Goal: Task Accomplishment & Management: Use online tool/utility

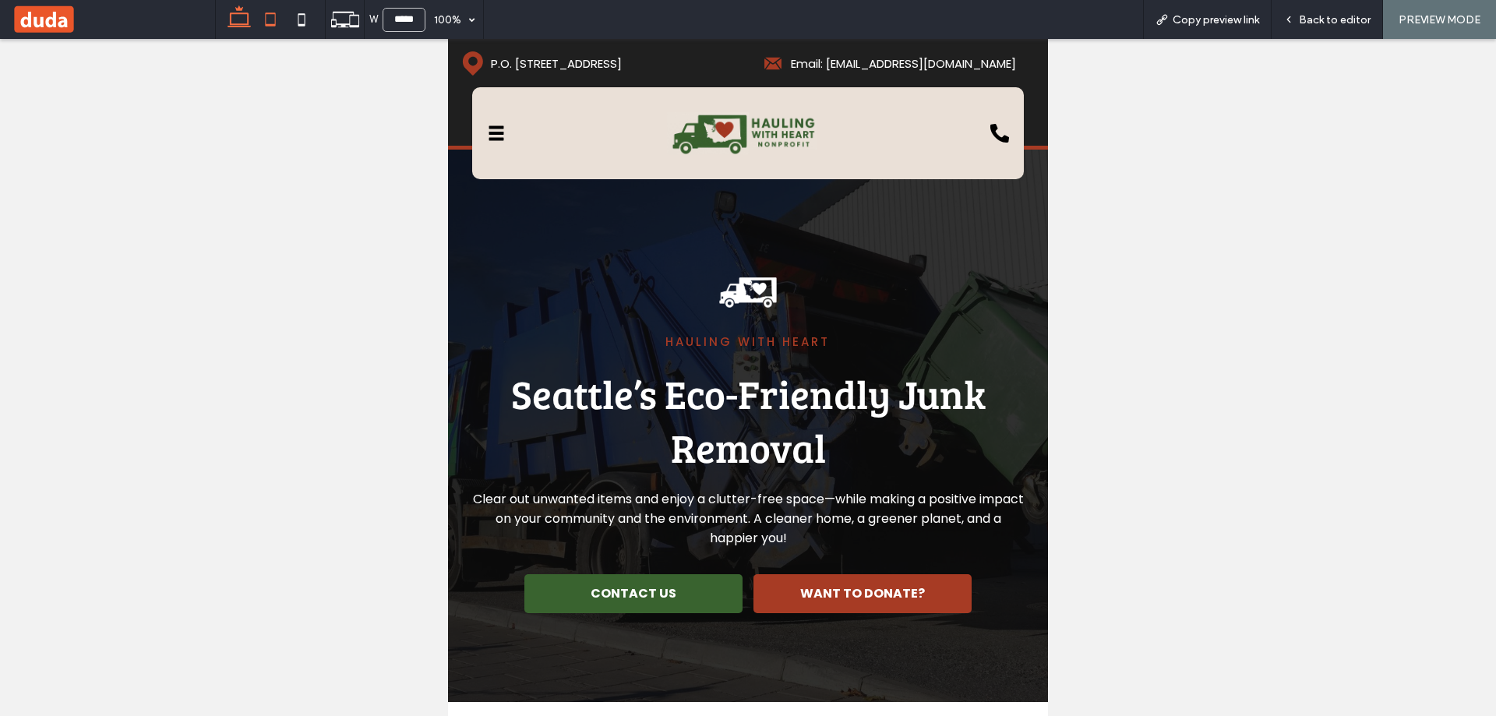
click at [239, 30] on icon at bounding box center [239, 19] width 31 height 31
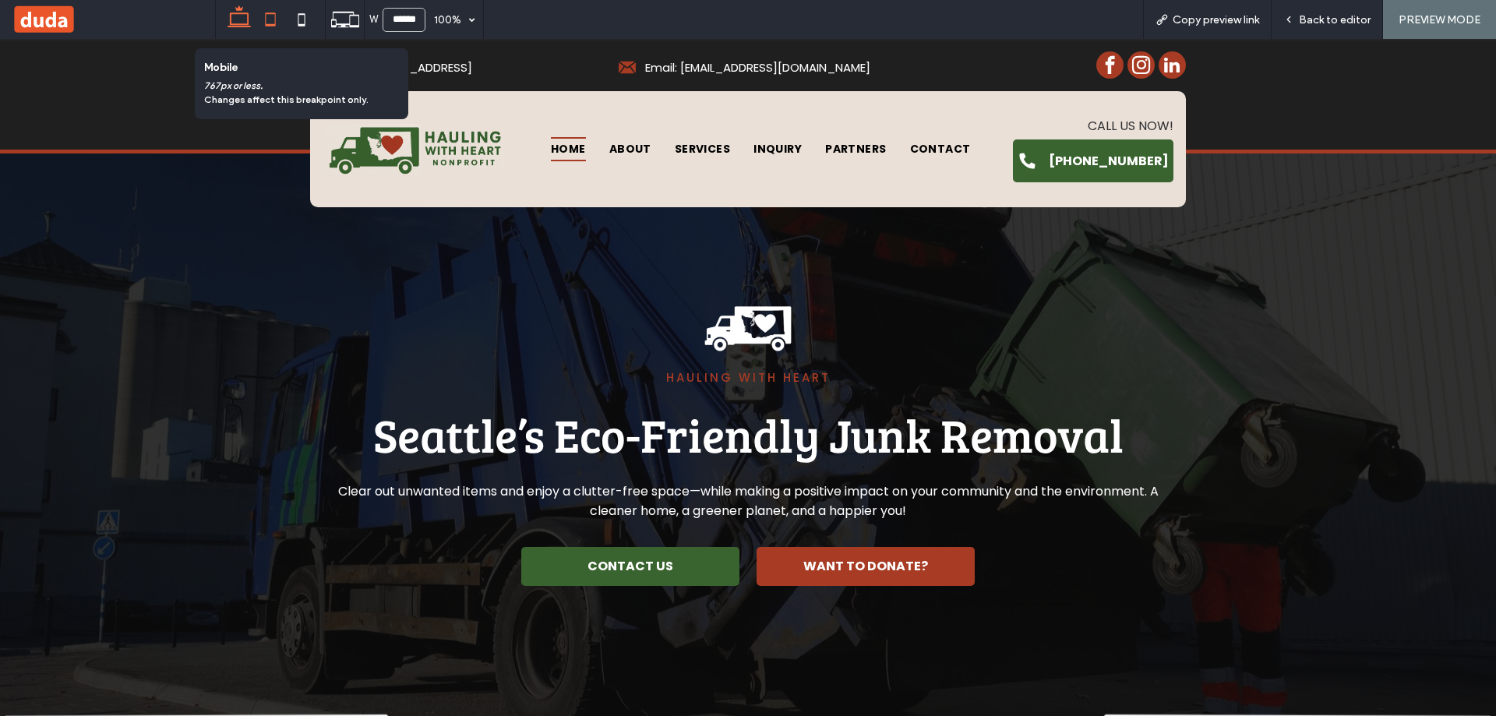
click at [277, 16] on icon at bounding box center [270, 19] width 31 height 31
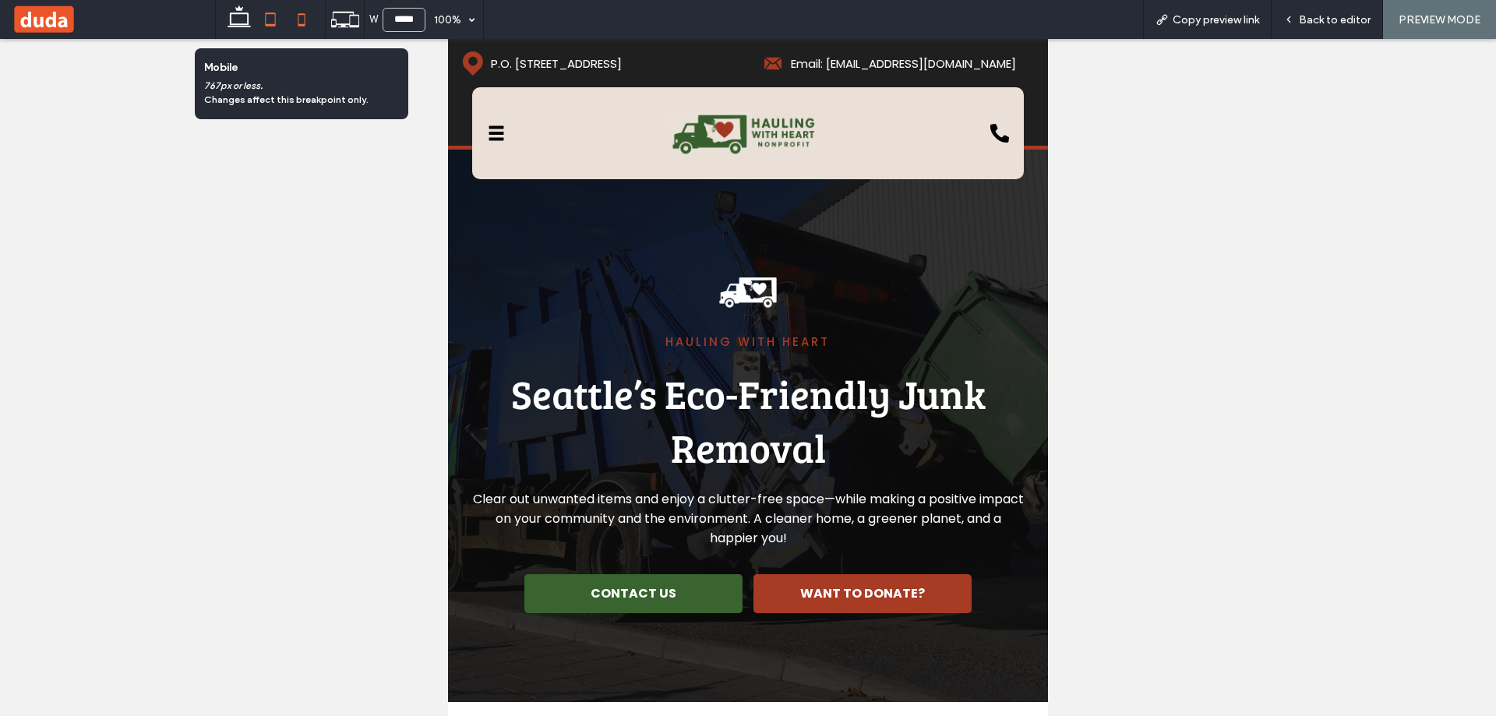
click at [299, 16] on icon at bounding box center [301, 19] width 31 height 31
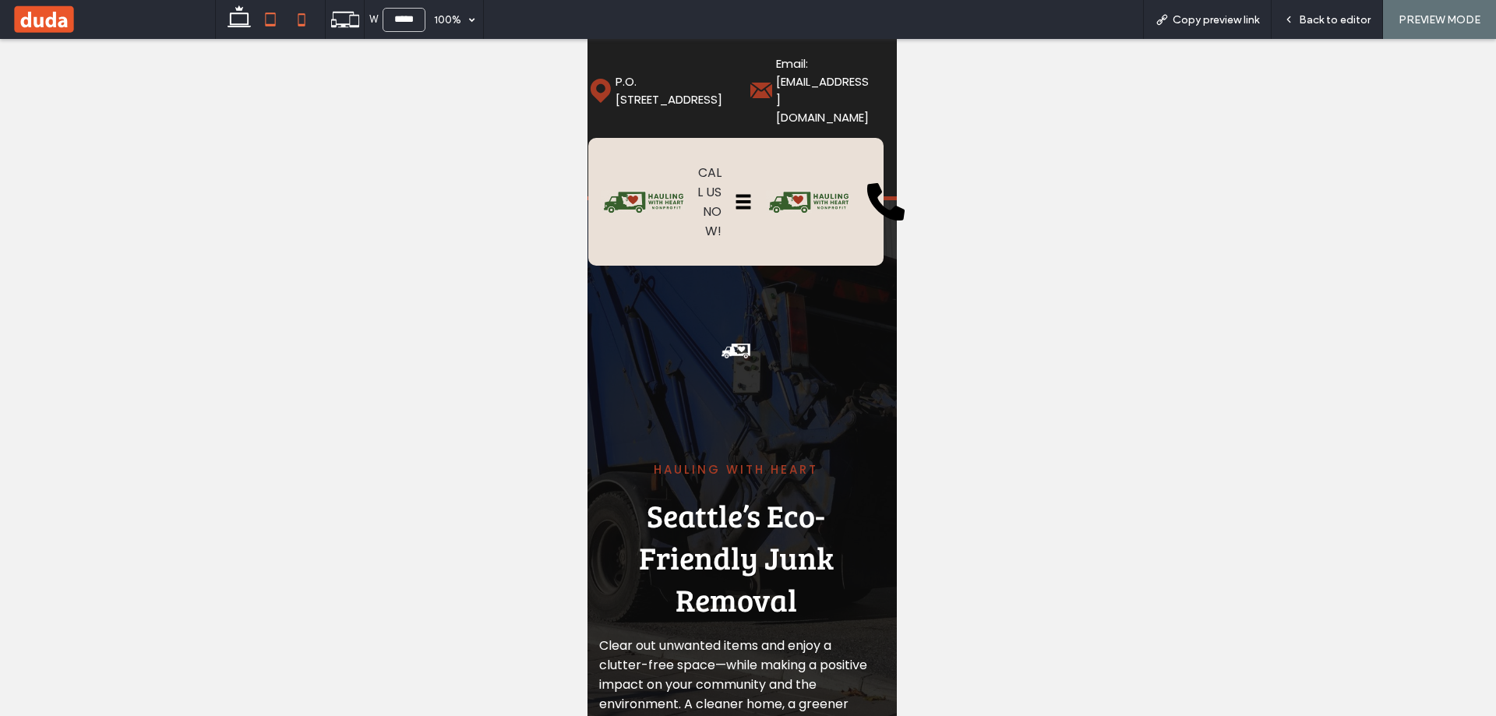
click at [268, 14] on use at bounding box center [271, 18] width 10 height 13
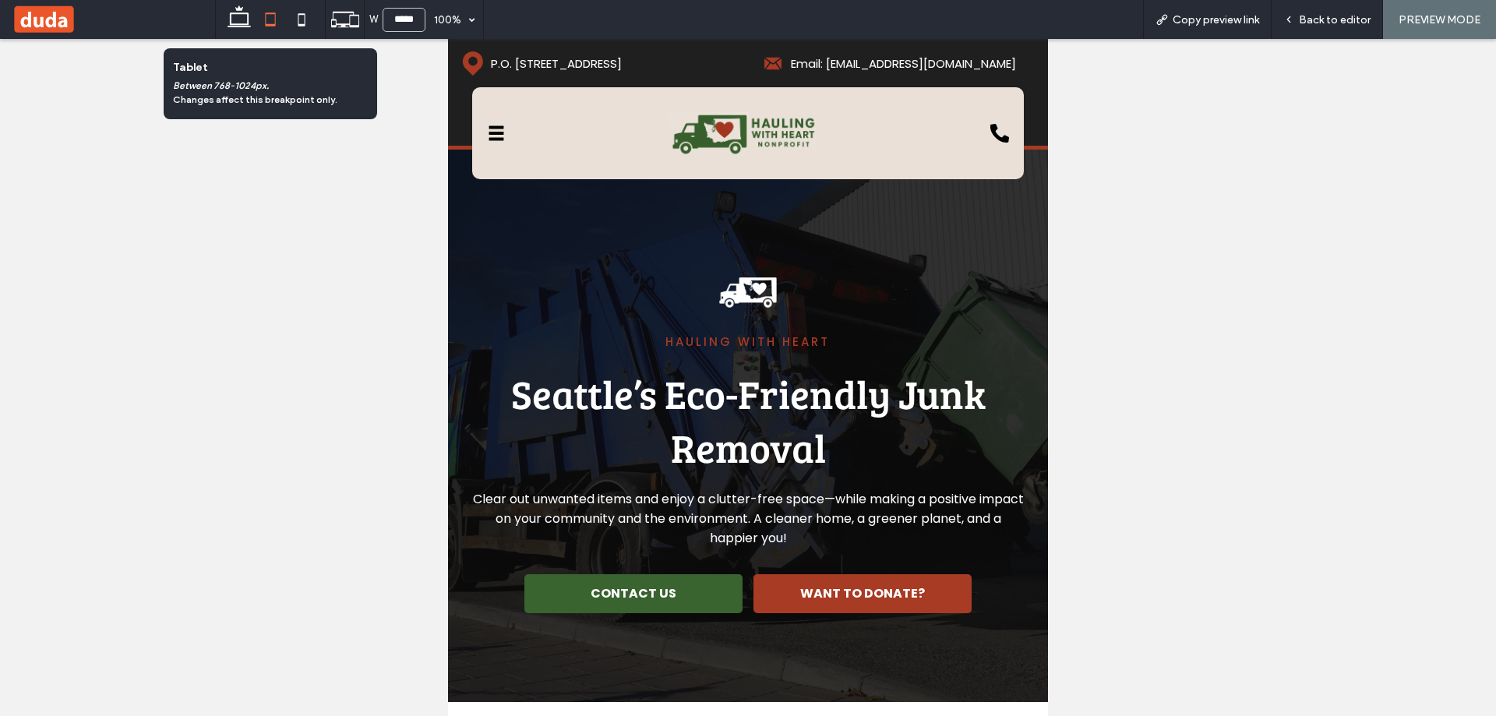
scroll to position [0, 0]
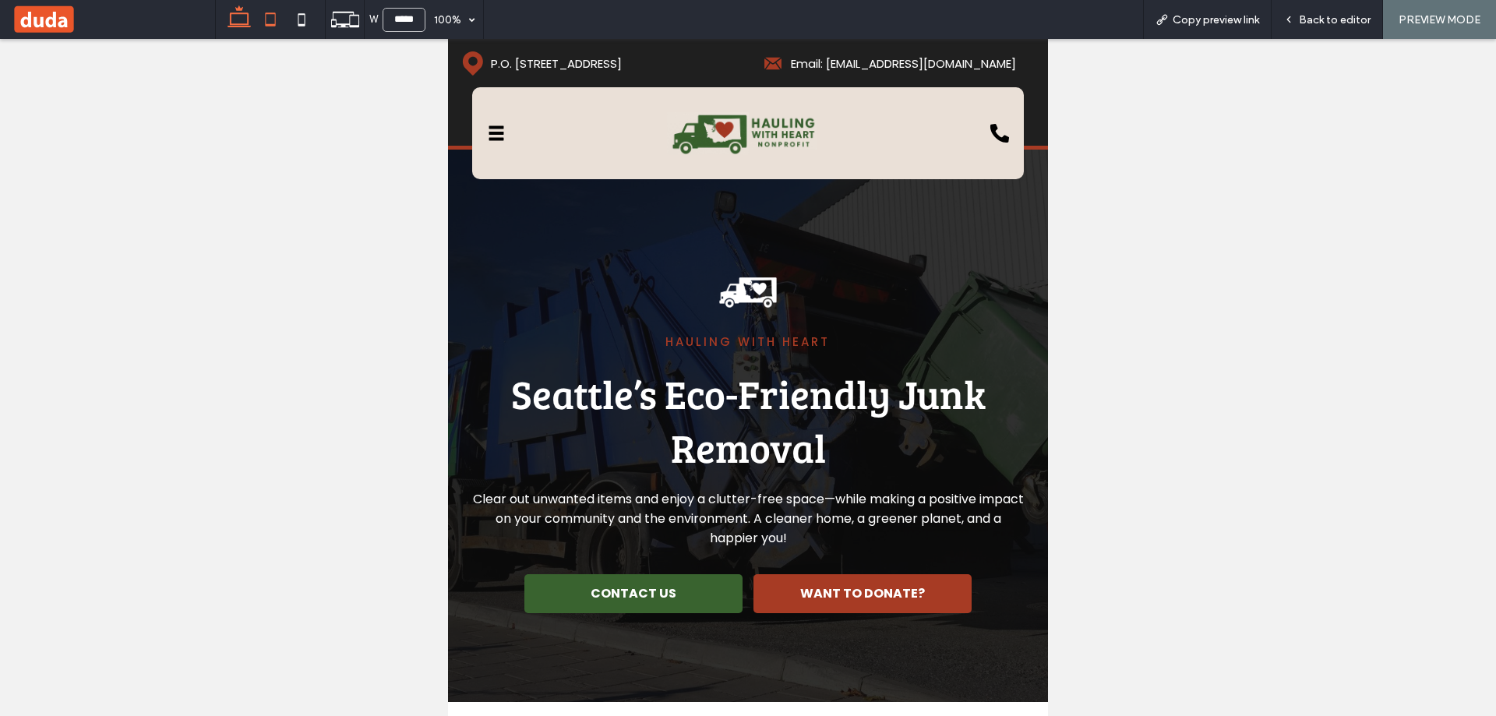
click at [239, 16] on icon at bounding box center [239, 19] width 31 height 31
type input "******"
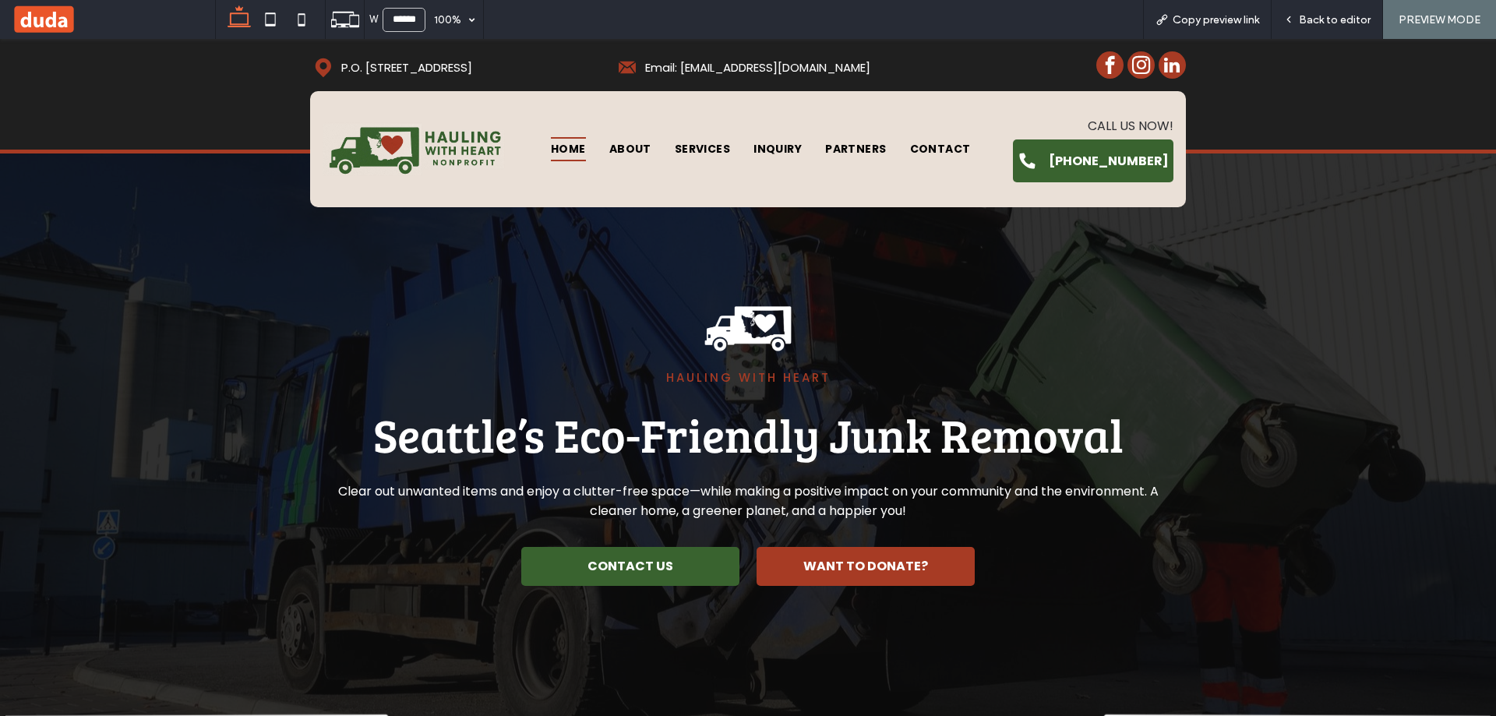
click at [376, 199] on div "Home About Services Inquiry Partners Contact CALL US NOW! (206) 784-0313 Home A…" at bounding box center [747, 149] width 875 height 116
click at [552, 110] on div "Home About Services Inquiry Partners Contact CALL US NOW! (206) 784-0313" at bounding box center [747, 149] width 850 height 91
click at [1343, 13] on span "Back to editor" at bounding box center [1334, 19] width 72 height 13
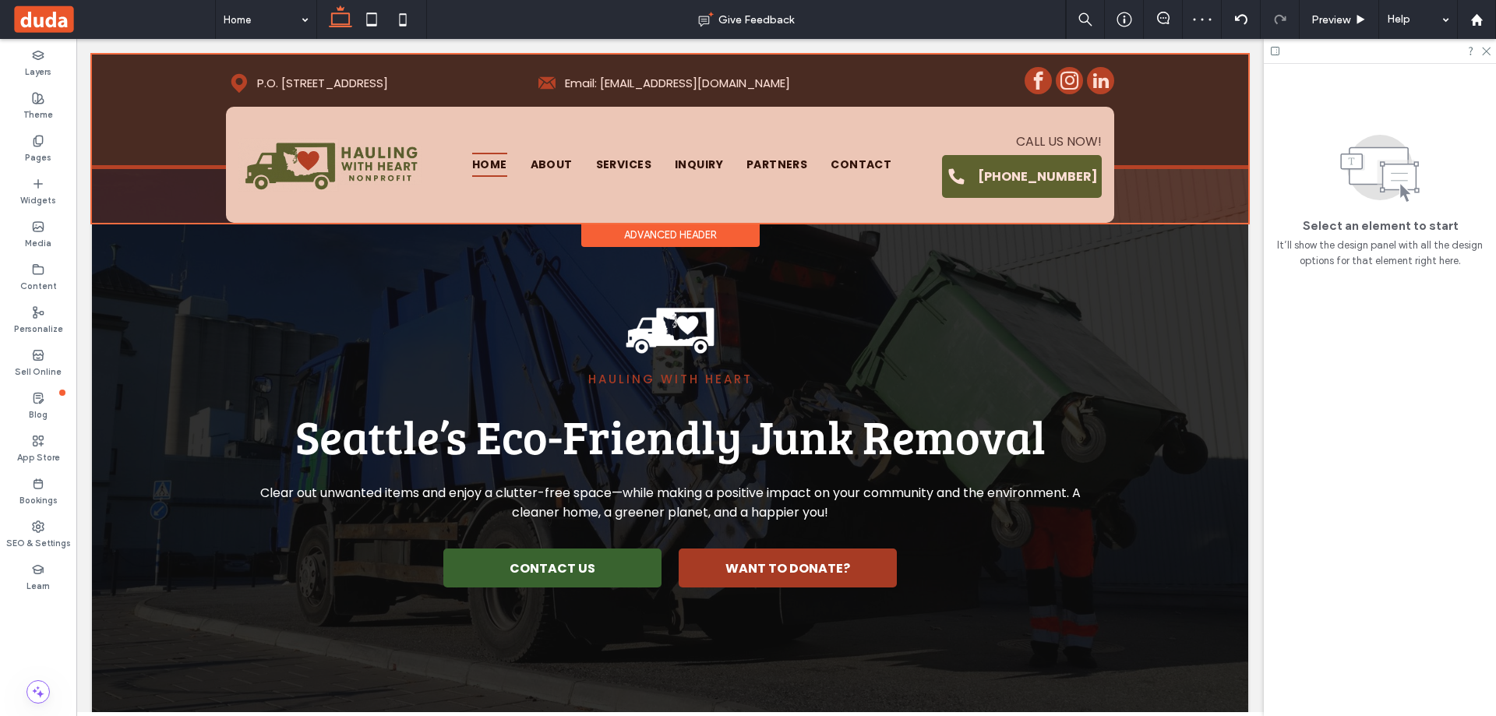
click at [433, 190] on div at bounding box center [670, 139] width 1156 height 168
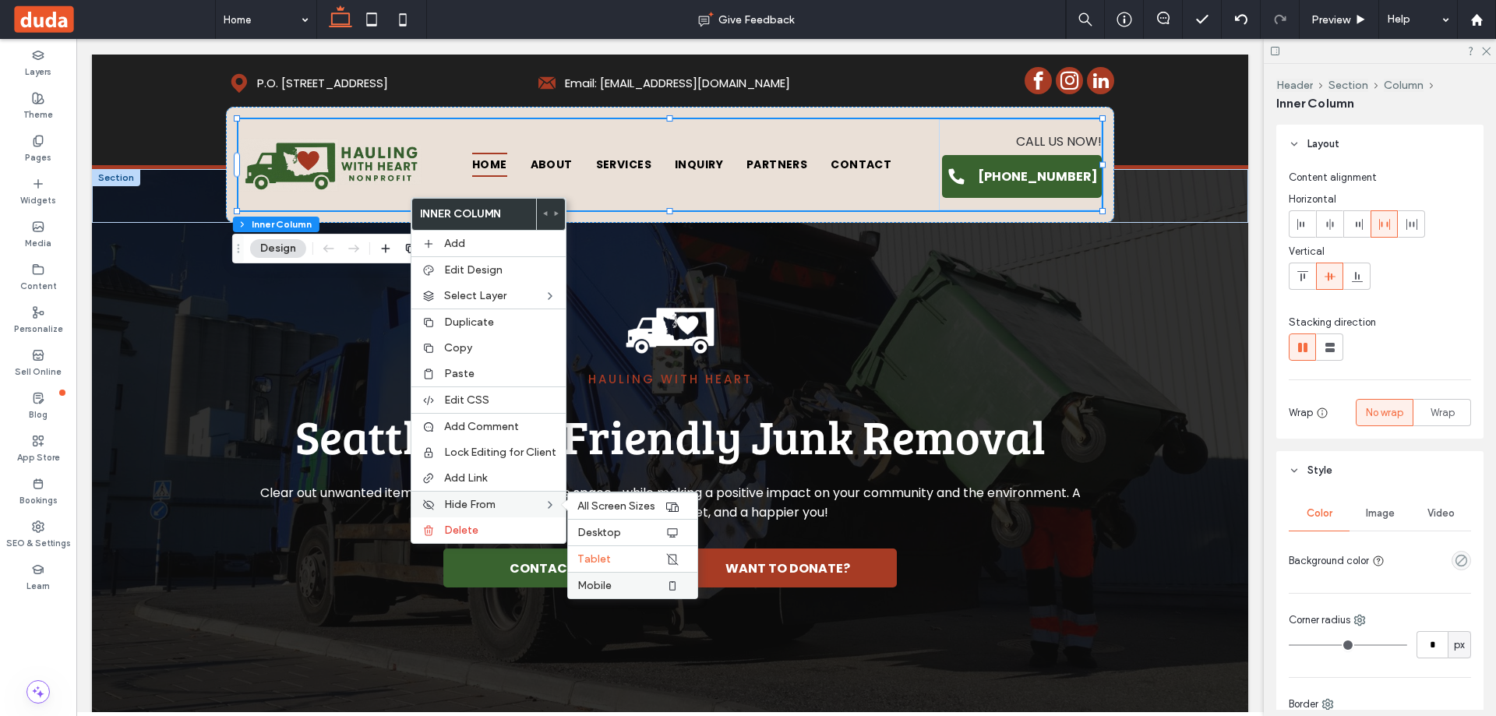
click at [625, 584] on label "Mobile" at bounding box center [620, 585] width 87 height 13
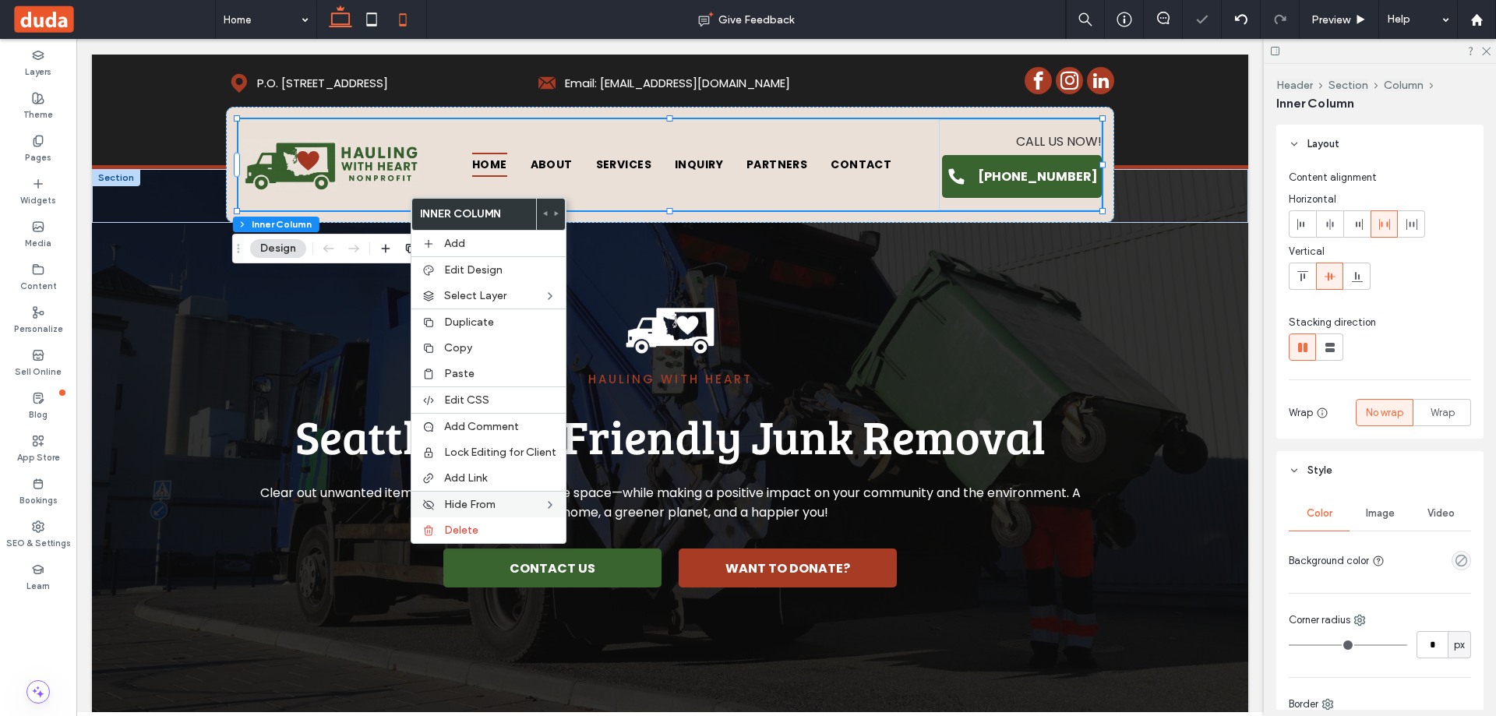
click at [400, 11] on icon at bounding box center [402, 19] width 31 height 31
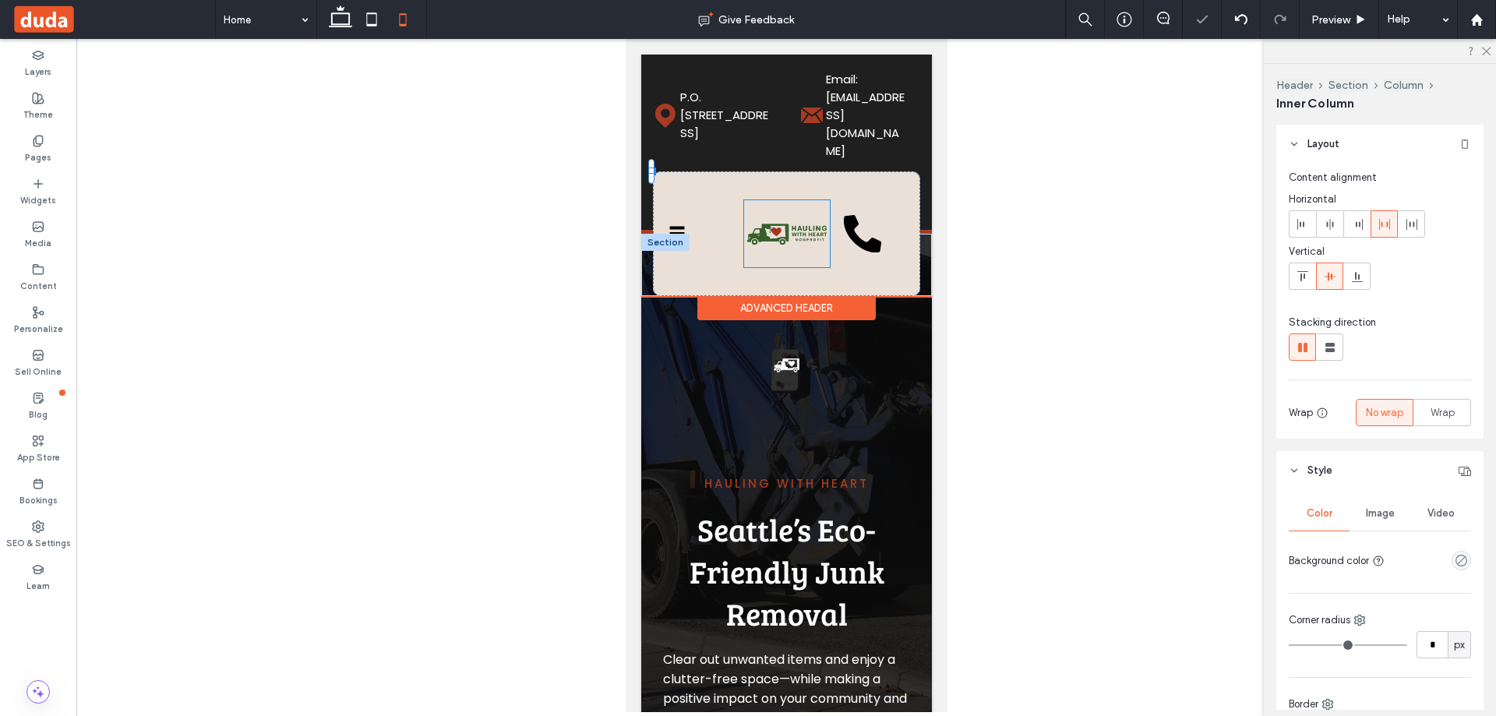
click at [813, 238] on div "Home About Services Inquiry Partners Contact" at bounding box center [786, 233] width 86 height 67
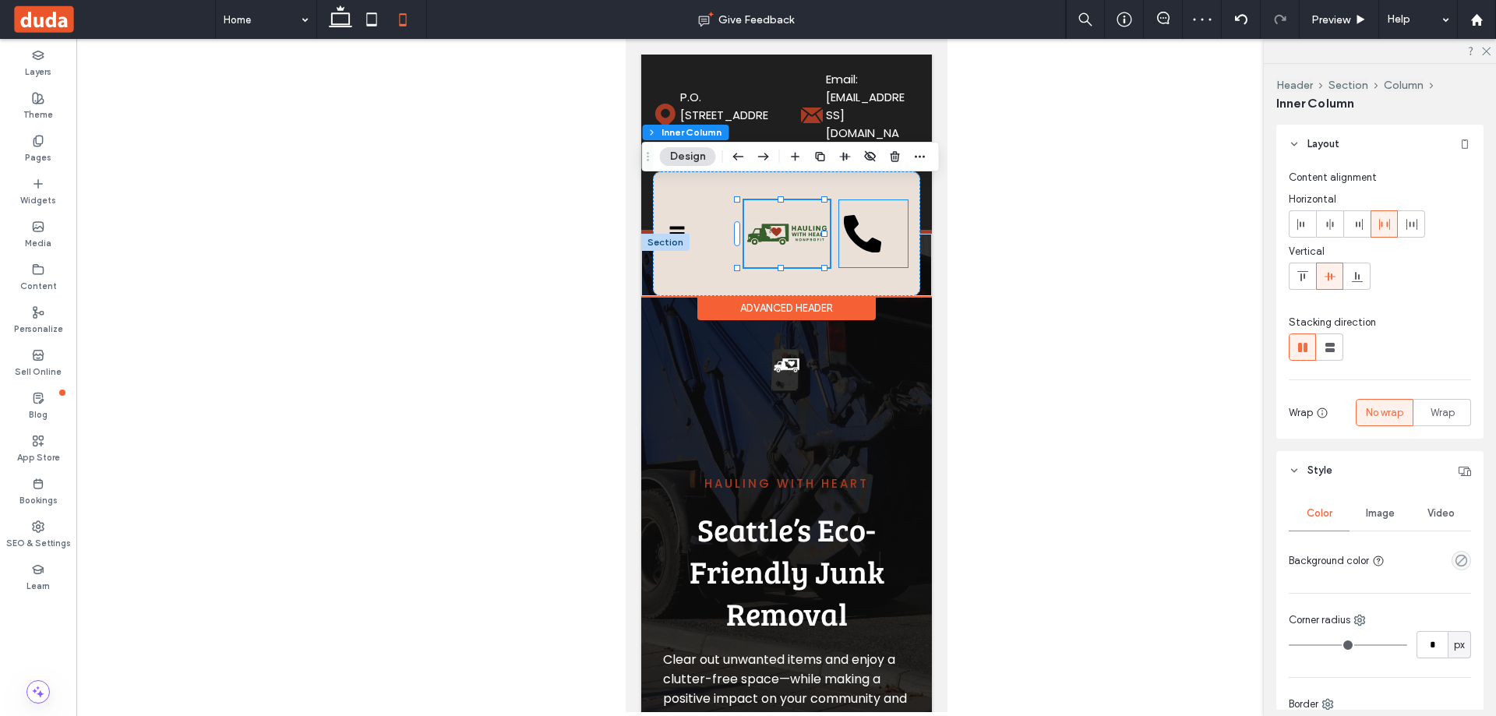
click at [859, 239] on div "Home About Services Inquiry Partners Contact" at bounding box center [872, 233] width 69 height 67
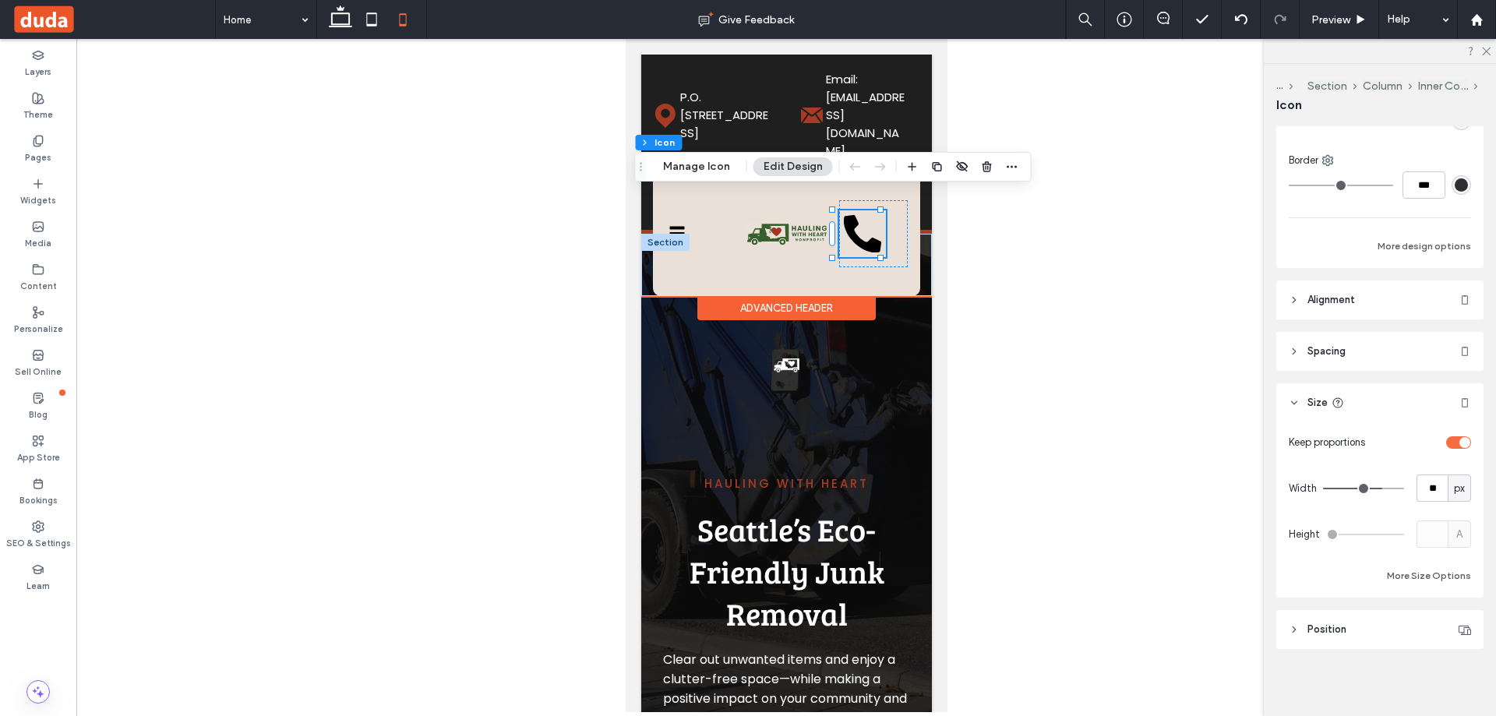
scroll to position [341, 0]
click at [1423, 482] on input "**" at bounding box center [1431, 486] width 31 height 27
type input "**"
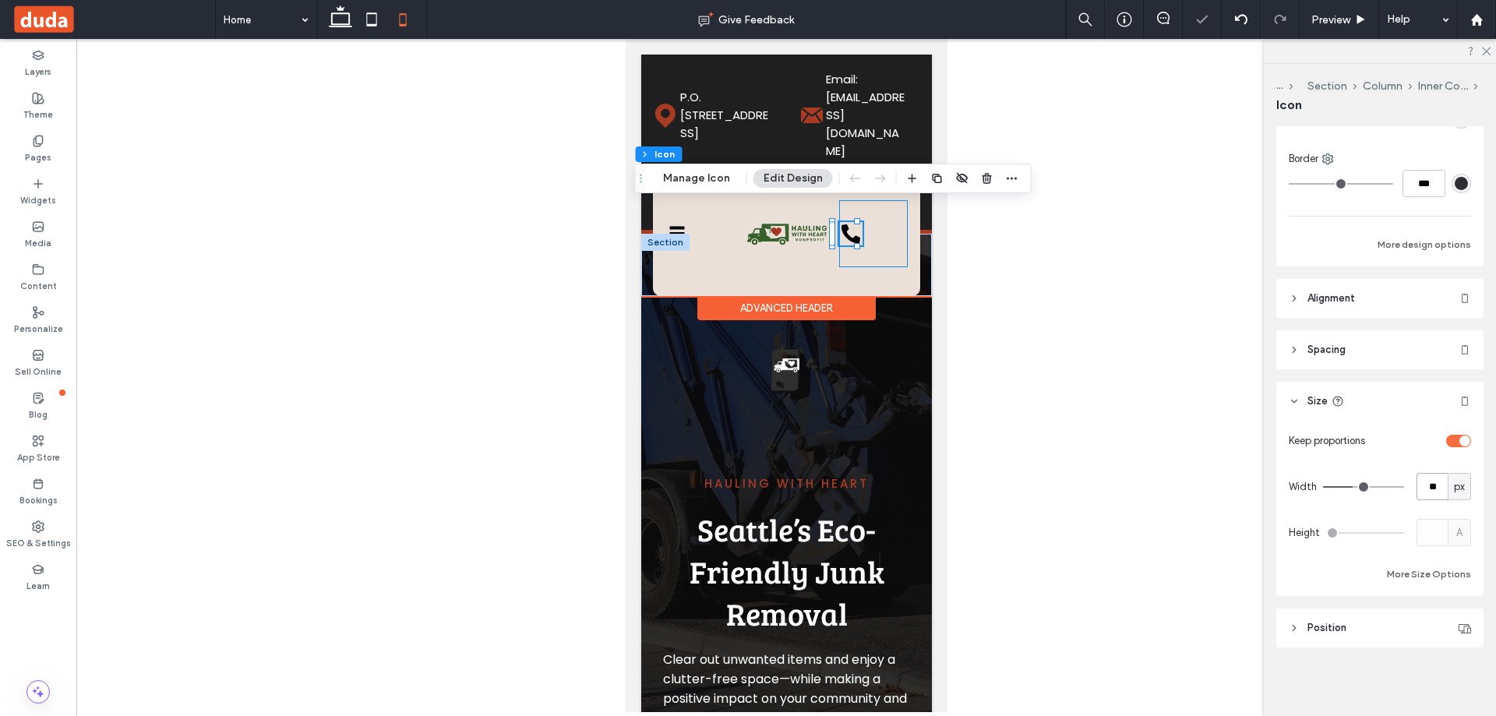
click at [881, 241] on div "Home About Services Inquiry Partners Contact" at bounding box center [872, 233] width 69 height 67
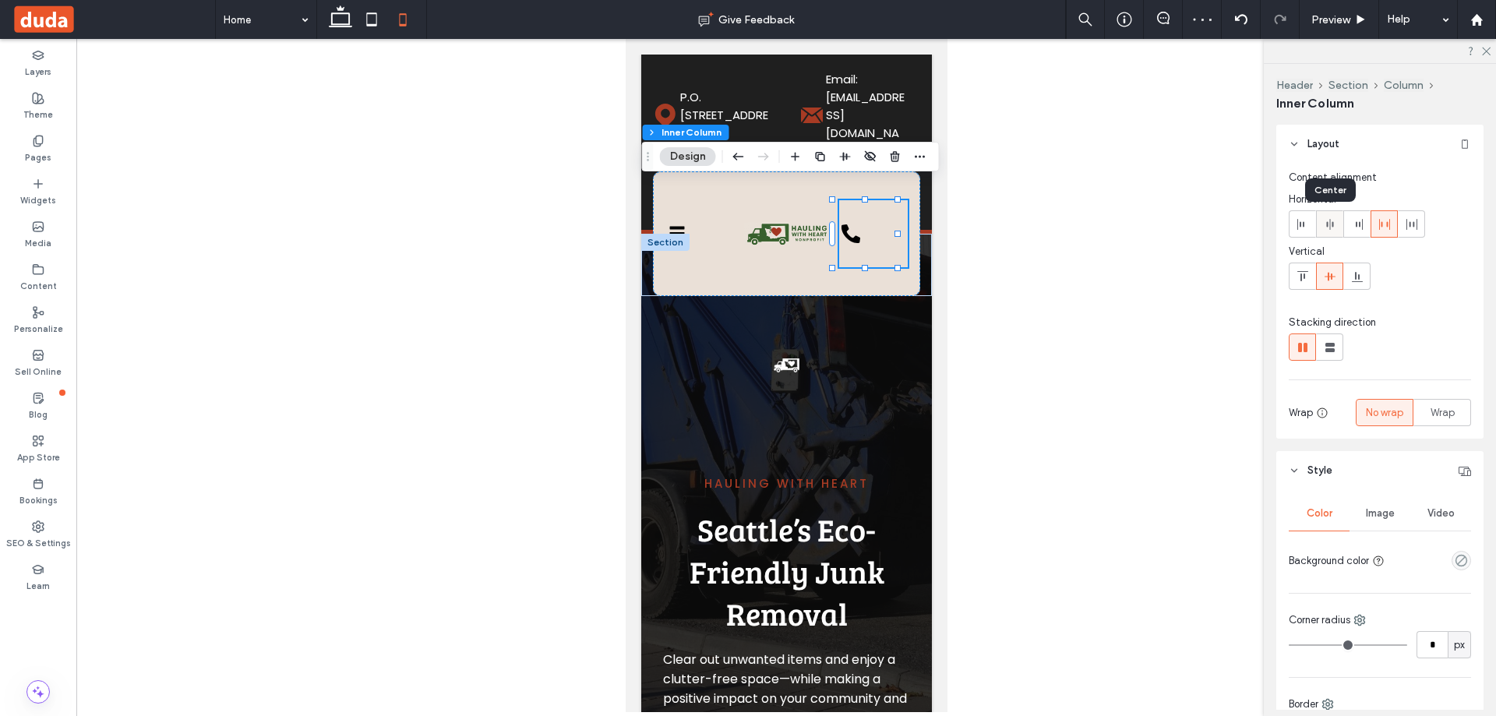
click at [1330, 229] on use at bounding box center [1329, 224] width 7 height 11
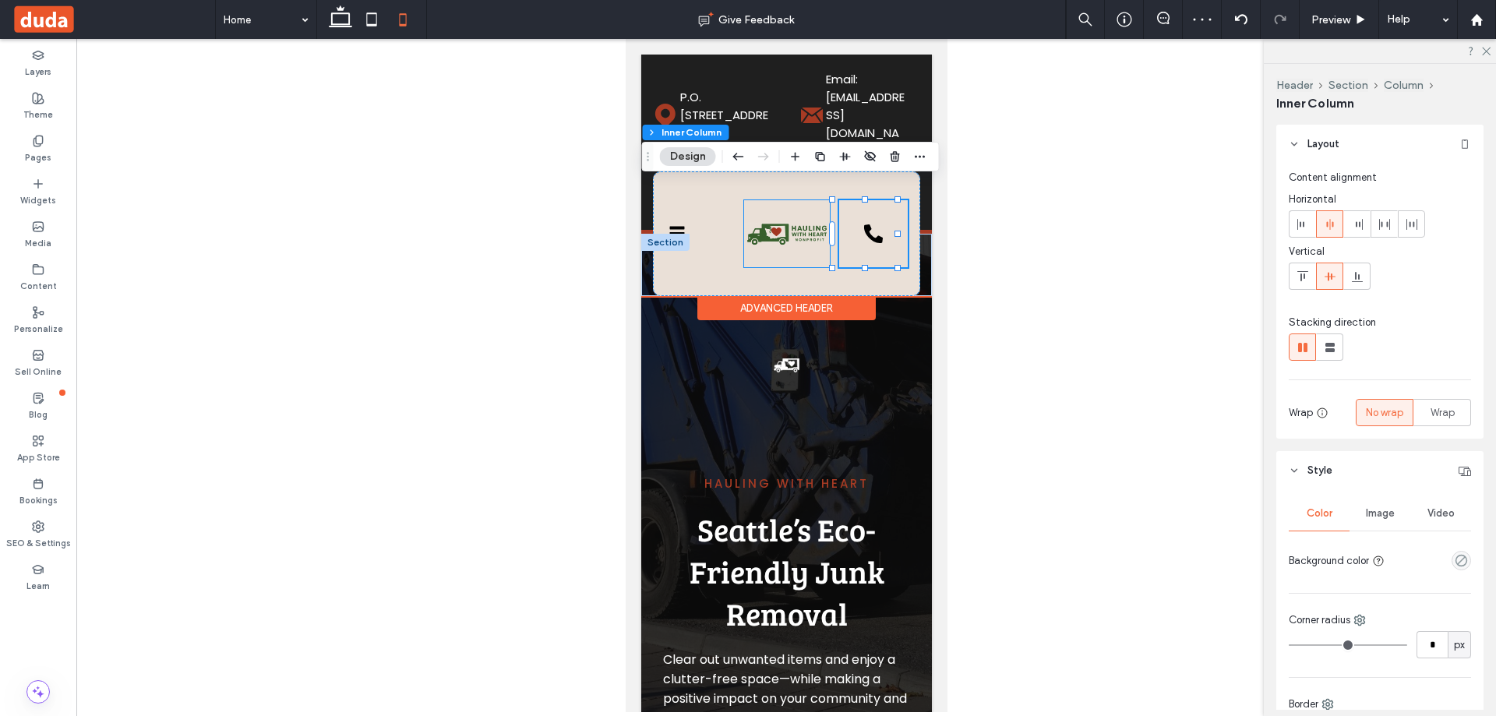
click at [770, 218] on img at bounding box center [786, 234] width 86 height 32
click at [691, 211] on div "Home About Services Inquiry Partners Contact" at bounding box center [698, 233] width 69 height 67
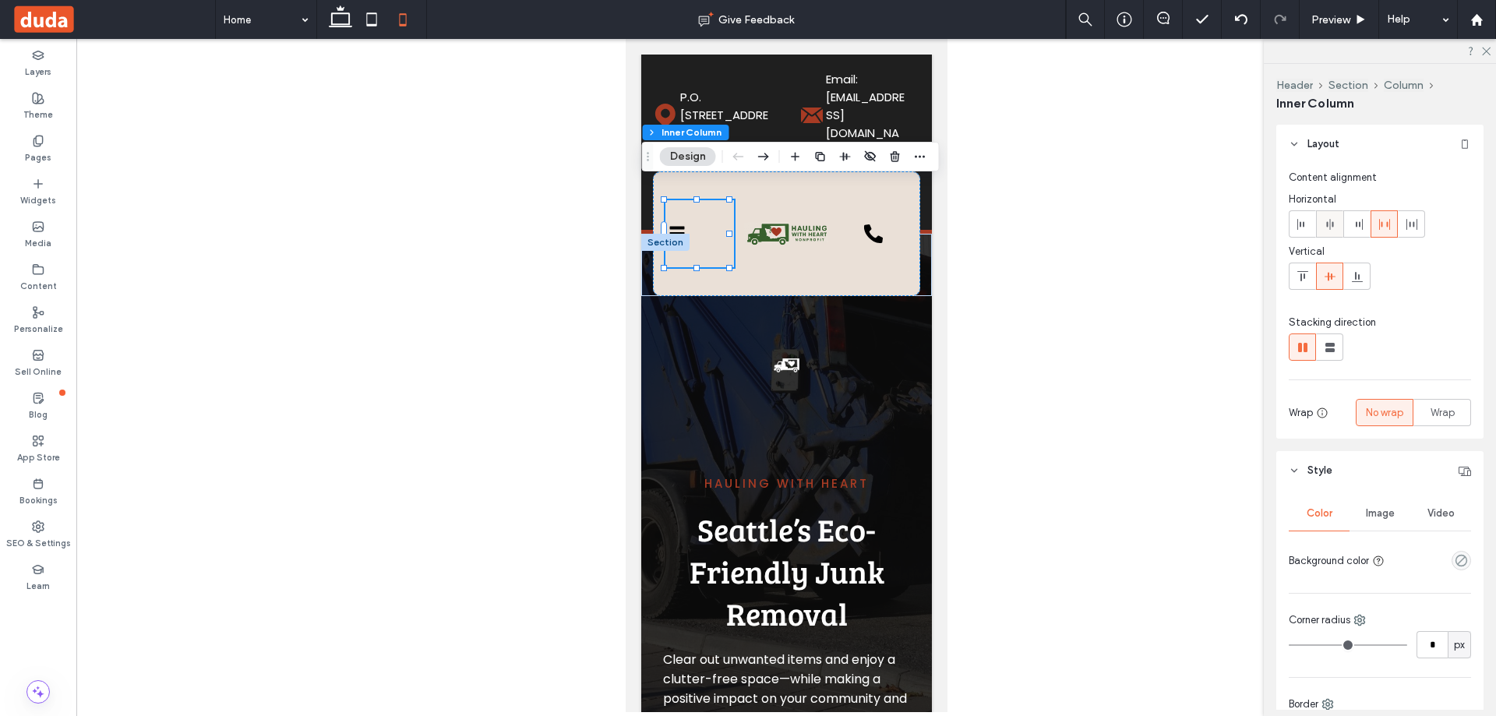
click at [1327, 230] on icon at bounding box center [1329, 224] width 12 height 12
click at [773, 263] on div "Home About Services Inquiry Partners Contact CALL US NOW! (206) 784-0313 Home A…" at bounding box center [785, 233] width 267 height 125
click at [776, 218] on img at bounding box center [786, 234] width 86 height 32
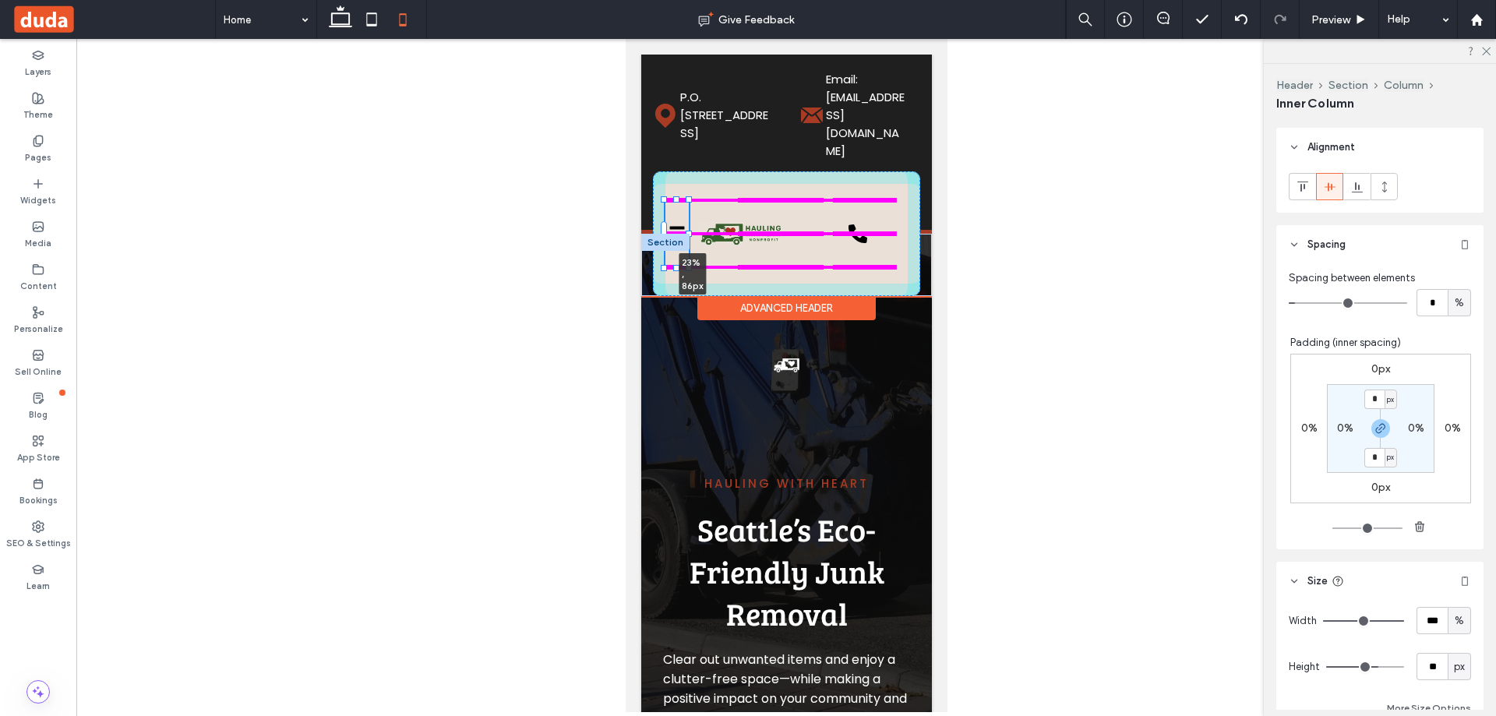
scroll to position [708, 0]
drag, startPoint x: 727, startPoint y: 217, endPoint x: 717, endPoint y: 217, distance: 9.4
click at [717, 234] on div "Home About Services Inquiry Partners Contact CALL US NOW! (206) 784-0313 Home A…" at bounding box center [785, 265] width 291 height 62
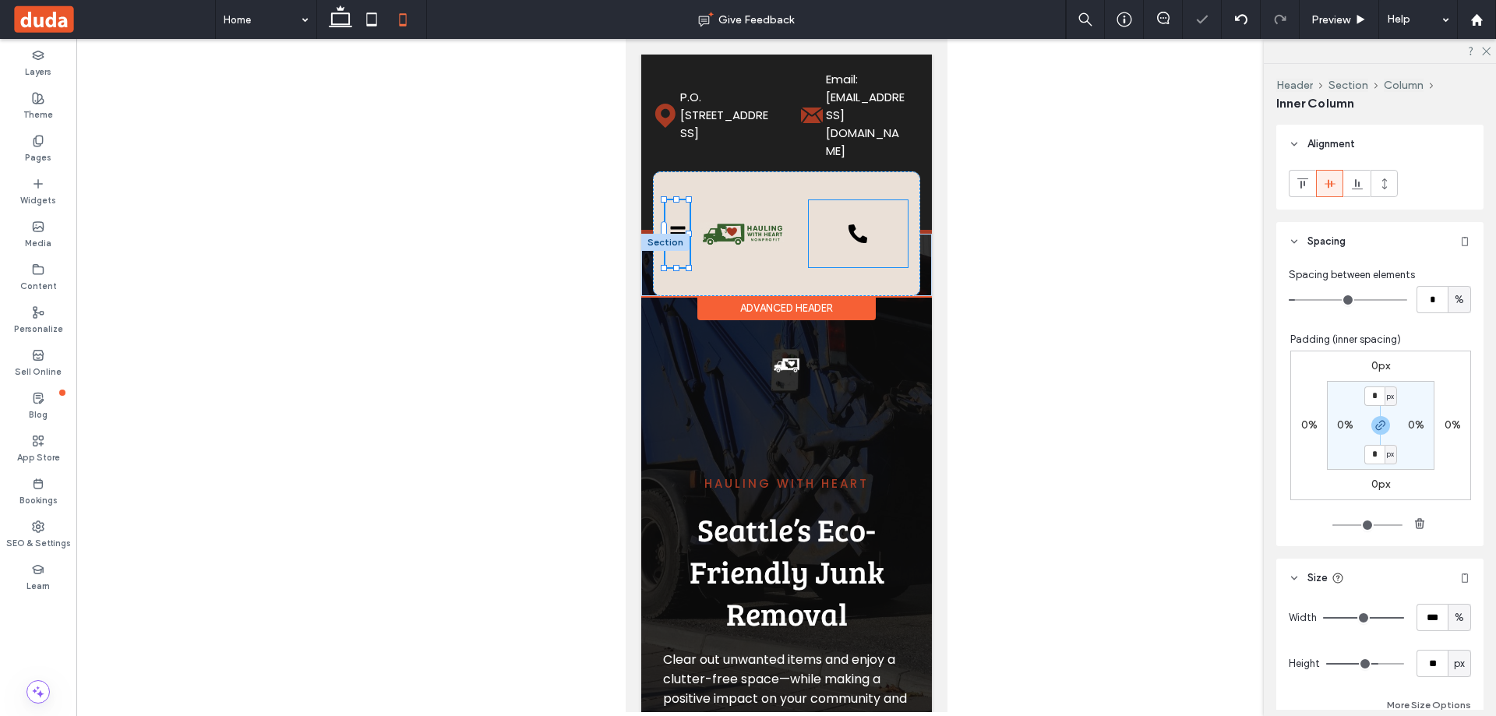
type input "**"
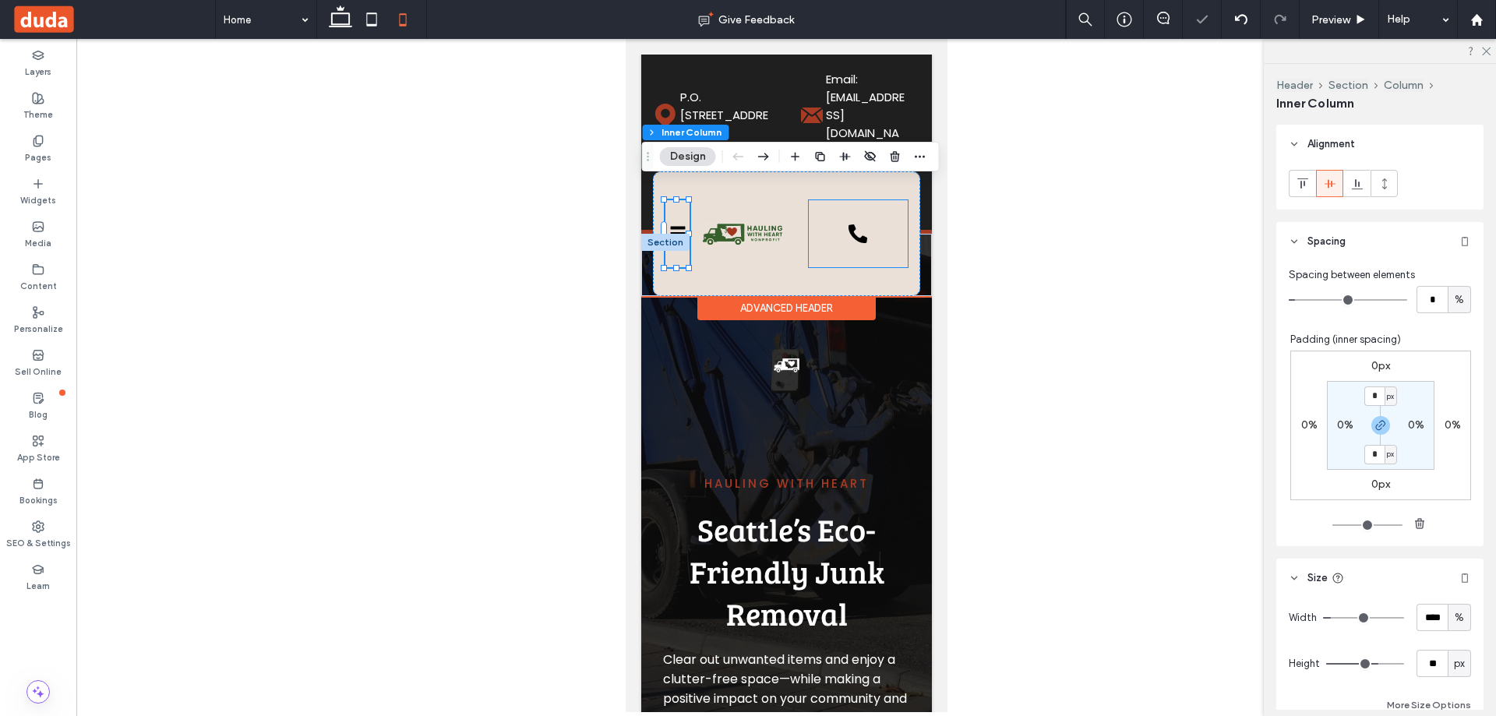
type input "****"
click at [872, 225] on div "Home About Services Inquiry Partners Contact" at bounding box center [857, 233] width 99 height 67
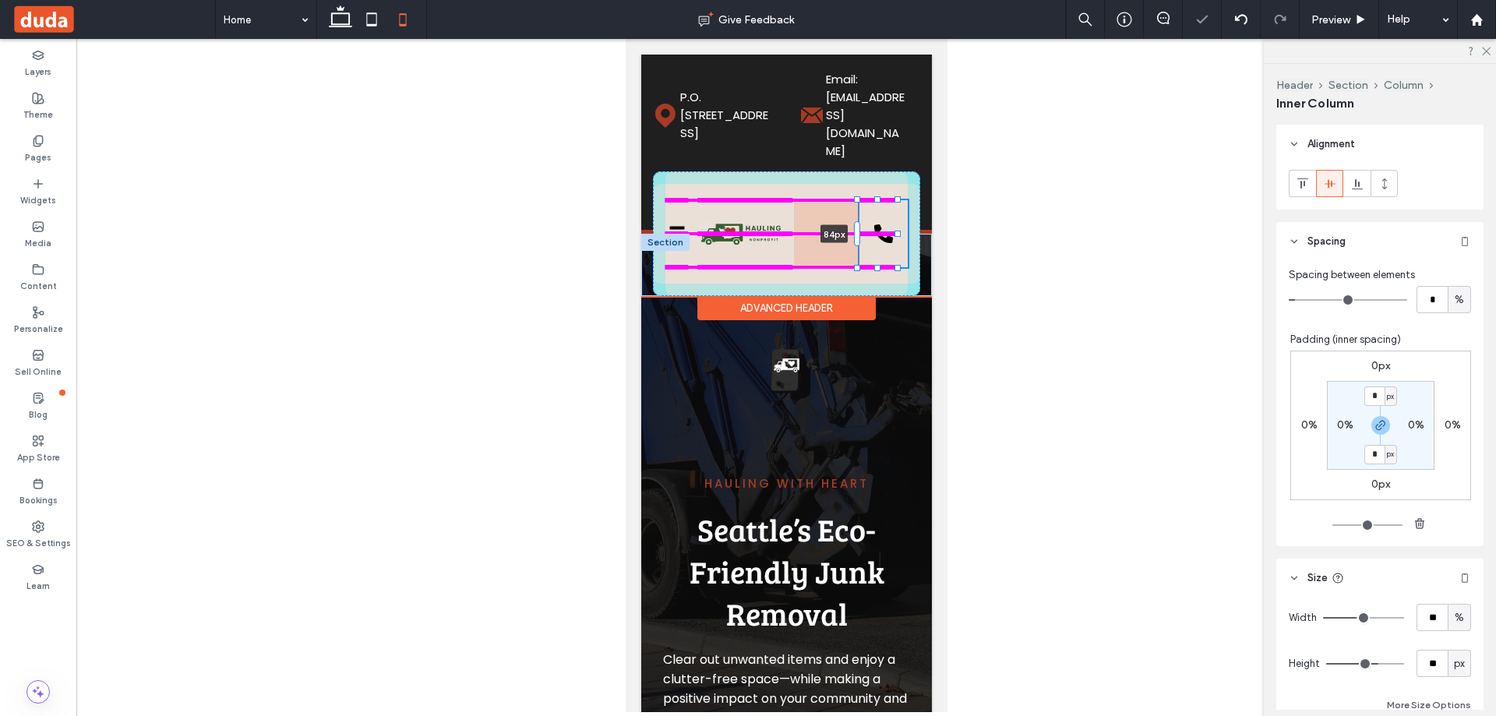
drag, startPoint x: 801, startPoint y: 219, endPoint x: 842, endPoint y: 227, distance: 42.0
click at [844, 234] on div "Home About Services Inquiry Partners Contact CALL US NOW! (206) 784-0313 Home A…" at bounding box center [785, 265] width 291 height 62
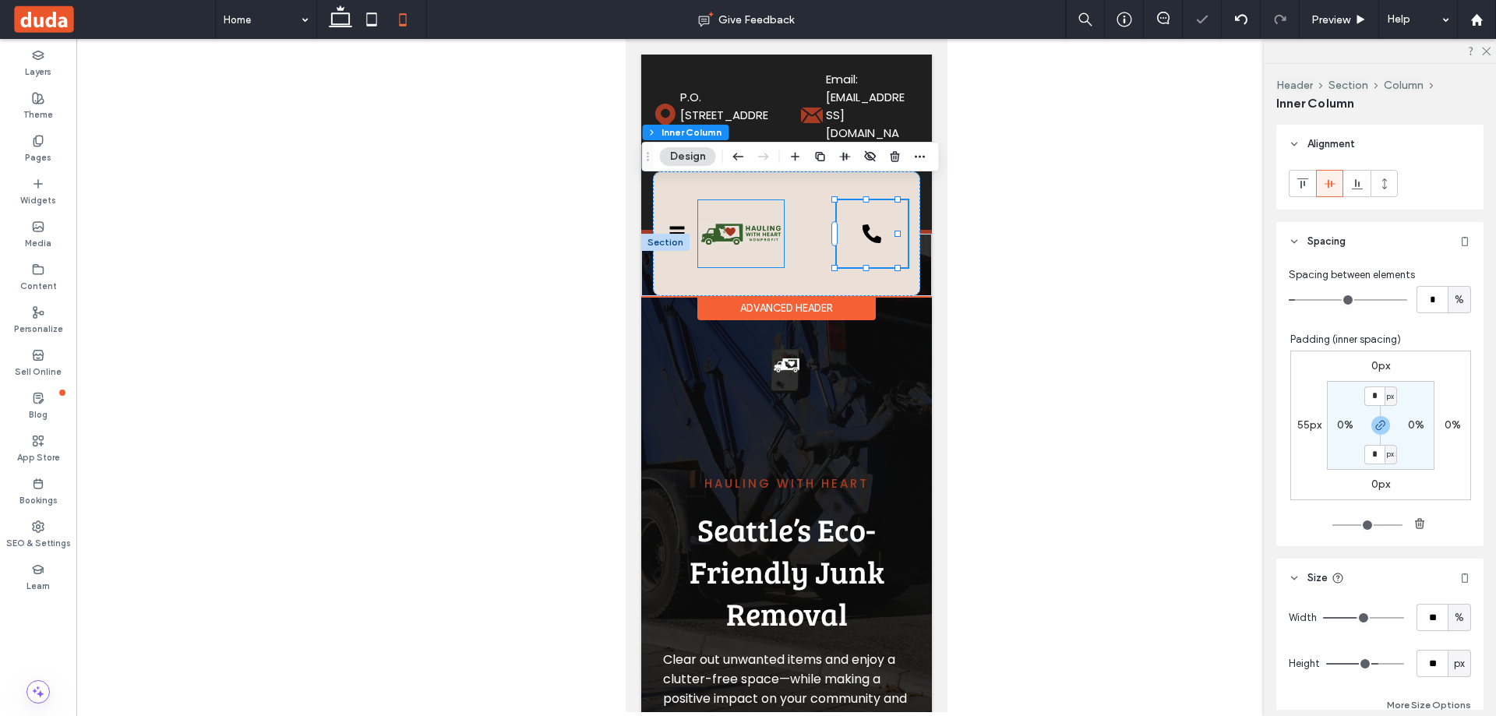
click at [764, 228] on img at bounding box center [740, 234] width 86 height 32
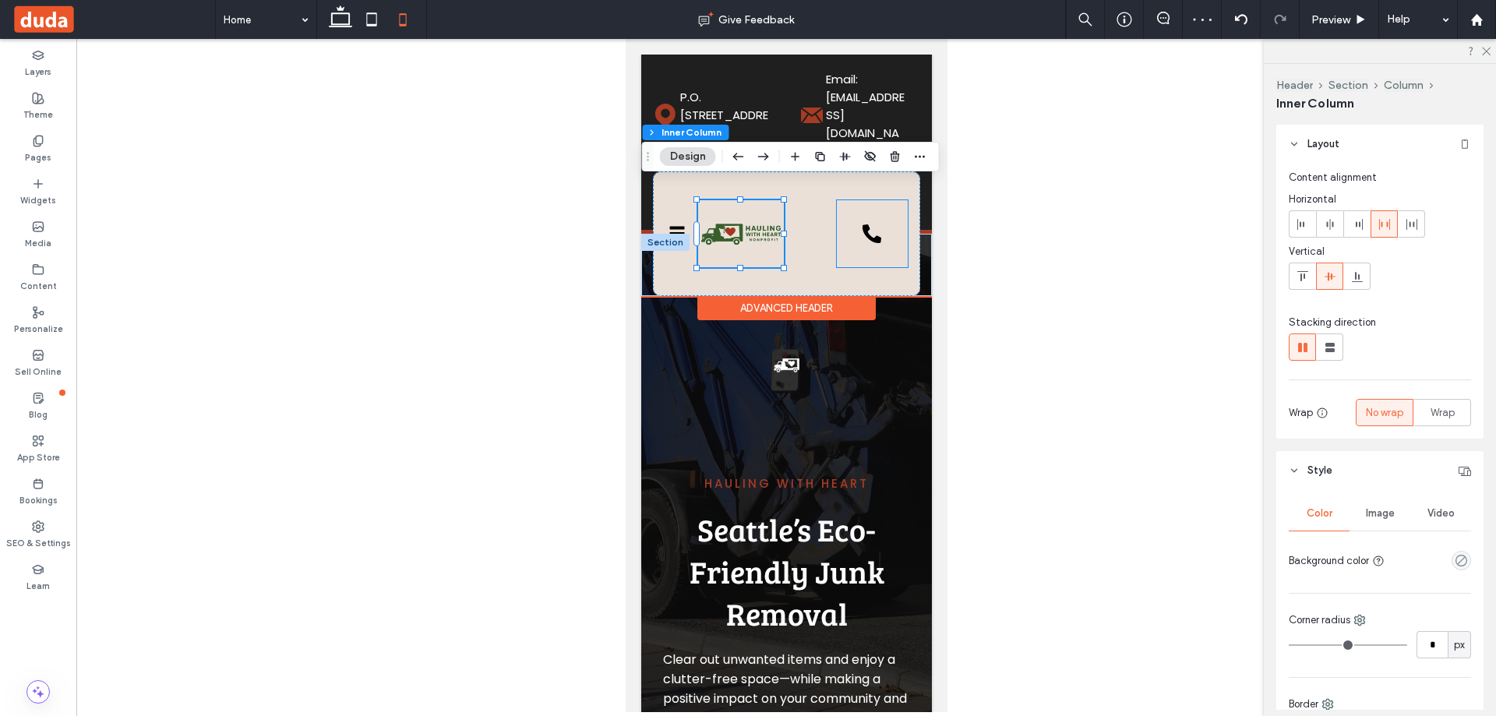
click at [868, 222] on icon at bounding box center [870, 233] width 23 height 23
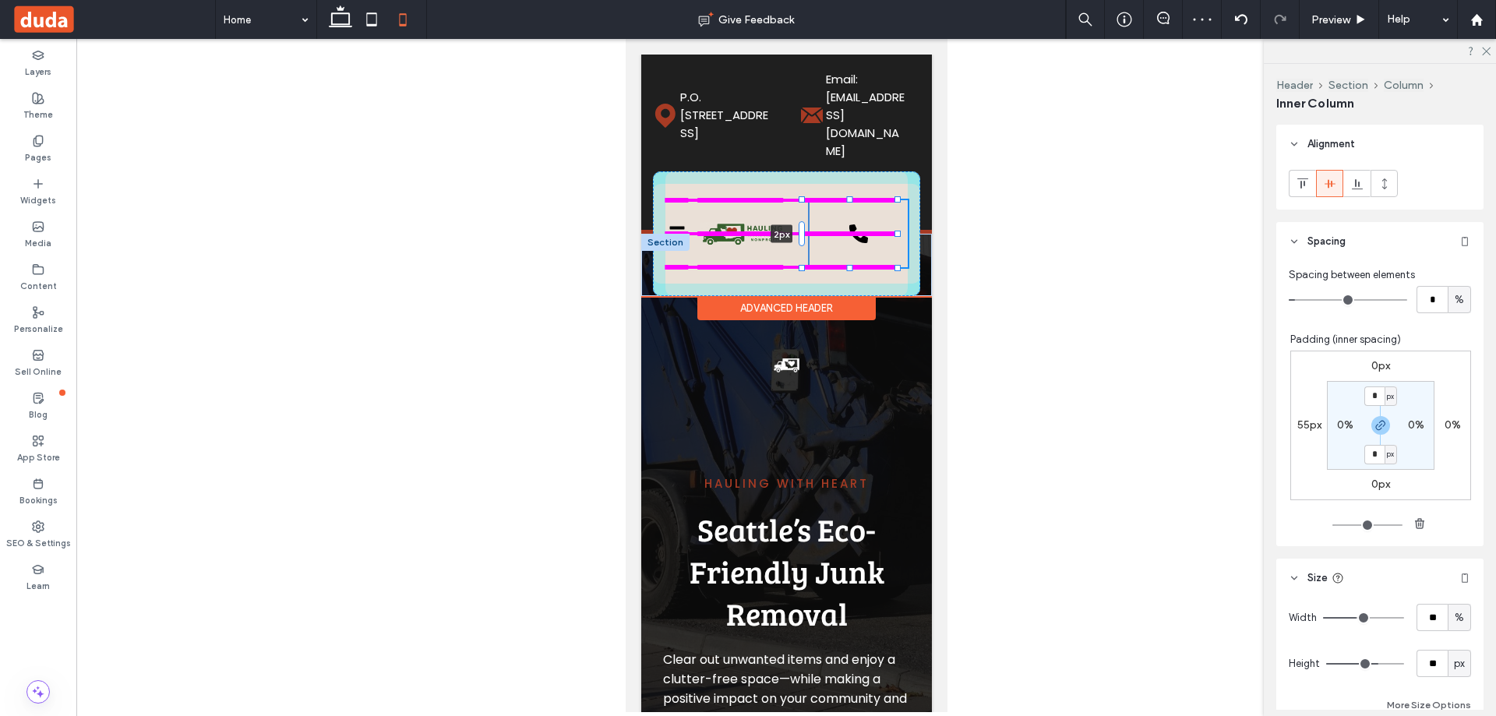
drag, startPoint x: 833, startPoint y: 211, endPoint x: 792, endPoint y: 213, distance: 41.3
click at [792, 234] on div "Home About Services Inquiry Partners Contact CALL US NOW! (206) 784-0313 Home A…" at bounding box center [785, 265] width 291 height 62
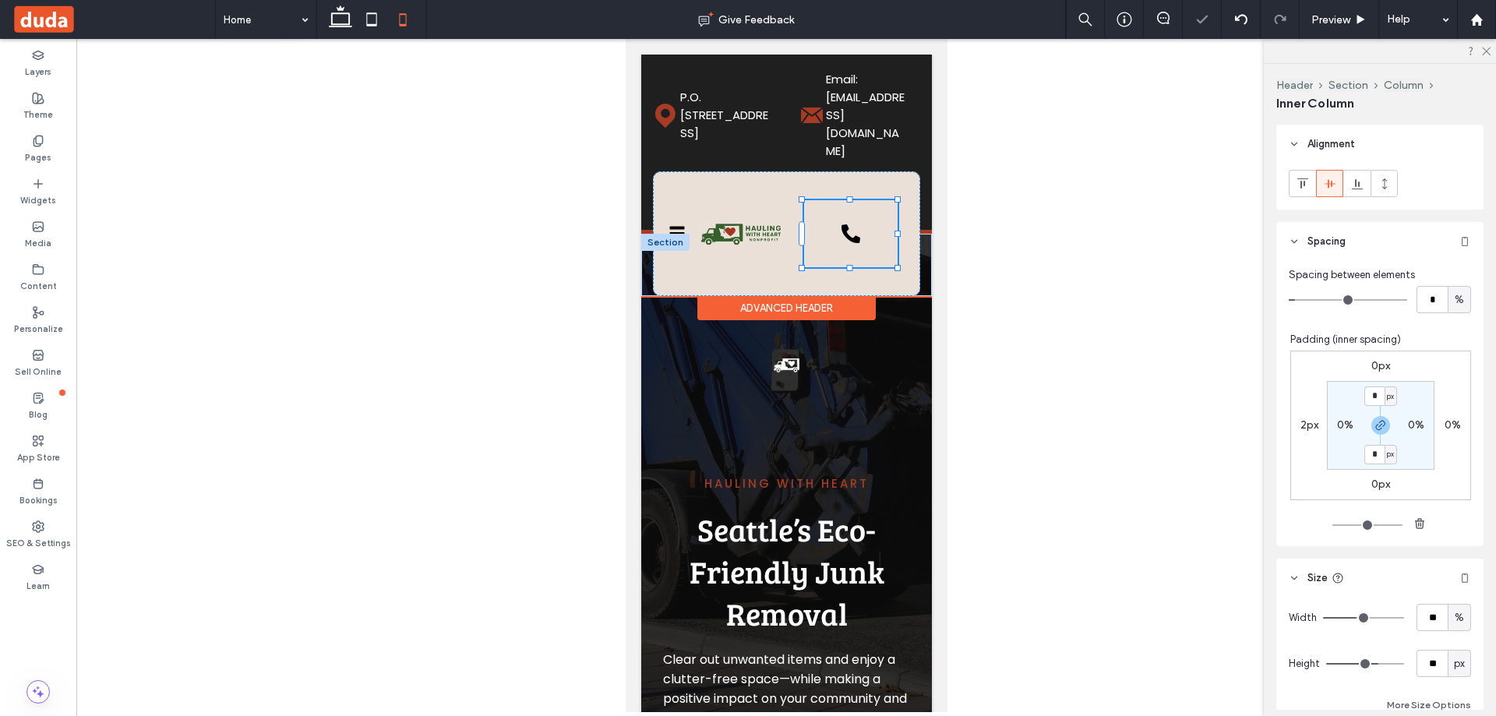
click at [786, 226] on div "Home About Services Inquiry Partners Contact" at bounding box center [744, 233] width 94 height 67
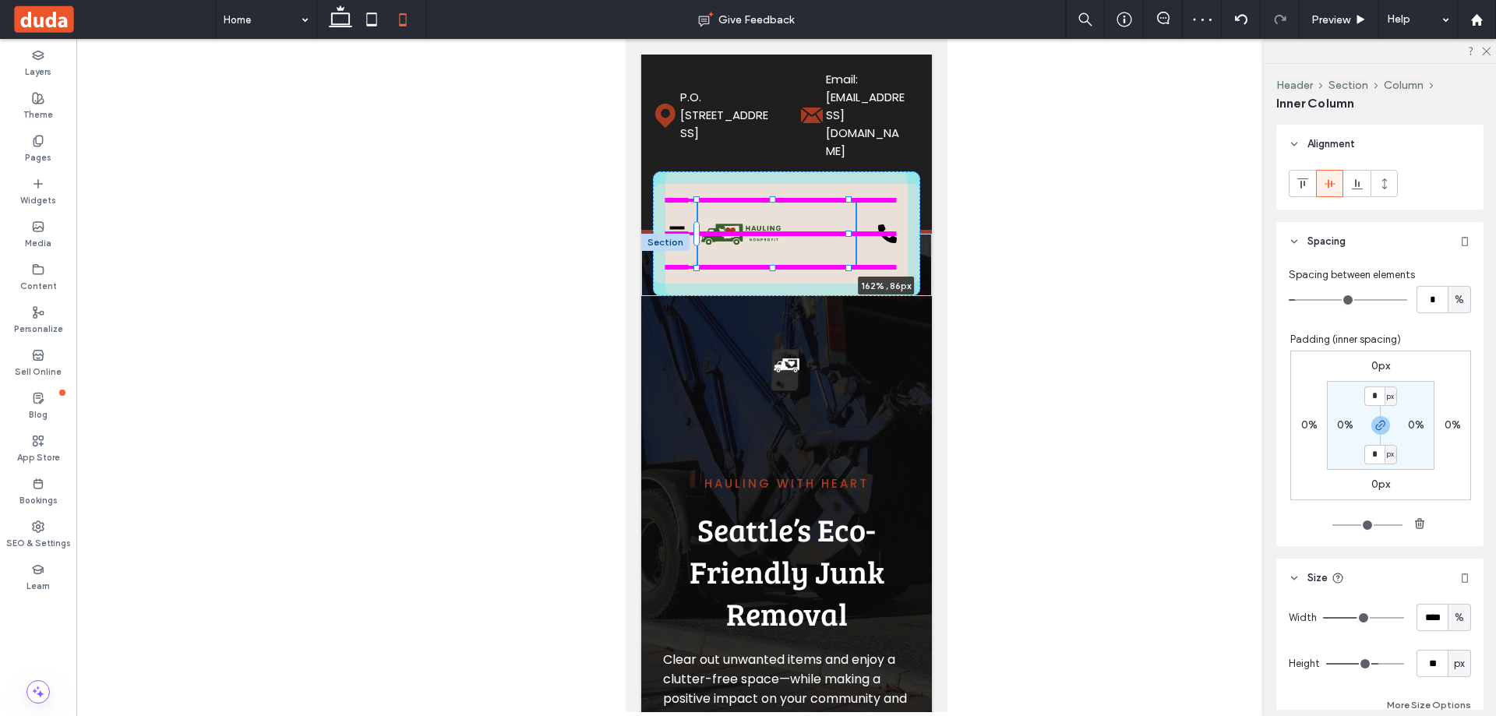
drag, startPoint x: 788, startPoint y: 214, endPoint x: 1188, endPoint y: 170, distance: 402.8
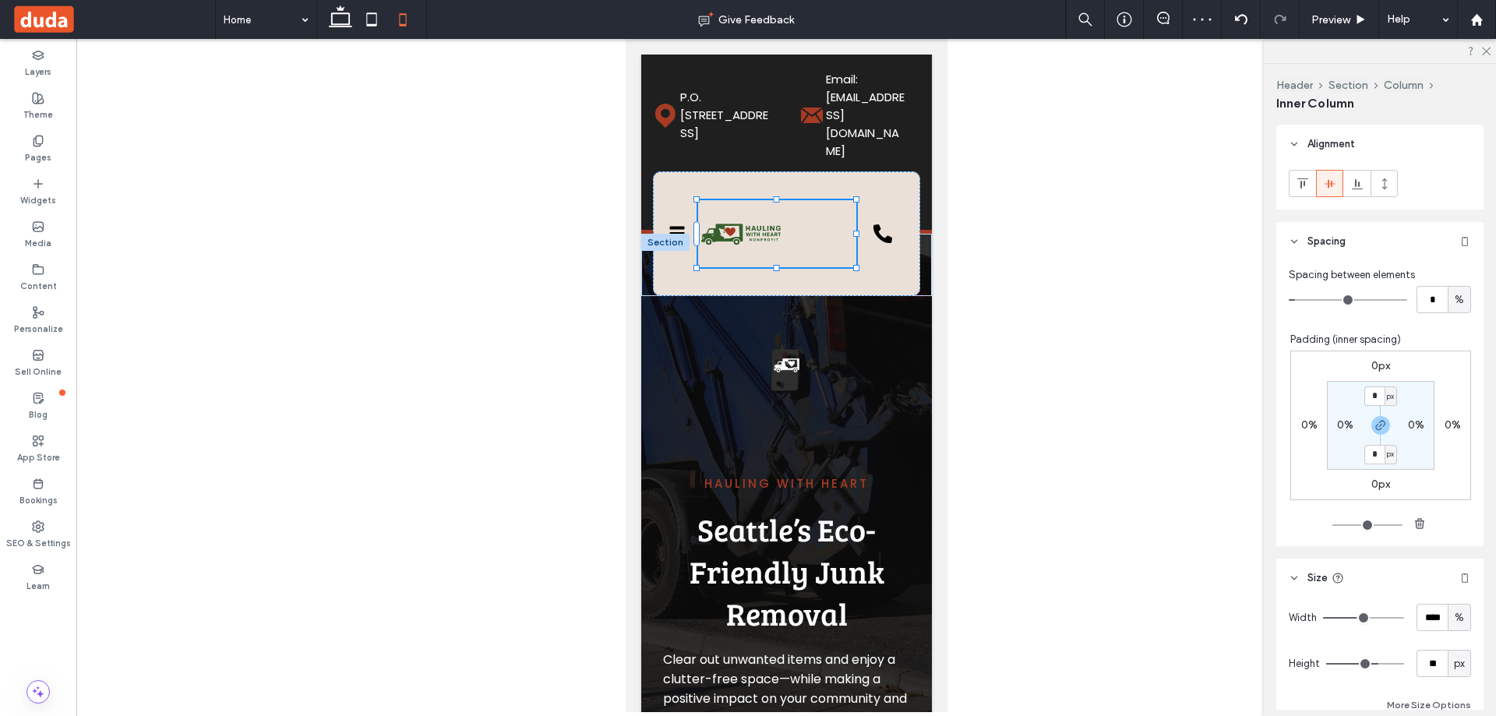
type input "**"
type input "****"
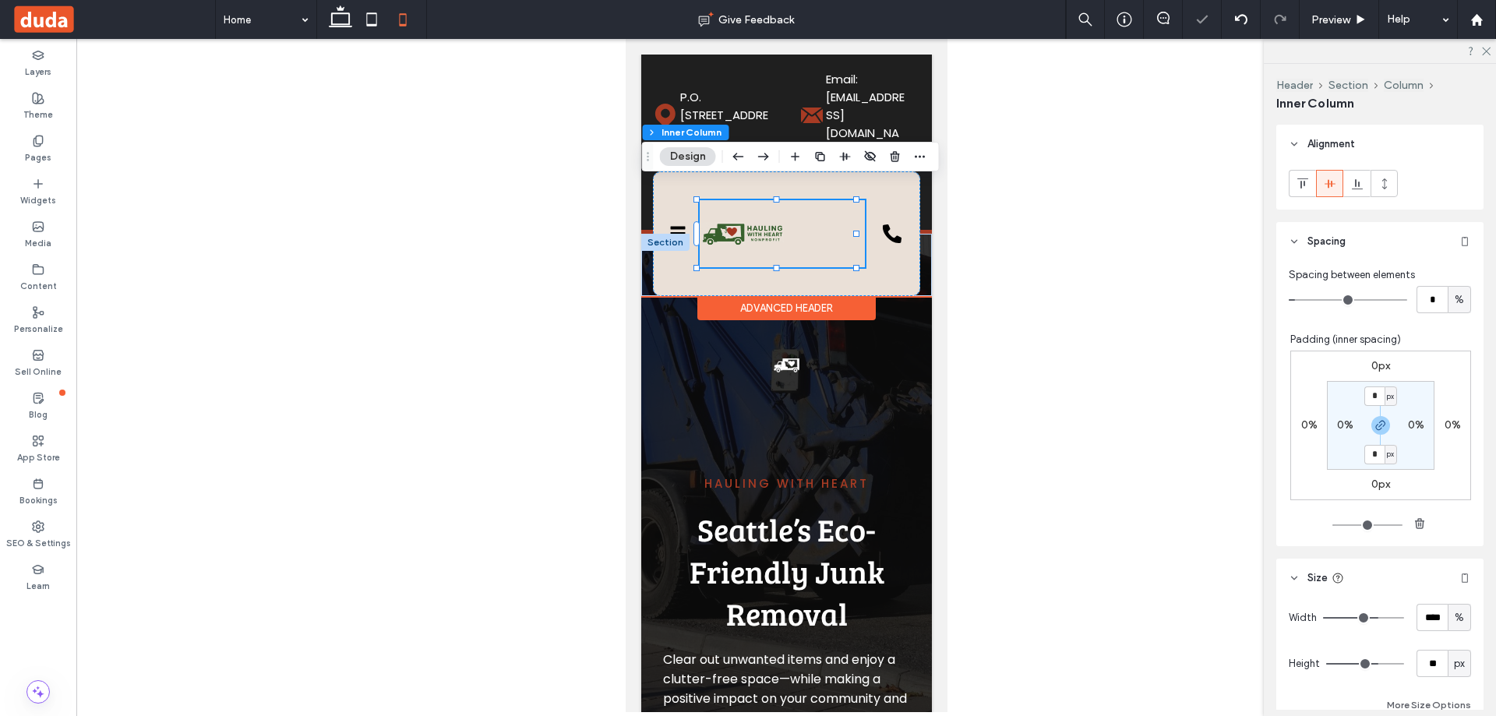
click at [799, 238] on div "Home About Services Inquiry Partners Contact 213% , 86px" at bounding box center [781, 233] width 165 height 67
click at [759, 225] on img at bounding box center [742, 234] width 86 height 32
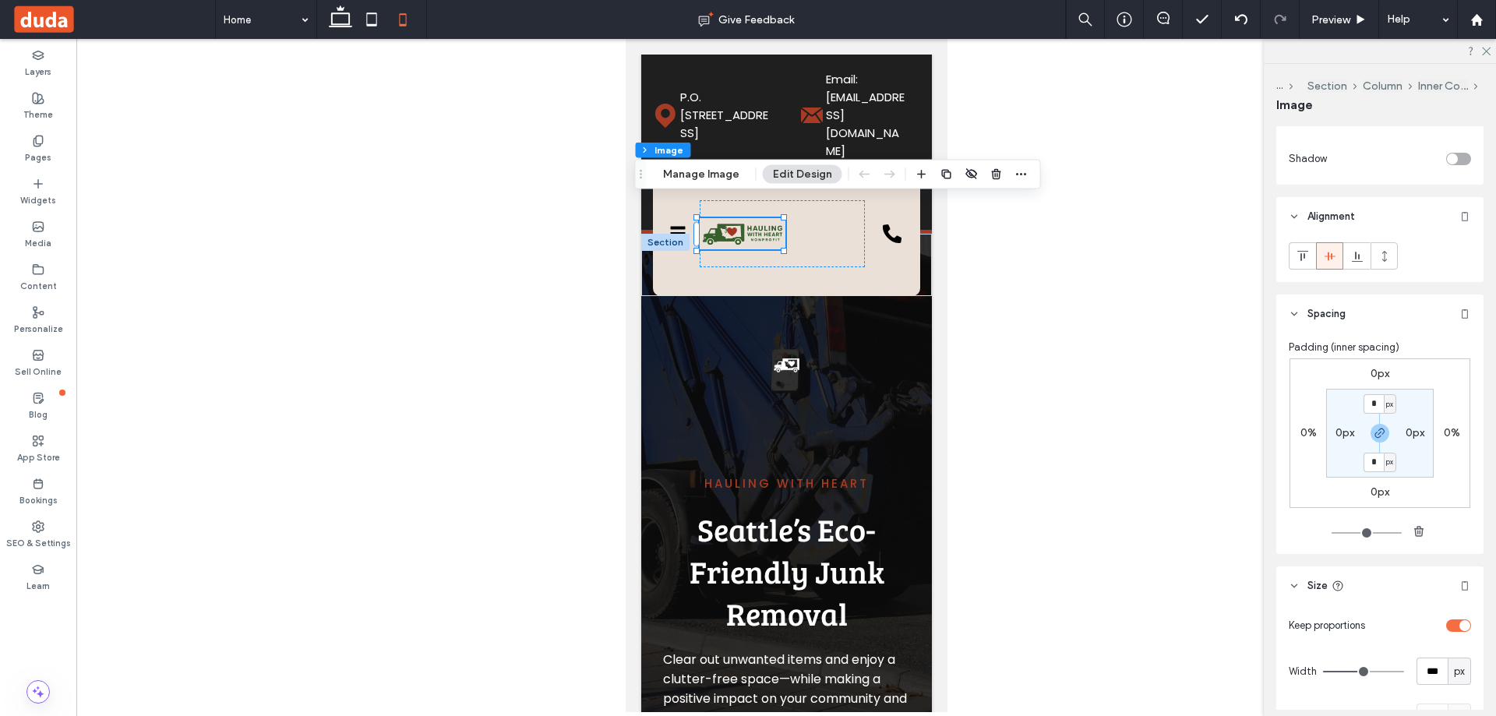
scroll to position [623, 0]
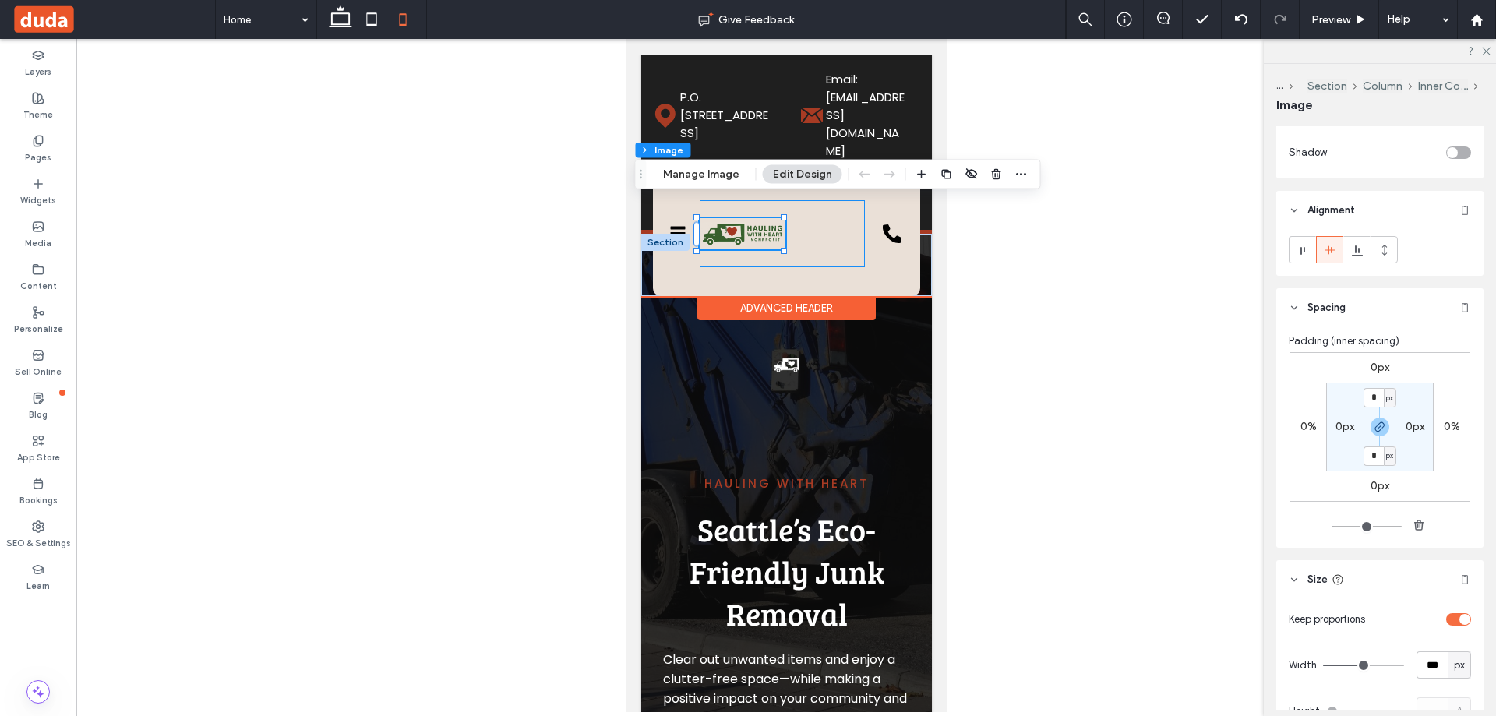
click at [831, 229] on div "Home About Services Inquiry Partners Contact" at bounding box center [781, 233] width 165 height 67
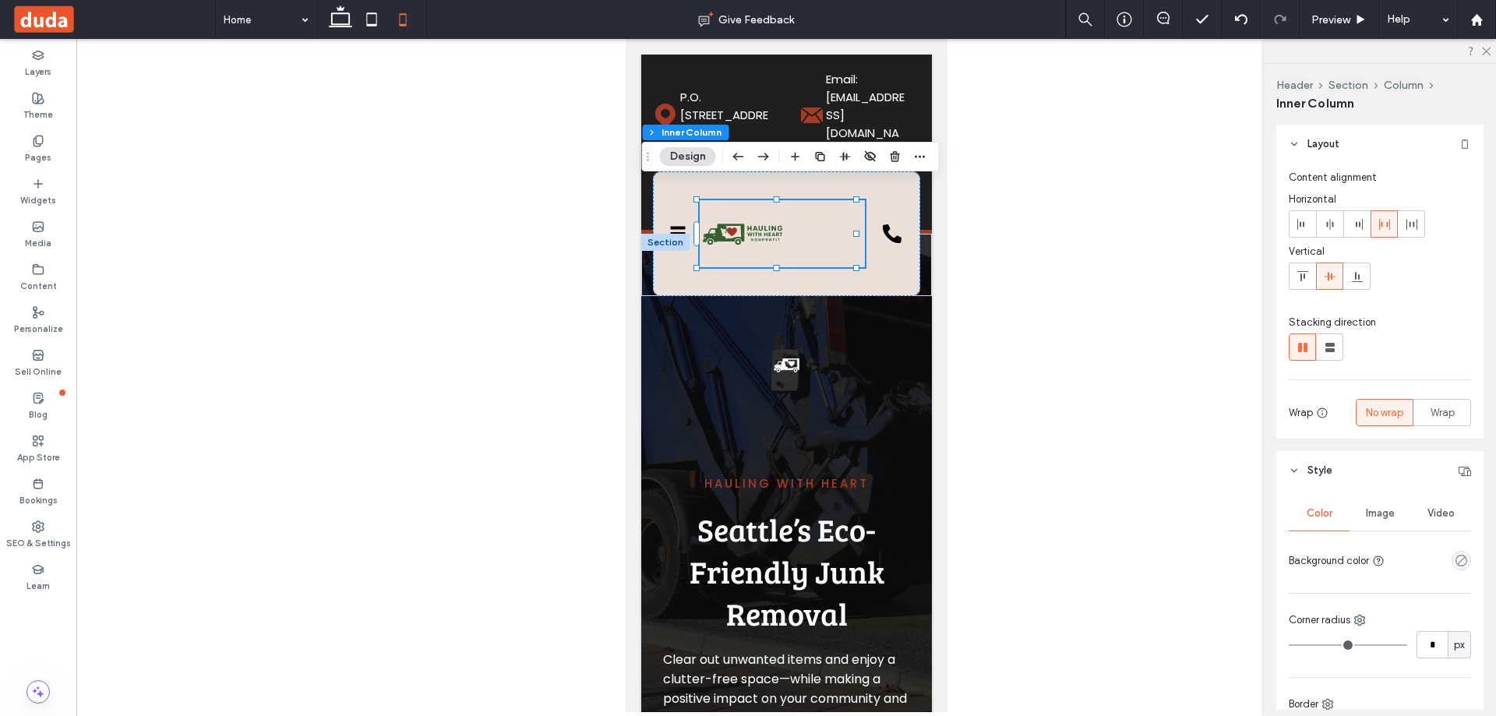
drag, startPoint x: 1325, startPoint y: 227, endPoint x: 1111, endPoint y: 196, distance: 216.5
click at [1317, 229] on div at bounding box center [1329, 224] width 26 height 26
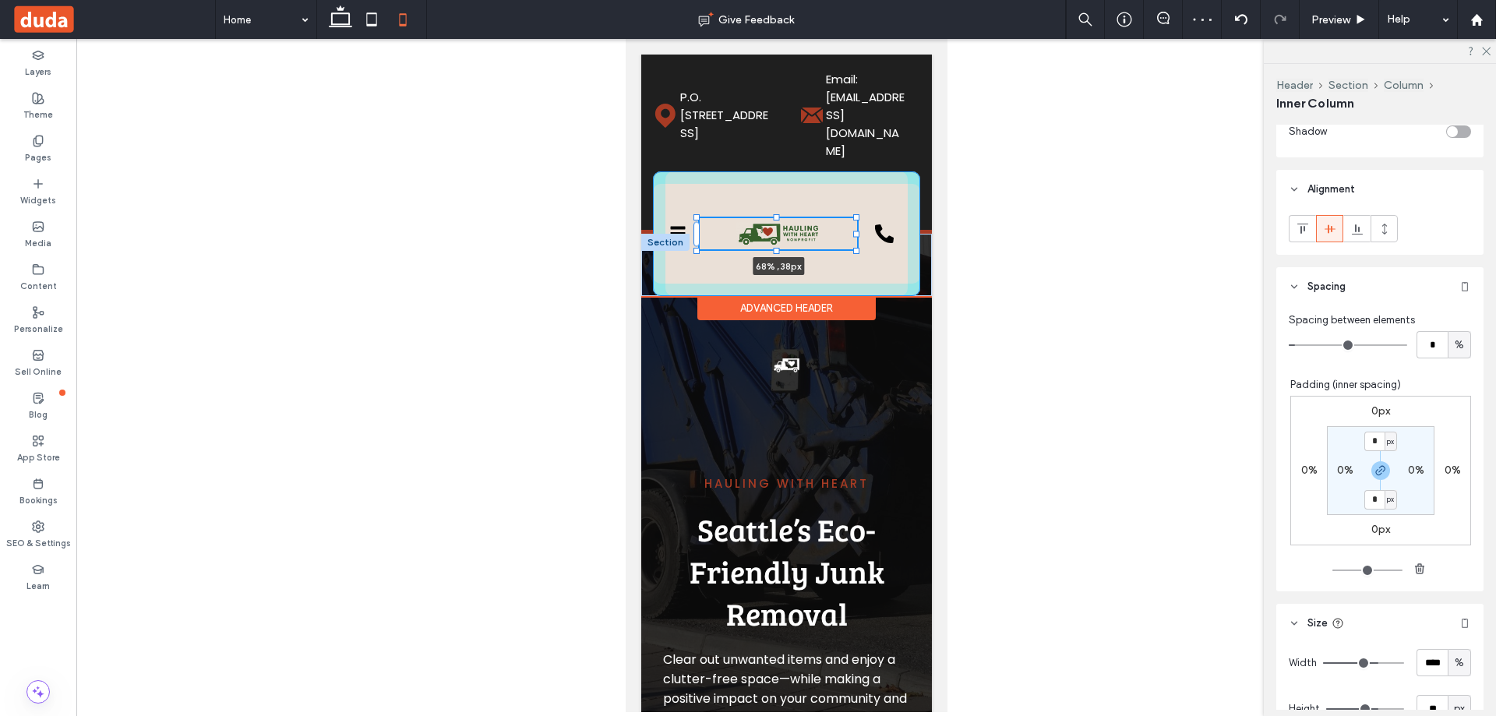
scroll to position [708, 0]
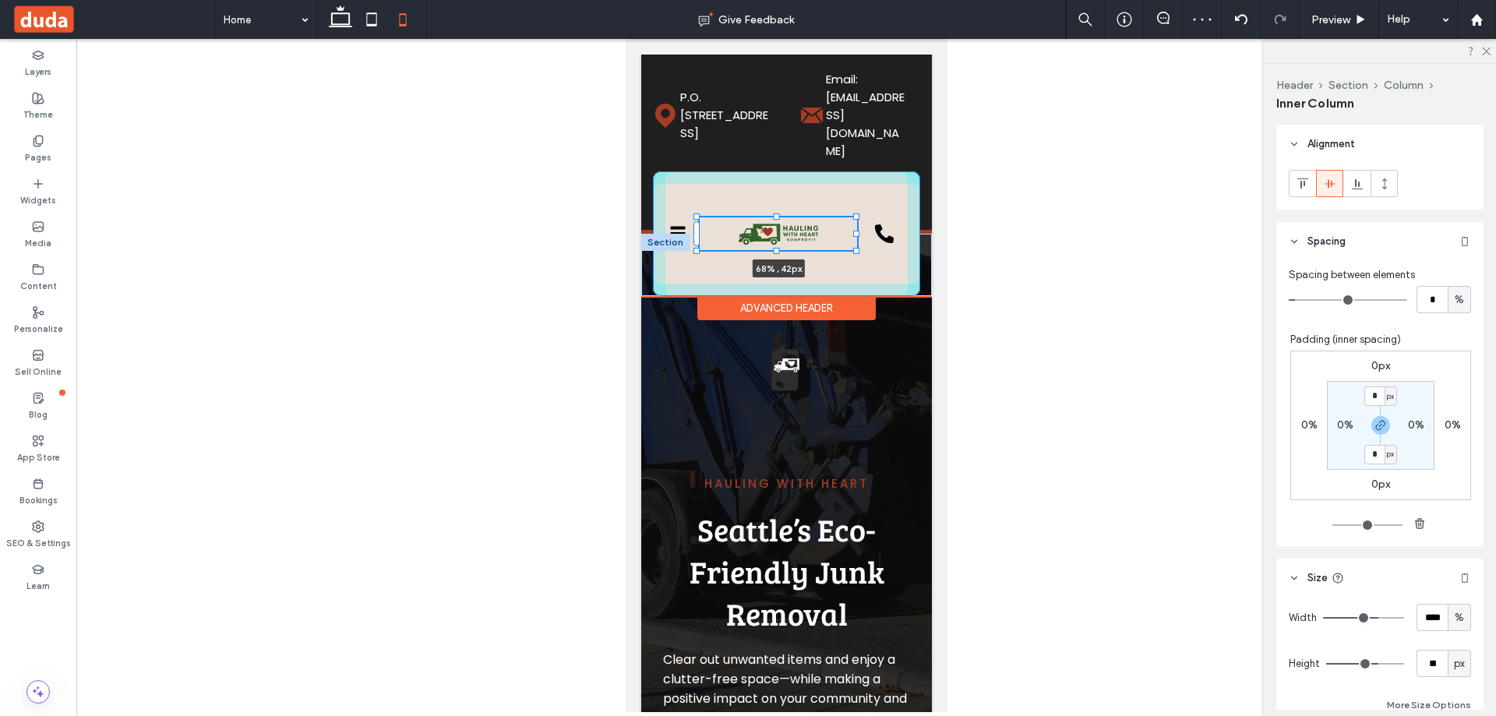
drag, startPoint x: 773, startPoint y: 249, endPoint x: 779, endPoint y: 231, distance: 19.5
click at [779, 234] on div "Home About Services Inquiry Partners Contact CALL US NOW! (206) 784-0313 Home A…" at bounding box center [785, 265] width 291 height 62
type input "**"
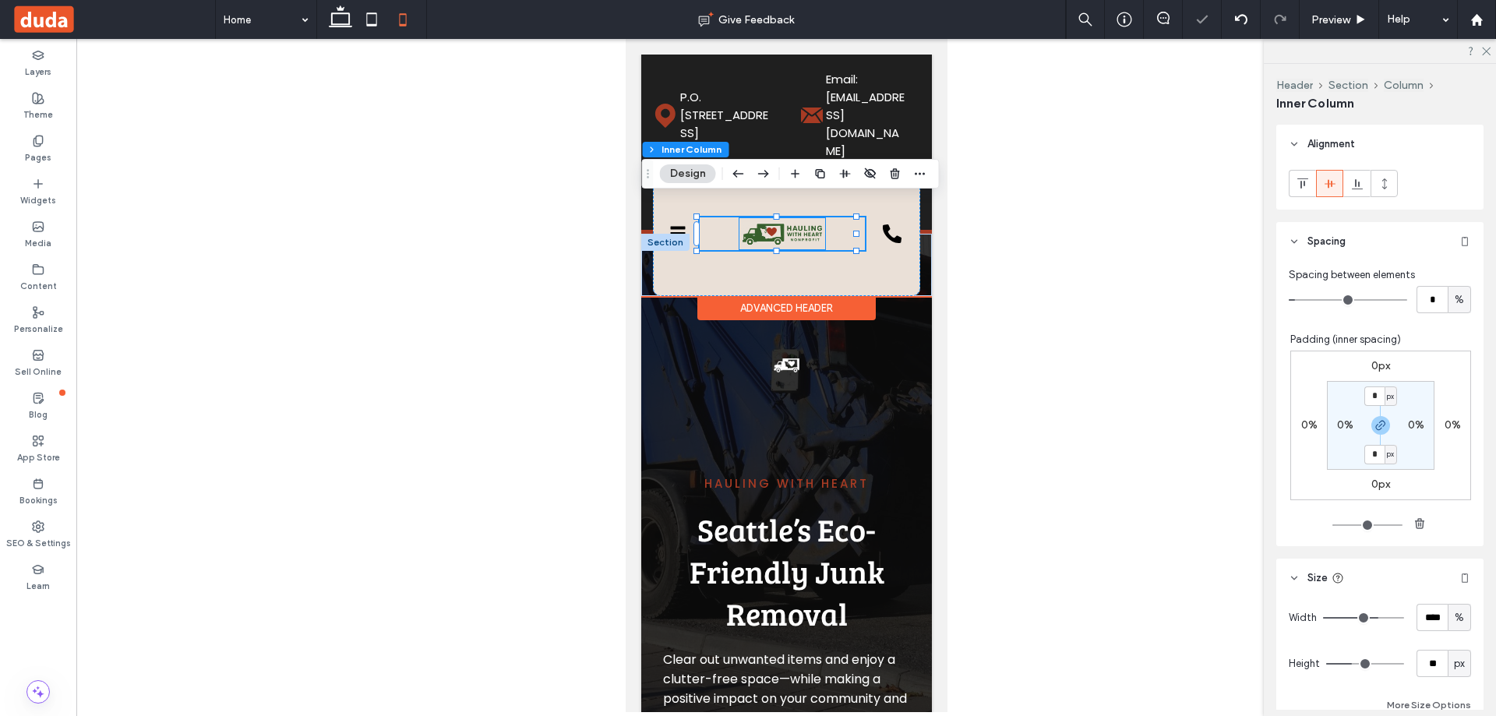
click at [806, 218] on img at bounding box center [781, 234] width 86 height 32
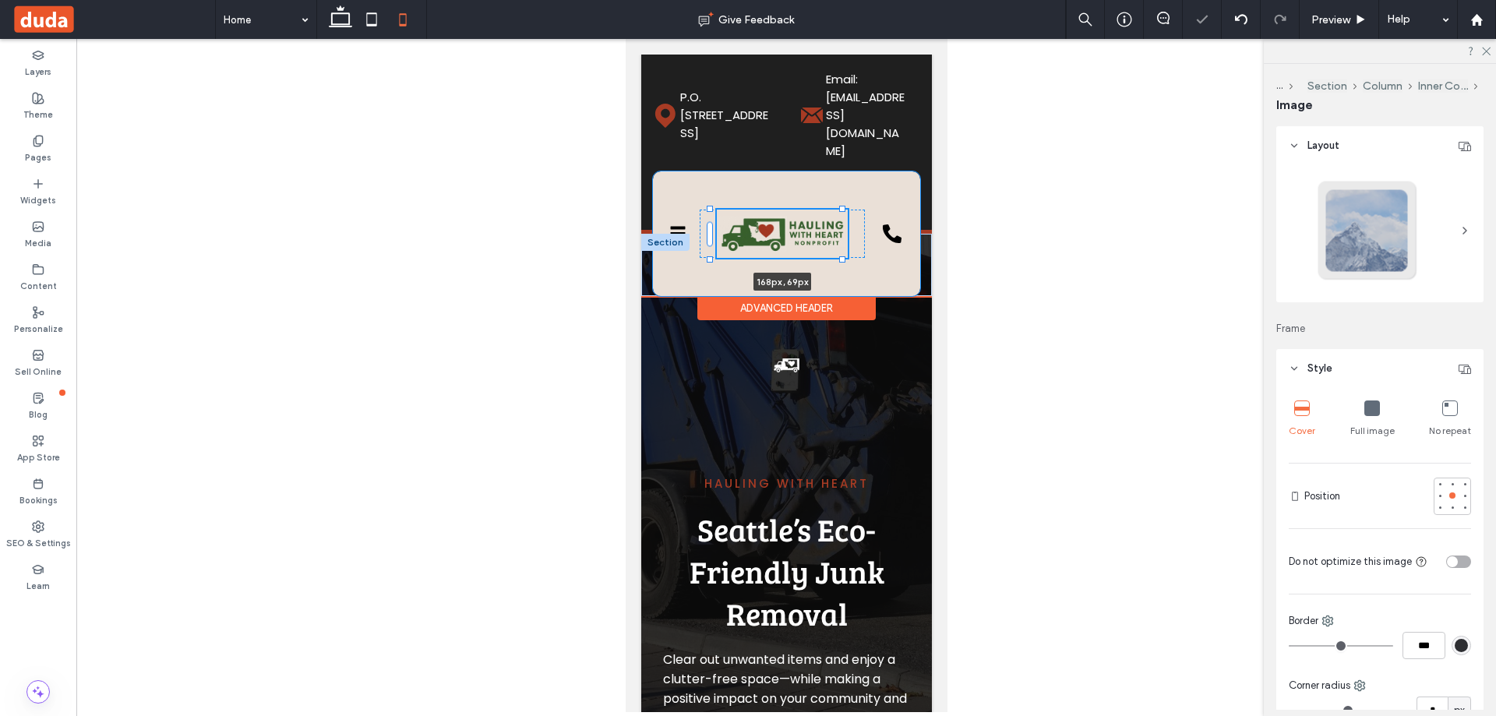
drag, startPoint x: 816, startPoint y: 232, endPoint x: 835, endPoint y: 248, distance: 24.3
click at [835, 248] on div "Home About Services Inquiry Partners Contact CALL US NOW! (206) 784-0313 Home A…" at bounding box center [785, 265] width 291 height 62
type input "***"
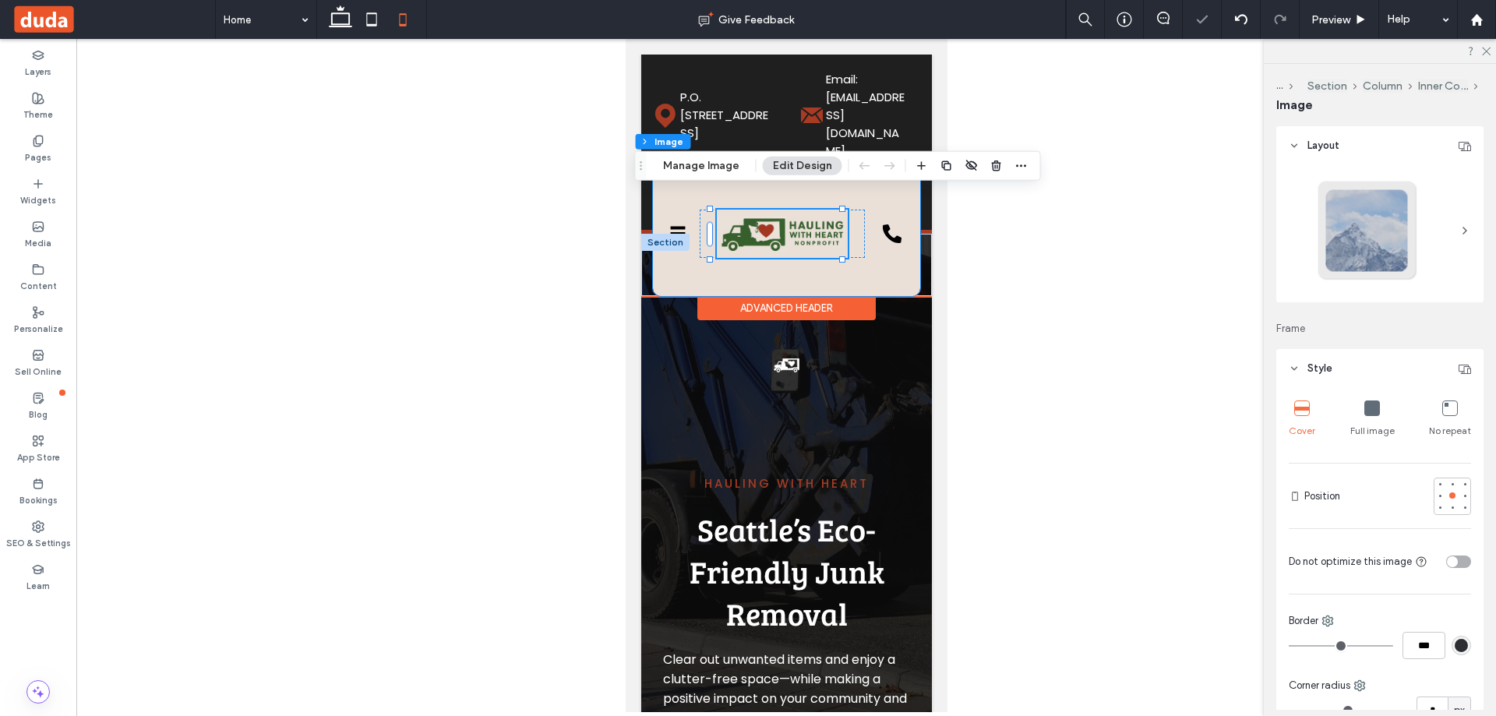
click at [872, 273] on div "Home About Services Inquiry Partners Contact CALL US NOW! (206) 784-0313 Home A…" at bounding box center [785, 233] width 267 height 125
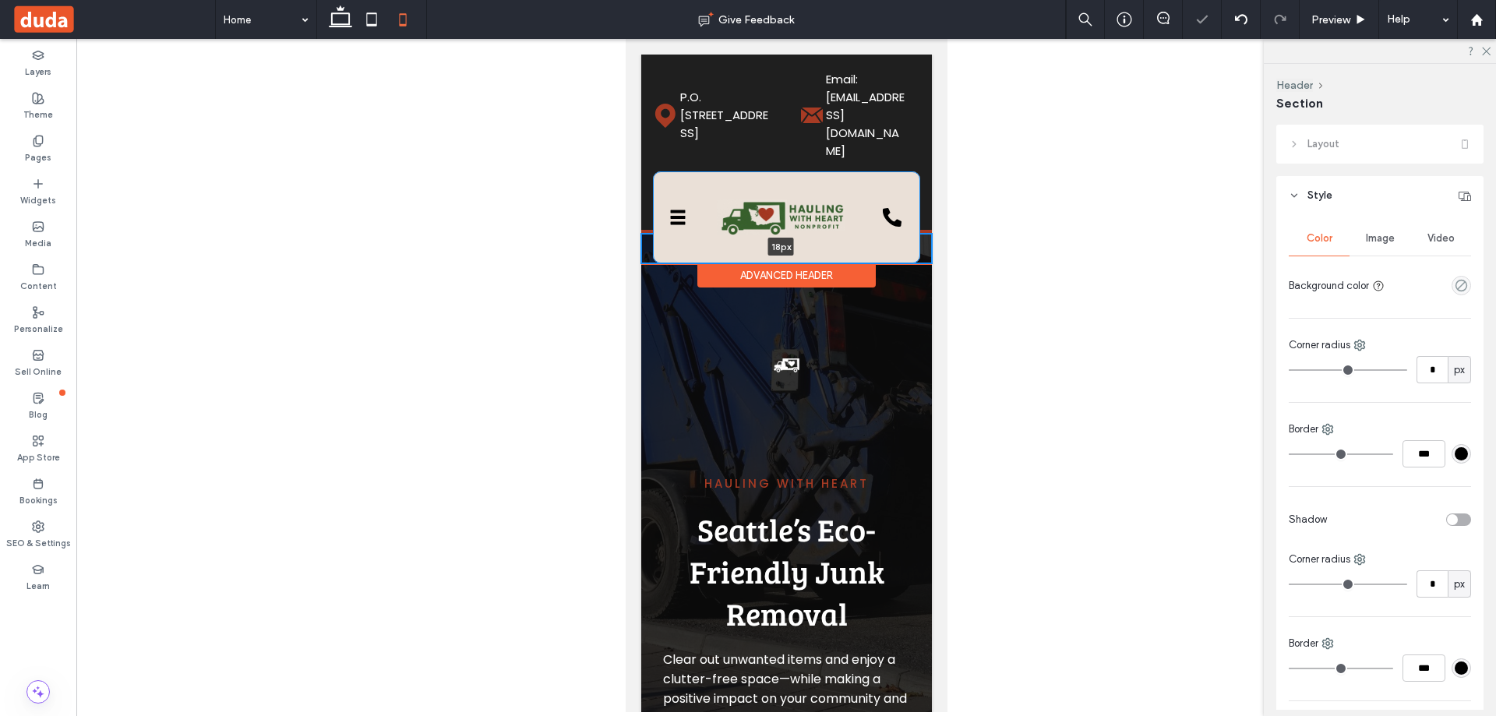
drag, startPoint x: 876, startPoint y: 276, endPoint x: 890, endPoint y: 227, distance: 50.3
click at [890, 234] on div "Home About Services Inquiry Partners Contact CALL US NOW! (206) 784-0313 Home A…" at bounding box center [785, 249] width 291 height 30
type input "**"
click at [906, 236] on div "Home About Services Inquiry Partners Contact CALL US NOW! (206) 784-0313 Home A…" at bounding box center [785, 217] width 267 height 92
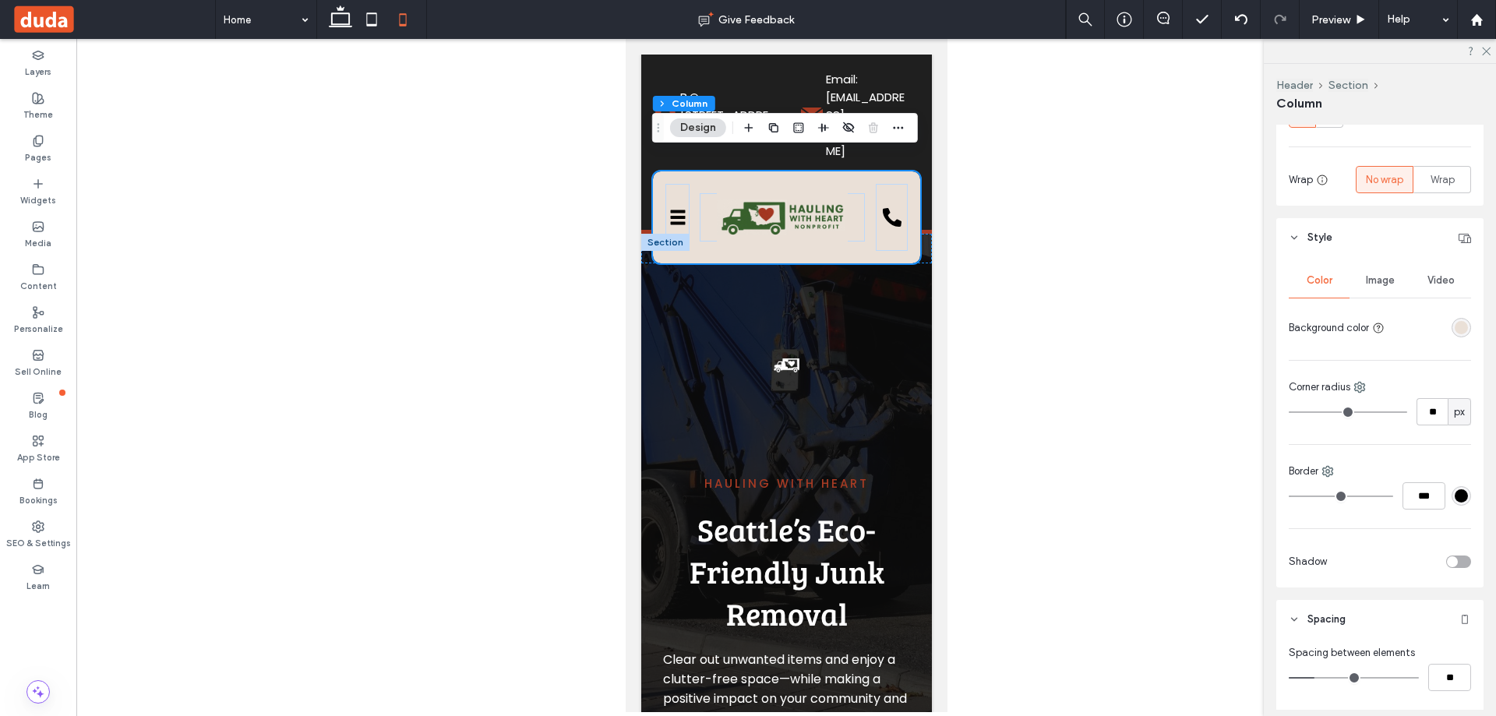
scroll to position [467, 0]
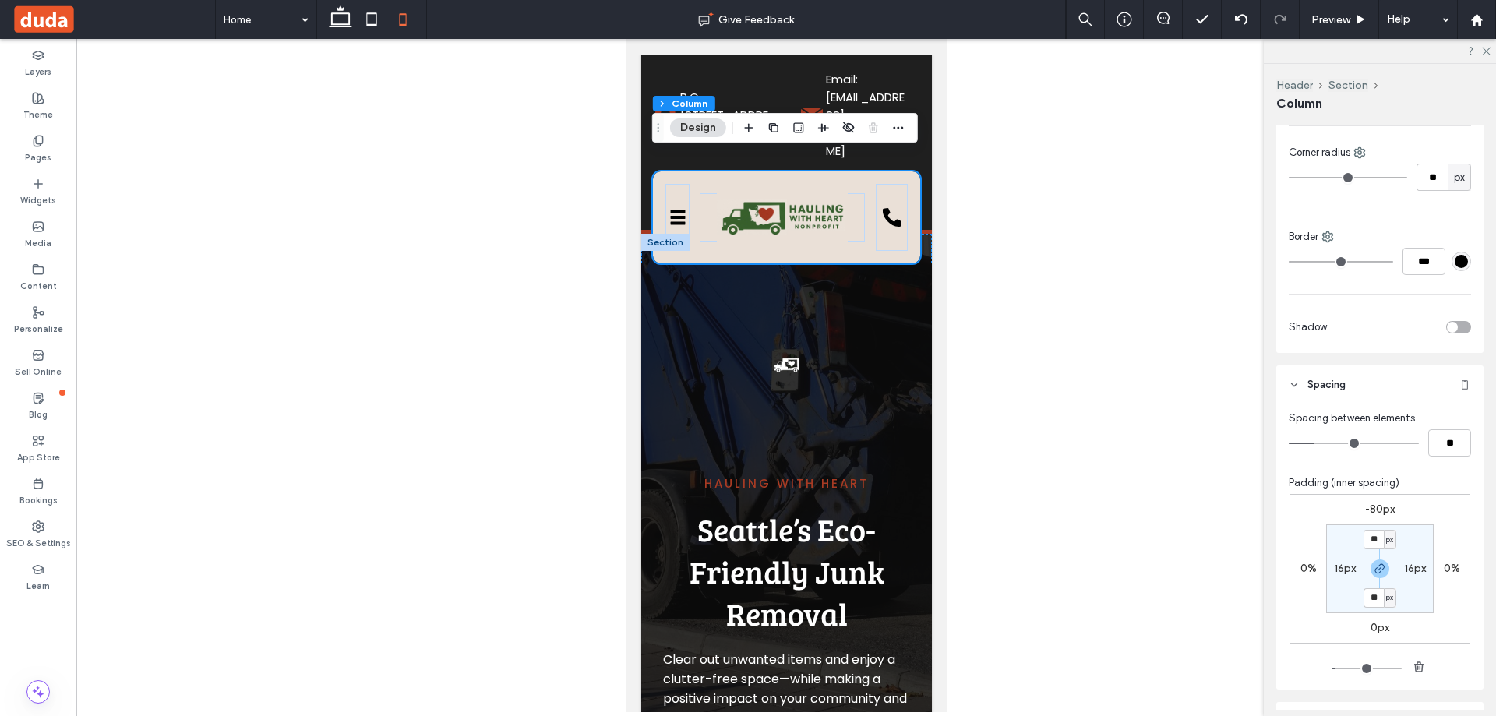
click at [1372, 510] on label "-80px" at bounding box center [1380, 508] width 30 height 13
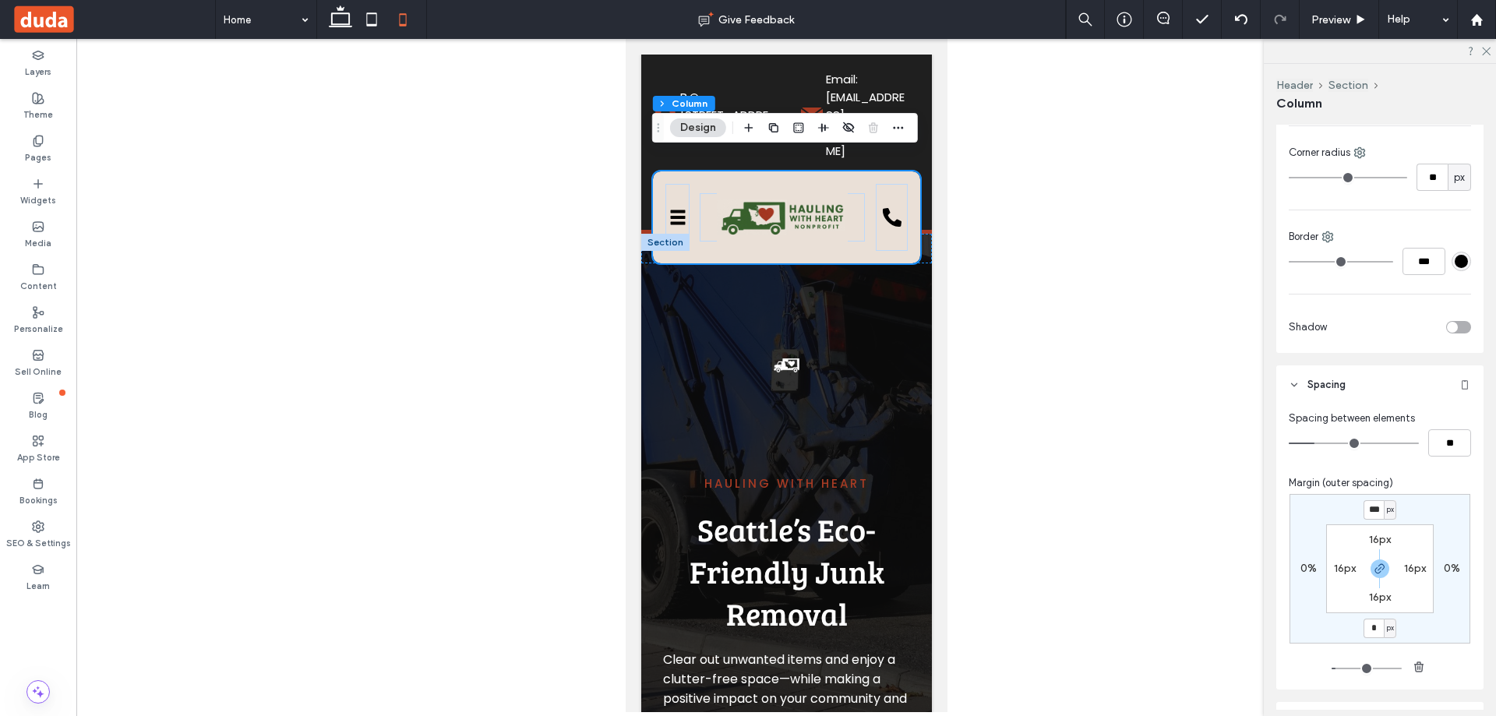
type input "*"
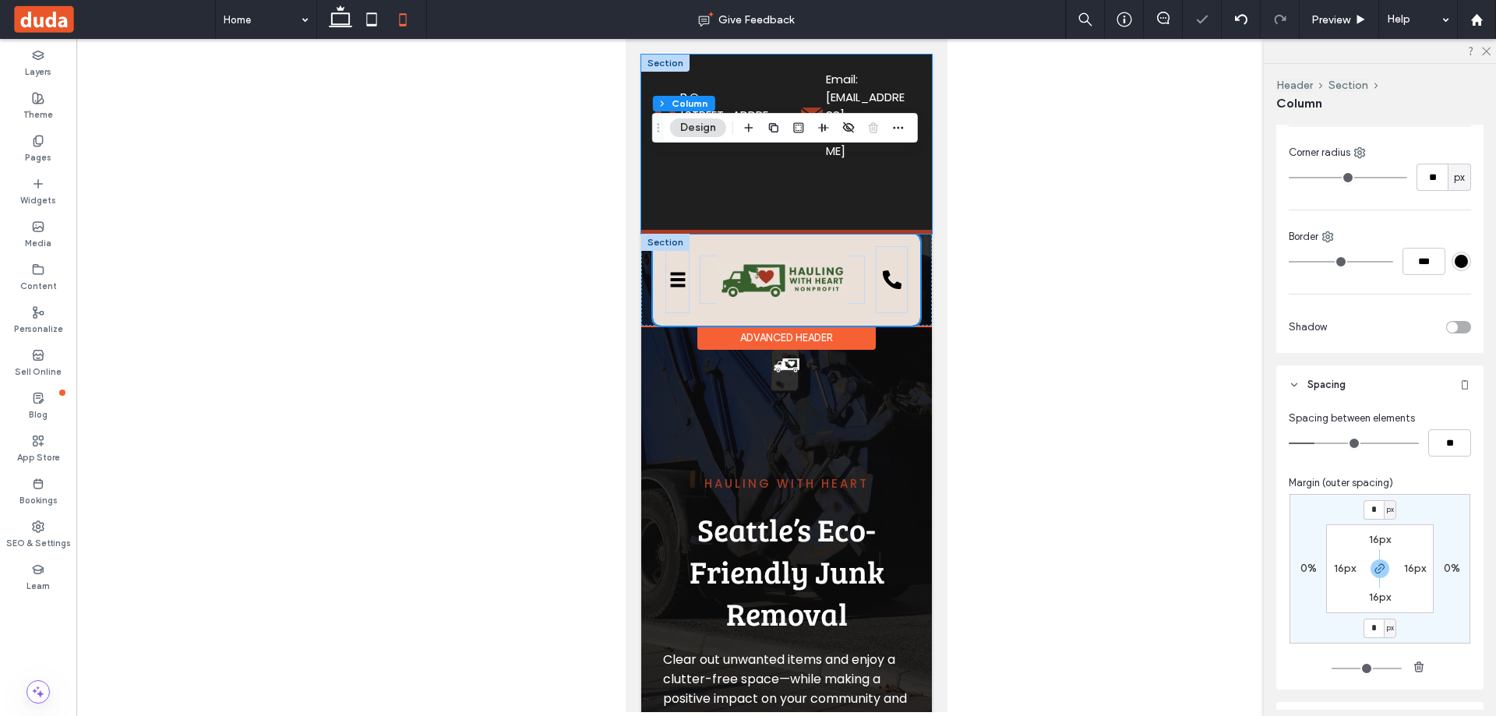
click at [843, 194] on div "P.O. Box 70884 Seattle, WA 98127 Email: admin@happyhauler.com" at bounding box center [785, 142] width 291 height 175
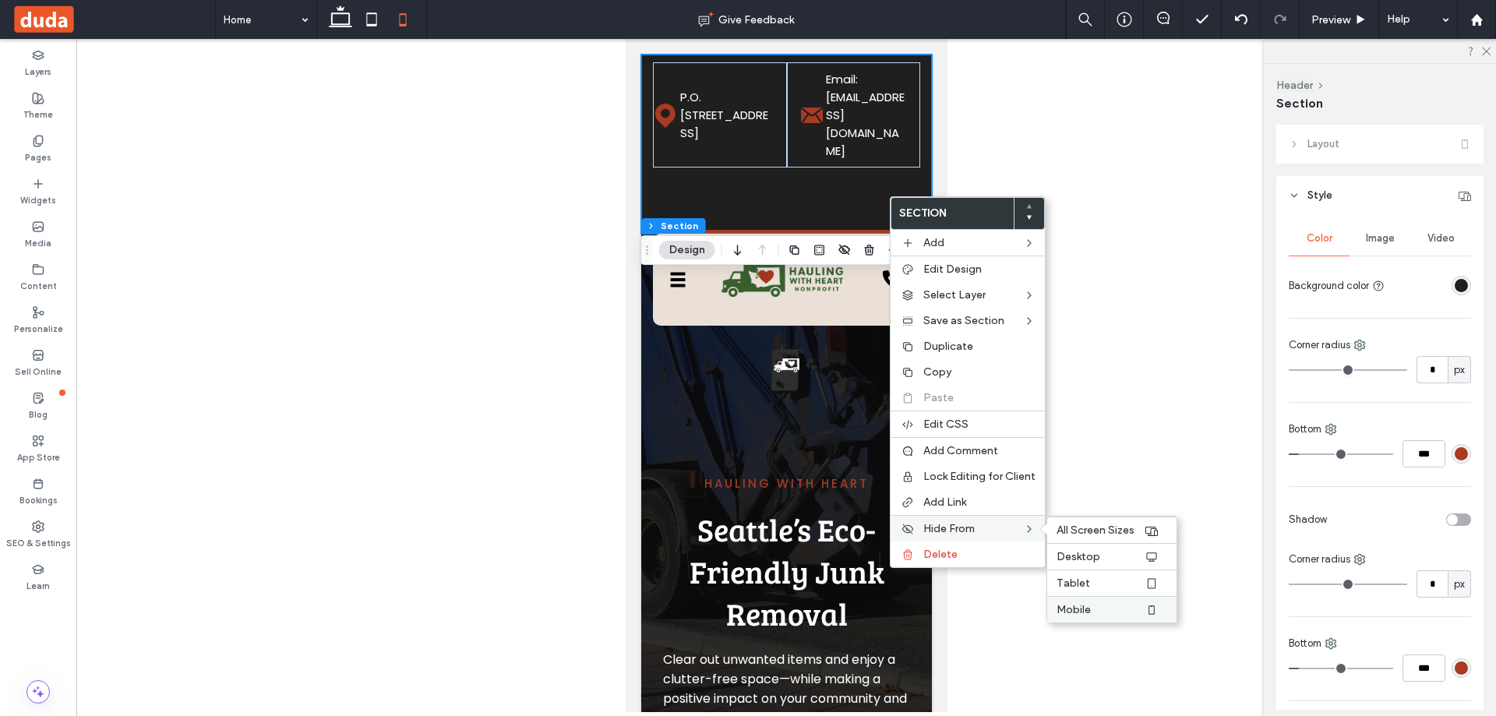
click at [1087, 608] on span "Mobile" at bounding box center [1073, 609] width 34 height 13
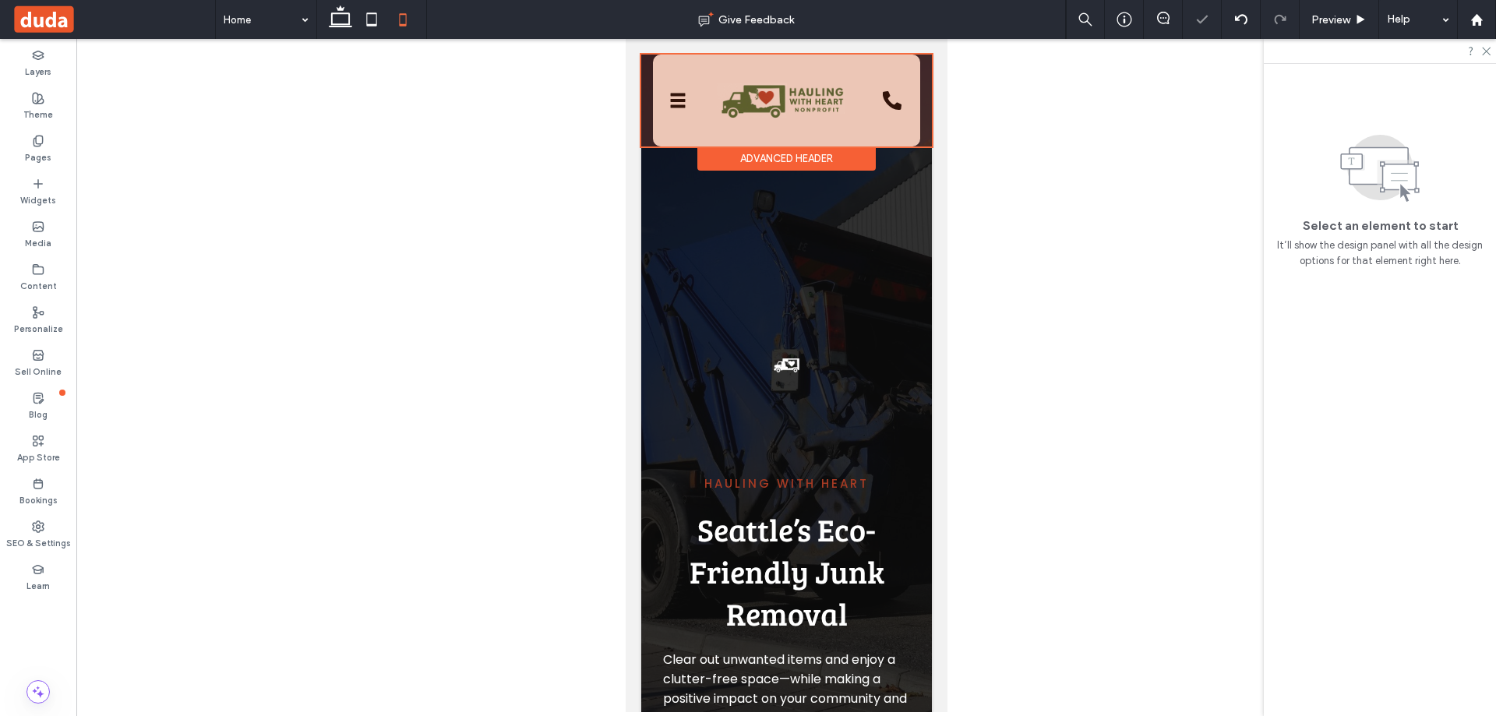
click at [894, 130] on div at bounding box center [785, 101] width 291 height 92
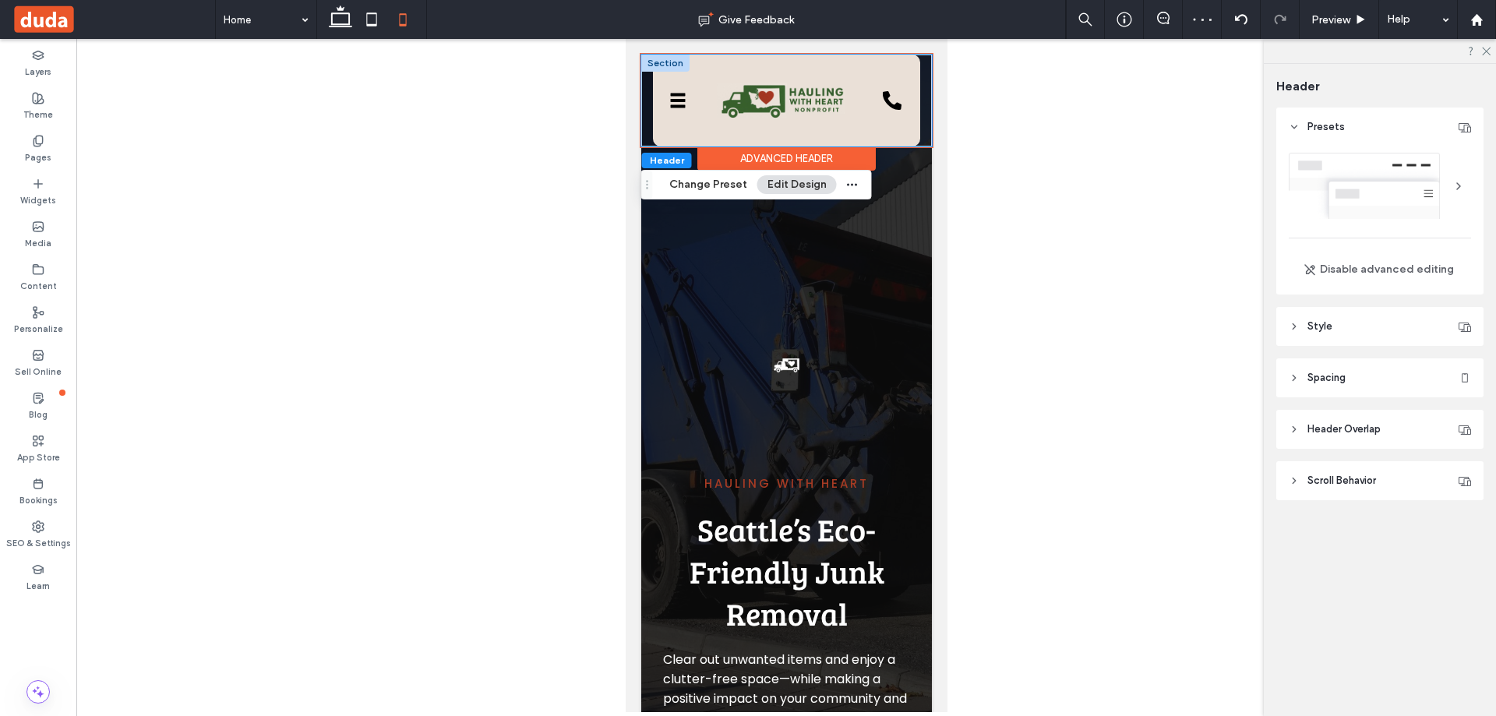
click at [912, 136] on div "Home About Services Inquiry Partners Contact CALL US NOW! (206) 784-0313 Home A…" at bounding box center [785, 101] width 291 height 92
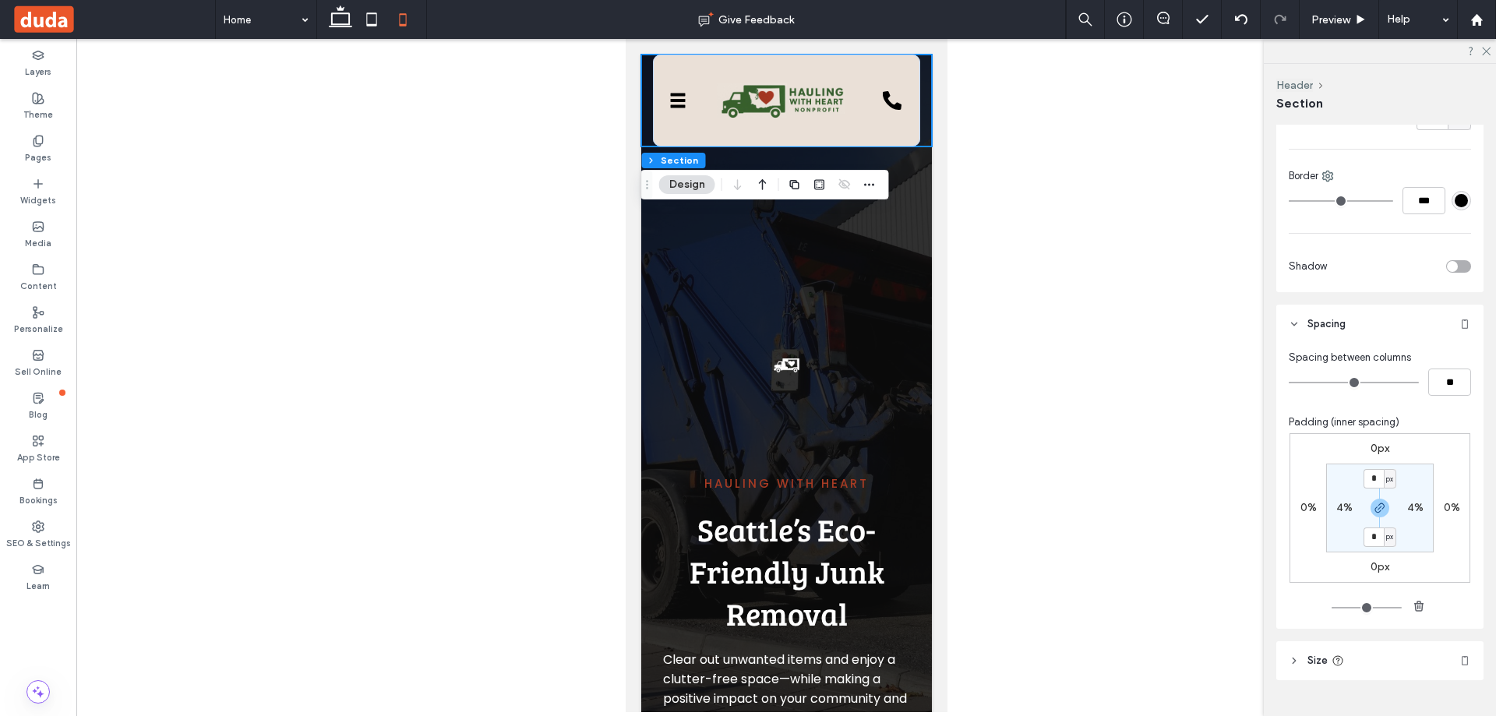
click at [1416, 510] on label "4%" at bounding box center [1415, 507] width 16 height 13
type input "*"
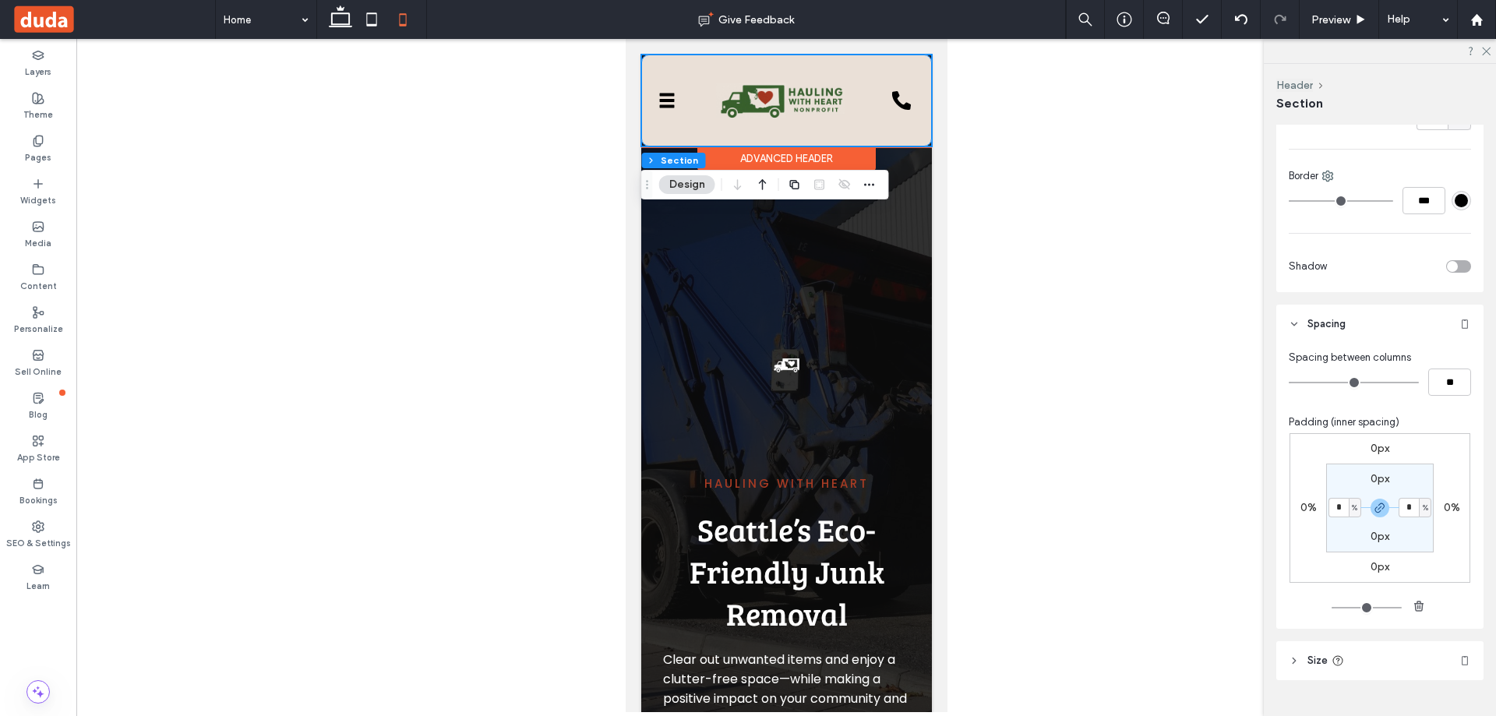
type input "*"
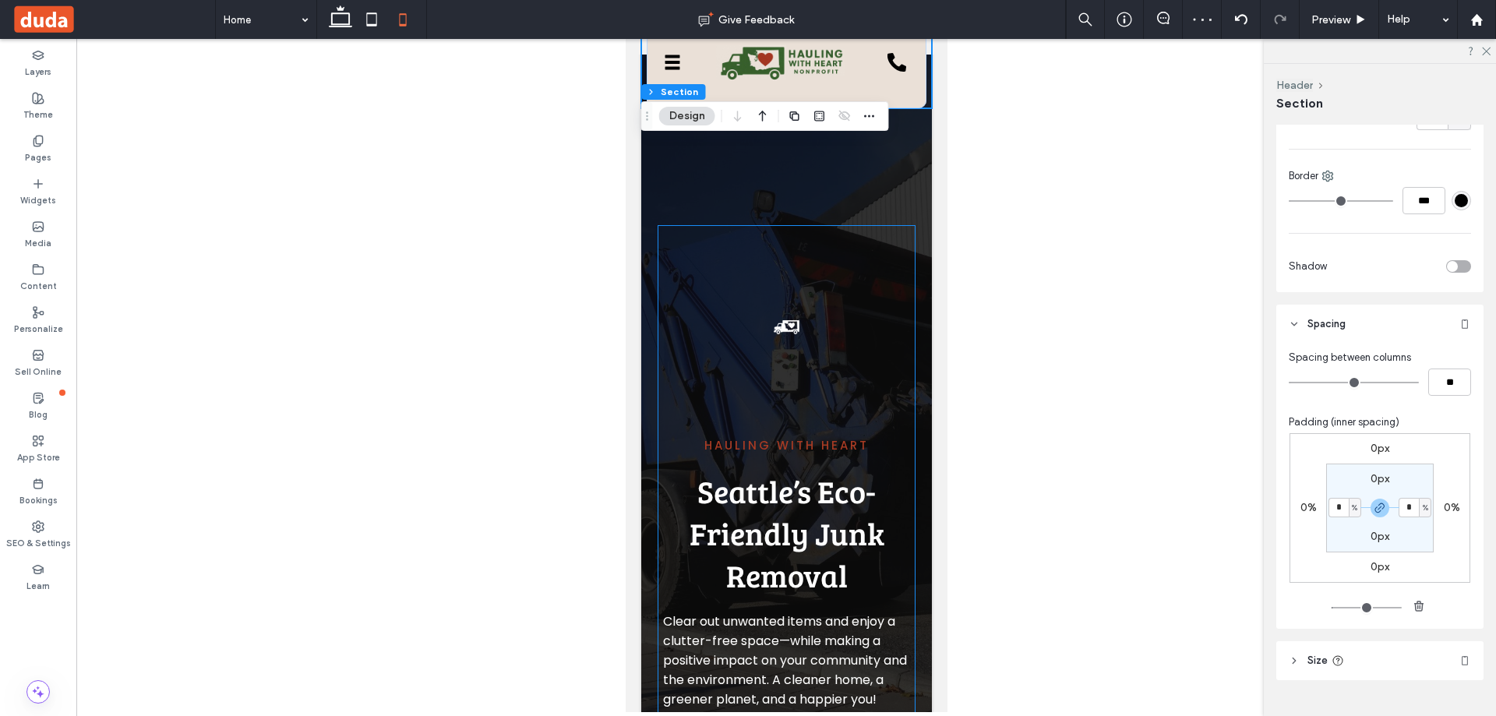
scroll to position [0, 0]
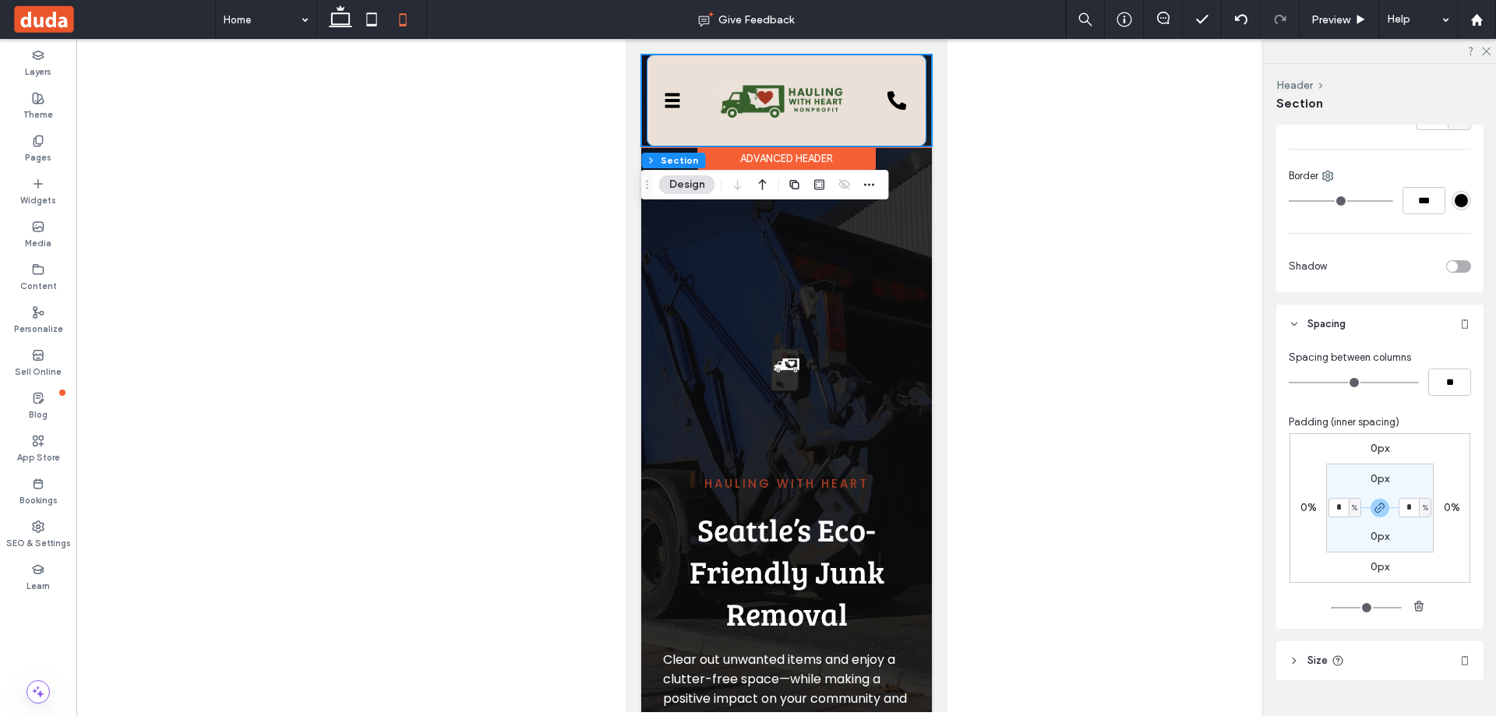
click at [686, 105] on div "Home About Services Inquiry Partners Contact CALL US NOW! (206) 784-0313 Home A…" at bounding box center [785, 101] width 279 height 92
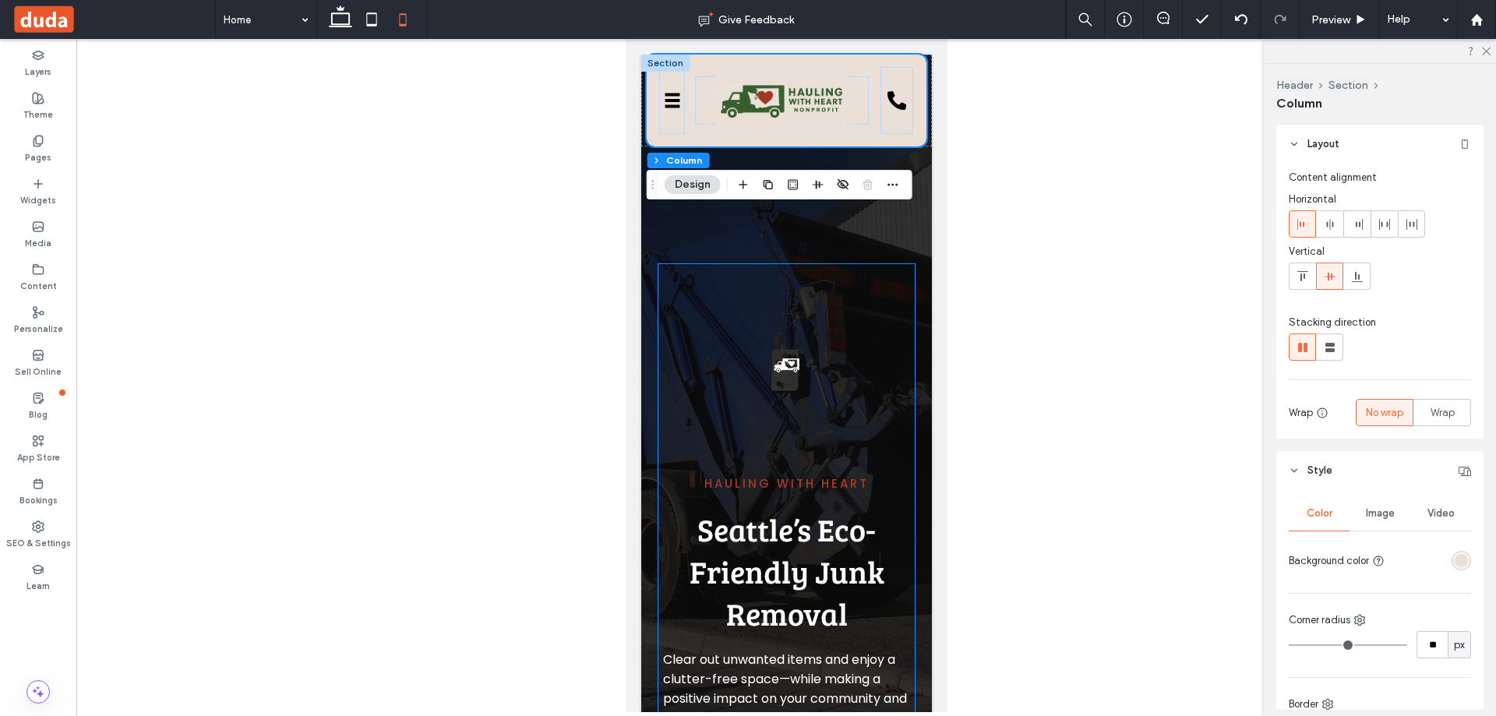
click at [773, 372] on img at bounding box center [786, 365] width 26 height 187
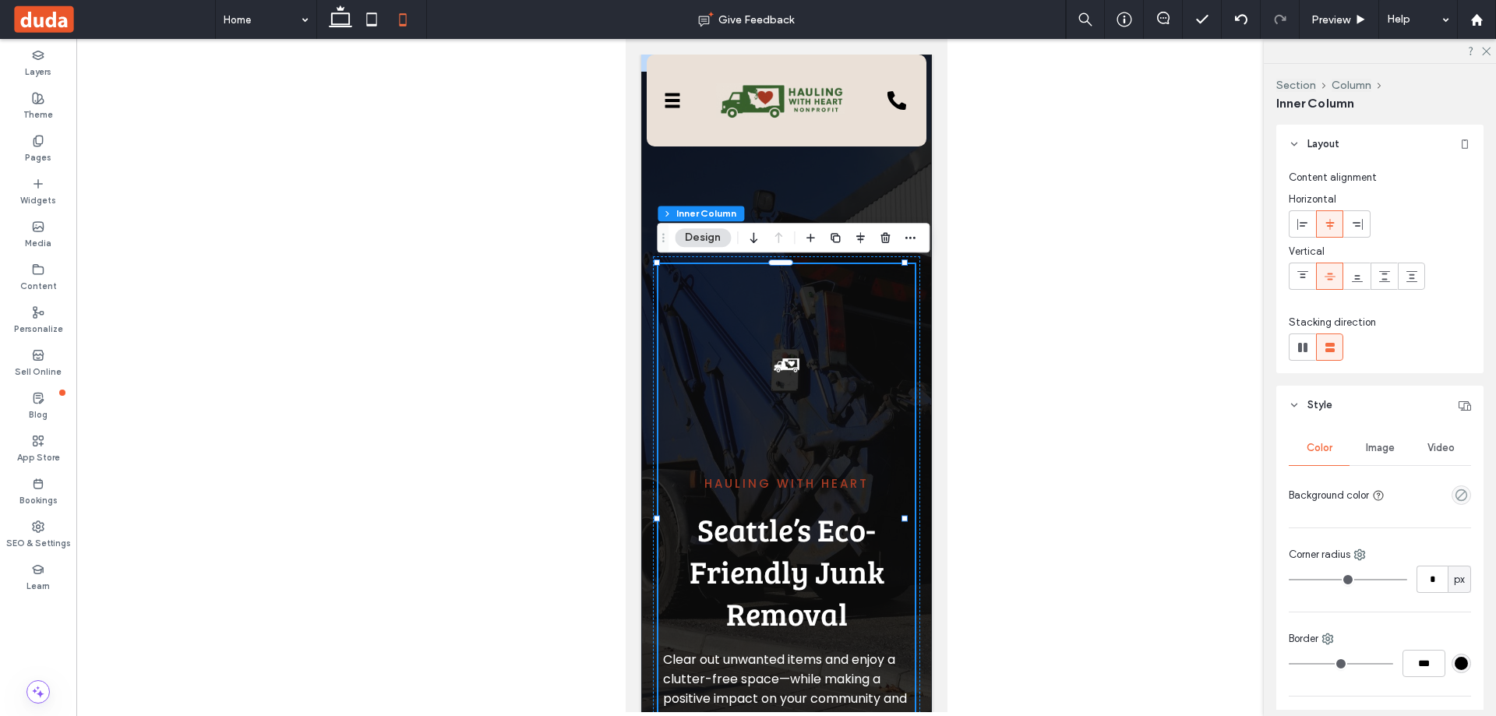
click at [782, 355] on img at bounding box center [786, 365] width 26 height 187
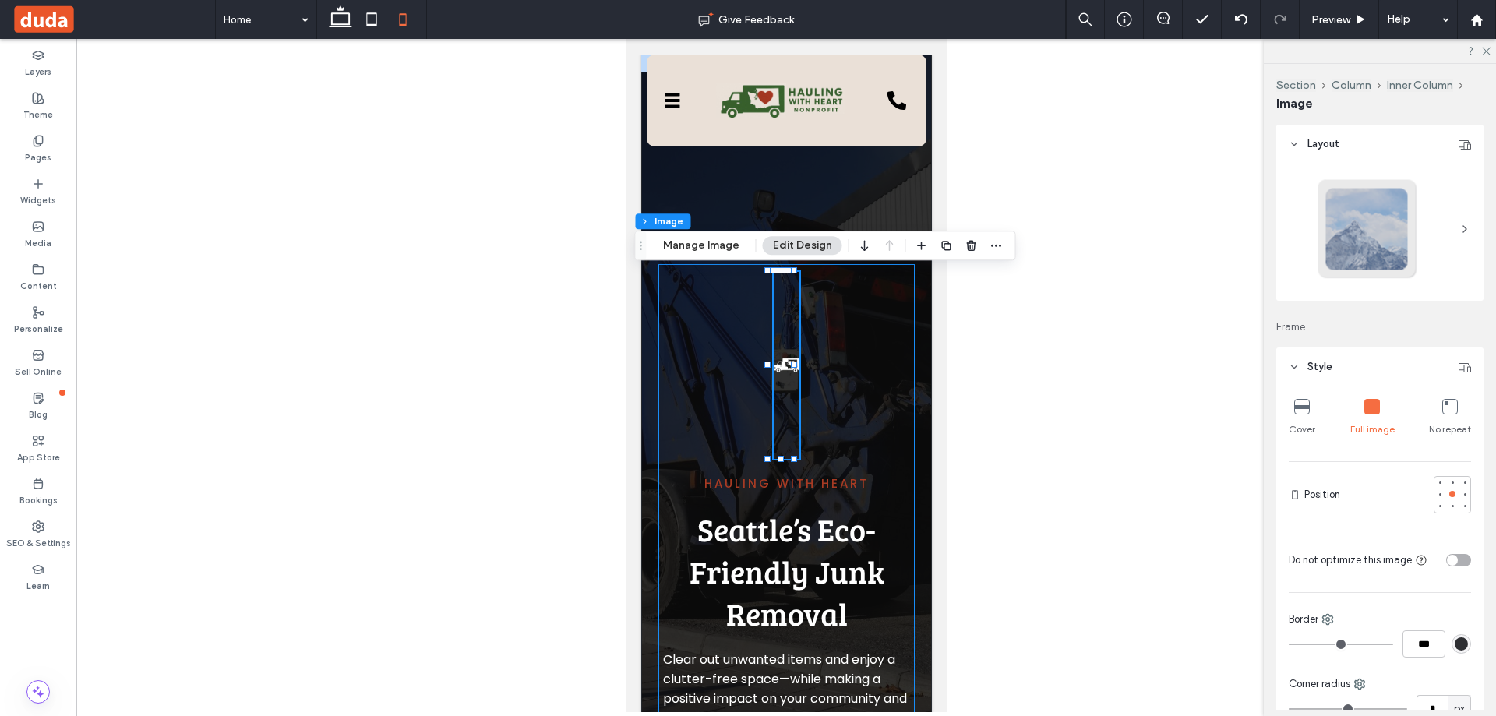
click at [778, 387] on img at bounding box center [786, 365] width 26 height 187
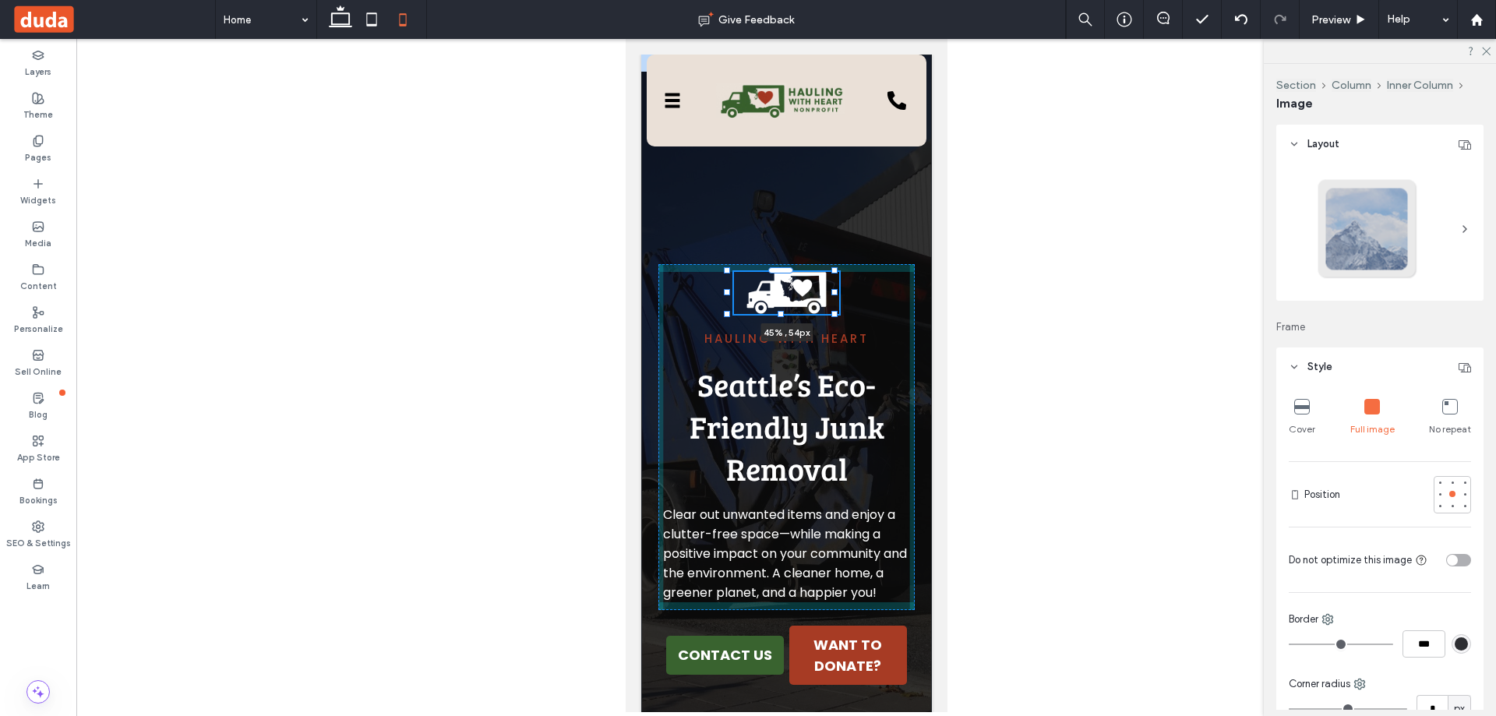
drag, startPoint x: 791, startPoint y: 456, endPoint x: 831, endPoint y: 384, distance: 83.0
click at [831, 384] on div "Hauling with Heart Seattle’s Eco-Friendly Junk Removal Clear out unwanted items…" at bounding box center [785, 475] width 291 height 840
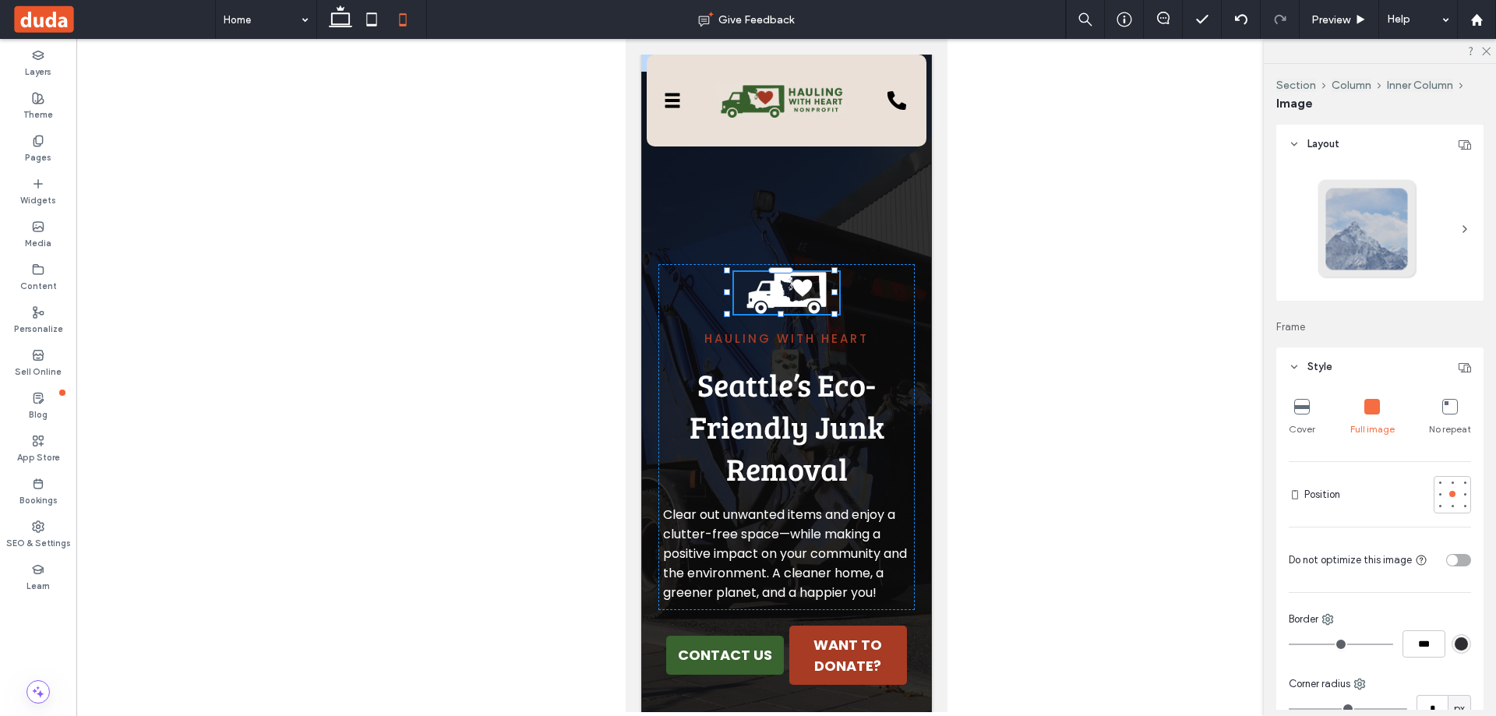
type input "**"
type input "****"
type input "**"
click at [857, 214] on div at bounding box center [785, 157] width 242 height 157
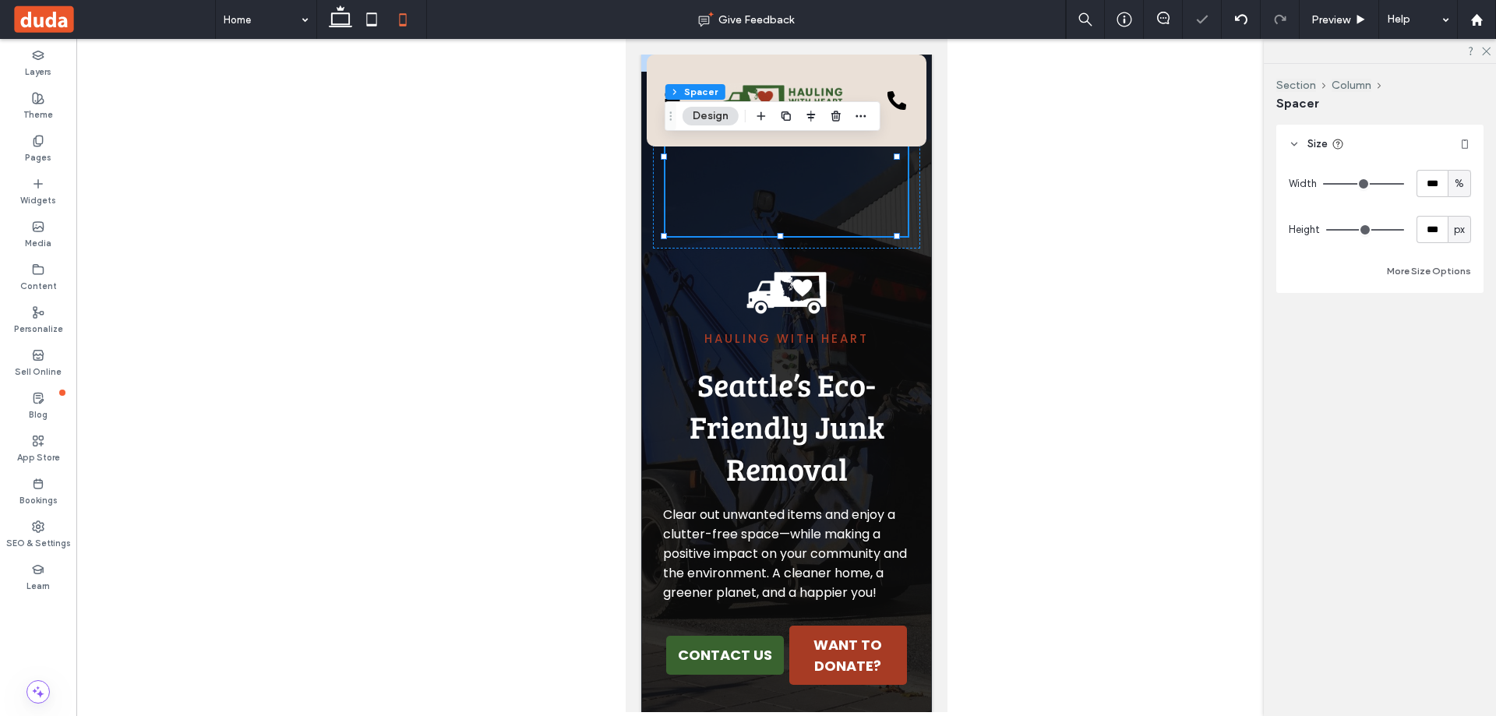
click at [893, 229] on div at bounding box center [785, 157] width 242 height 157
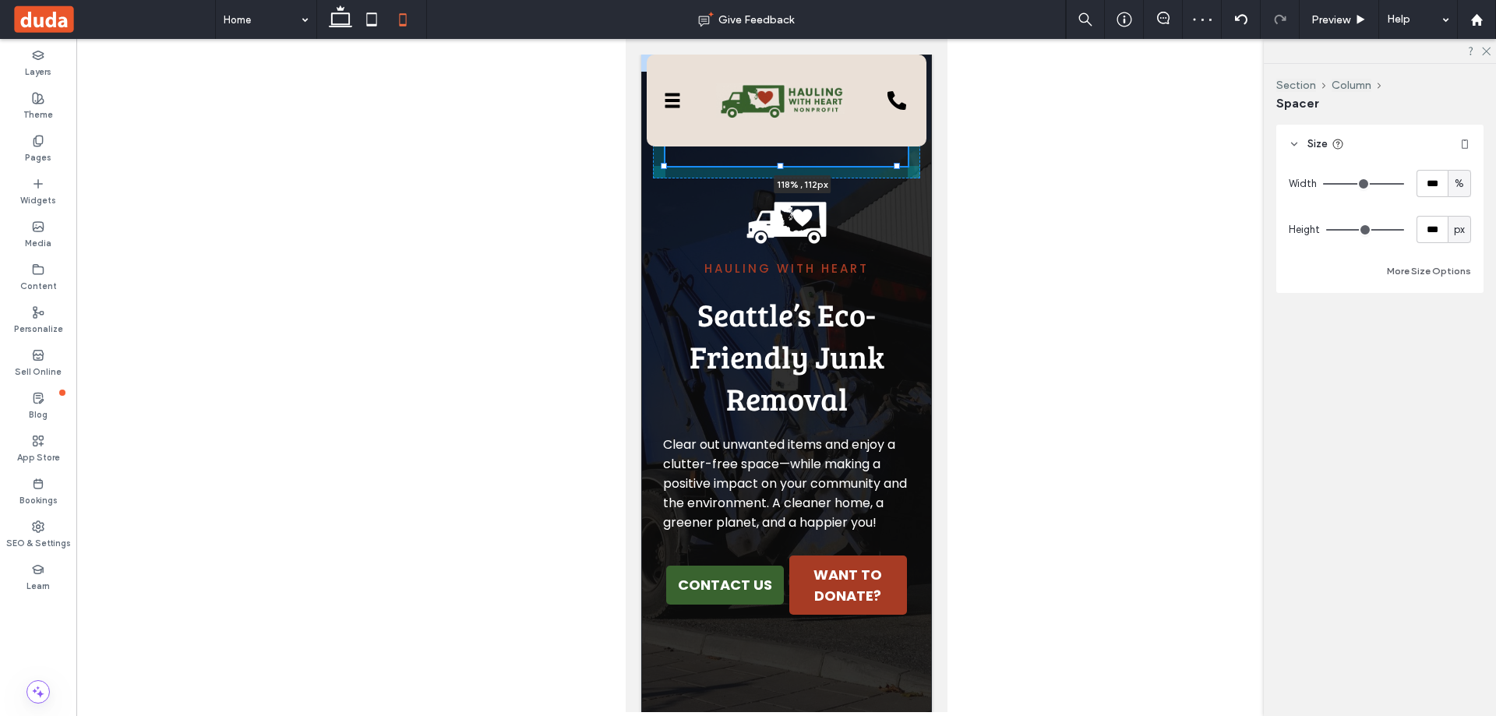
drag, startPoint x: 898, startPoint y: 236, endPoint x: 919, endPoint y: 201, distance: 40.9
type input "***"
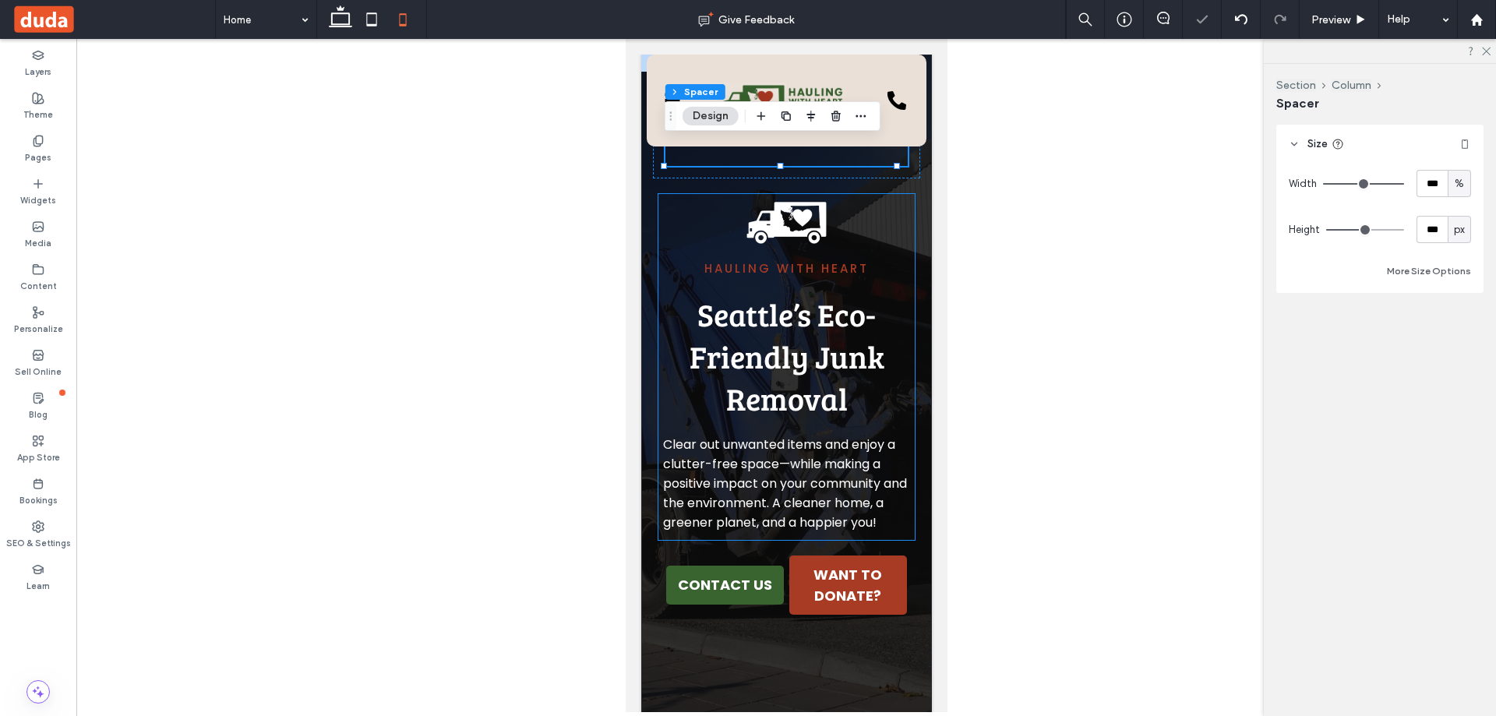
click at [809, 508] on span "Clear out unwanted items and enjoy a clutter-free space—while making a positive…" at bounding box center [784, 483] width 244 height 96
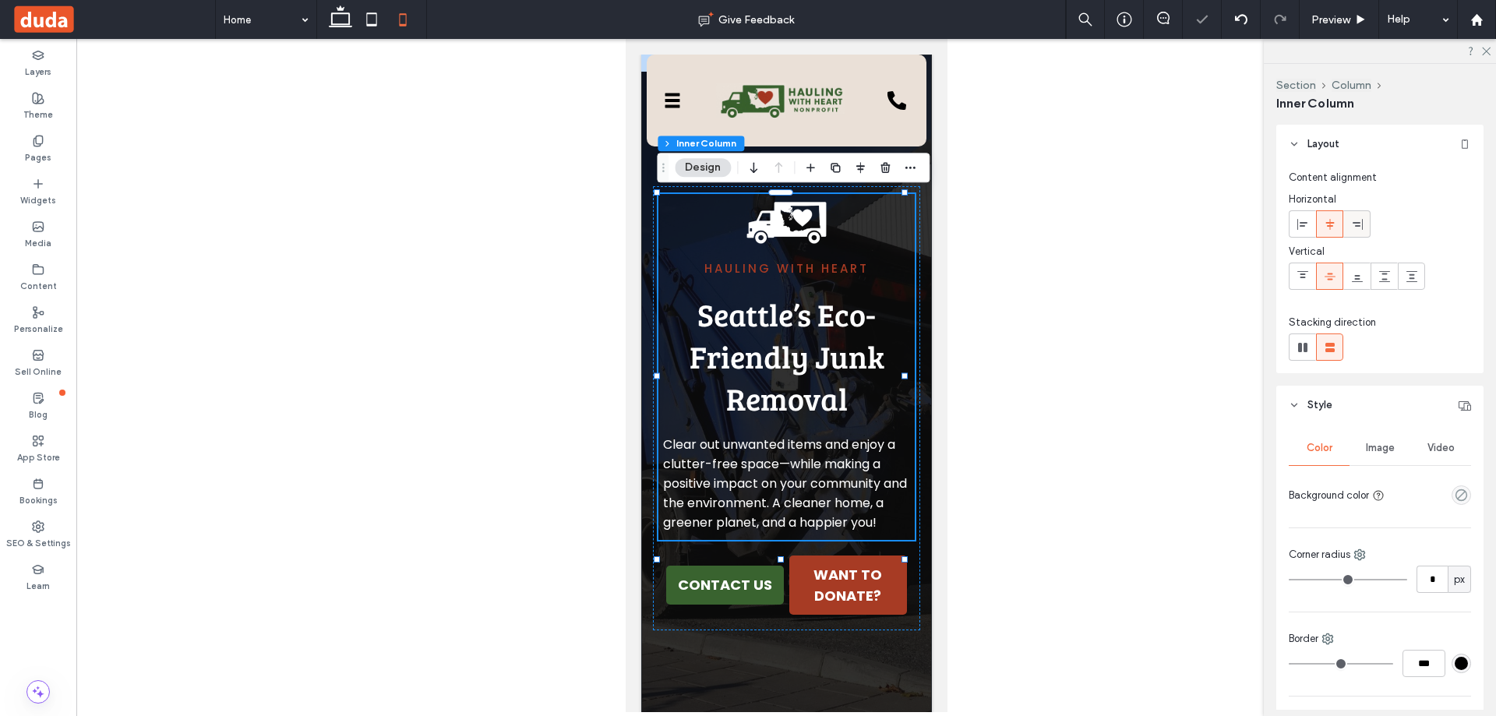
click at [1359, 227] on icon at bounding box center [1357, 224] width 12 height 12
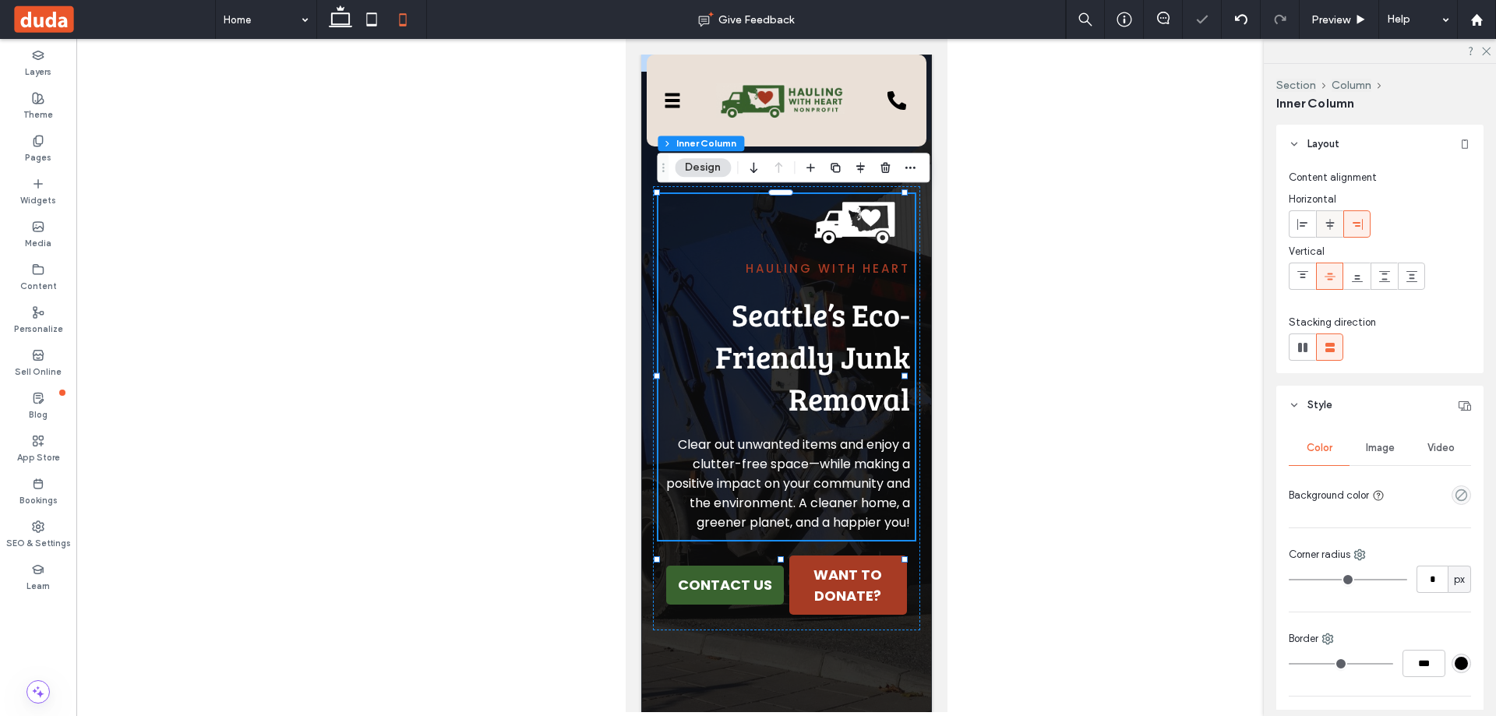
click at [1327, 224] on icon at bounding box center [1329, 224] width 12 height 12
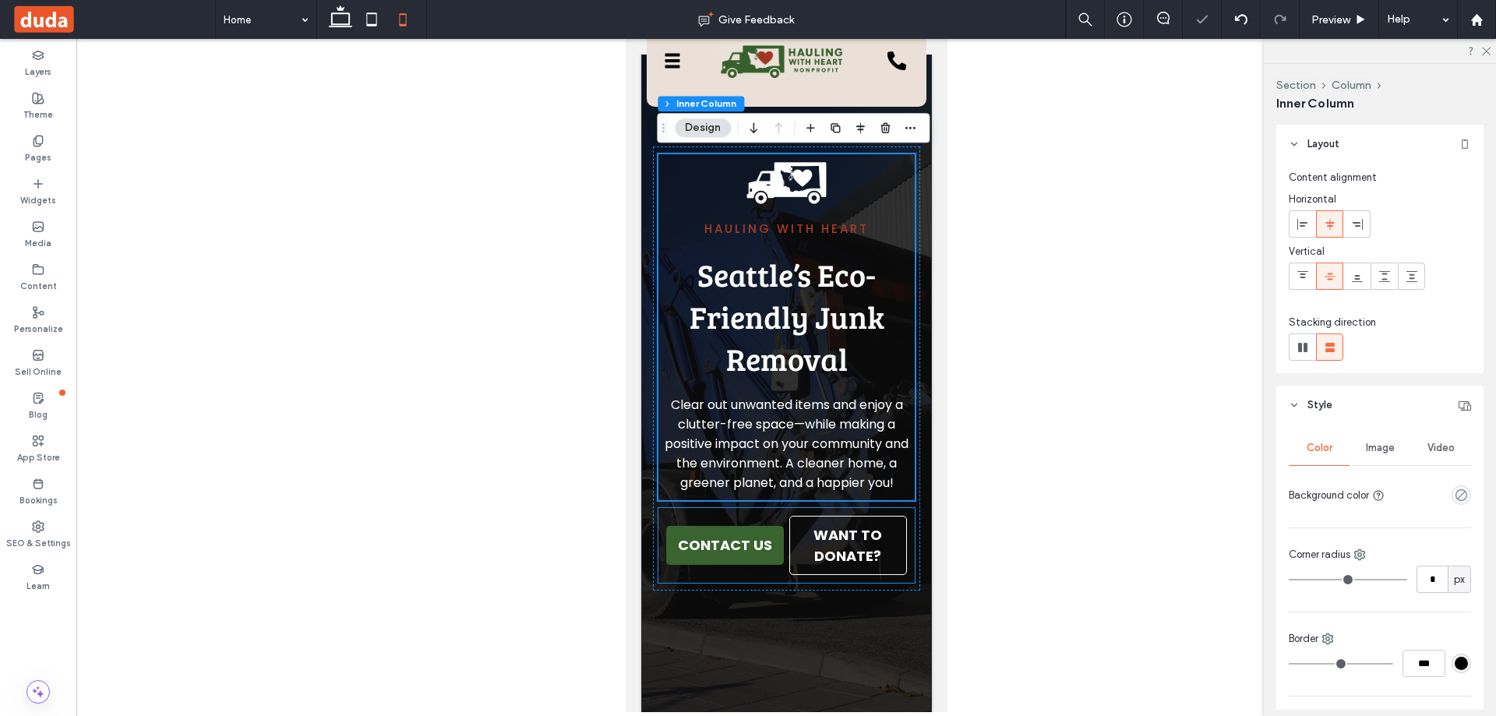
scroll to position [78, 0]
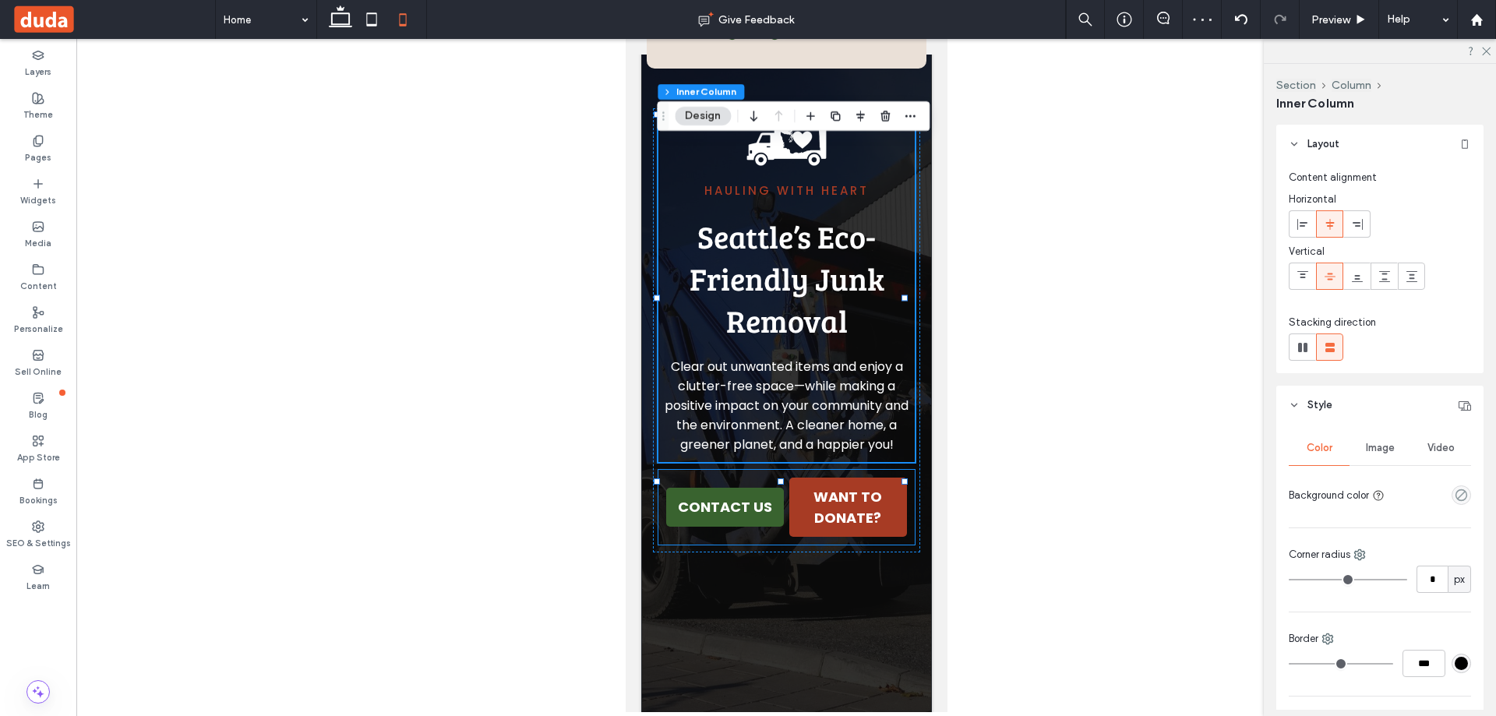
click at [899, 544] on div "CONTACT US WANT TO DONATE?" at bounding box center [785, 507] width 256 height 75
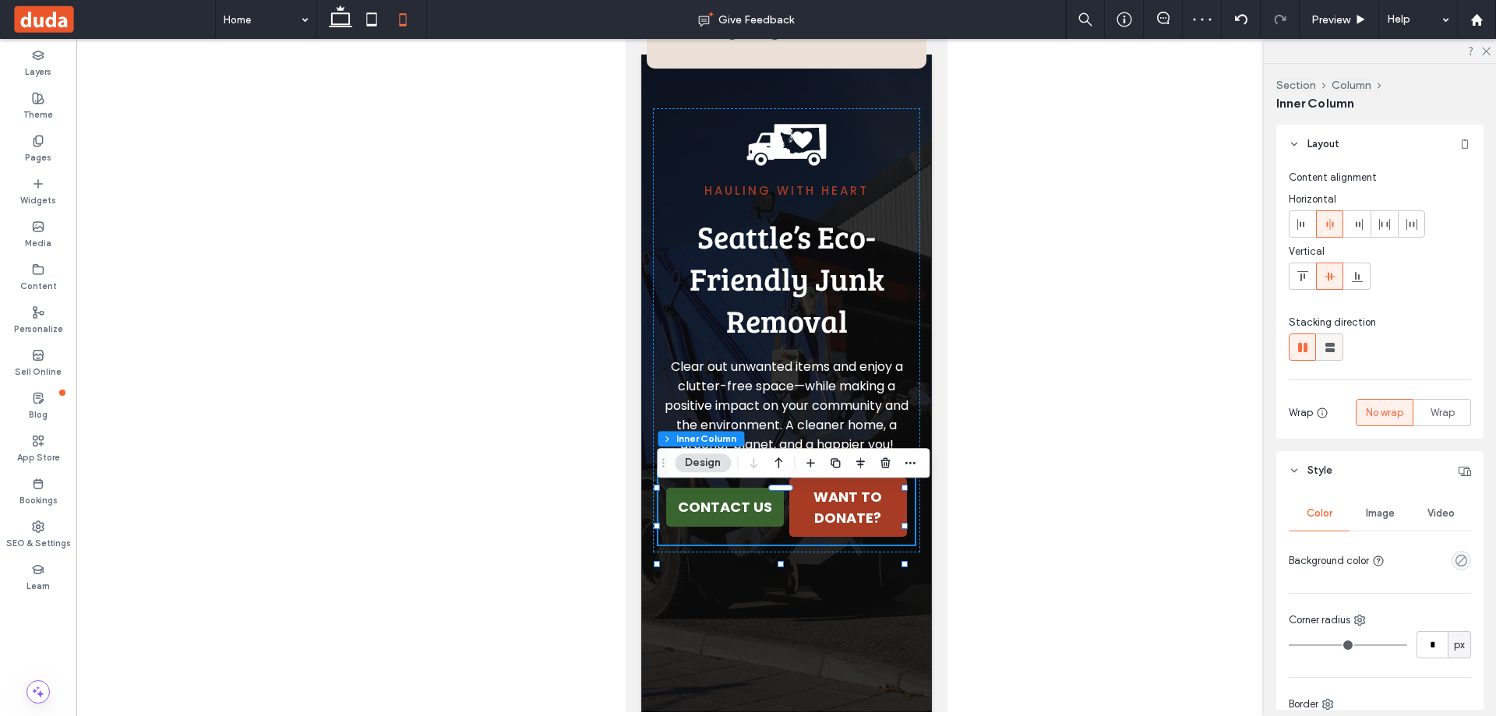
click at [1323, 345] on icon at bounding box center [1330, 348] width 16 height 16
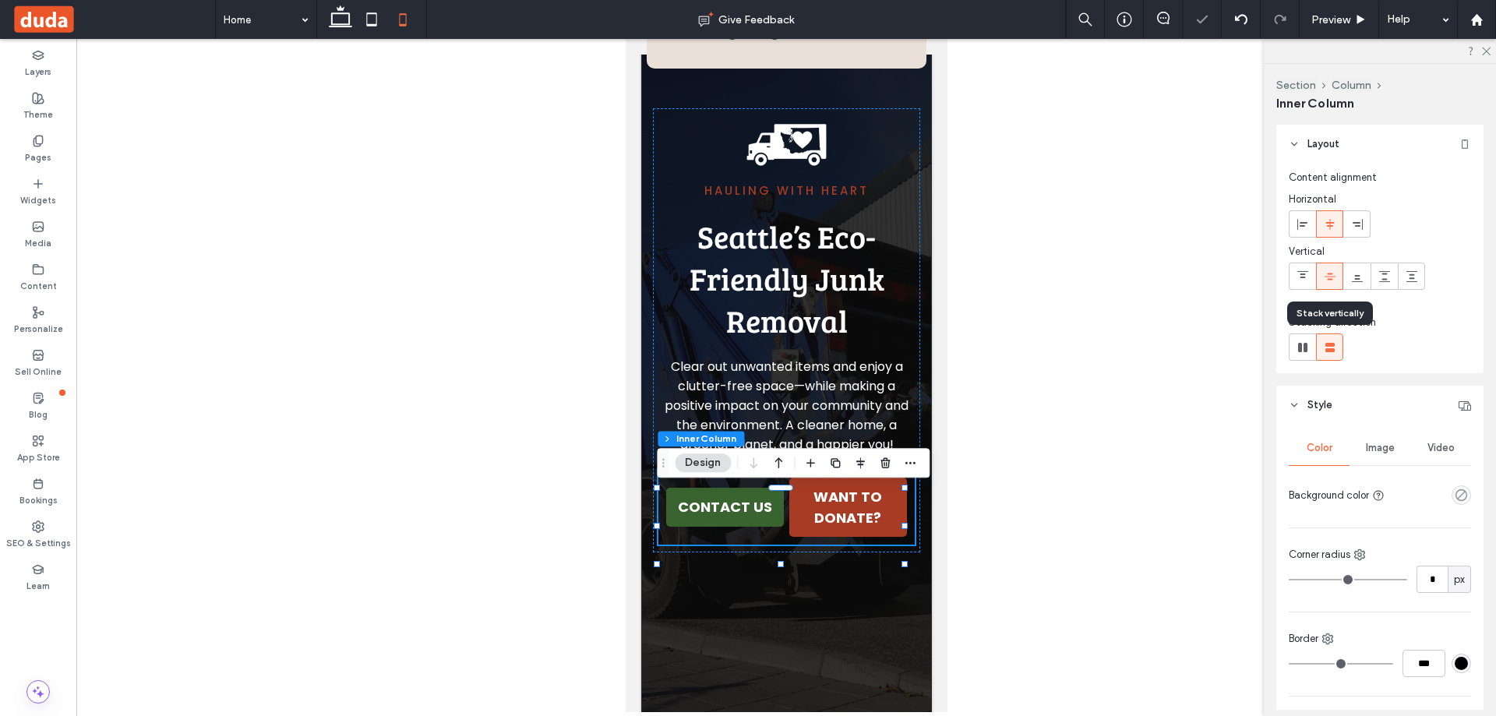
type input "**"
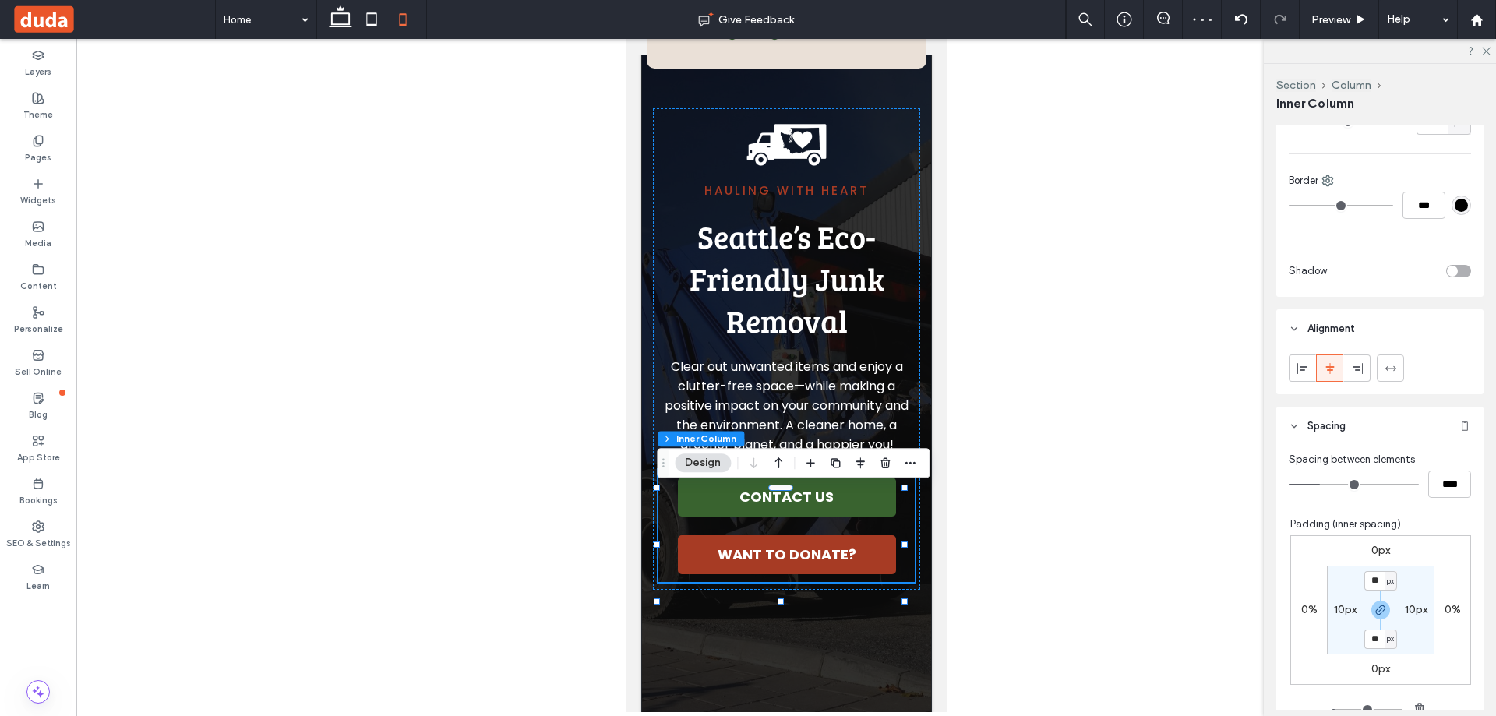
scroll to position [467, 0]
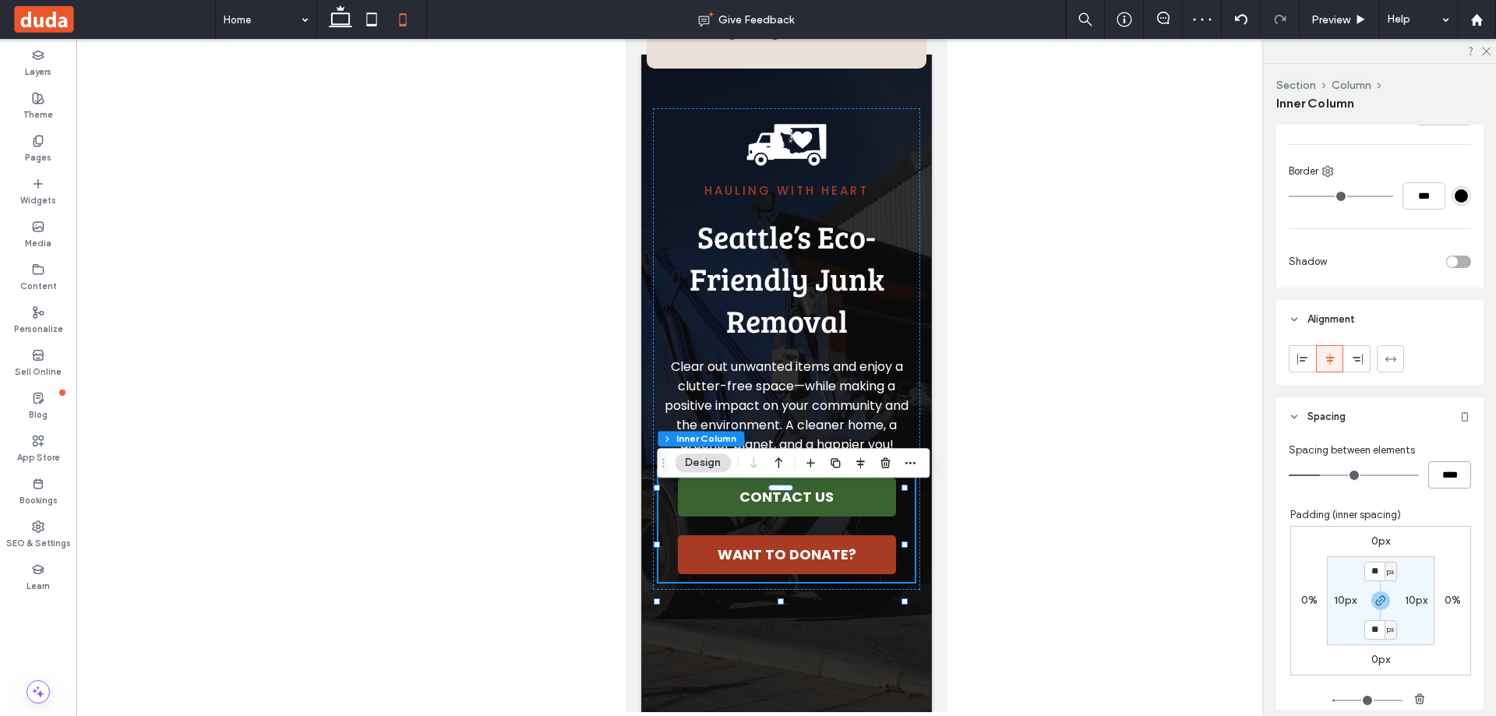
click at [1443, 474] on input "****" at bounding box center [1449, 474] width 43 height 27
type input "**"
type input "****"
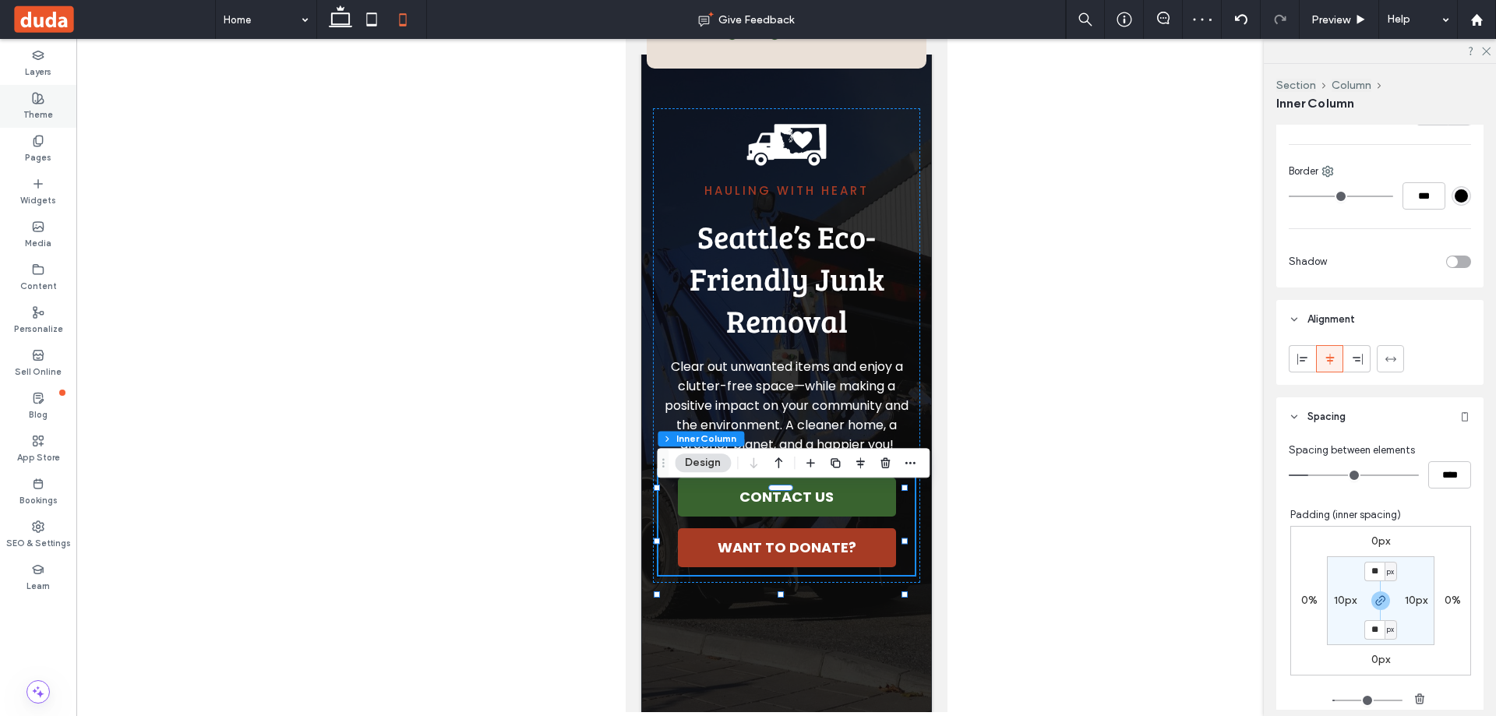
click at [51, 96] on div "Theme" at bounding box center [38, 106] width 76 height 43
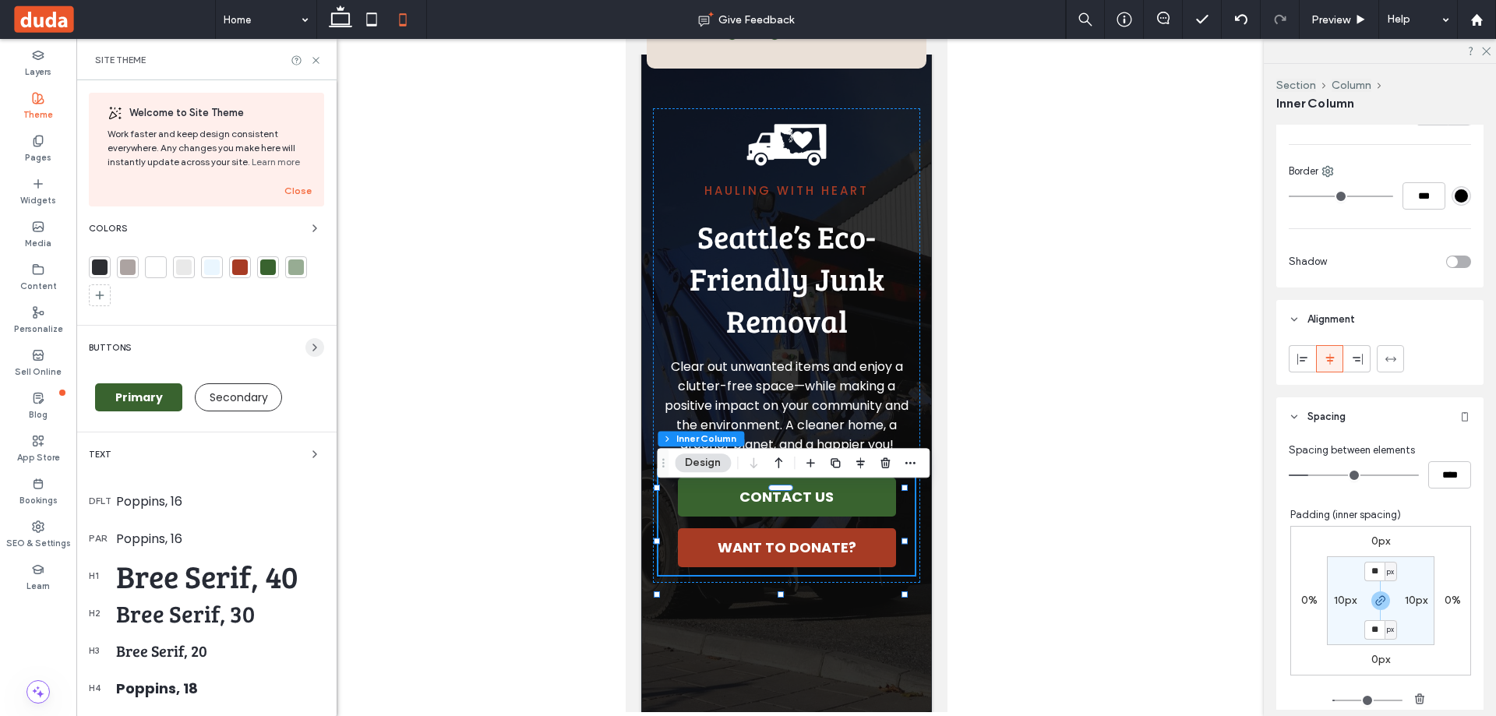
click at [310, 340] on span "button" at bounding box center [314, 347] width 19 height 19
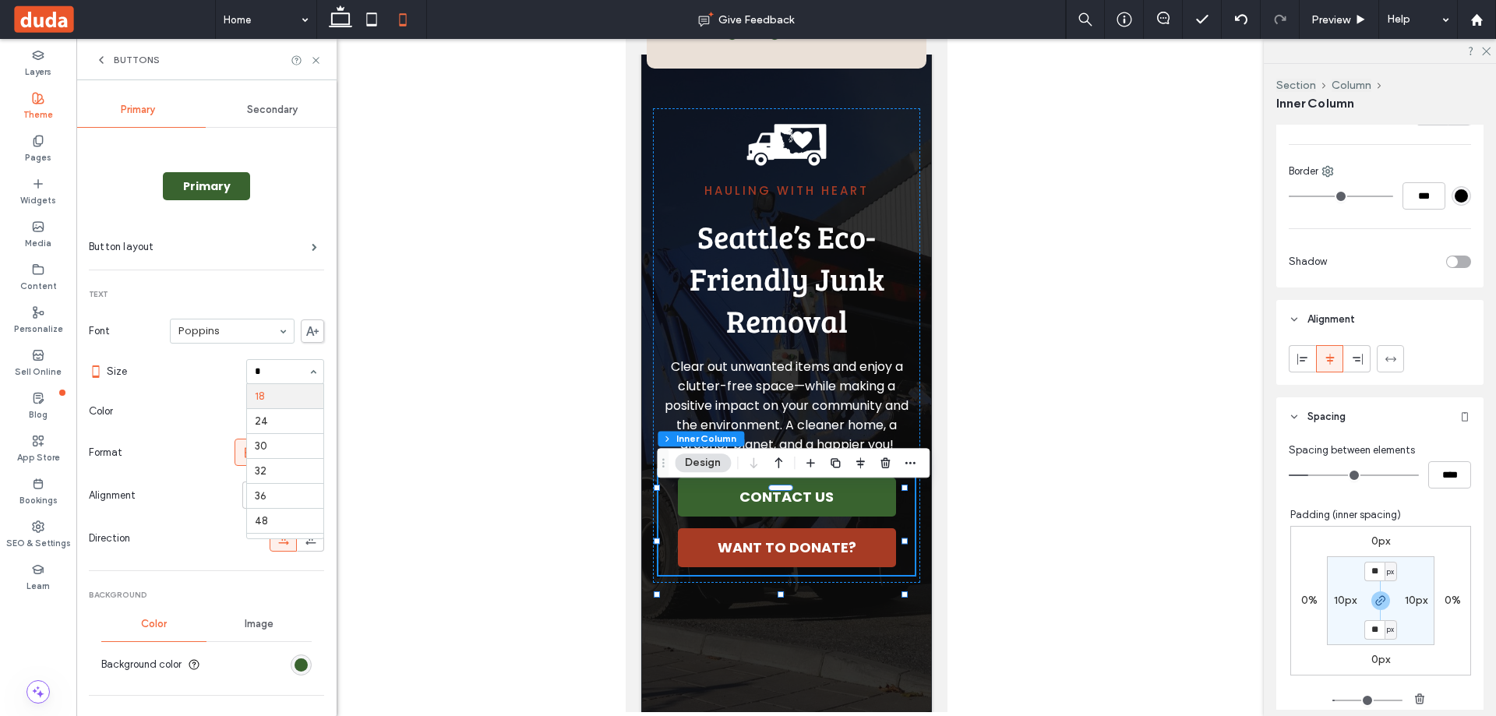
scroll to position [0, 0]
type input "**"
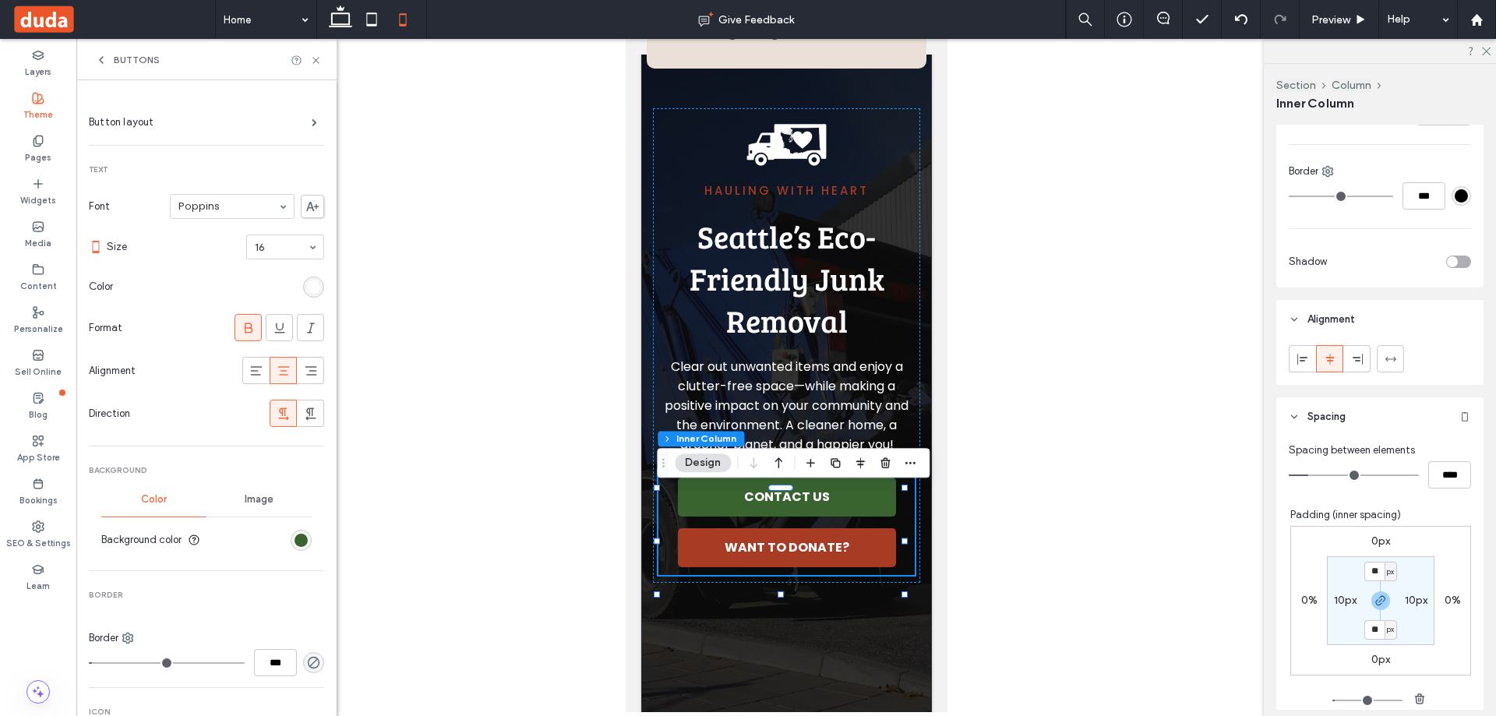
scroll to position [97, 0]
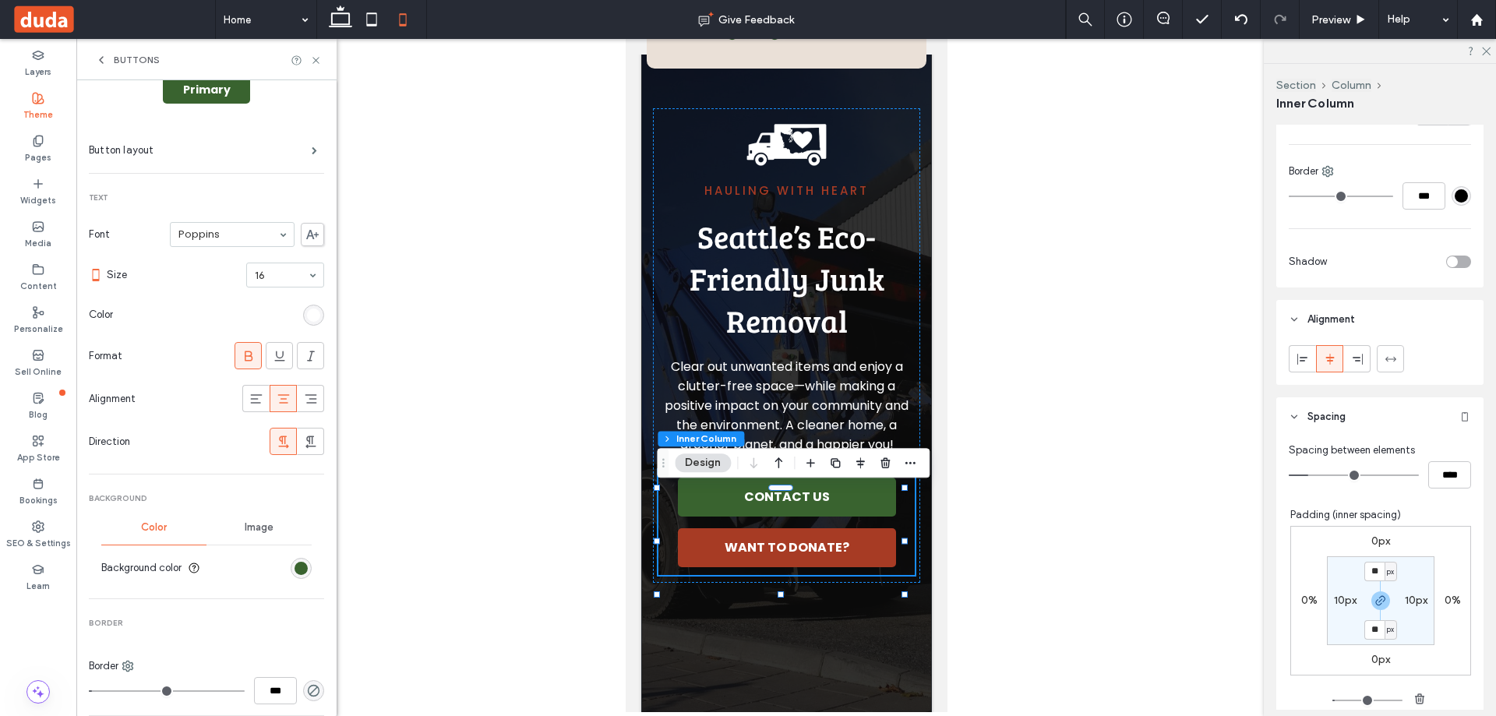
click at [261, 284] on div at bounding box center [285, 274] width 76 height 23
type input "**"
click at [261, 284] on div at bounding box center [285, 274] width 76 height 23
type input "**"
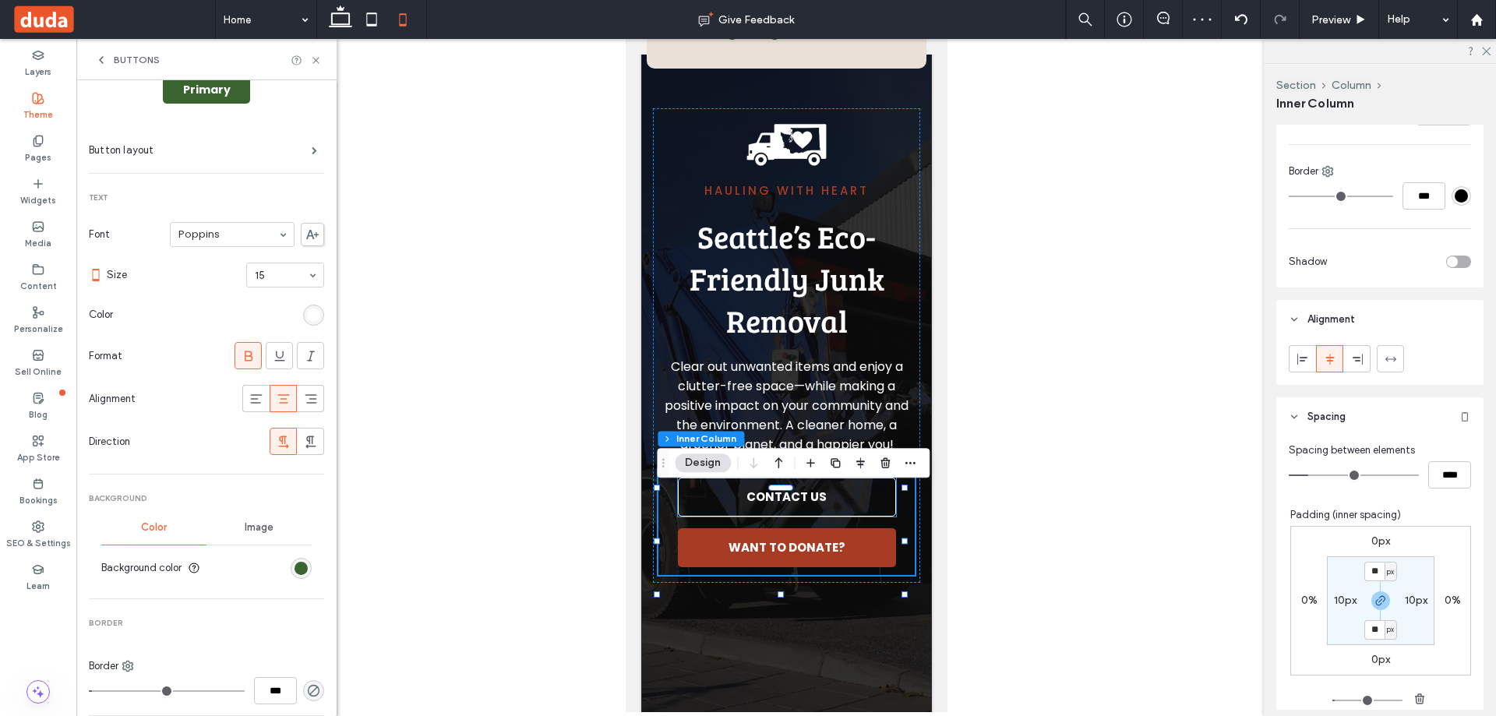
click at [839, 509] on link "CONTACT US" at bounding box center [786, 496] width 218 height 39
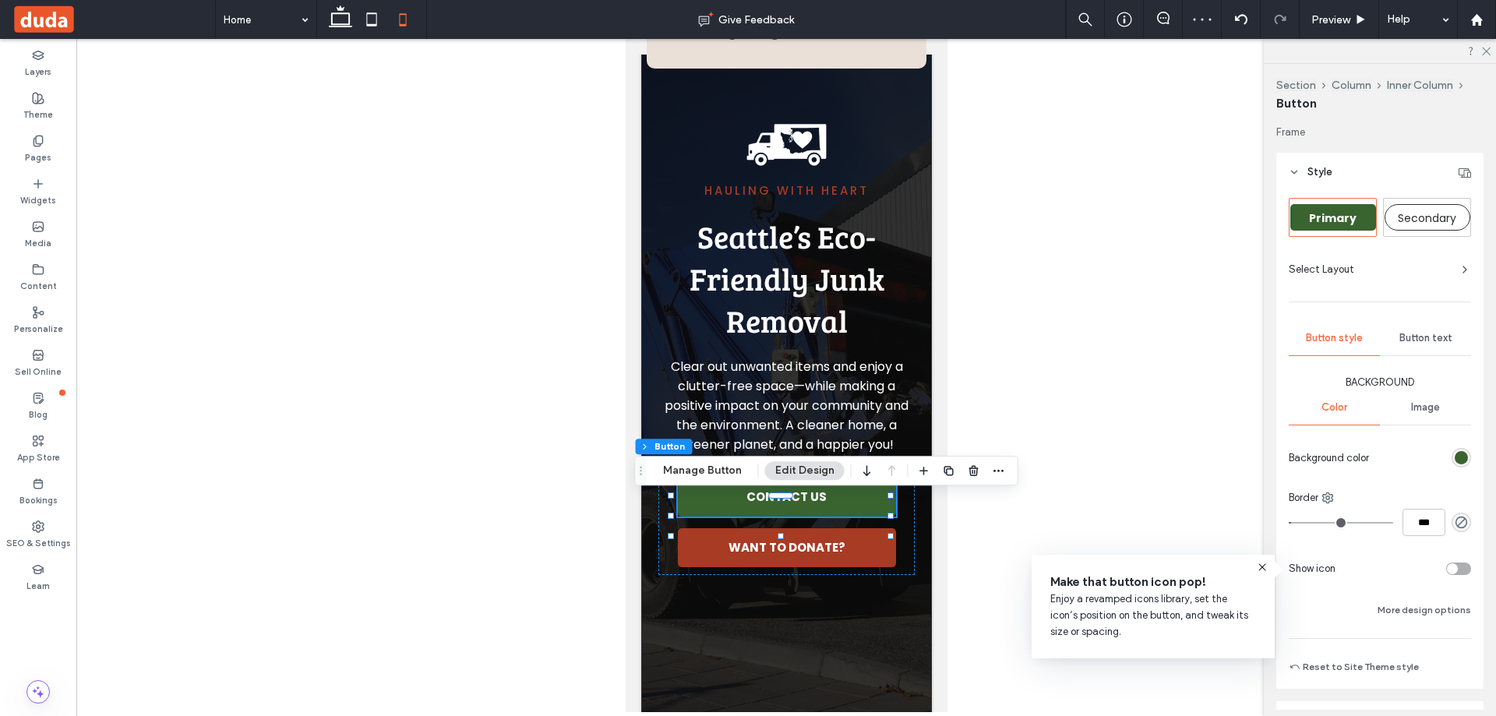
type input "**"
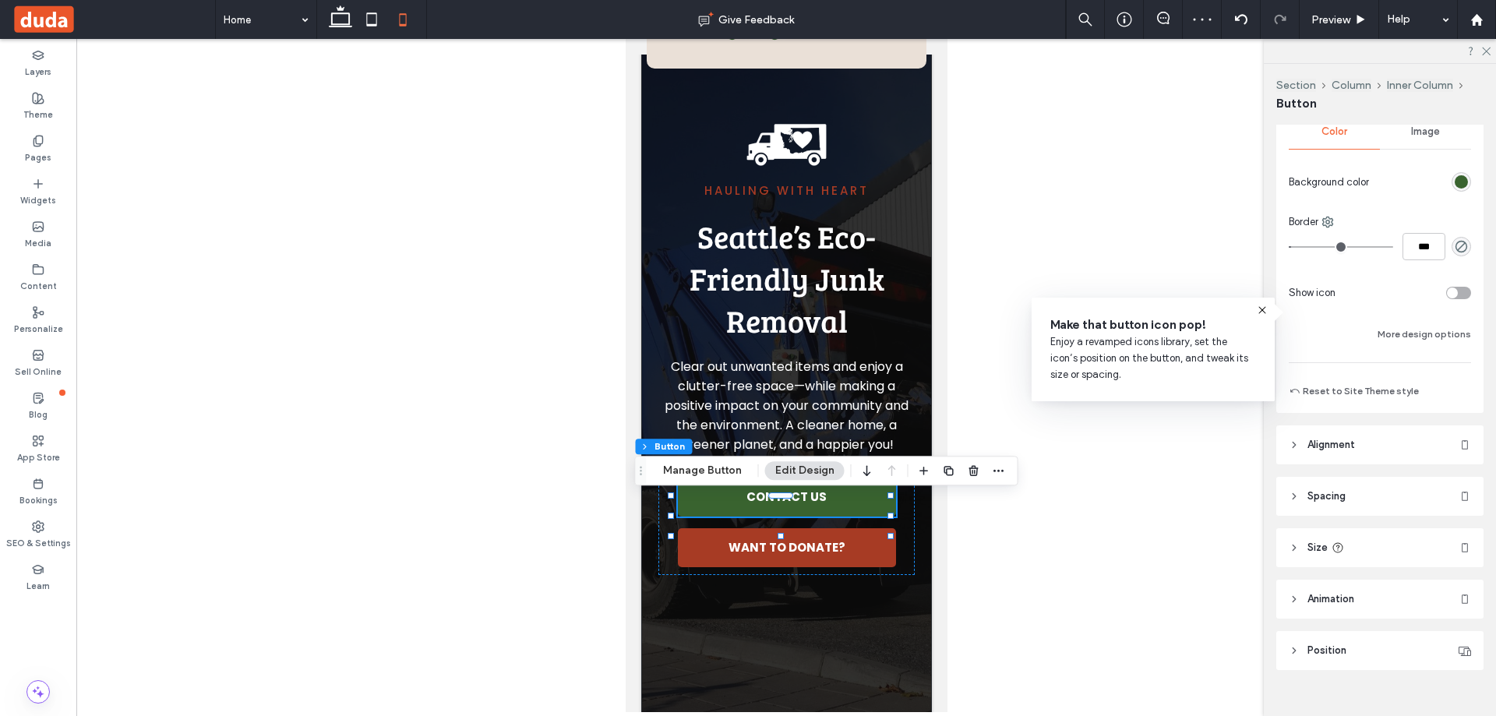
scroll to position [298, 0]
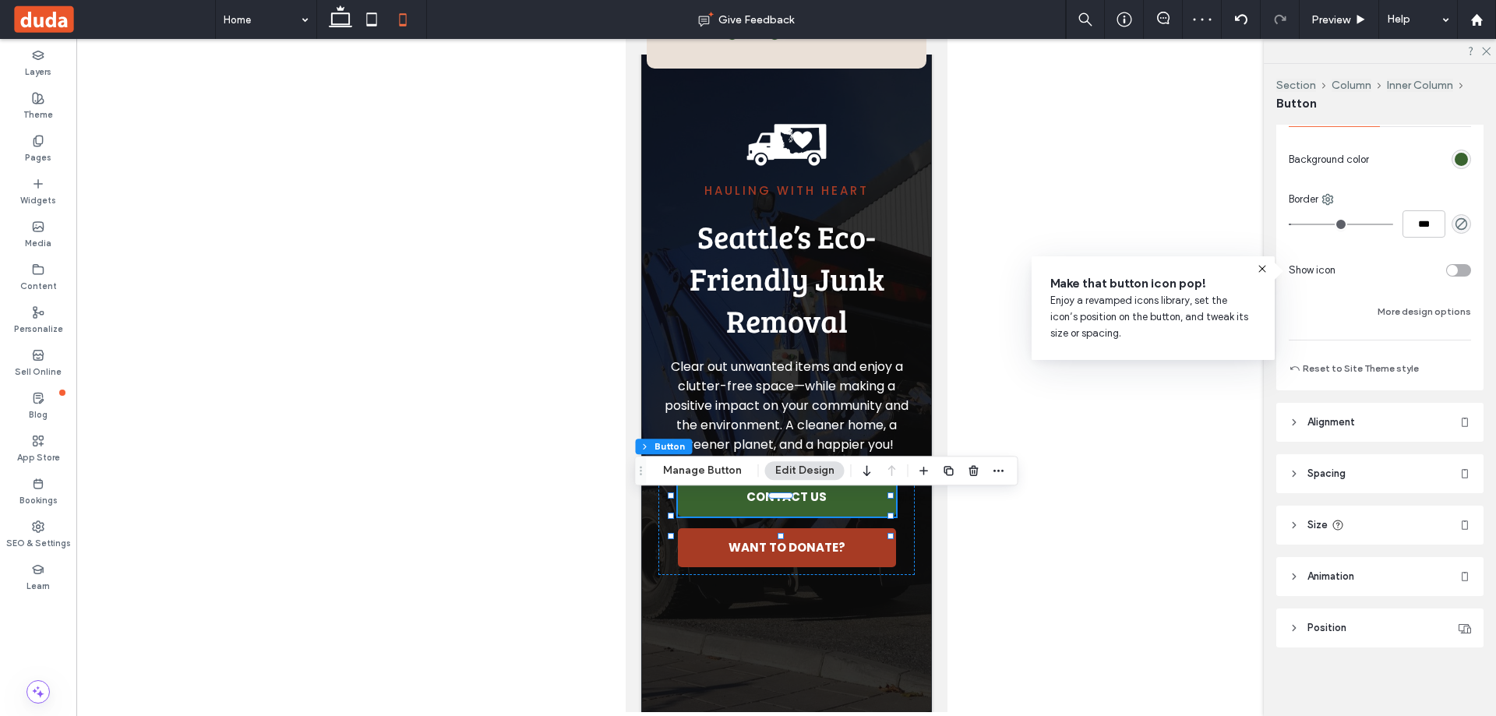
click at [1369, 467] on header "Spacing" at bounding box center [1379, 473] width 207 height 39
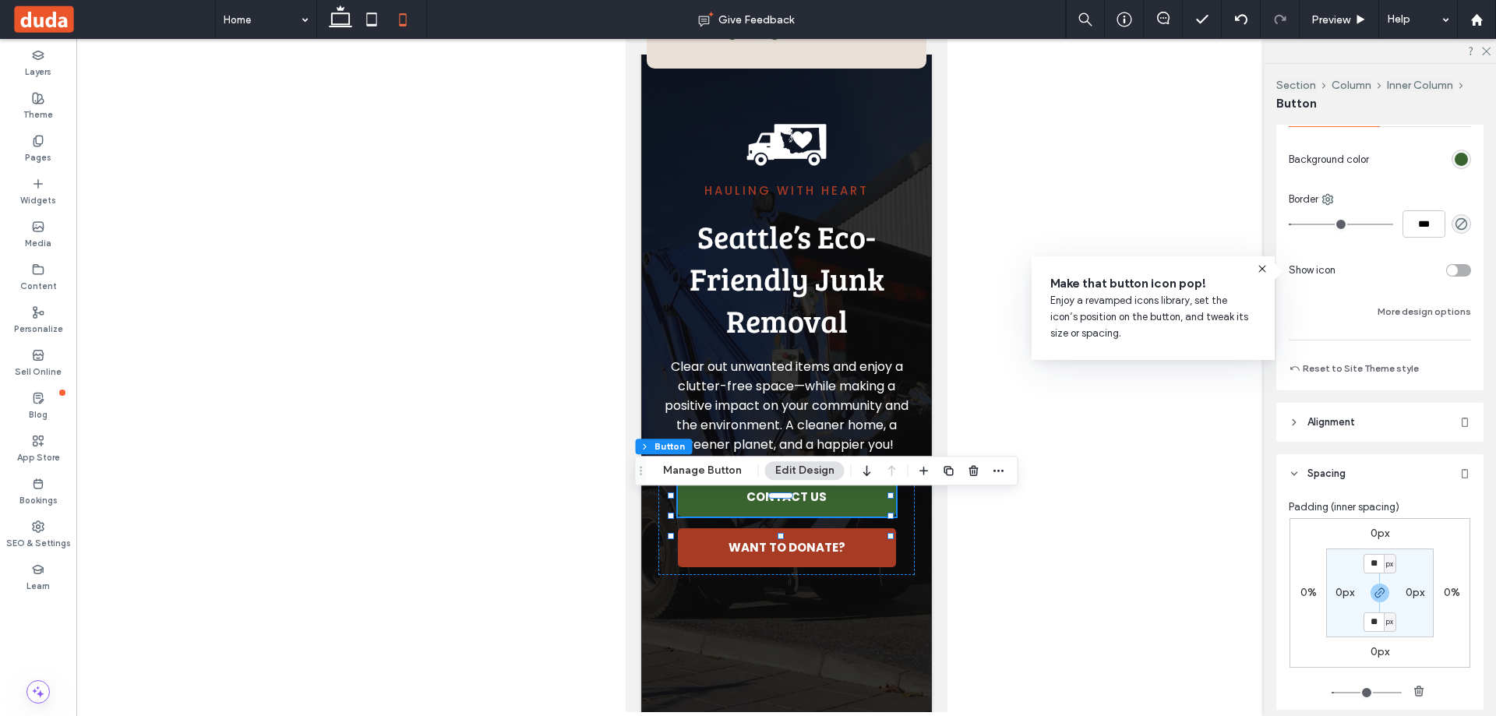
click at [1369, 468] on header "Spacing" at bounding box center [1379, 473] width 207 height 39
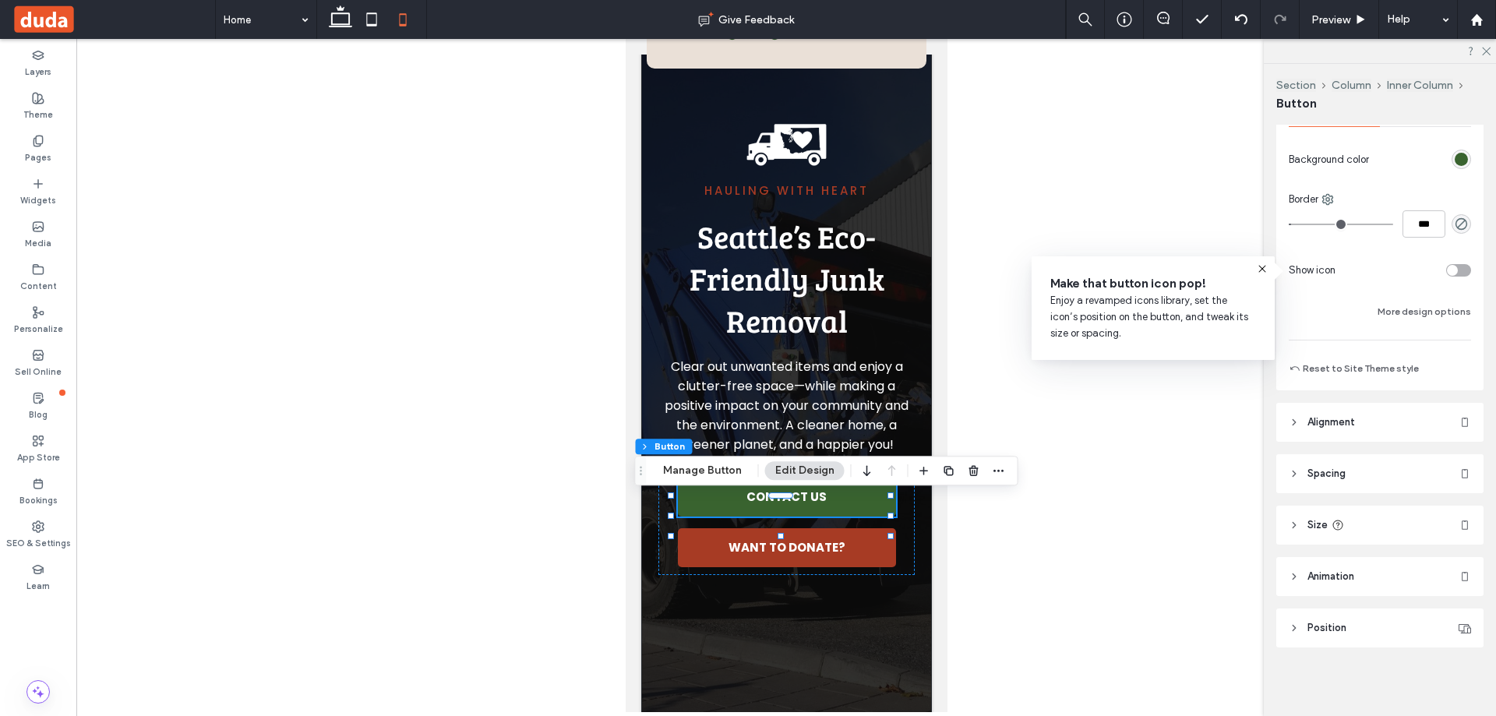
click at [1345, 520] on header "Size" at bounding box center [1379, 525] width 207 height 39
click at [1421, 609] on input "**" at bounding box center [1431, 610] width 31 height 27
type input "**"
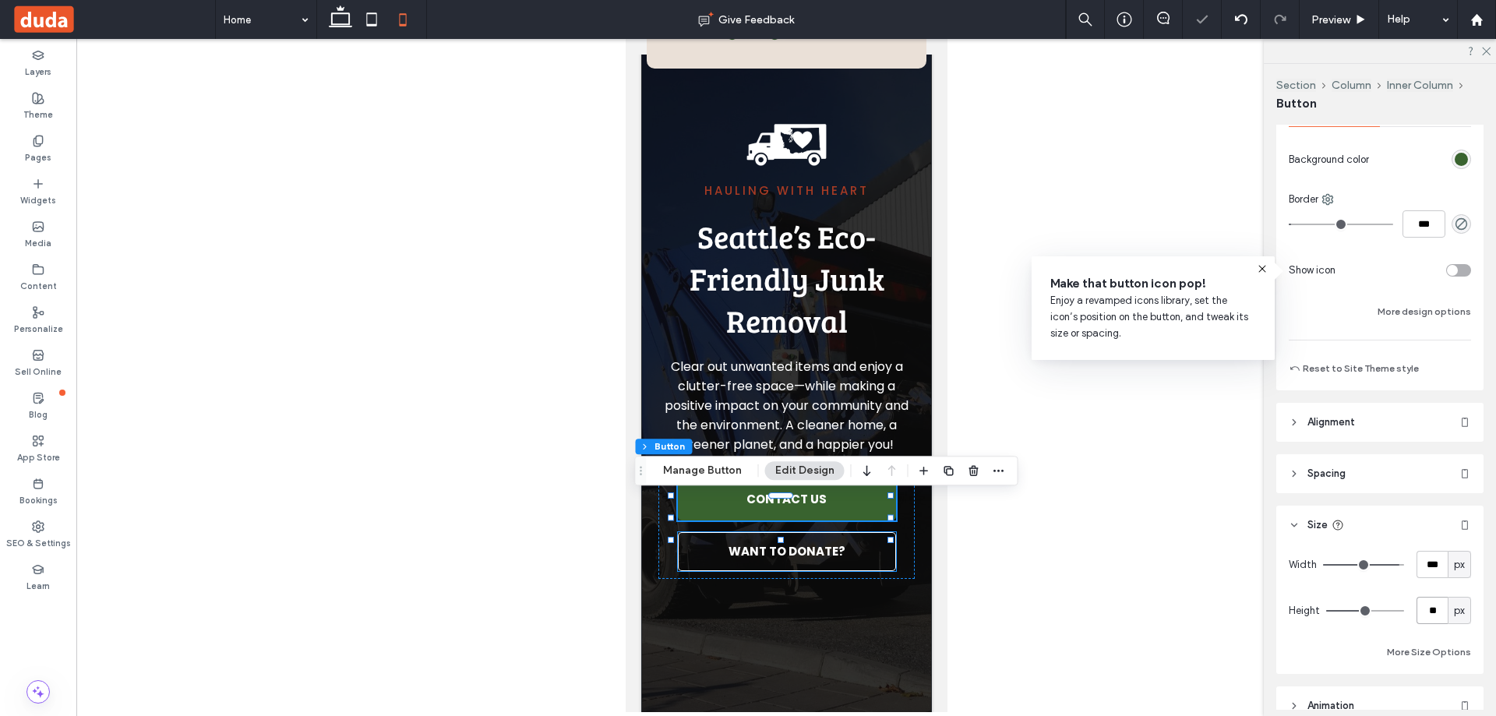
click at [815, 560] on span "WANT TO DONATE?" at bounding box center [786, 551] width 117 height 18
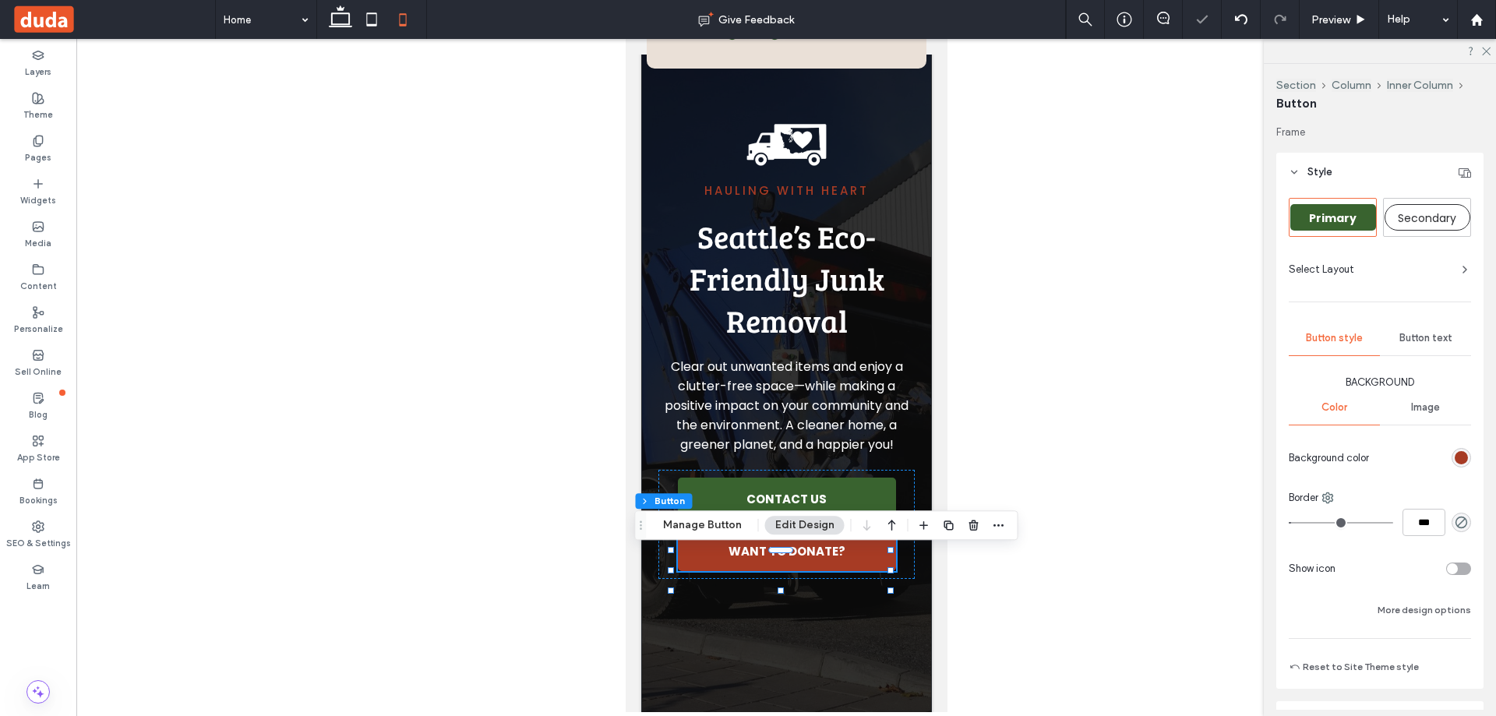
type input "**"
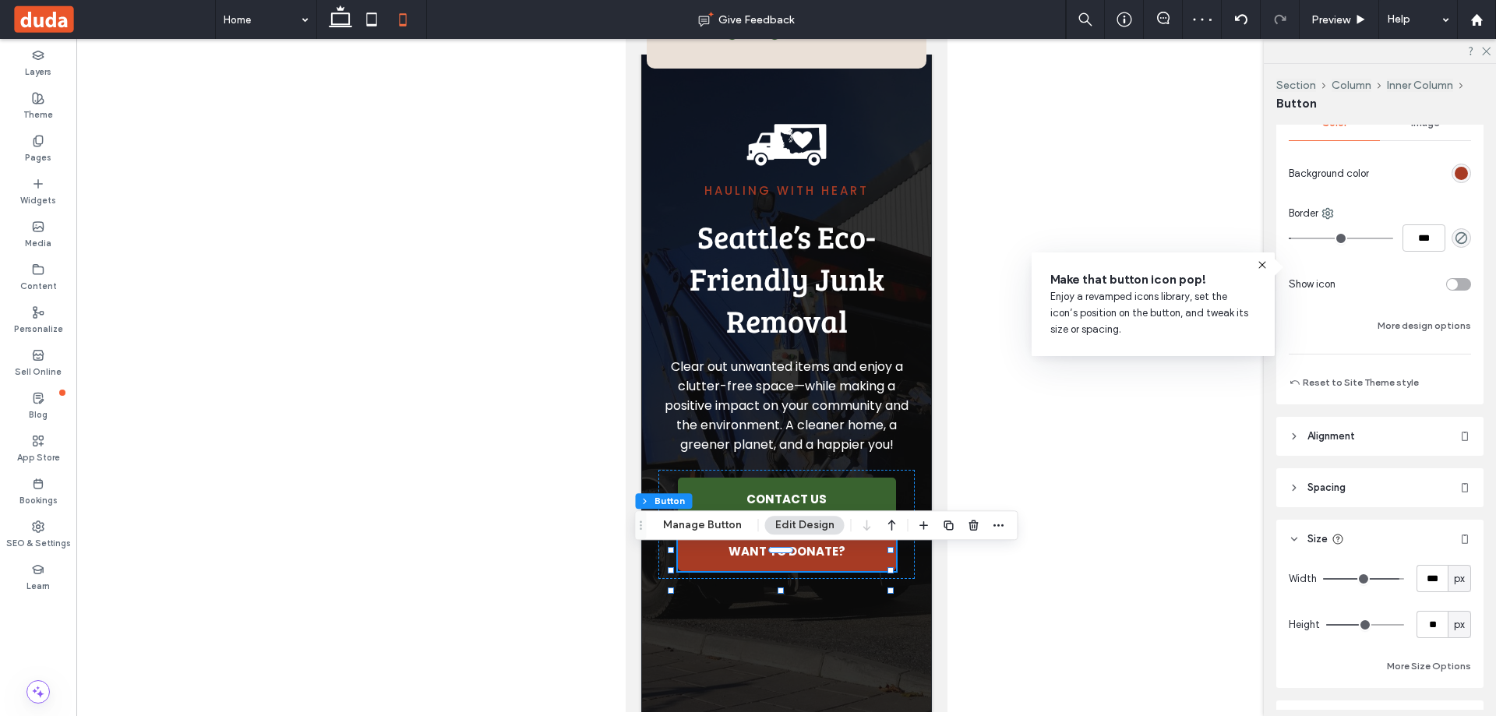
scroll to position [312, 0]
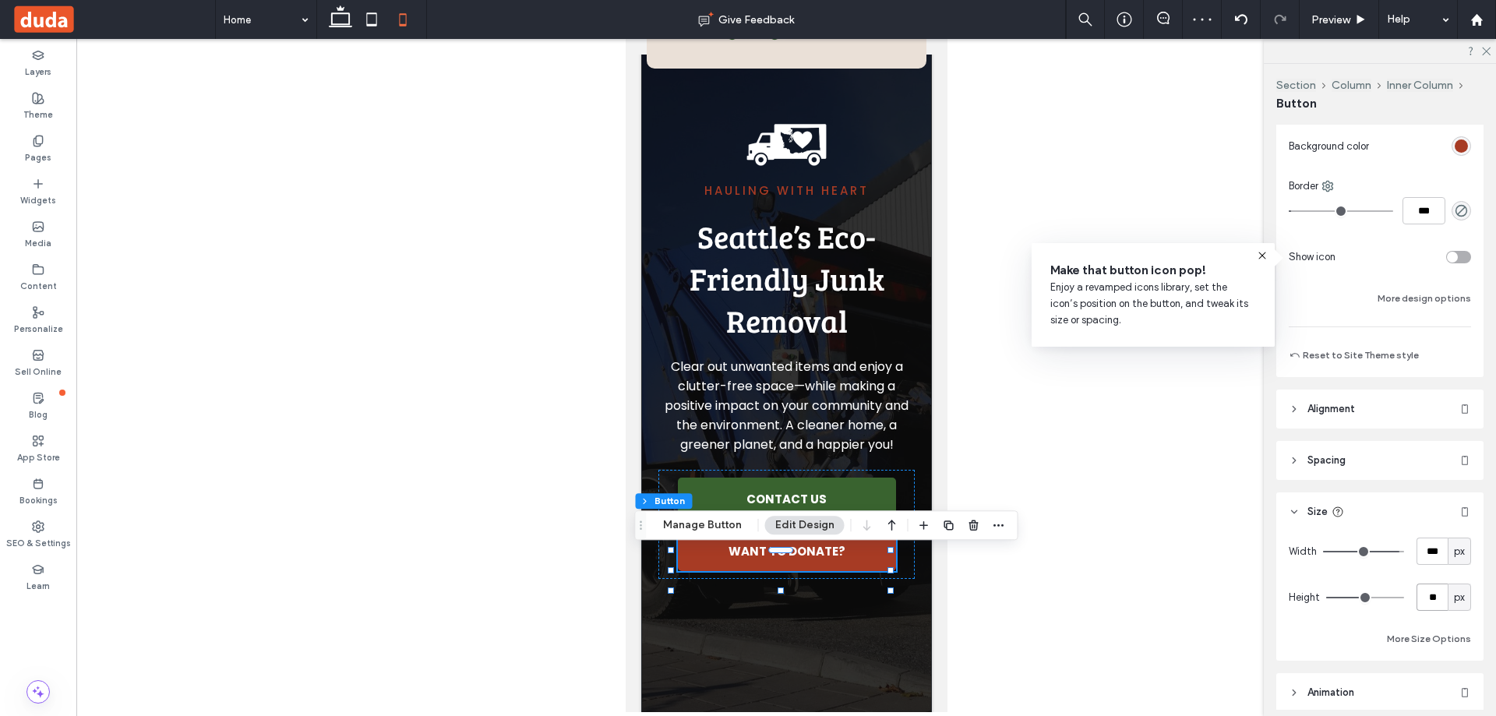
click at [1431, 594] on input "**" at bounding box center [1431, 596] width 31 height 27
paste input "number-input"
type input "**"
click at [1425, 552] on input "***" at bounding box center [1431, 550] width 31 height 27
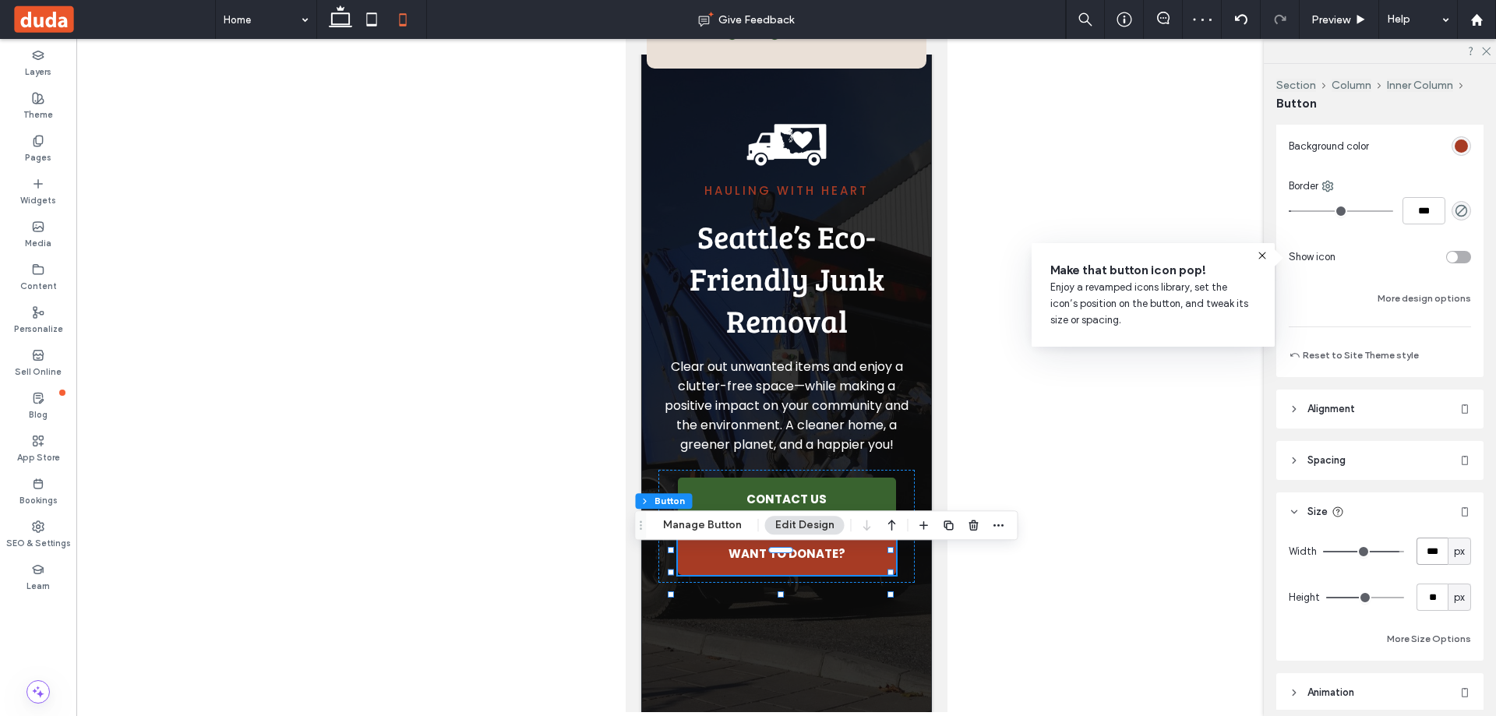
type input "***"
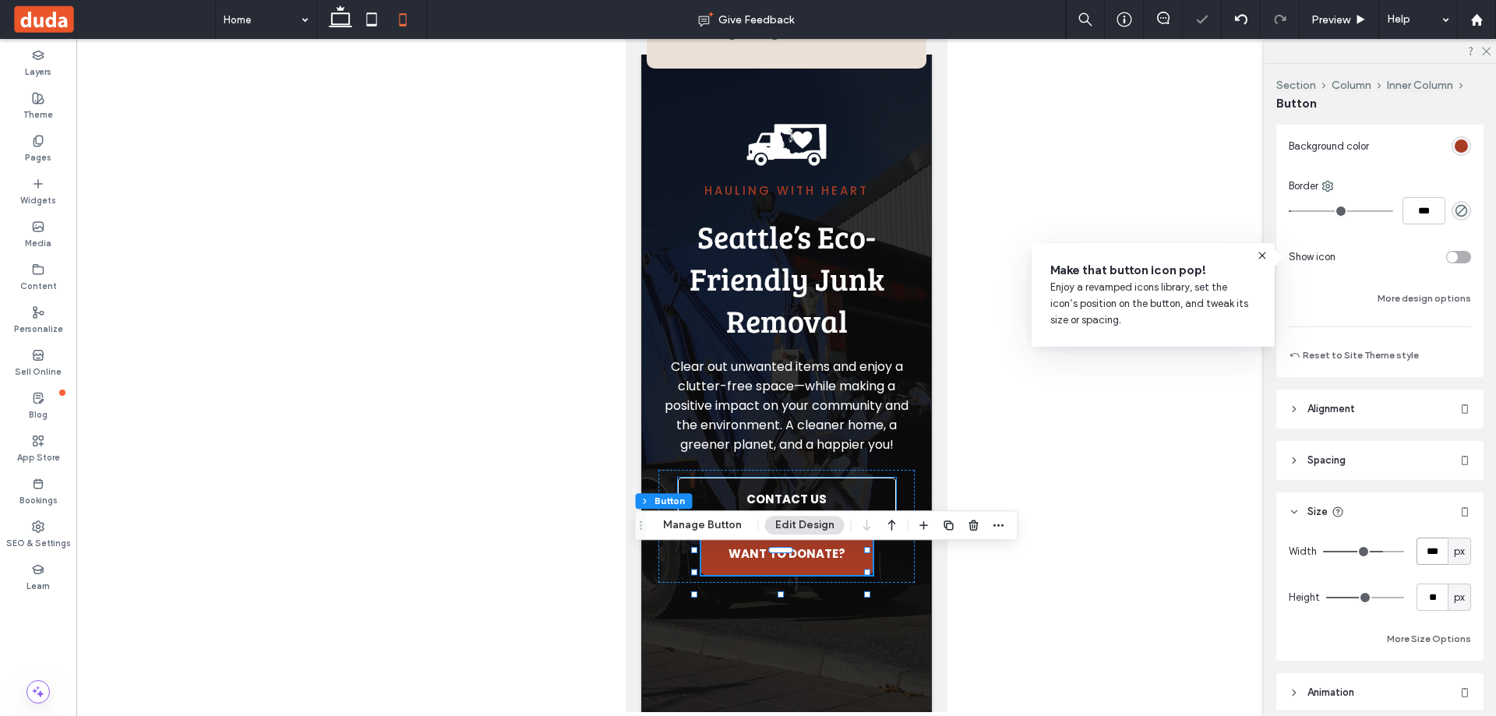
click at [863, 502] on link "CONTACT US" at bounding box center [786, 498] width 218 height 43
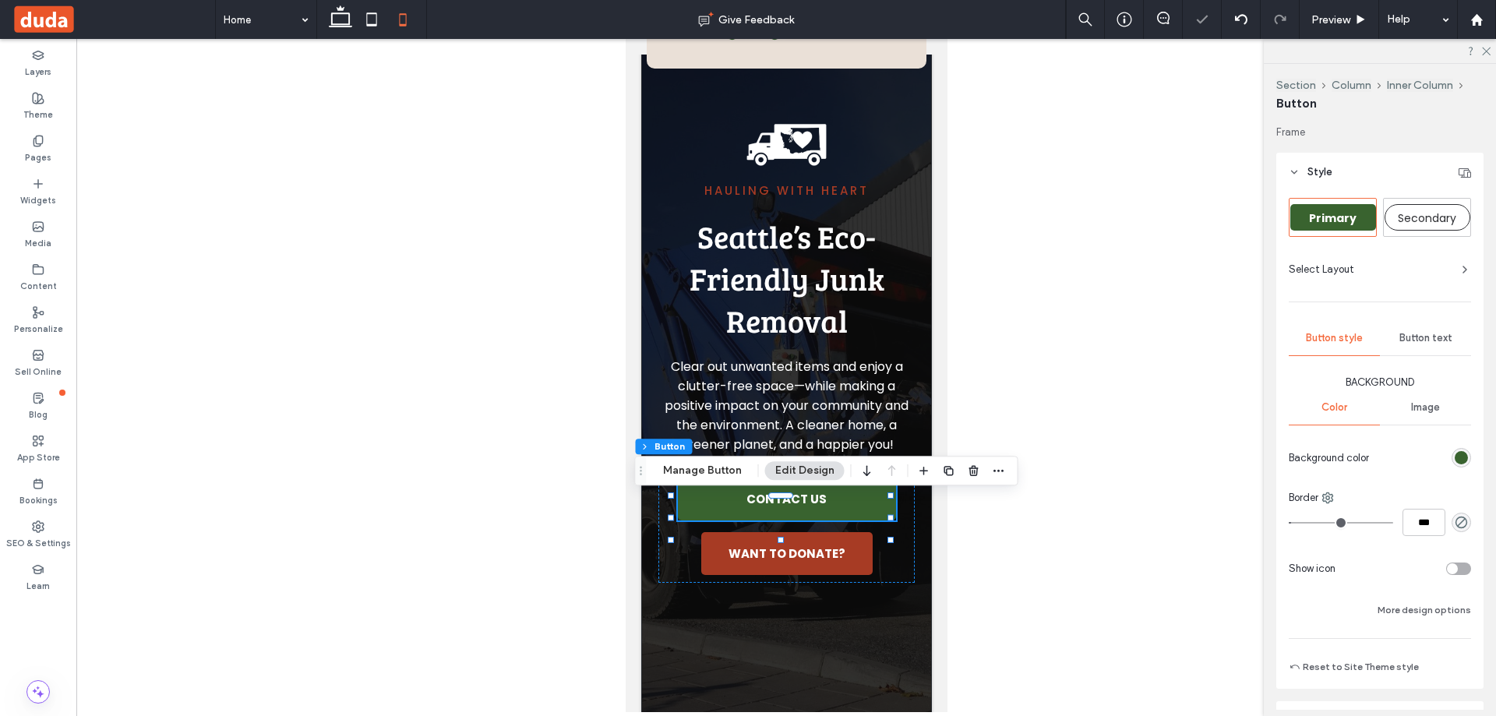
type input "**"
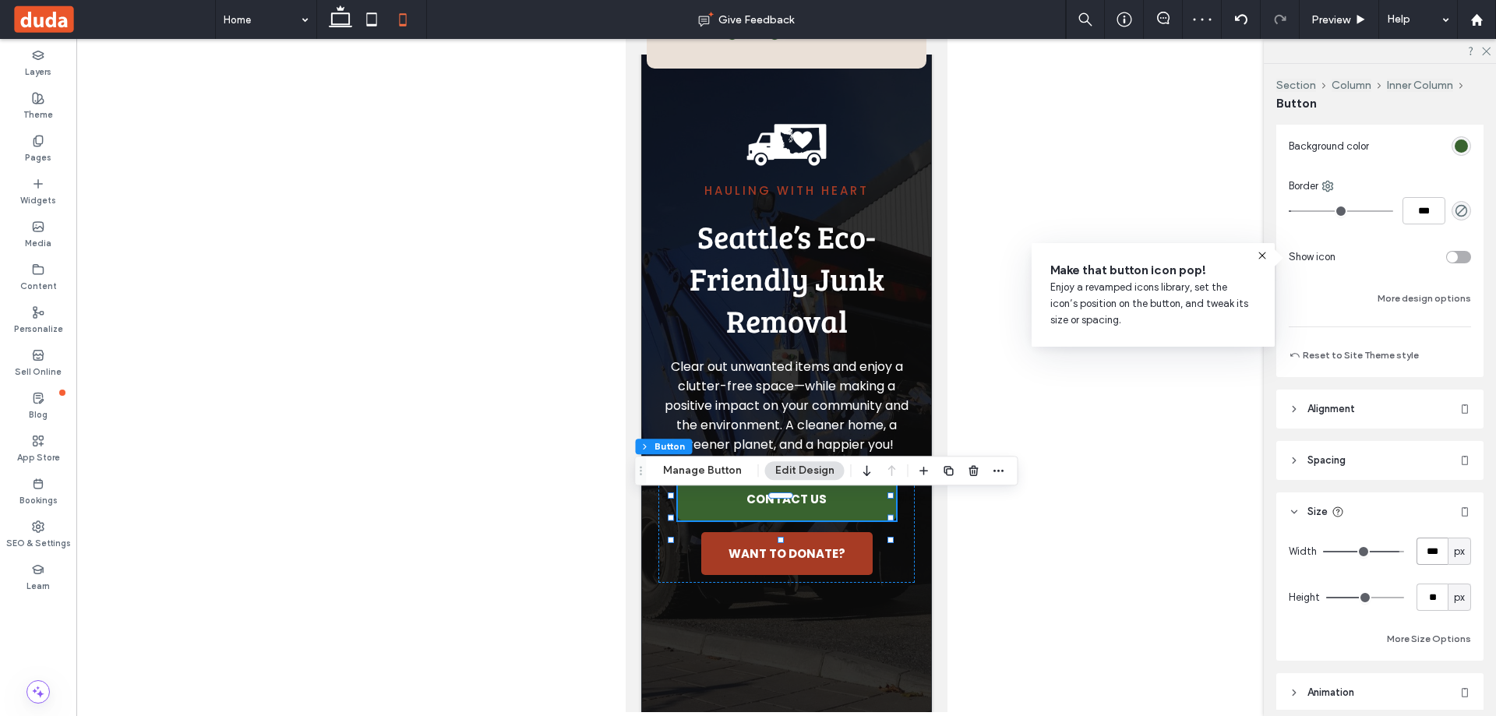
click at [1428, 555] on input "***" at bounding box center [1431, 550] width 31 height 27
paste input "number-input"
type input "***"
click at [827, 287] on span "Seattle’s Eco-Friendly Junk Removal" at bounding box center [786, 278] width 195 height 126
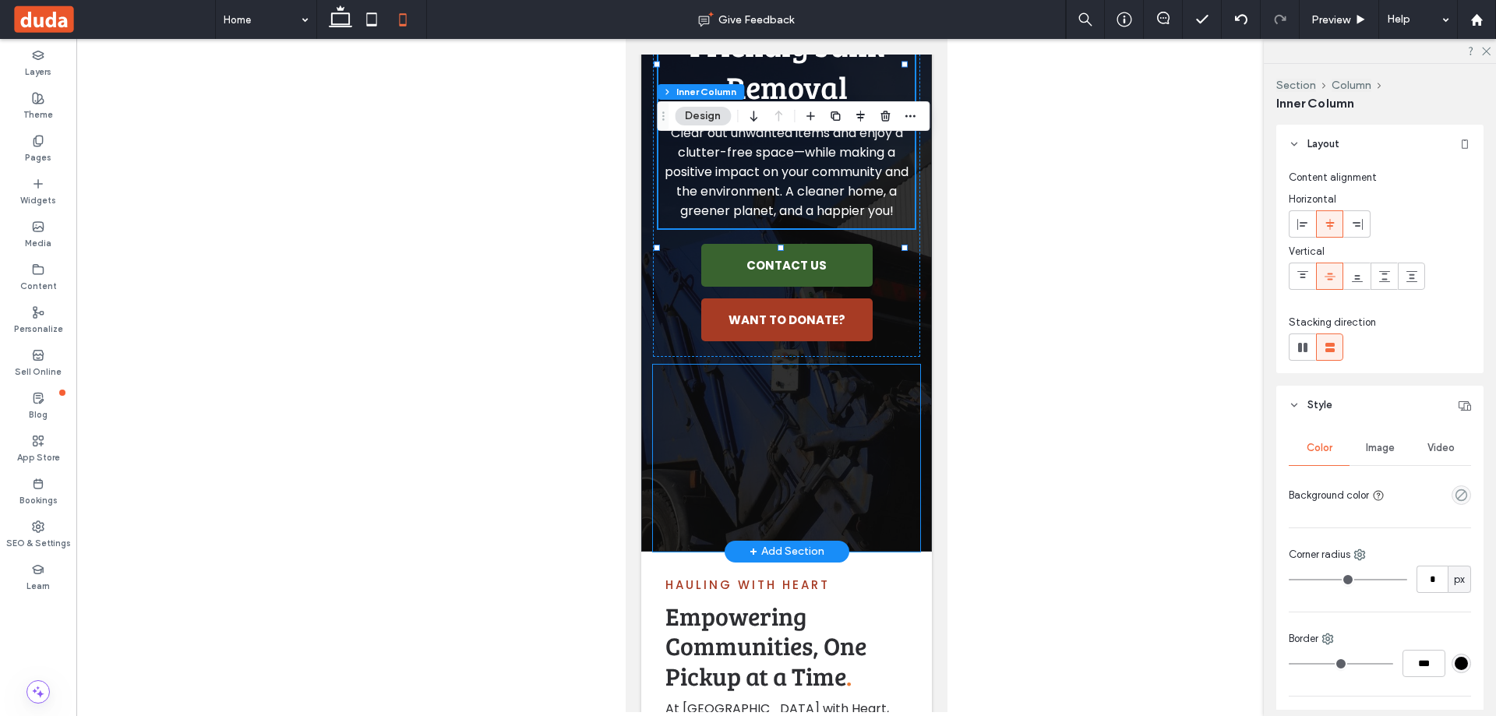
drag, startPoint x: 833, startPoint y: 457, endPoint x: 824, endPoint y: 473, distance: 17.8
click at [833, 457] on img at bounding box center [785, 458] width 267 height 187
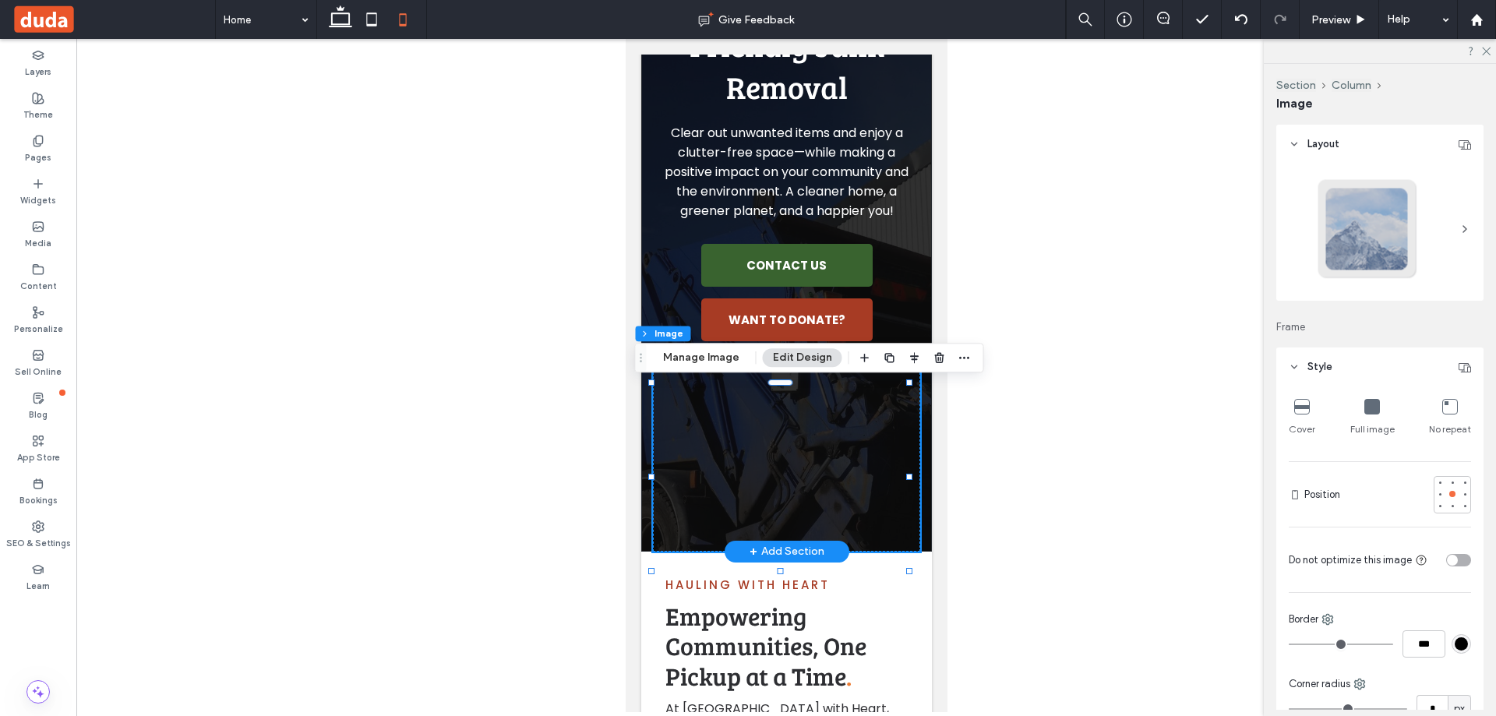
click at [773, 477] on img at bounding box center [785, 458] width 267 height 187
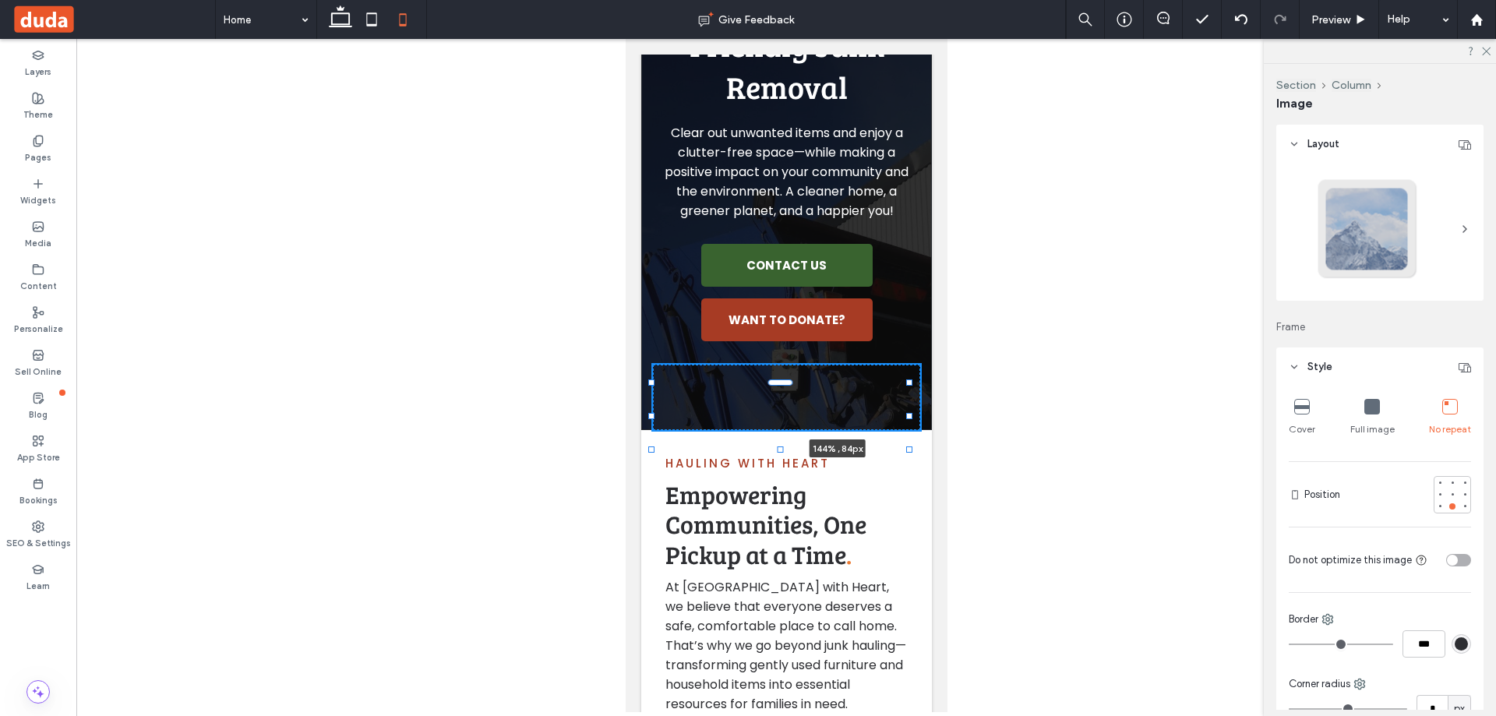
drag, startPoint x: 907, startPoint y: 572, endPoint x: 1589, endPoint y: 489, distance: 686.6
type input "**"
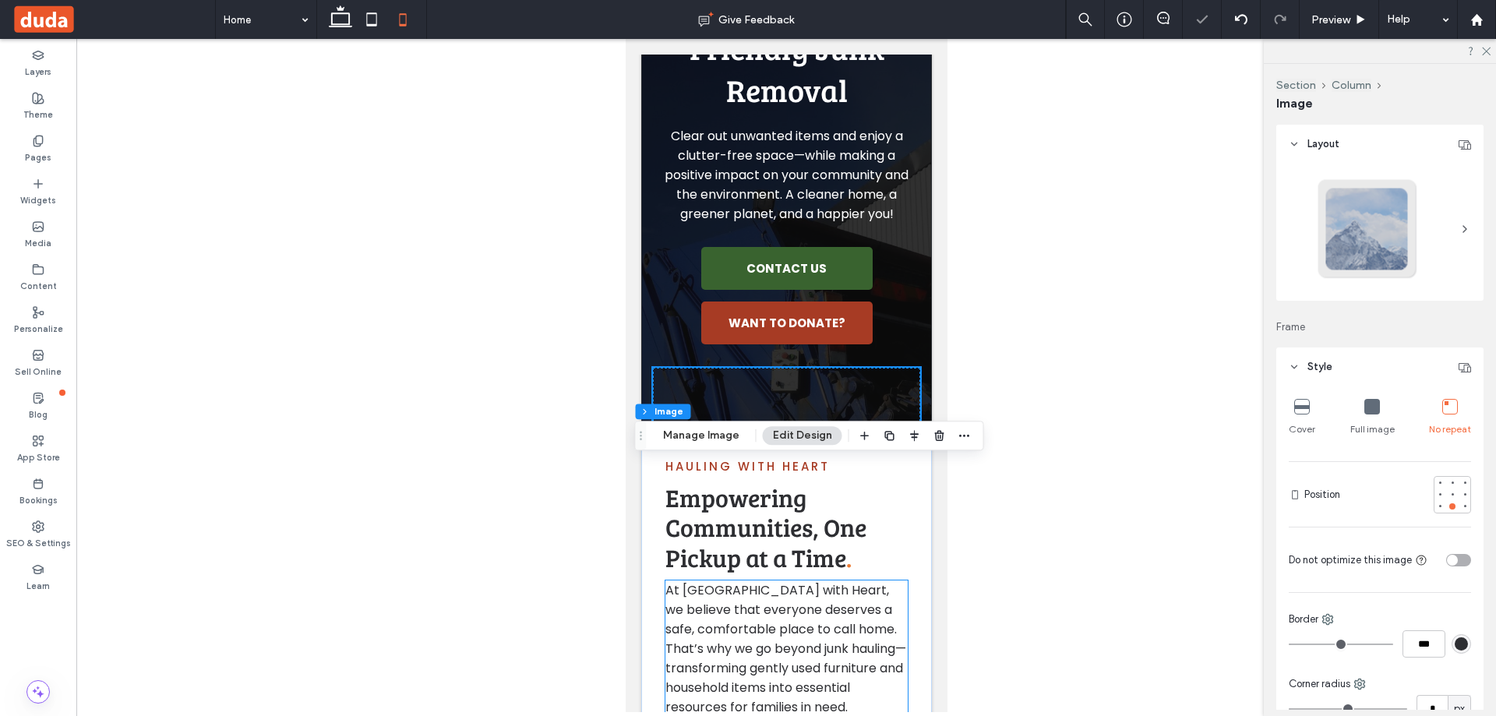
scroll to position [467, 0]
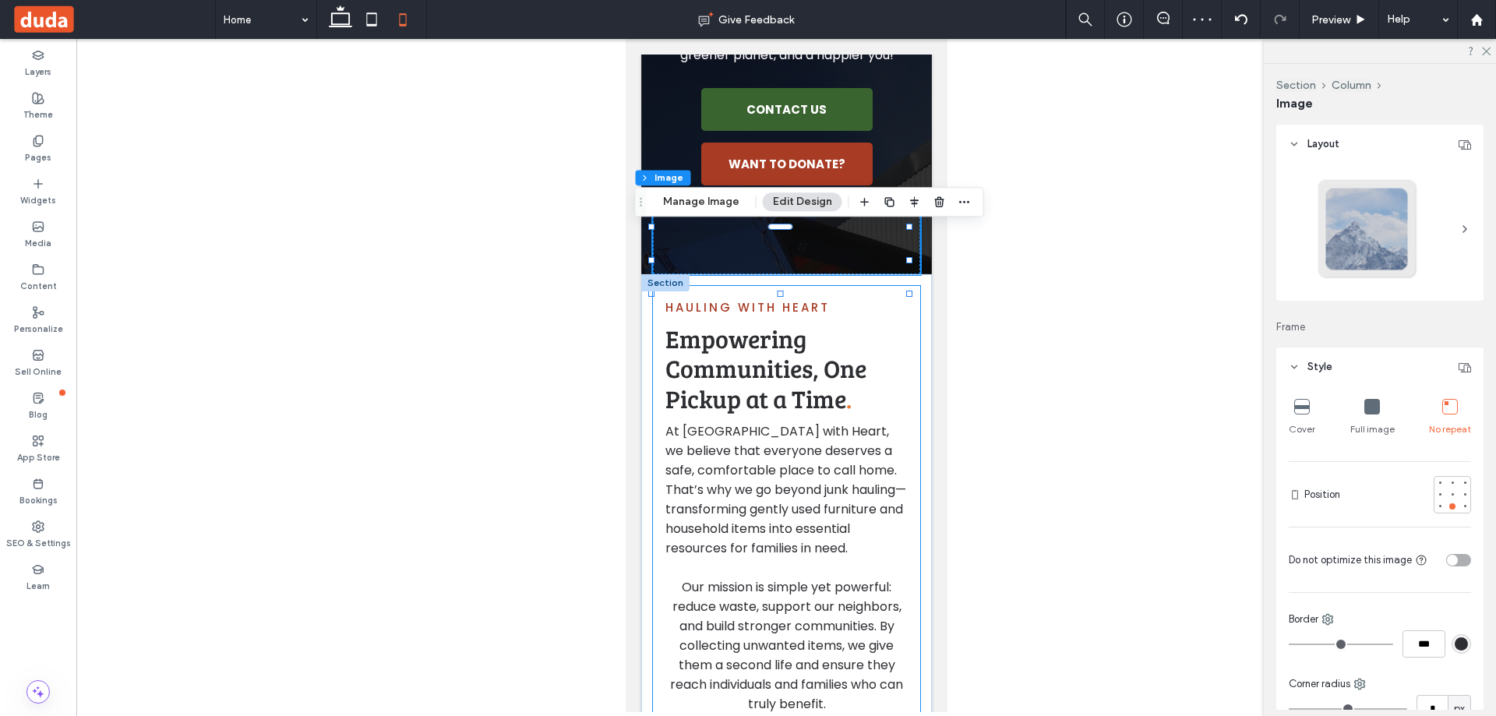
click at [652, 429] on div "Hauling with Heart Empowering Communities, One Pickup at a Time . At Hauling wi…" at bounding box center [785, 529] width 267 height 487
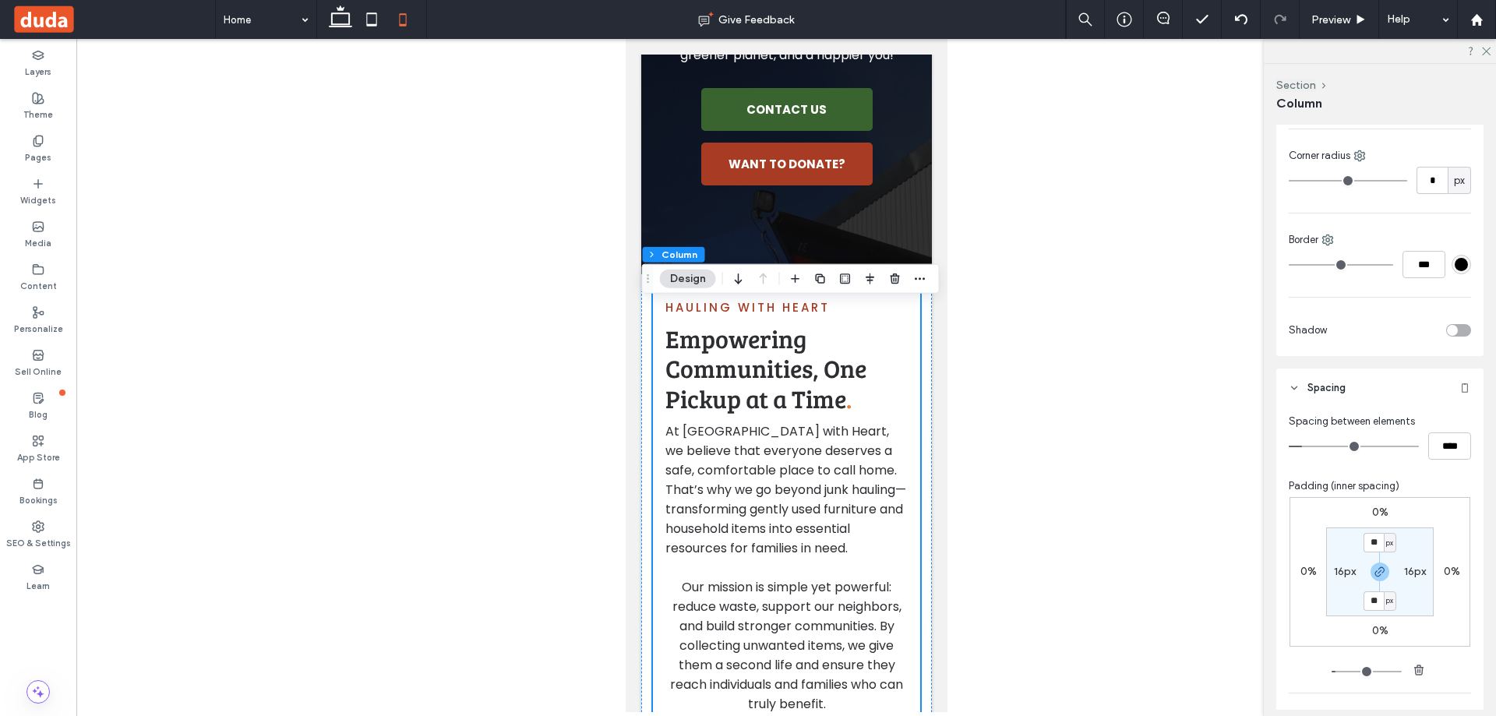
scroll to position [545, 0]
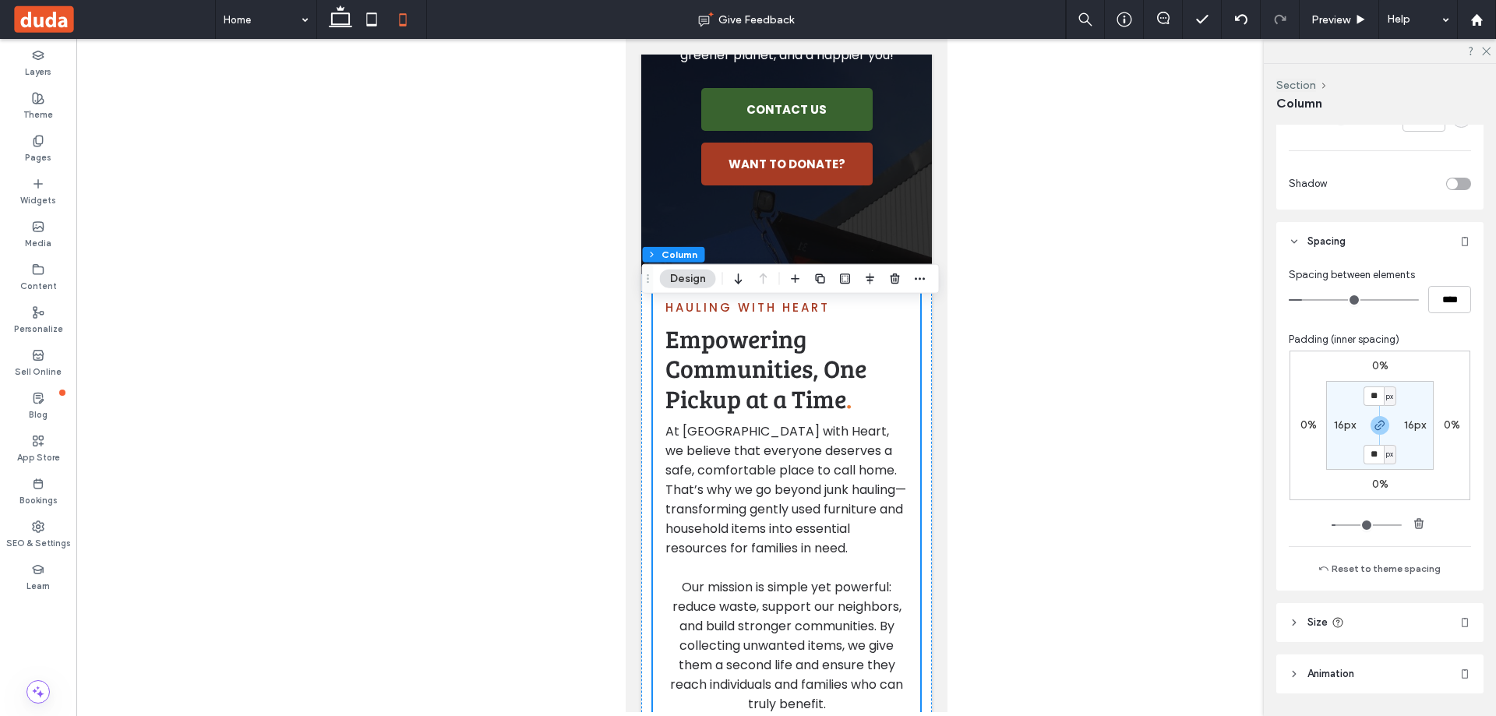
click at [1411, 421] on label "16px" at bounding box center [1415, 424] width 22 height 13
type input "*"
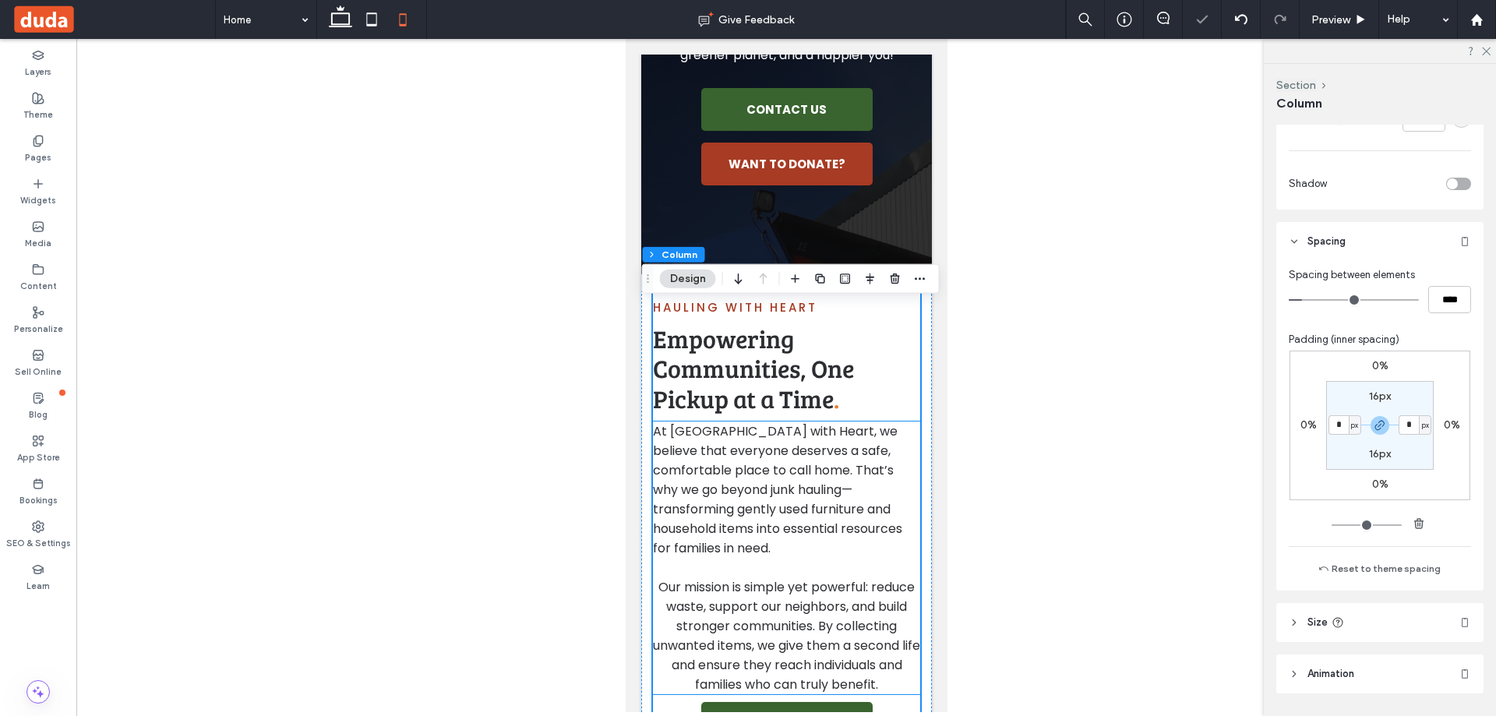
click at [823, 605] on span "Our mission is simple yet powerful: reduce waste, support our neighbors, and bu…" at bounding box center [785, 635] width 267 height 115
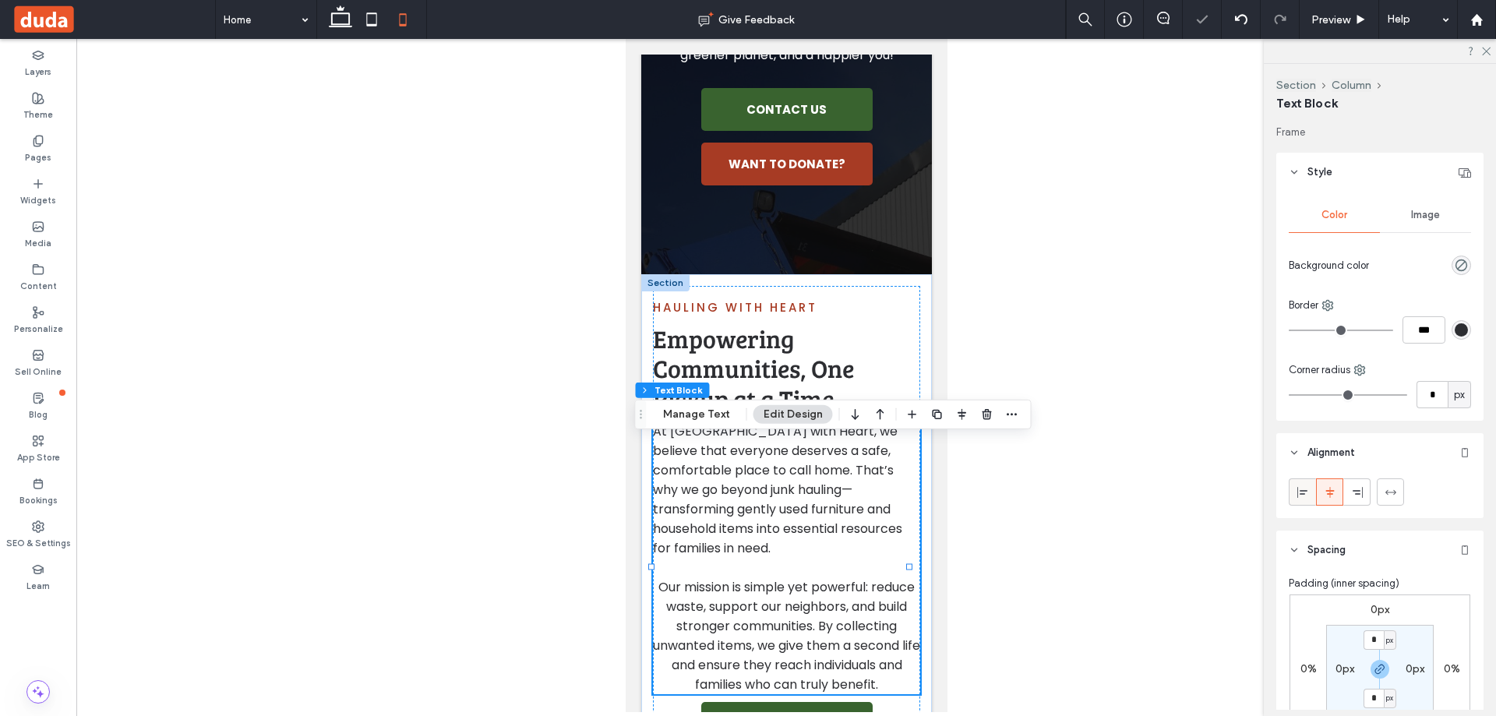
click at [1306, 495] on icon at bounding box center [1302, 492] width 12 height 12
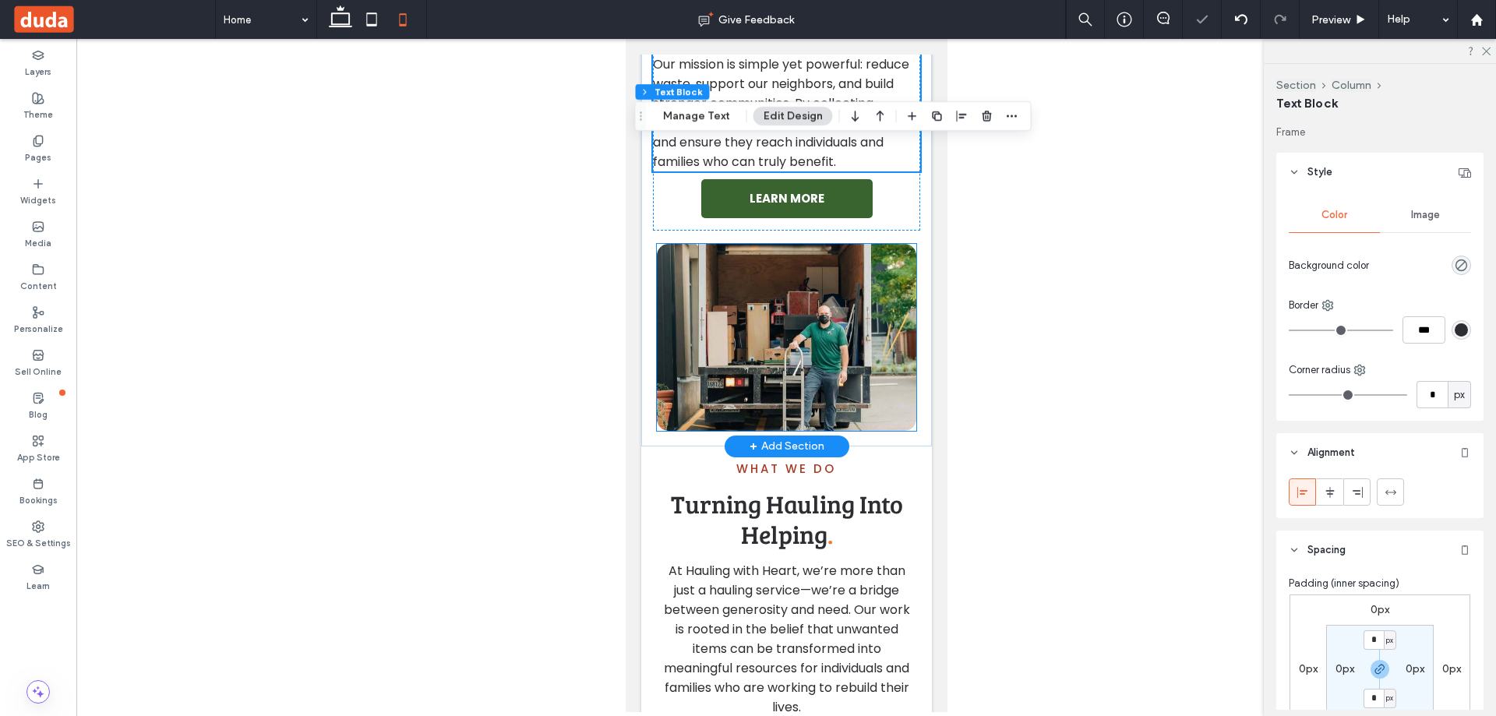
scroll to position [1013, 0]
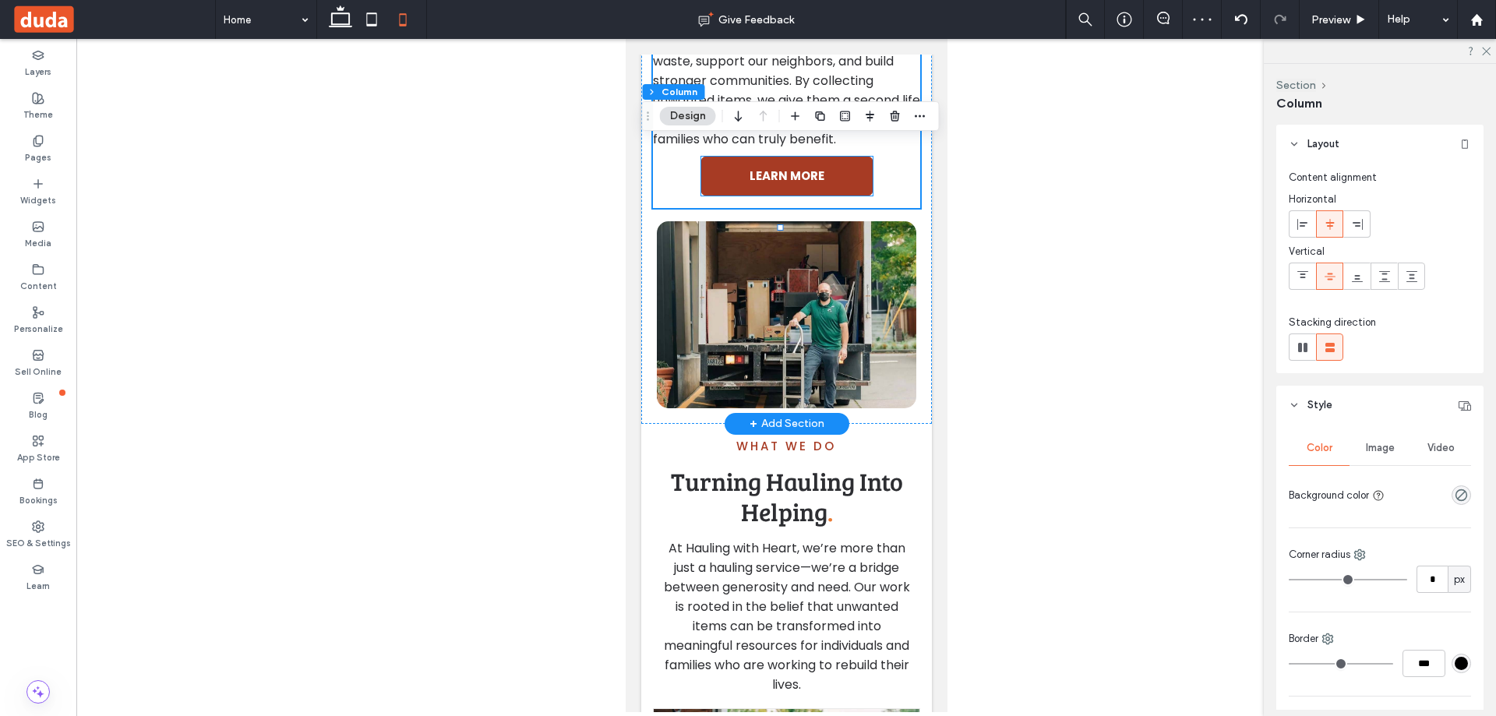
click at [836, 196] on link "LEARN MORE" at bounding box center [785, 176] width 171 height 39
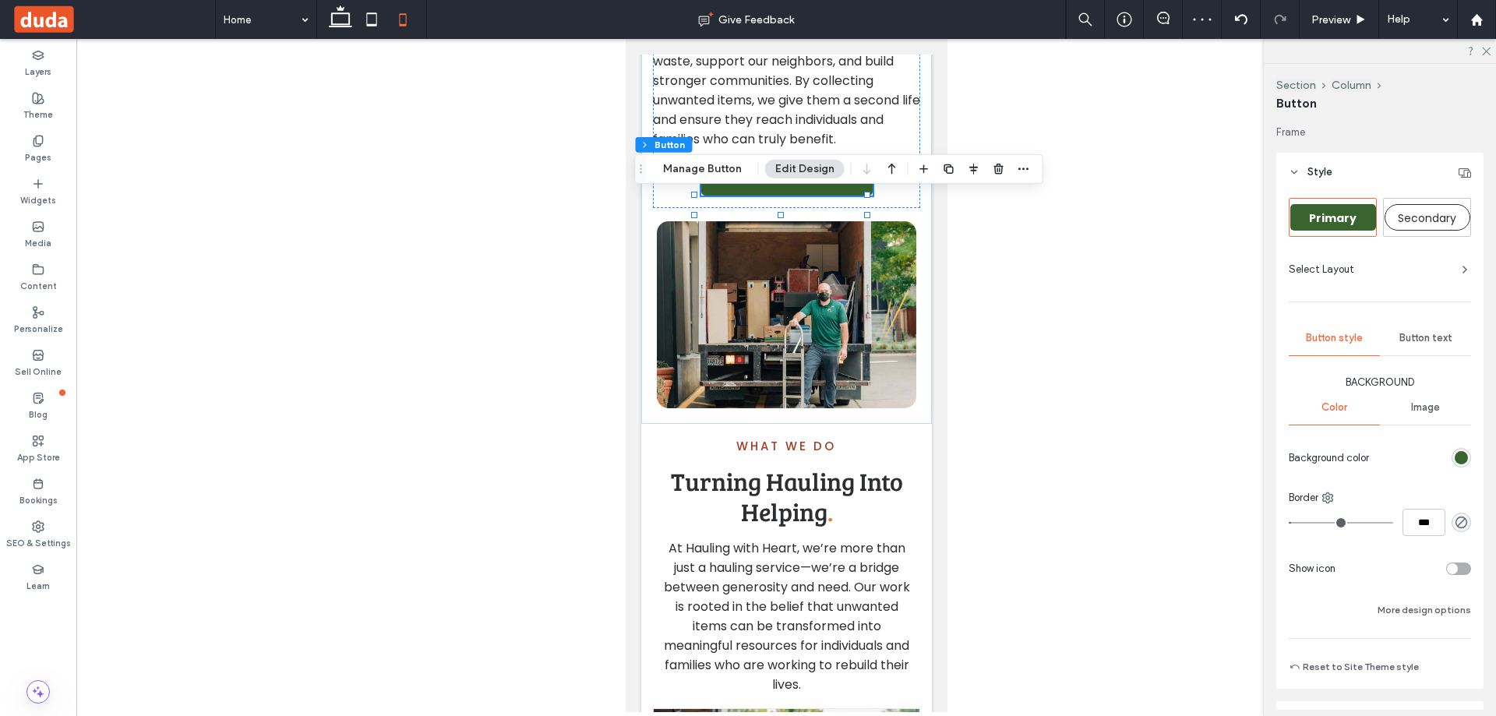
type input "**"
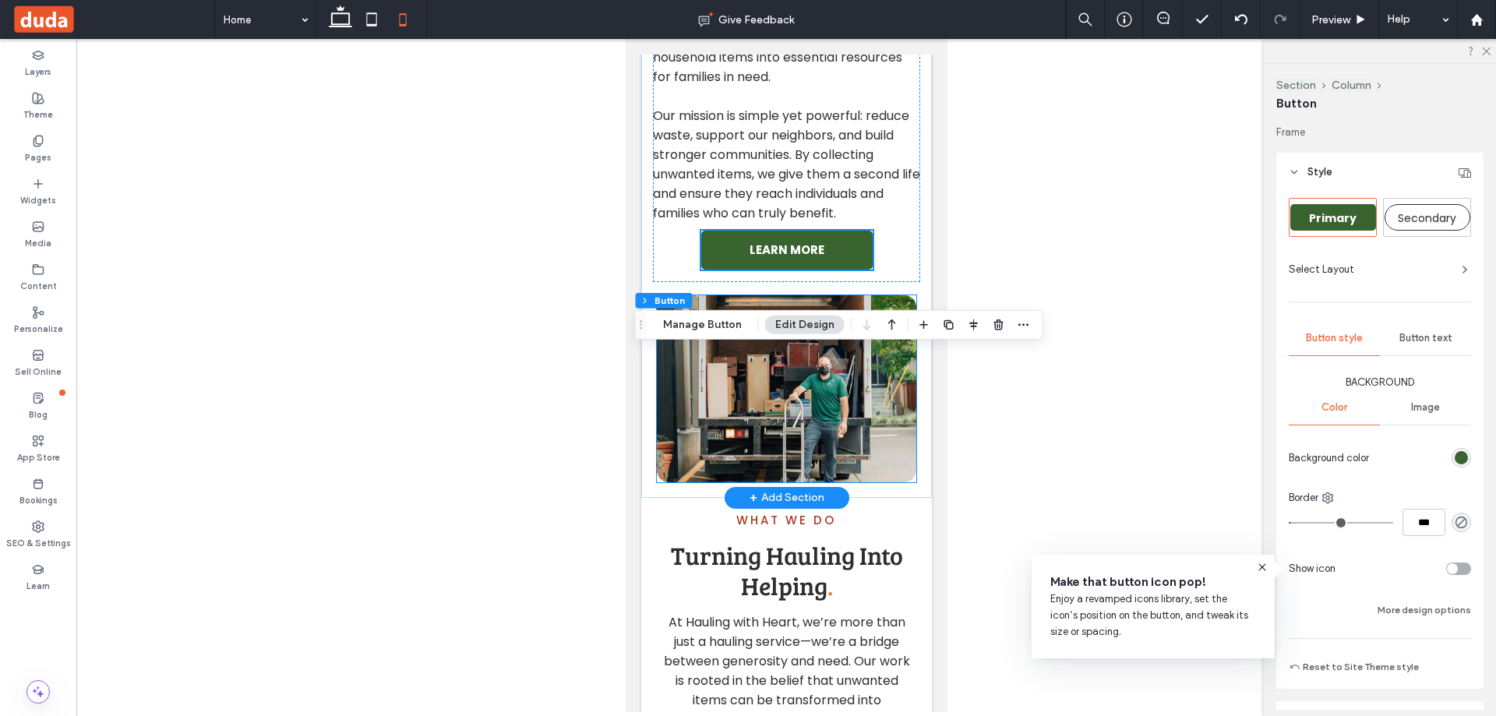
scroll to position [857, 0]
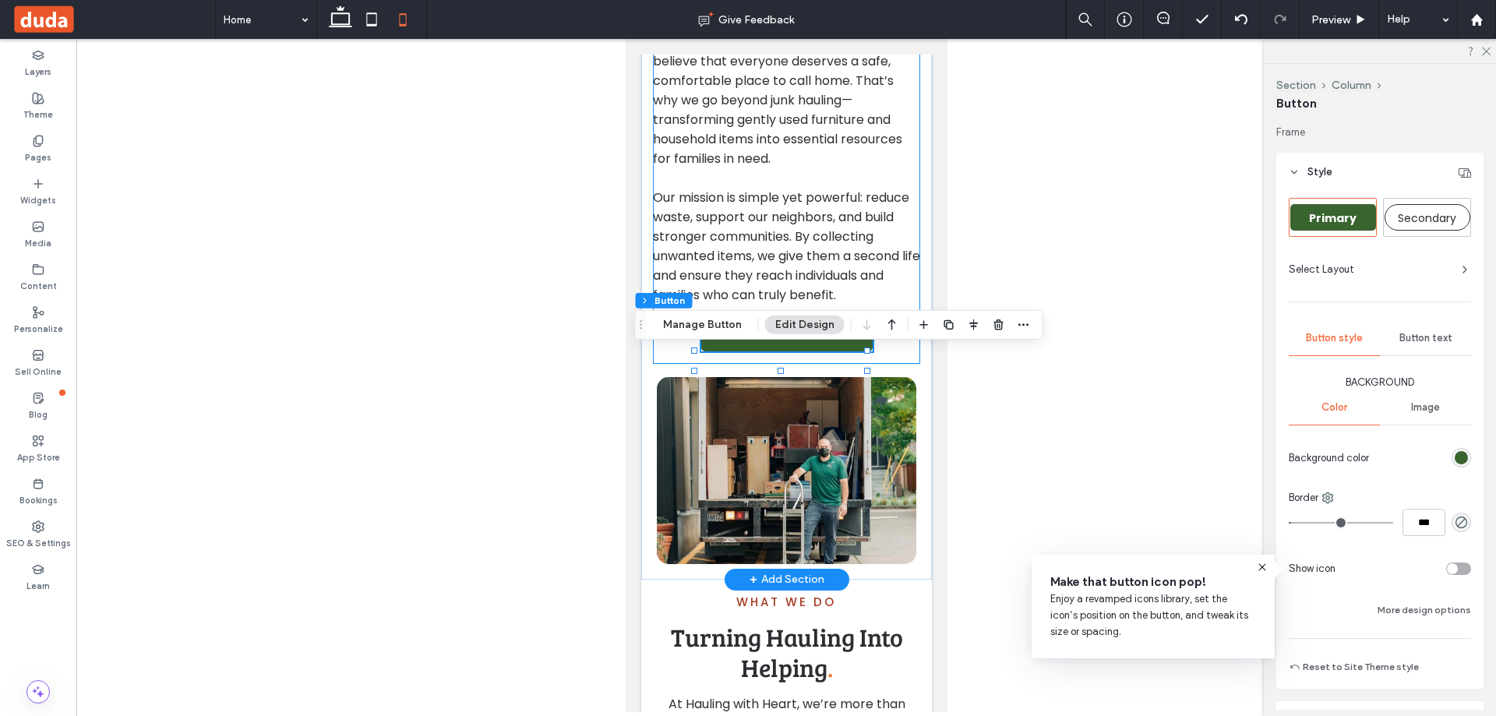
drag, startPoint x: 902, startPoint y: 376, endPoint x: 1882, endPoint y: 430, distance: 981.4
click at [902, 364] on div "Hauling with Heart Empowering Communities, One Pickup at a Time . At Hauling wi…" at bounding box center [785, 129] width 267 height 467
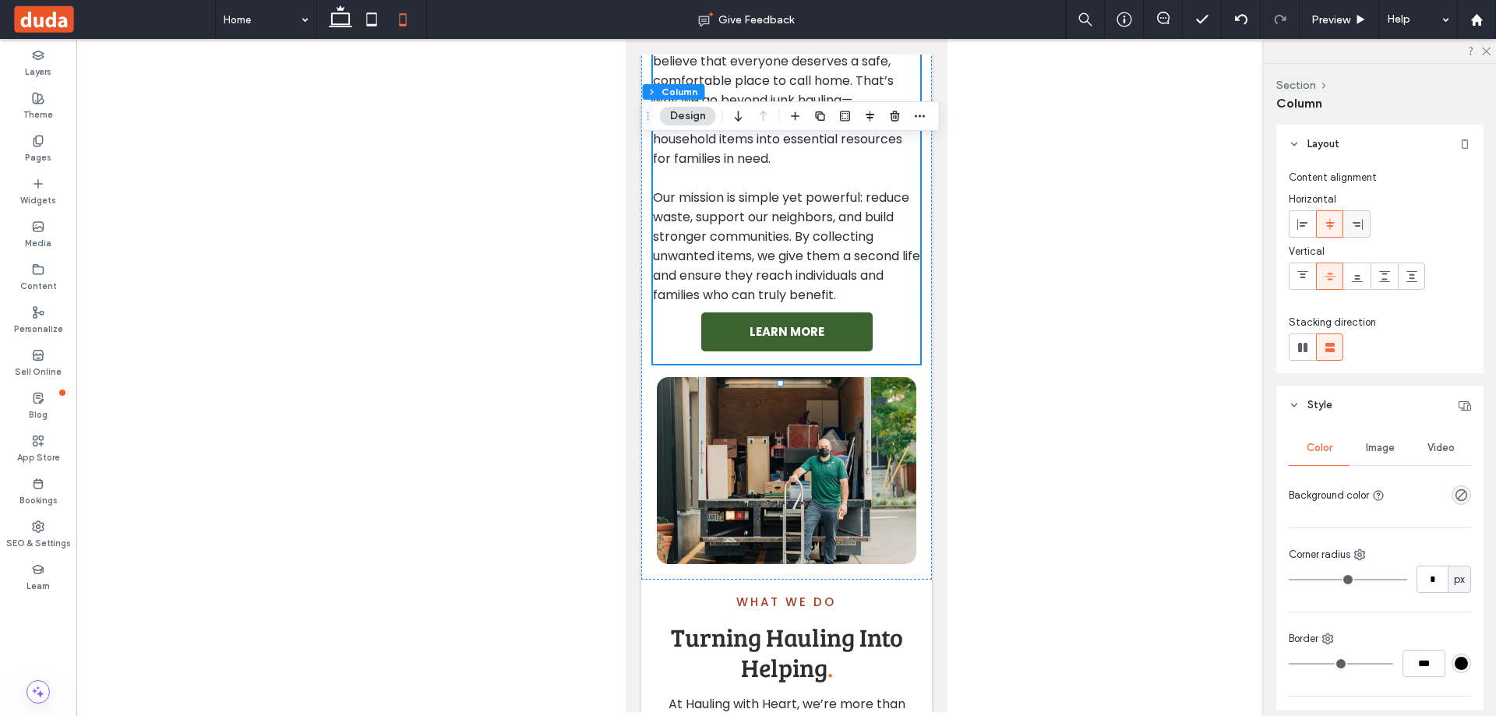
click at [1358, 220] on icon at bounding box center [1357, 224] width 12 height 12
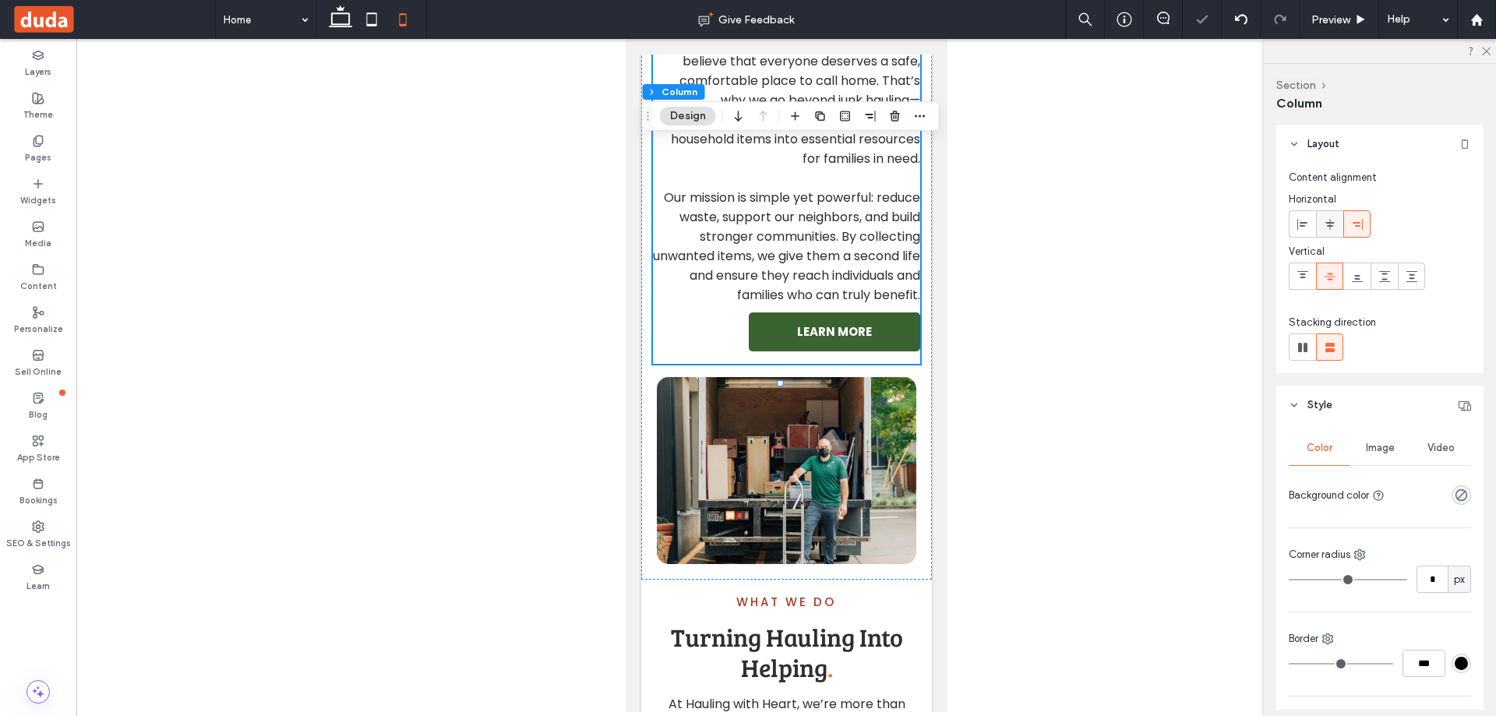
click at [1333, 227] on icon at bounding box center [1329, 224] width 12 height 12
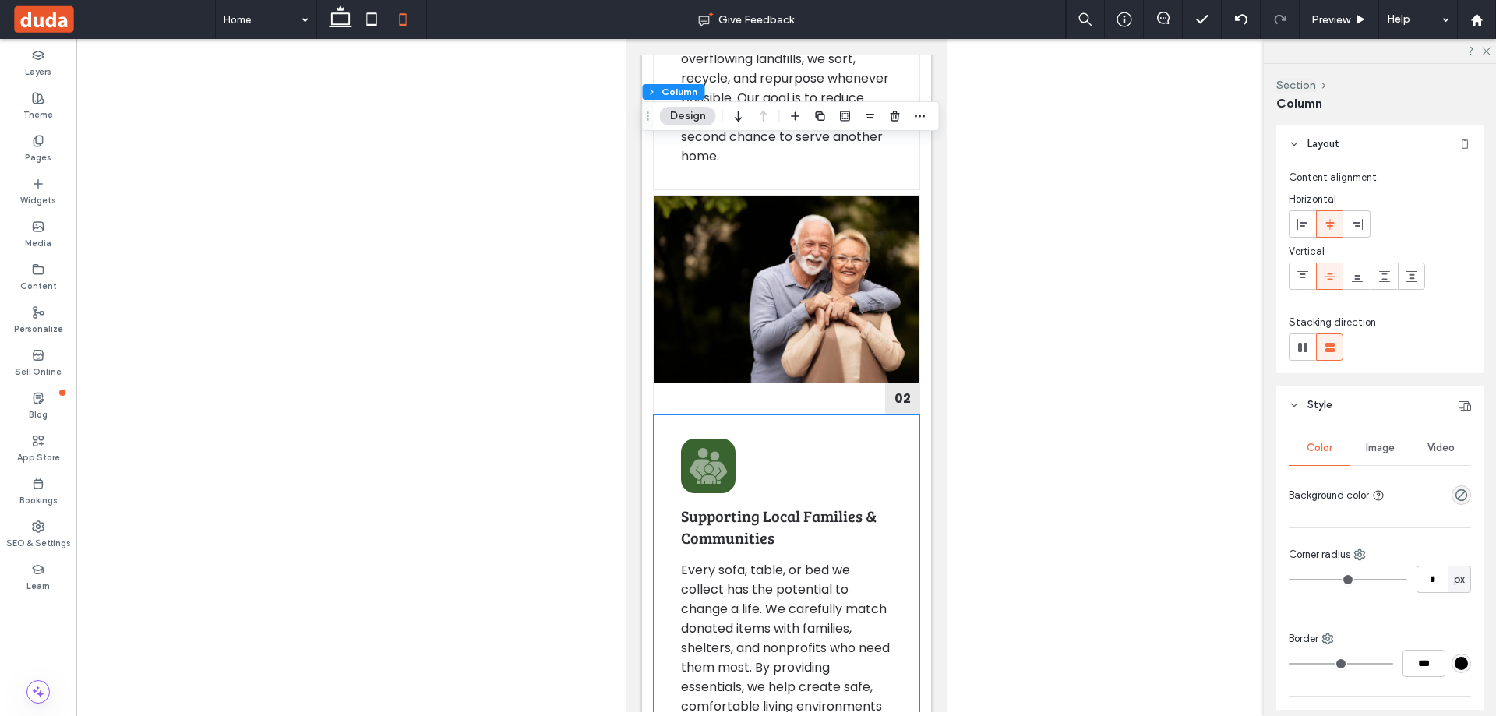
scroll to position [2103, 0]
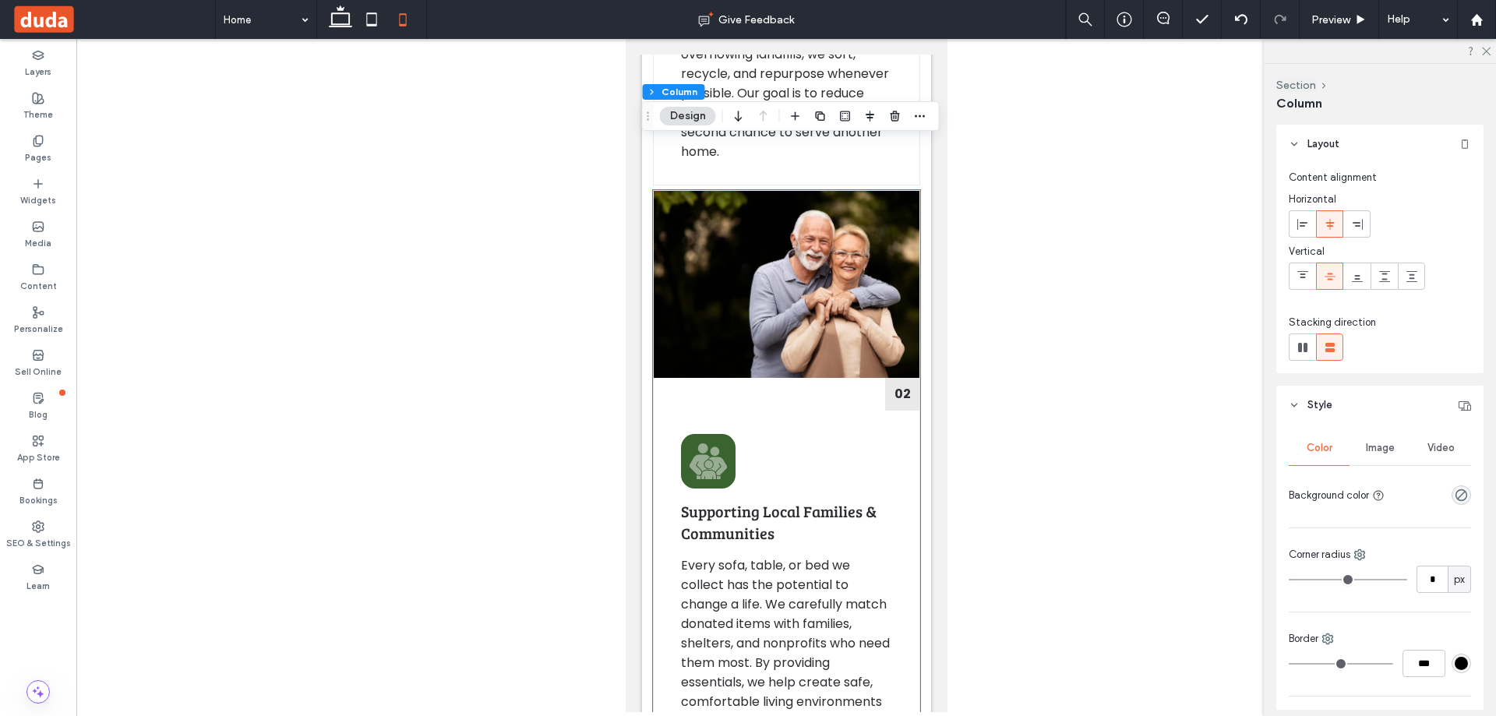
drag, startPoint x: 843, startPoint y: 445, endPoint x: 1869, endPoint y: 544, distance: 1031.4
click at [843, 445] on div "02 Supporting Local Families & Communities Every sofa, table, or bed we collect…" at bounding box center [785, 482] width 267 height 584
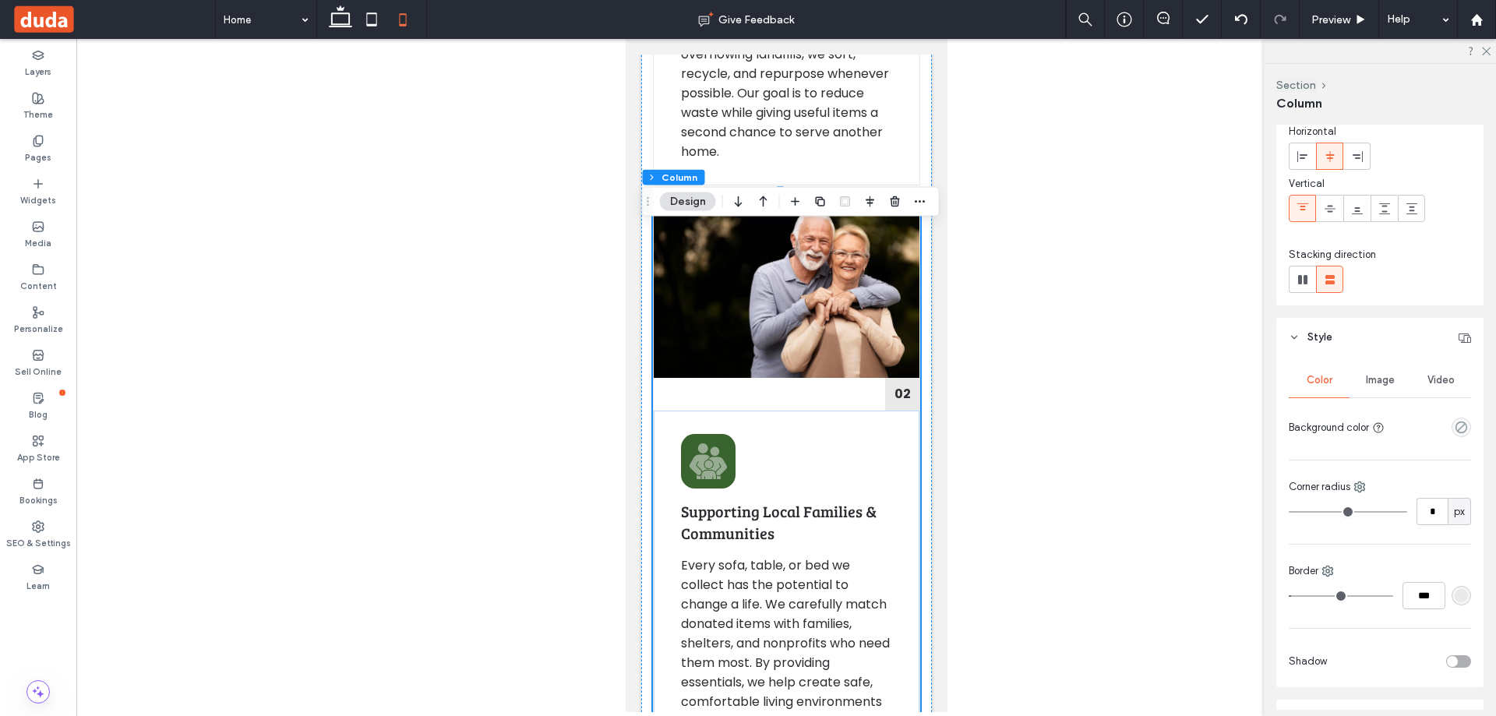
scroll to position [234, 0]
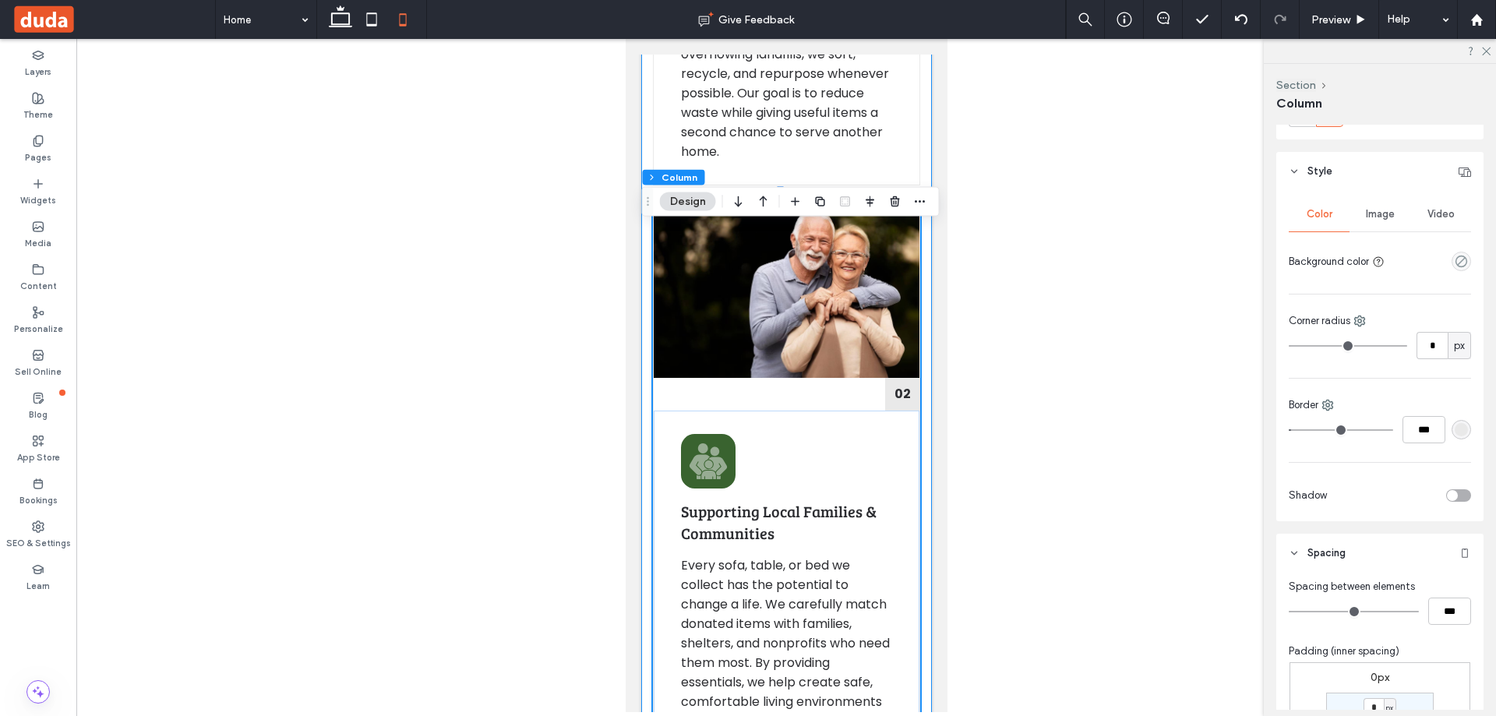
click at [645, 268] on div "01 Eco-Friendly Hauling & Responsible Removal We pick up furniture and househol…" at bounding box center [785, 513] width 291 height 1799
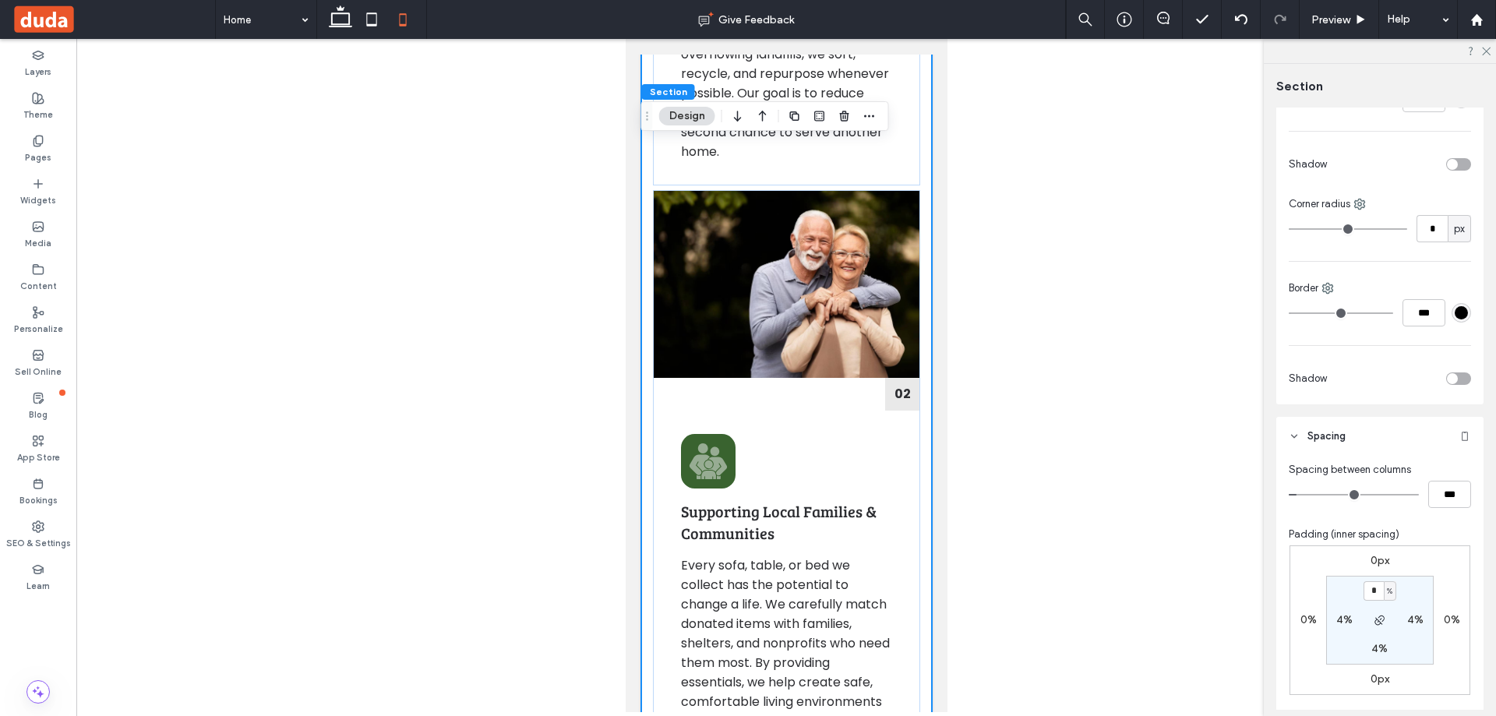
scroll to position [389, 0]
click at [1442, 491] on input "***" at bounding box center [1449, 488] width 43 height 27
type input "****"
type input "**"
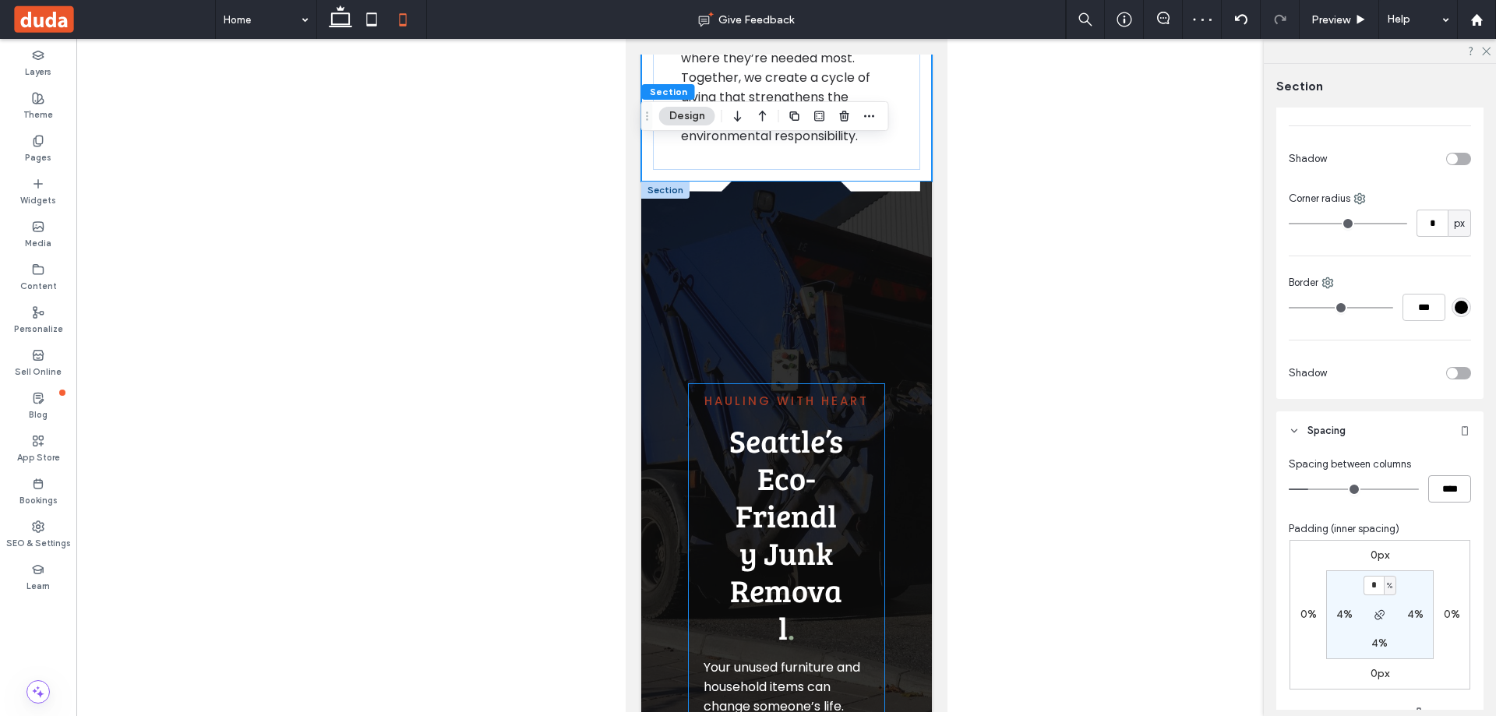
scroll to position [3505, 0]
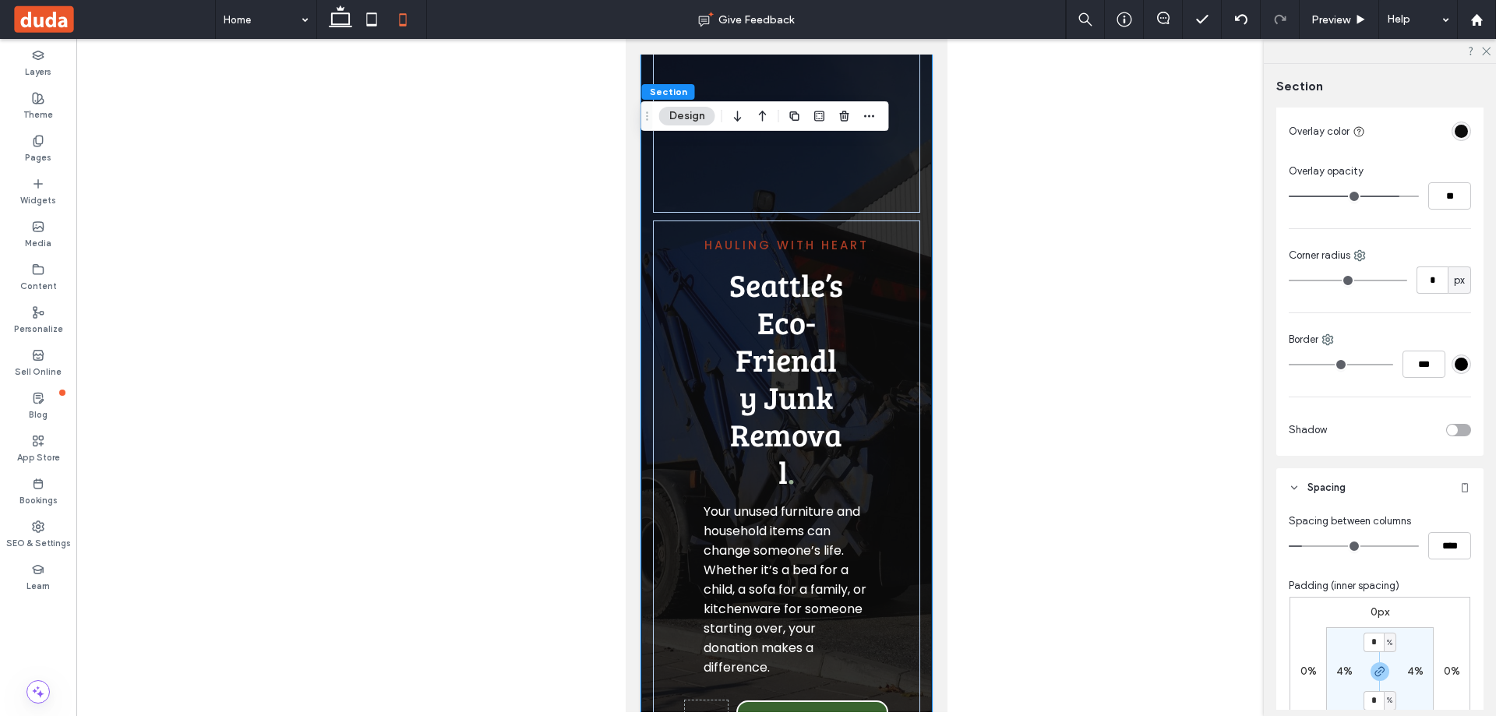
scroll to position [701, 0]
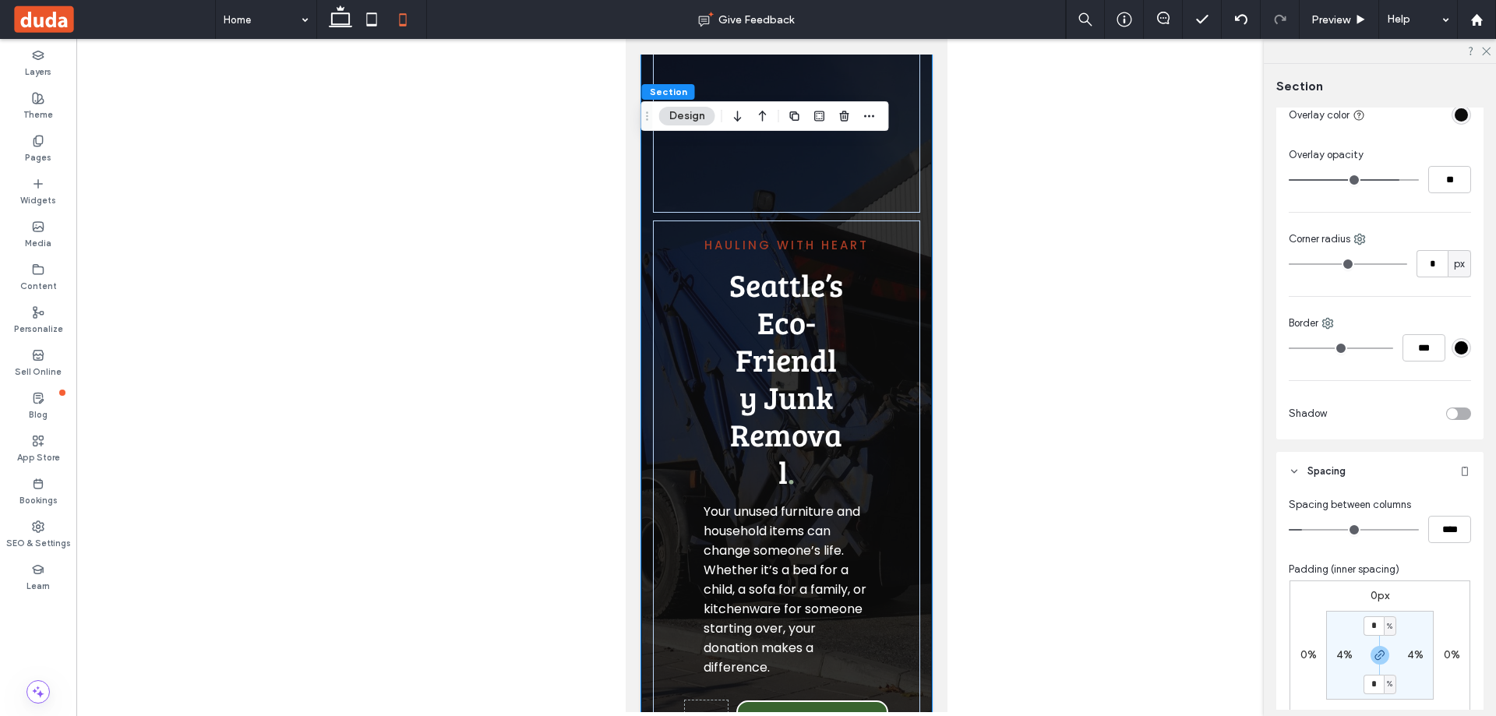
click at [1409, 650] on label "4%" at bounding box center [1415, 654] width 16 height 13
type input "*"
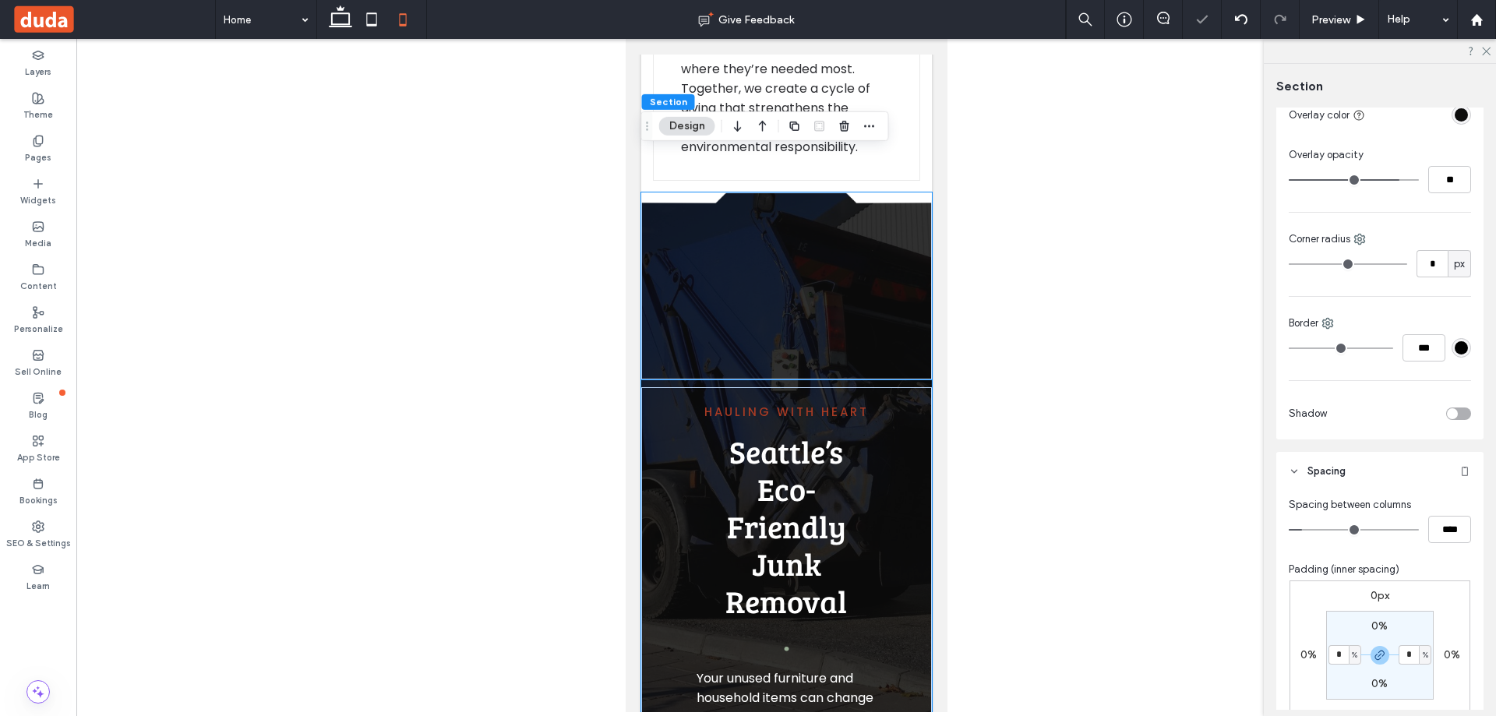
scroll to position [3194, 0]
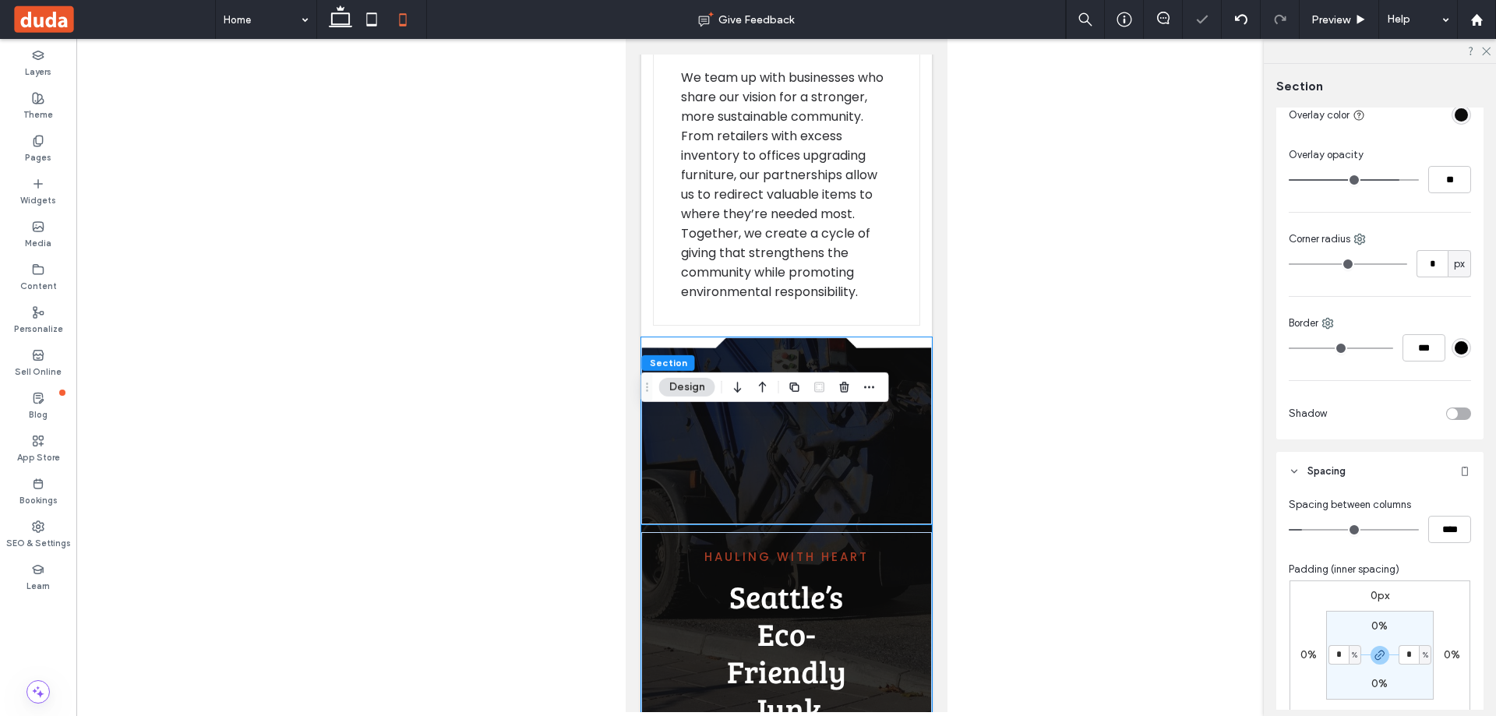
click at [833, 478] on img at bounding box center [785, 430] width 291 height 187
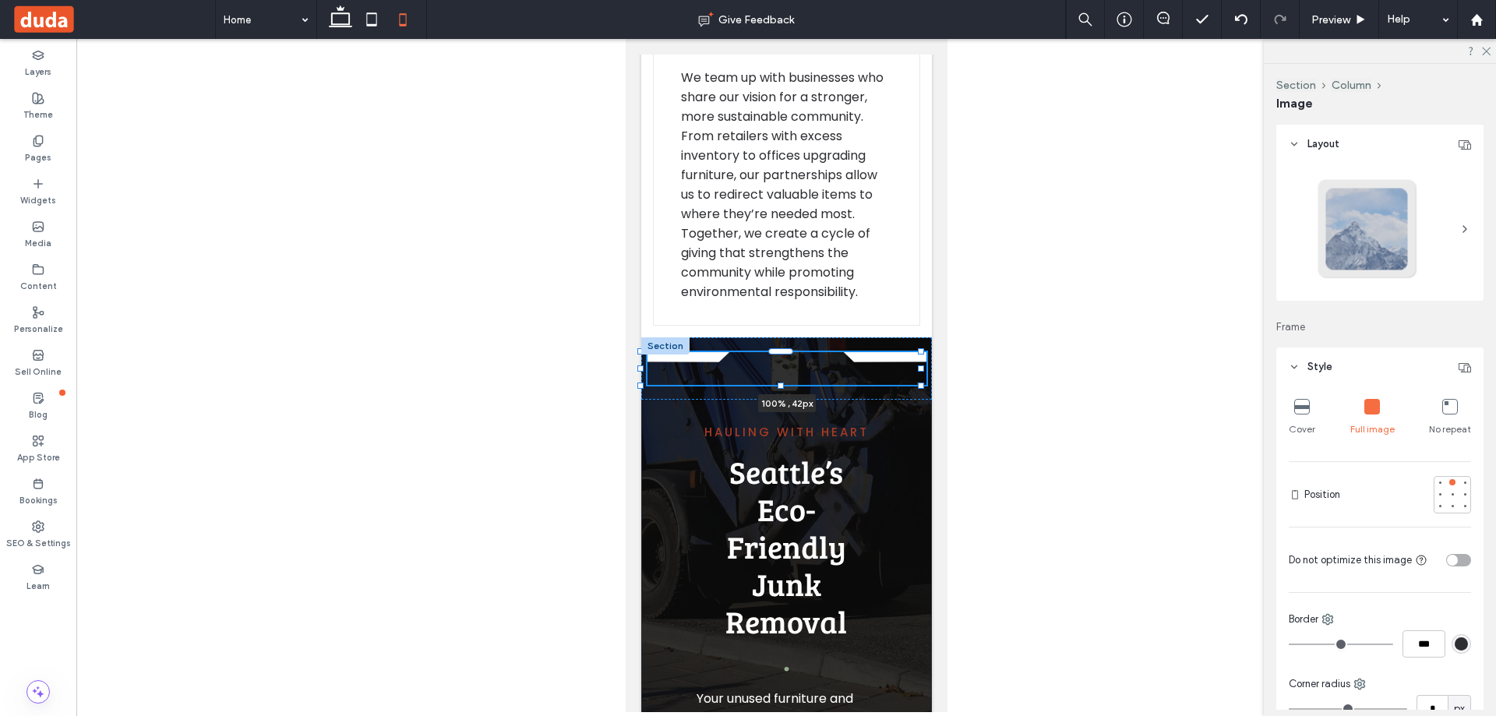
drag, startPoint x: 916, startPoint y: 599, endPoint x: 971, endPoint y: 522, distance: 94.9
type input "**"
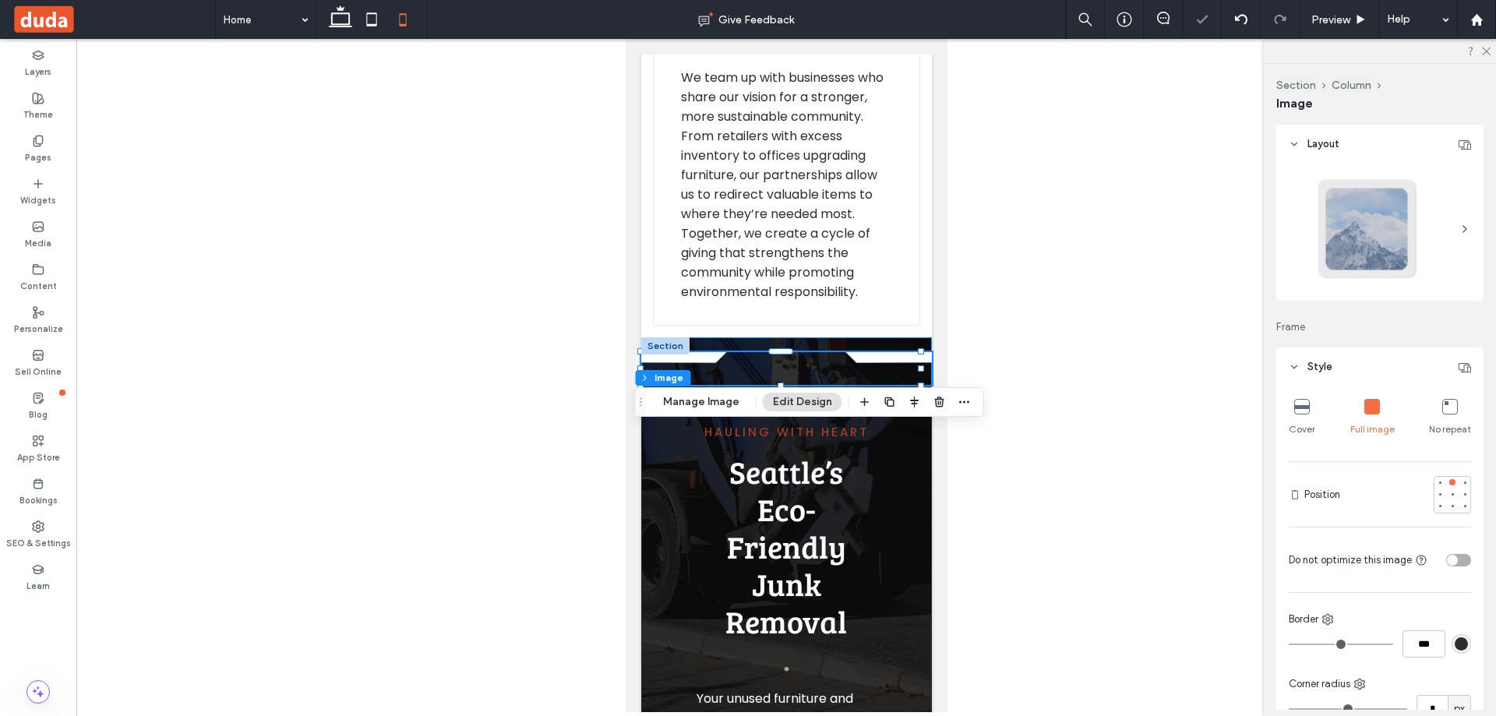
click at [913, 400] on div "100% , 42px" at bounding box center [785, 368] width 291 height 62
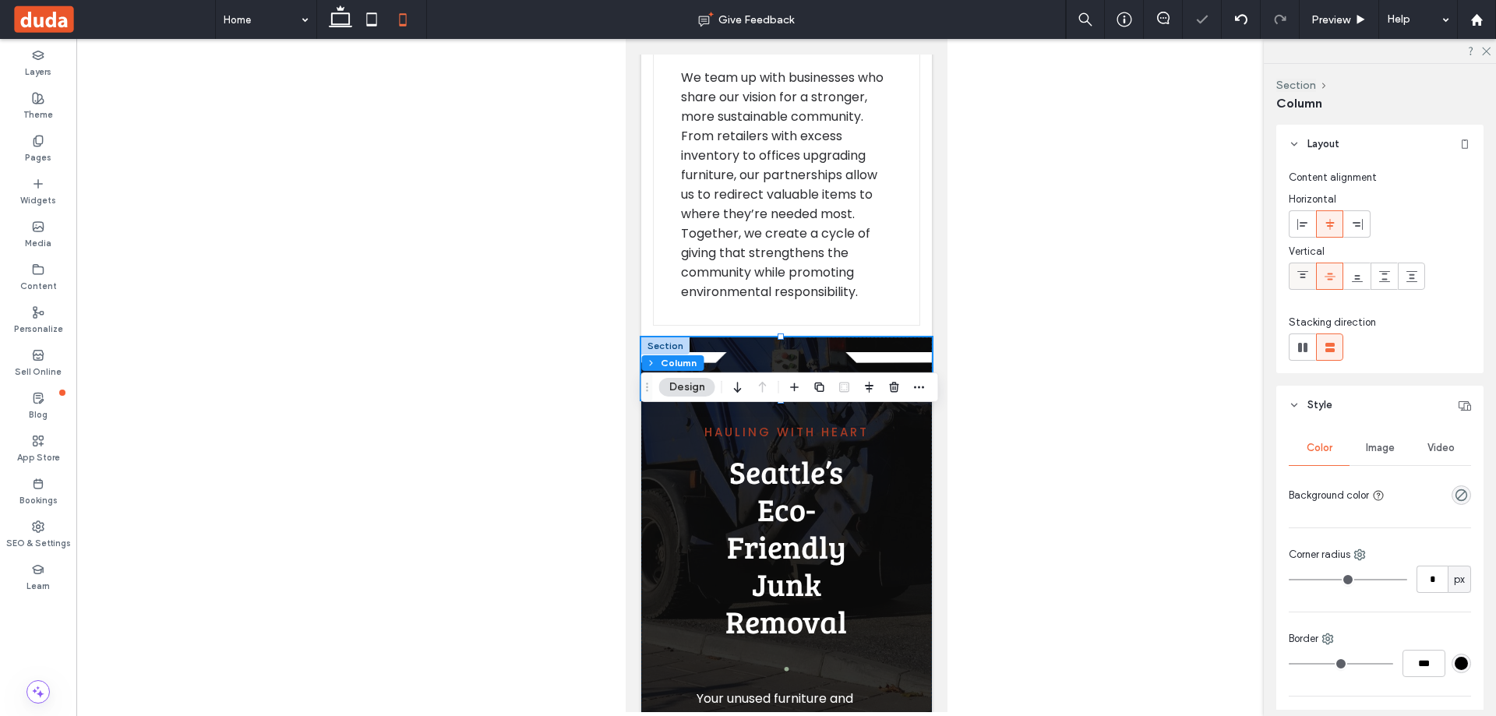
click at [1302, 280] on icon at bounding box center [1302, 276] width 12 height 12
click at [851, 626] on div "Hauling with Heart Seattle’s Eco-Friendly Junk Removal . Your unused furniture …" at bounding box center [786, 624] width 212 height 418
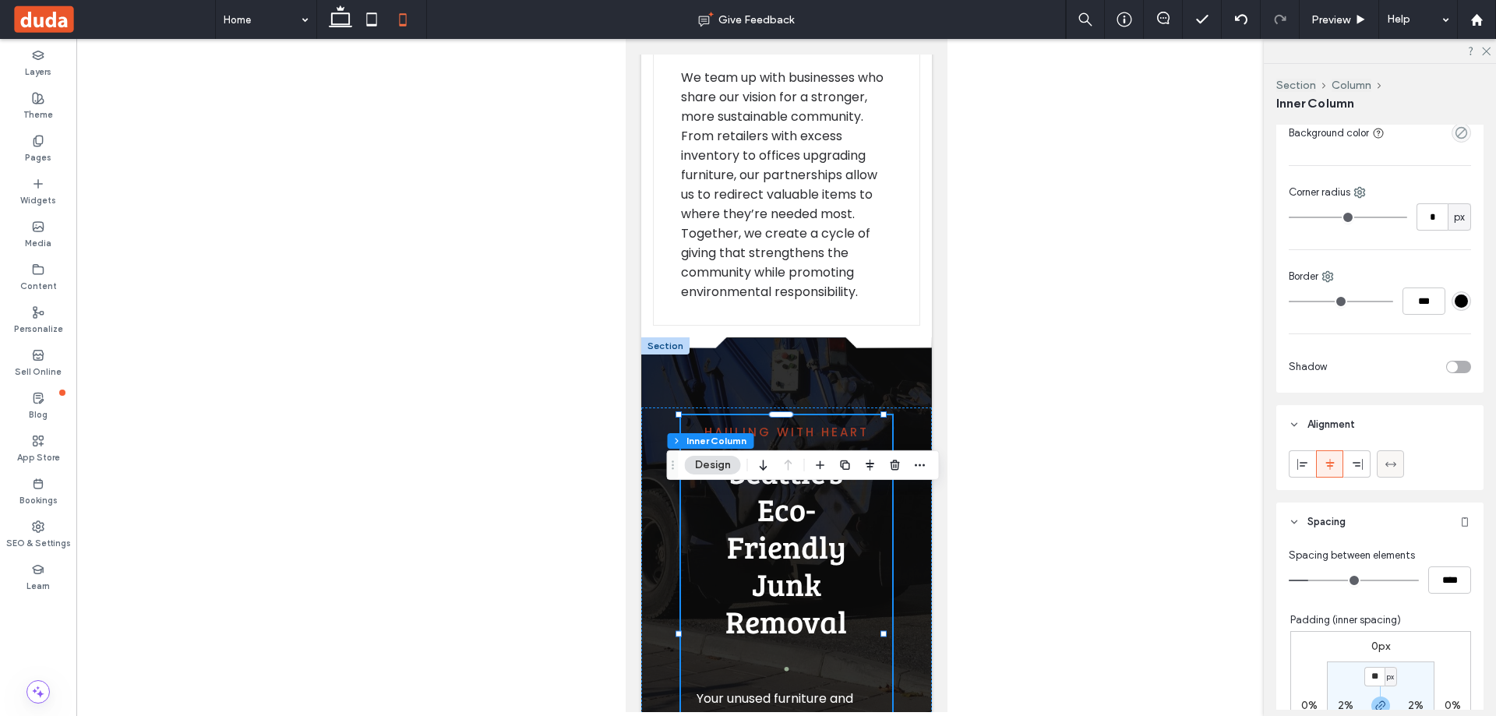
scroll to position [389, 0]
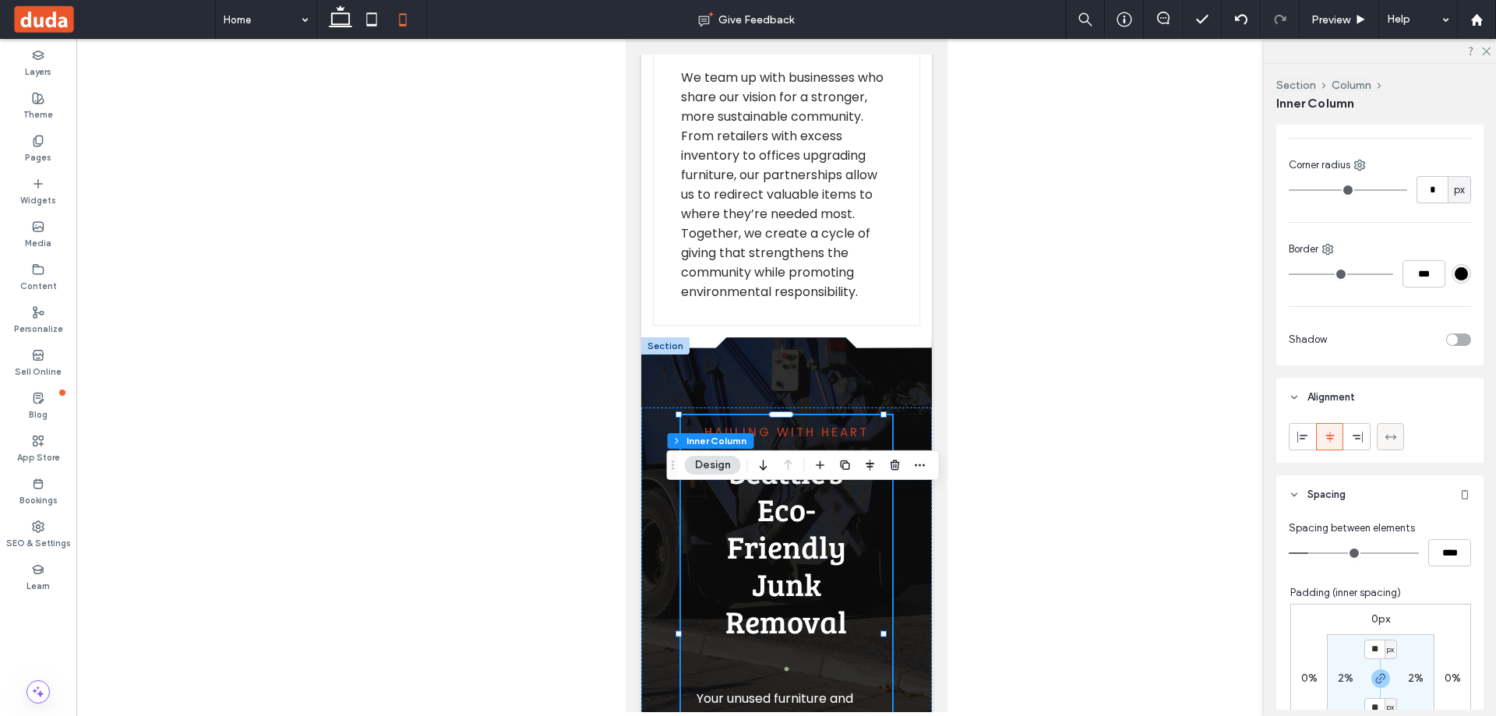
click at [1391, 432] on icon at bounding box center [1390, 437] width 12 height 12
type input "***"
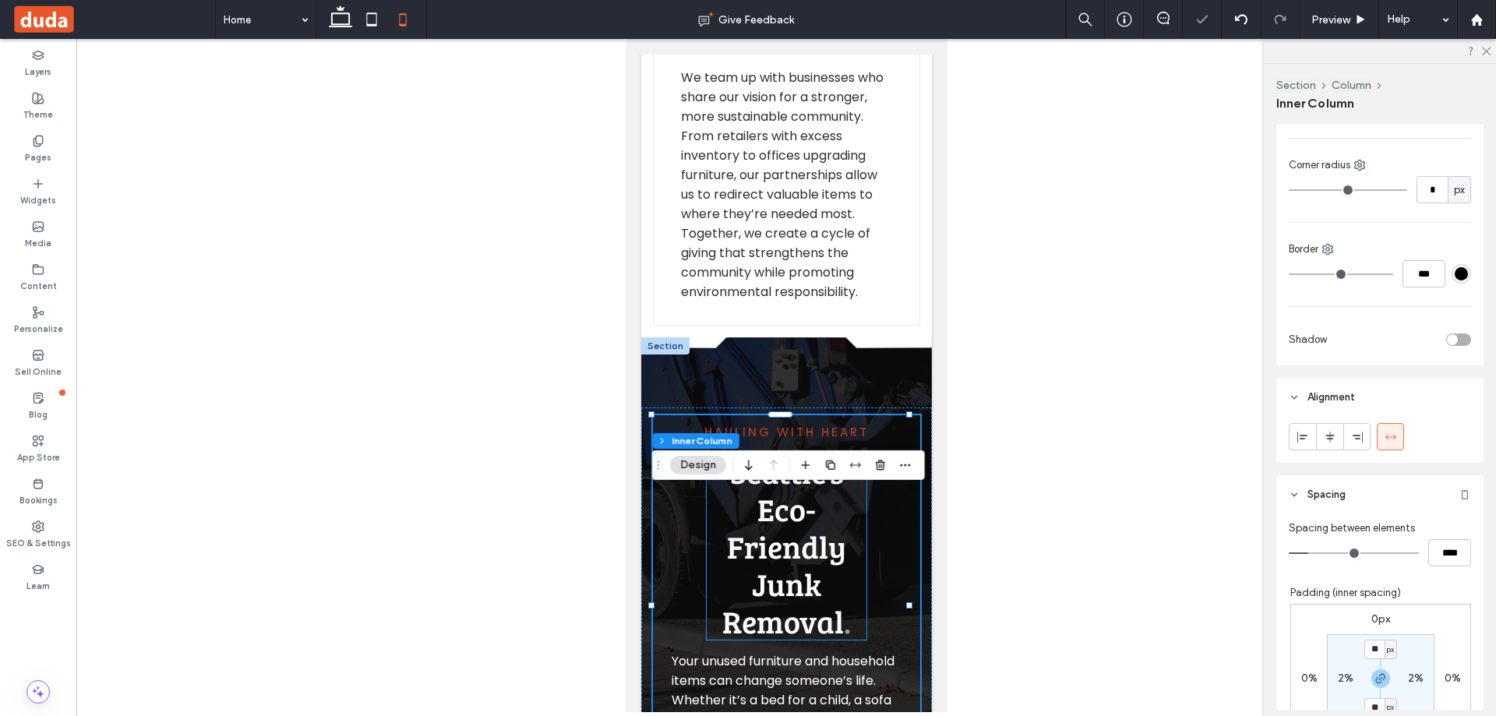
click at [777, 622] on span "Seattle’s Eco-Friendly Junk Removal" at bounding box center [783, 546] width 124 height 192
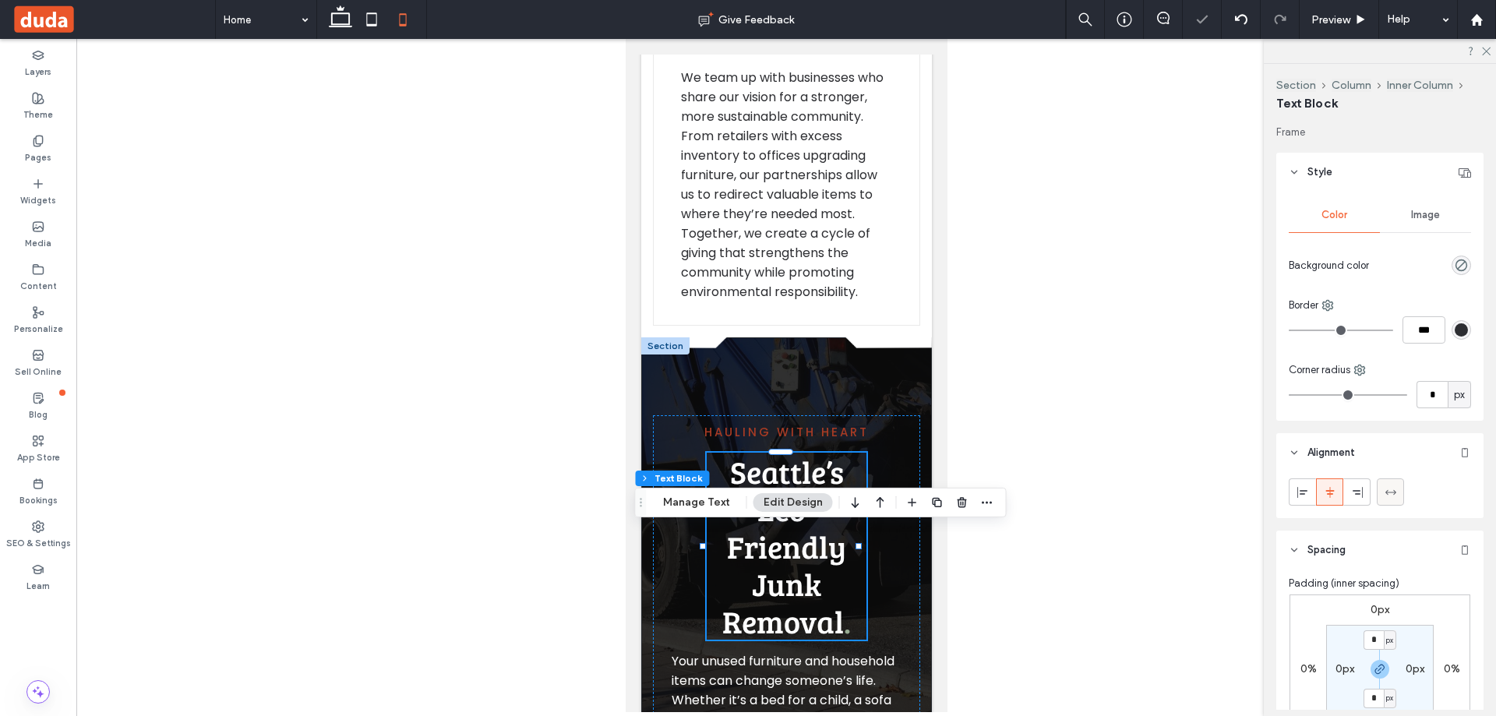
click at [1397, 487] on div at bounding box center [1390, 492] width 26 height 26
type input "***"
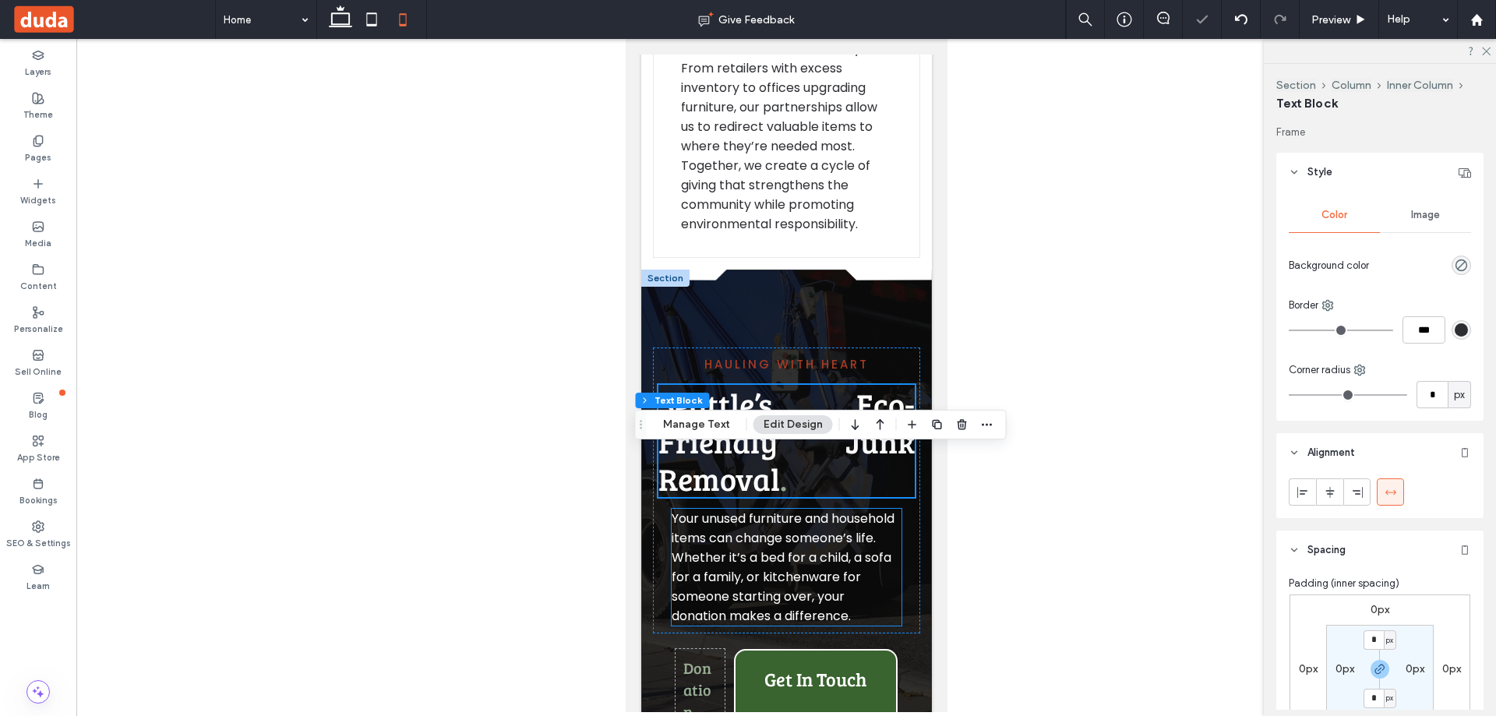
scroll to position [3272, 0]
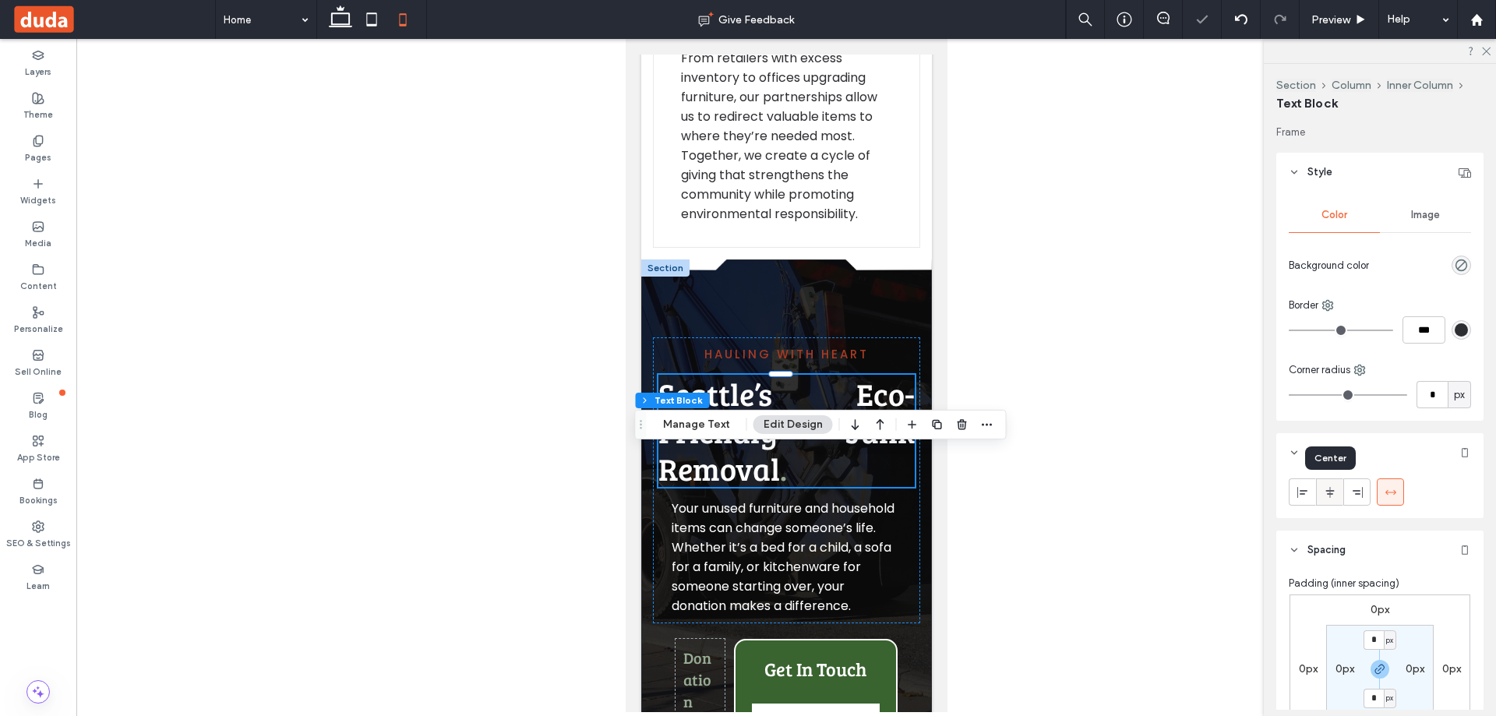
click at [1330, 491] on use at bounding box center [1329, 491] width 9 height 11
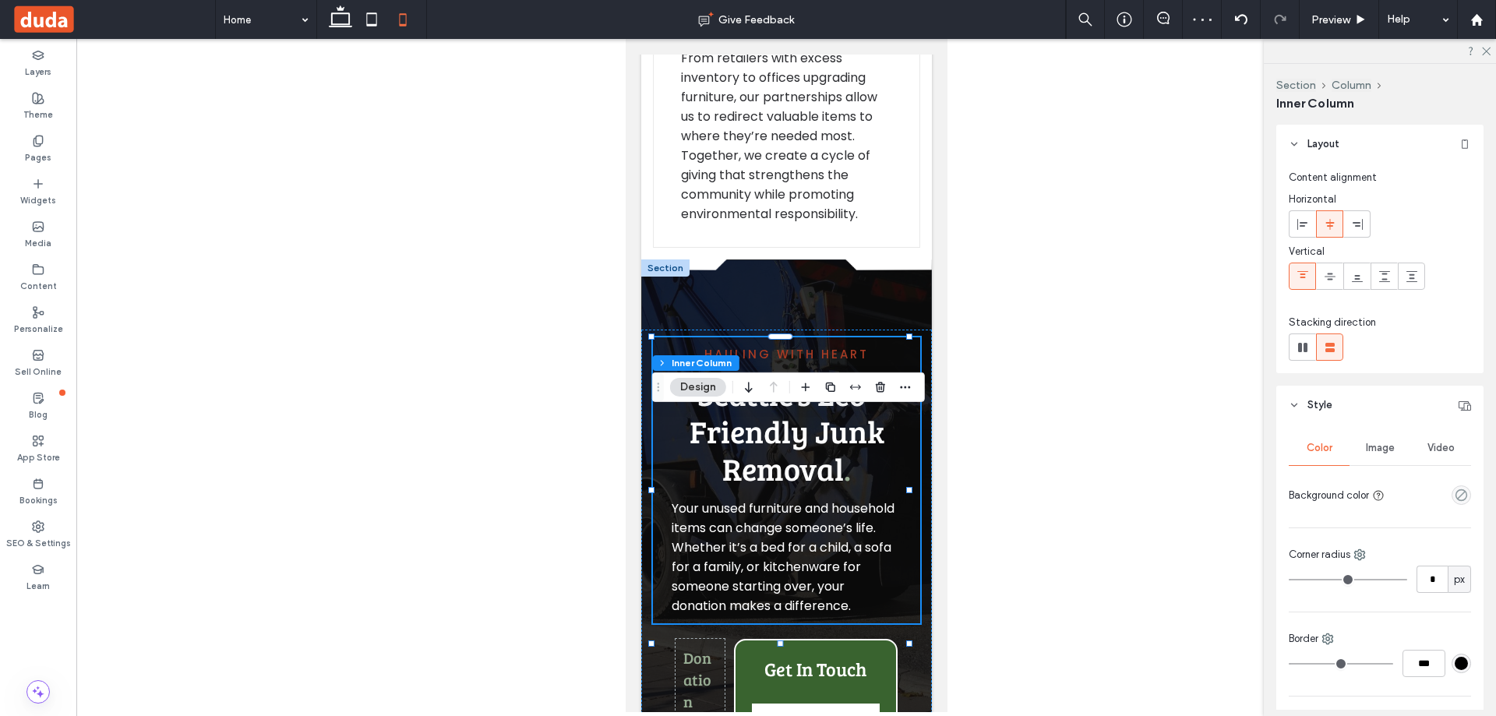
click at [1330, 220] on icon at bounding box center [1329, 224] width 12 height 12
click at [1358, 227] on icon at bounding box center [1357, 224] width 12 height 12
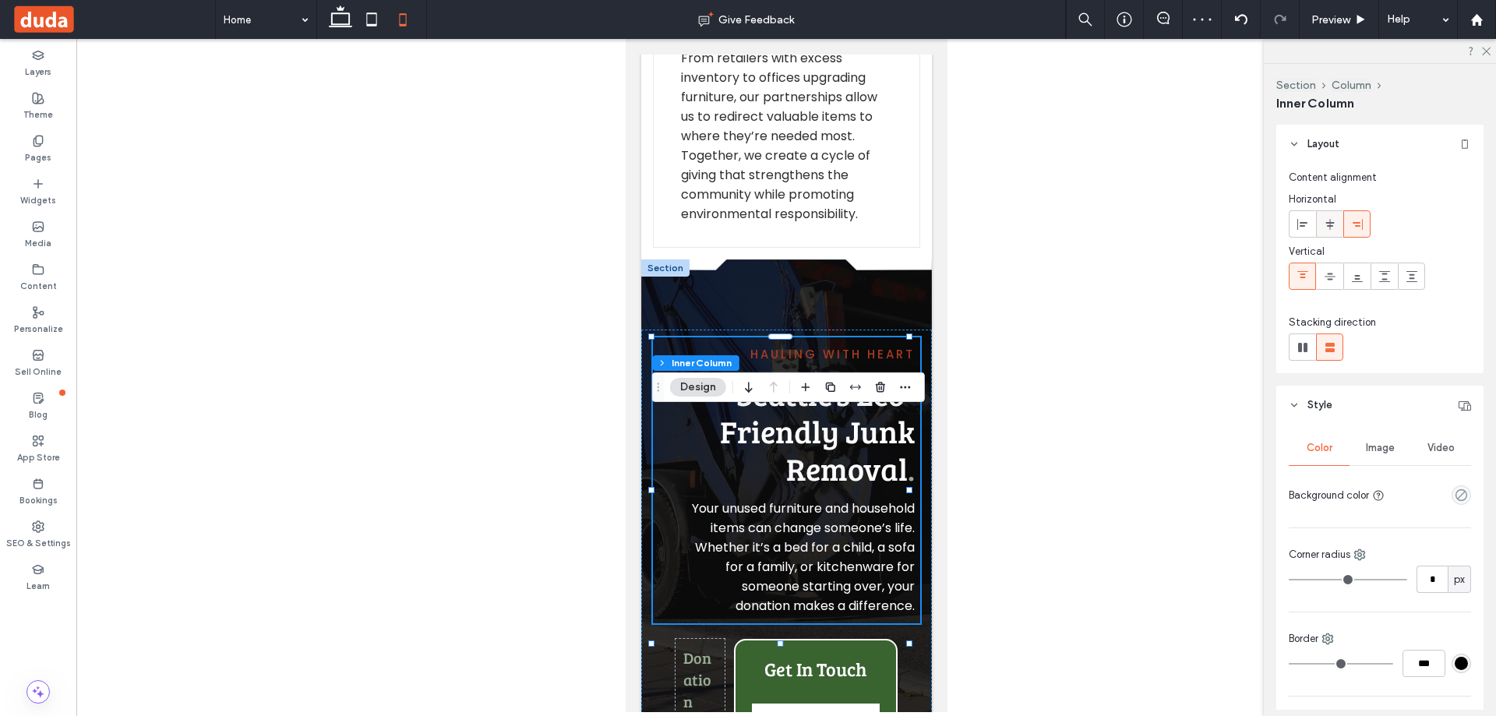
click at [1331, 232] on span at bounding box center [1329, 224] width 12 height 26
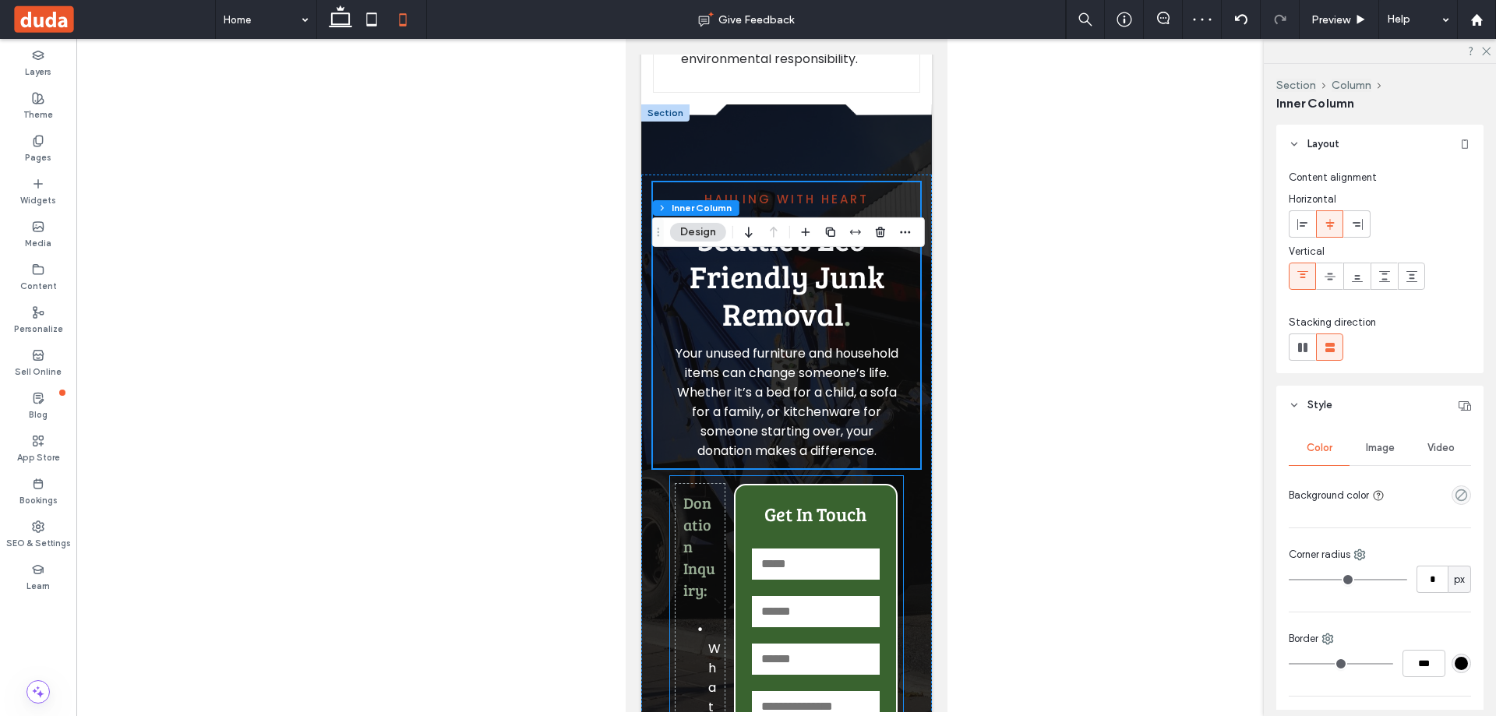
scroll to position [3505, 0]
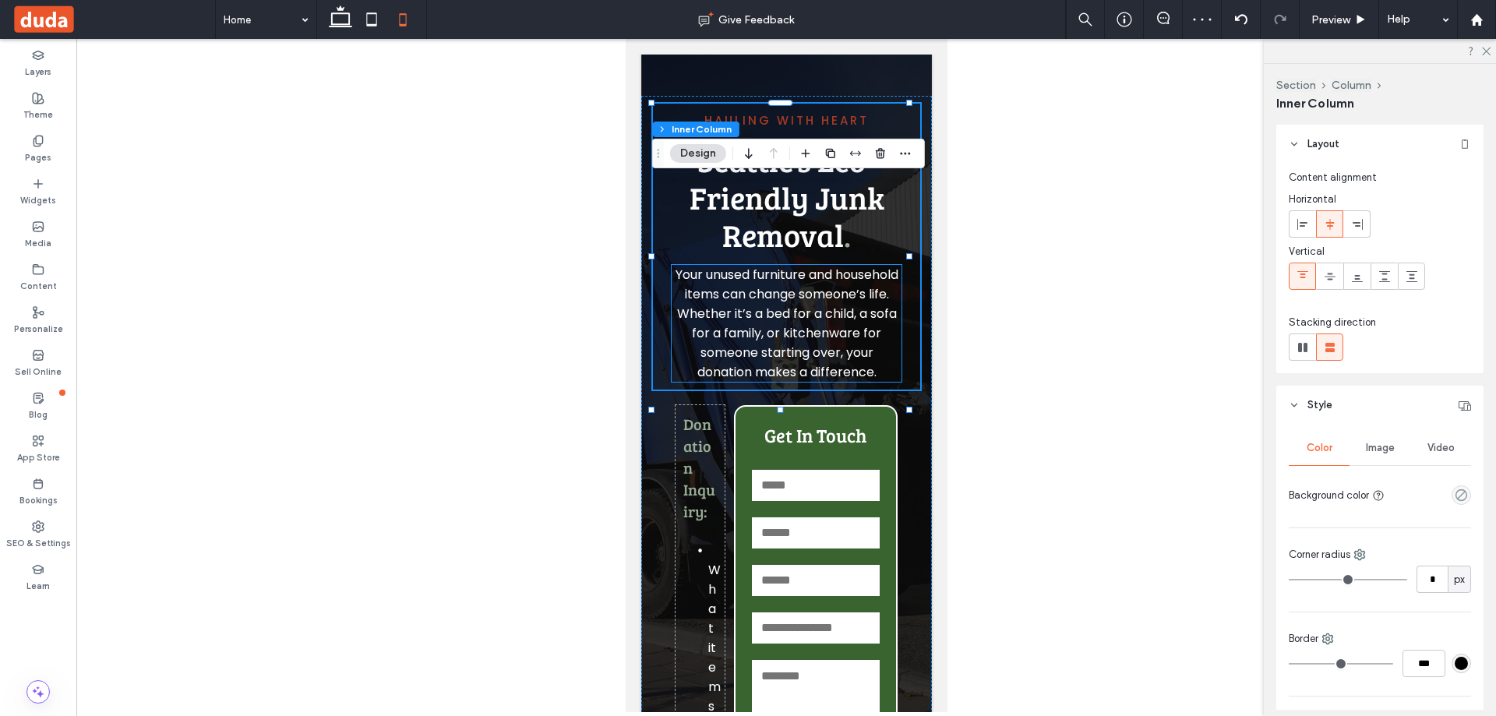
click at [826, 381] on span "Your unused furniture and household items can change someone’s life. Whether it…" at bounding box center [786, 323] width 223 height 115
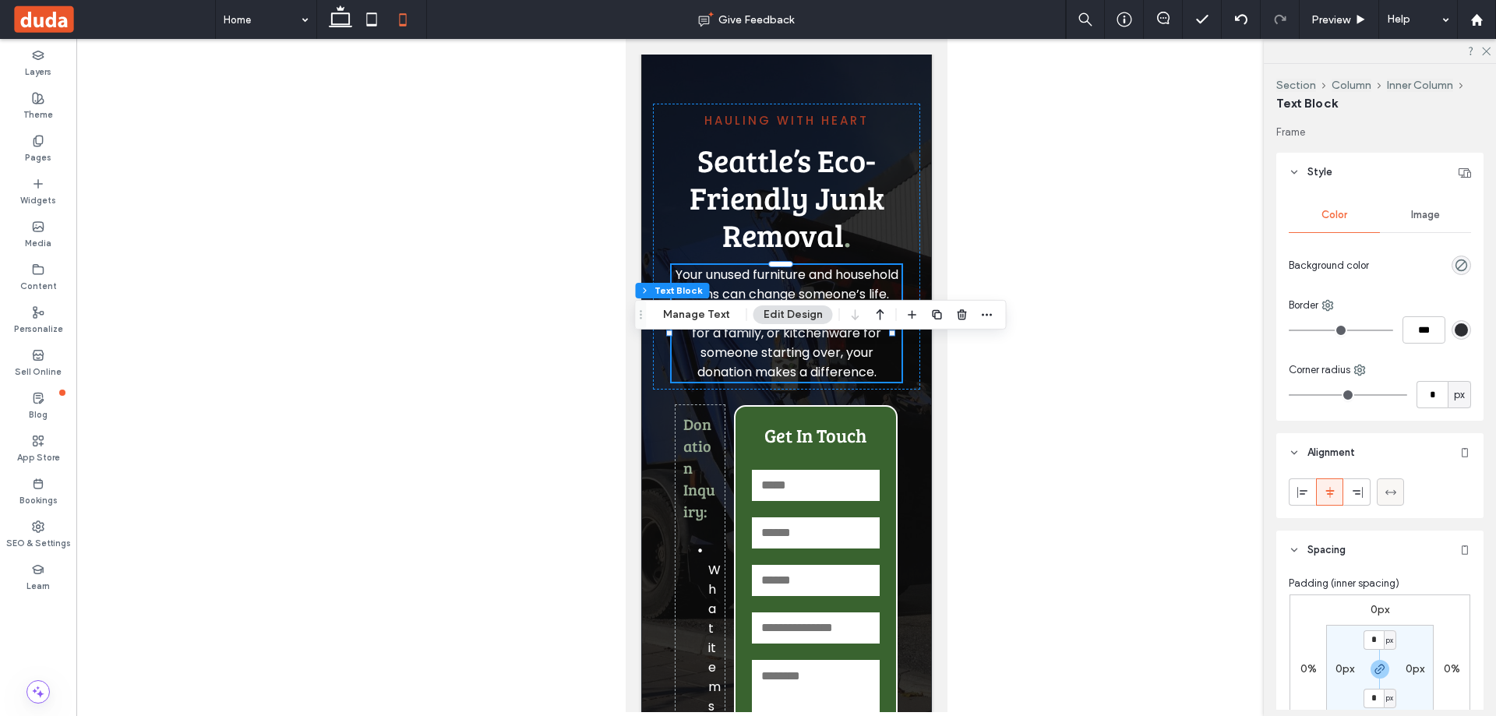
click at [1390, 487] on icon at bounding box center [1390, 492] width 12 height 12
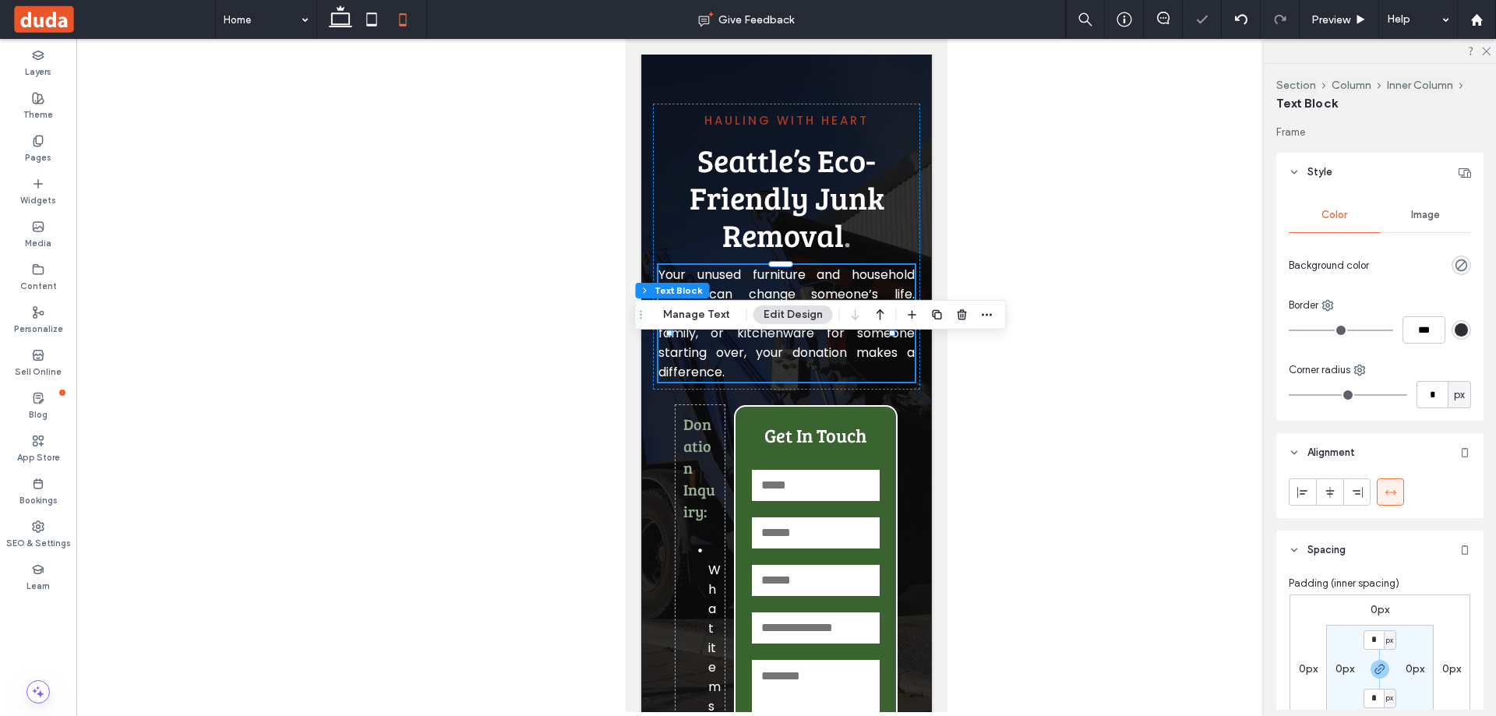
type input "***"
click at [1336, 493] on div at bounding box center [1329, 492] width 26 height 26
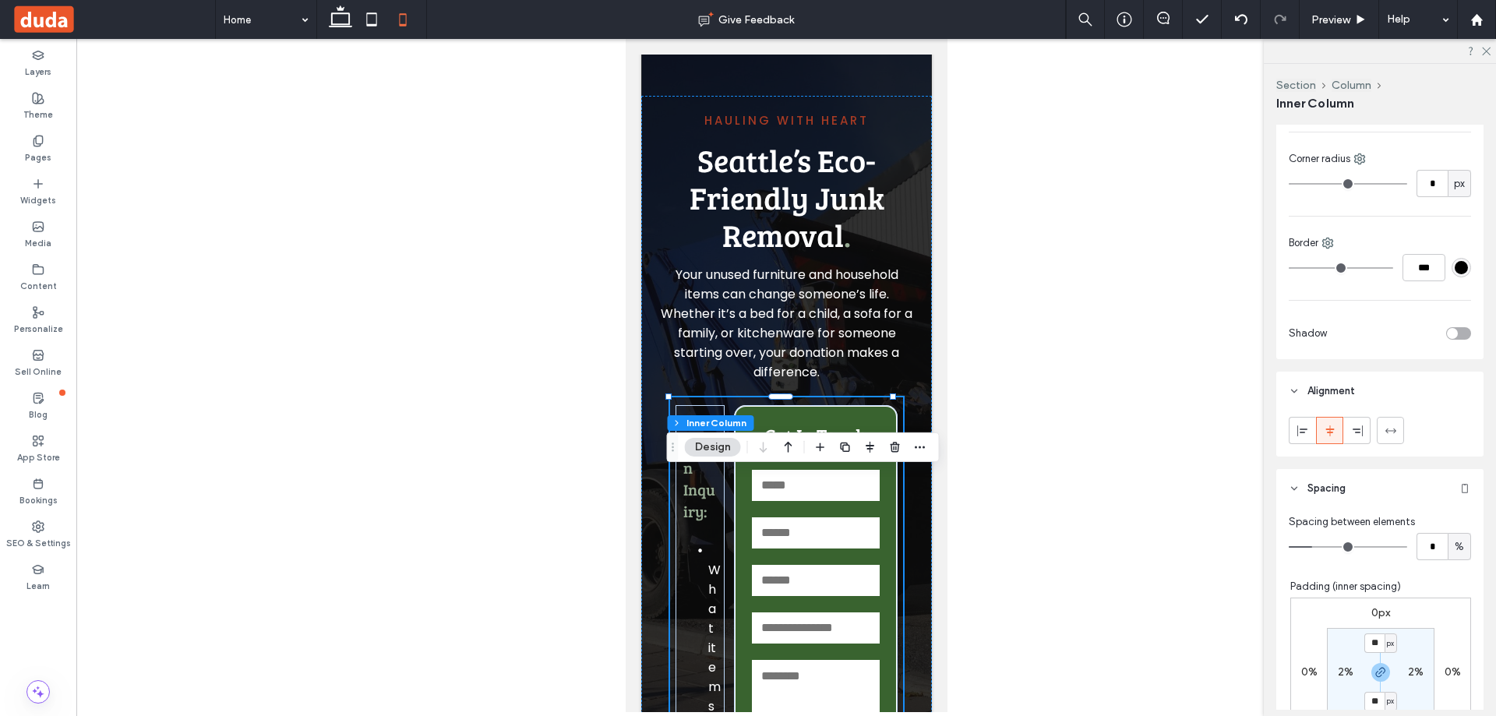
scroll to position [467, 0]
click at [1394, 426] on use at bounding box center [1389, 423] width 11 height 5
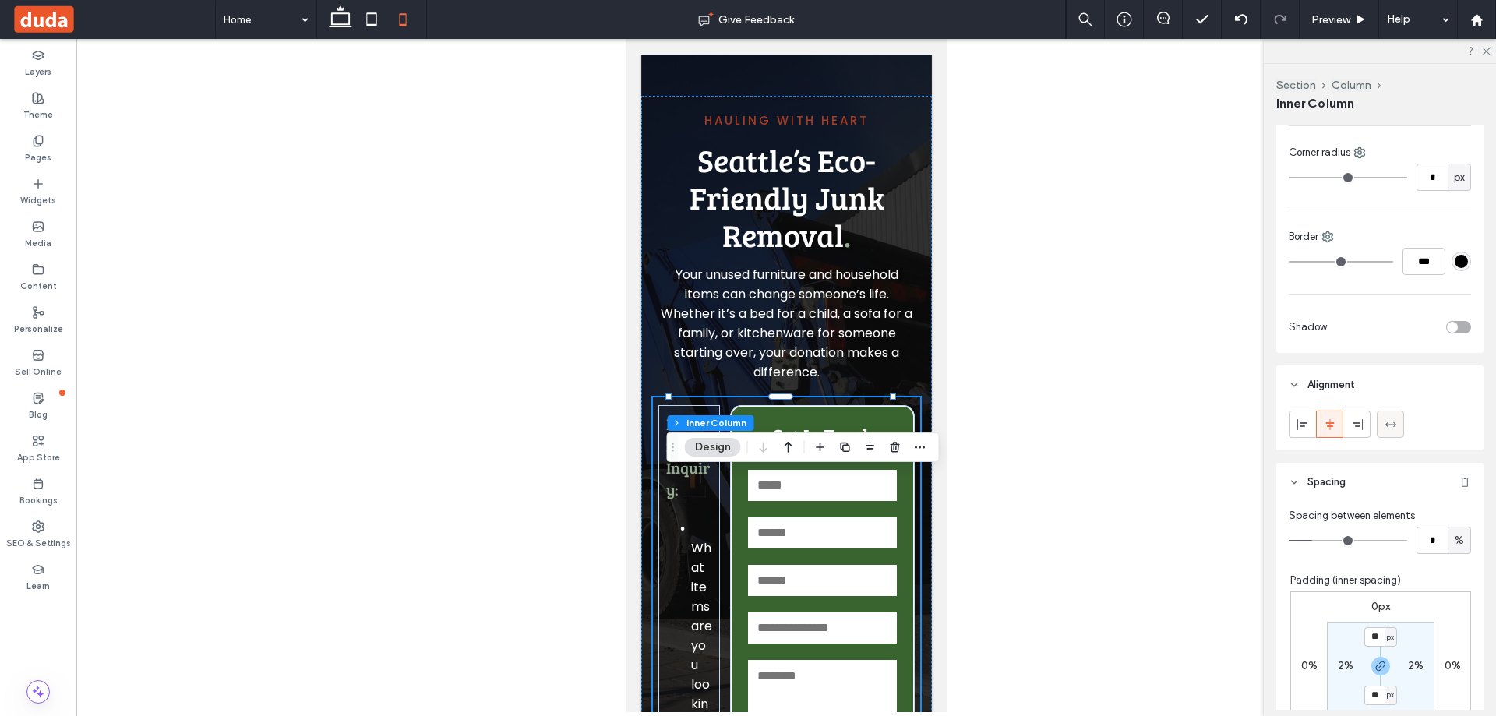
type input "***"
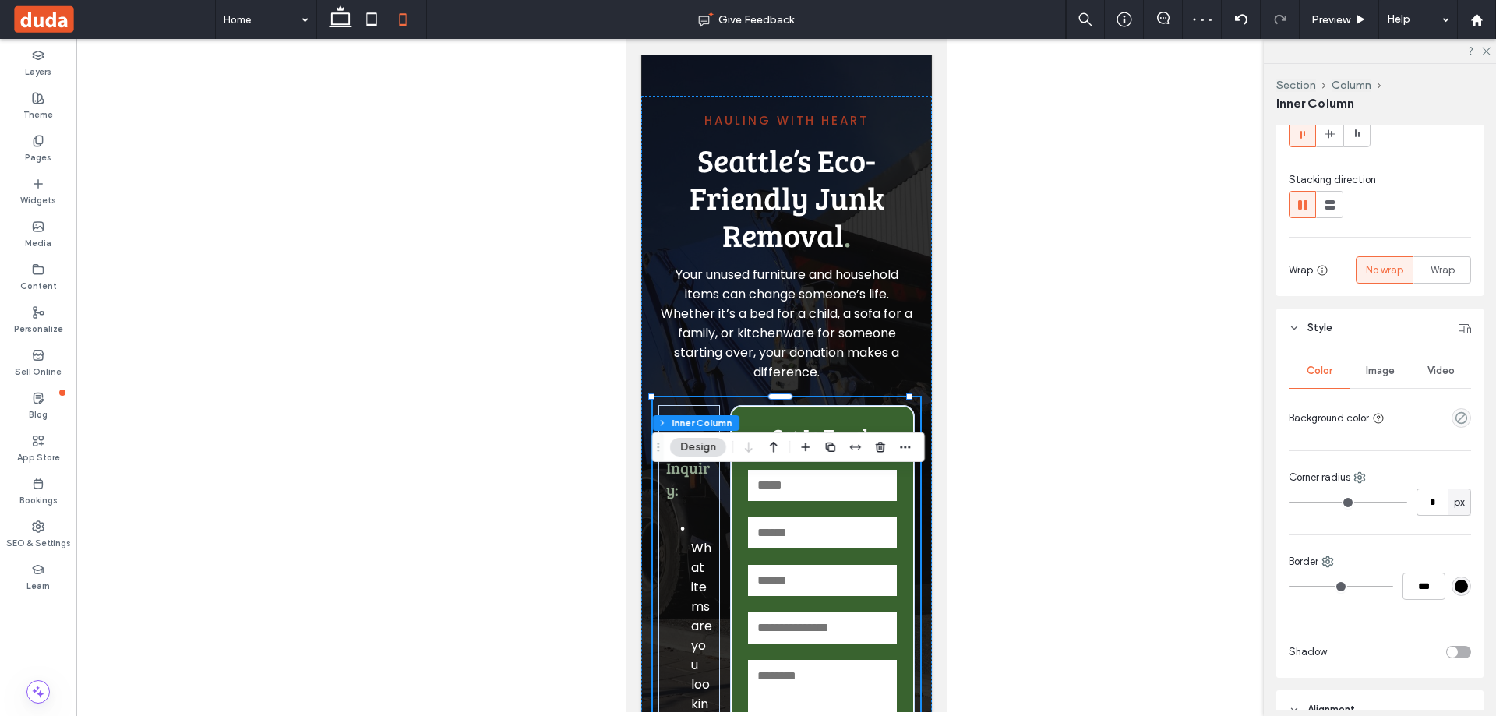
scroll to position [0, 0]
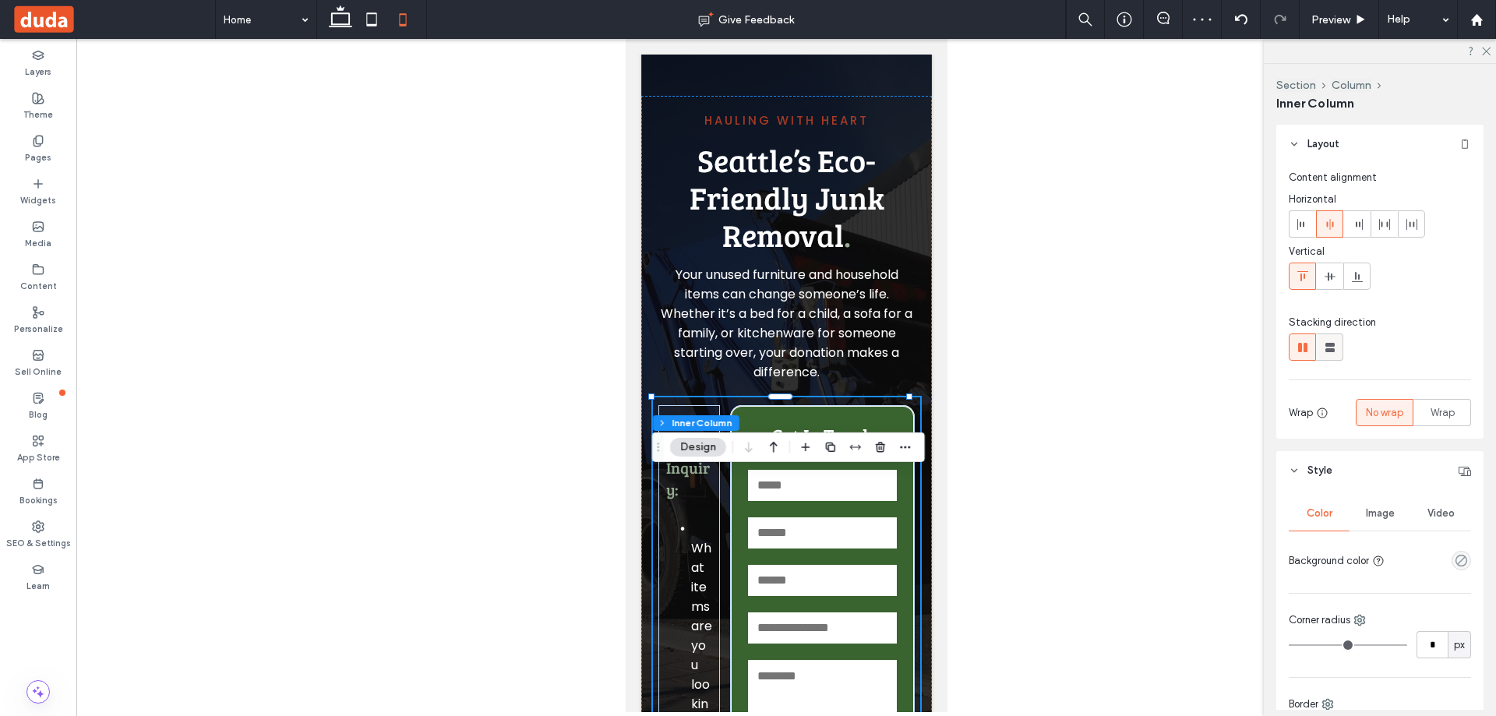
click at [1330, 347] on icon at bounding box center [1330, 348] width 16 height 16
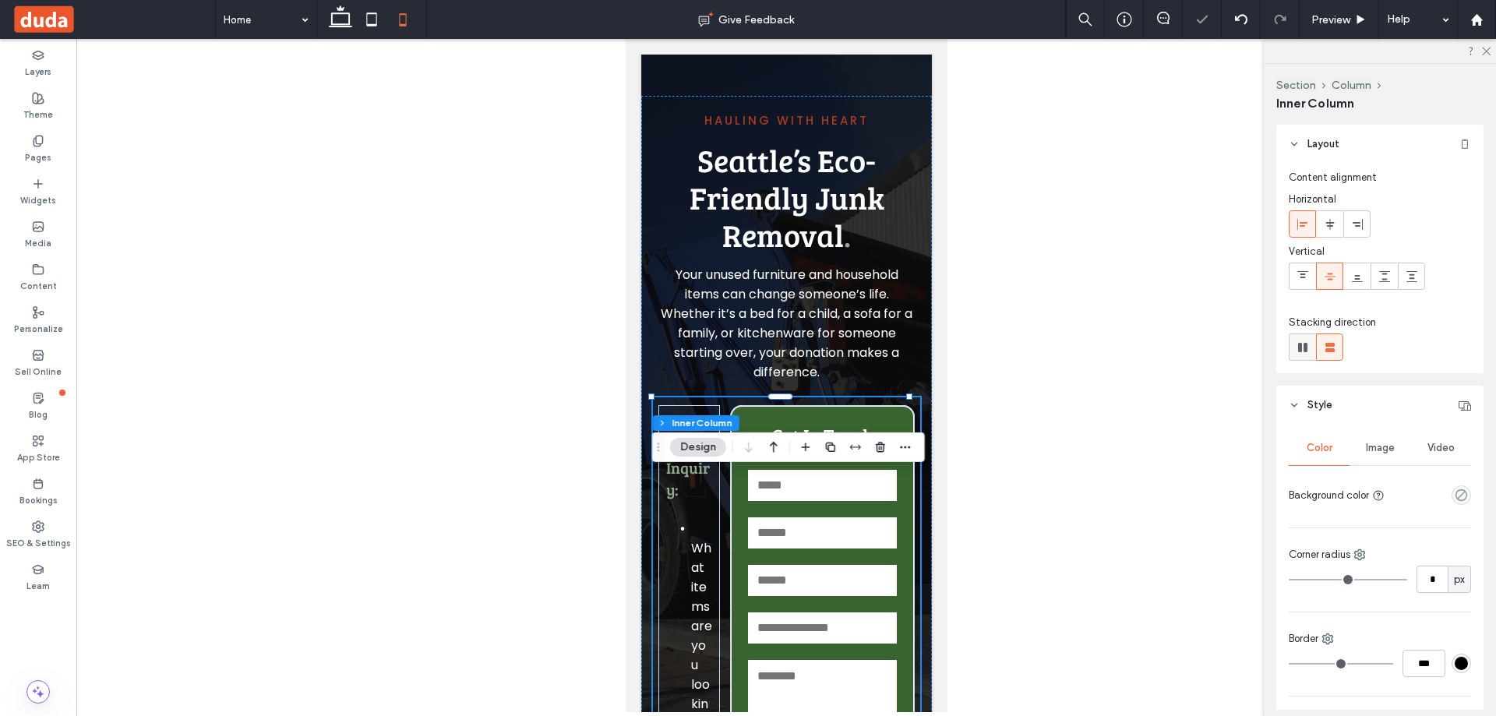
type input "**"
type input "****"
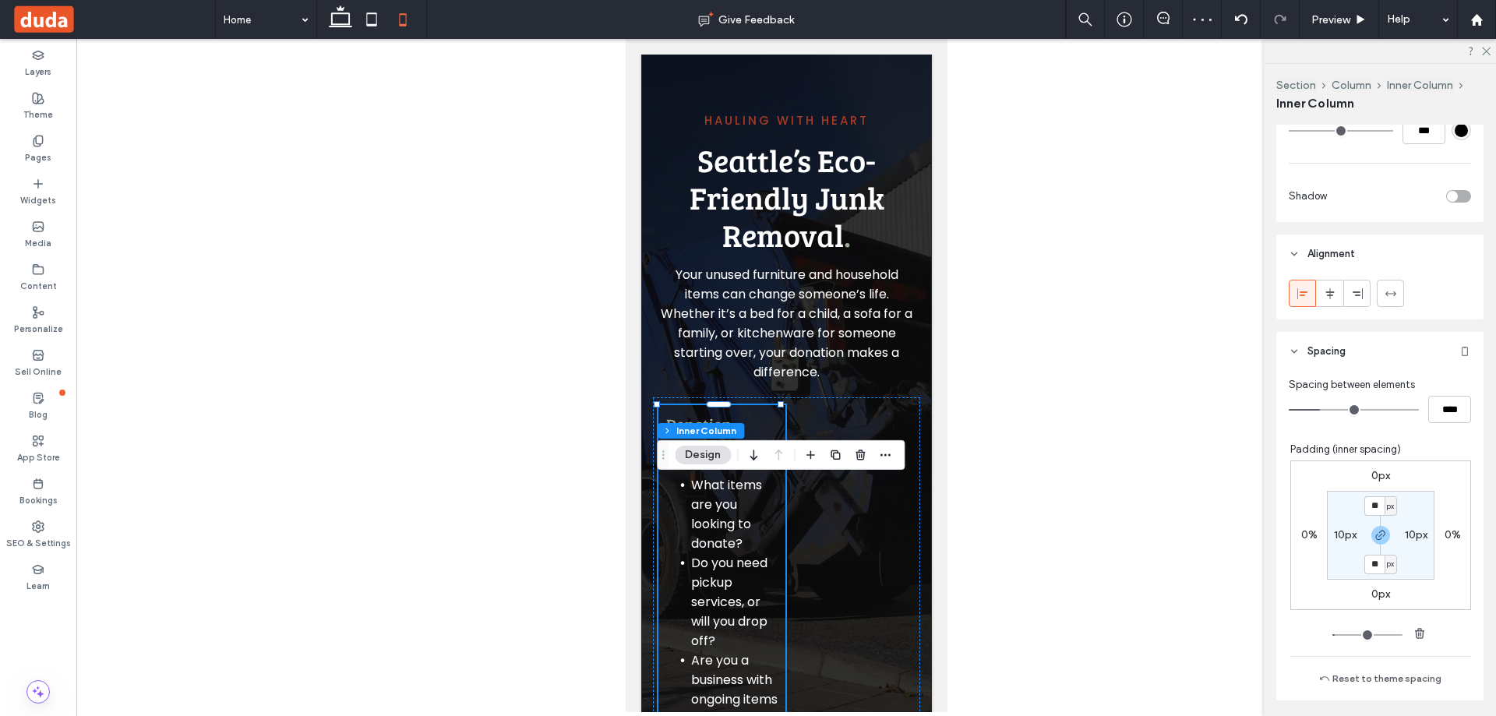
scroll to position [545, 0]
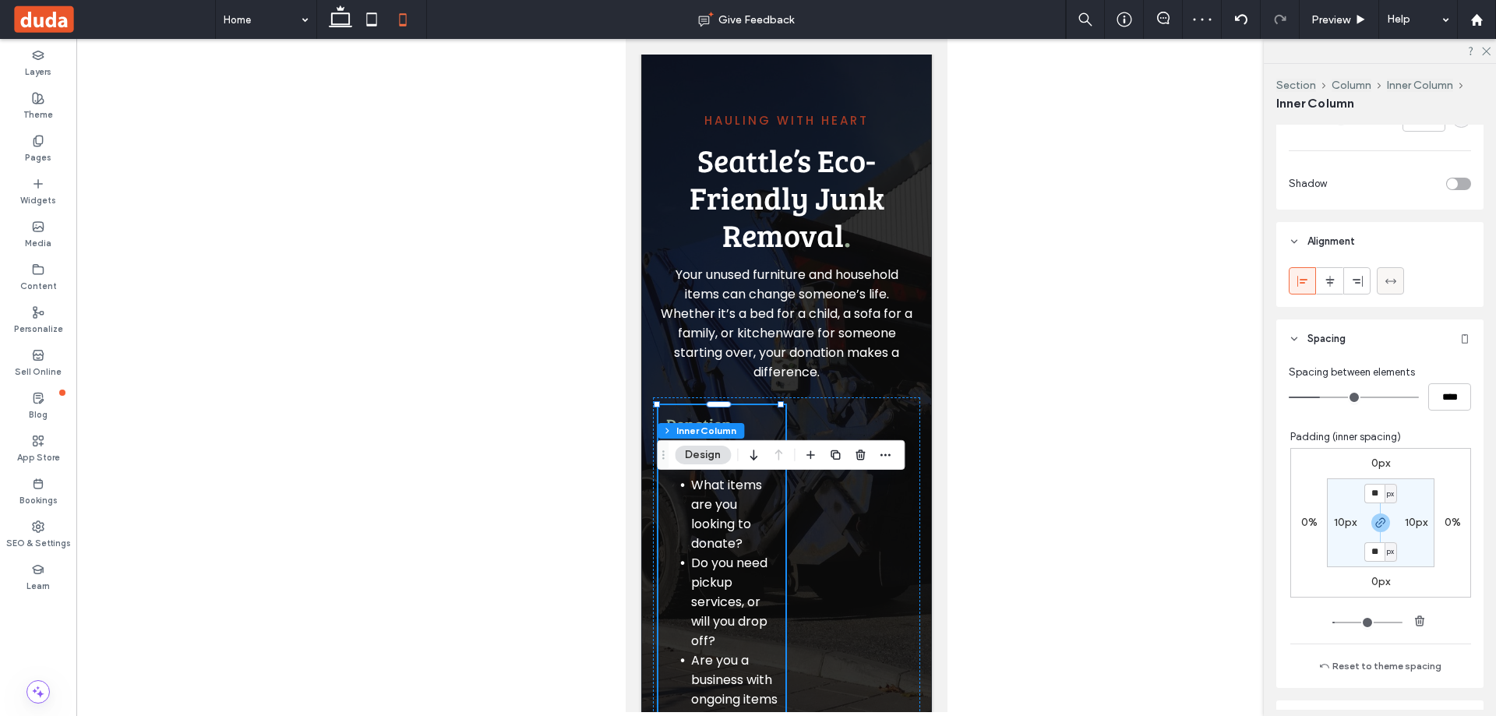
click at [1392, 293] on span at bounding box center [1390, 281] width 12 height 26
type input "***"
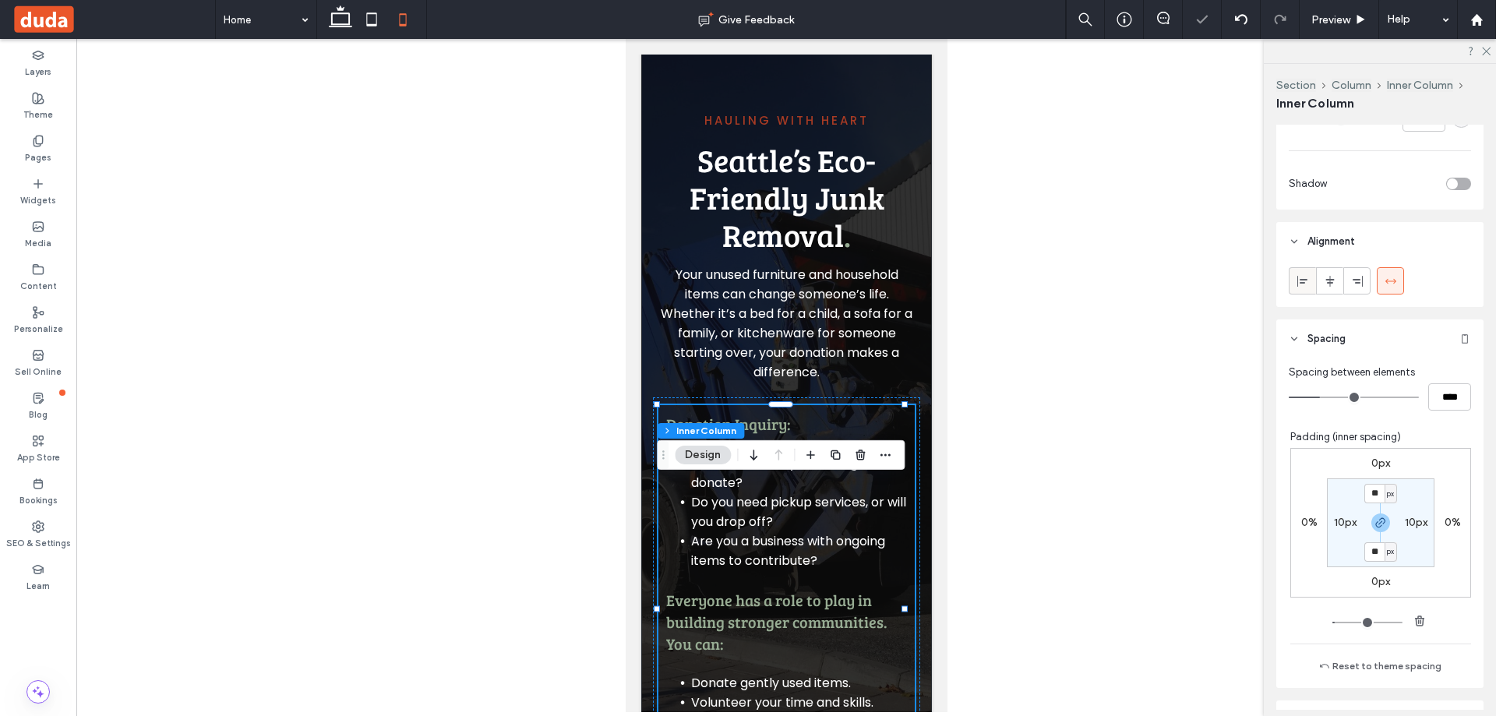
click at [1304, 280] on icon at bounding box center [1302, 281] width 12 height 12
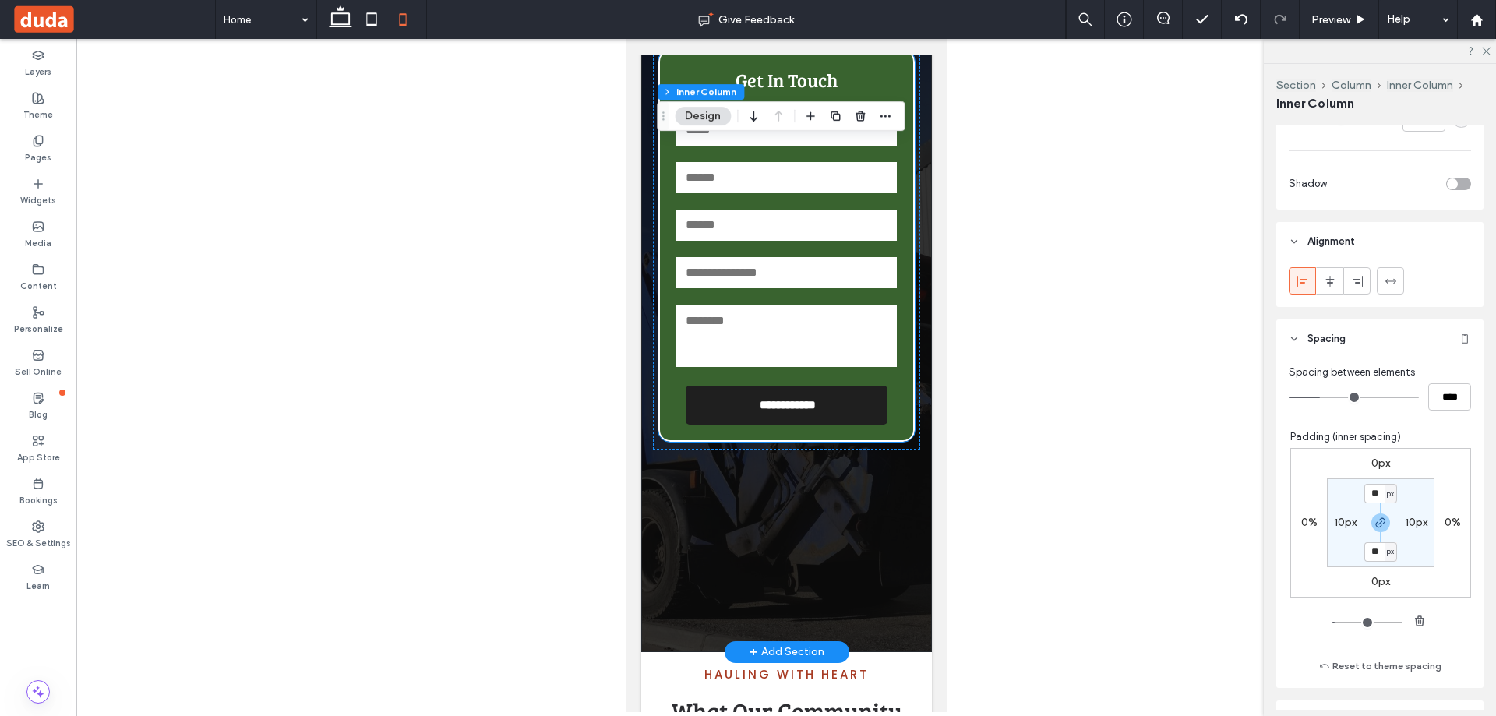
scroll to position [4362, 0]
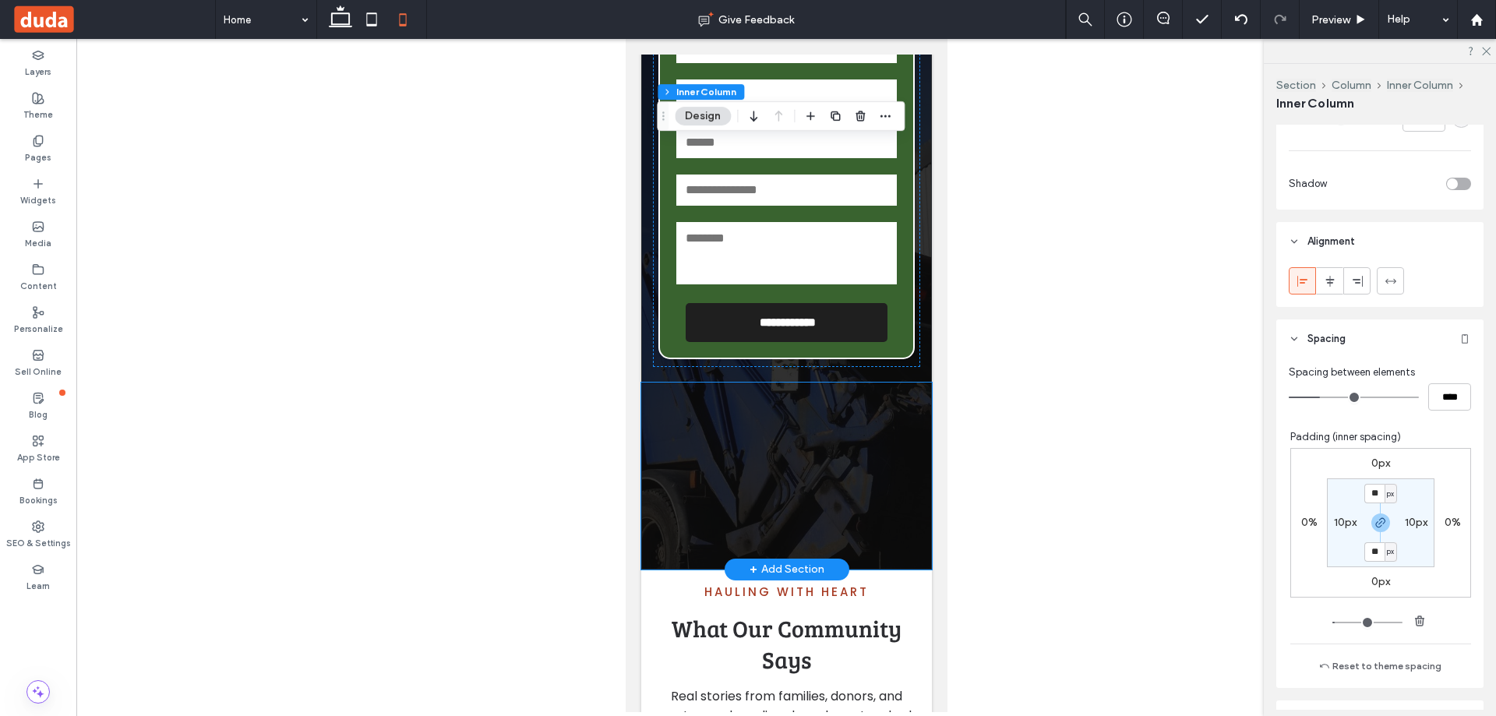
click at [835, 546] on img at bounding box center [785, 475] width 291 height 187
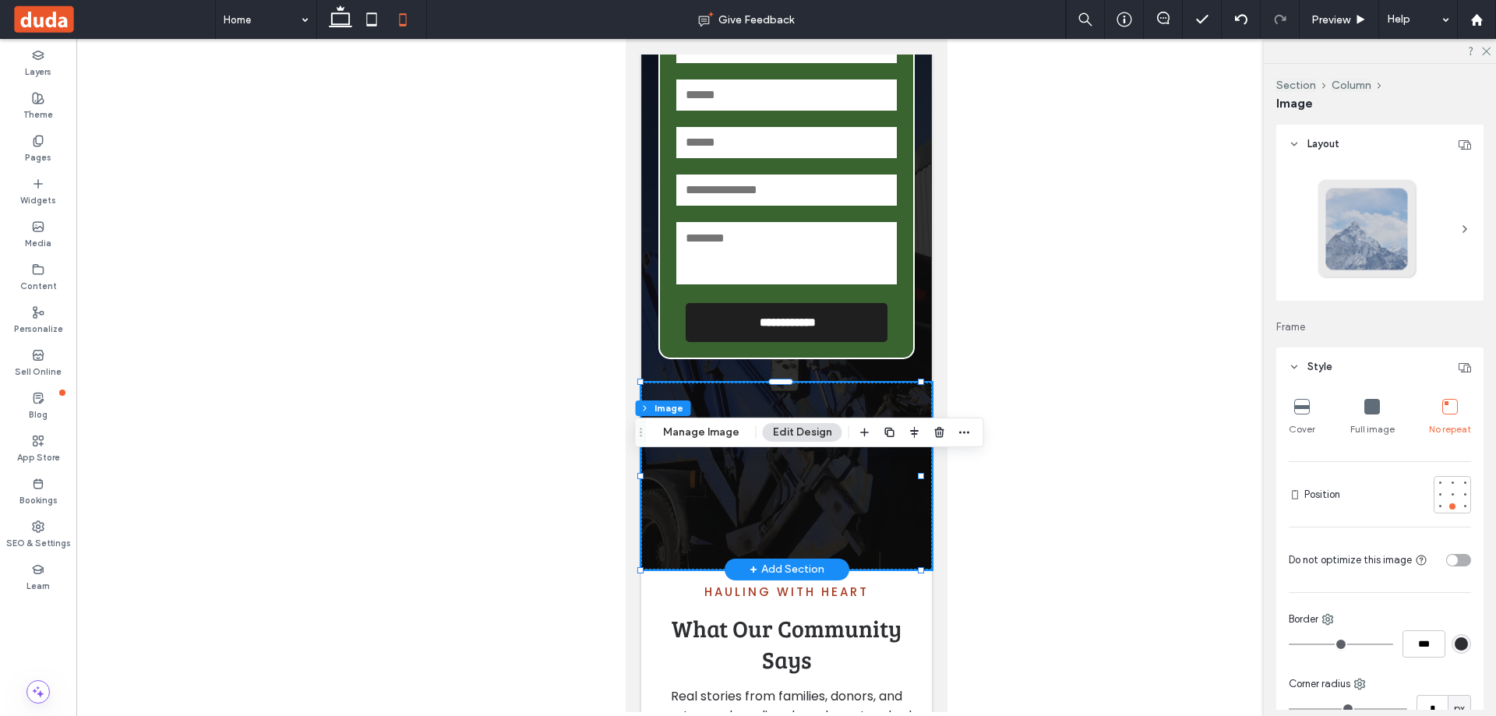
click at [840, 544] on img at bounding box center [785, 475] width 291 height 187
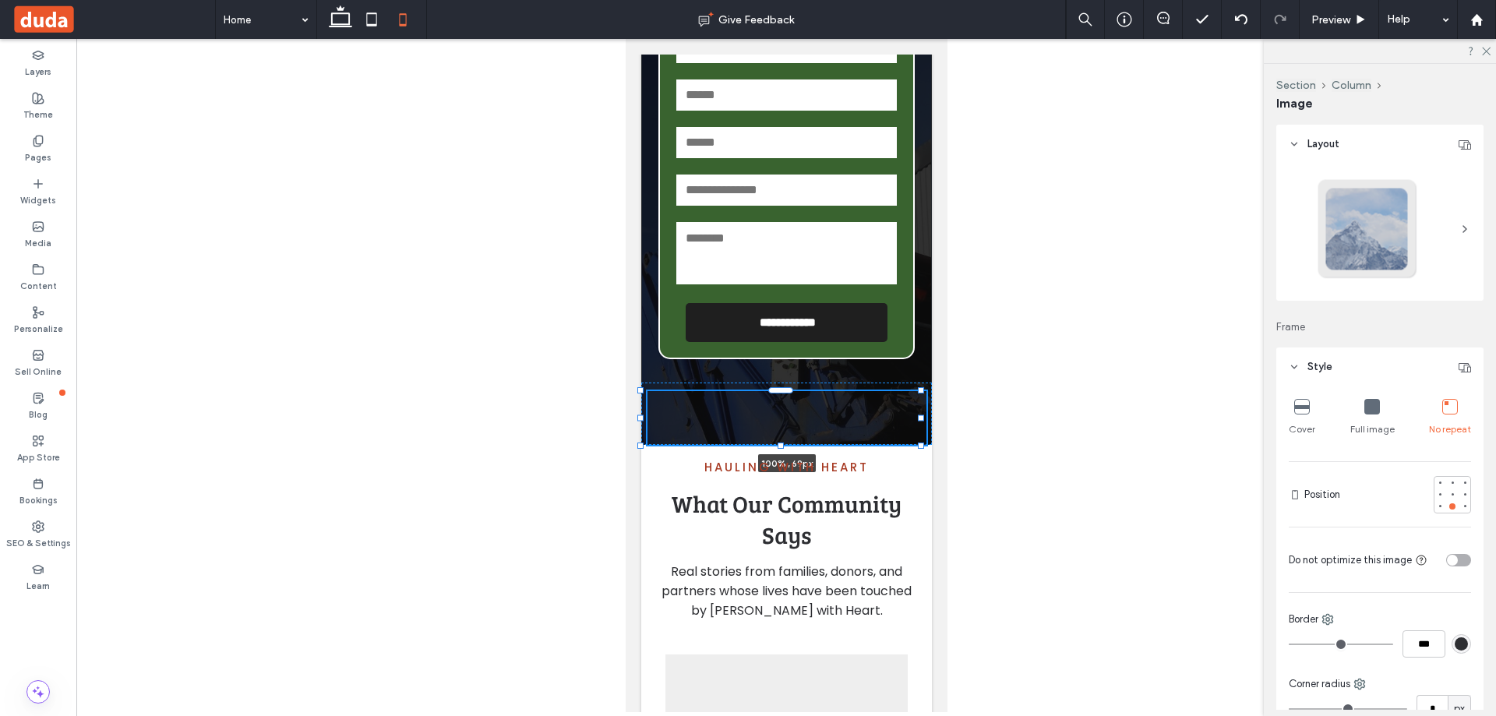
drag, startPoint x: 920, startPoint y: 644, endPoint x: 944, endPoint y: 511, distance: 135.4
type input "**"
click at [1305, 404] on icon at bounding box center [1302, 407] width 16 height 16
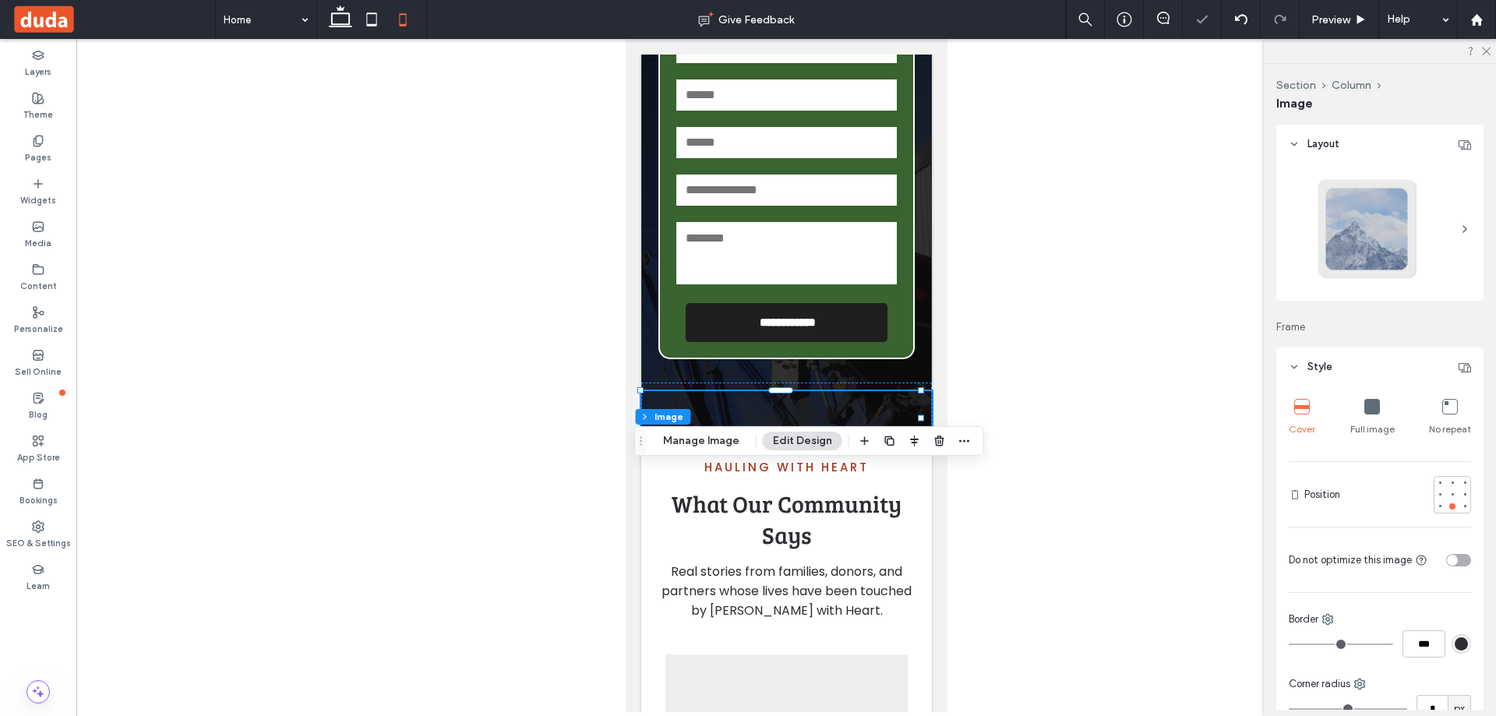
click at [1370, 402] on icon at bounding box center [1372, 407] width 16 height 16
click at [844, 445] on div "100% , 69px" at bounding box center [785, 413] width 291 height 62
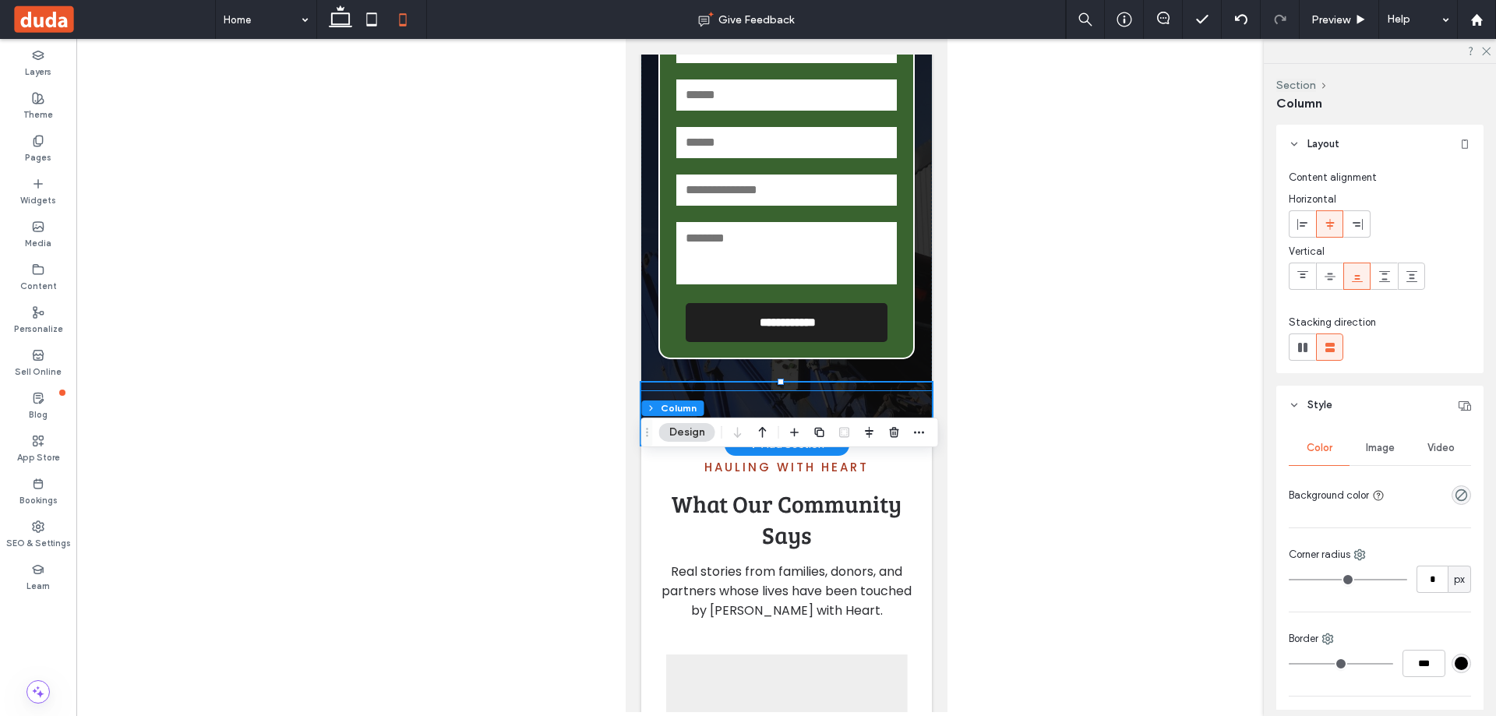
click at [870, 445] on img at bounding box center [785, 418] width 291 height 54
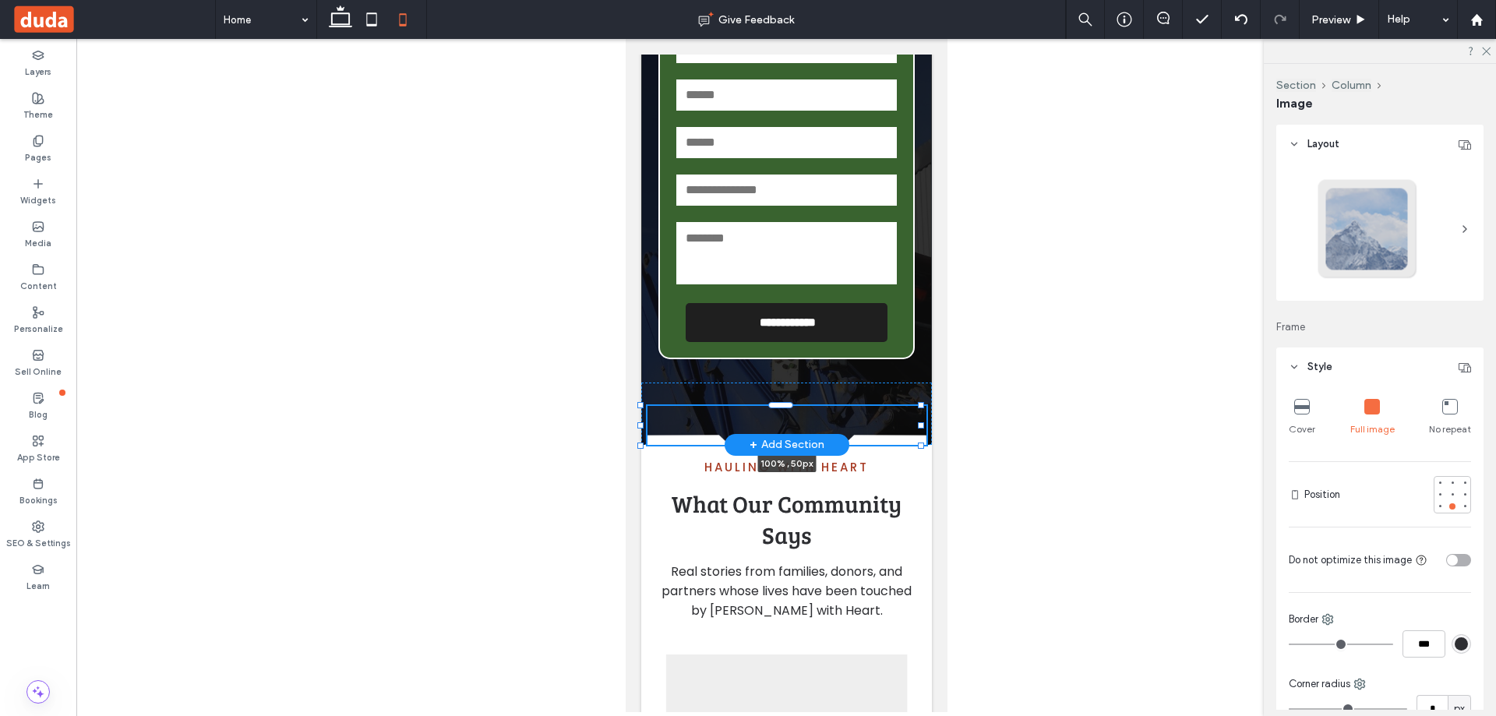
drag, startPoint x: 921, startPoint y: 520, endPoint x: 926, endPoint y: 506, distance: 15.8
type input "**"
click at [873, 469] on div at bounding box center [914, 456] width 118 height 28
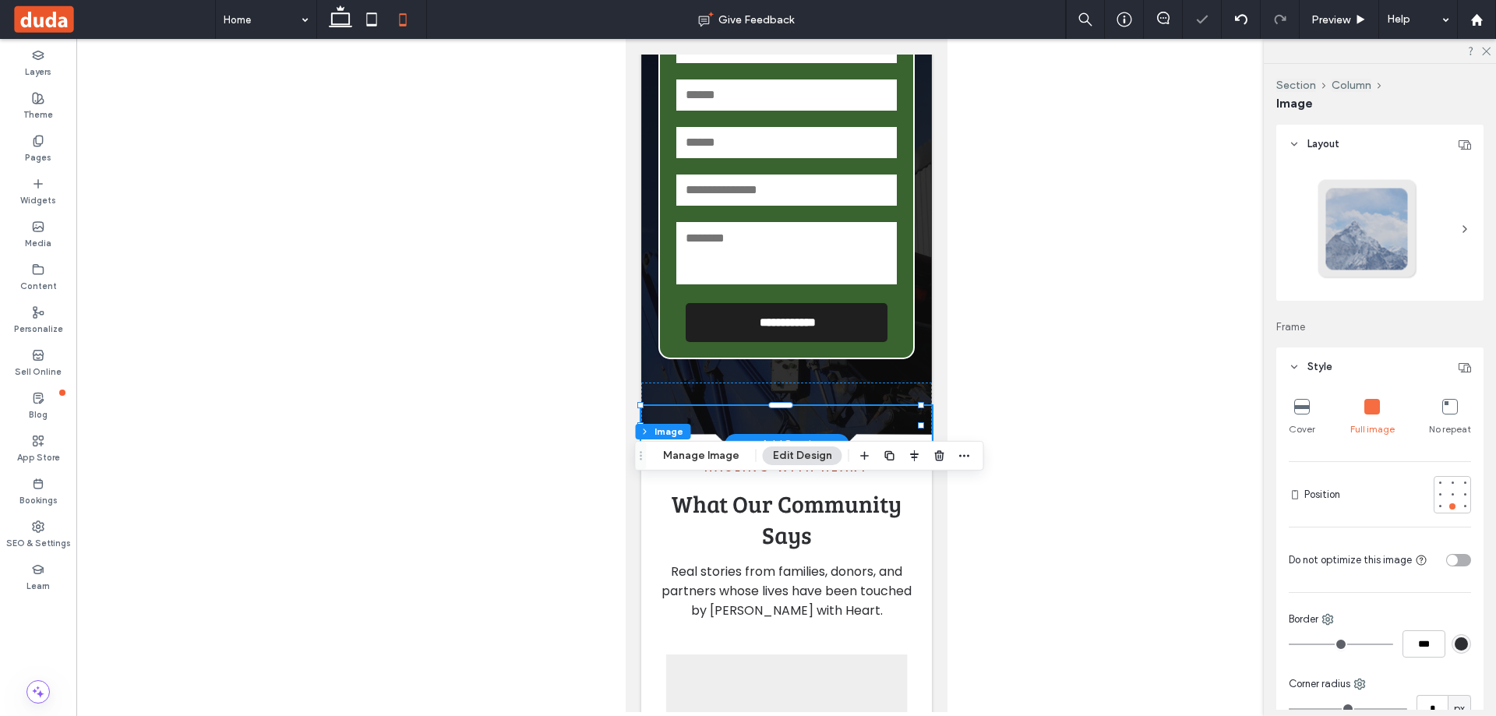
click at [1049, 456] on div at bounding box center [785, 375] width 1419 height 673
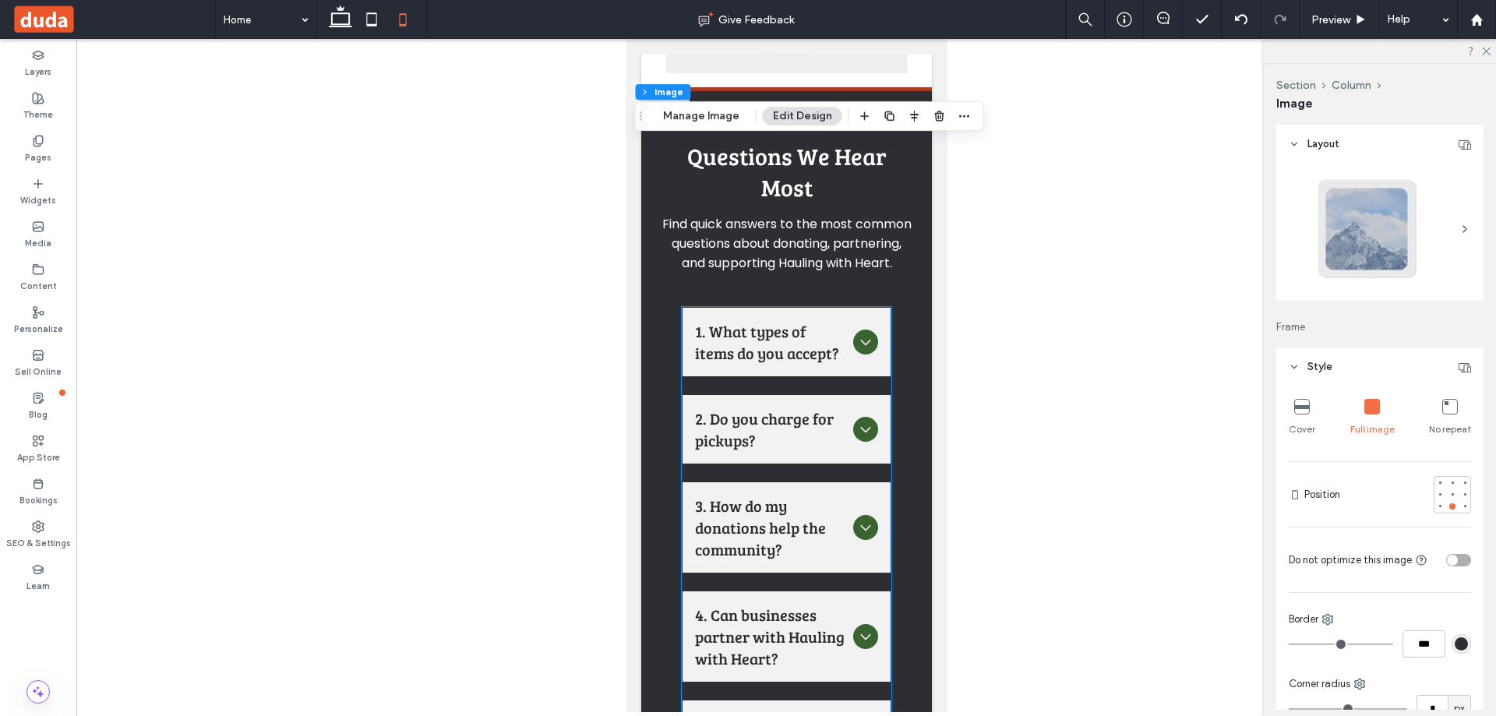
scroll to position [5375, 0]
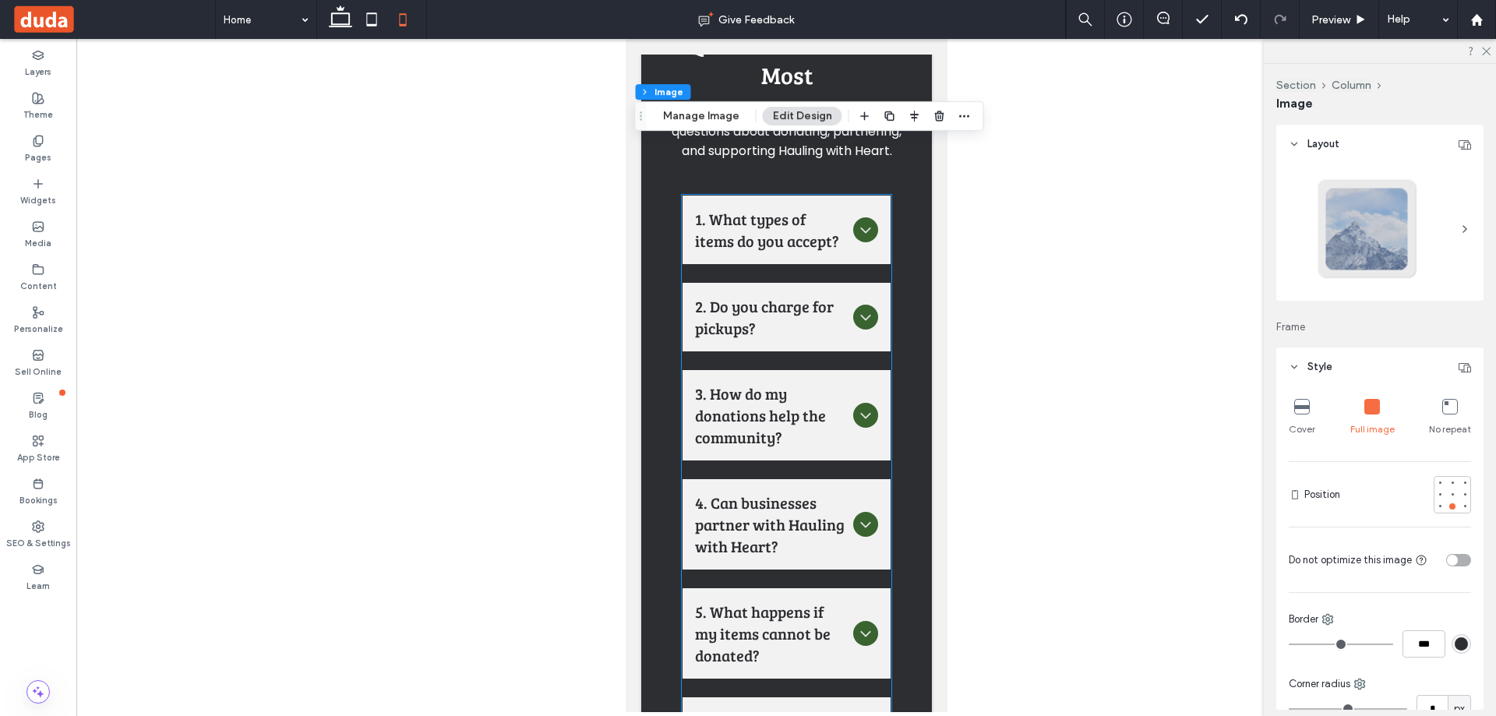
click at [681, 401] on ul "1. What types of items do you accept? We primarily accept gently used furniture…" at bounding box center [786, 492] width 210 height 594
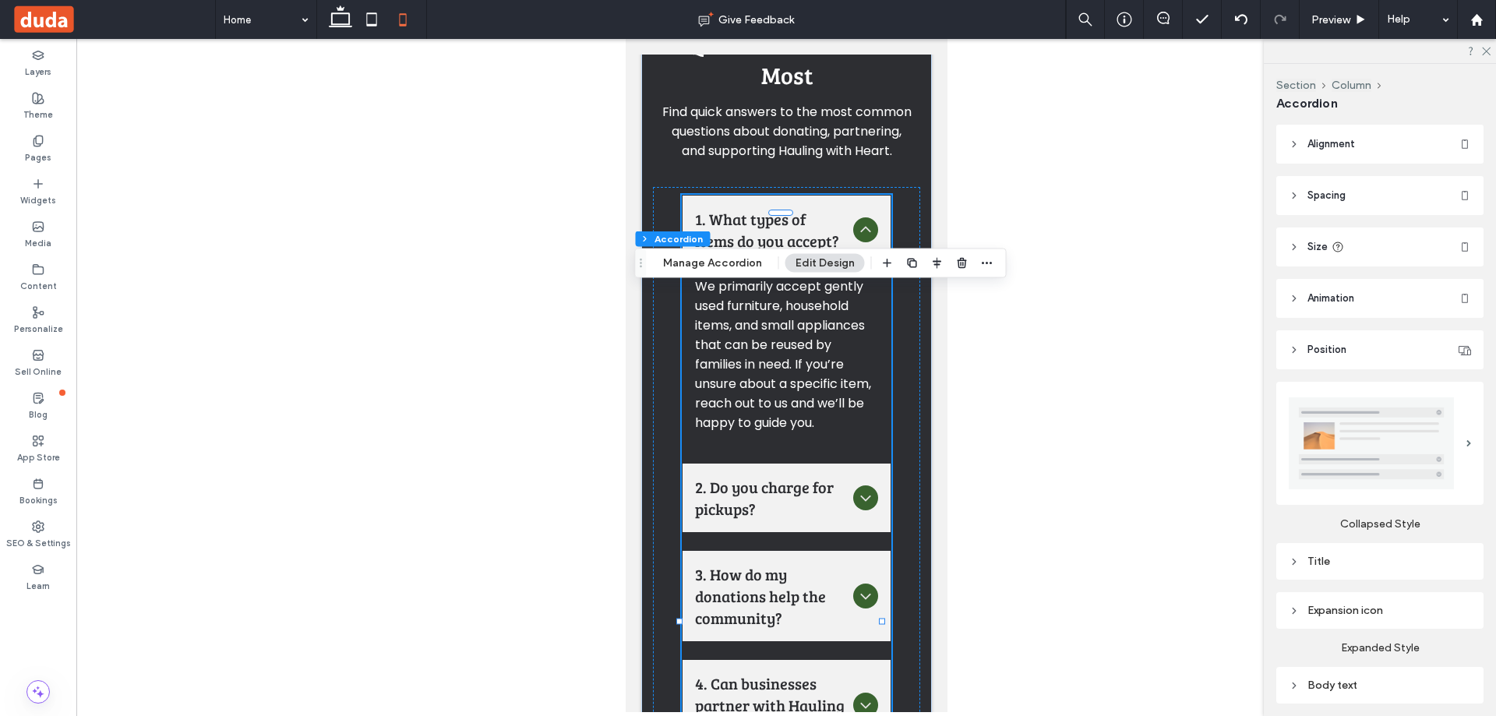
click at [869, 445] on div "We primarily accept gently used furniture, household items, and small appliance…" at bounding box center [786, 354] width 209 height 181
click at [1361, 141] on header "Alignment" at bounding box center [1379, 144] width 207 height 39
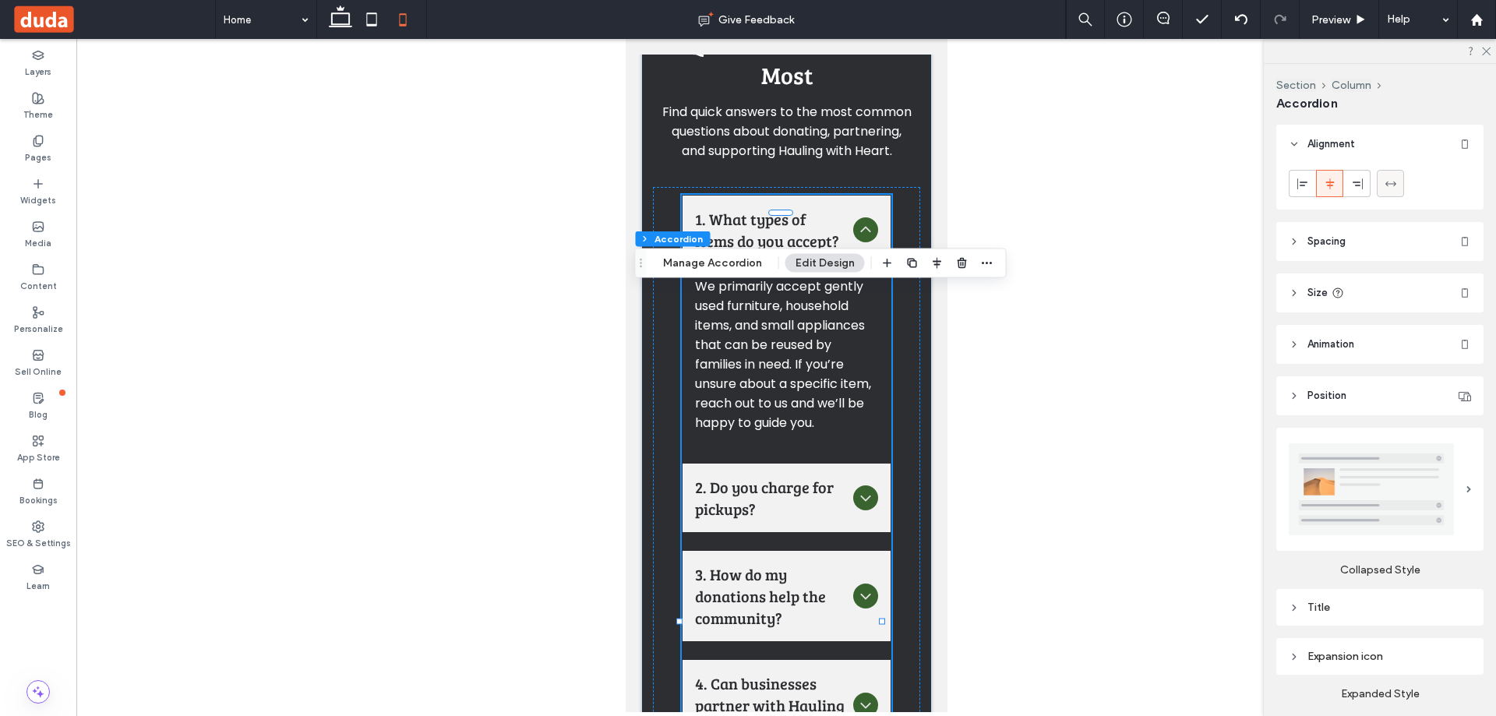
click at [1398, 184] on div at bounding box center [1390, 184] width 26 height 26
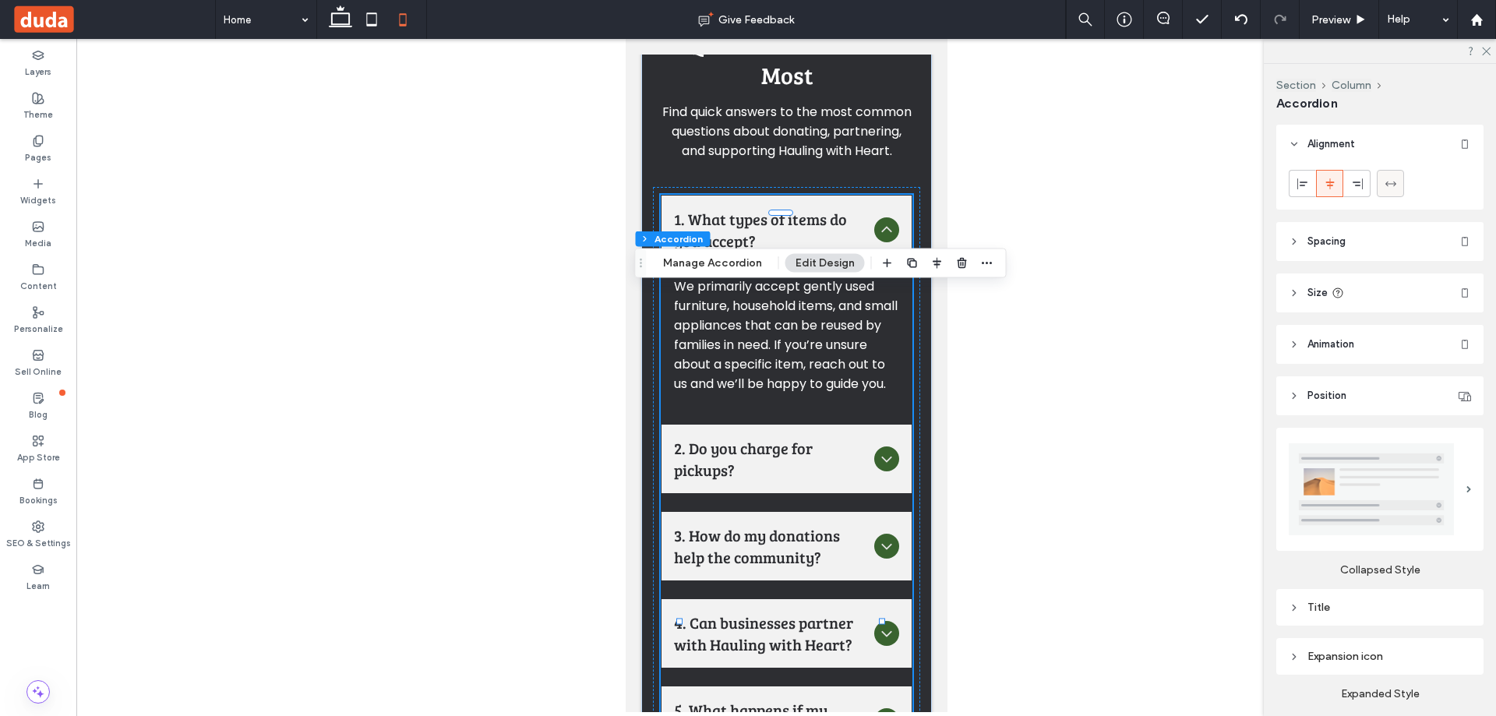
type input "***"
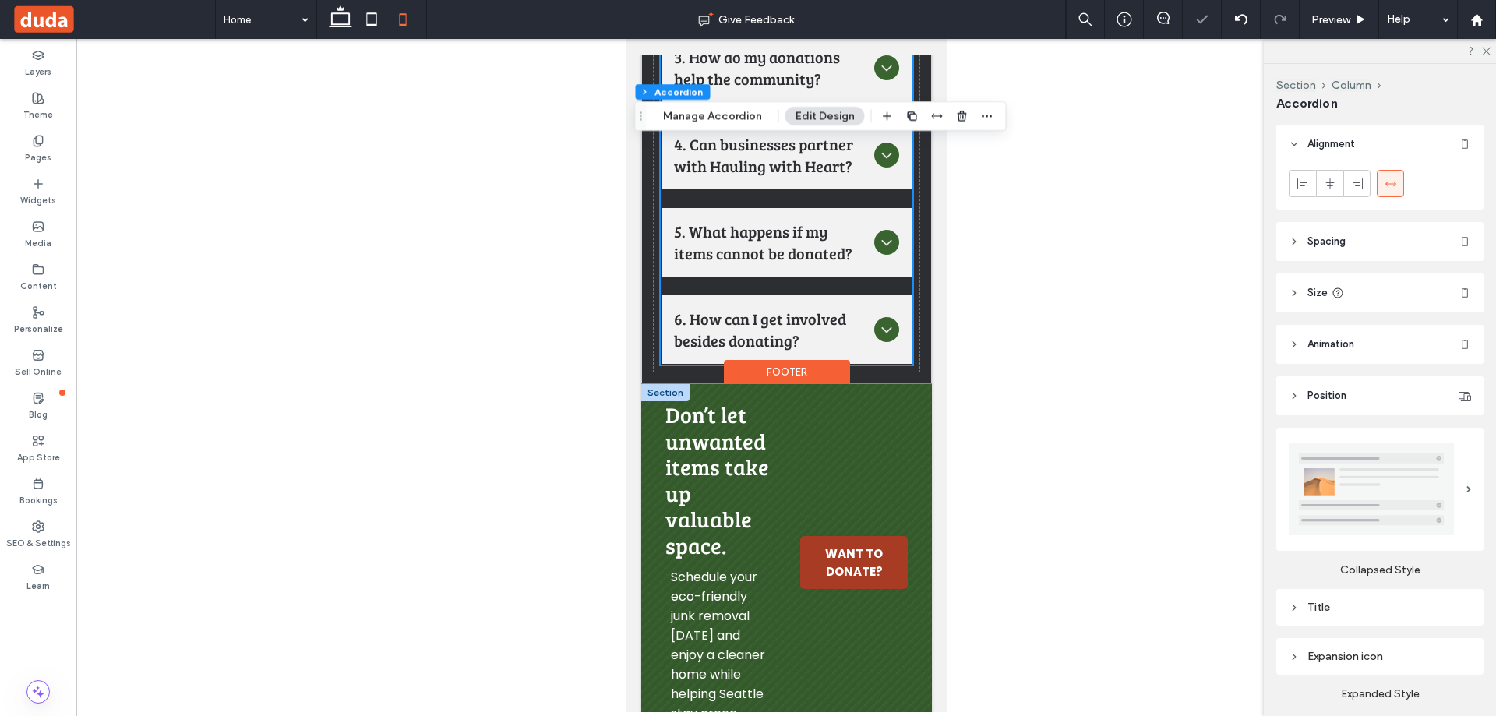
scroll to position [5998, 0]
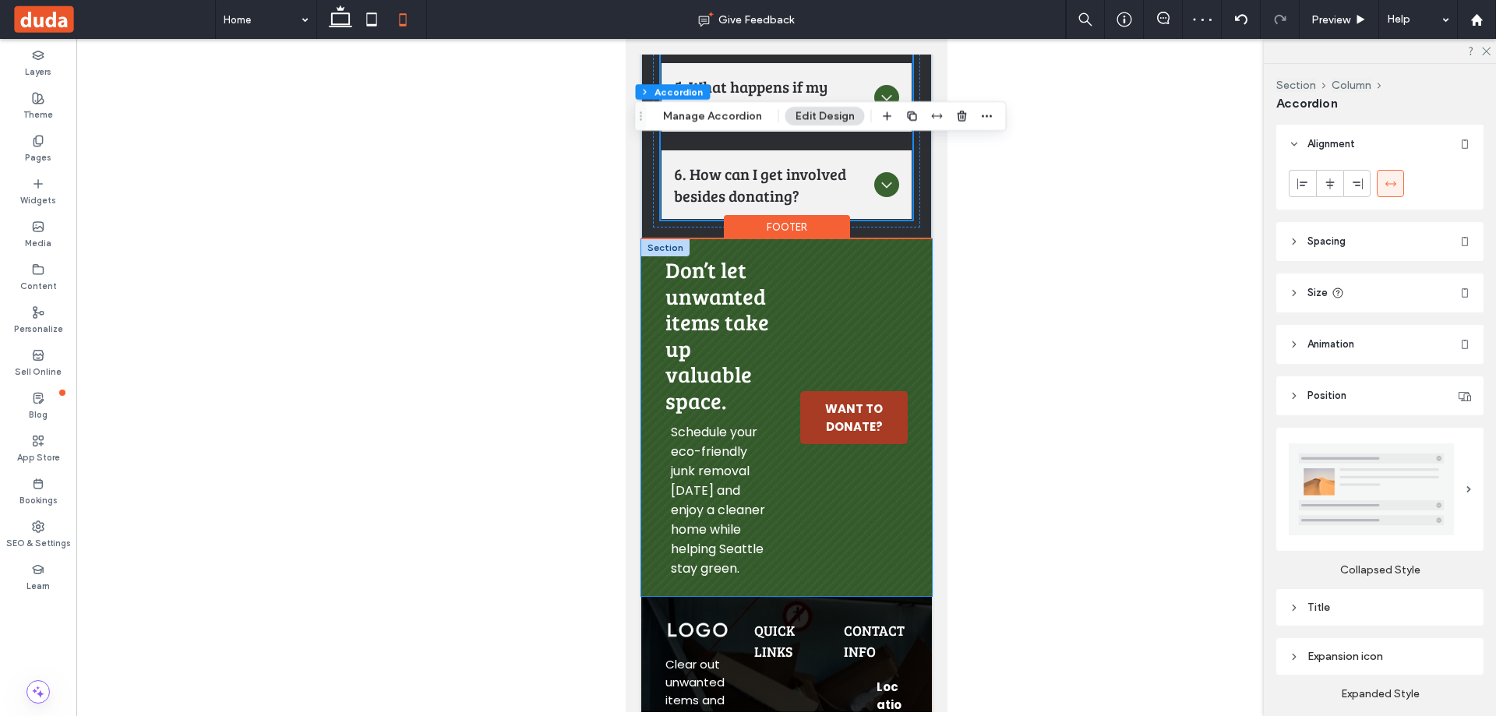
click at [650, 456] on div "Don’t let unwanted items take up valuable space. Schedule your eco-friendly jun…" at bounding box center [785, 417] width 291 height 357
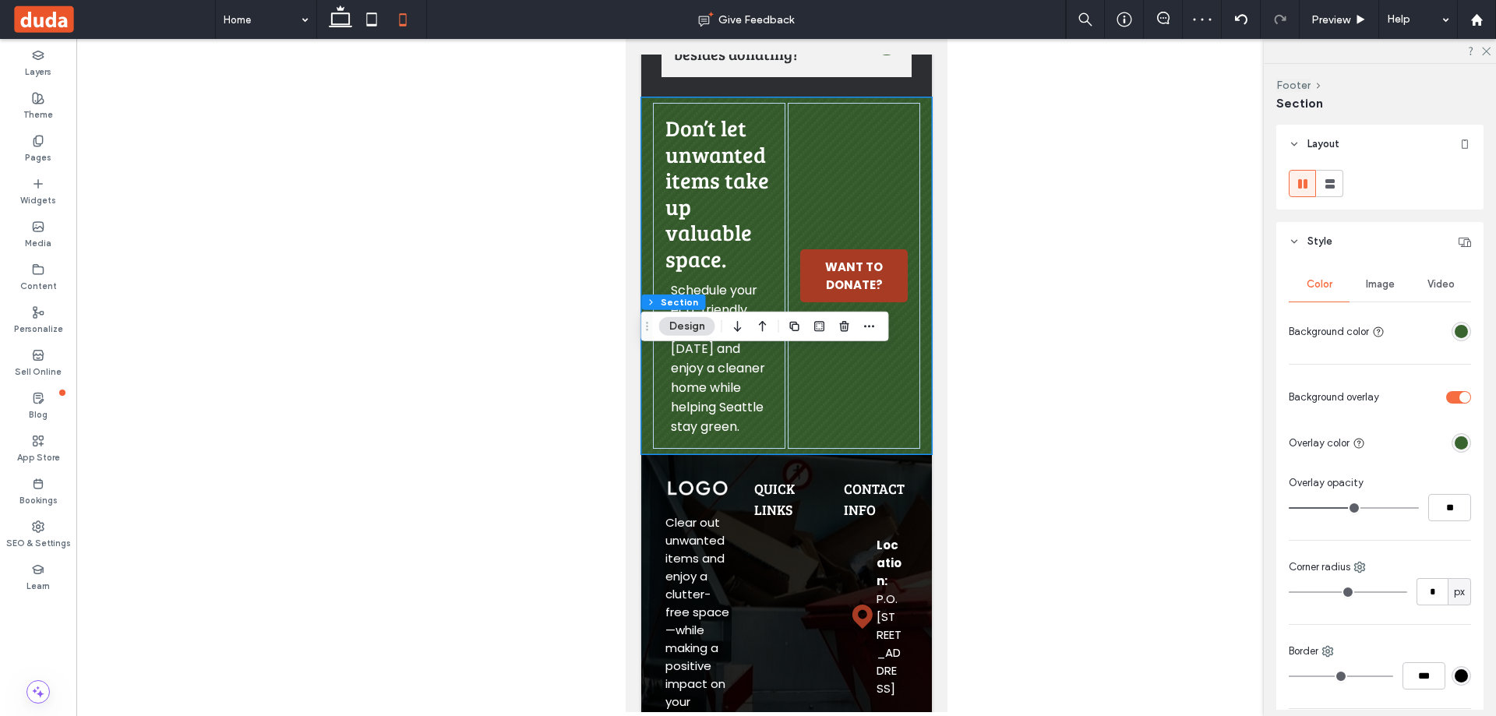
scroll to position [5837, 0]
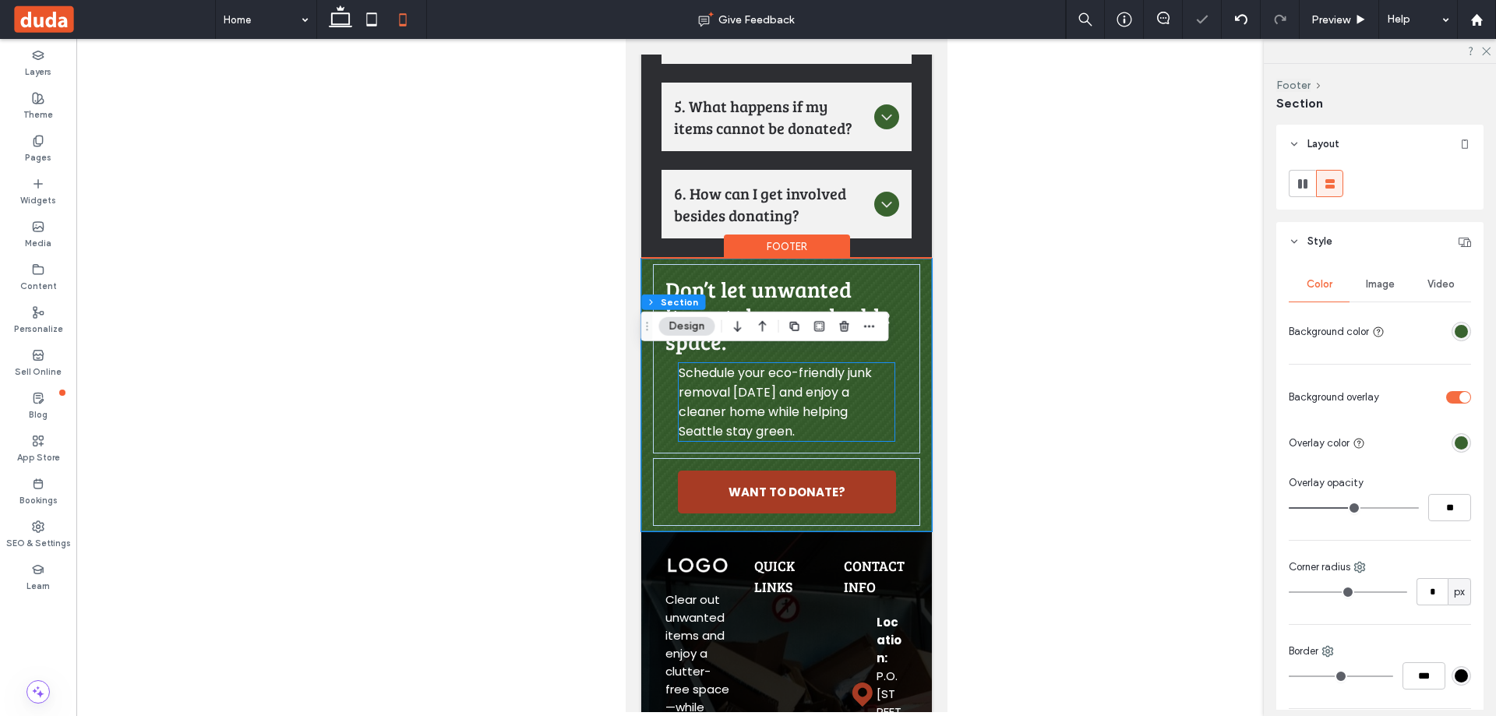
click at [849, 441] on p "Schedule your eco-friendly junk removal [DATE] and enjoy a cleaner home while h…" at bounding box center [786, 402] width 217 height 78
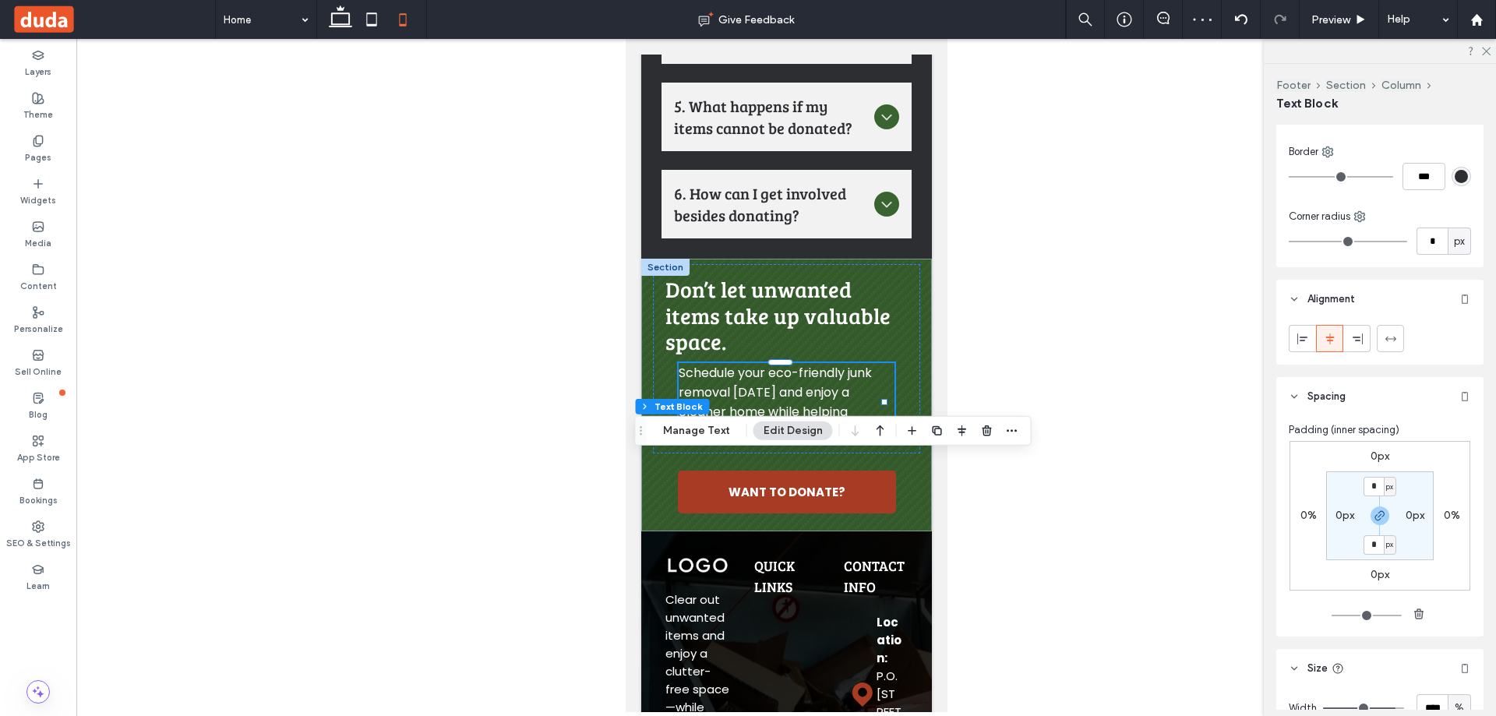
scroll to position [156, 0]
click at [1392, 337] on icon at bounding box center [1390, 336] width 12 height 12
type input "***"
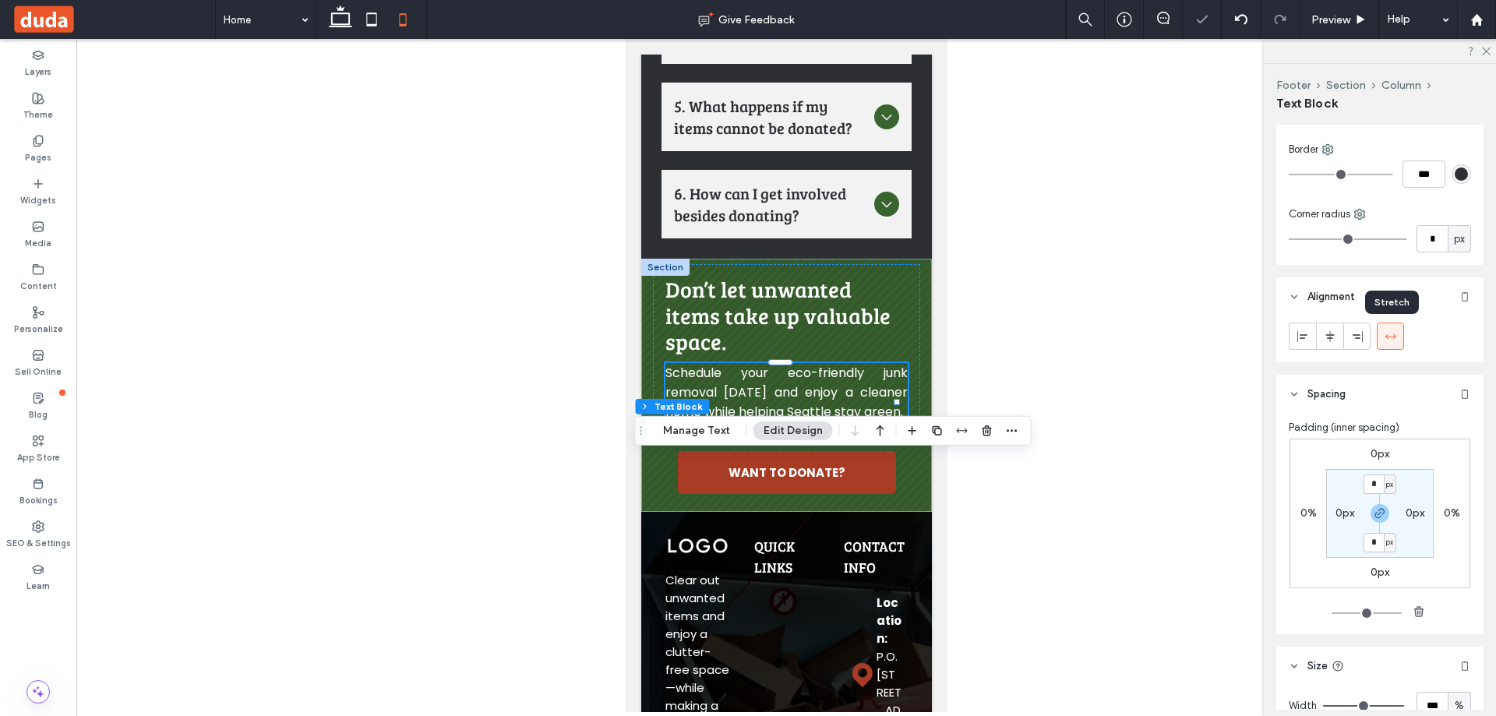
type input "***"
click at [1304, 339] on icon at bounding box center [1302, 336] width 12 height 12
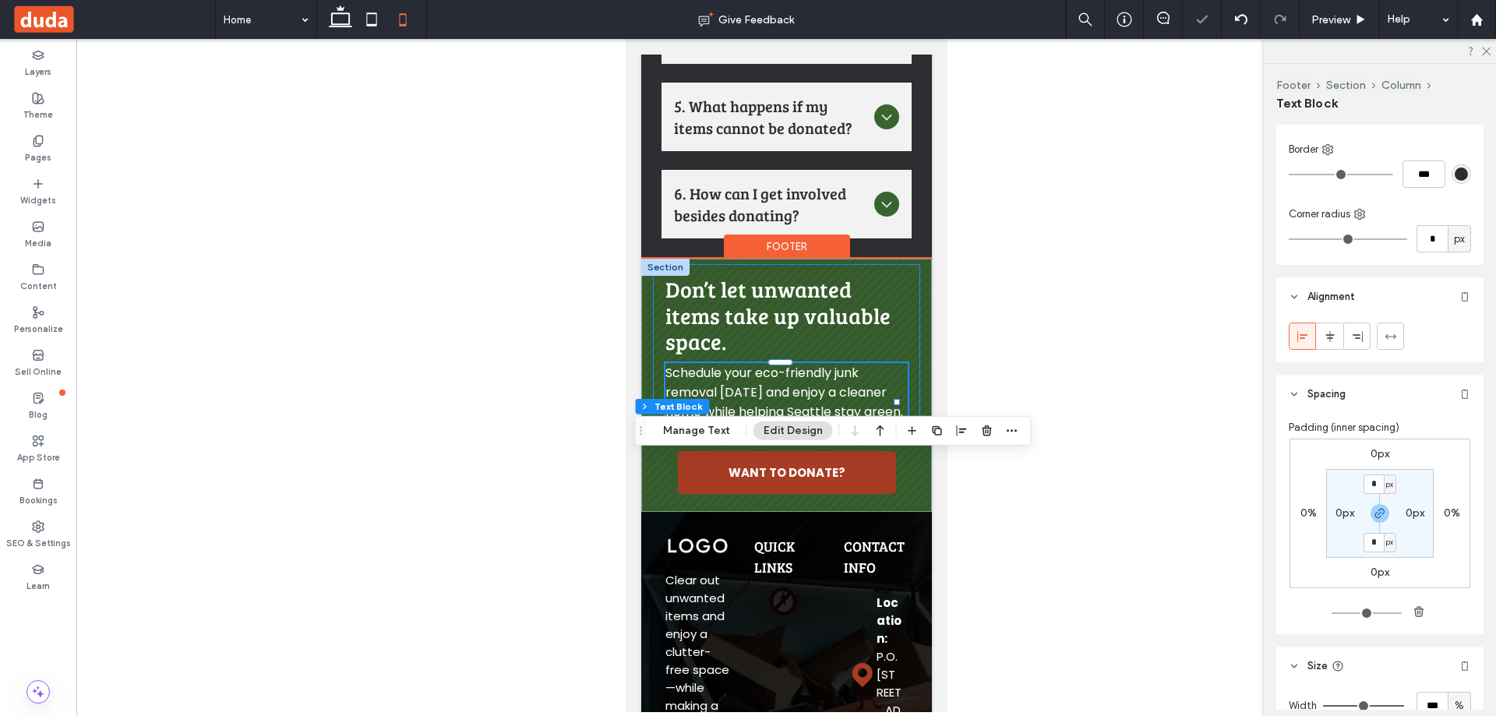
click at [901, 386] on div "Don’t let unwanted items take up valuable space. Schedule your eco-friendly jun…" at bounding box center [785, 349] width 267 height 170
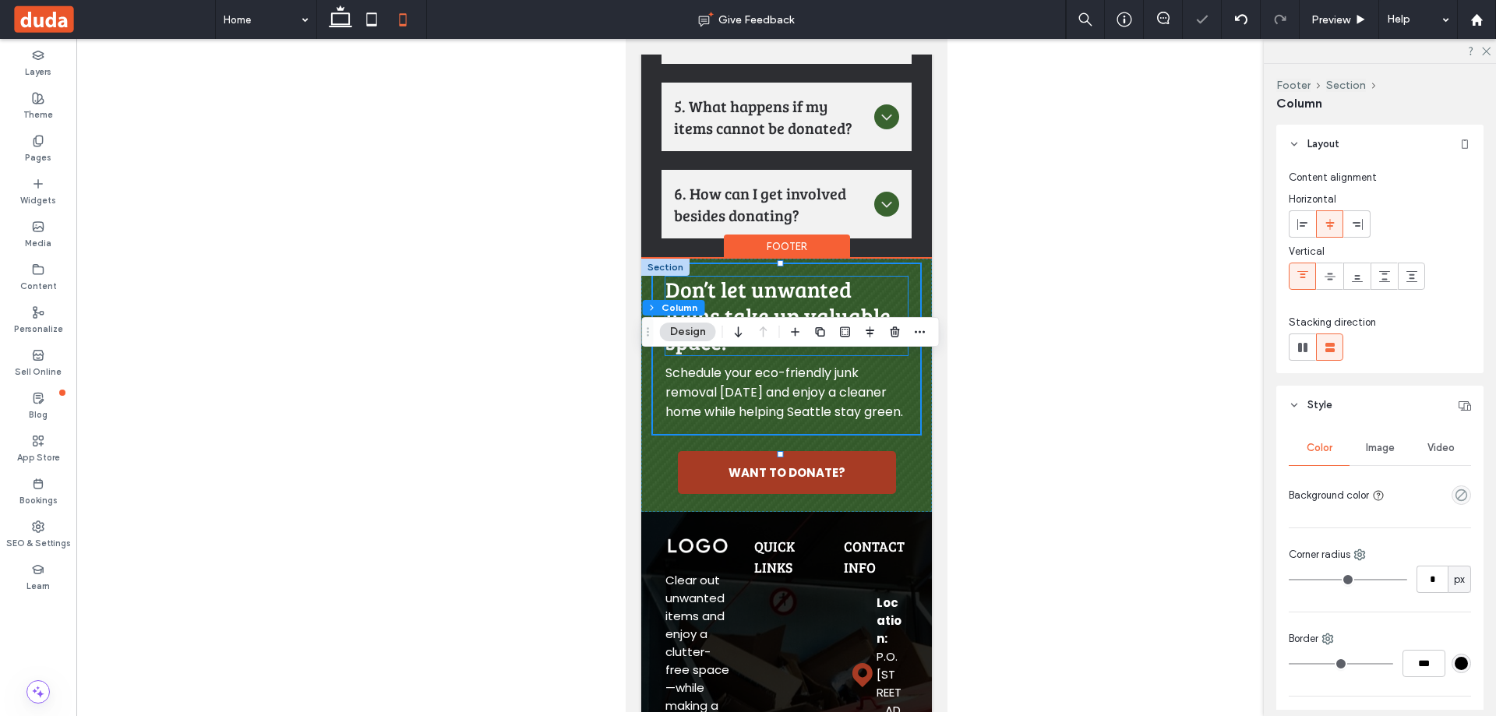
click at [853, 356] on span "Don’t let unwanted items take up valuable space." at bounding box center [776, 315] width 225 height 82
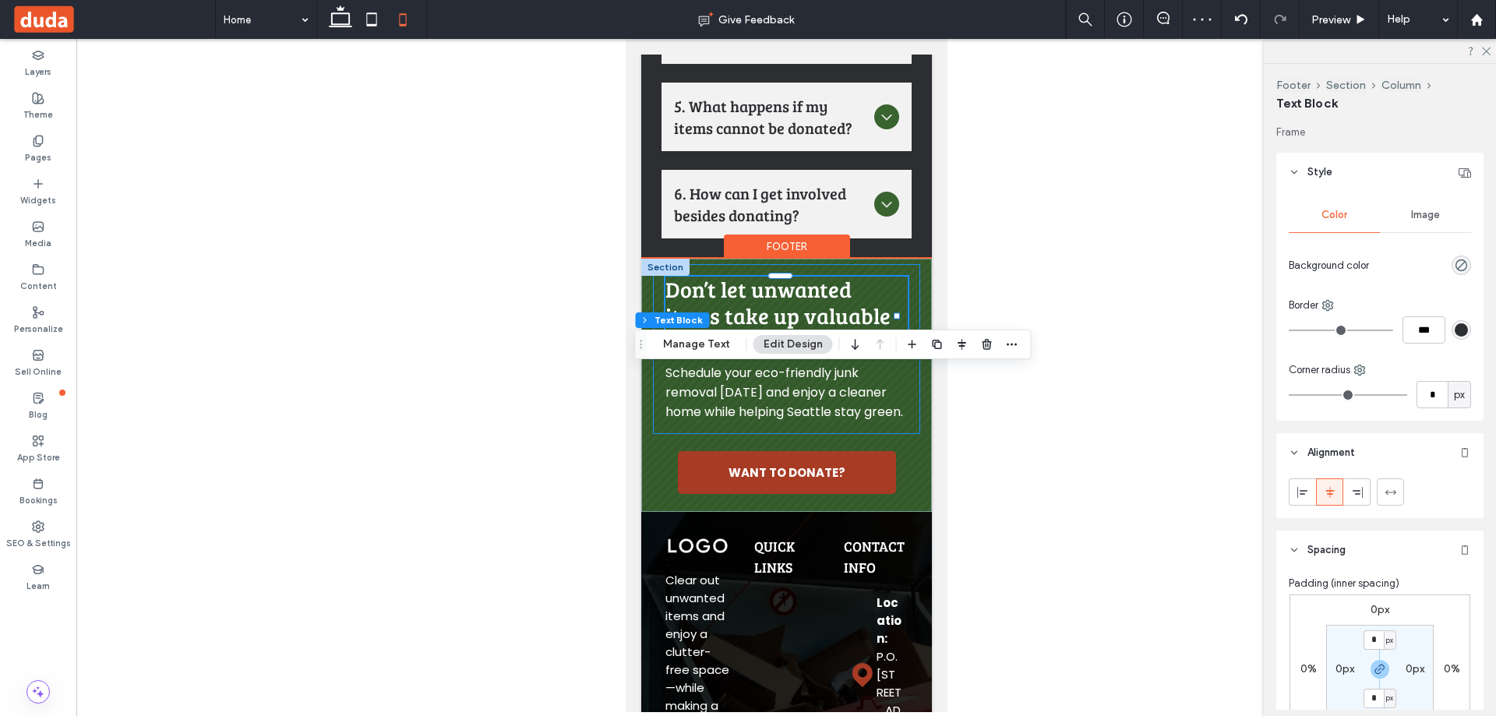
click at [901, 434] on div "Don’t let unwanted items take up valuable space. Schedule your eco-friendly jun…" at bounding box center [785, 349] width 267 height 170
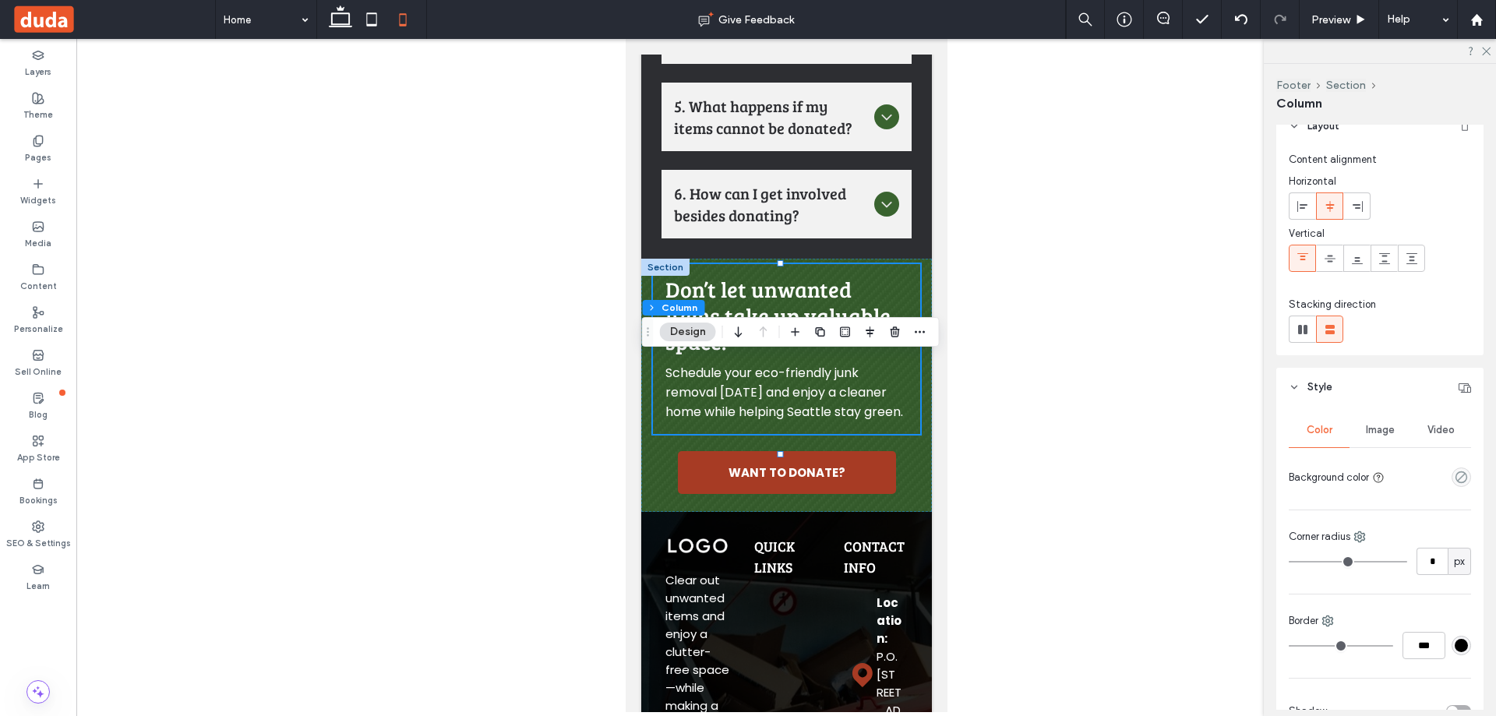
scroll to position [0, 0]
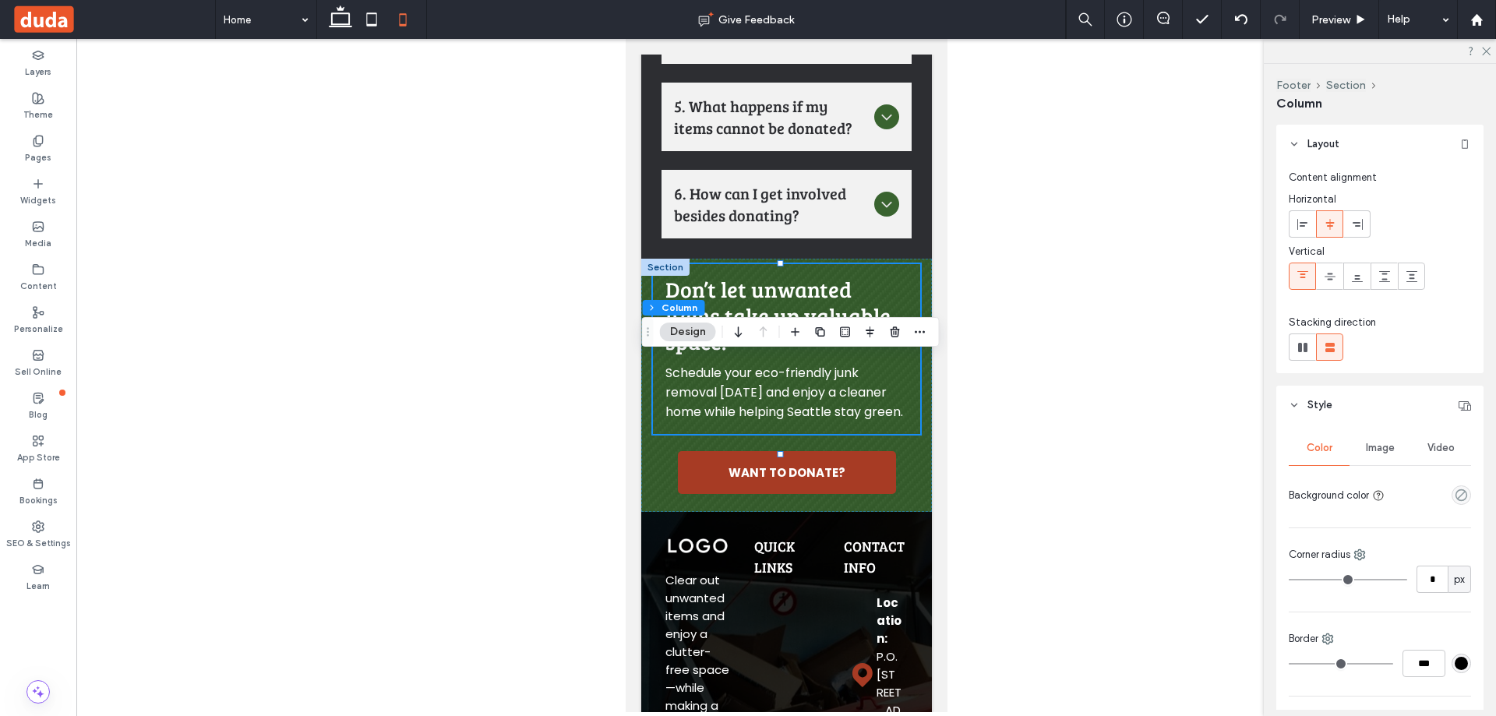
click at [1332, 225] on use at bounding box center [1329, 223] width 9 height 11
click at [1358, 227] on icon at bounding box center [1357, 224] width 12 height 12
click at [1330, 227] on icon at bounding box center [1329, 224] width 12 height 12
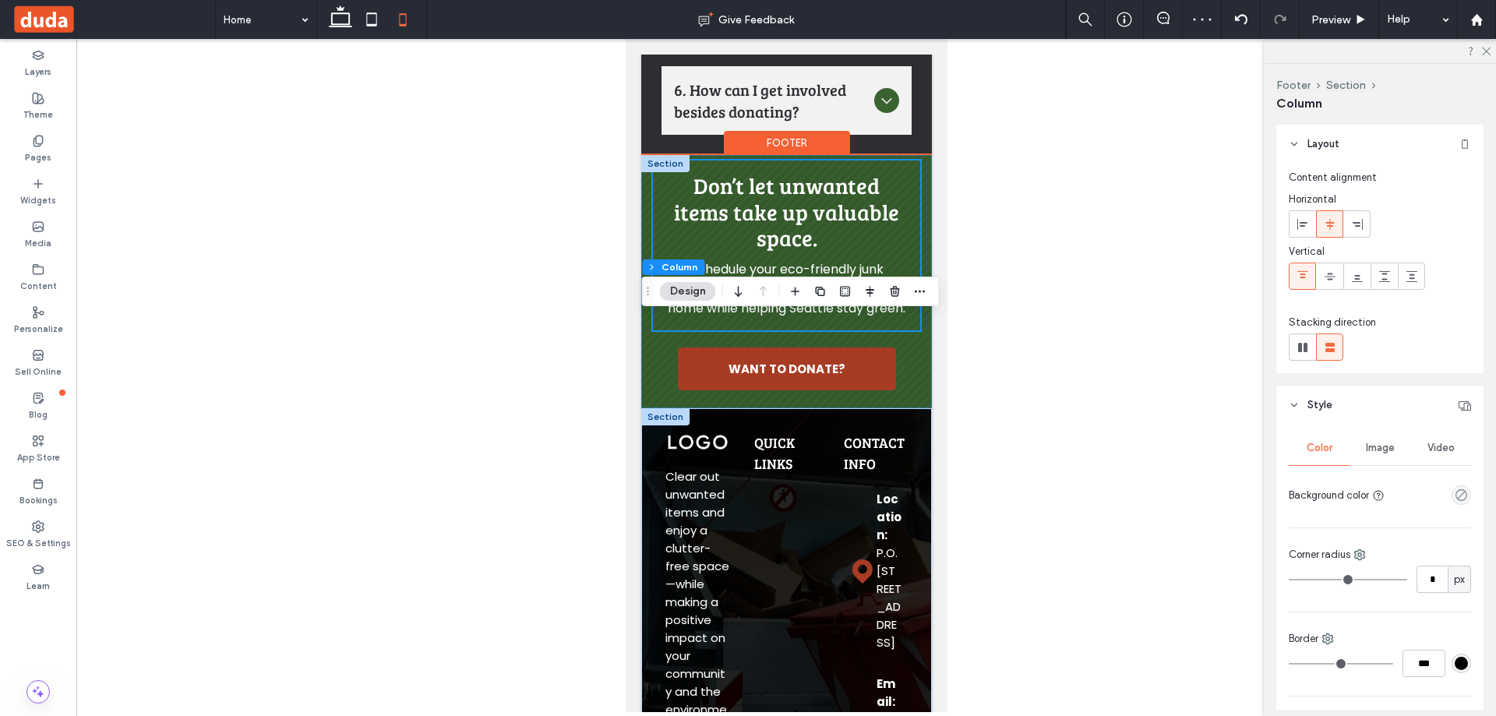
scroll to position [6148, 0]
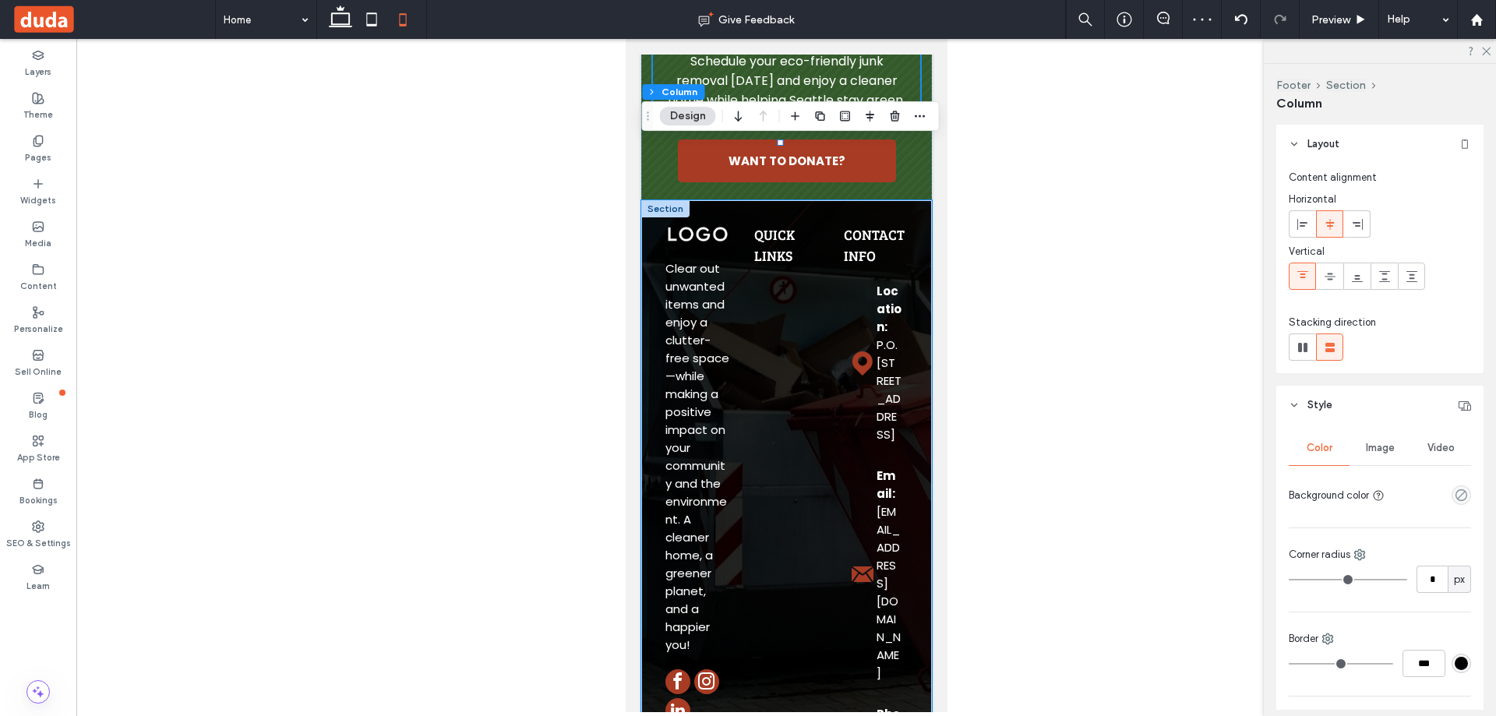
click at [647, 375] on div "Clear out unwanted items and enjoy a clutter-free space—while making a positive…" at bounding box center [785, 531] width 291 height 662
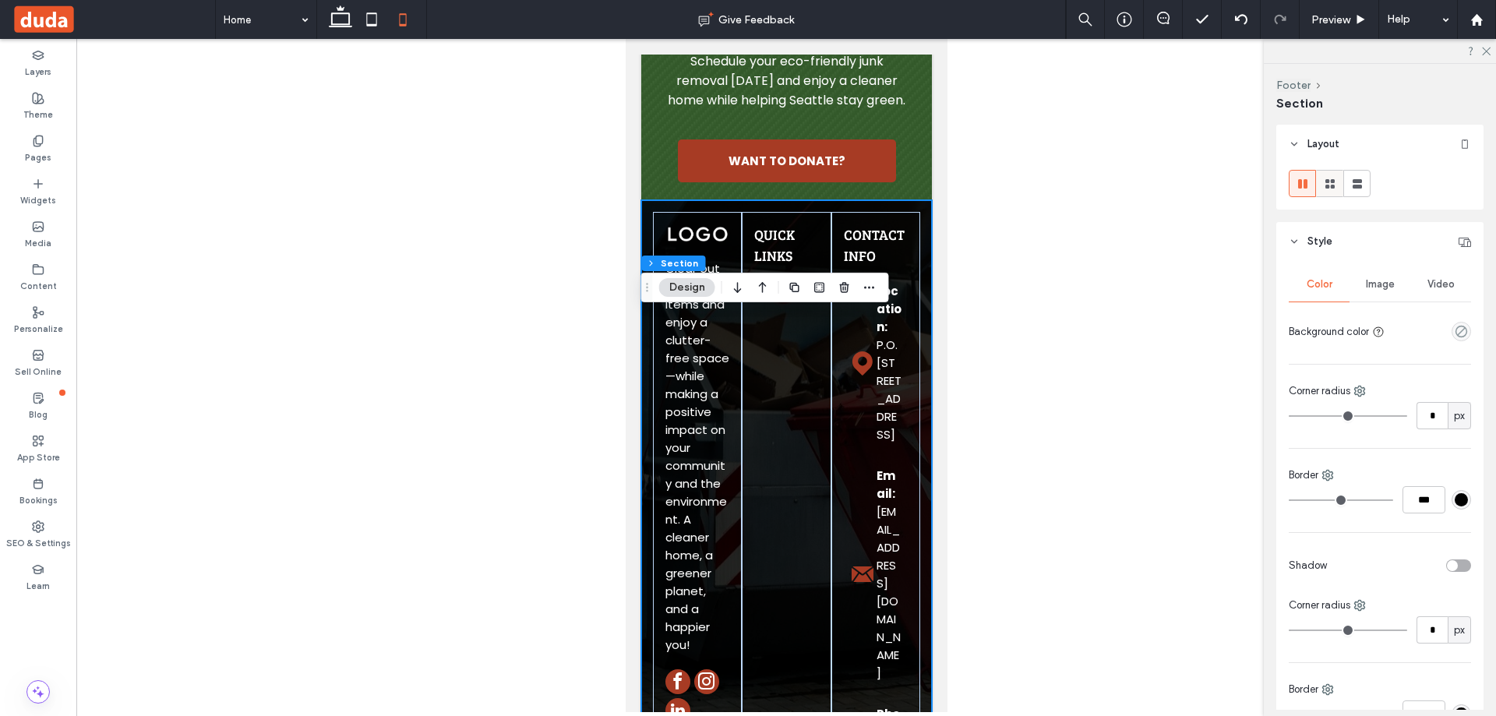
click at [1333, 187] on use at bounding box center [1329, 183] width 9 height 9
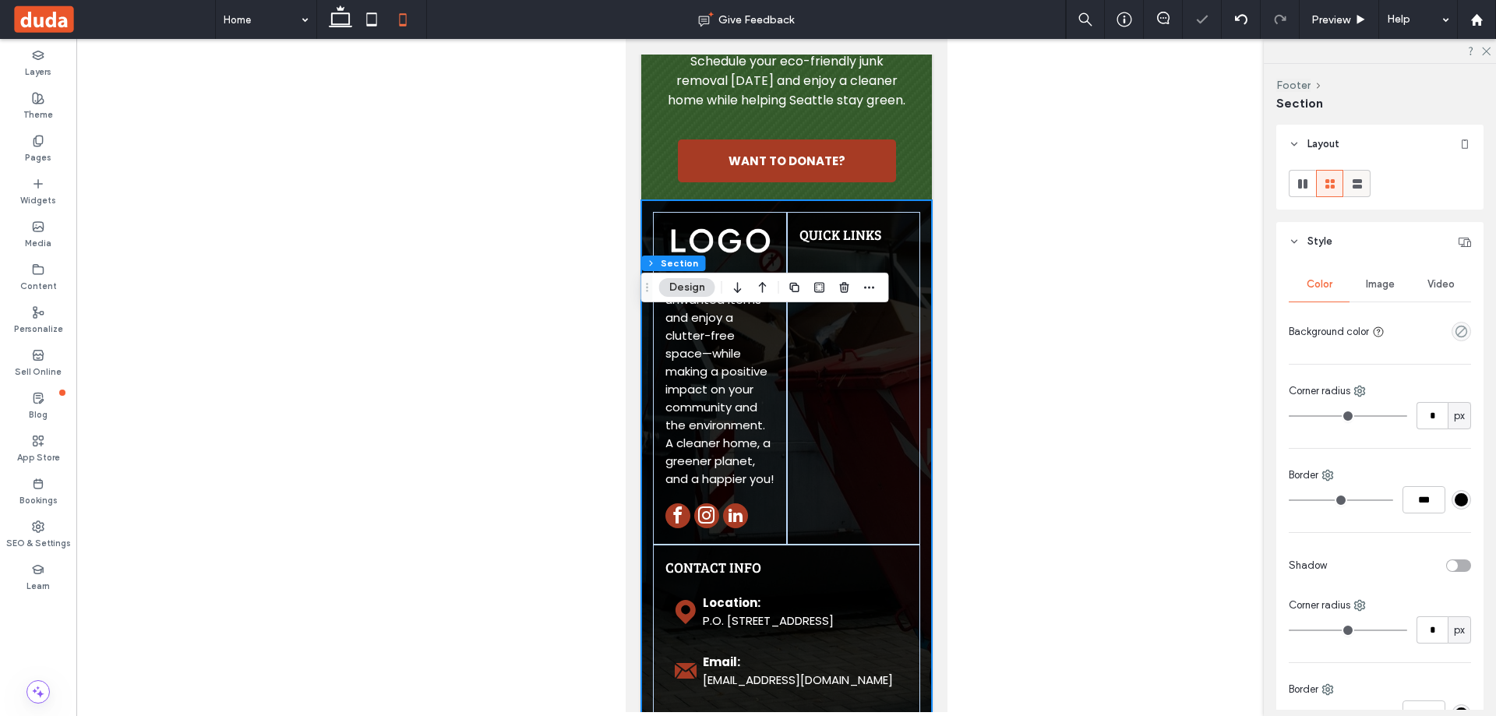
click at [1358, 179] on use at bounding box center [1356, 183] width 9 height 9
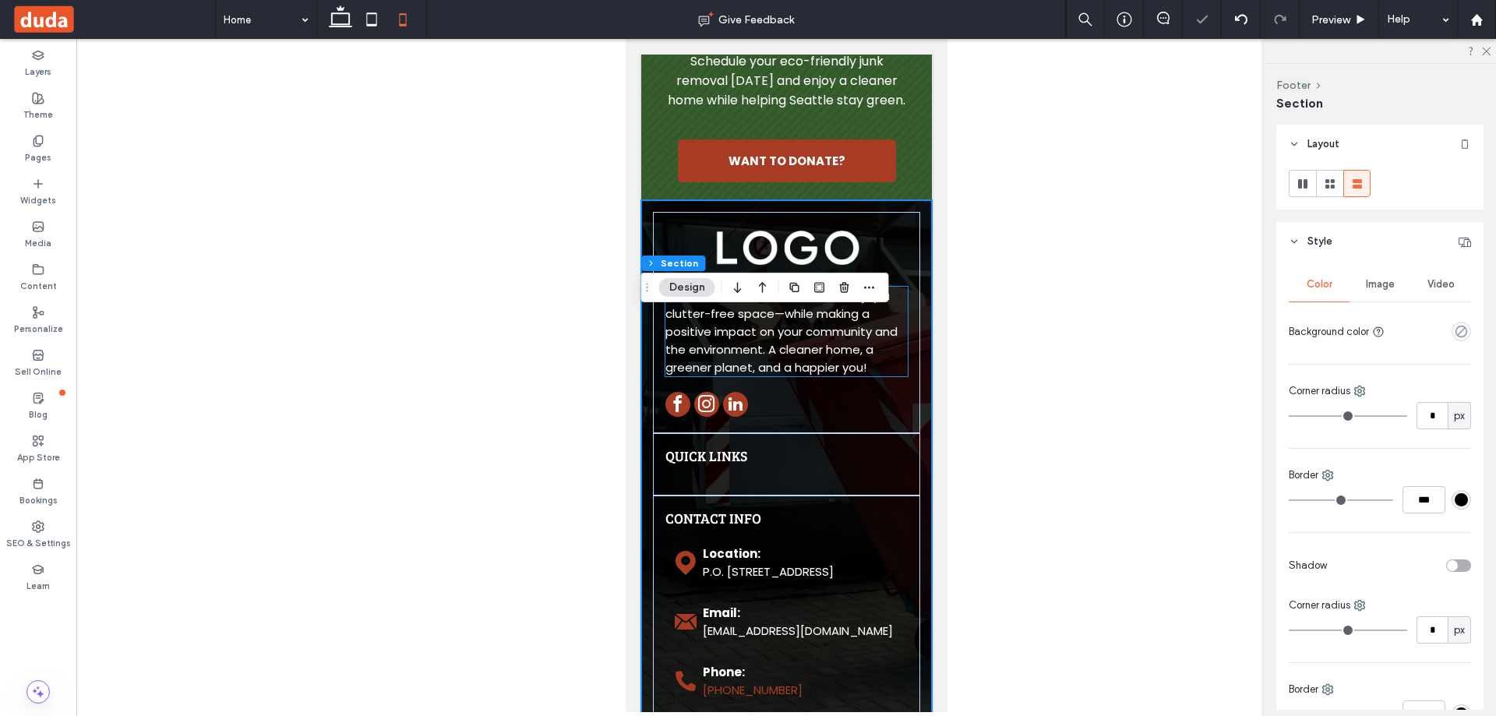
click at [844, 375] on span "Clear out unwanted items and enjoy a clutter-free space—while making a positive…" at bounding box center [780, 331] width 232 height 88
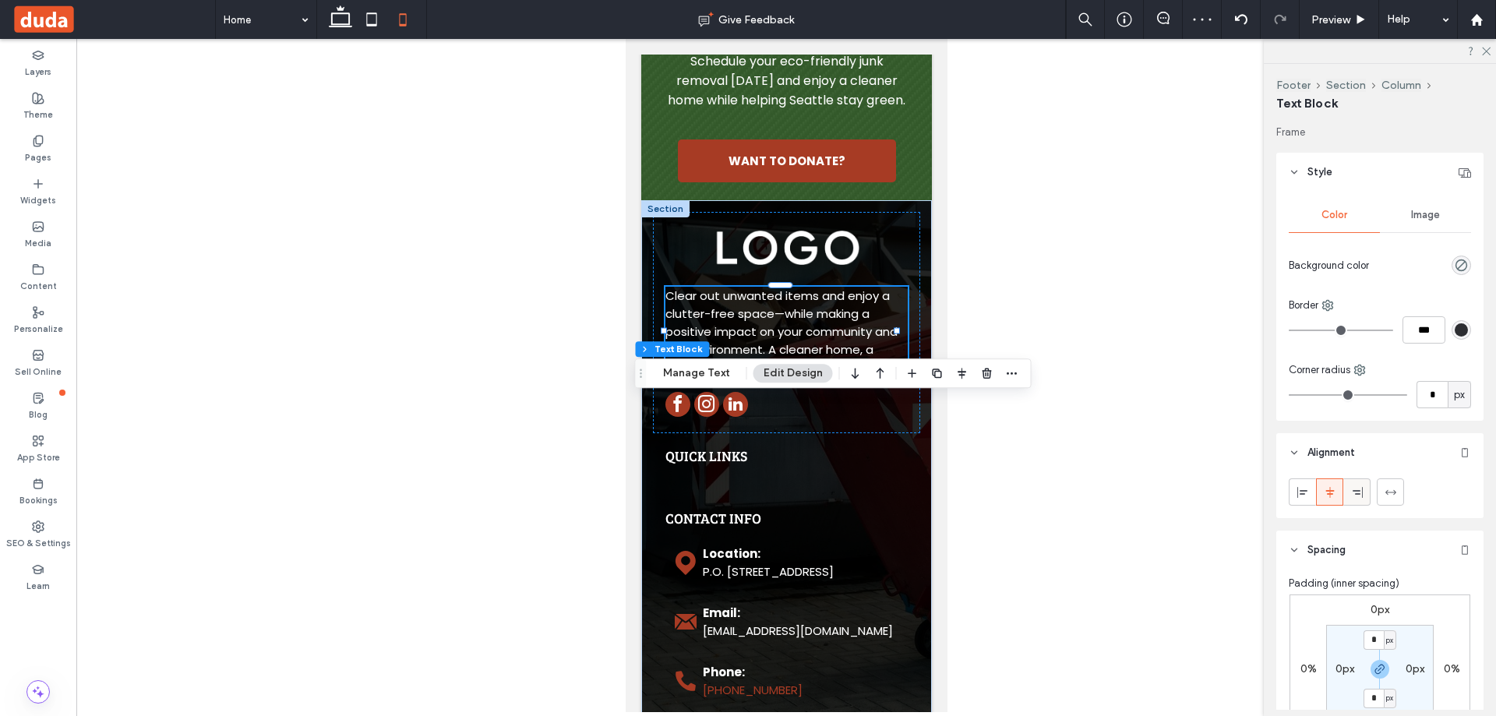
click at [1361, 490] on icon at bounding box center [1357, 492] width 12 height 12
click at [1336, 490] on div at bounding box center [1329, 492] width 26 height 26
click at [857, 421] on div at bounding box center [785, 406] width 242 height 29
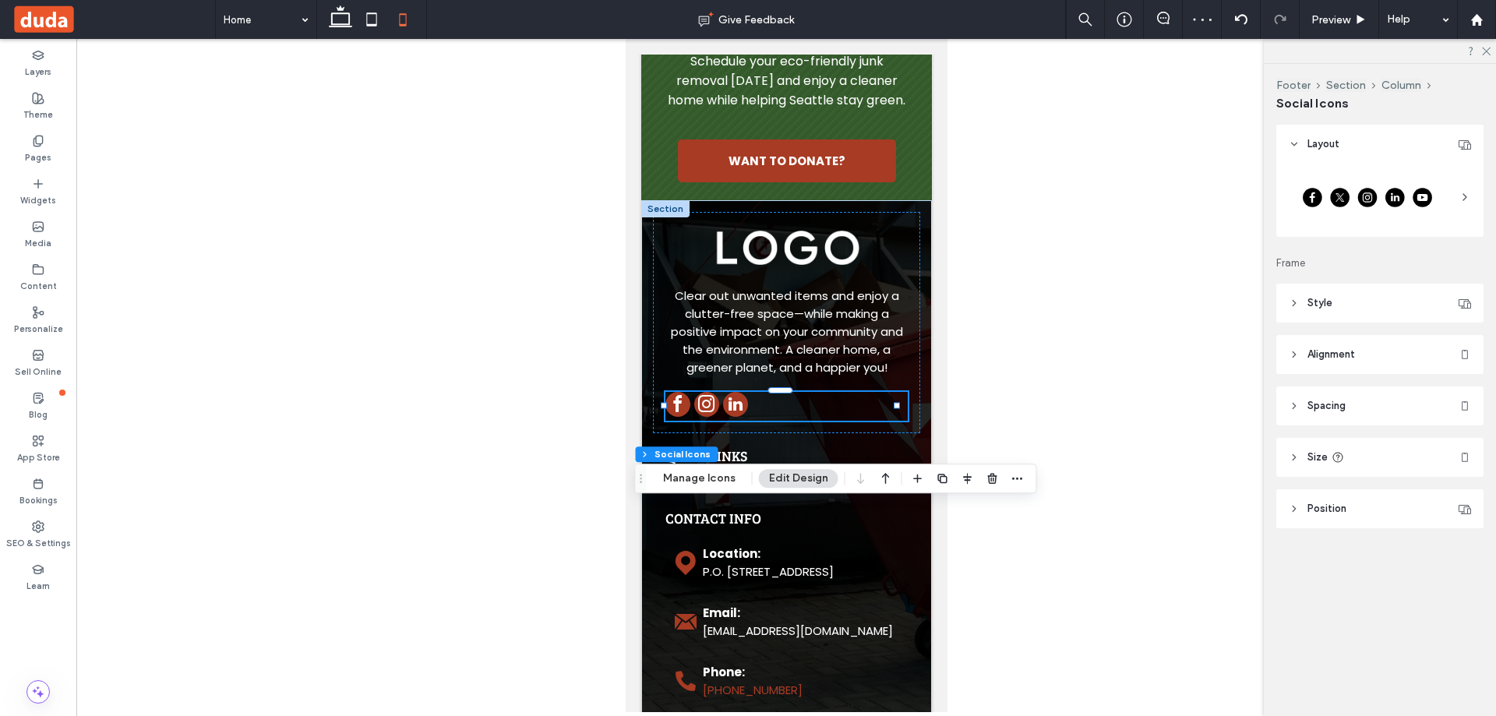
click at [1358, 301] on header "Style" at bounding box center [1379, 303] width 207 height 39
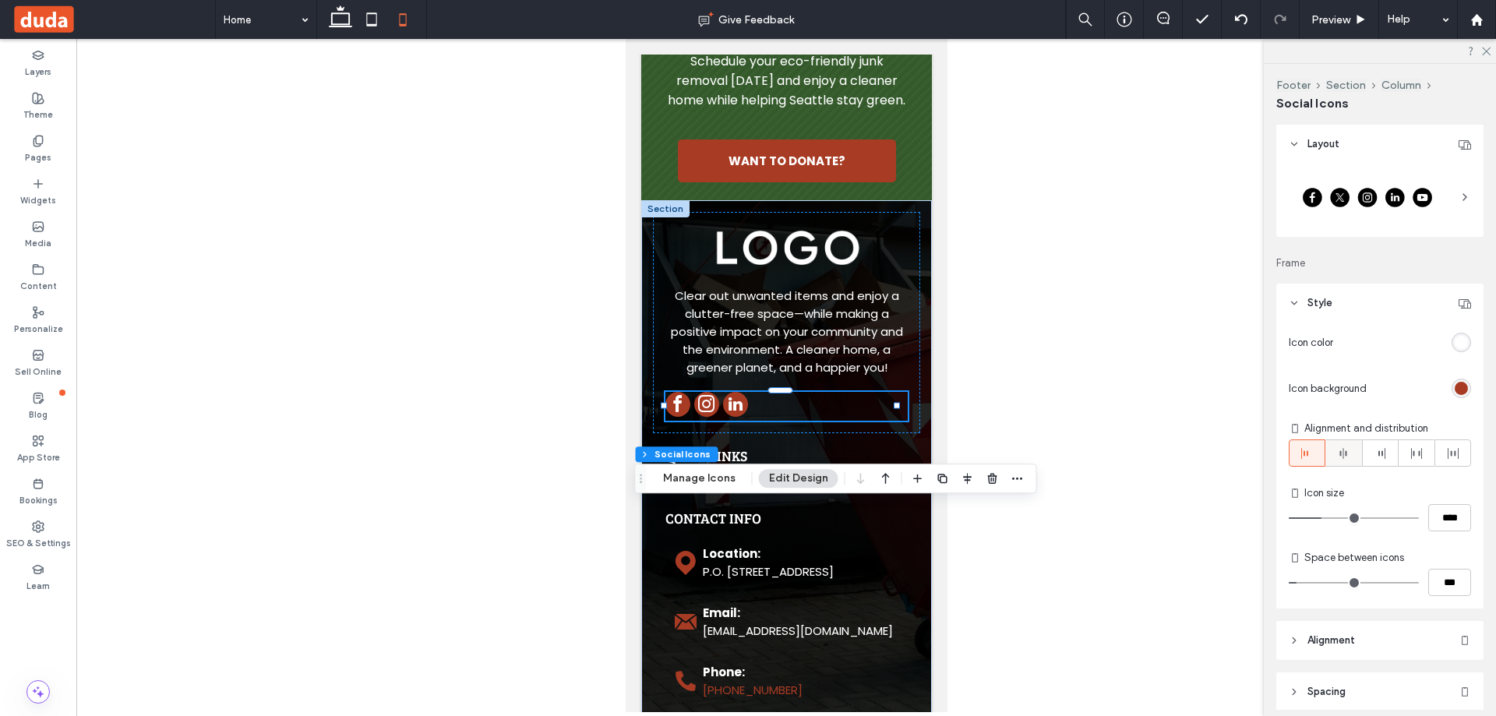
drag, startPoint x: 1344, startPoint y: 445, endPoint x: 178, endPoint y: 559, distance: 1170.9
click at [1344, 445] on span at bounding box center [1343, 453] width 12 height 26
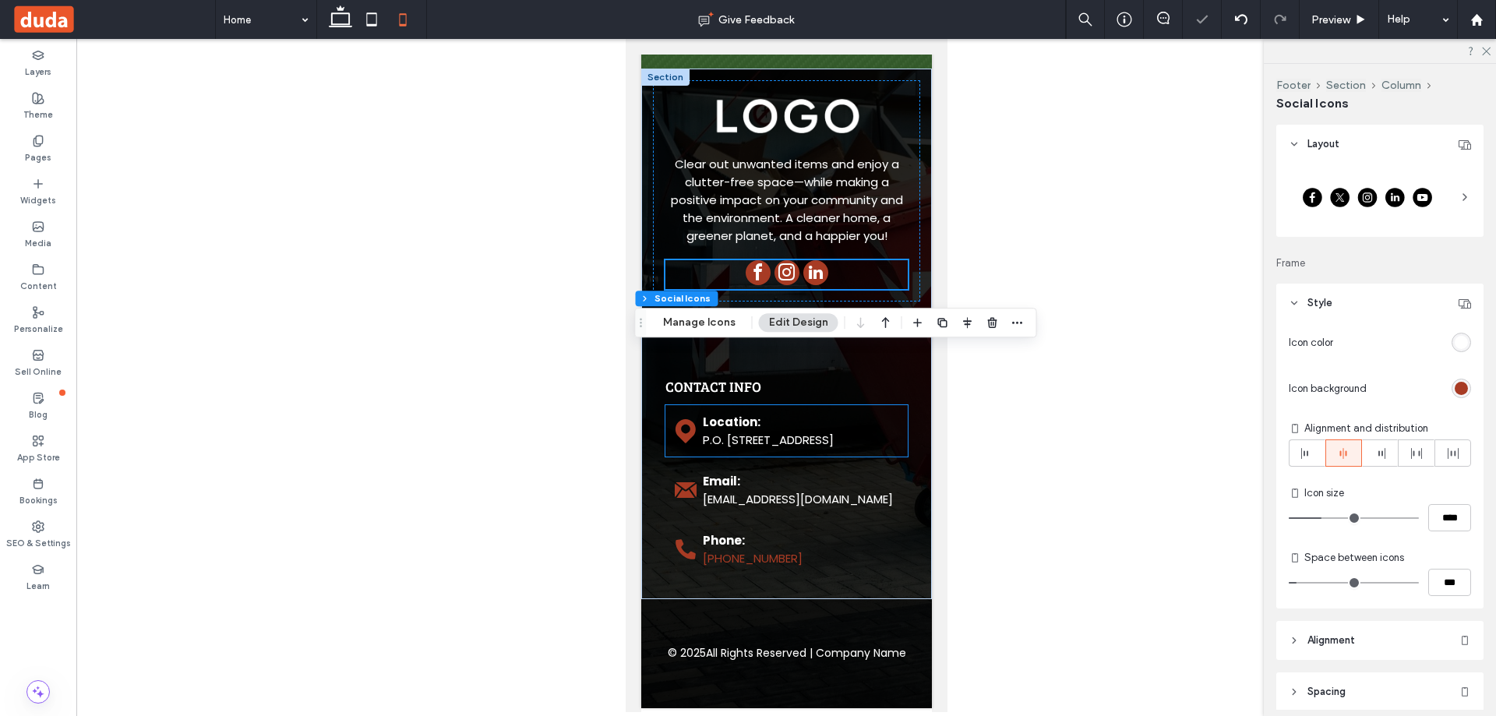
scroll to position [6304, 0]
click at [761, 364] on div "QUICK LINKS Home About Services Inquiry Partners Contact" at bounding box center [785, 332] width 267 height 62
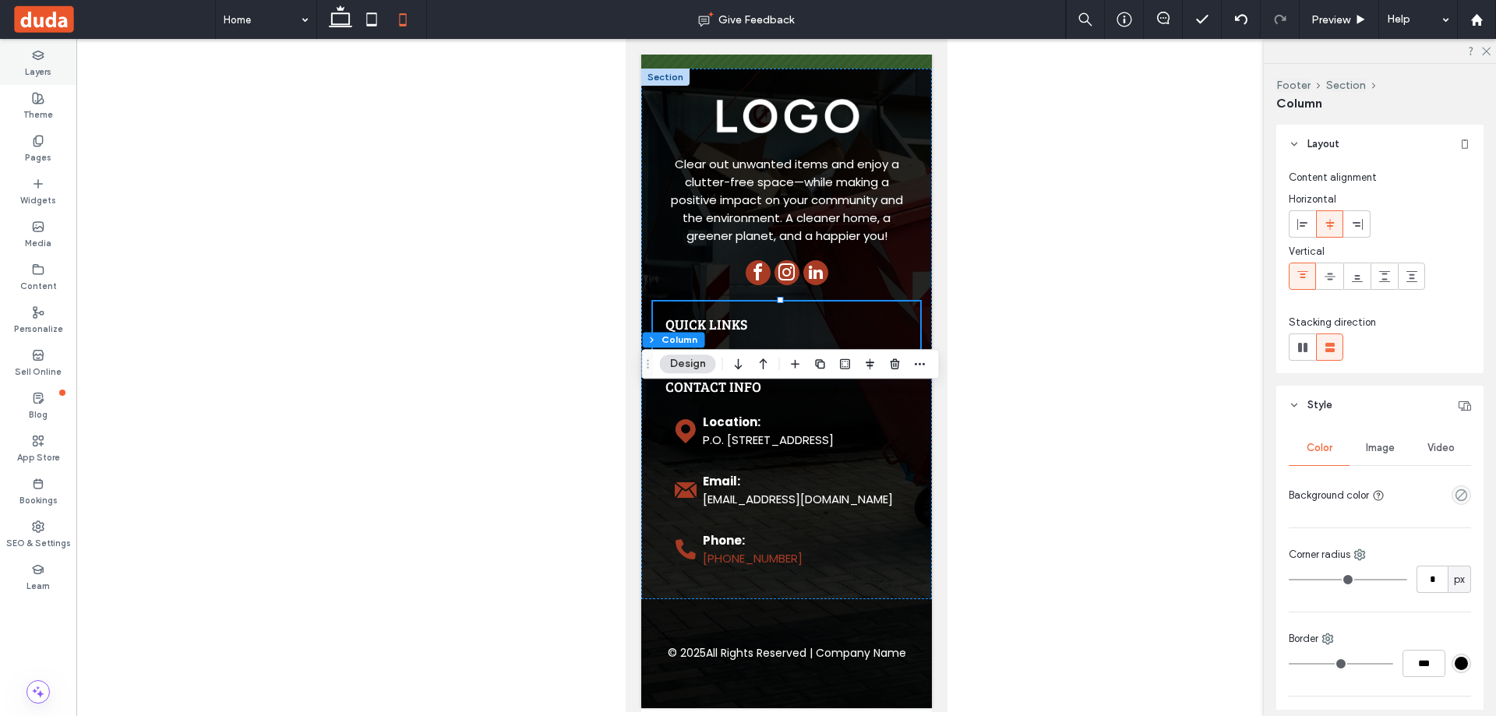
click at [48, 72] on label "Layers" at bounding box center [38, 70] width 26 height 17
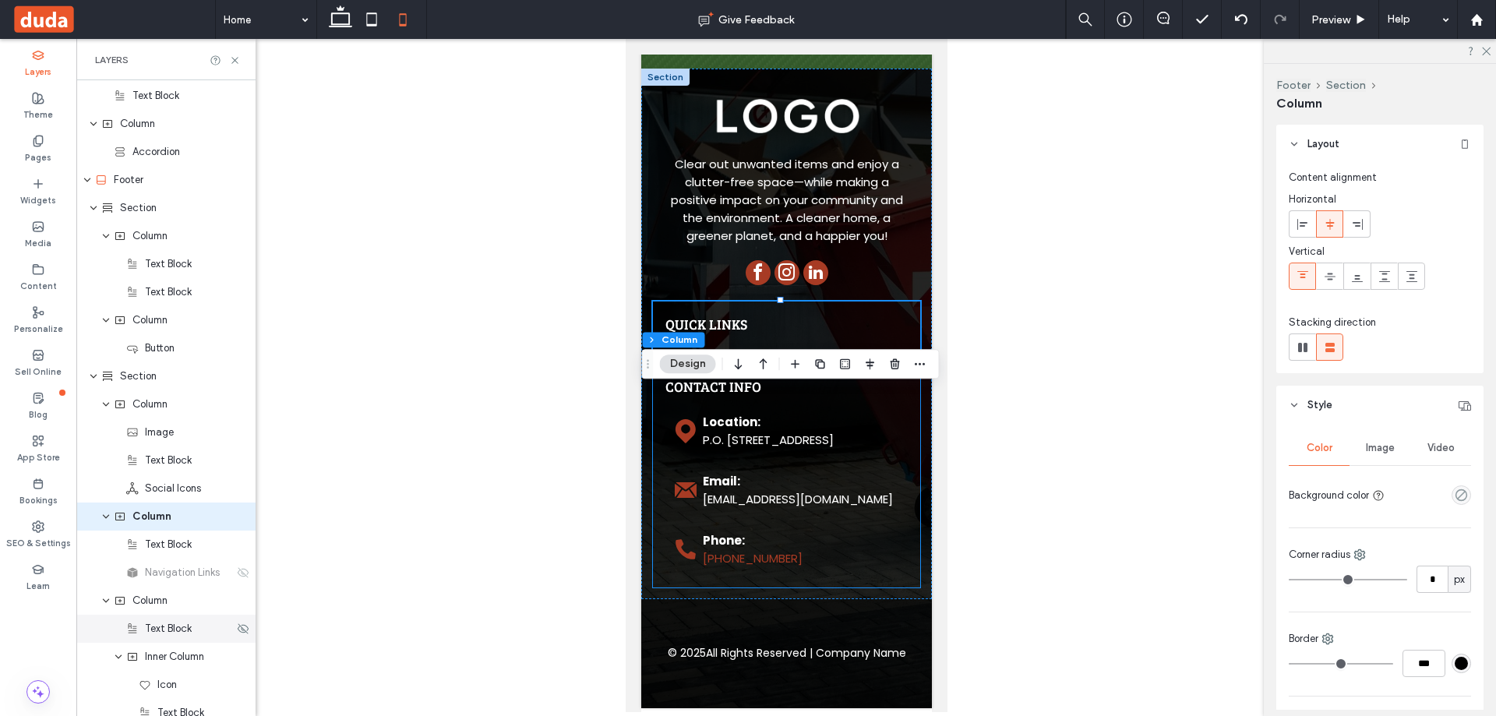
scroll to position [3173, 0]
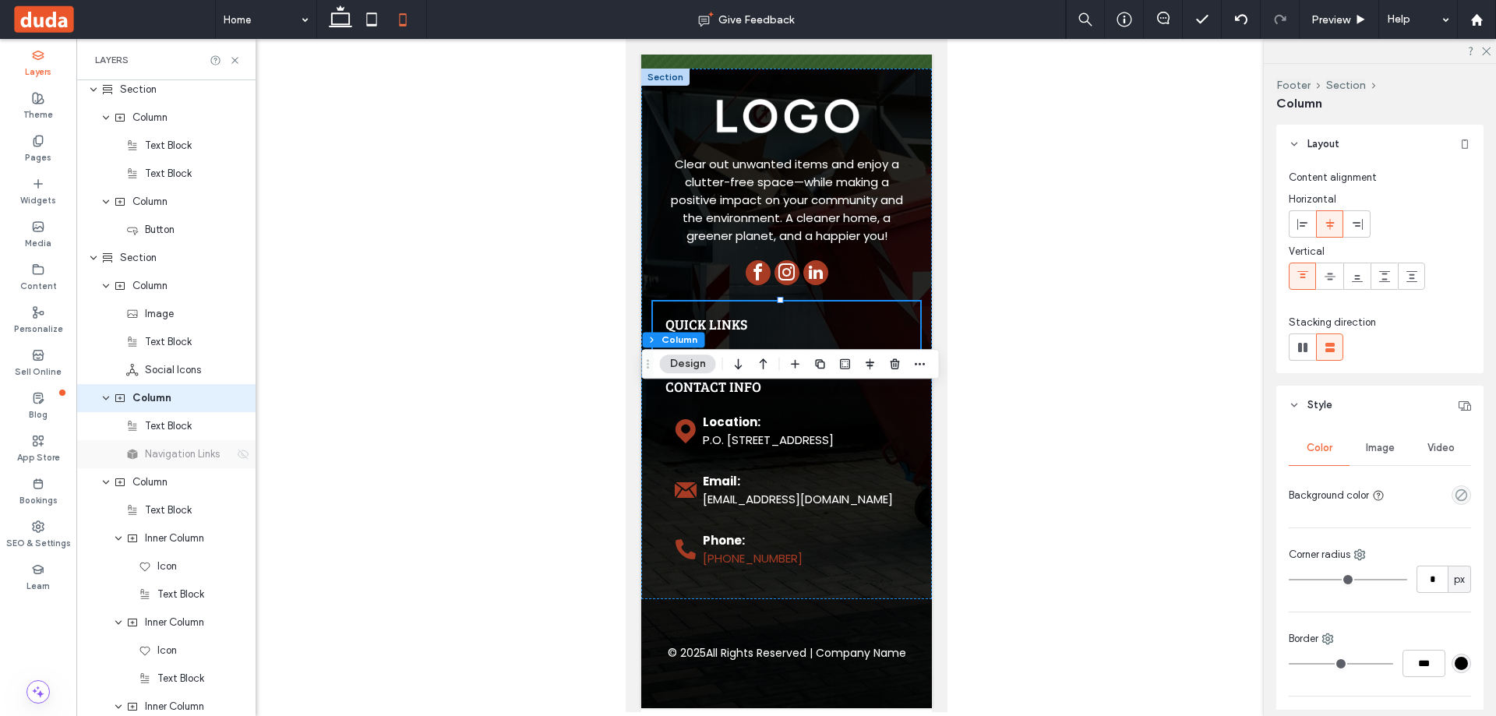
click at [238, 459] on icon at bounding box center [243, 454] width 12 height 12
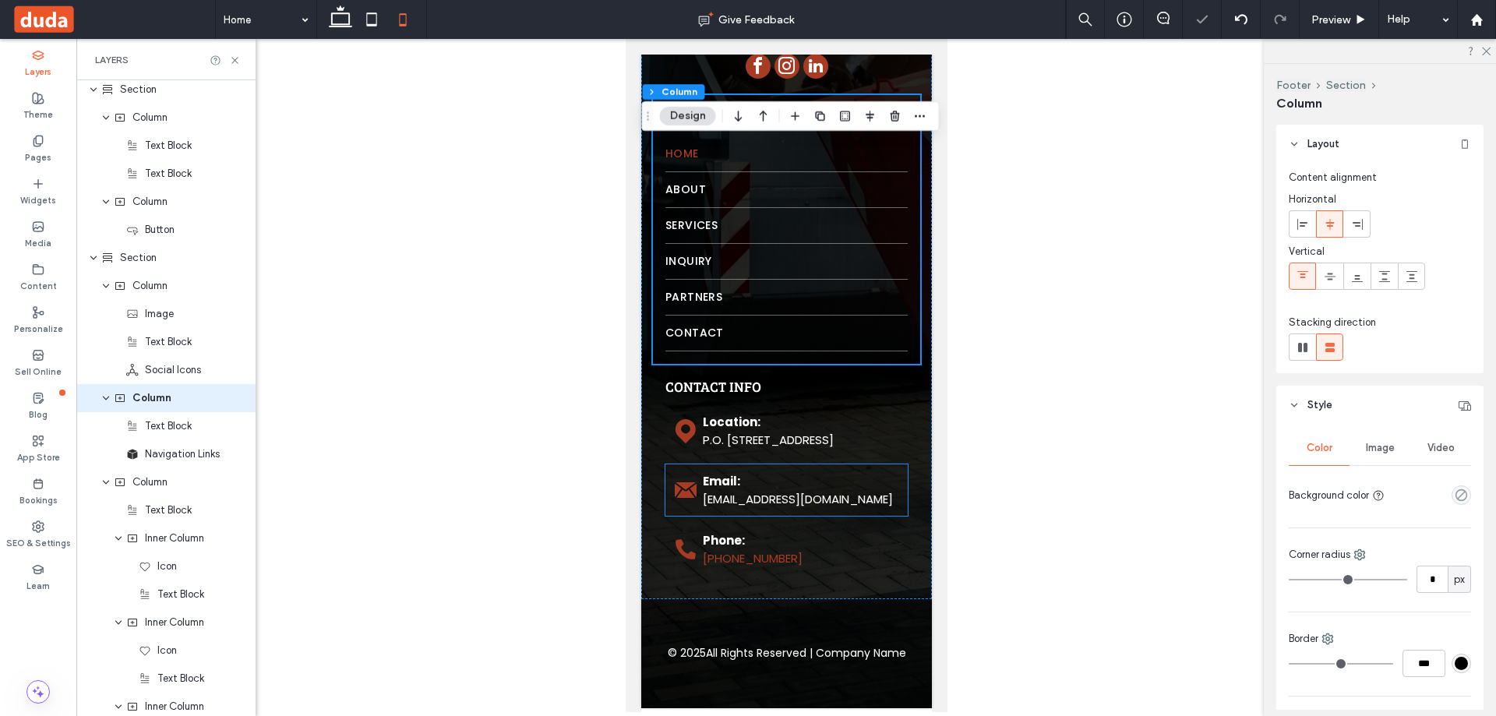
scroll to position [6596, 0]
click at [662, 433] on div "CONTACT INFO Location: P.O. [STREET_ADDRESS] Email: [EMAIL_ADDRESS][DOMAIN_NAME…" at bounding box center [785, 476] width 267 height 224
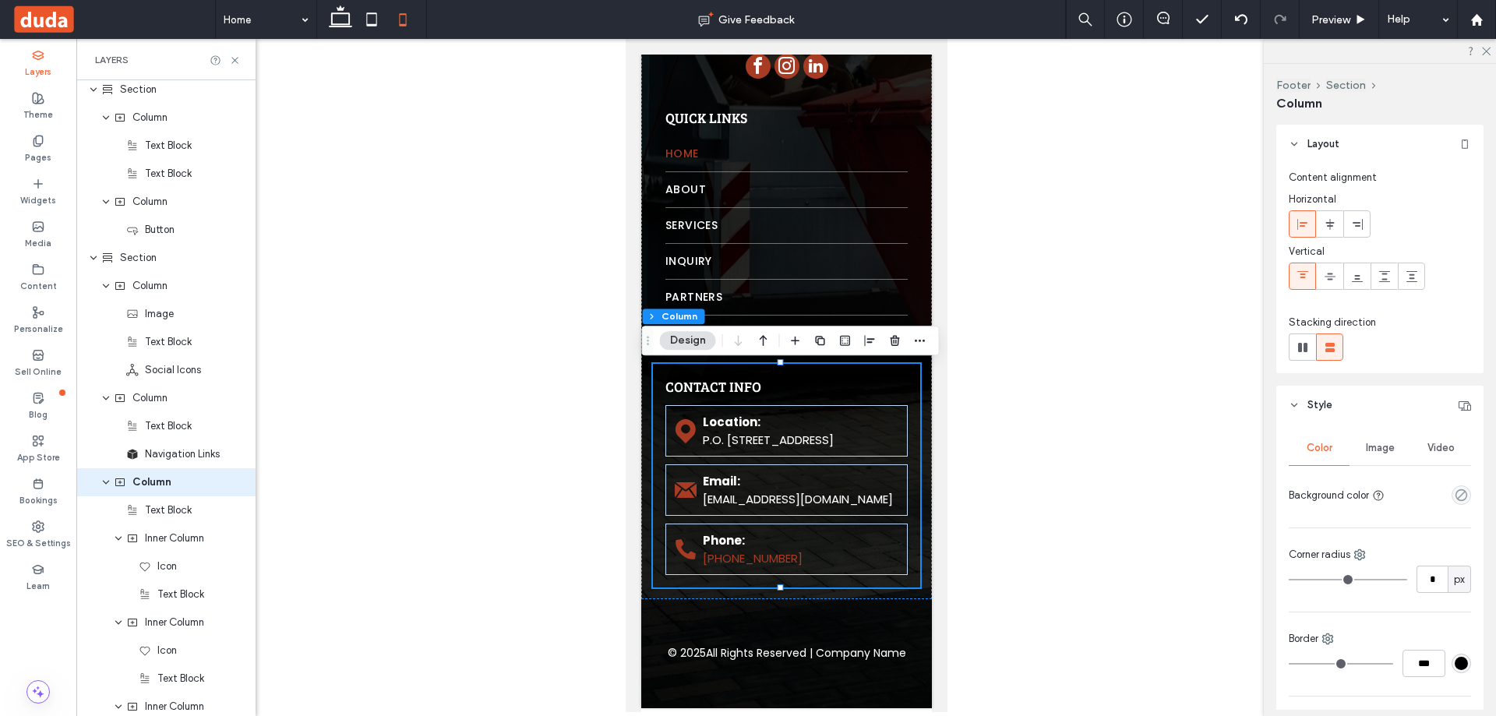
scroll to position [3258, 0]
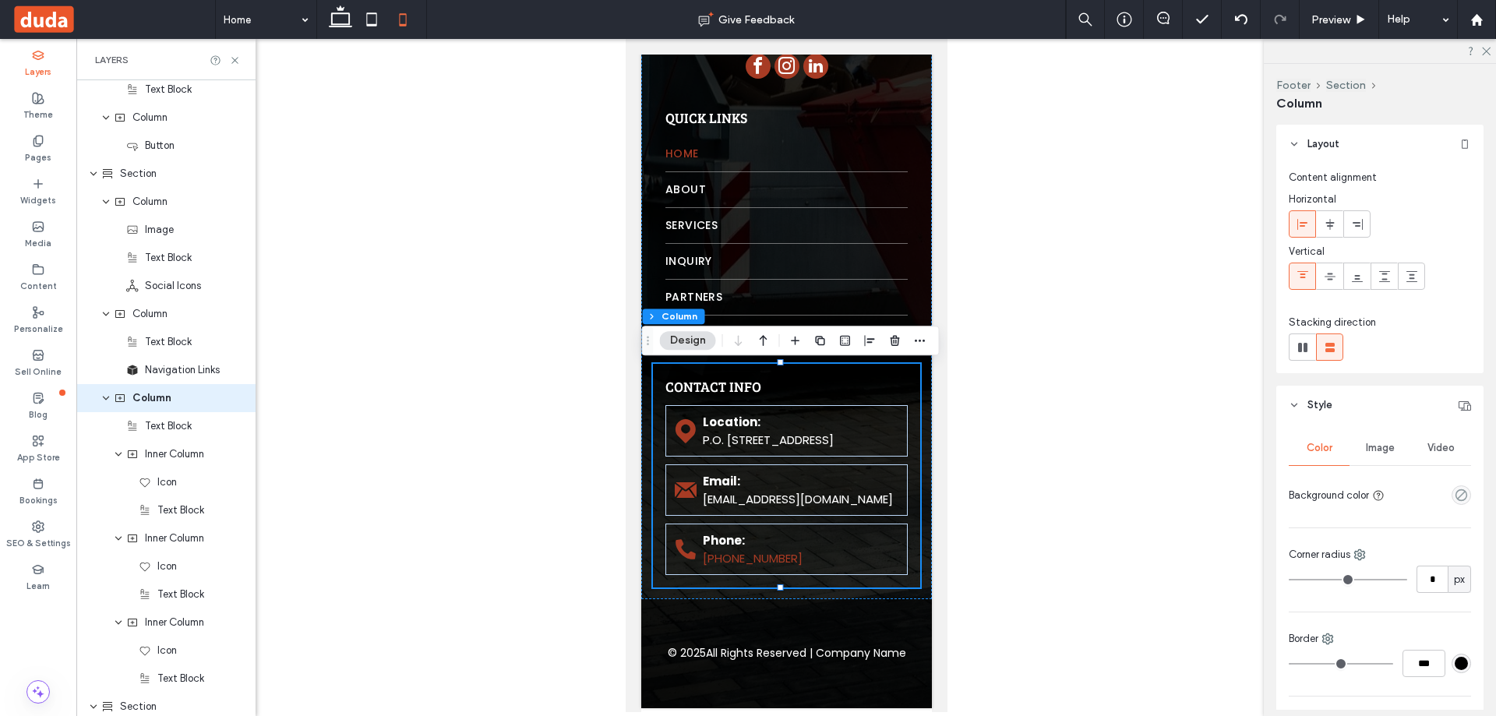
click at [662, 433] on div "CONTACT INFO Location: P.O. [STREET_ADDRESS] Email: [EMAIL_ADDRESS][DOMAIN_NAME…" at bounding box center [785, 476] width 267 height 224
click at [699, 436] on div "Location: P.O. [STREET_ADDRESS]" at bounding box center [785, 430] width 242 height 51
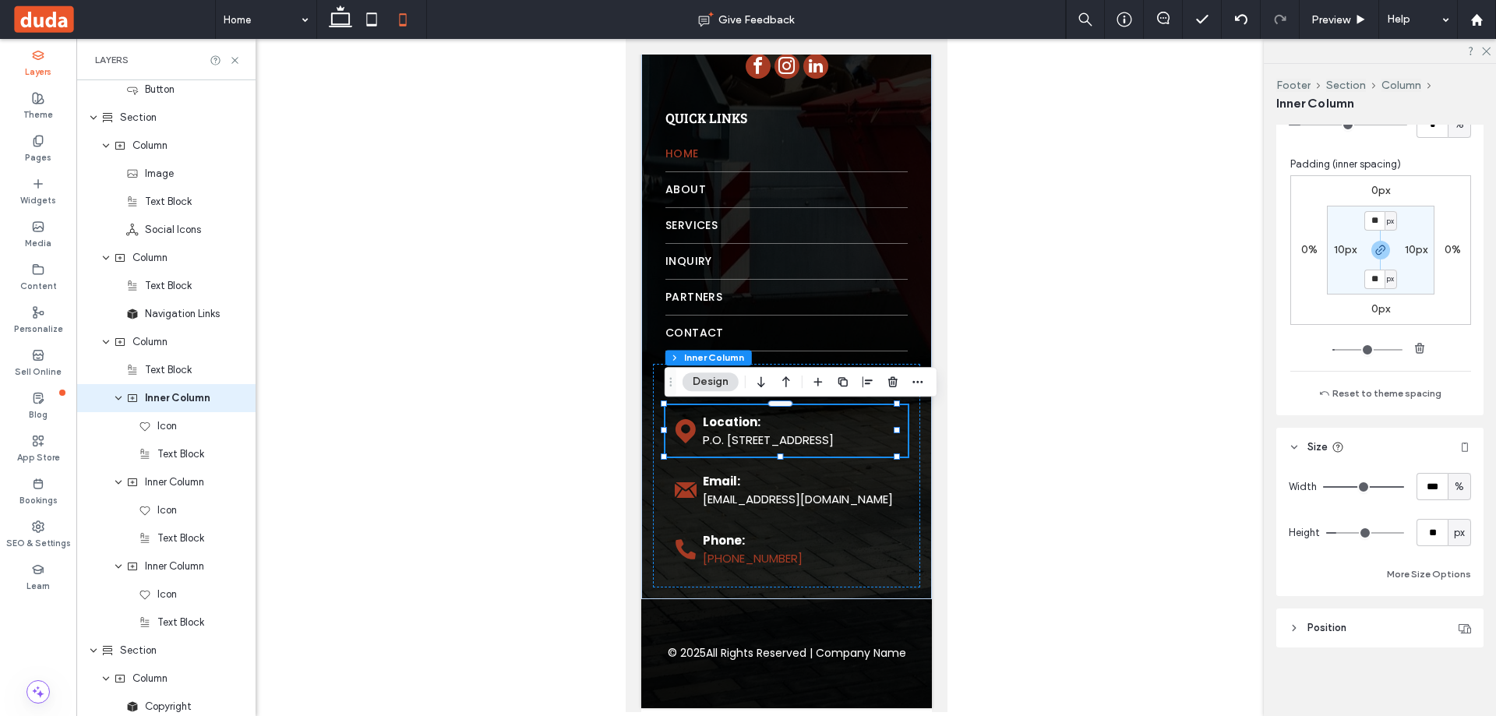
scroll to position [650, 0]
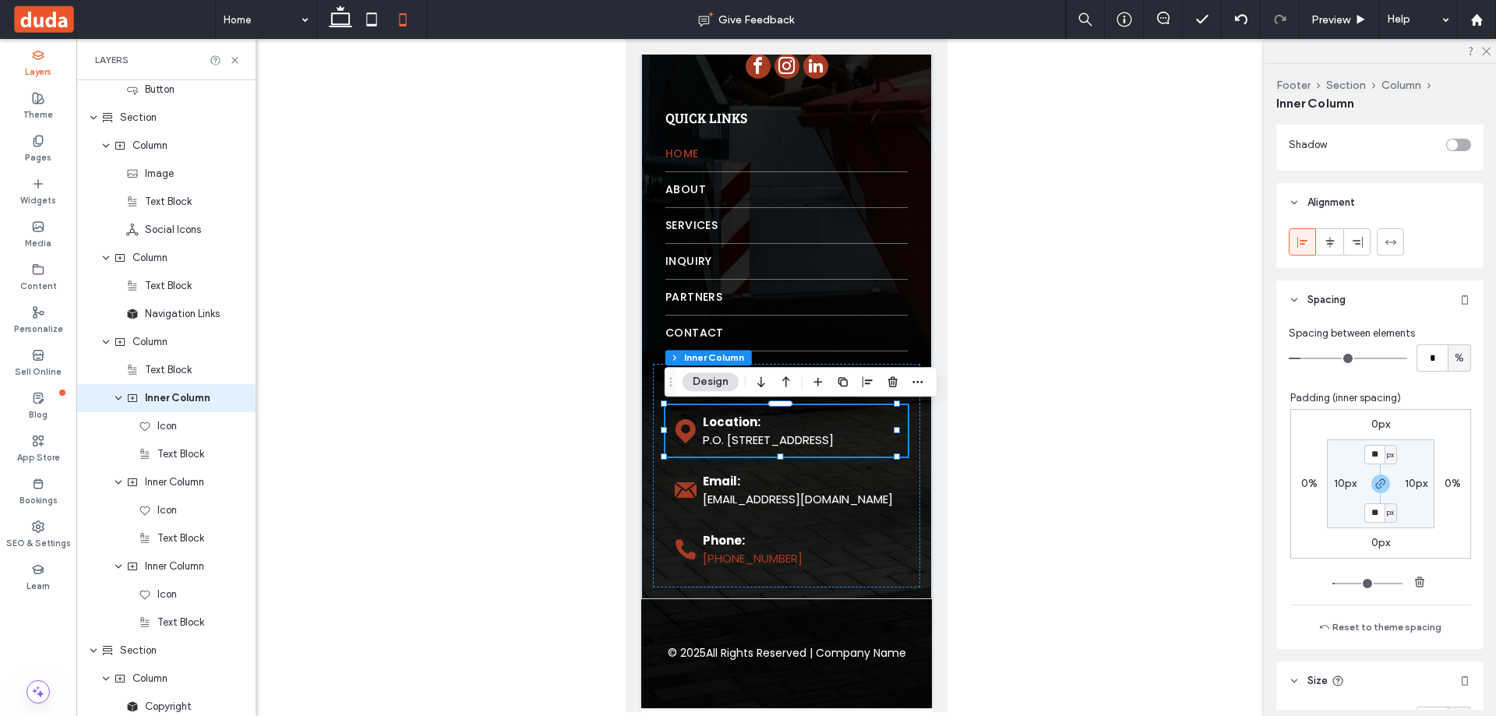
click at [1347, 483] on label "10px" at bounding box center [1345, 483] width 23 height 13
type input "*"
click at [867, 481] on p "Email:" at bounding box center [800, 481] width 197 height 18
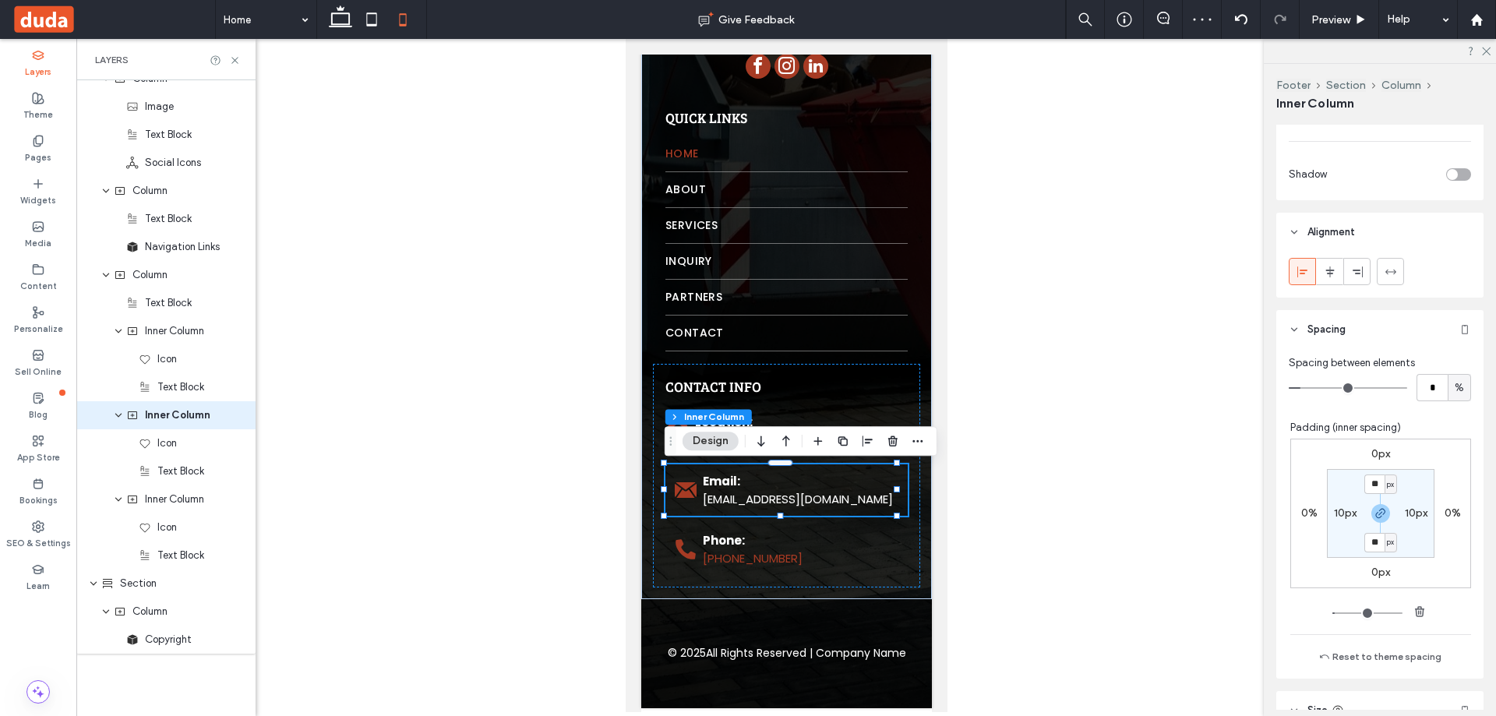
scroll to position [623, 0]
click at [1337, 516] on div "10px" at bounding box center [1345, 510] width 23 height 14
click at [1338, 509] on label "10px" at bounding box center [1345, 509] width 23 height 13
type input "*"
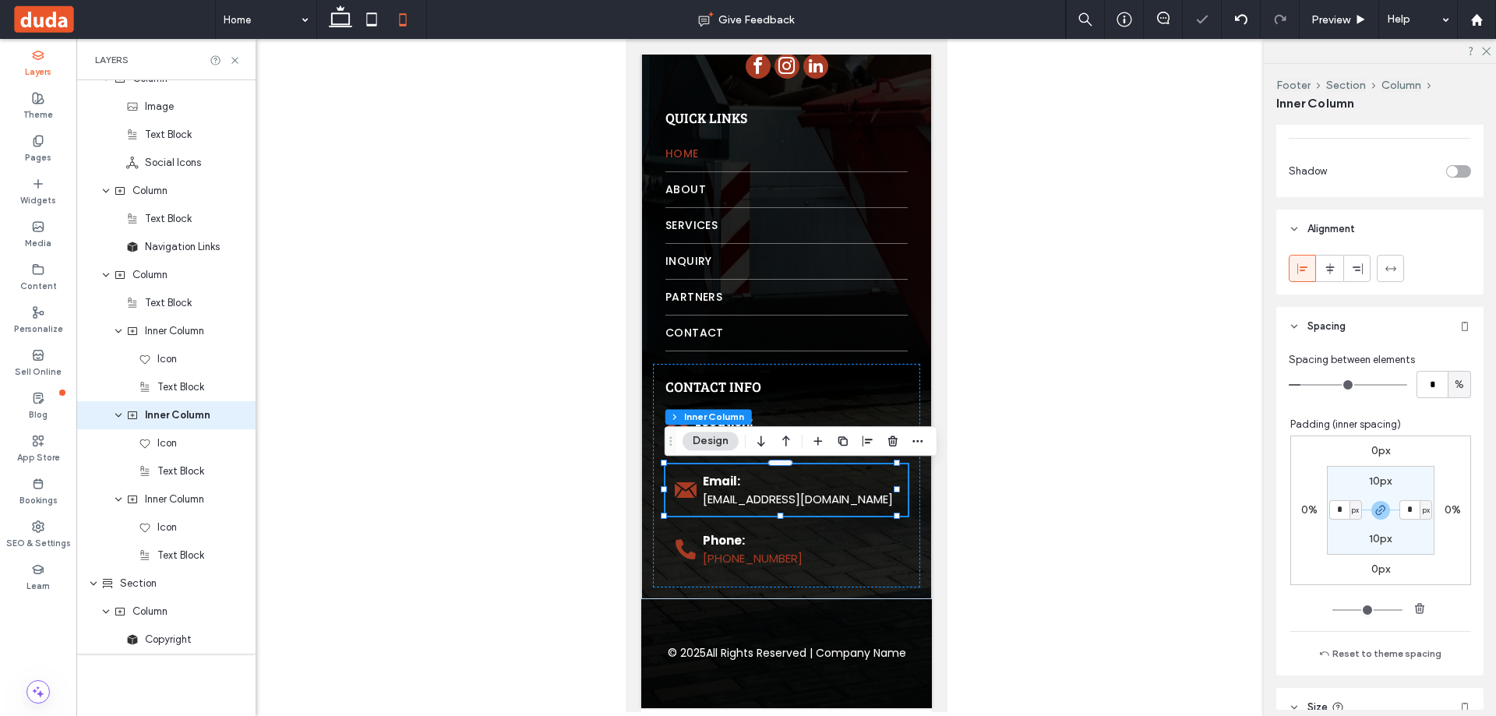
type input "*"
click at [764, 552] on link "[PHONE_NUMBER]" at bounding box center [752, 558] width 100 height 16
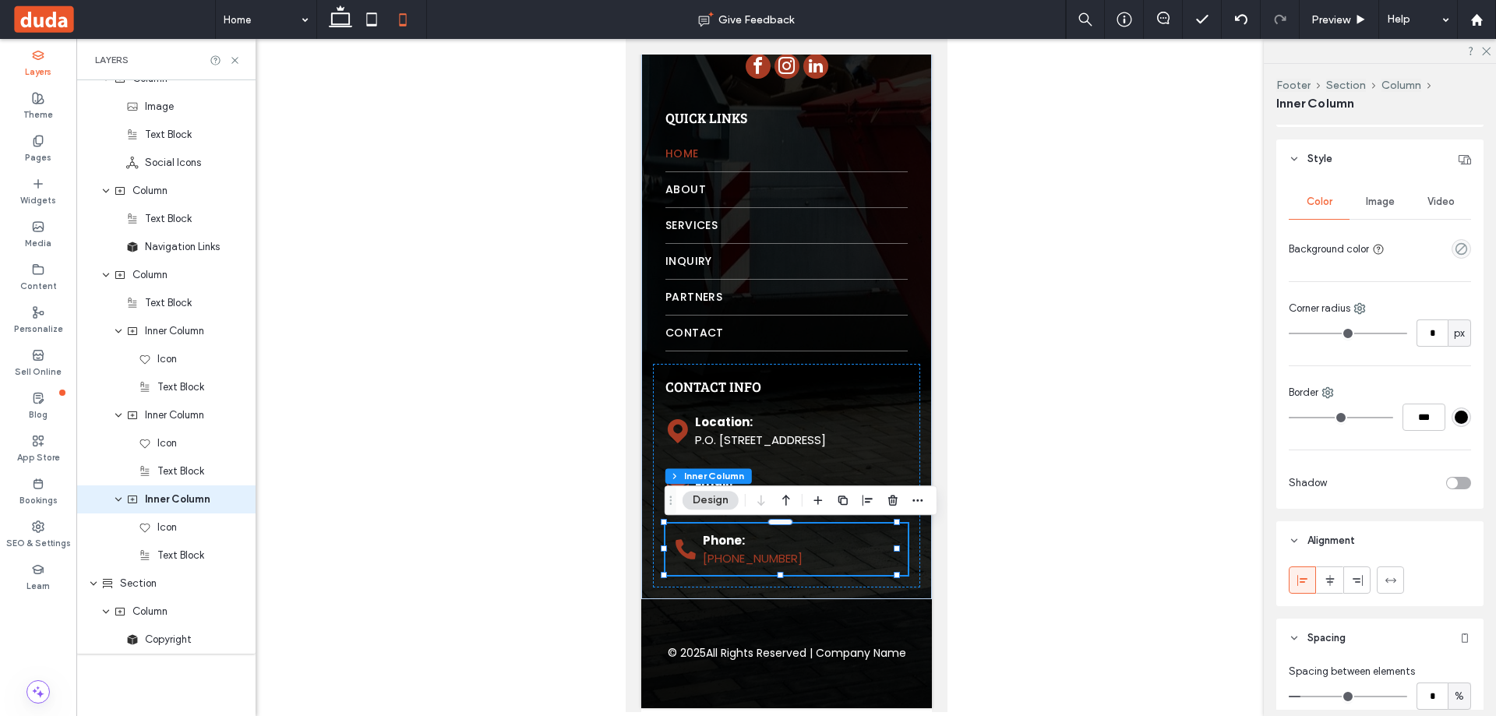
scroll to position [545, 0]
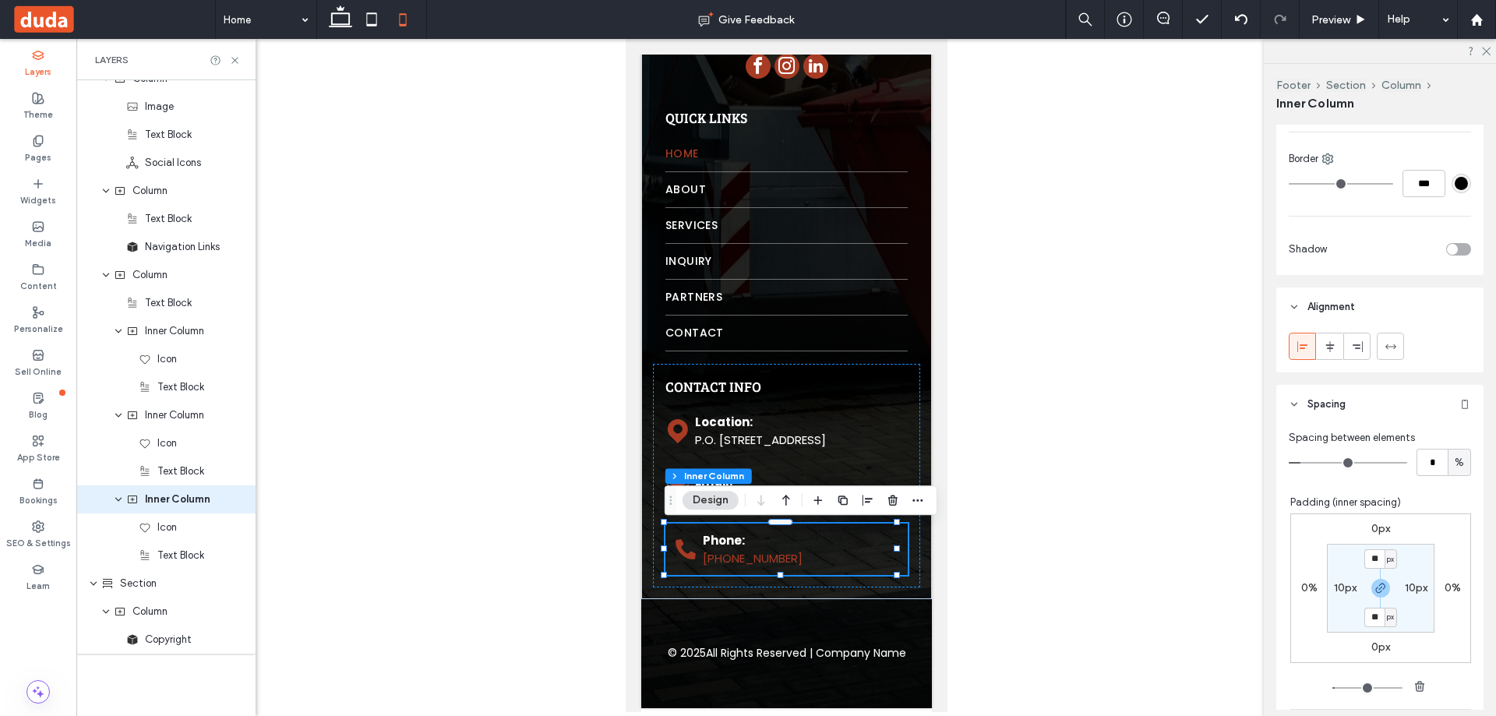
click at [1337, 583] on label "10px" at bounding box center [1345, 587] width 23 height 13
type input "*"
click at [1056, 437] on div at bounding box center [785, 375] width 1419 height 673
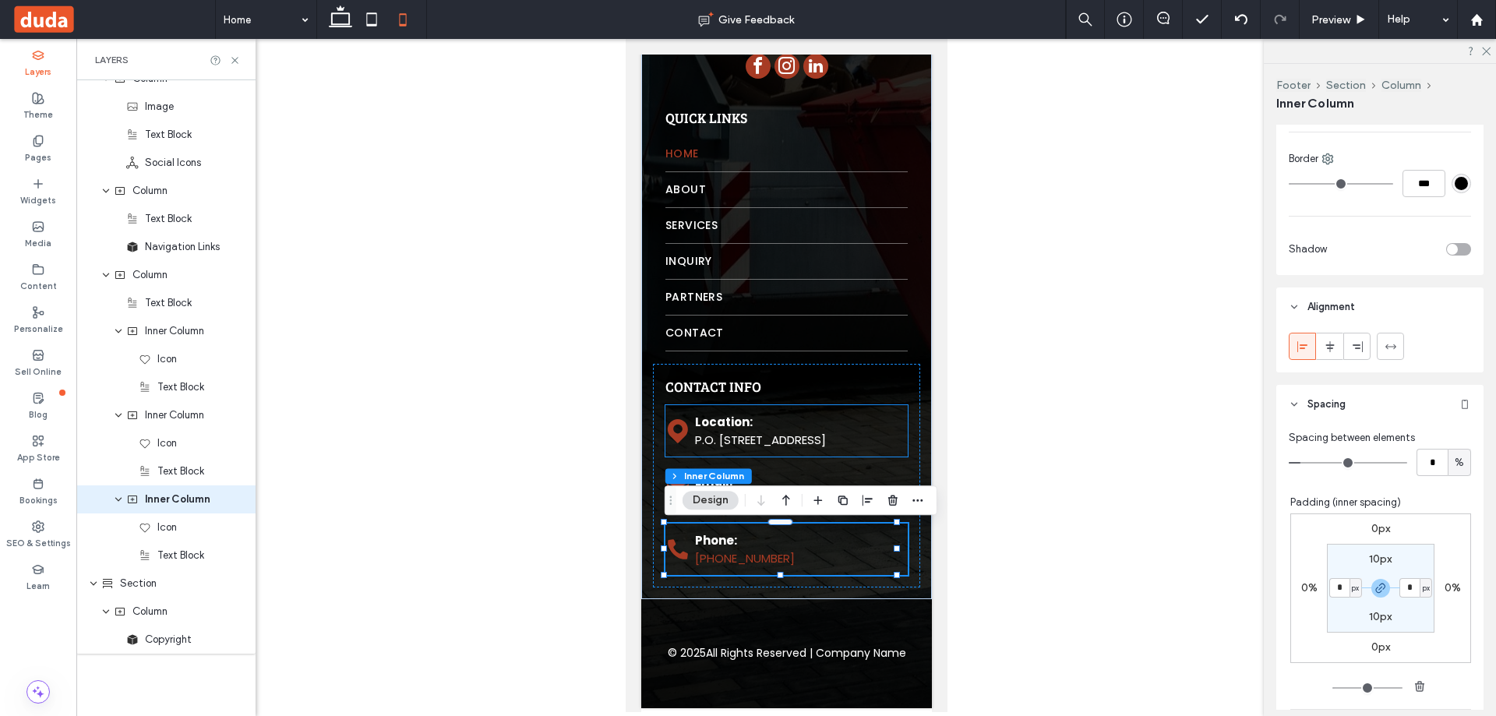
click at [672, 433] on icon at bounding box center [676, 430] width 25 height 25
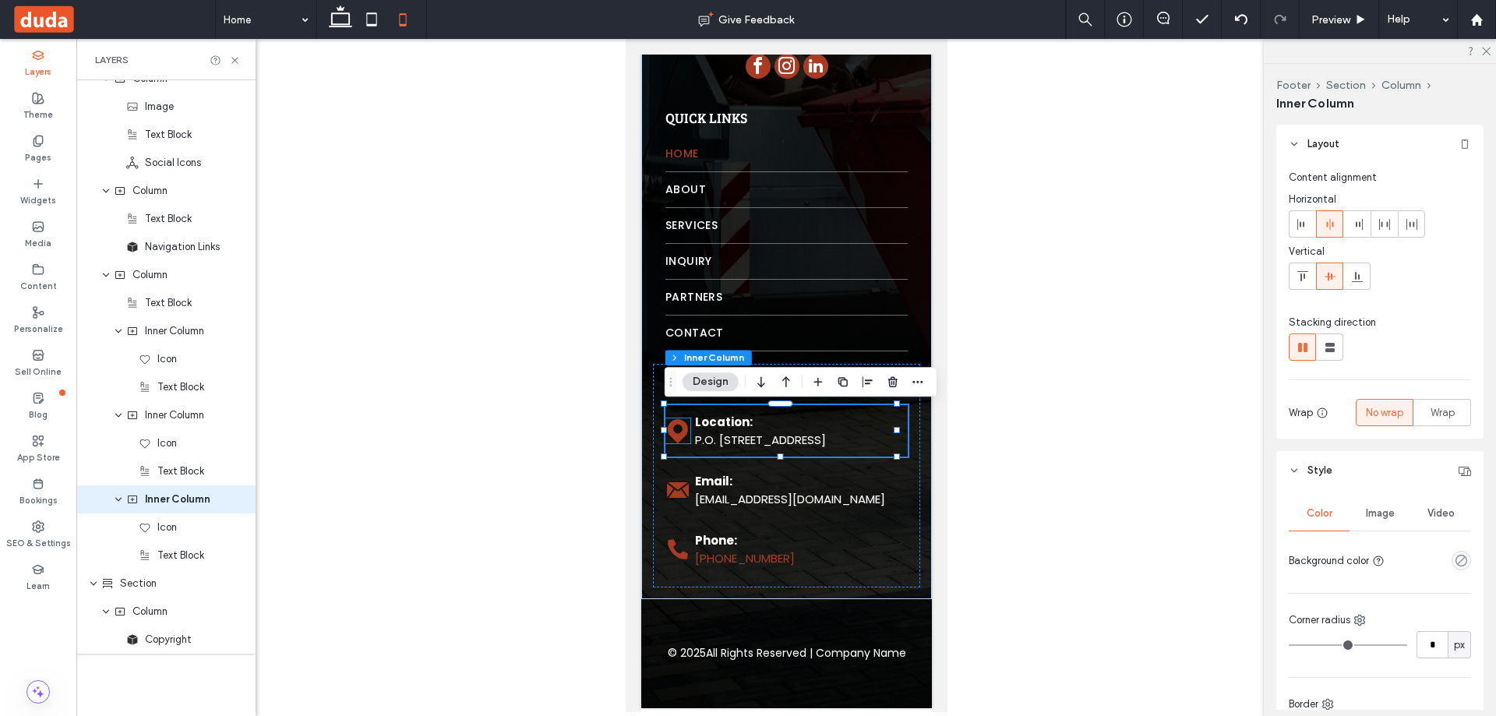
click at [675, 441] on icon at bounding box center [677, 431] width 20 height 24
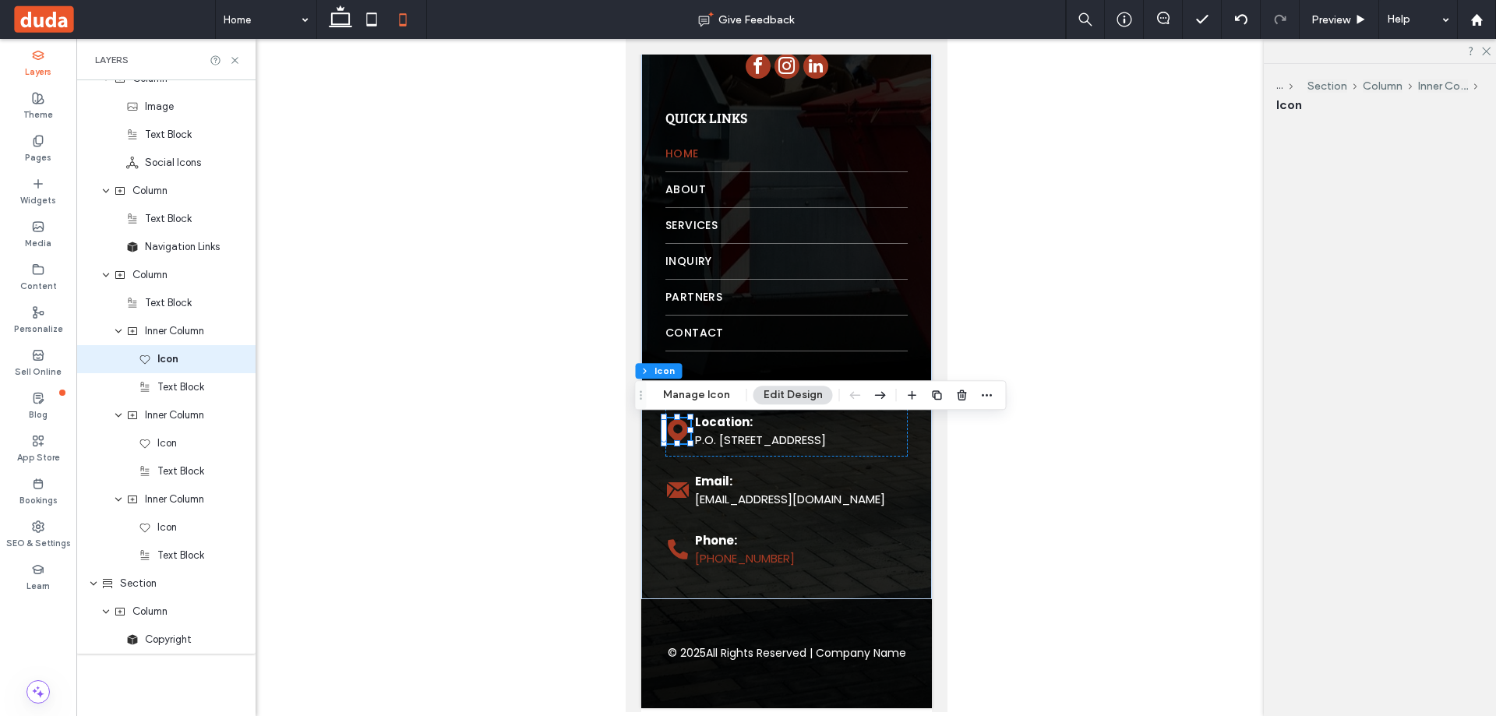
click at [542, 434] on div at bounding box center [785, 375] width 1419 height 673
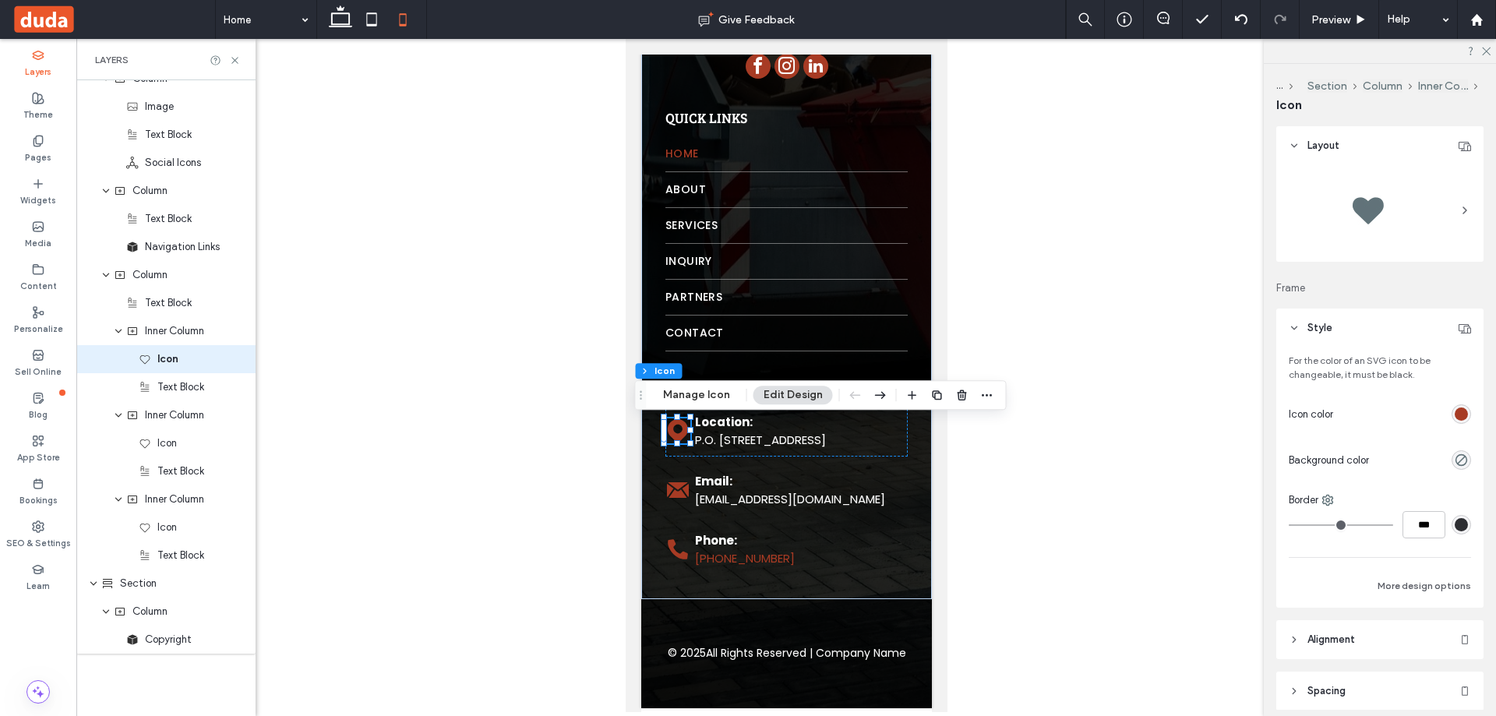
scroll to position [3342, 0]
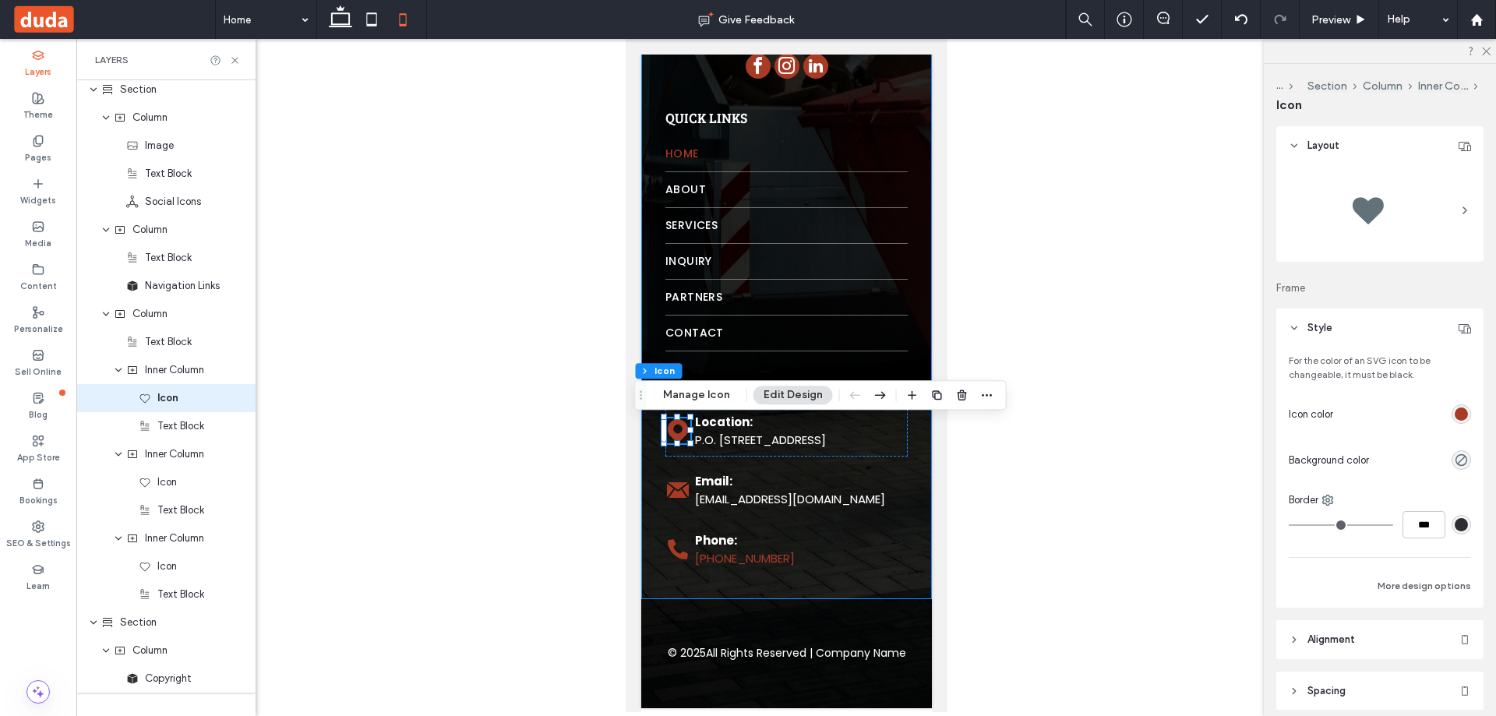
click at [645, 573] on div "Clear out unwanted items and enjoy a clutter-free space—while making a positive…" at bounding box center [785, 230] width 291 height 737
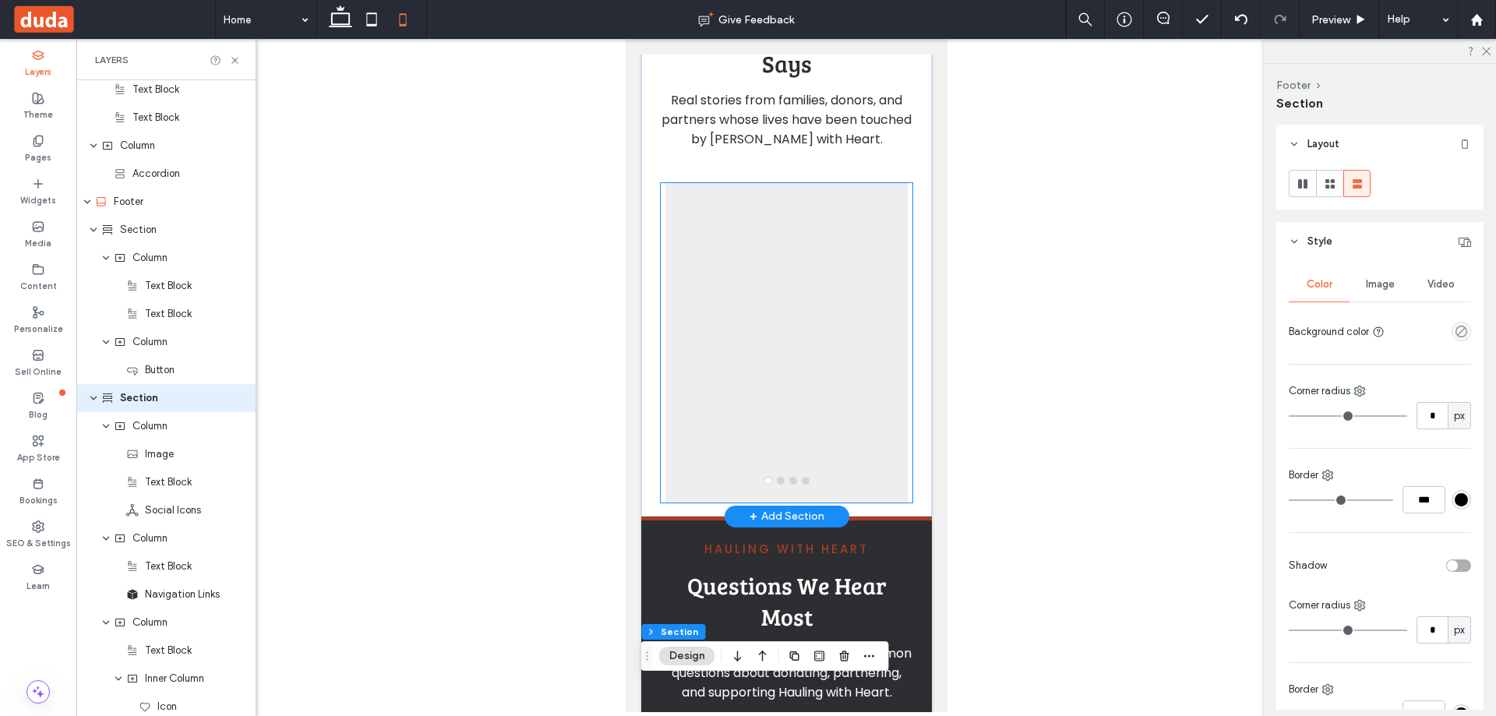
scroll to position [4804, 0]
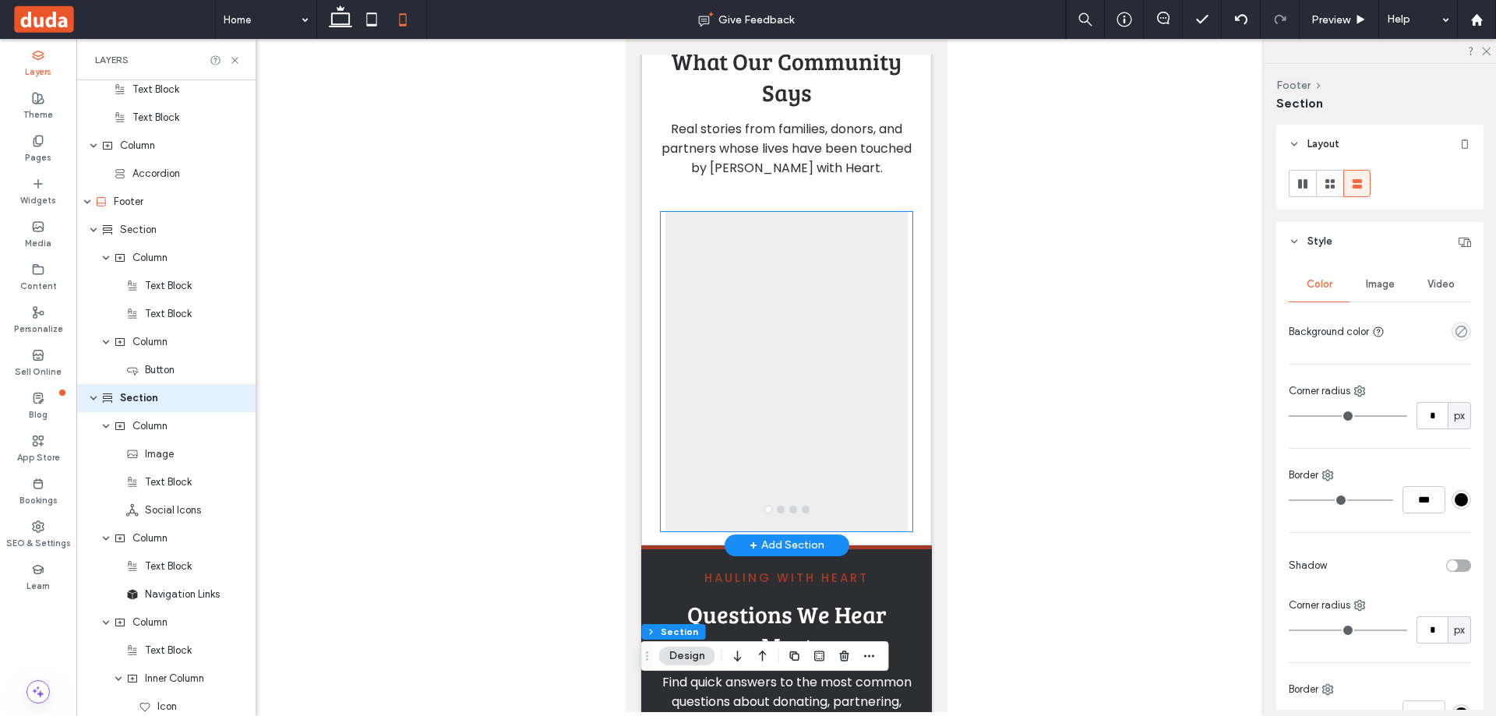
click at [823, 518] on div at bounding box center [784, 371] width 241 height 319
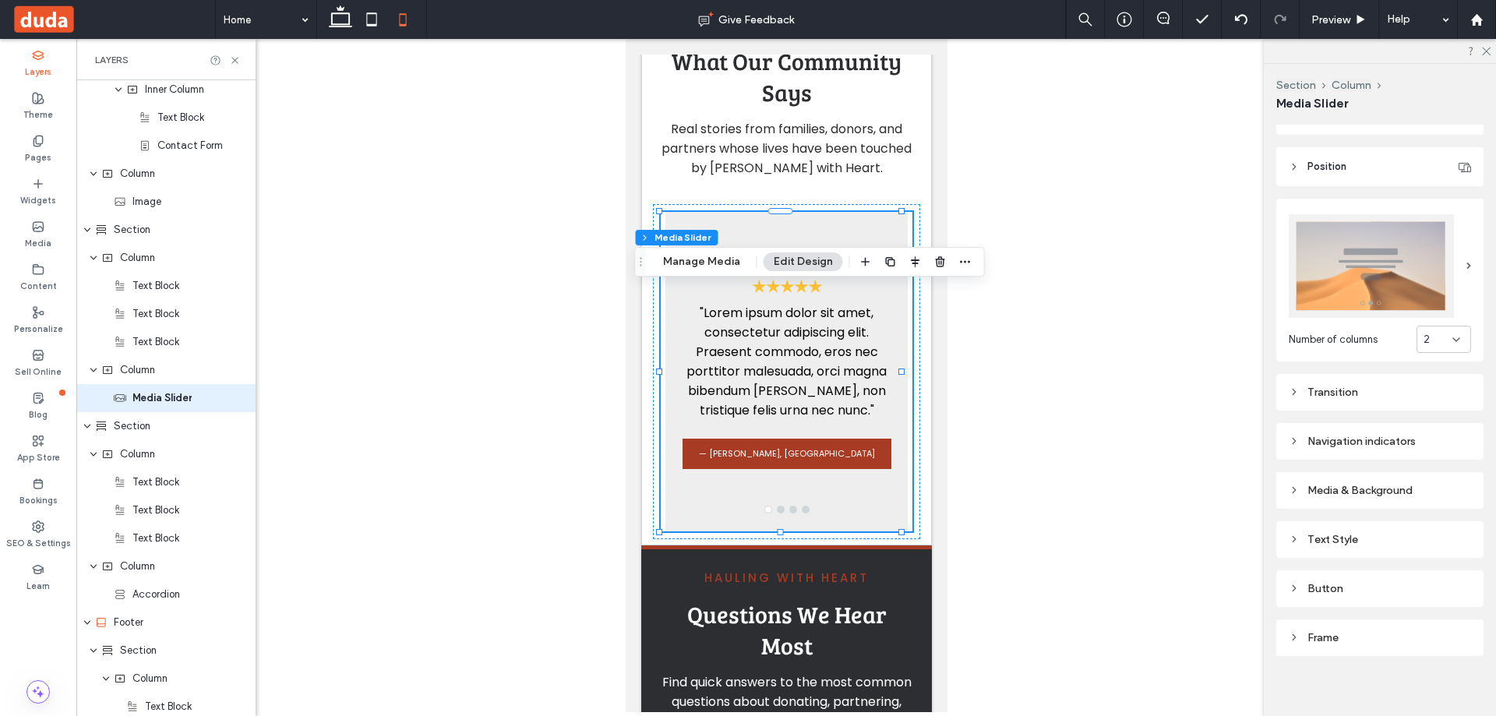
scroll to position [186, 0]
click at [1337, 575] on div "Button" at bounding box center [1379, 585] width 182 height 21
click at [1308, 629] on label "Text" at bounding box center [1373, 630] width 170 height 31
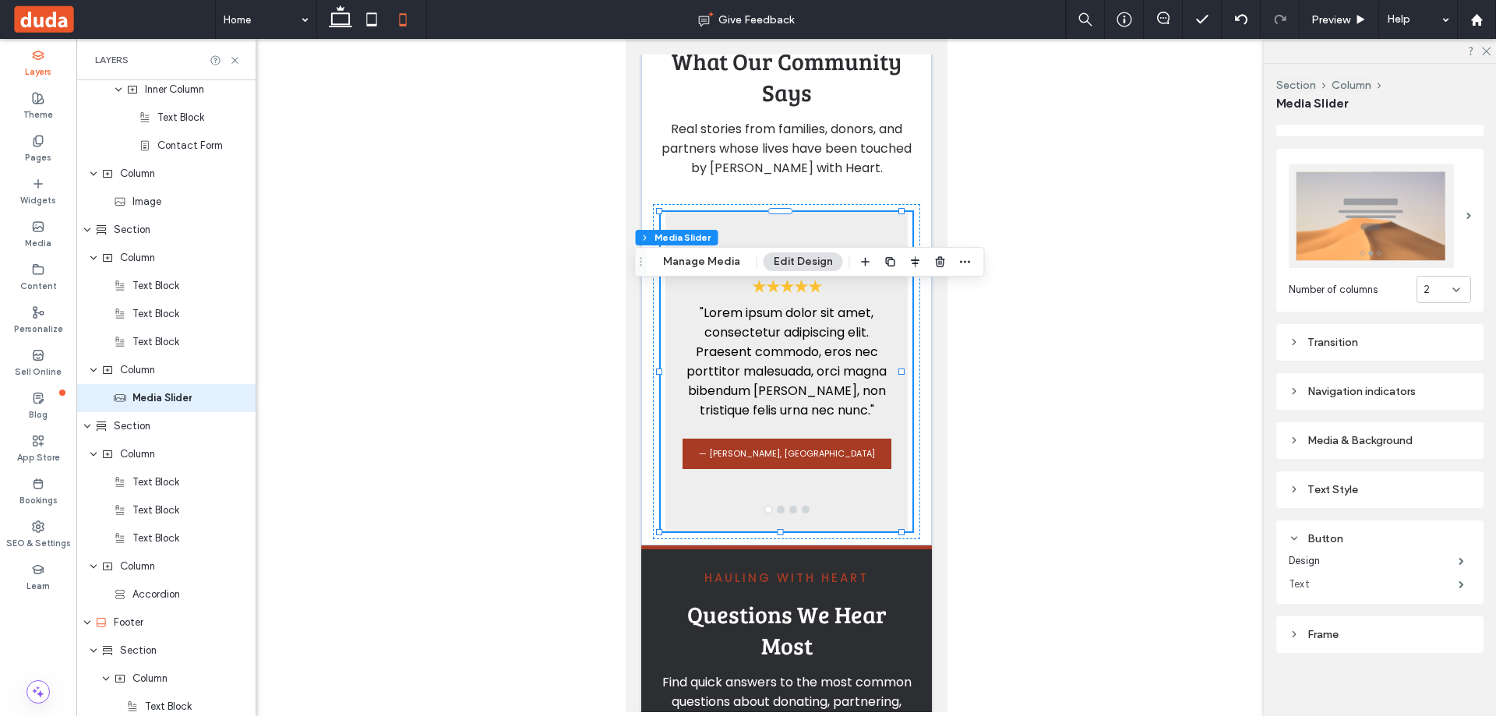
click at [1306, 573] on label "Text" at bounding box center [1373, 584] width 170 height 31
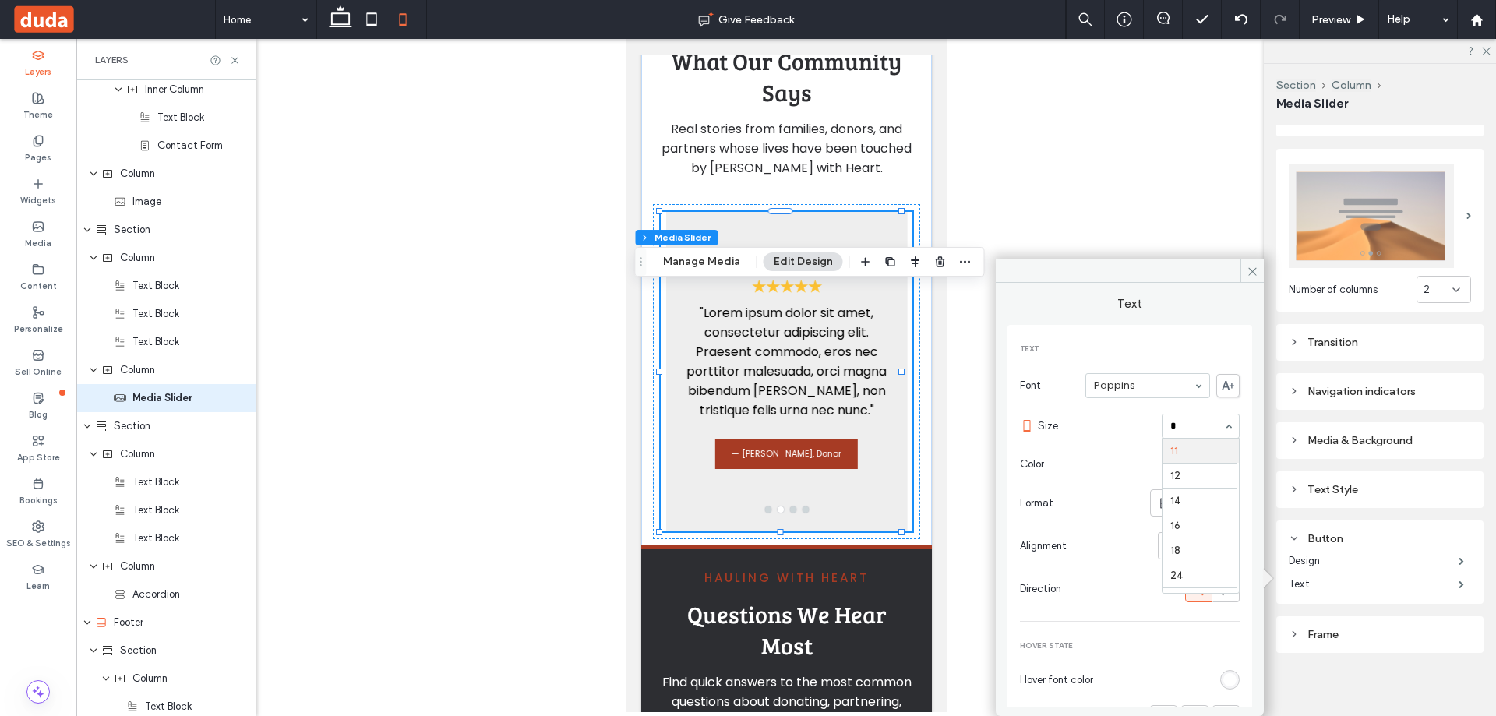
scroll to position [0, 0]
type input "**"
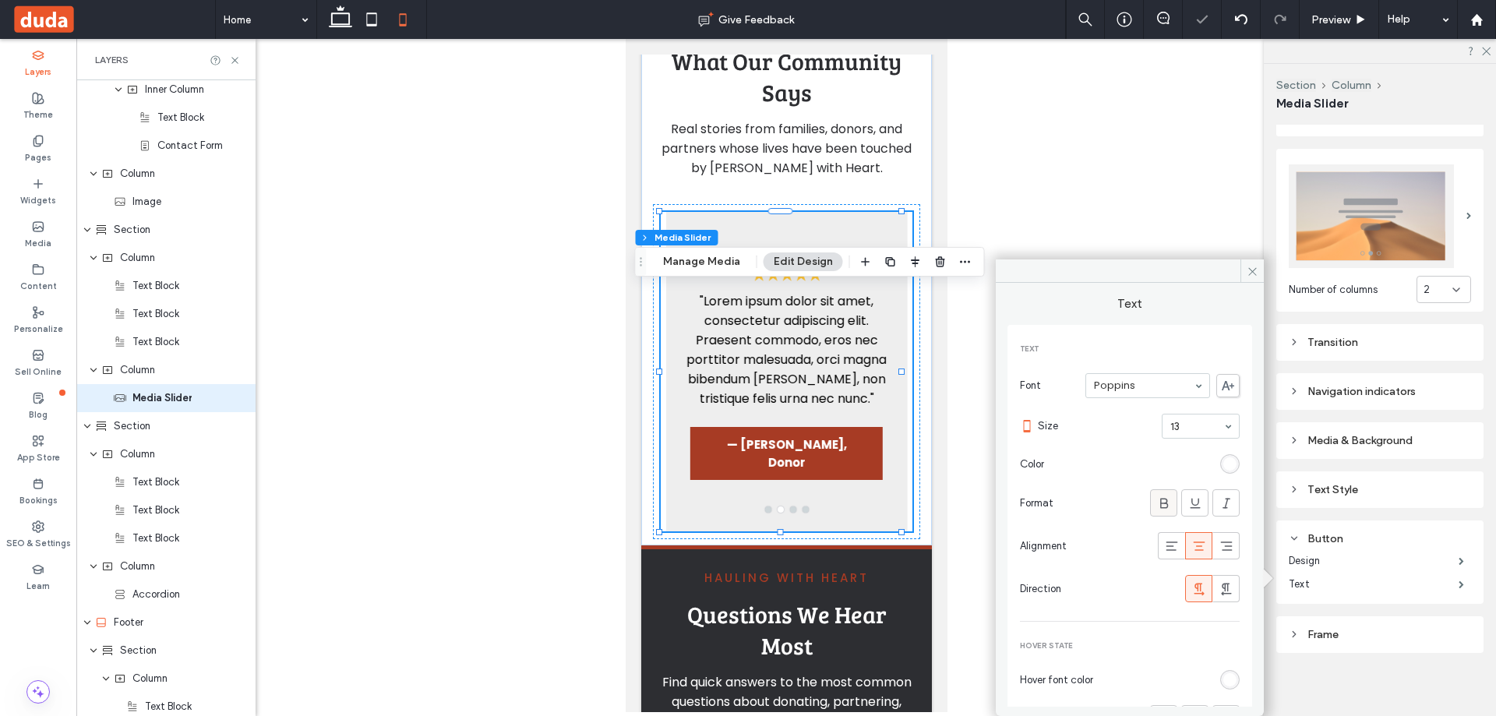
drag, startPoint x: 1137, startPoint y: 496, endPoint x: 1165, endPoint y: 502, distance: 28.0
click at [1158, 501] on section "Format" at bounding box center [1130, 502] width 220 height 43
click at [1166, 503] on div at bounding box center [1163, 503] width 26 height 26
click at [1161, 505] on icon at bounding box center [1164, 503] width 16 height 16
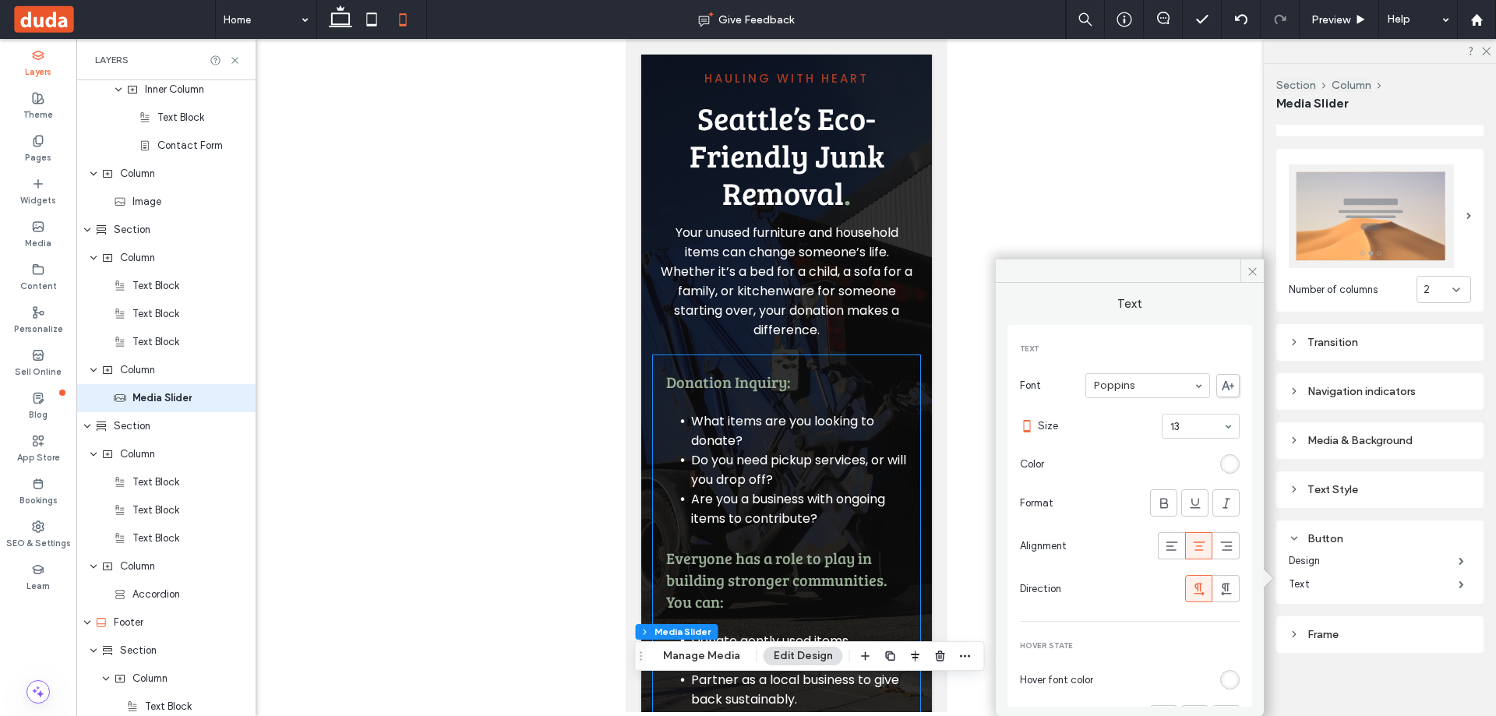
scroll to position [3636, 0]
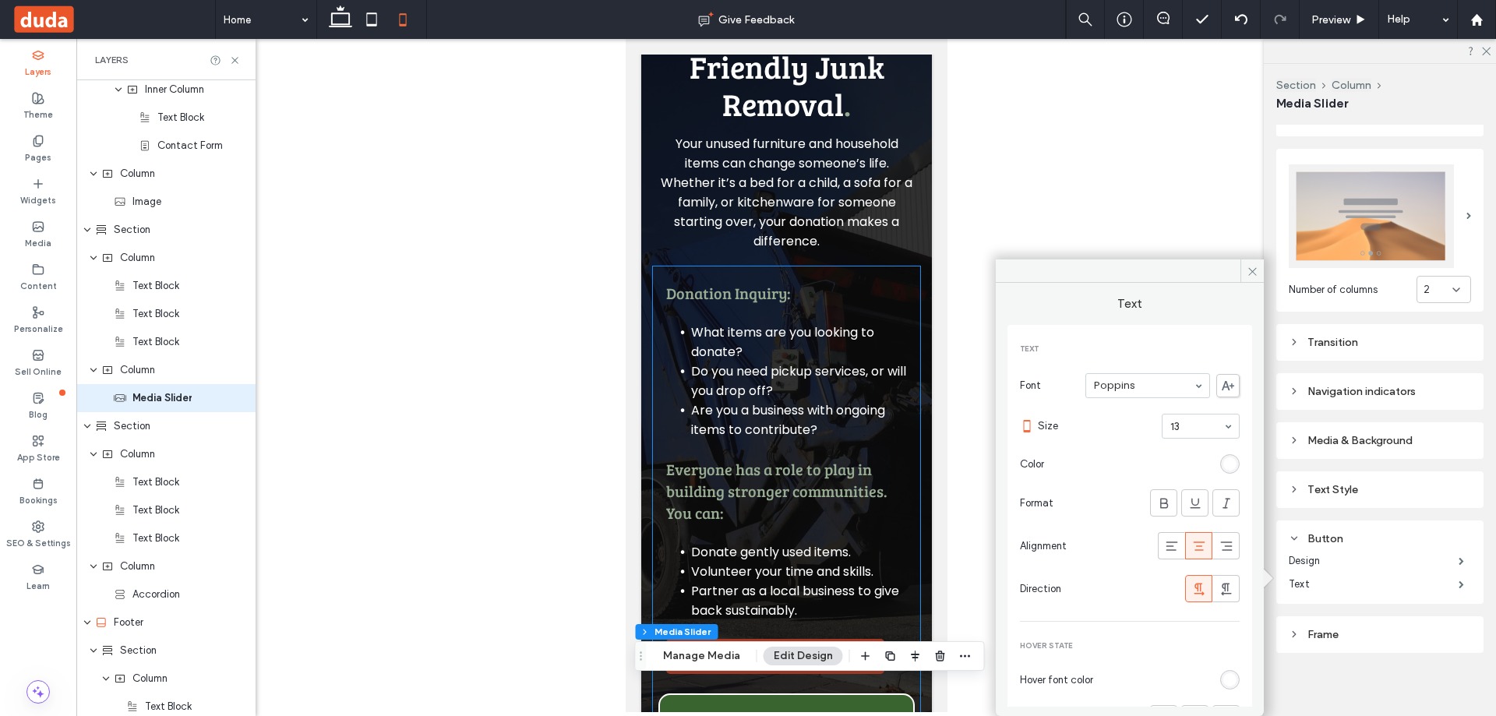
click at [877, 354] on div "Donation Inquiry: What items are you looking to donate? Do you need pickup serv…" at bounding box center [785, 477] width 256 height 407
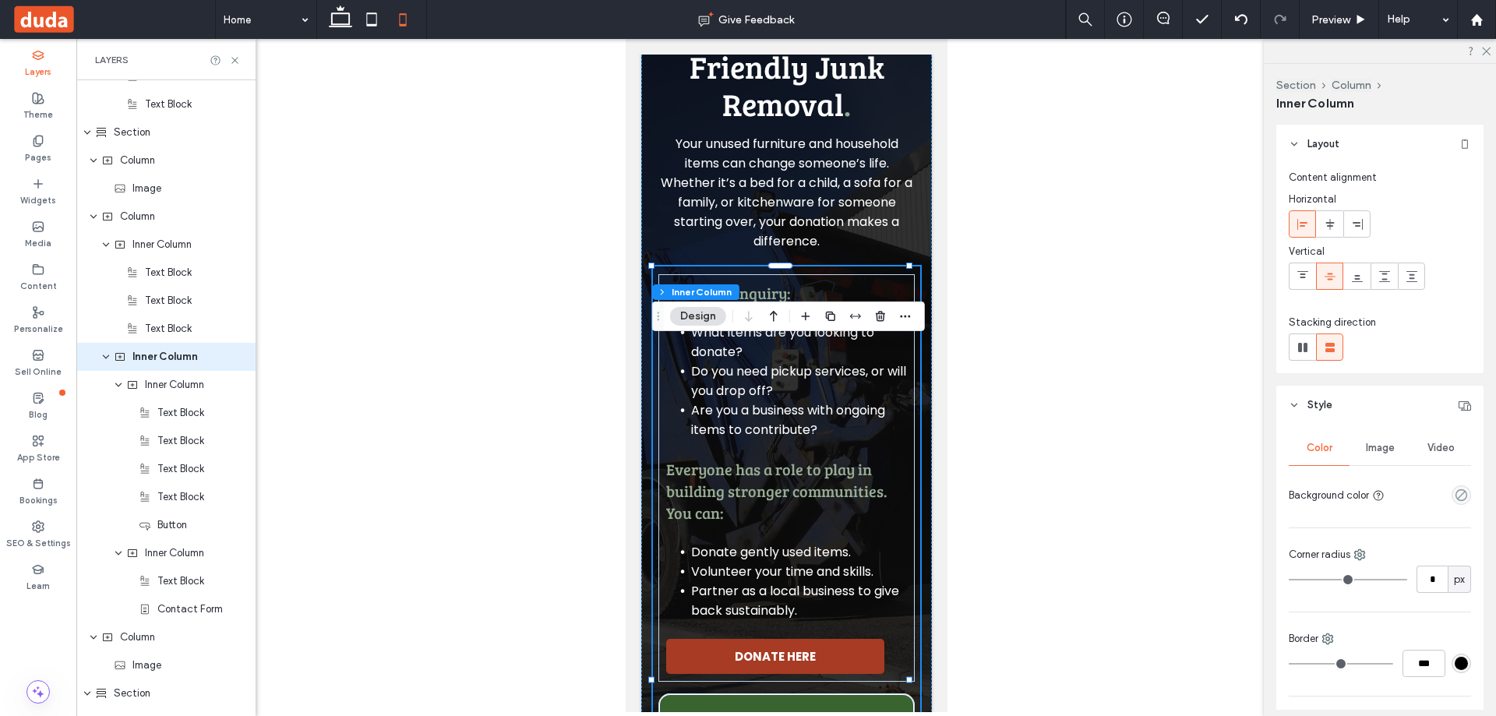
scroll to position [2108, 0]
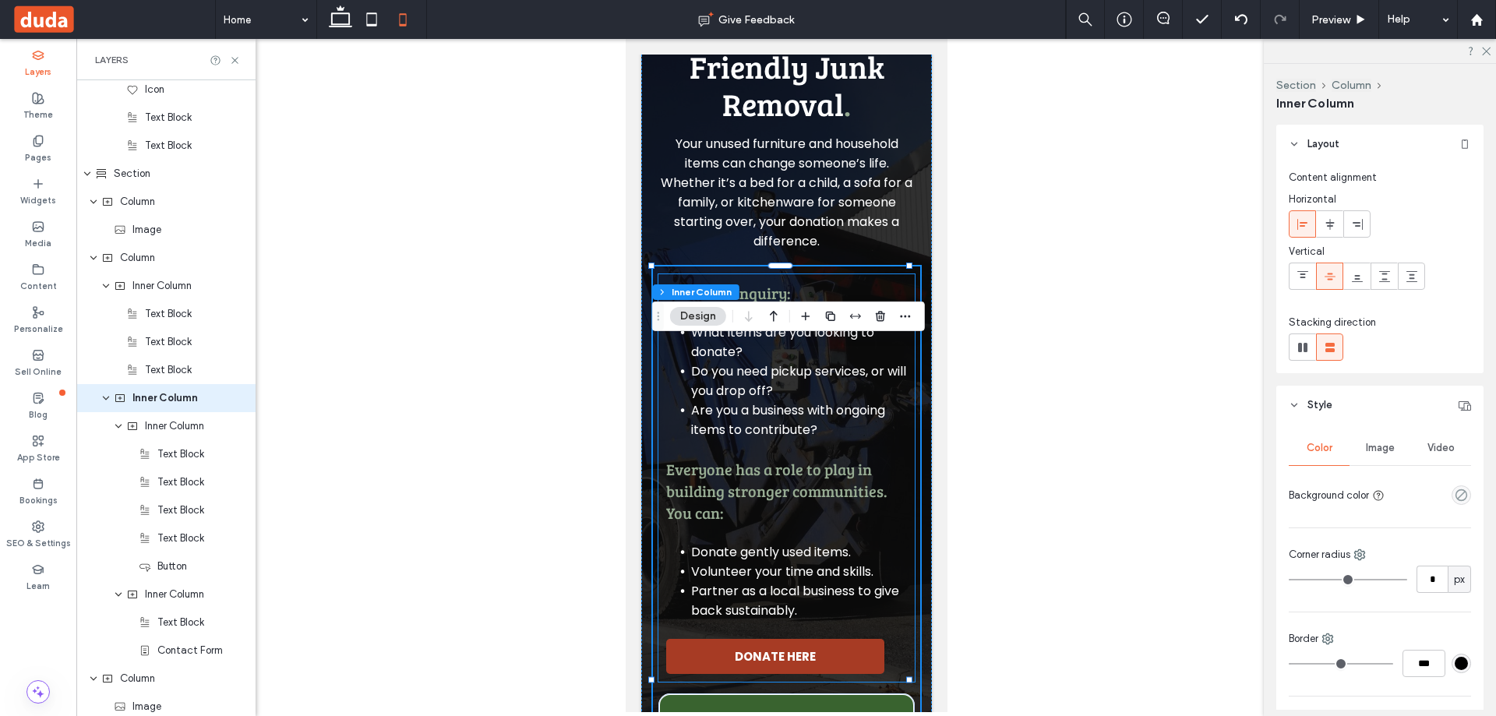
click at [858, 304] on h3 "Donation Inquiry:" at bounding box center [785, 293] width 241 height 22
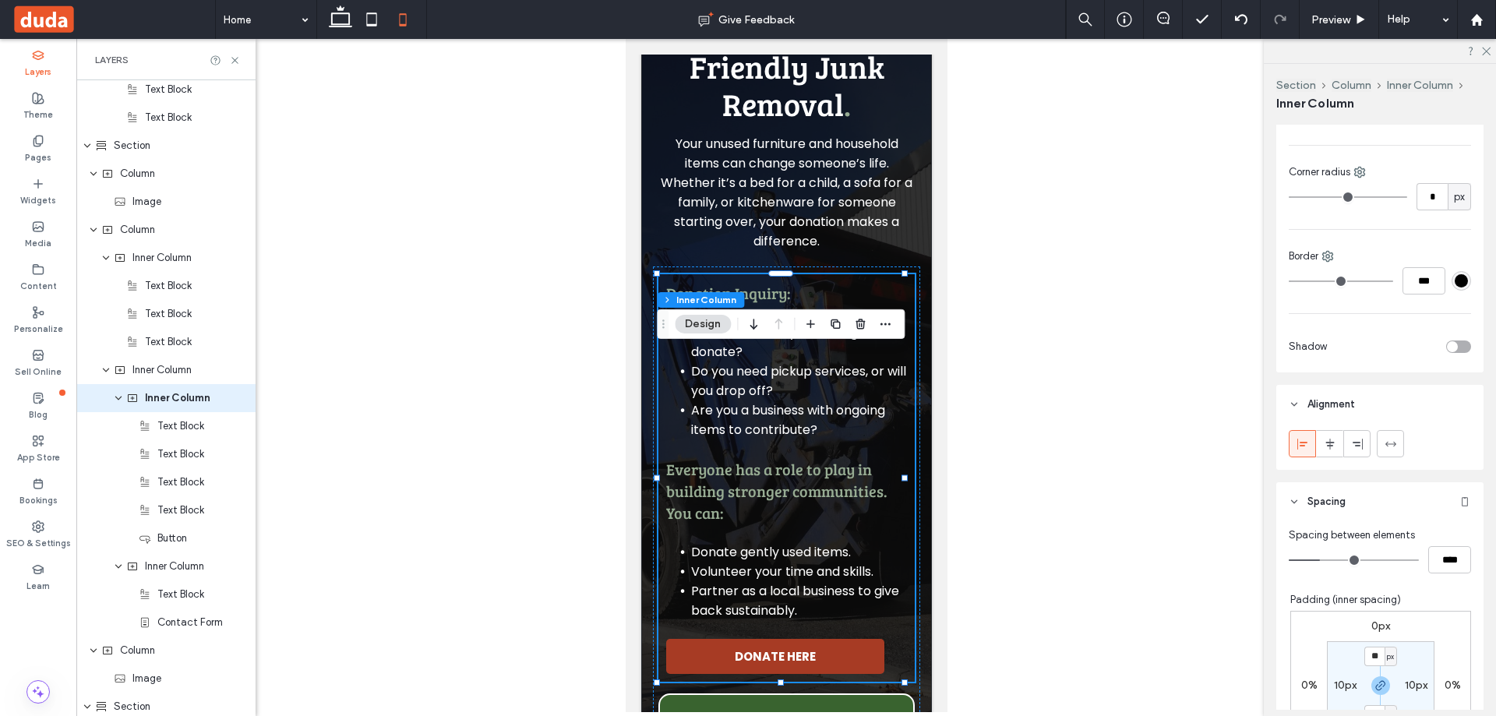
scroll to position [389, 0]
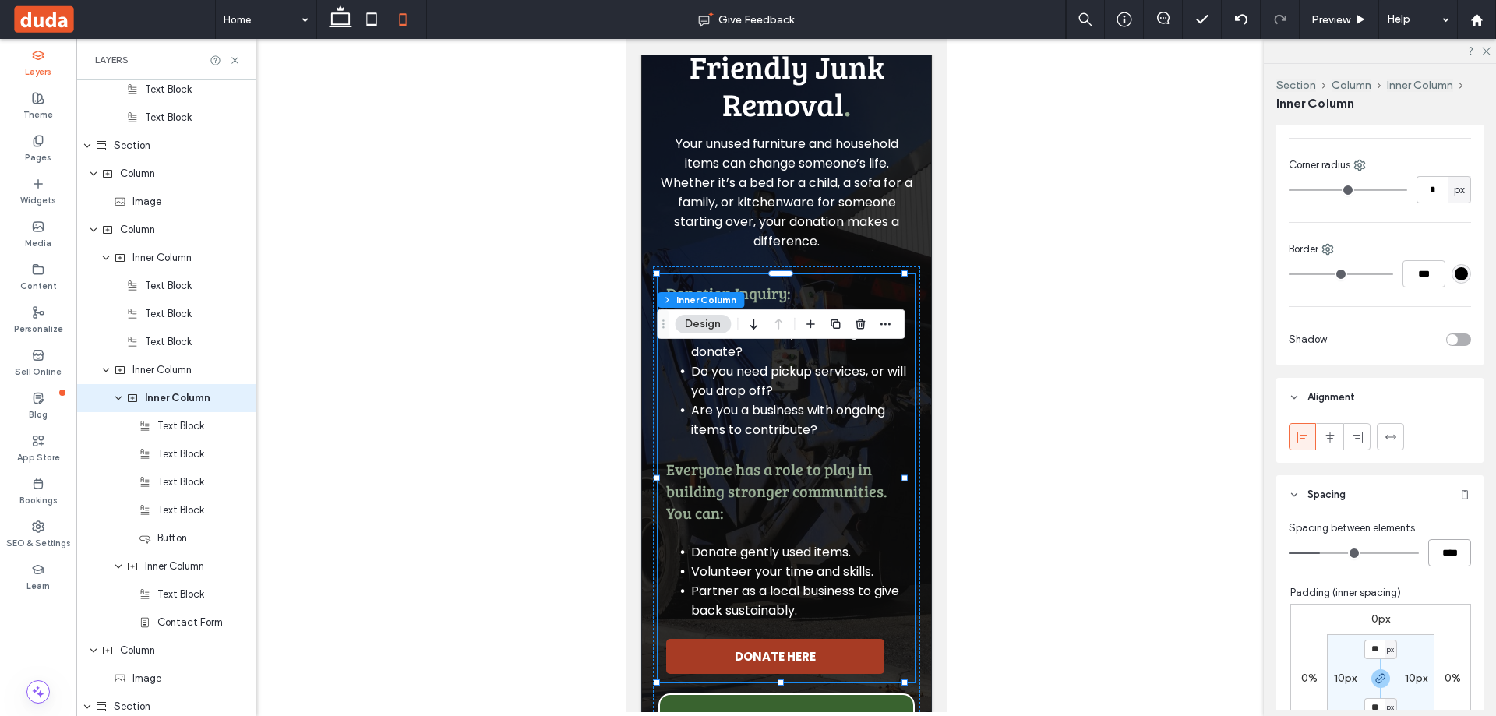
click at [1433, 555] on input "****" at bounding box center [1449, 552] width 43 height 27
type input "**"
type input "****"
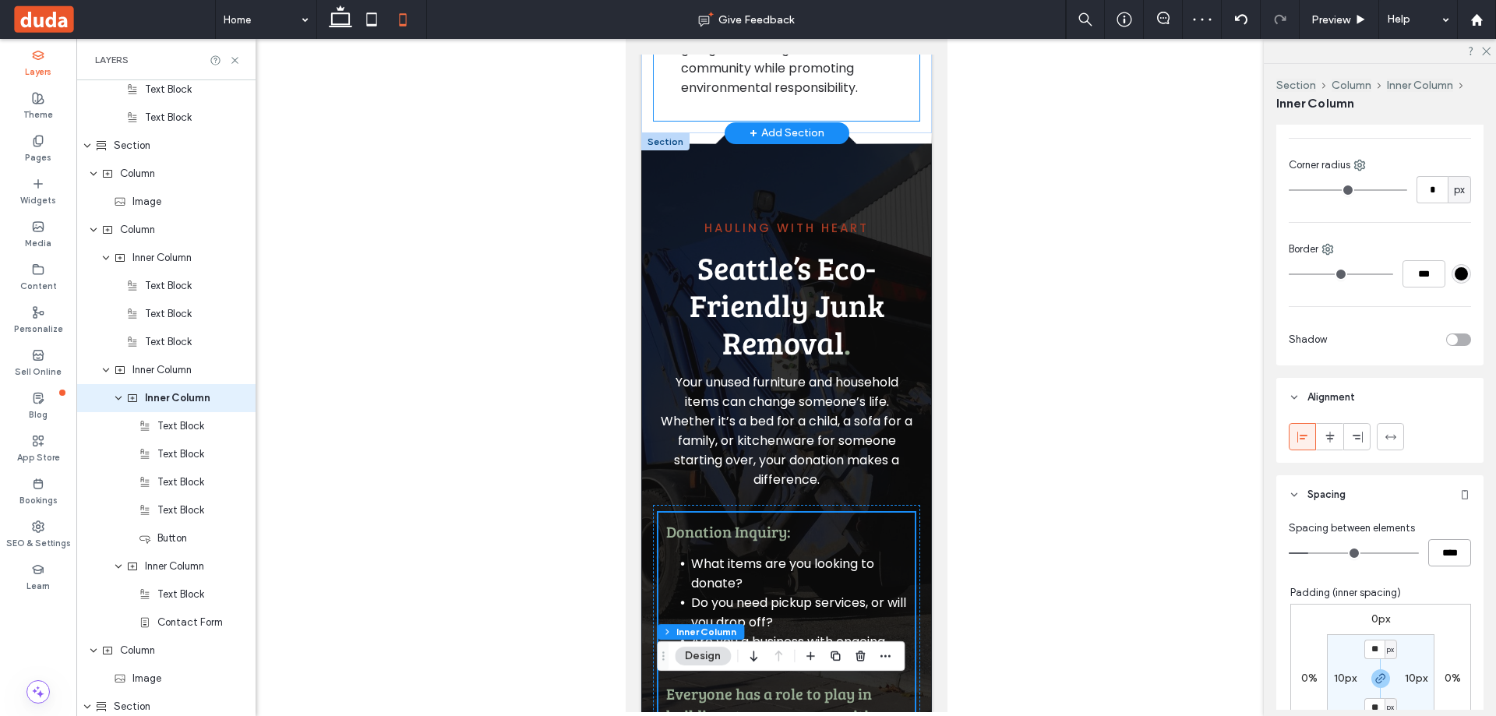
scroll to position [3091, 0]
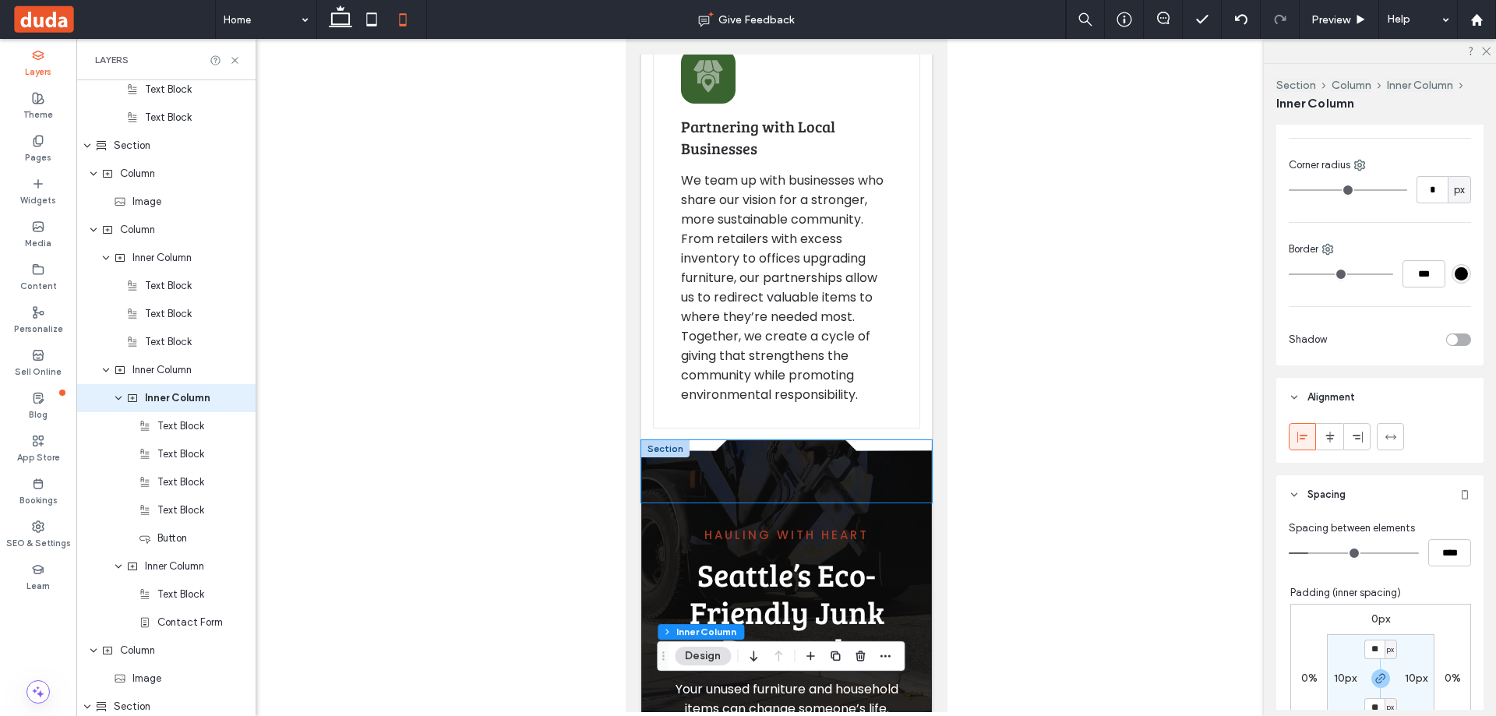
click at [818, 502] on div at bounding box center [785, 471] width 291 height 62
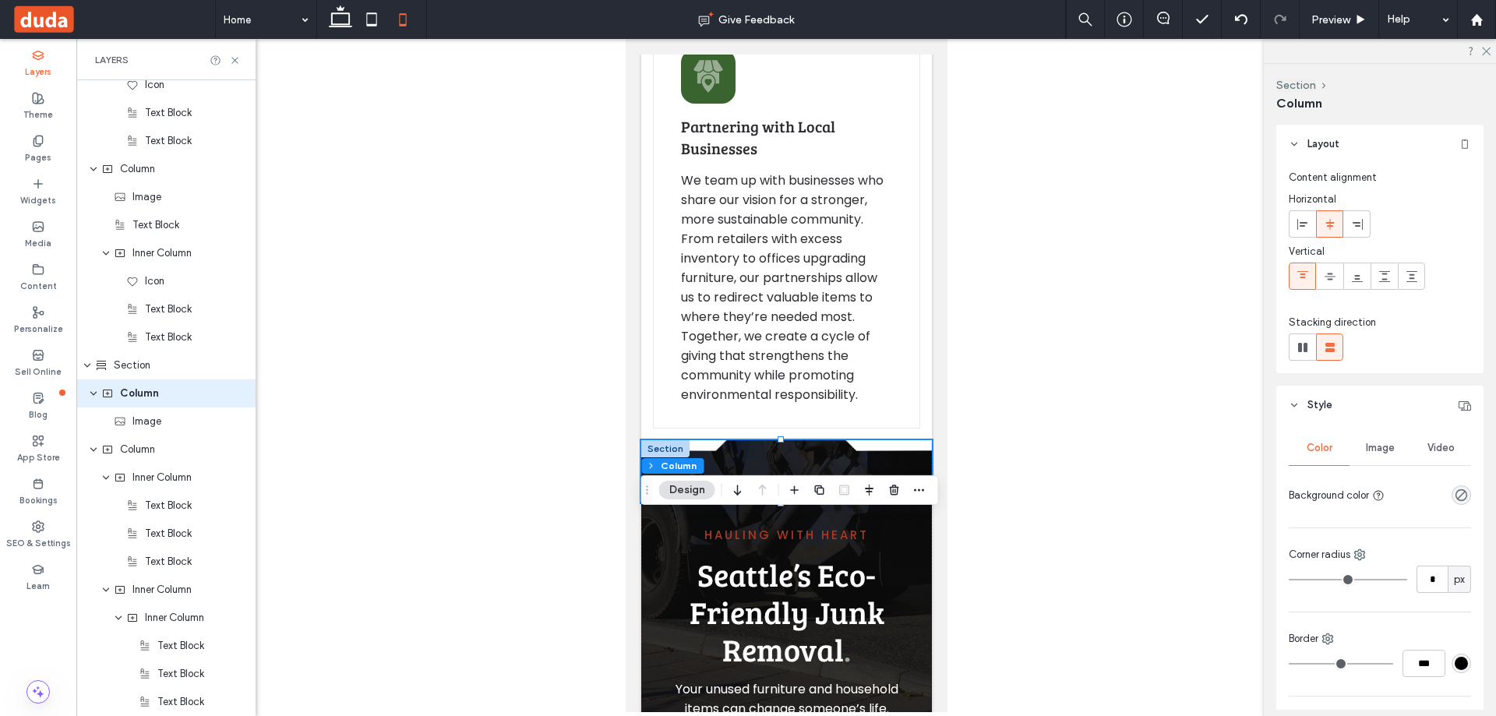
scroll to position [1912, 0]
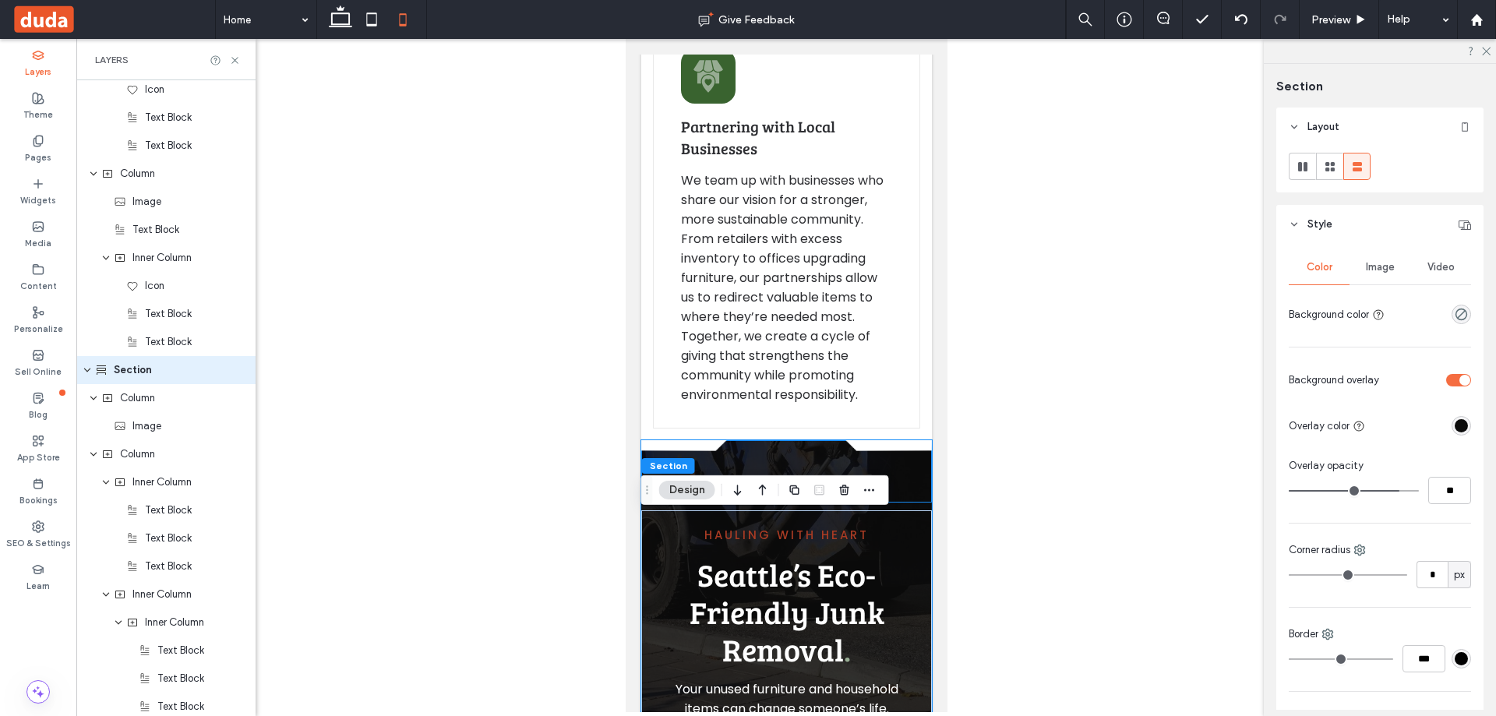
scroll to position [1883, 0]
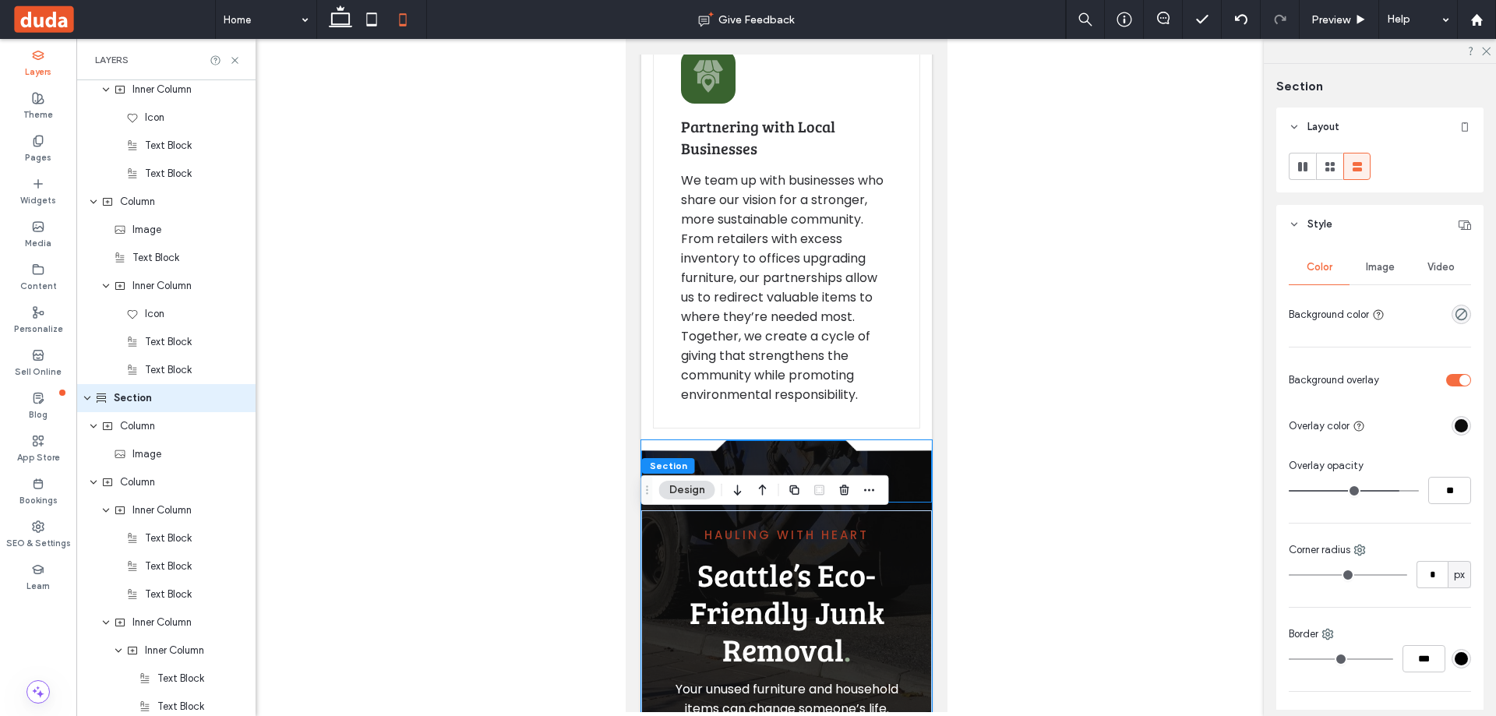
click at [780, 502] on div at bounding box center [785, 471] width 291 height 62
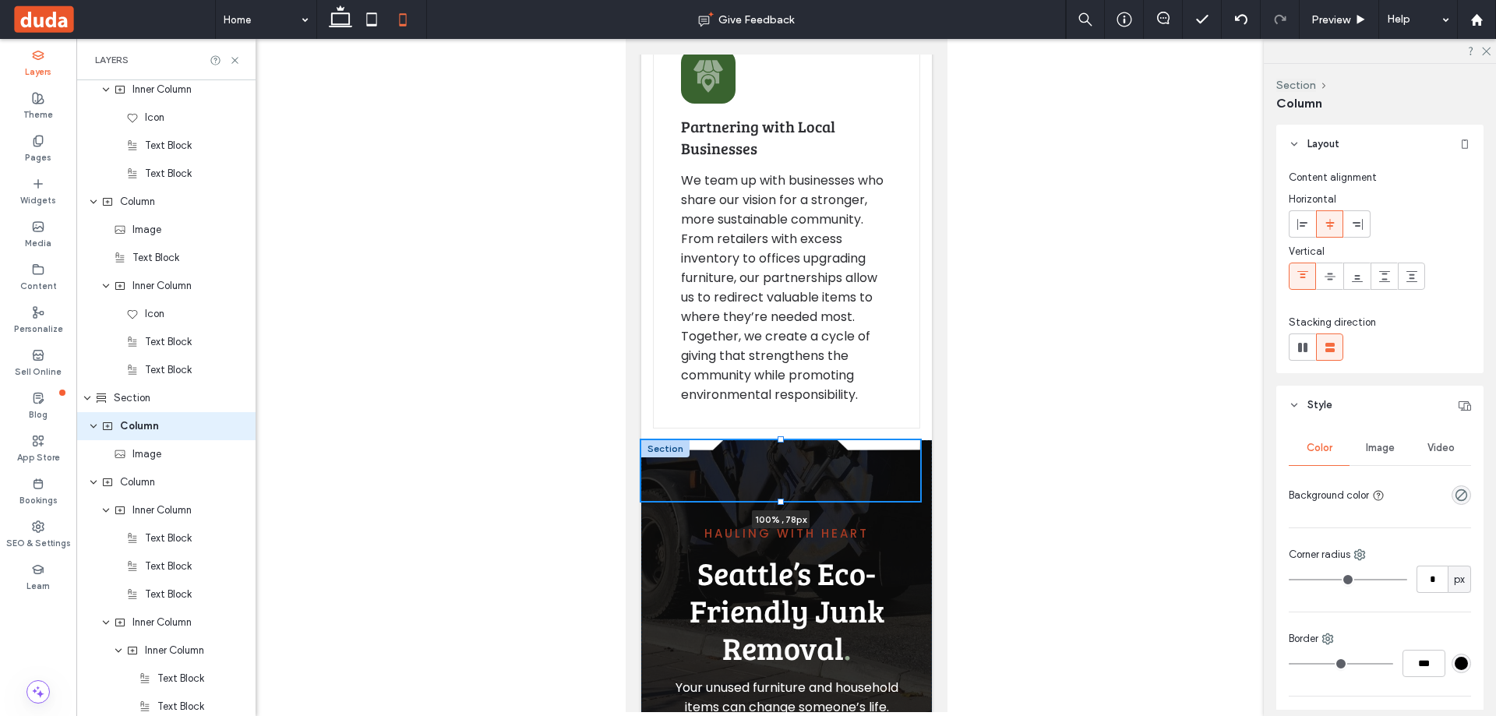
scroll to position [1912, 0]
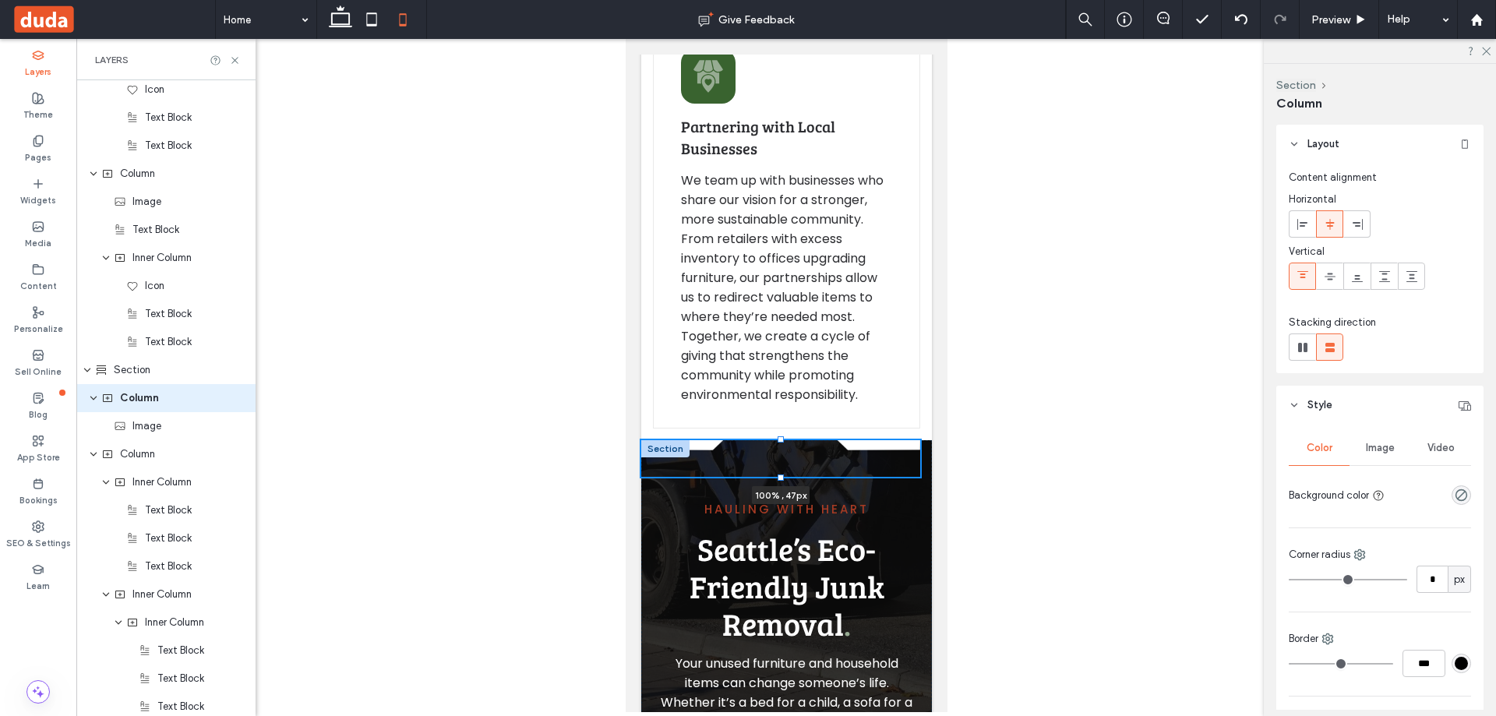
drag, startPoint x: 780, startPoint y: 580, endPoint x: 788, endPoint y: 555, distance: 26.9
type input "**"
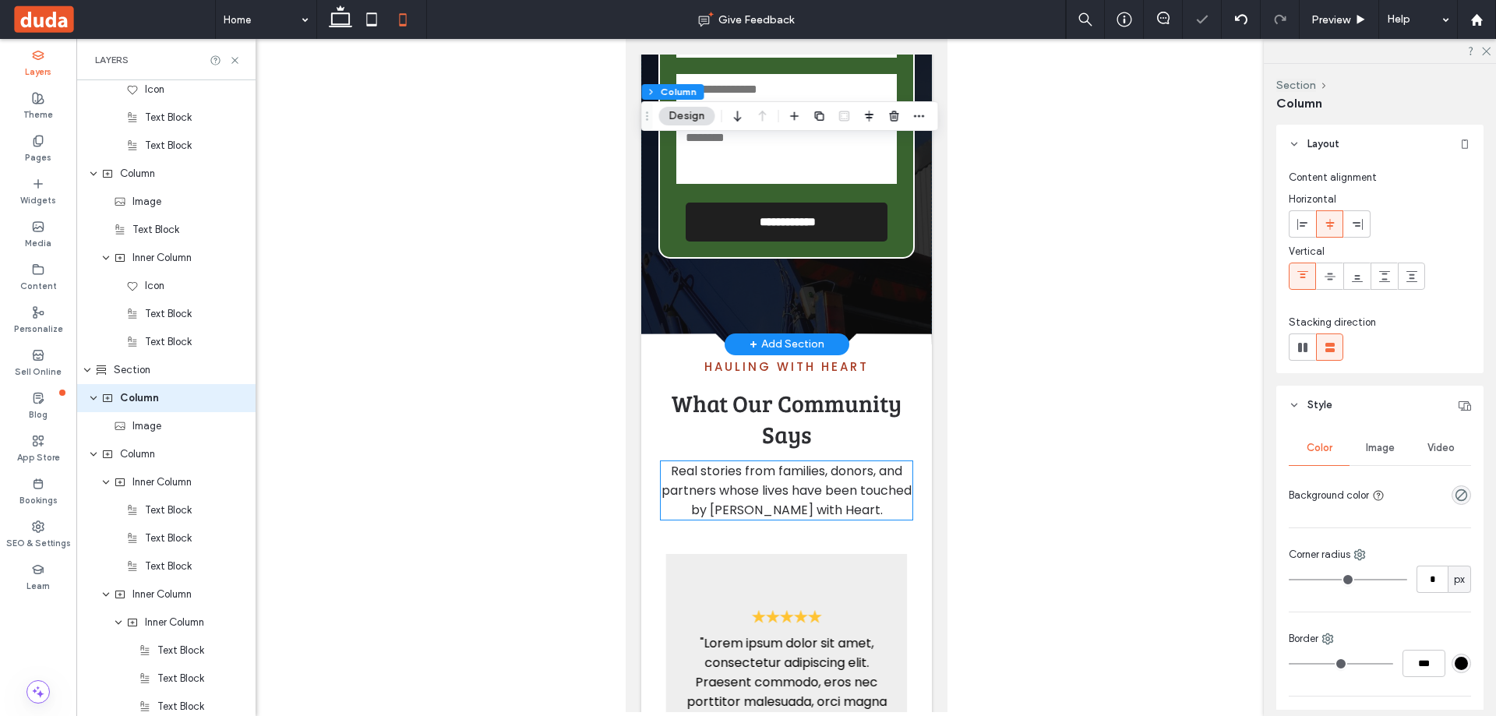
scroll to position [4415, 0]
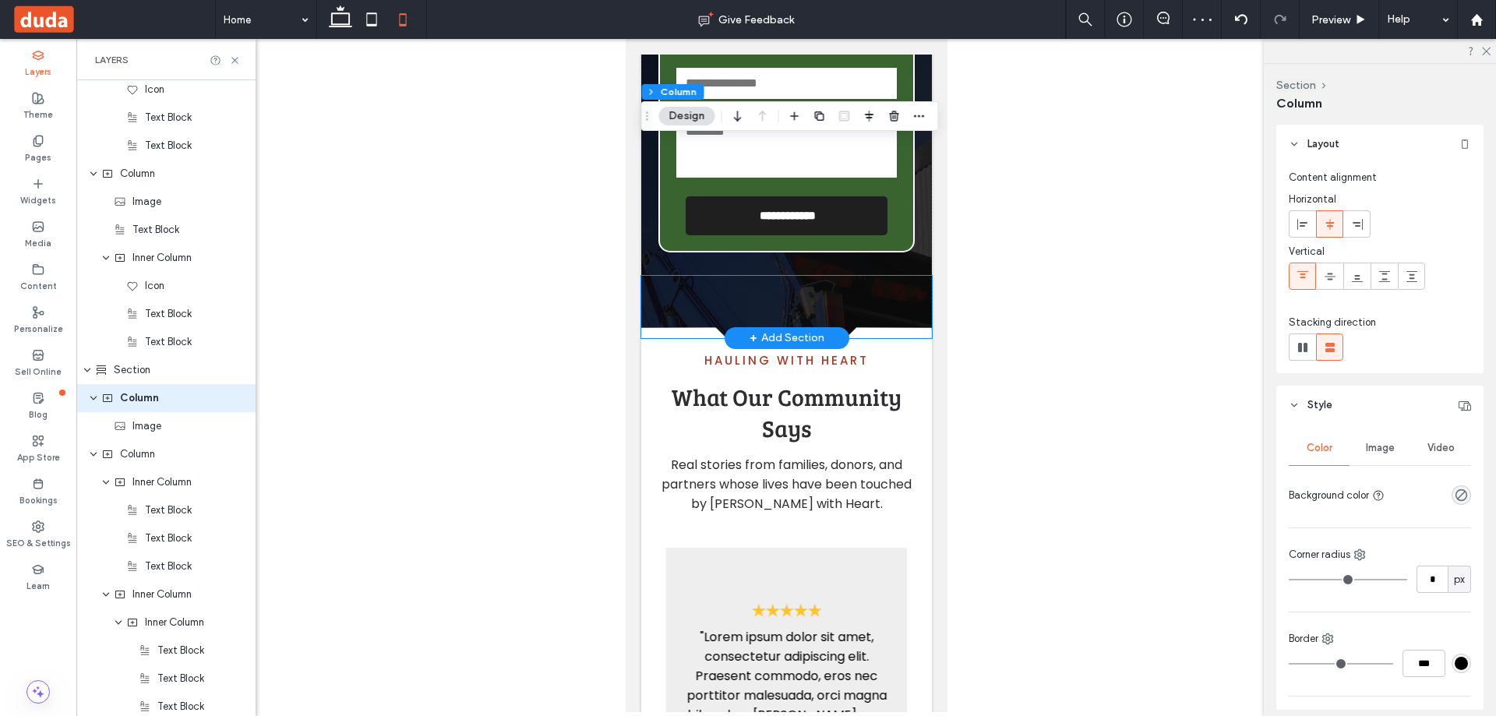
click at [844, 338] on div at bounding box center [785, 307] width 291 height 62
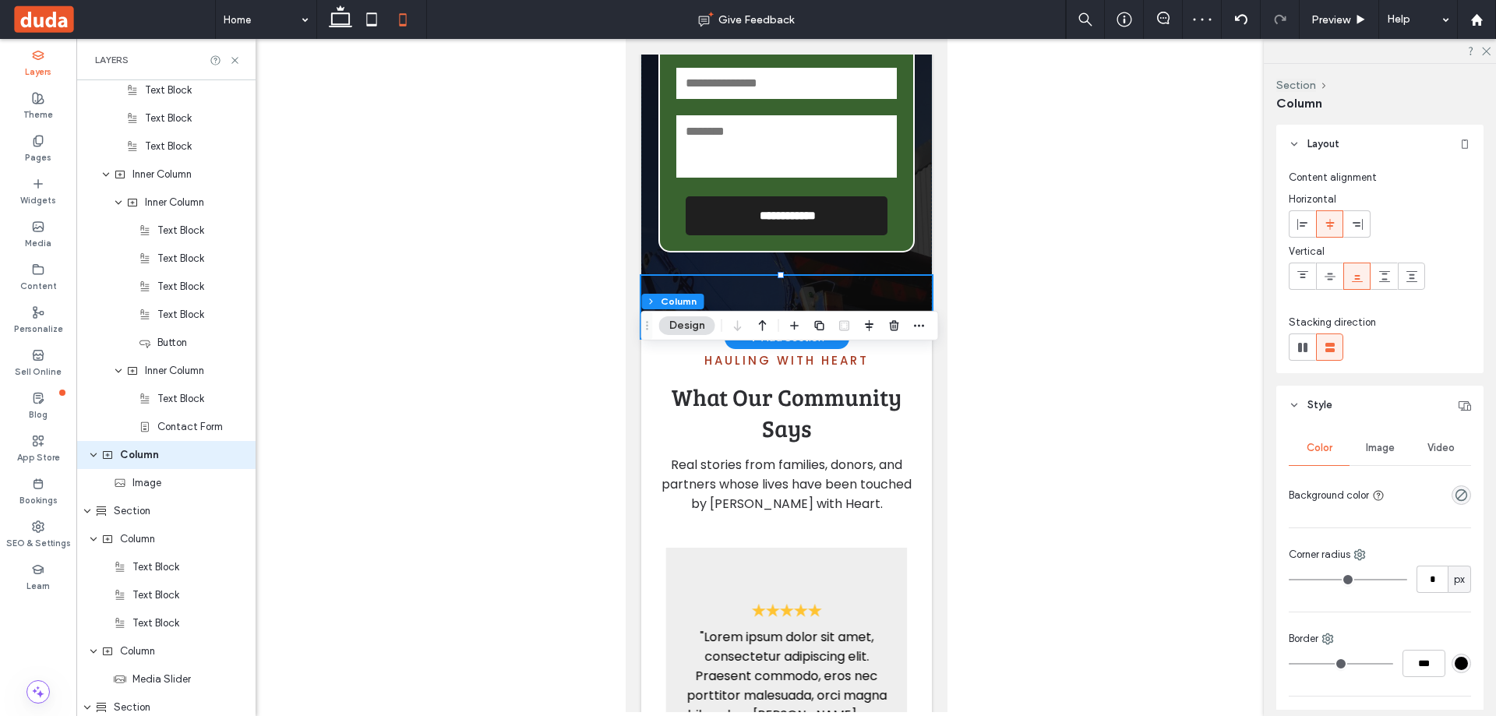
scroll to position [2388, 0]
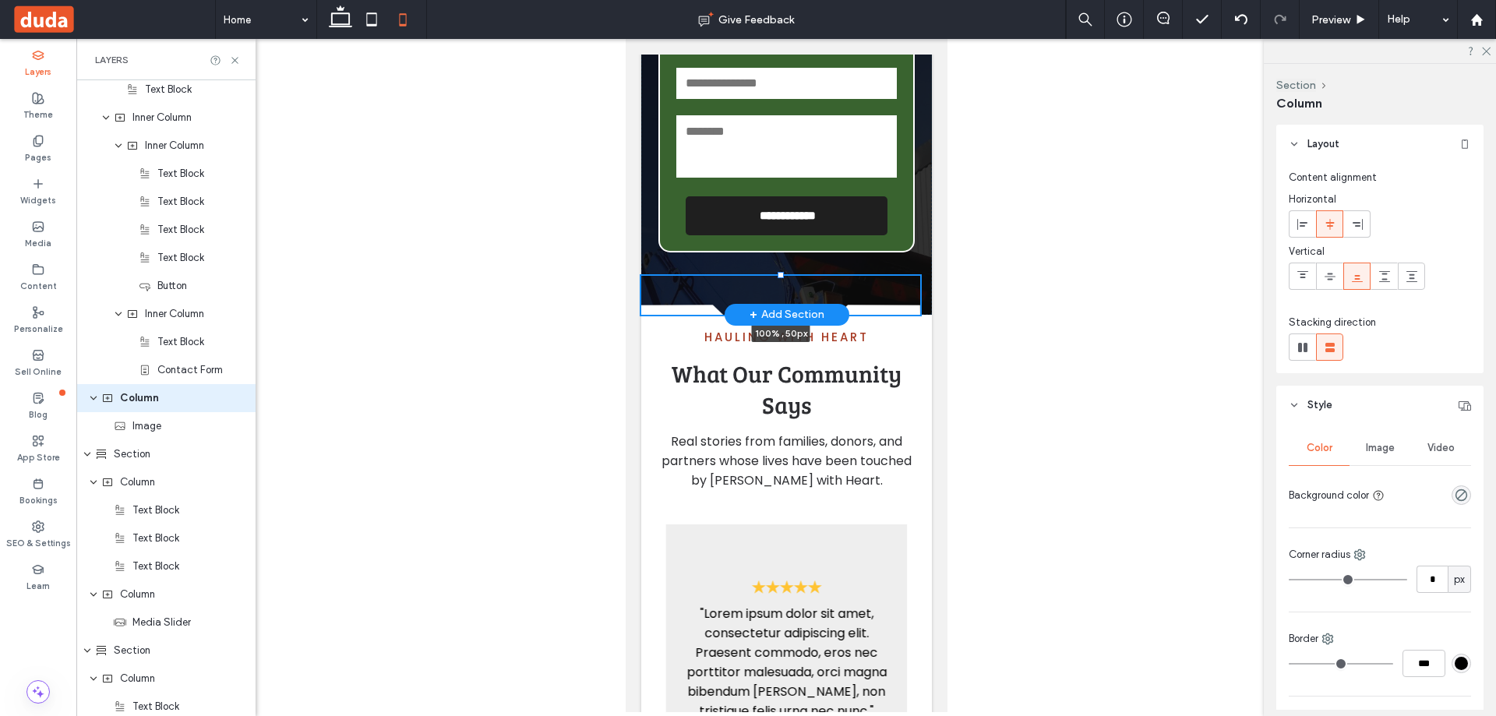
drag, startPoint x: 779, startPoint y: 351, endPoint x: 778, endPoint y: 375, distance: 24.2
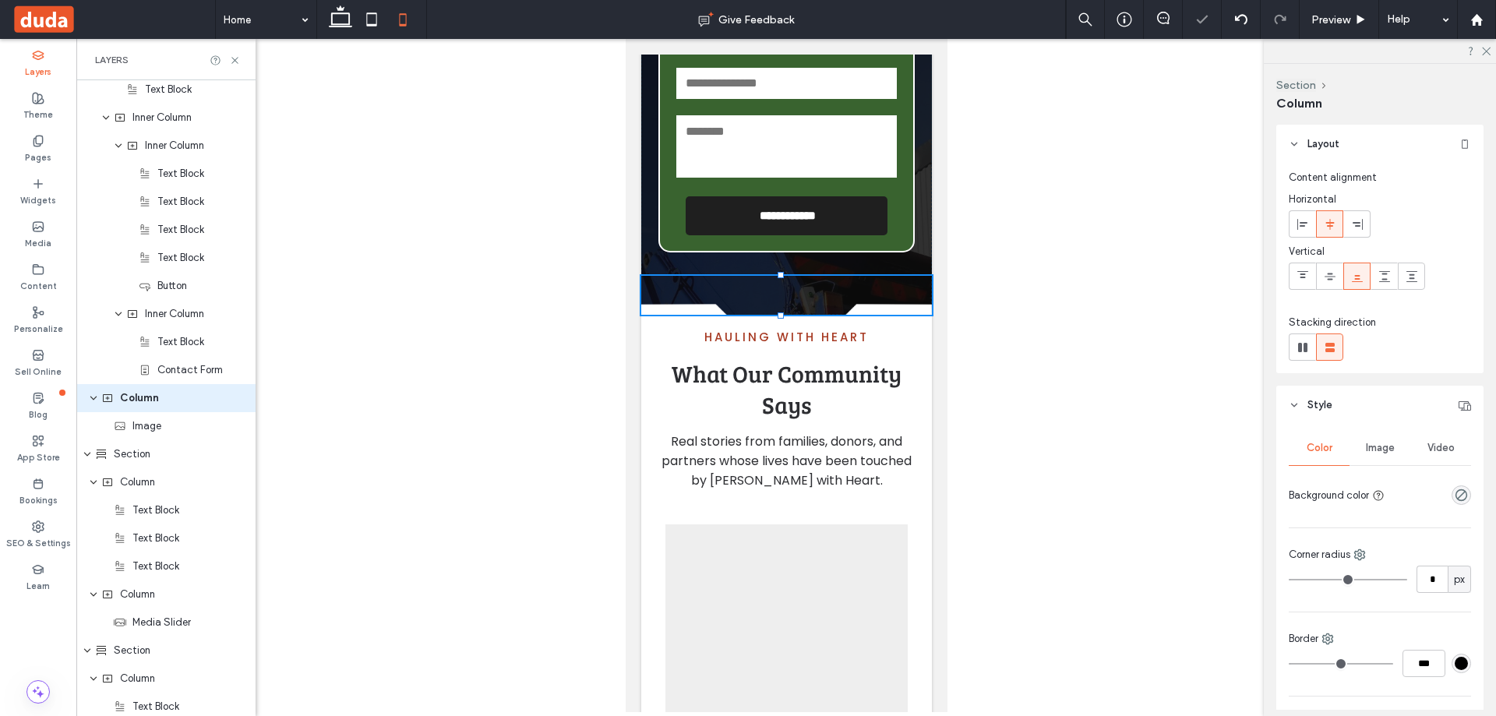
type input "**"
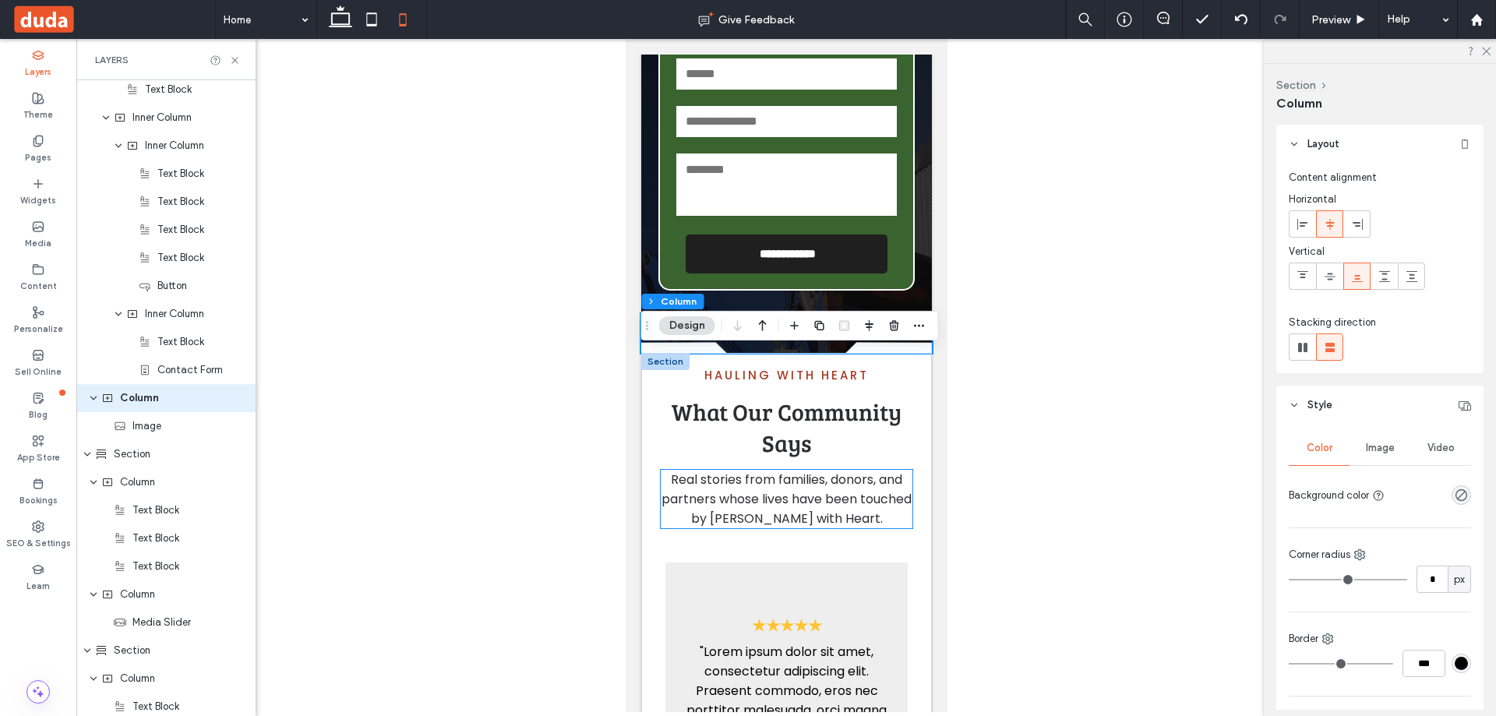
scroll to position [4415, 0]
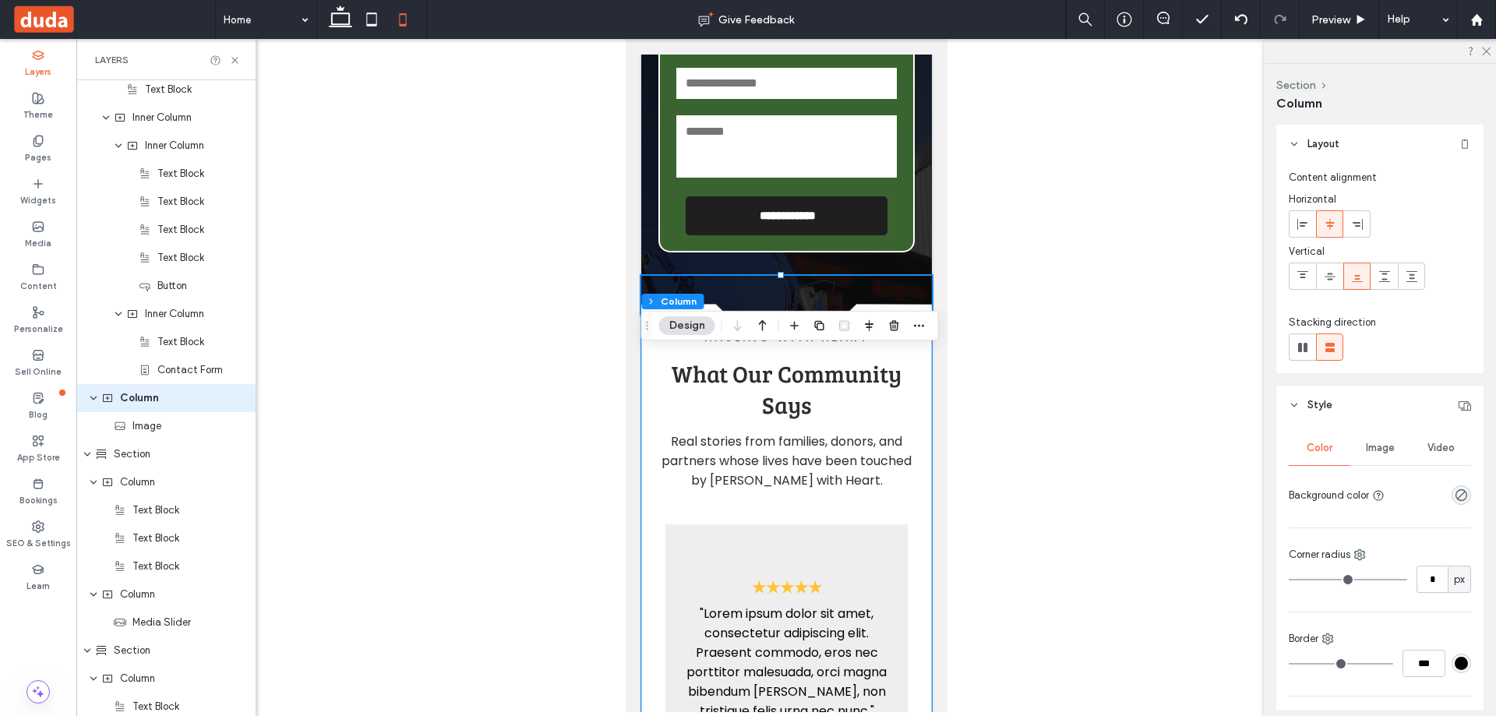
click at [912, 400] on div "Hauling with Heart What Our Community Says Real stories from families, donors, …" at bounding box center [785, 586] width 291 height 543
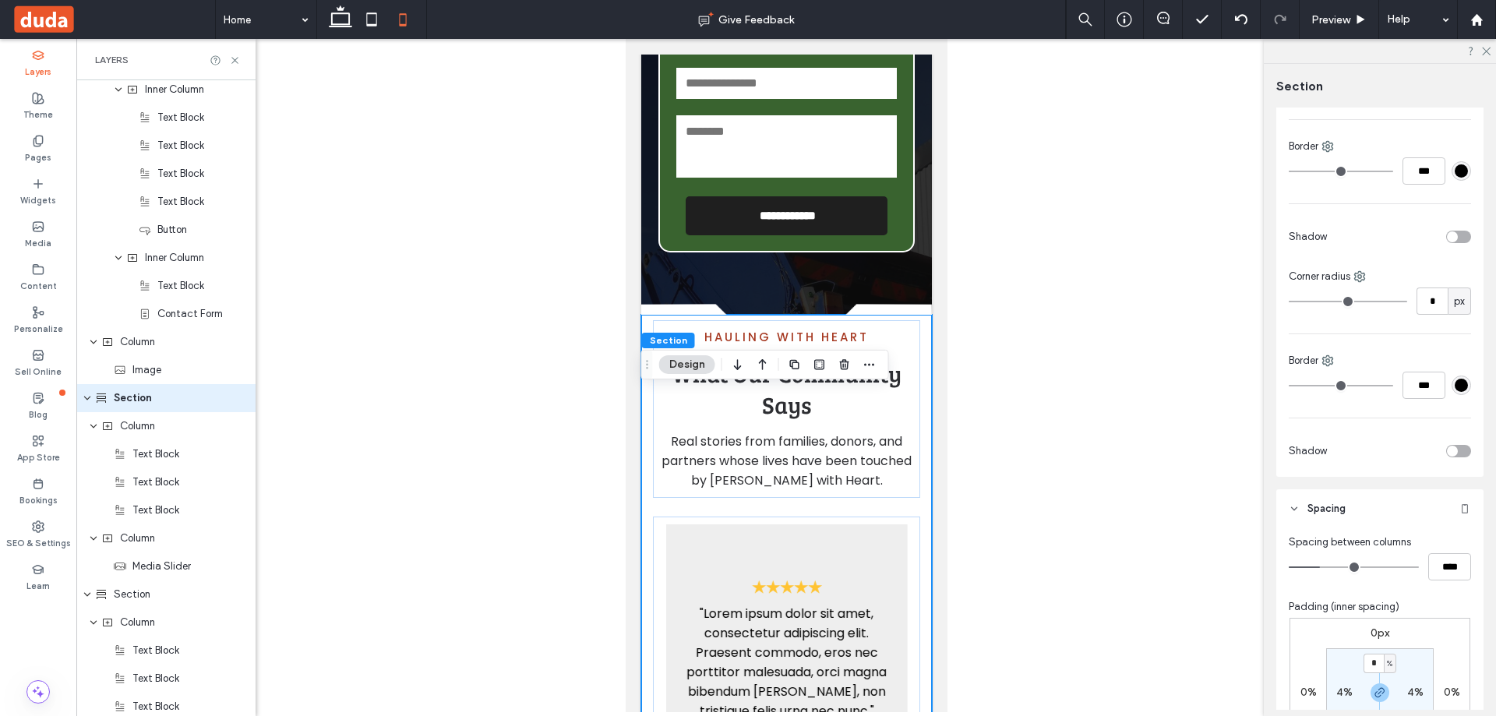
scroll to position [467, 0]
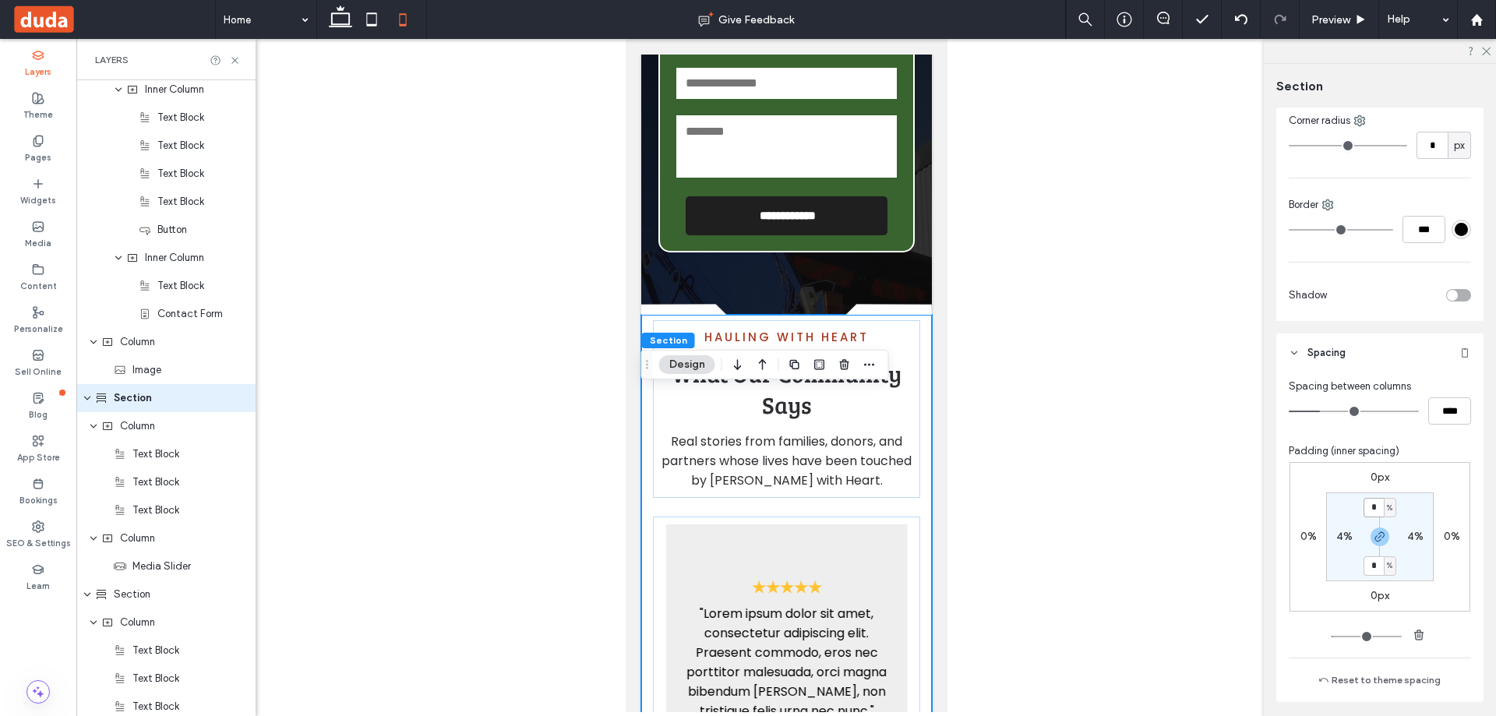
click at [1368, 506] on input "*" at bounding box center [1373, 507] width 20 height 19
type input "*"
click at [1368, 506] on input "*" at bounding box center [1373, 507] width 20 height 19
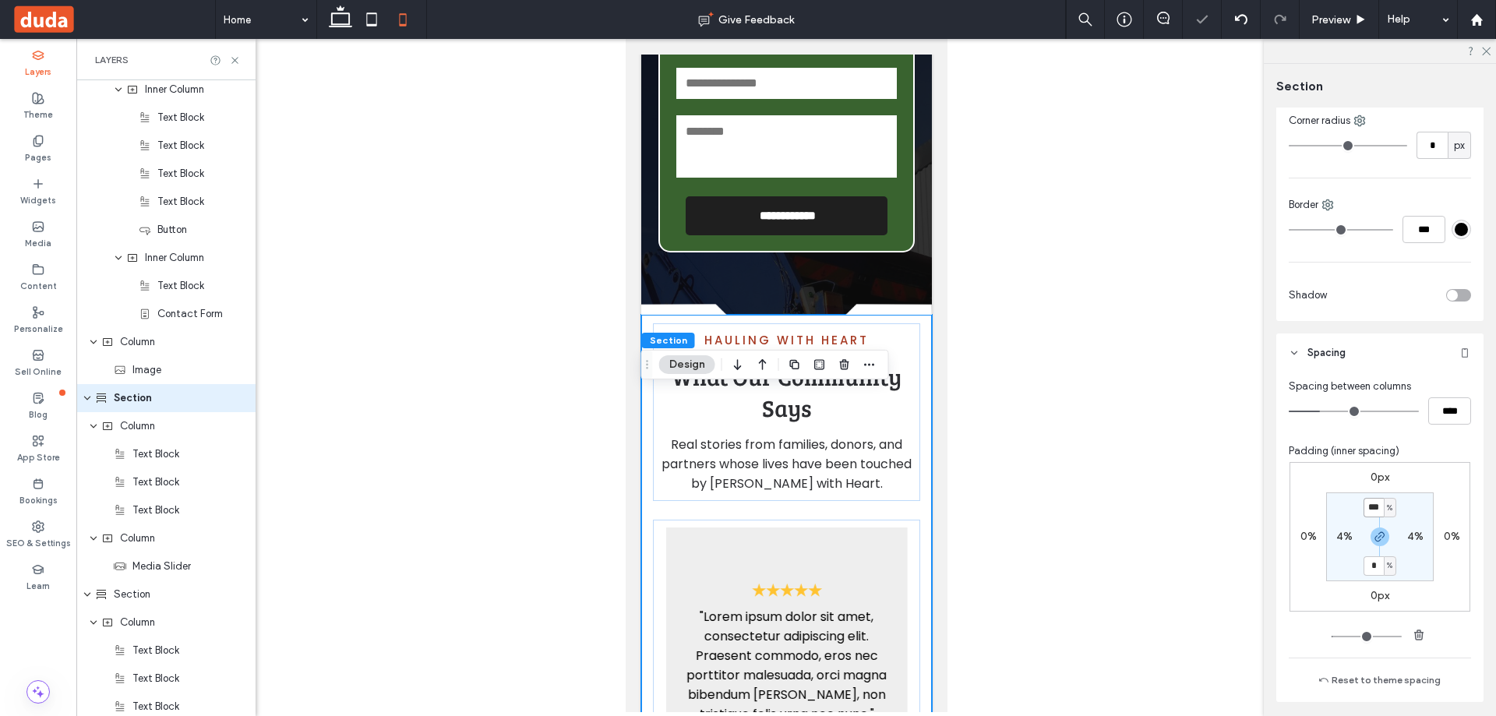
type input "***"
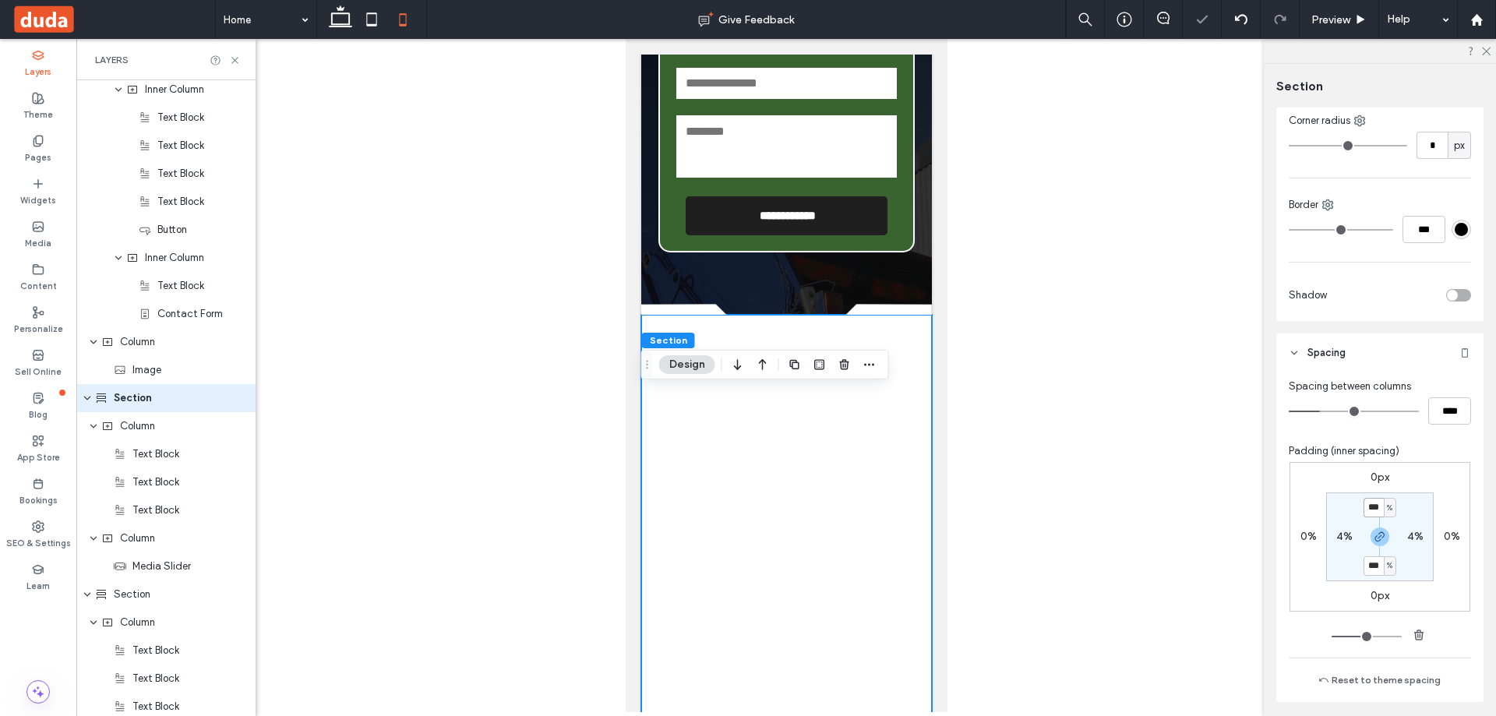
click at [1368, 506] on input "***" at bounding box center [1373, 507] width 20 height 19
type input "**"
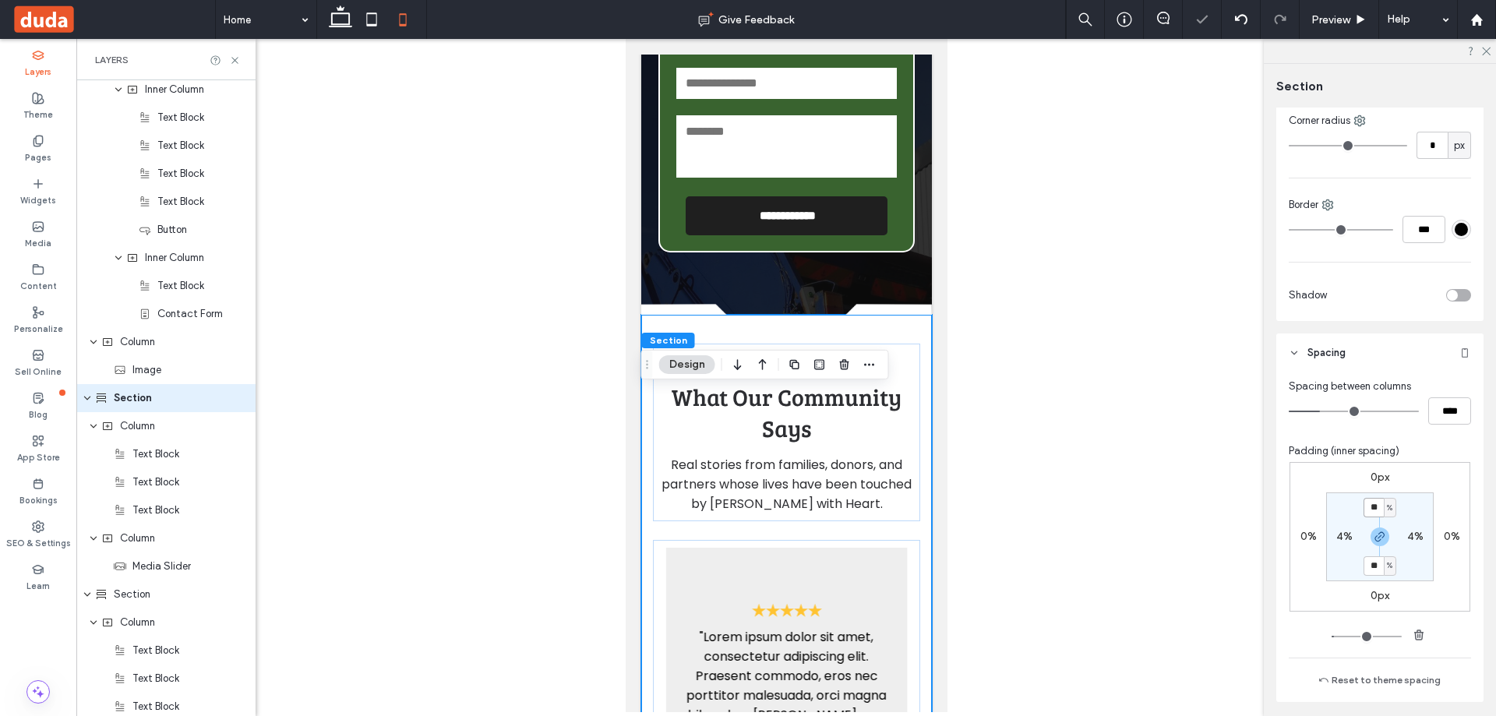
click at [1368, 506] on input "**" at bounding box center [1373, 507] width 20 height 19
type input "*"
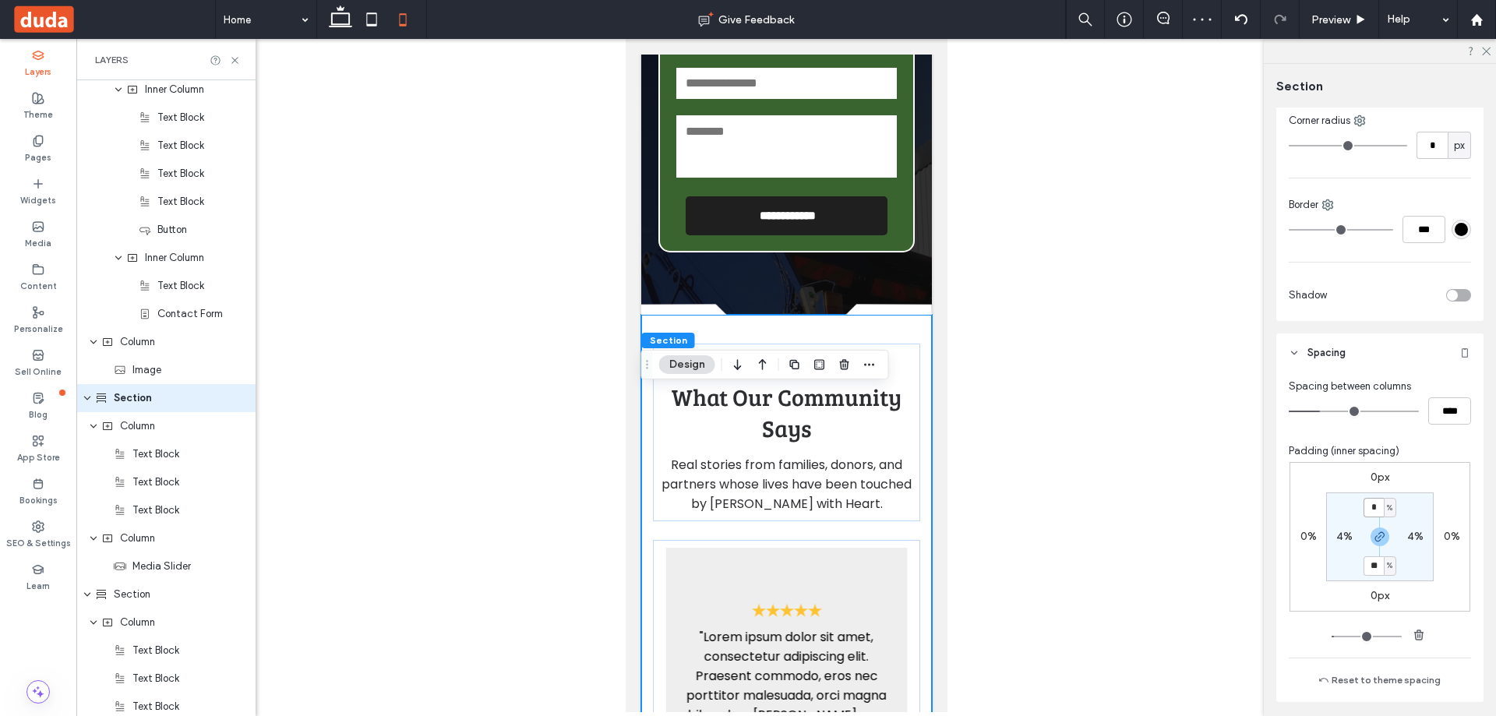
type input "*"
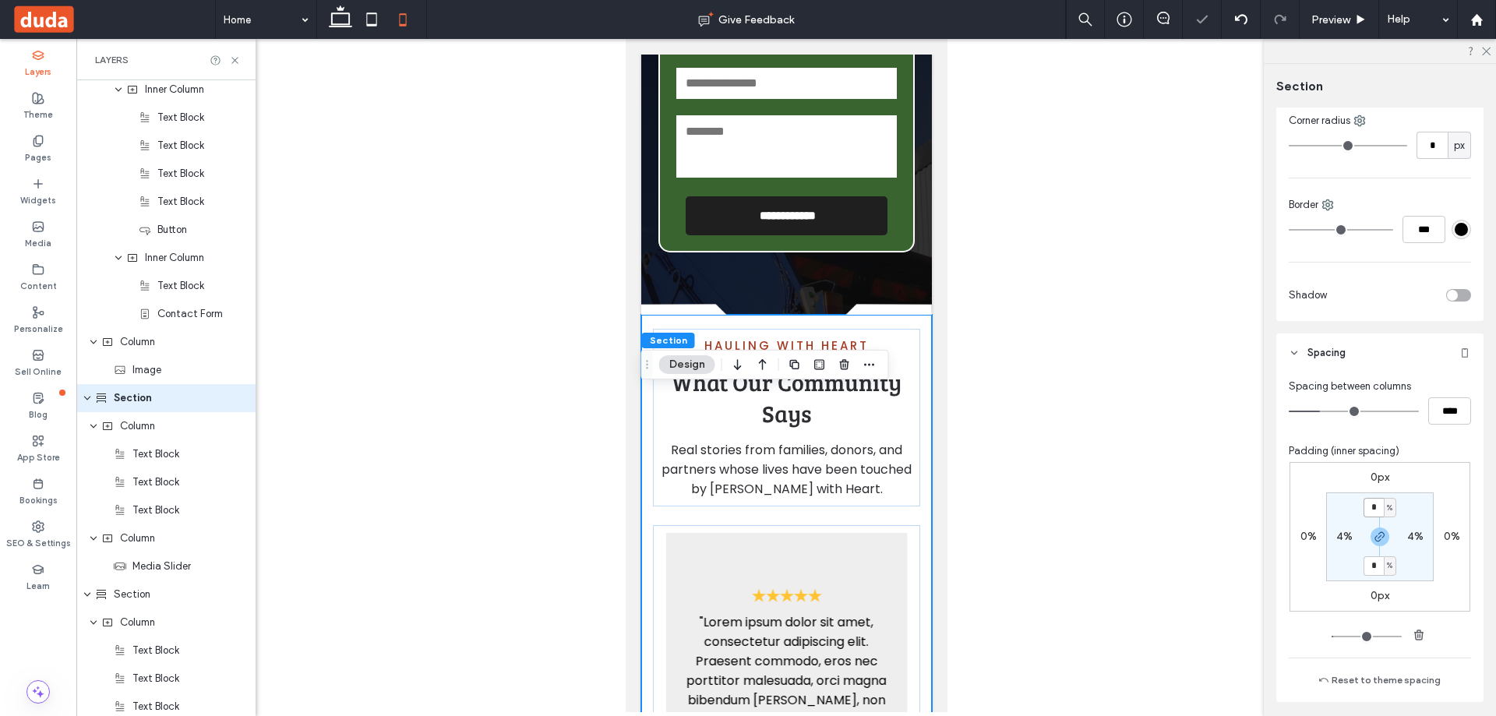
click at [1366, 513] on input "*" at bounding box center [1373, 507] width 20 height 19
type input "*"
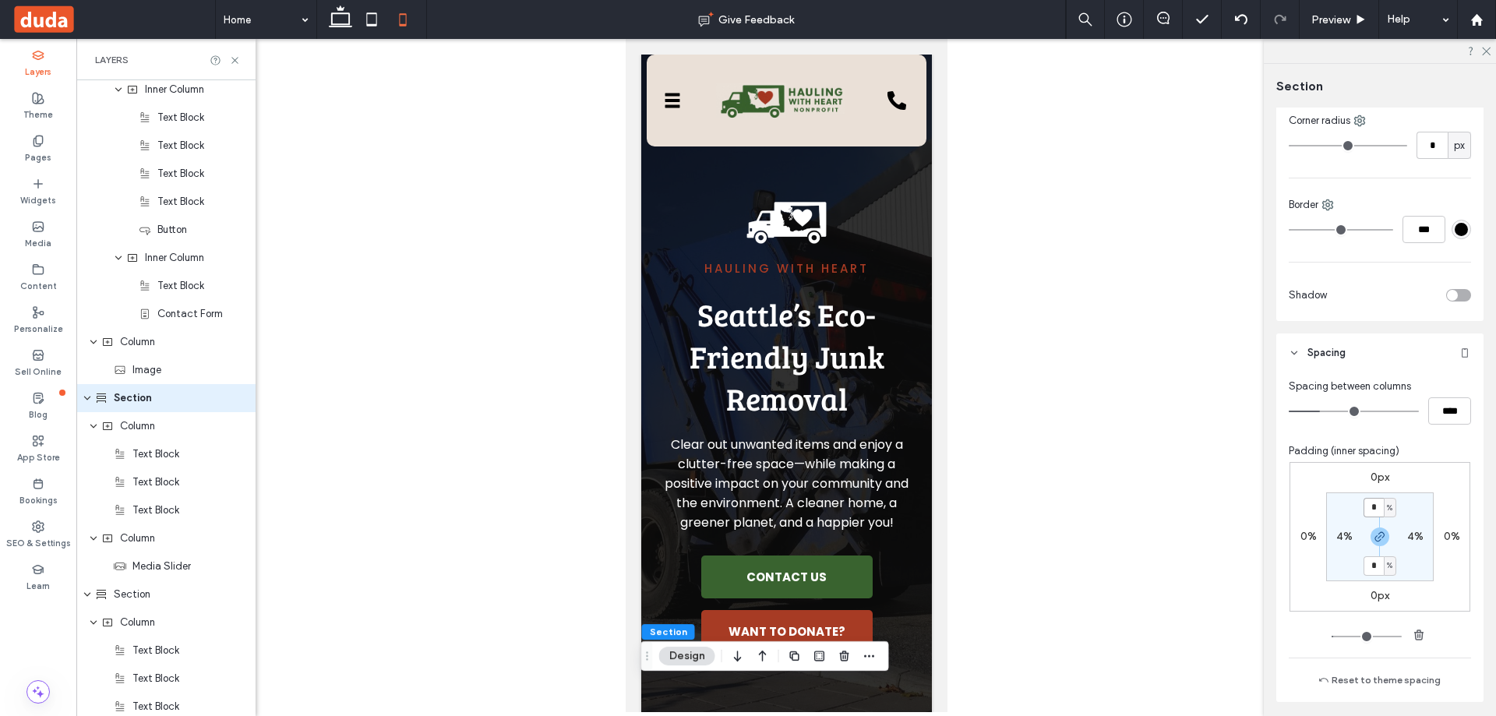
scroll to position [128, 0]
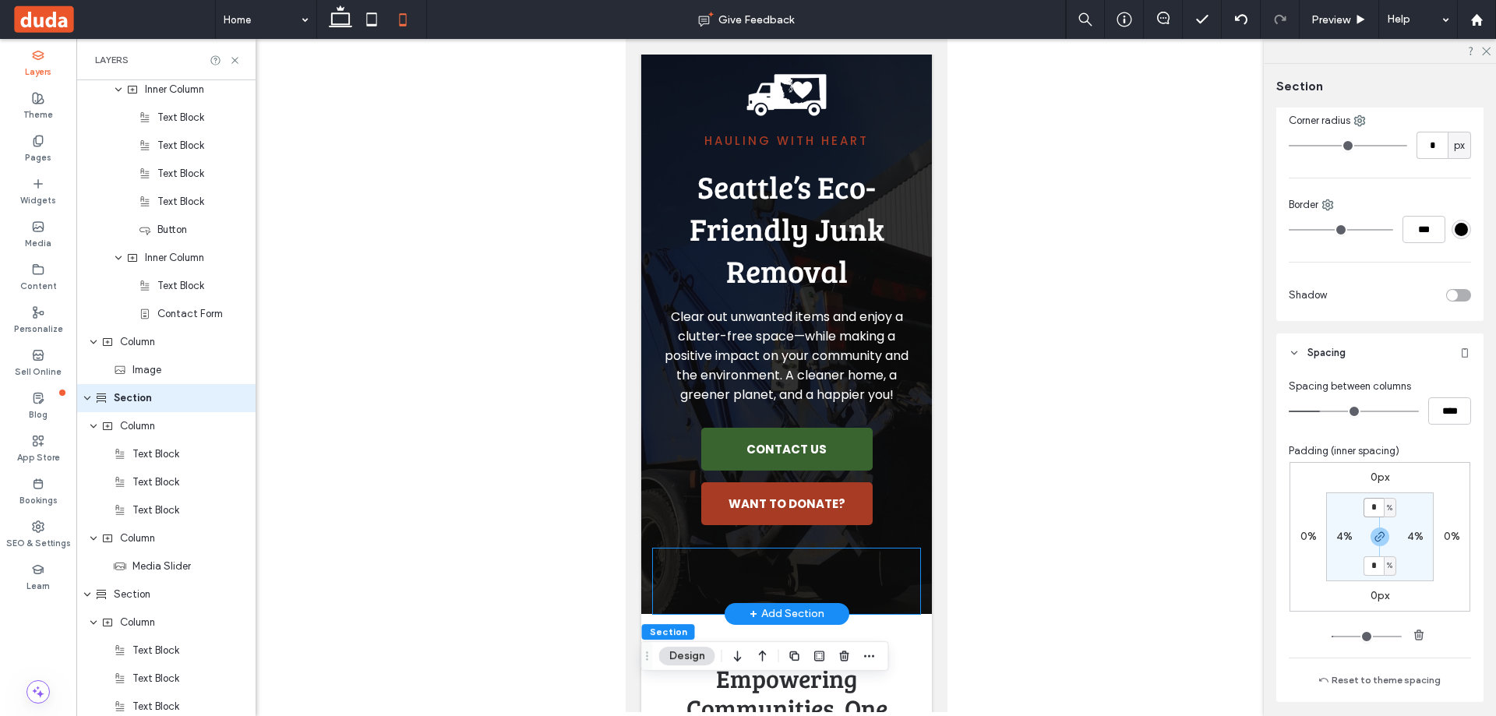
click at [794, 592] on img at bounding box center [785, 580] width 267 height 65
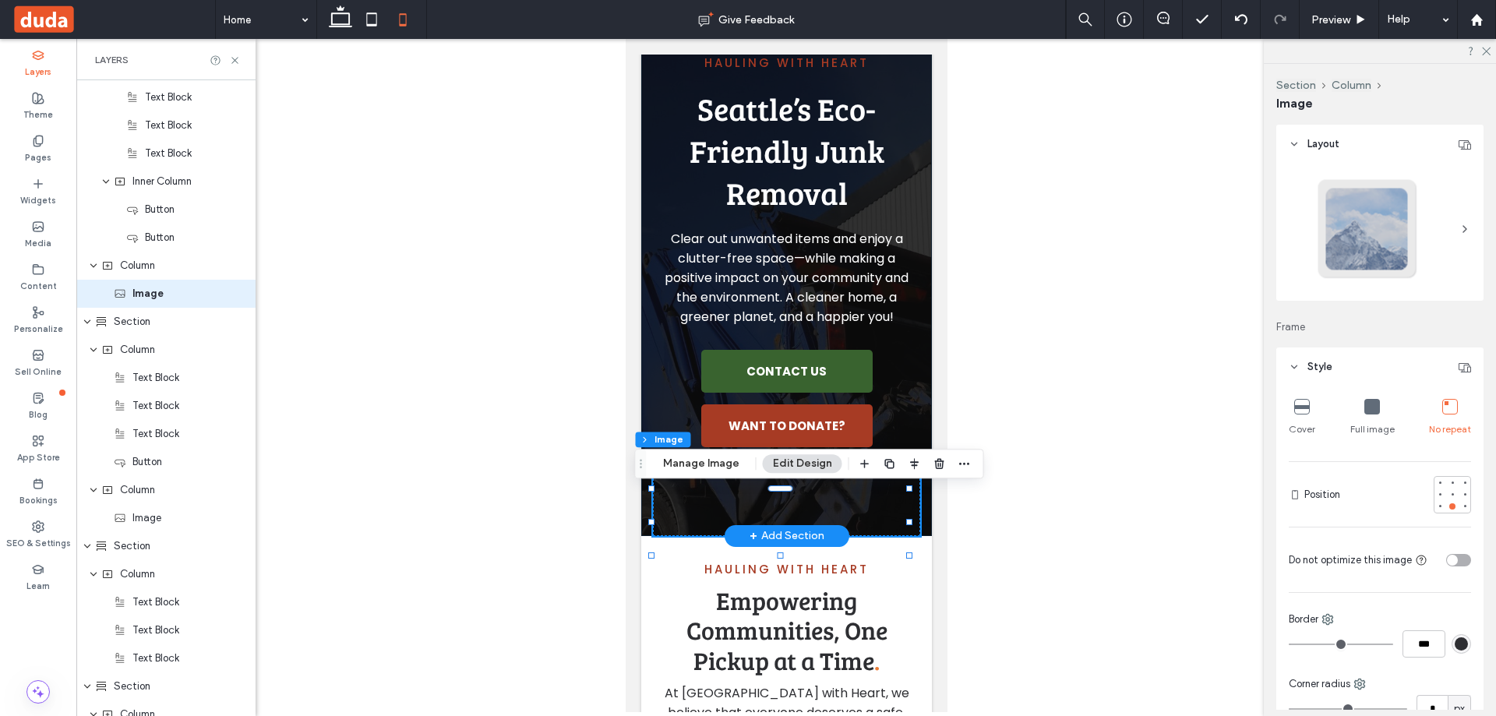
scroll to position [874, 0]
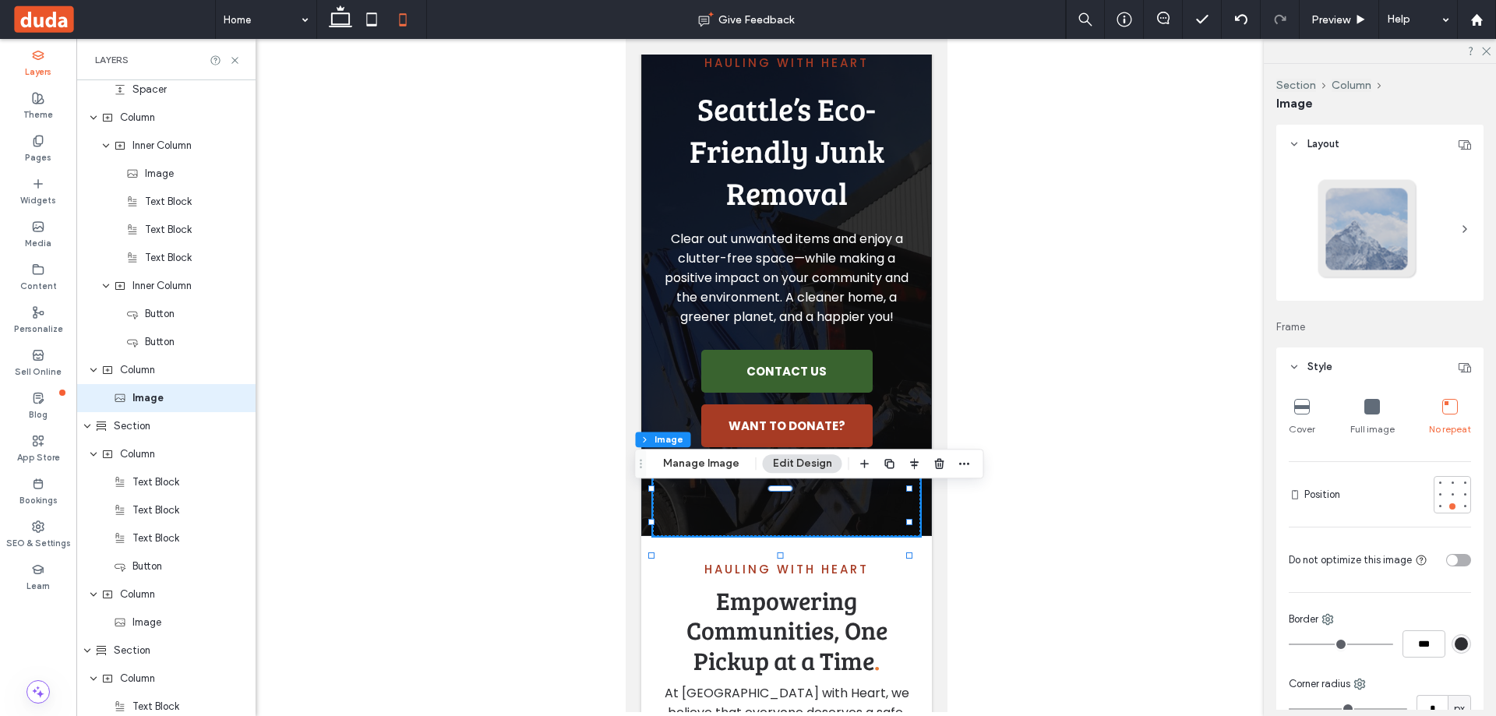
click at [1369, 407] on icon at bounding box center [1372, 407] width 16 height 16
click at [911, 534] on div "Hauling with Heart Seattle’s Eco-Friendly Junk Removal Clear out unwanted items…" at bounding box center [785, 192] width 291 height 687
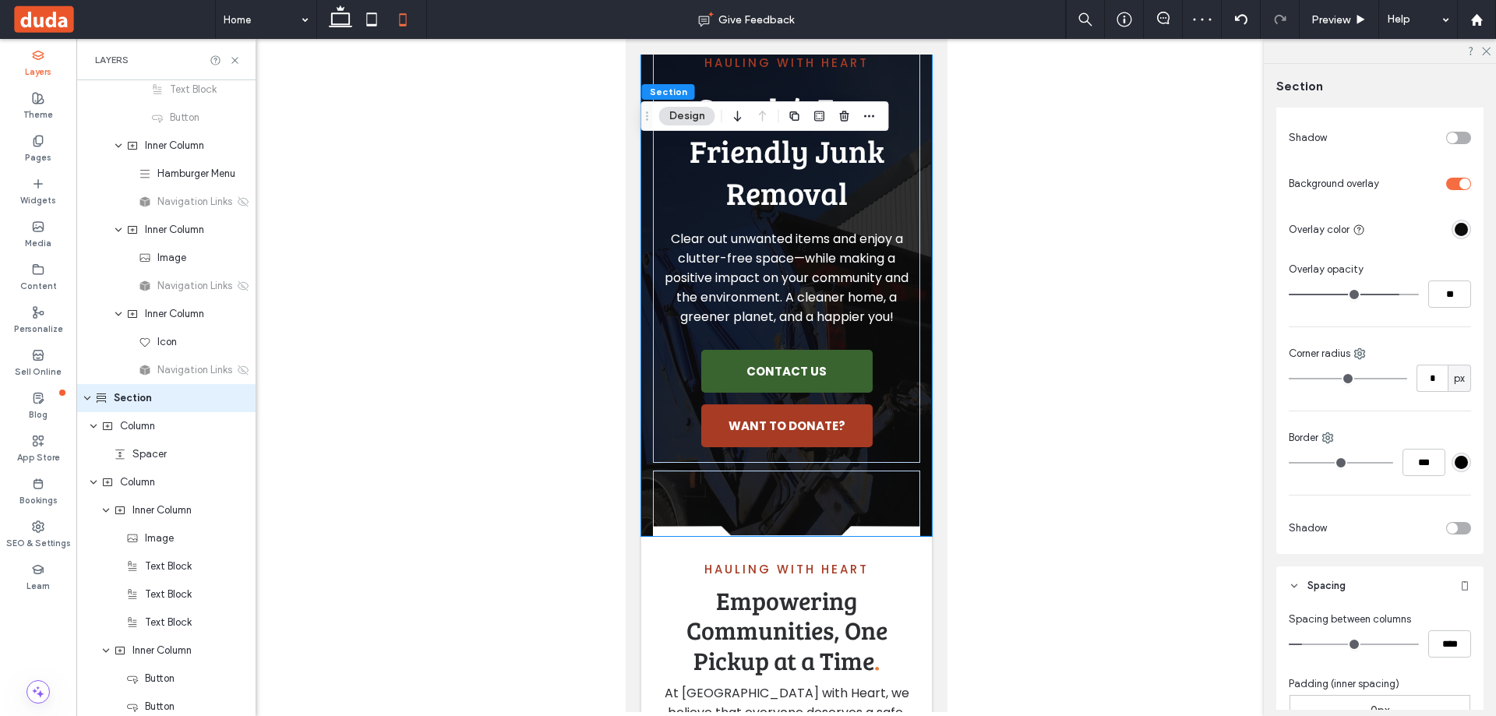
scroll to position [779, 0]
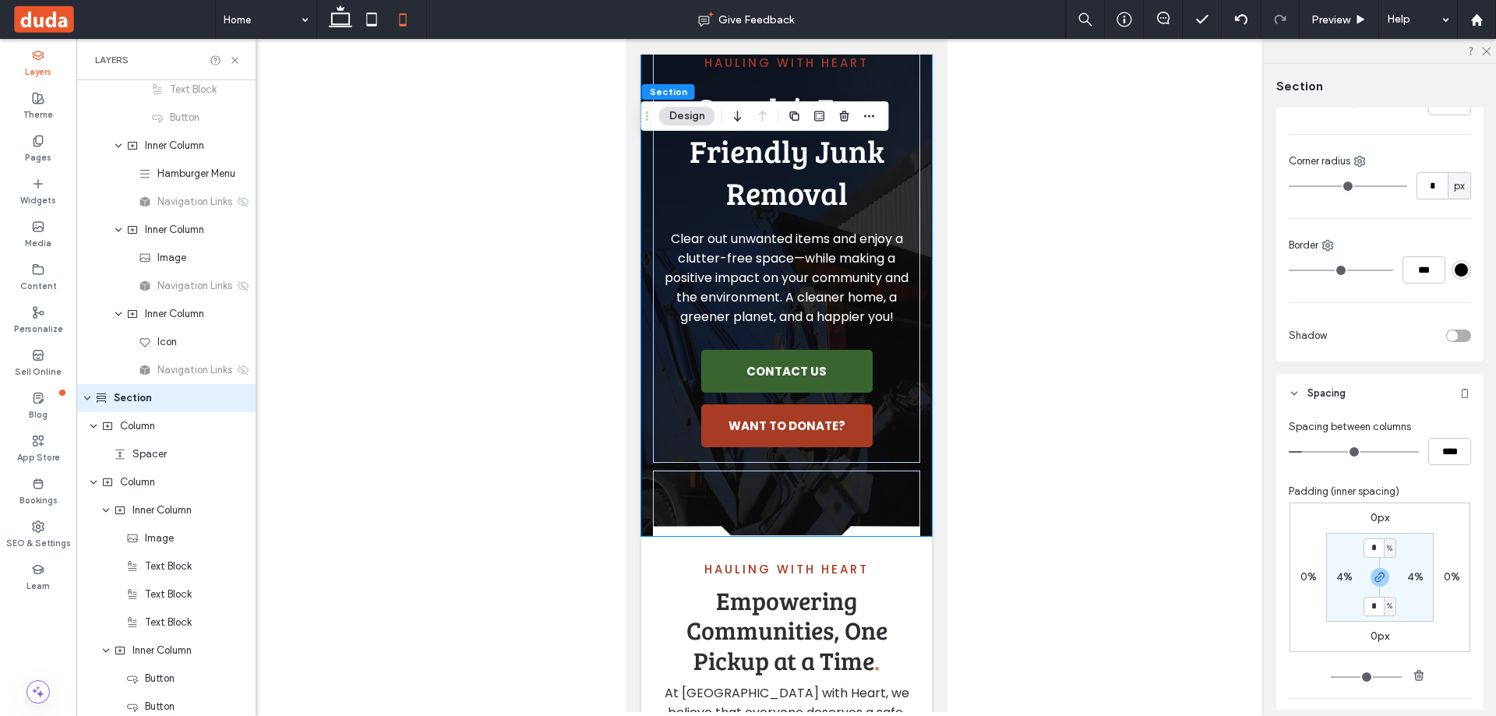
click at [1415, 578] on label "4%" at bounding box center [1415, 576] width 16 height 13
type input "*"
click at [657, 299] on p "Clear out unwanted items and enjoy a clutter-free space—while making a positive…" at bounding box center [786, 277] width 268 height 97
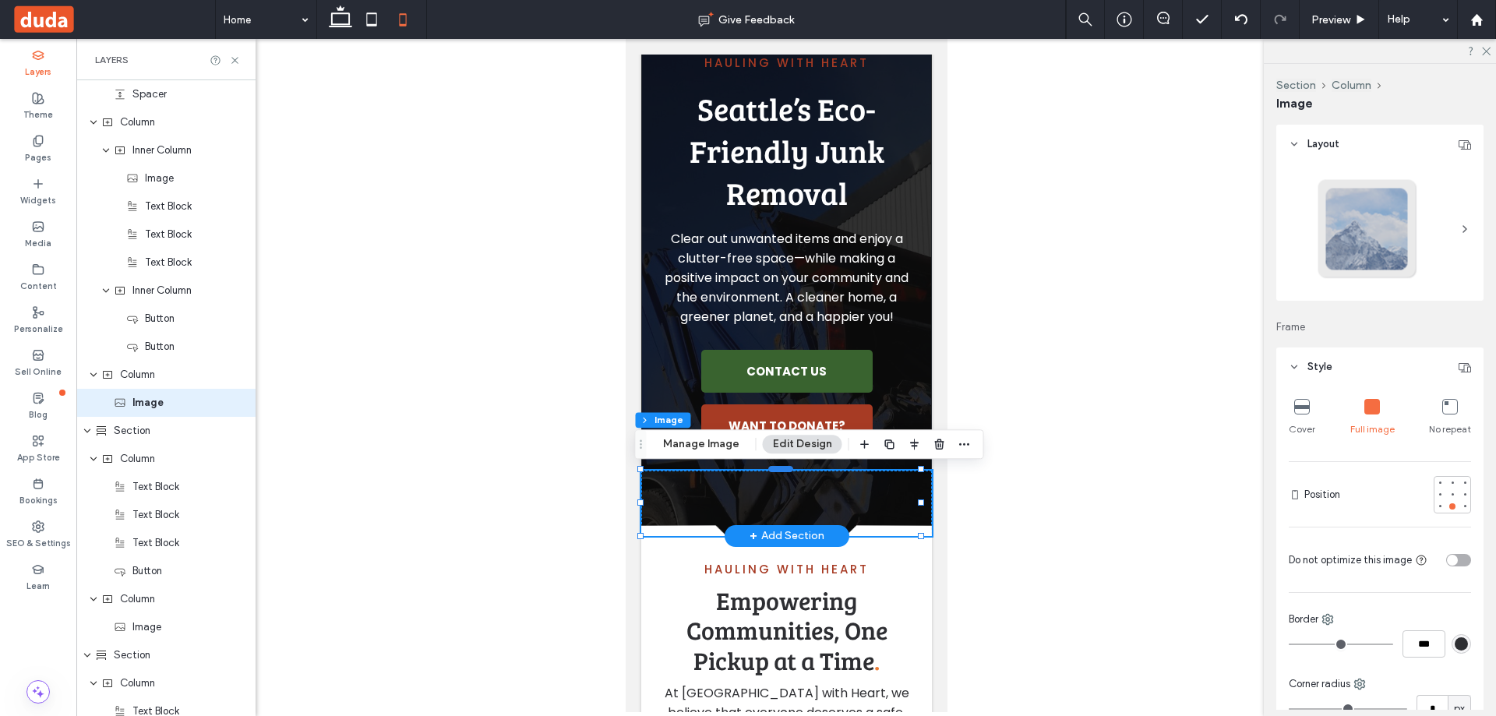
scroll to position [874, 0]
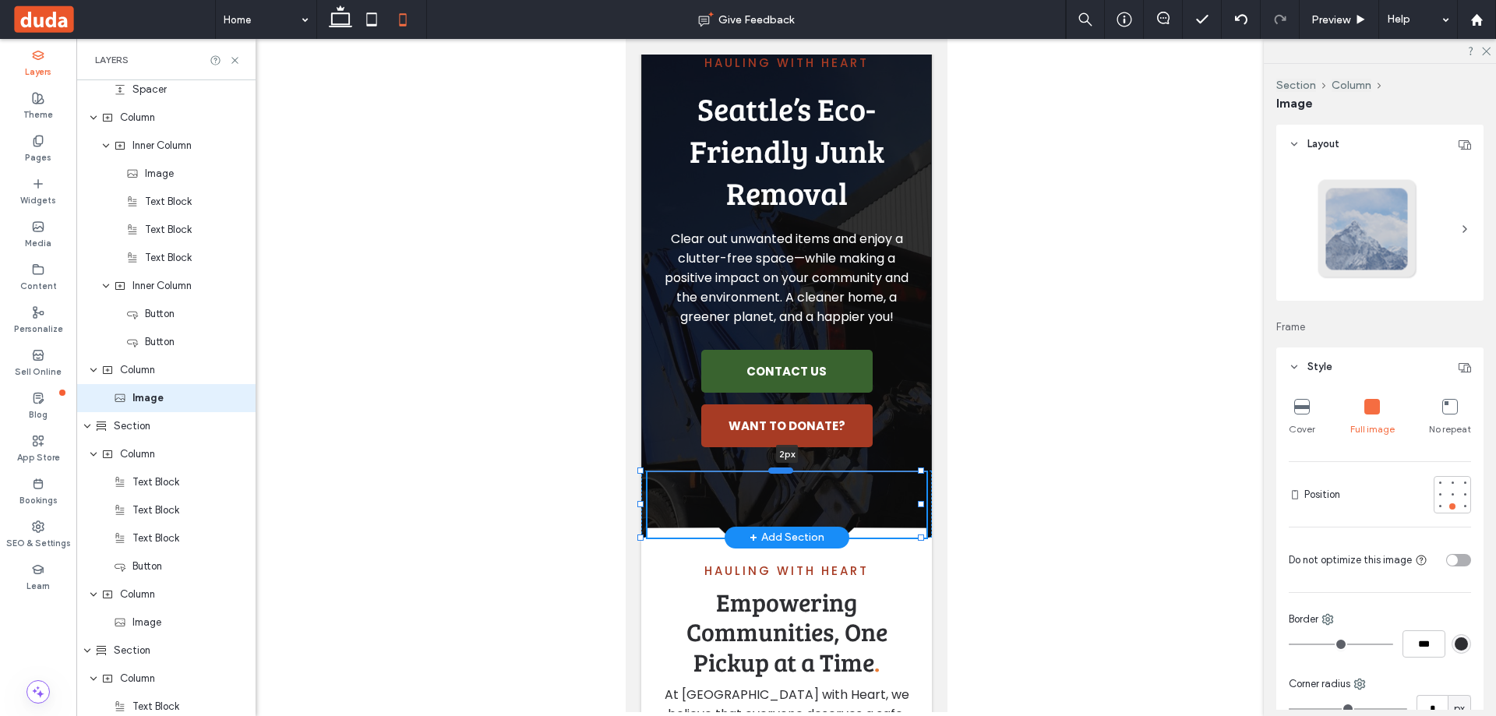
click at [780, 470] on div at bounding box center [779, 470] width 25 height 6
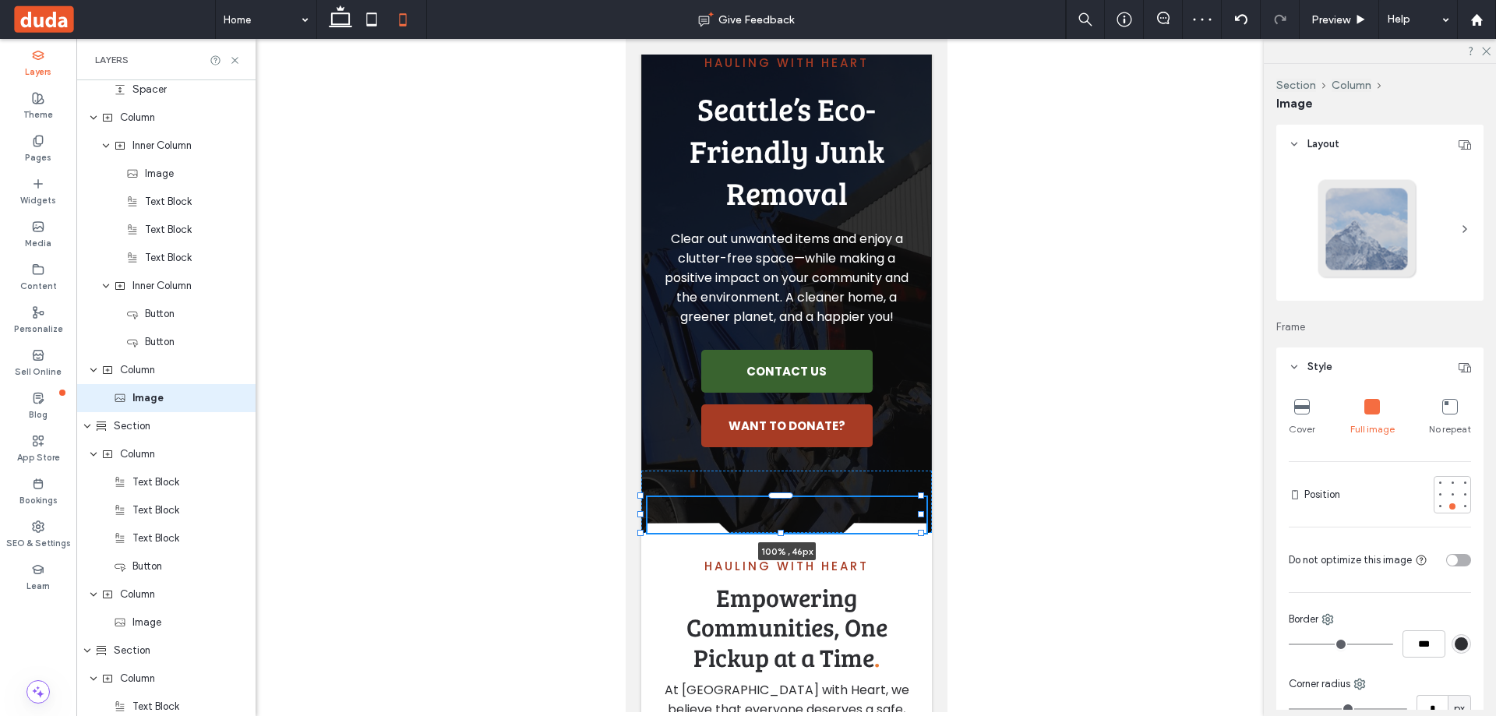
drag, startPoint x: 920, startPoint y: 537, endPoint x: 931, endPoint y: 508, distance: 31.5
type input "**"
click at [896, 482] on div "100% , 46px" at bounding box center [785, 501] width 291 height 62
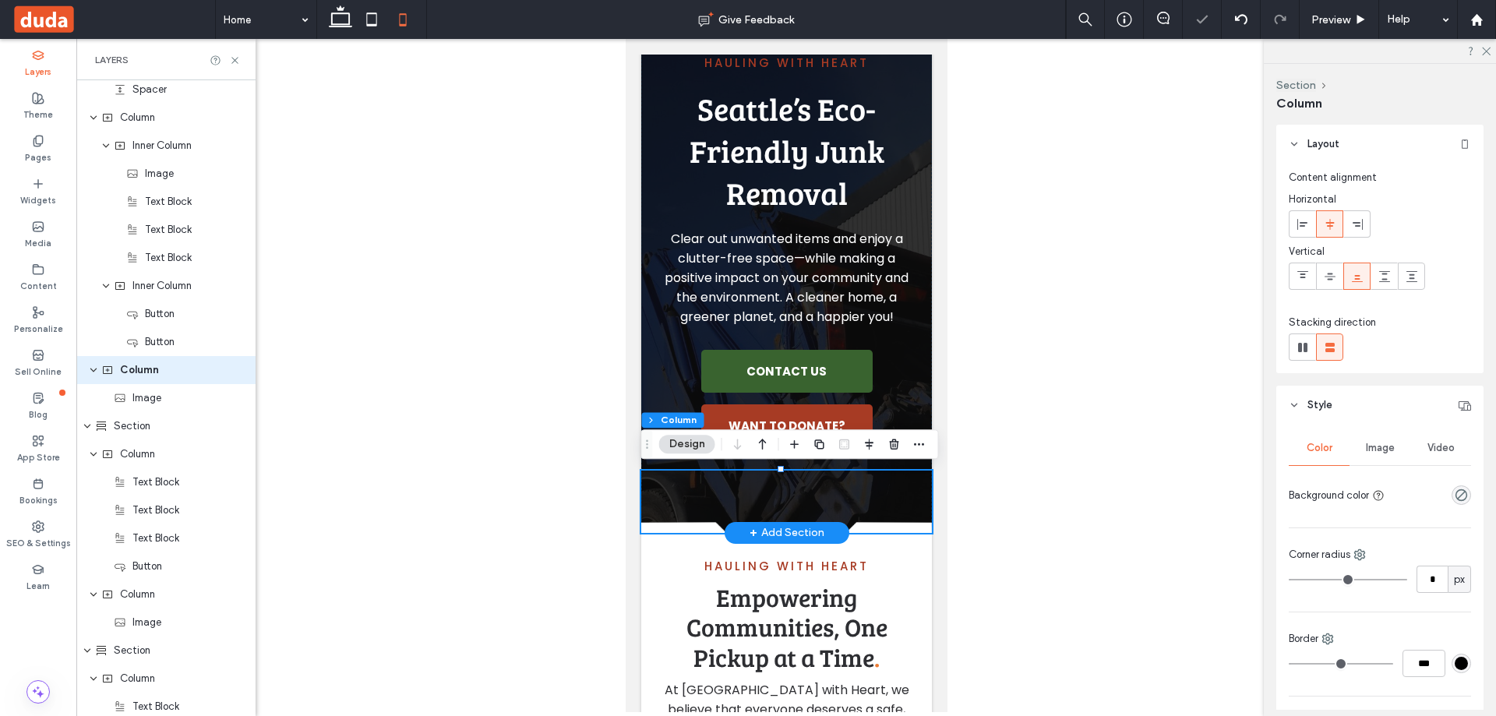
scroll to position [846, 0]
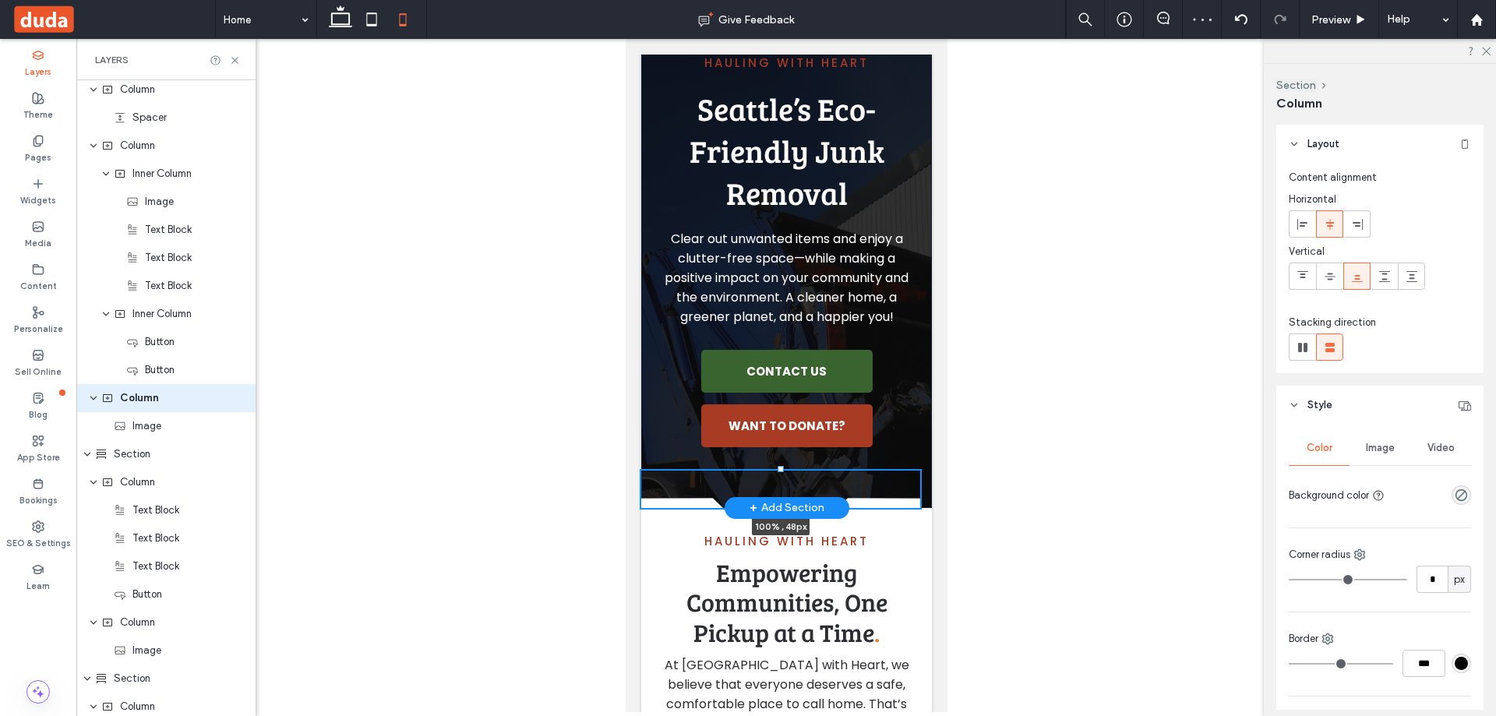
drag, startPoint x: 780, startPoint y: 467, endPoint x: 784, endPoint y: 506, distance: 39.1
click at [784, 506] on div "Hauling with Heart Seattle’s Eco-Friendly Junk Removal Clear out unwanted items…" at bounding box center [785, 178] width 291 height 659
type input "**"
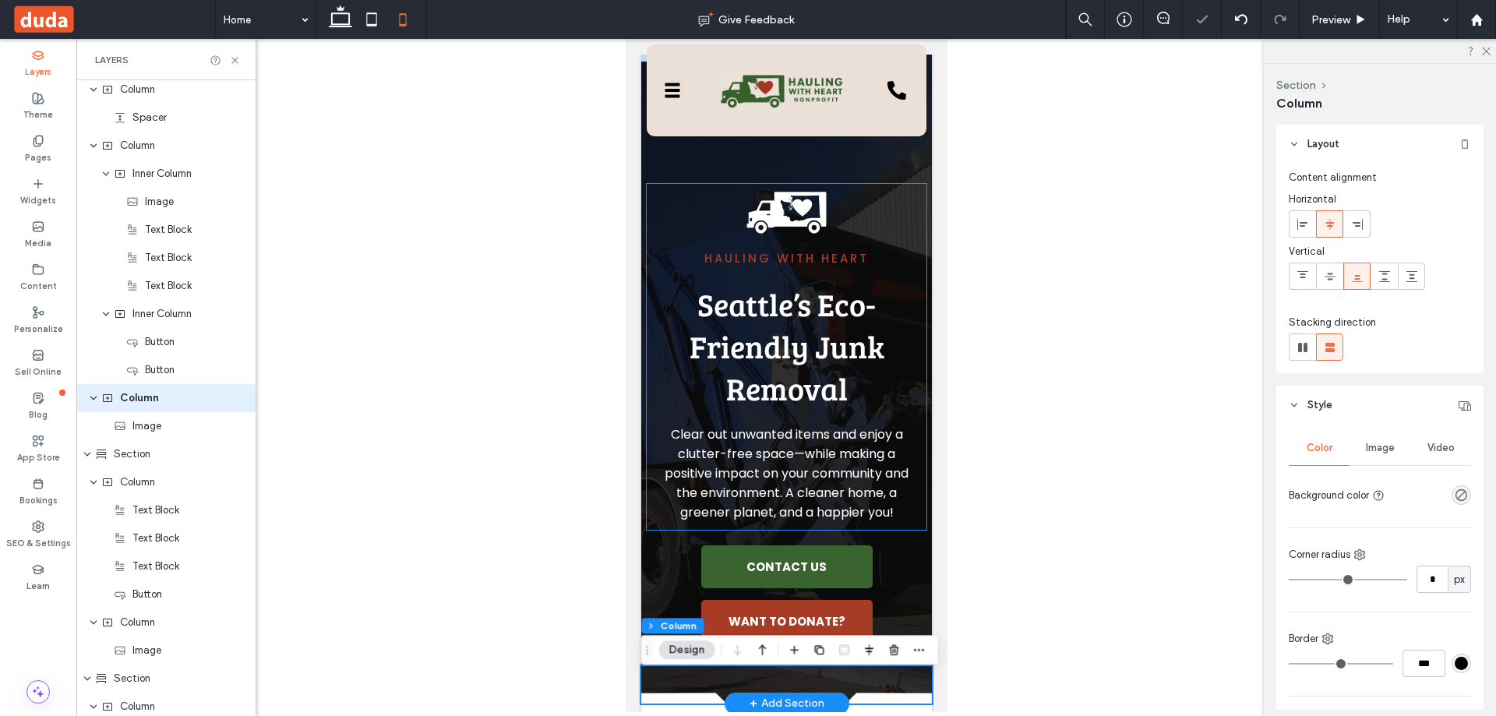
scroll to position [0, 0]
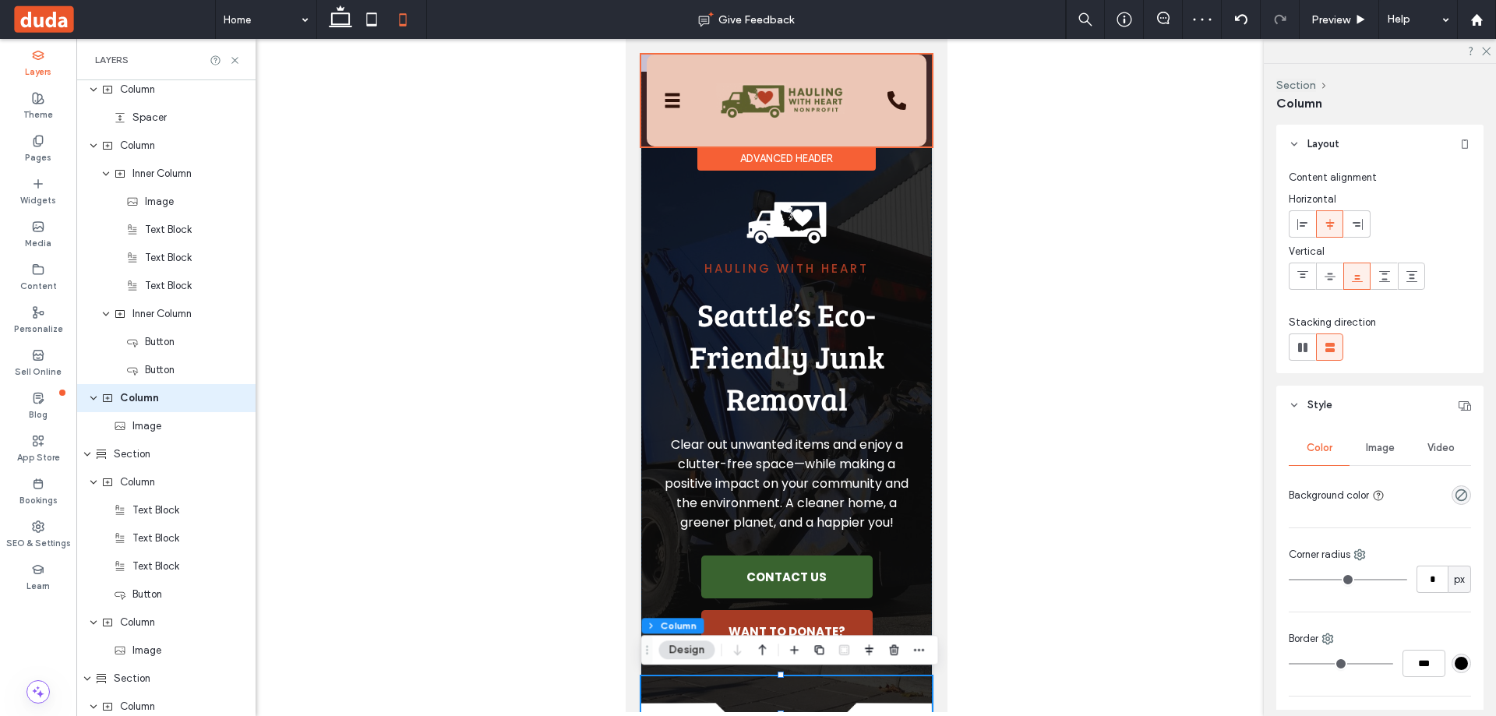
click at [671, 97] on div at bounding box center [785, 101] width 291 height 92
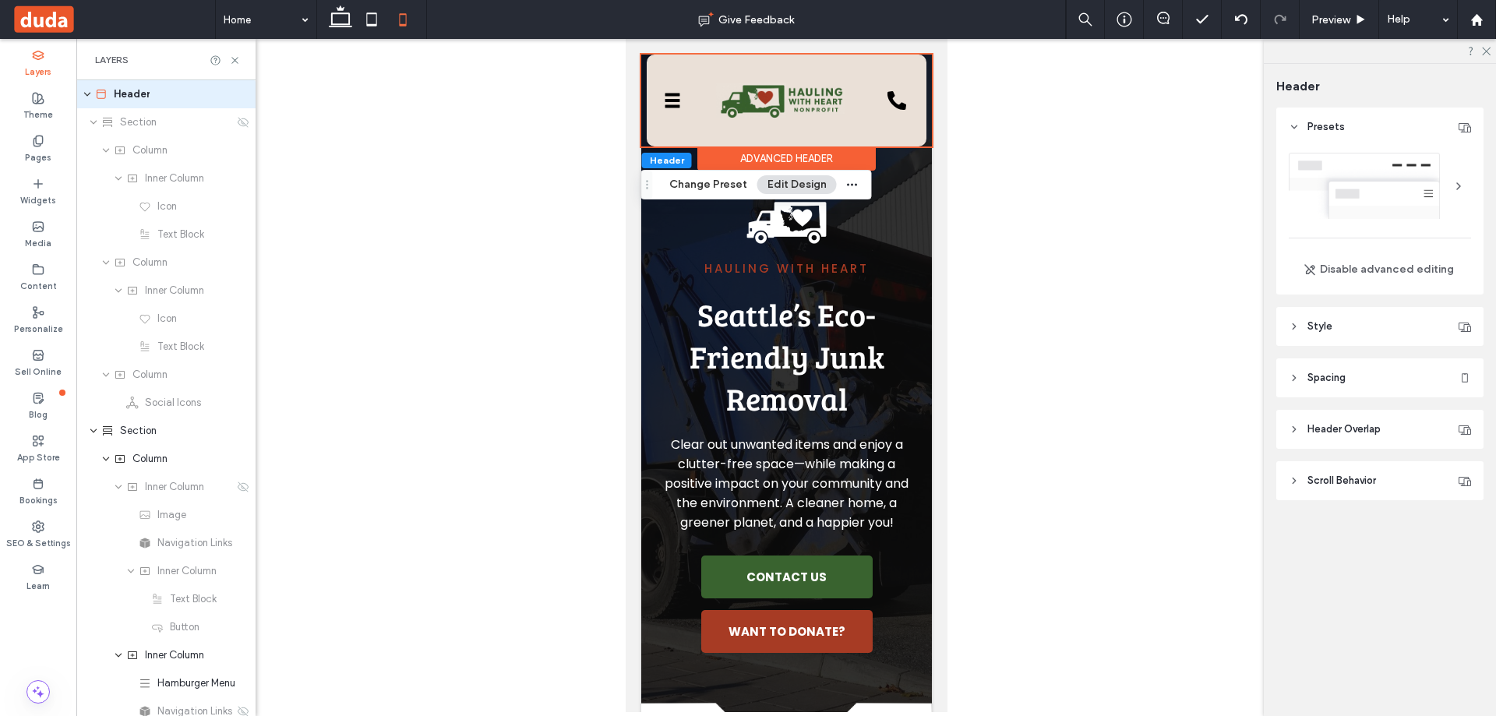
click at [758, 150] on div "Advanced Header" at bounding box center [785, 158] width 178 height 24
click at [851, 181] on icon "button" at bounding box center [852, 184] width 12 height 12
drag, startPoint x: 1181, startPoint y: 272, endPoint x: 131, endPoint y: 88, distance: 1066.0
click at [1181, 272] on div at bounding box center [785, 375] width 1419 height 673
click at [680, 89] on icon at bounding box center [671, 100] width 23 height 23
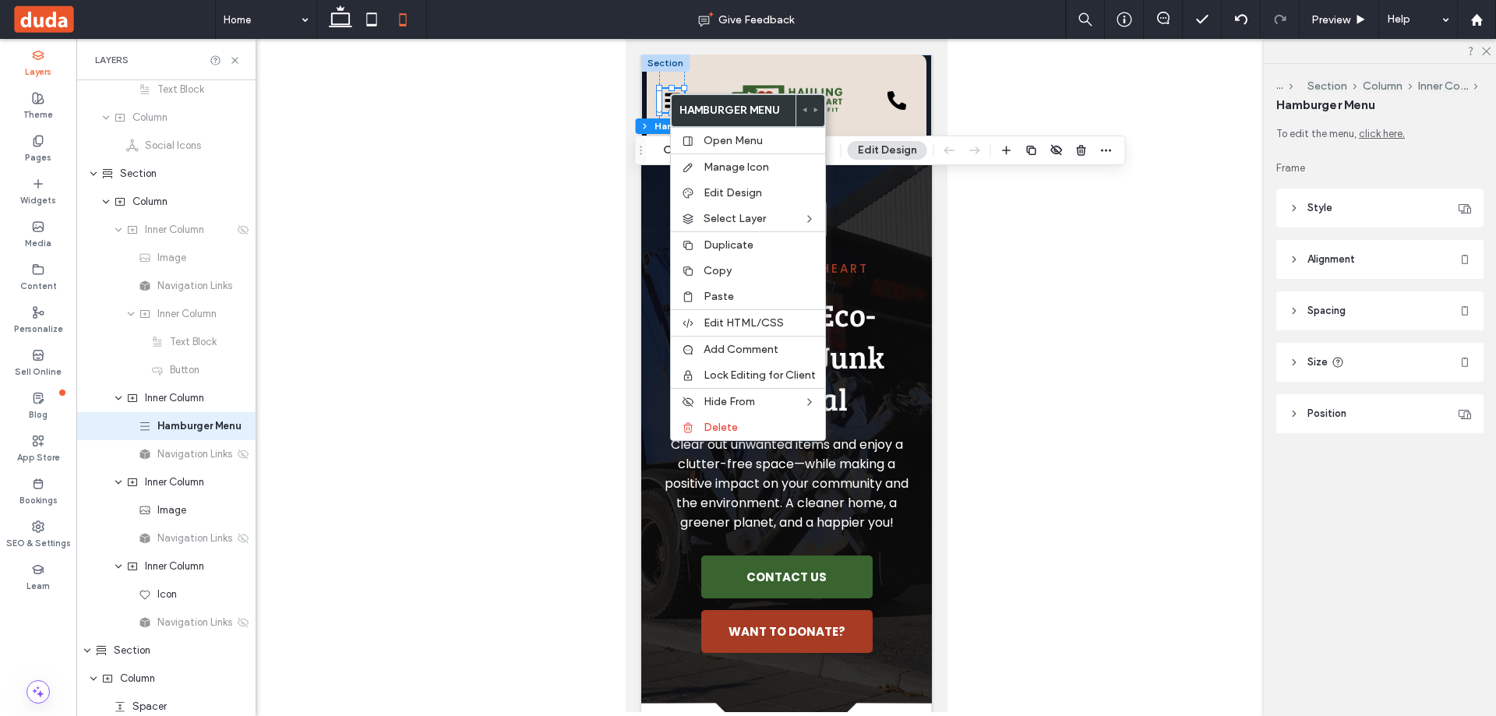
scroll to position [285, 0]
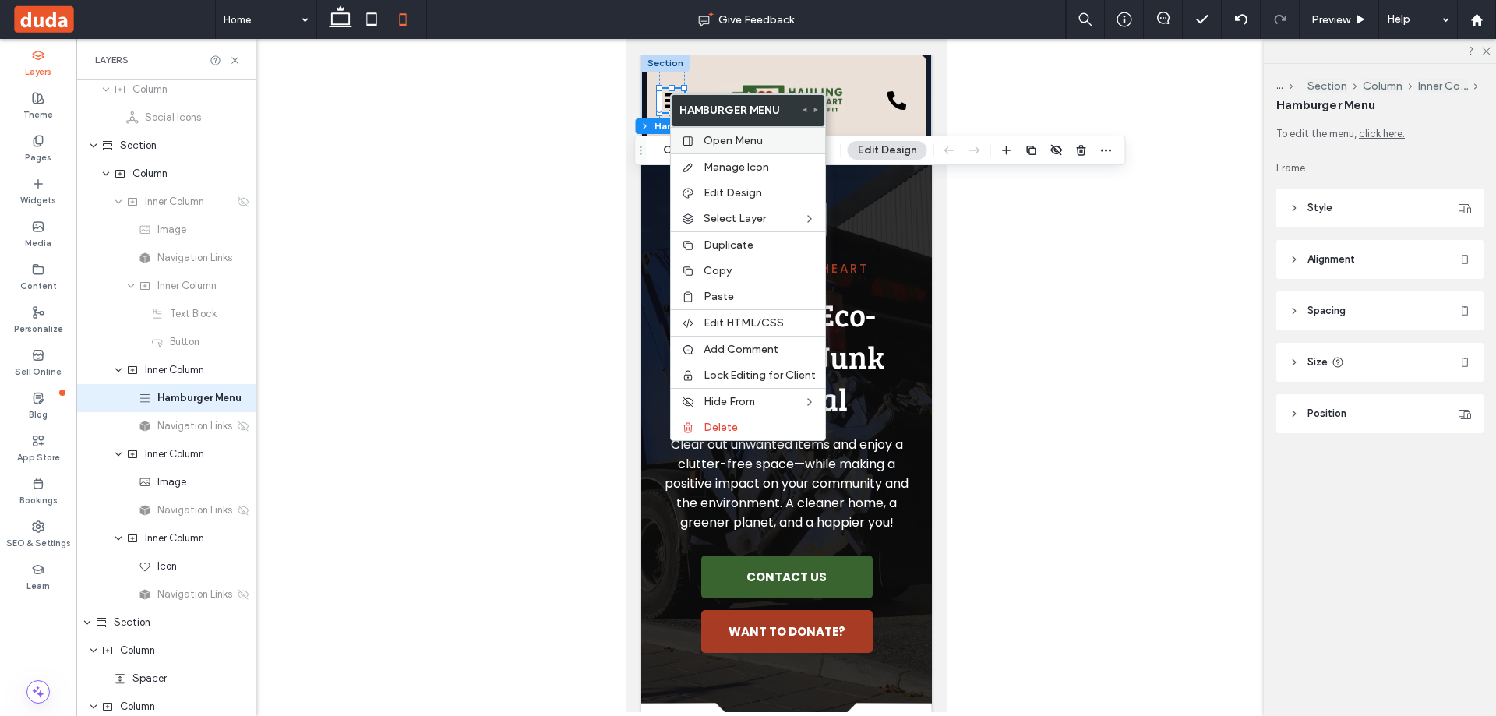
click at [701, 138] on div "Open Menu" at bounding box center [748, 140] width 154 height 26
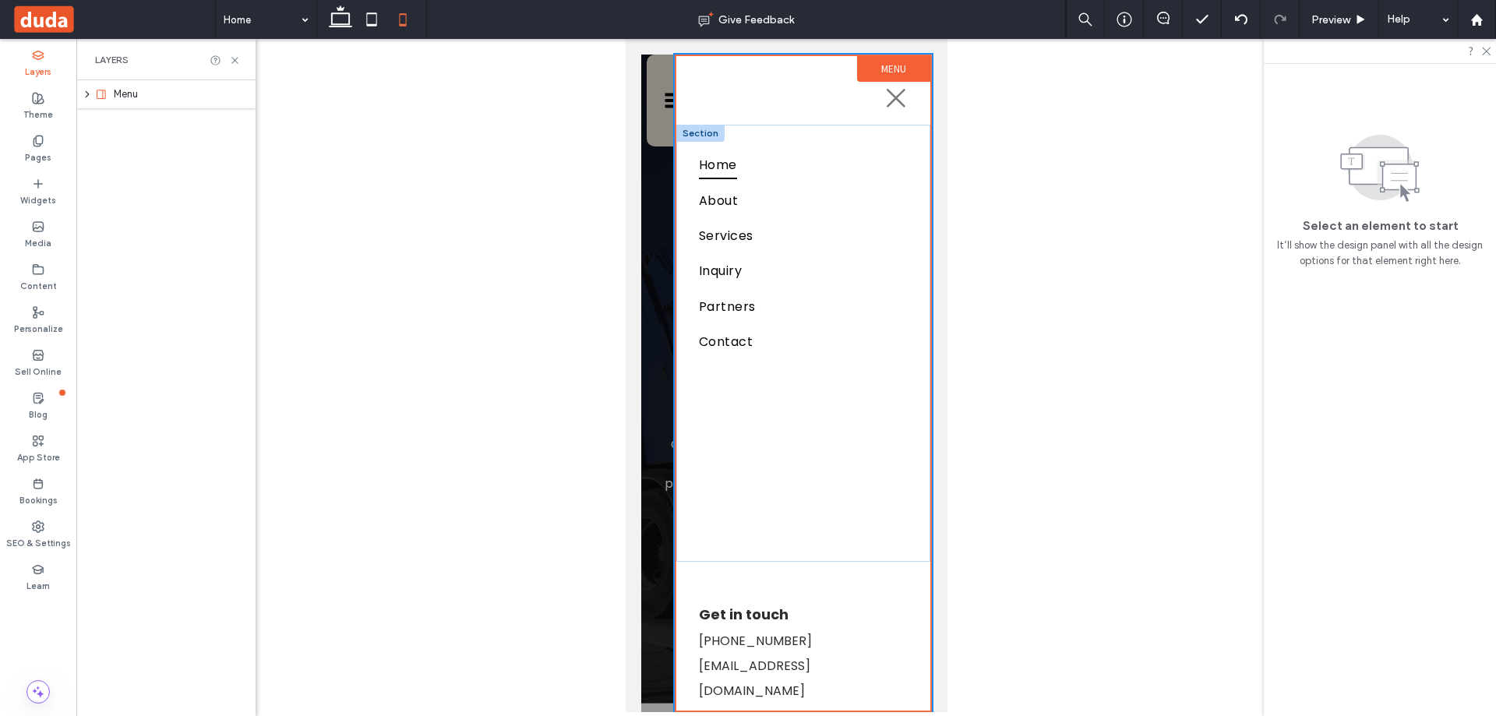
scroll to position [0, 0]
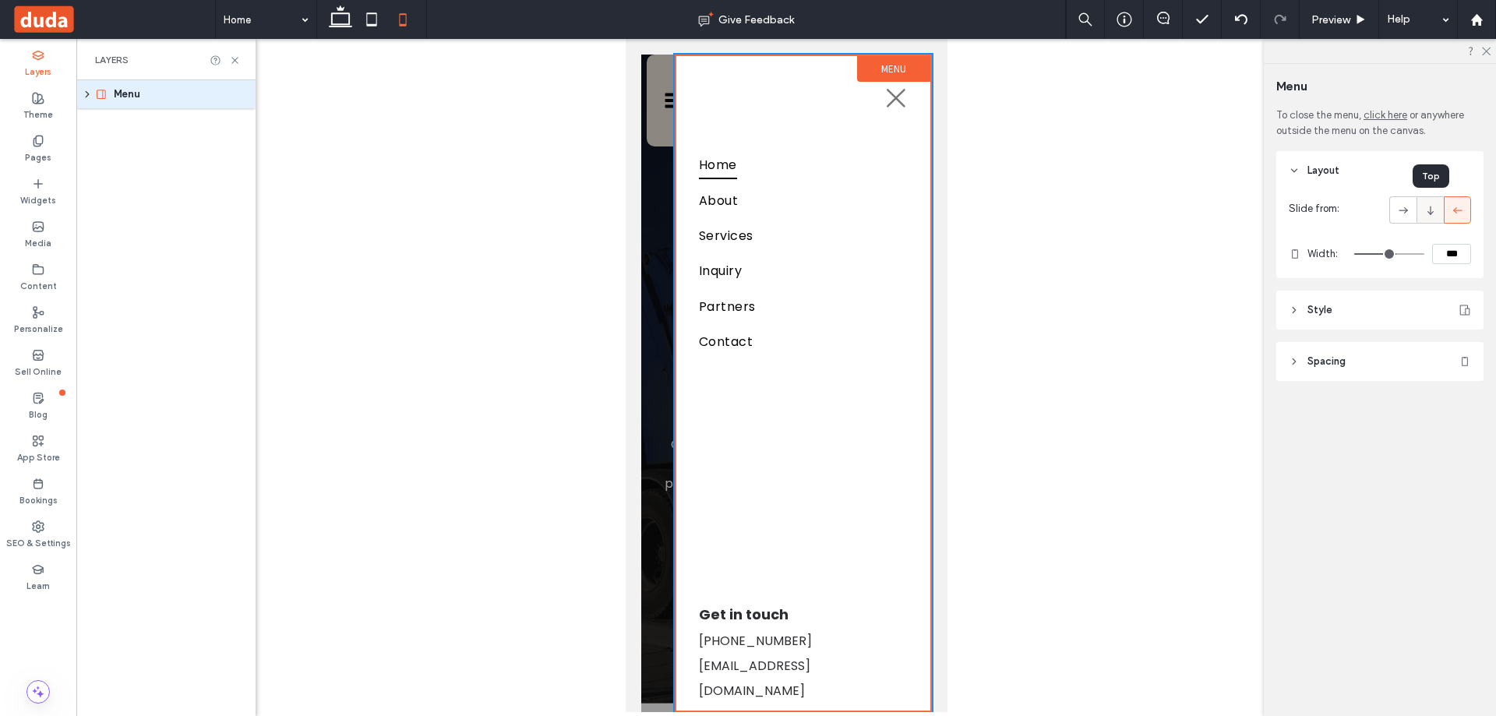
click at [1432, 213] on icon at bounding box center [1430, 211] width 16 height 16
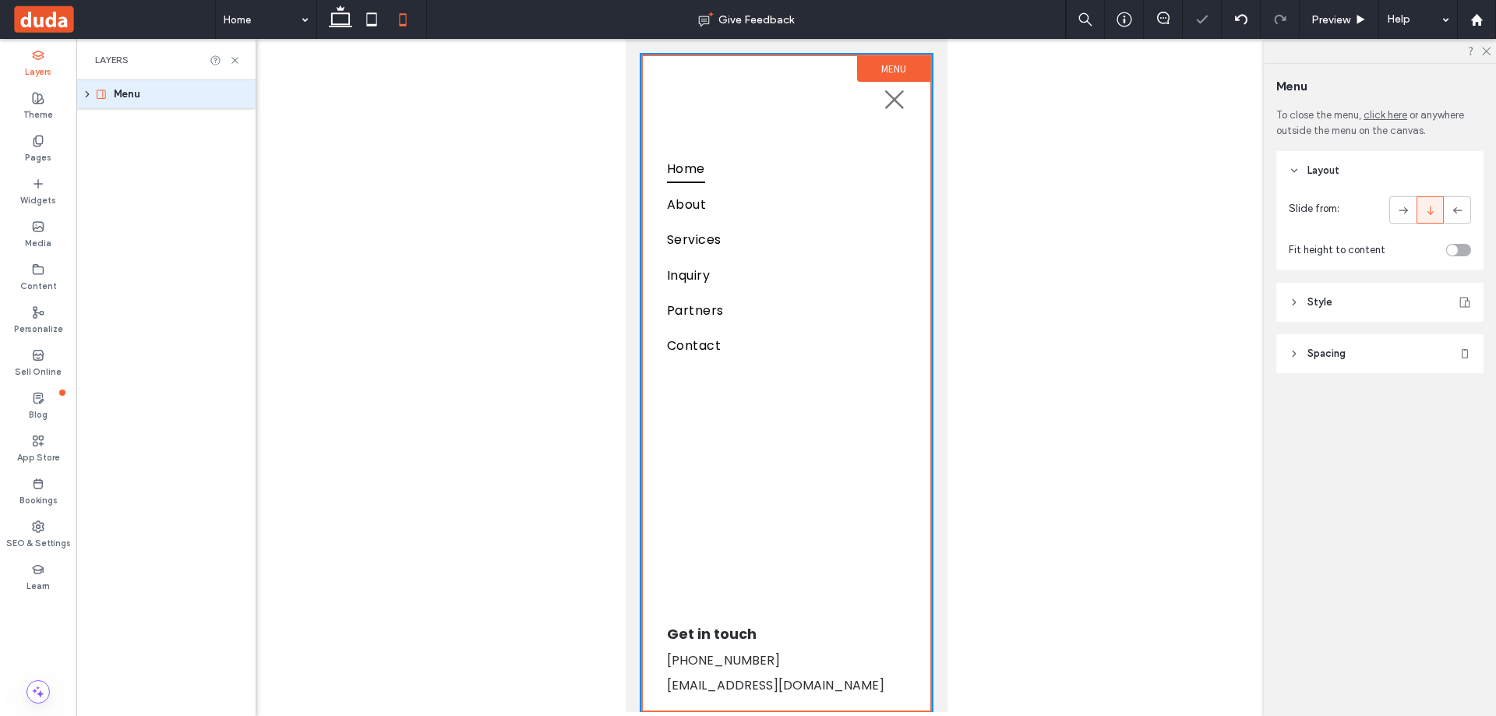
click at [1348, 308] on header "Style" at bounding box center [1379, 302] width 207 height 39
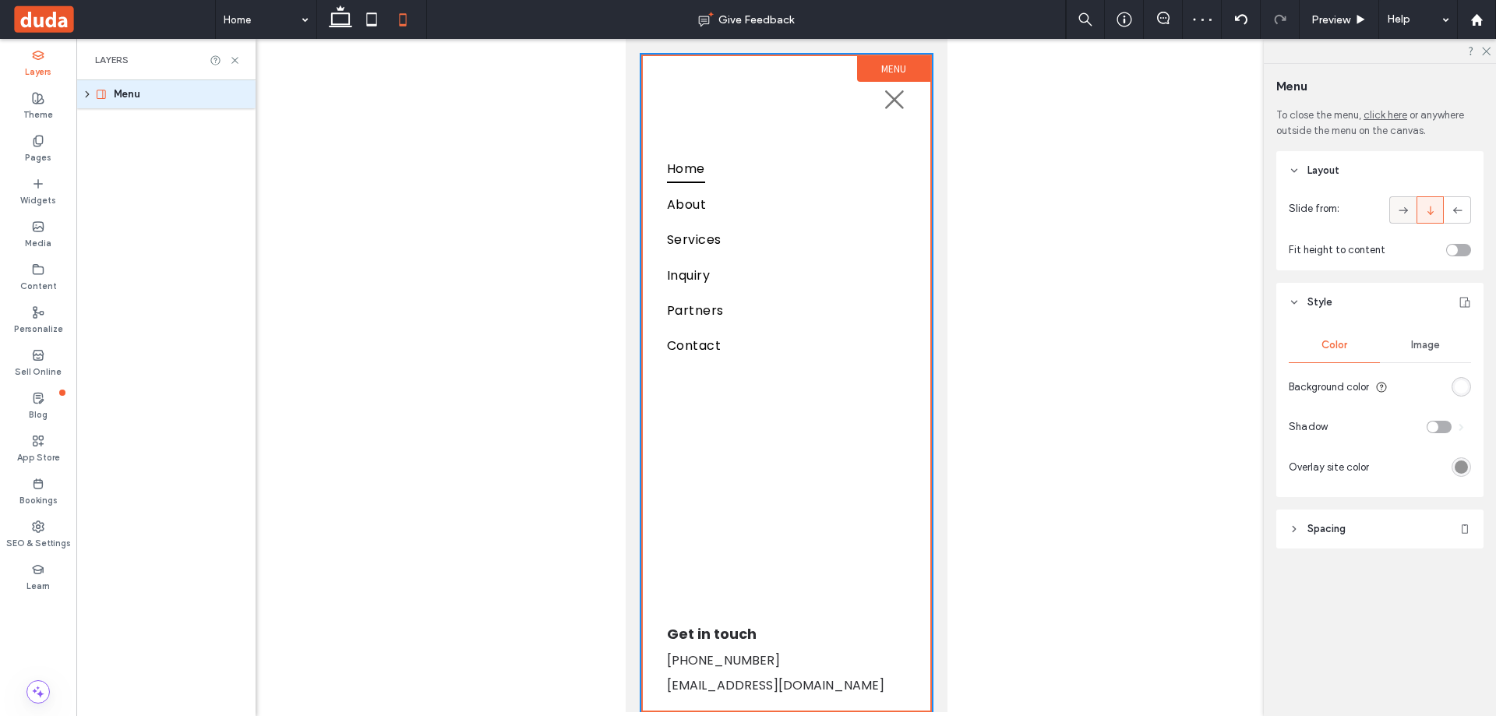
click at [1394, 208] on div at bounding box center [1403, 210] width 26 height 26
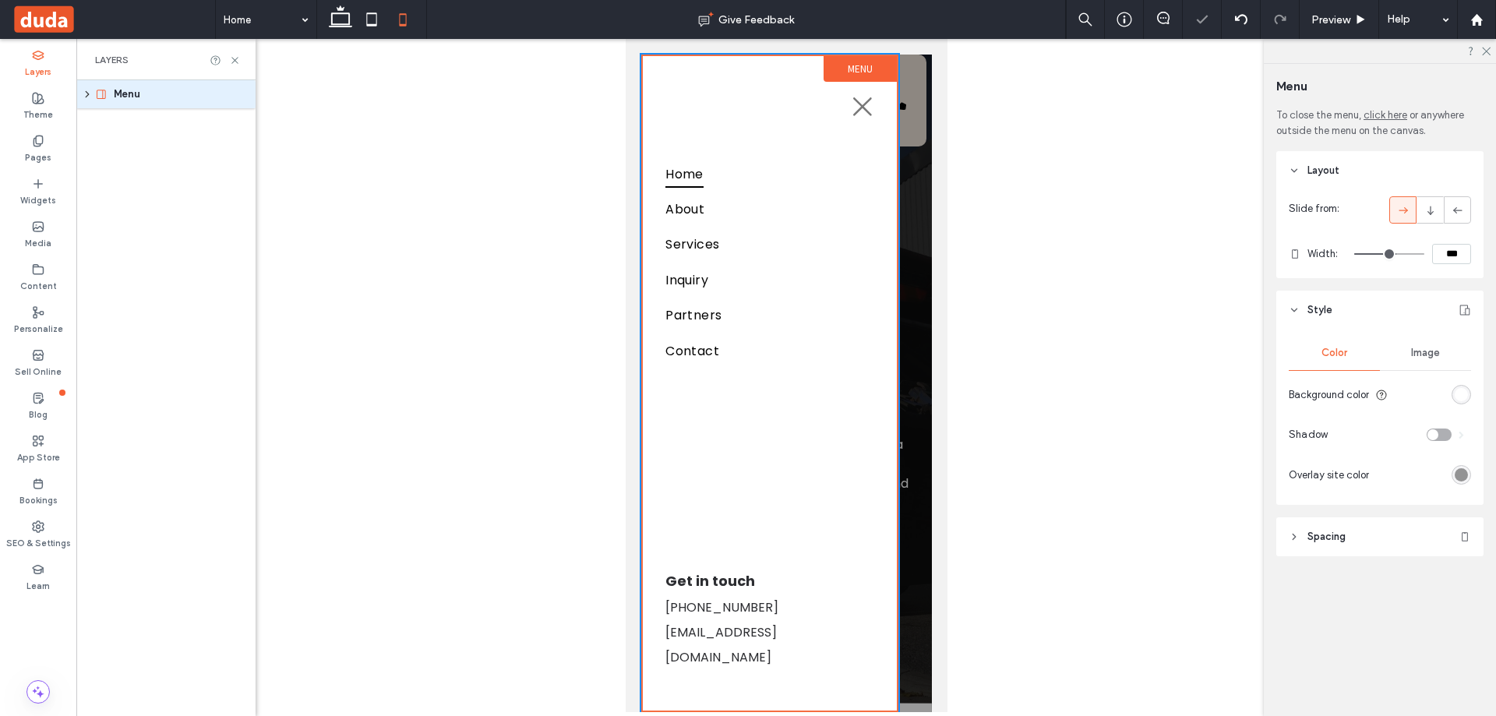
type input "**"
type input "***"
type input "**"
type input "***"
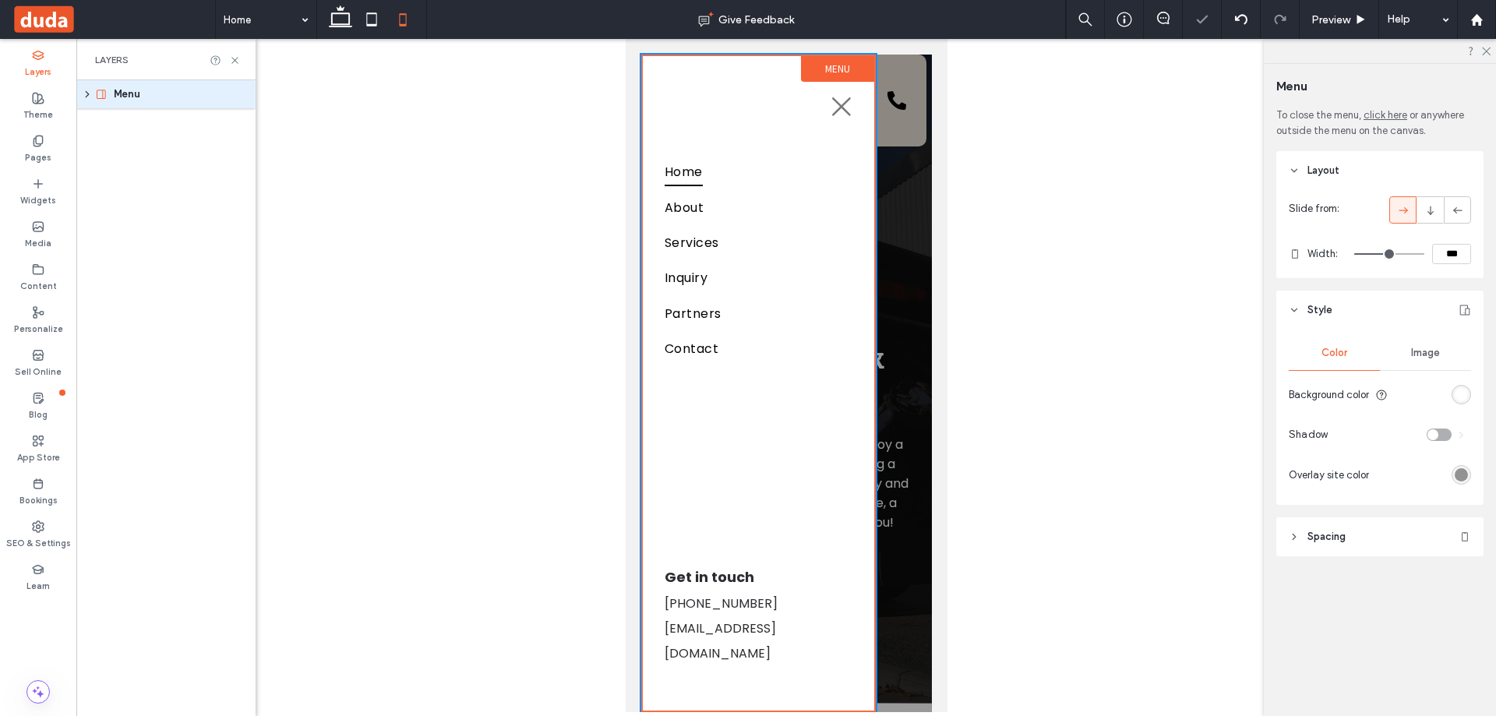
type input "**"
type input "***"
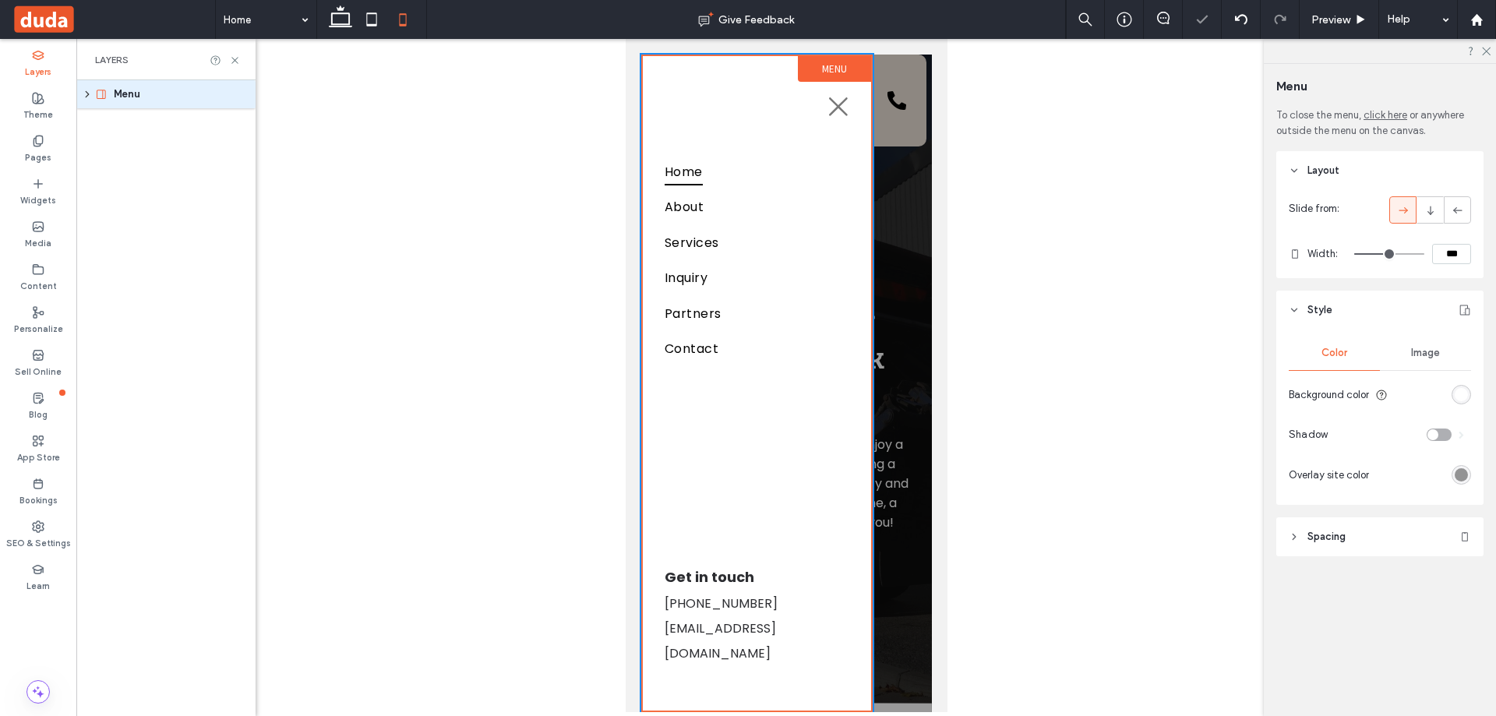
type input "**"
type input "***"
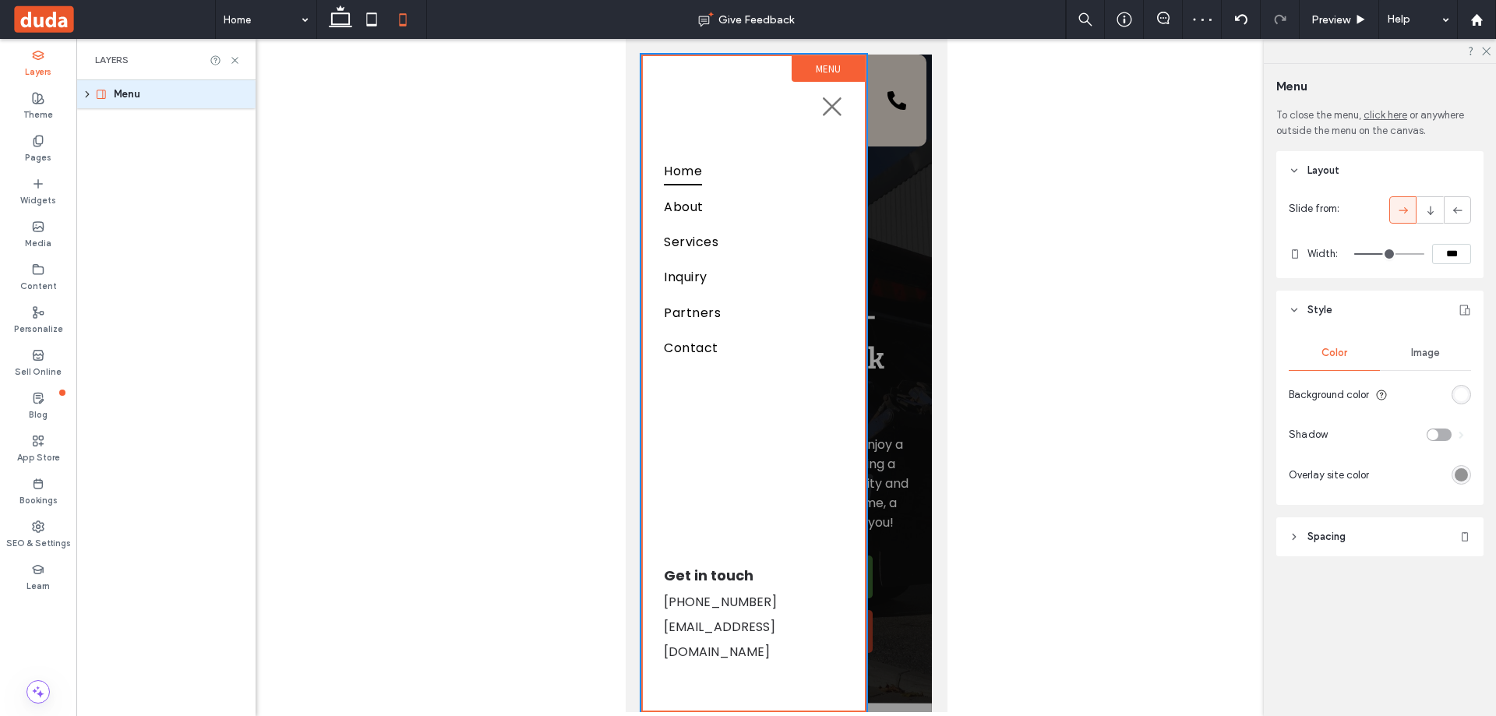
drag, startPoint x: 1393, startPoint y: 252, endPoint x: 1383, endPoint y: 256, distance: 10.8
type input "**"
click at [1383, 255] on input "range" at bounding box center [1389, 254] width 70 height 2
click at [736, 270] on link "Inquiry" at bounding box center [752, 276] width 179 height 35
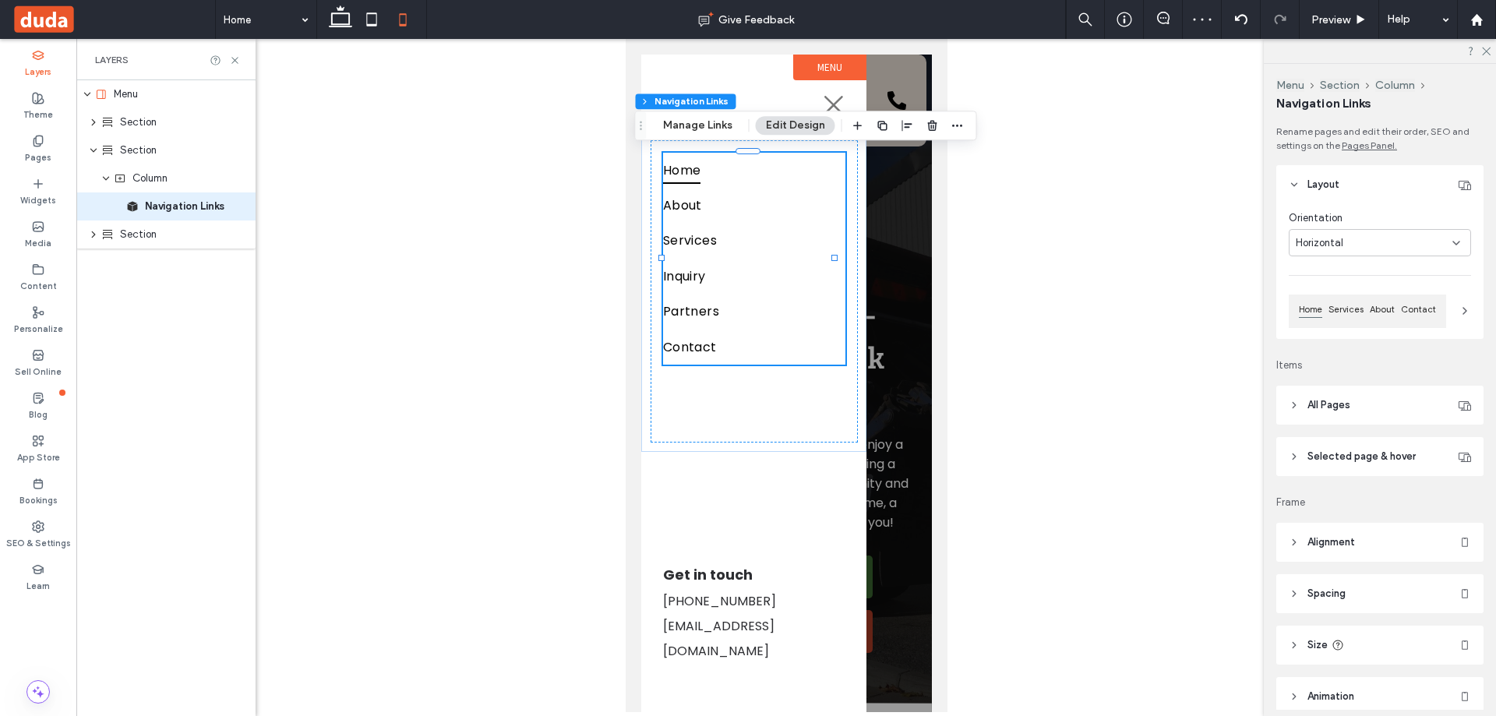
type input "***"
type input "****"
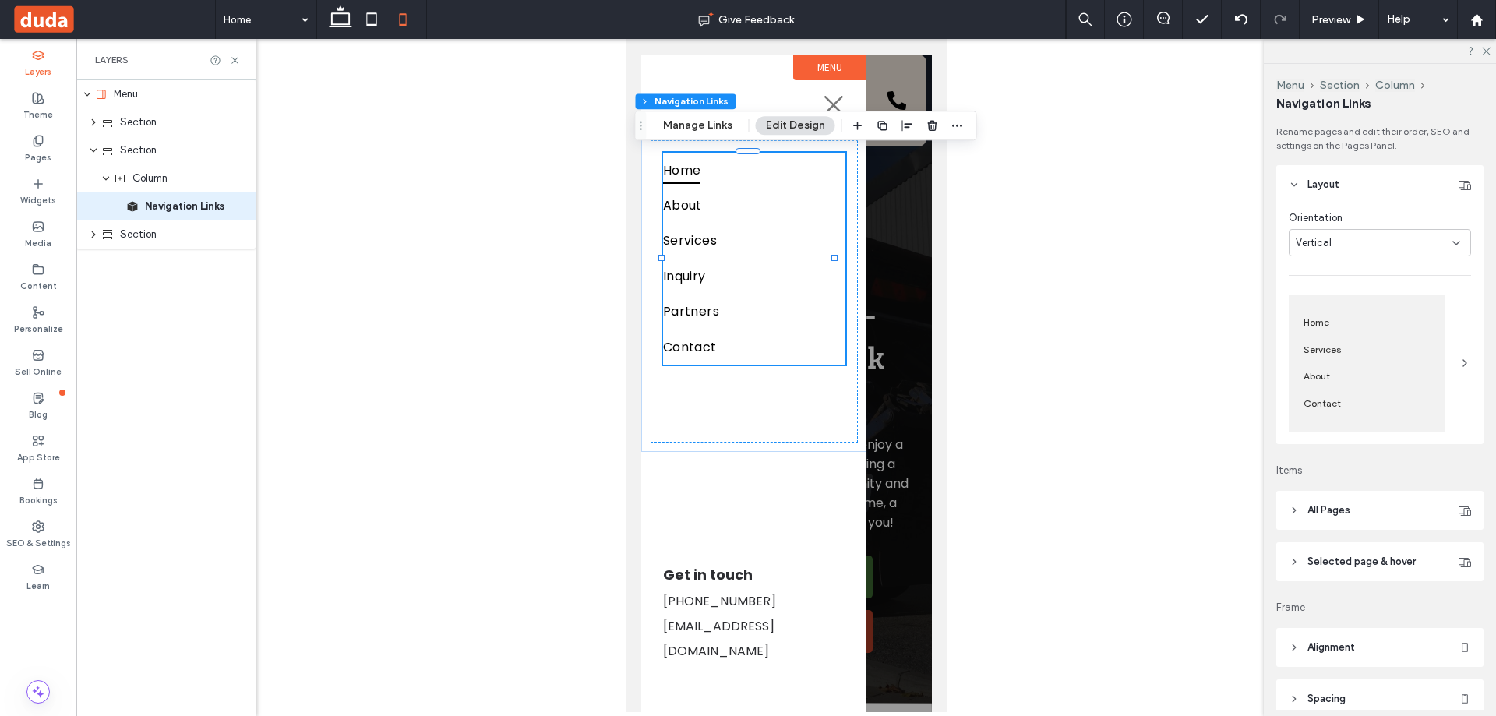
click at [1394, 241] on div "Vertical" at bounding box center [1373, 243] width 157 height 16
click at [1458, 369] on span at bounding box center [1464, 362] width 12 height 137
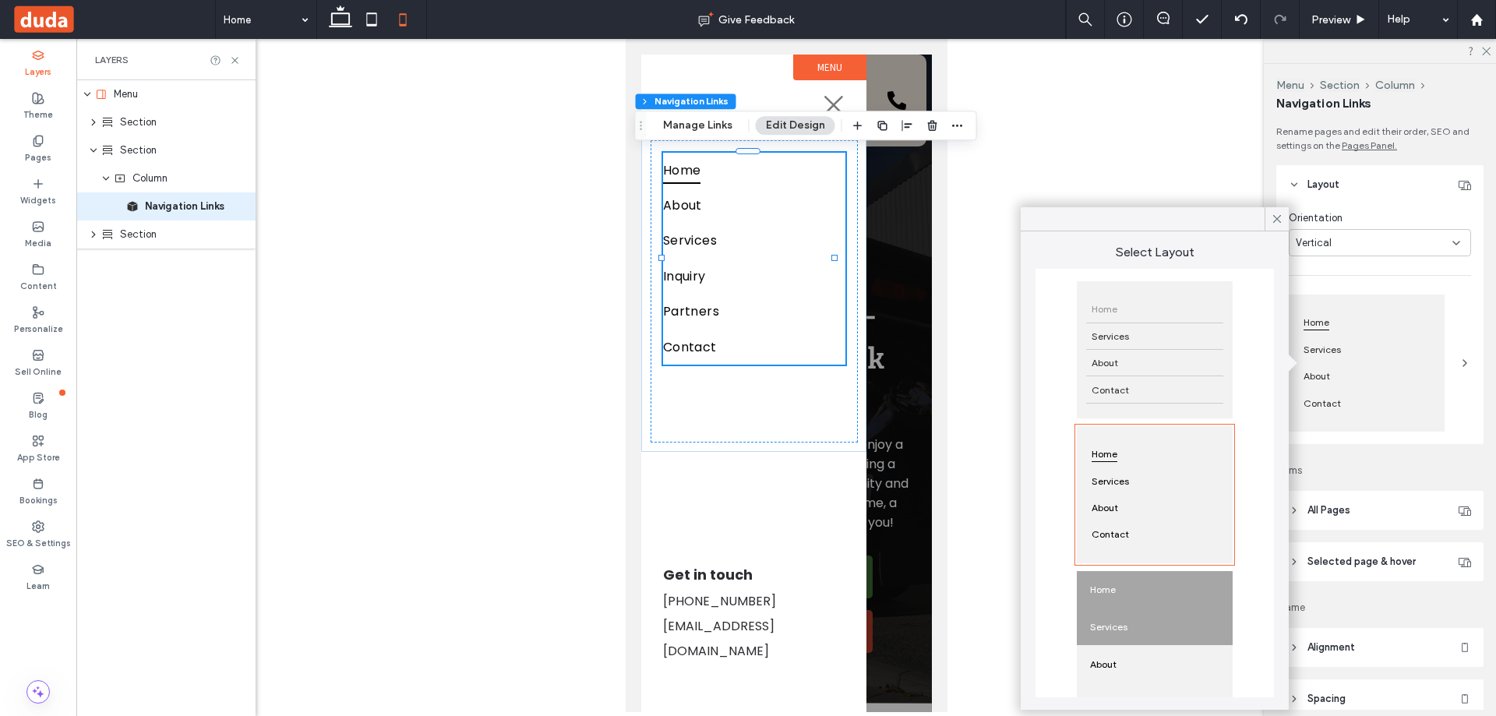
click at [1143, 614] on div "Services" at bounding box center [1154, 626] width 156 height 37
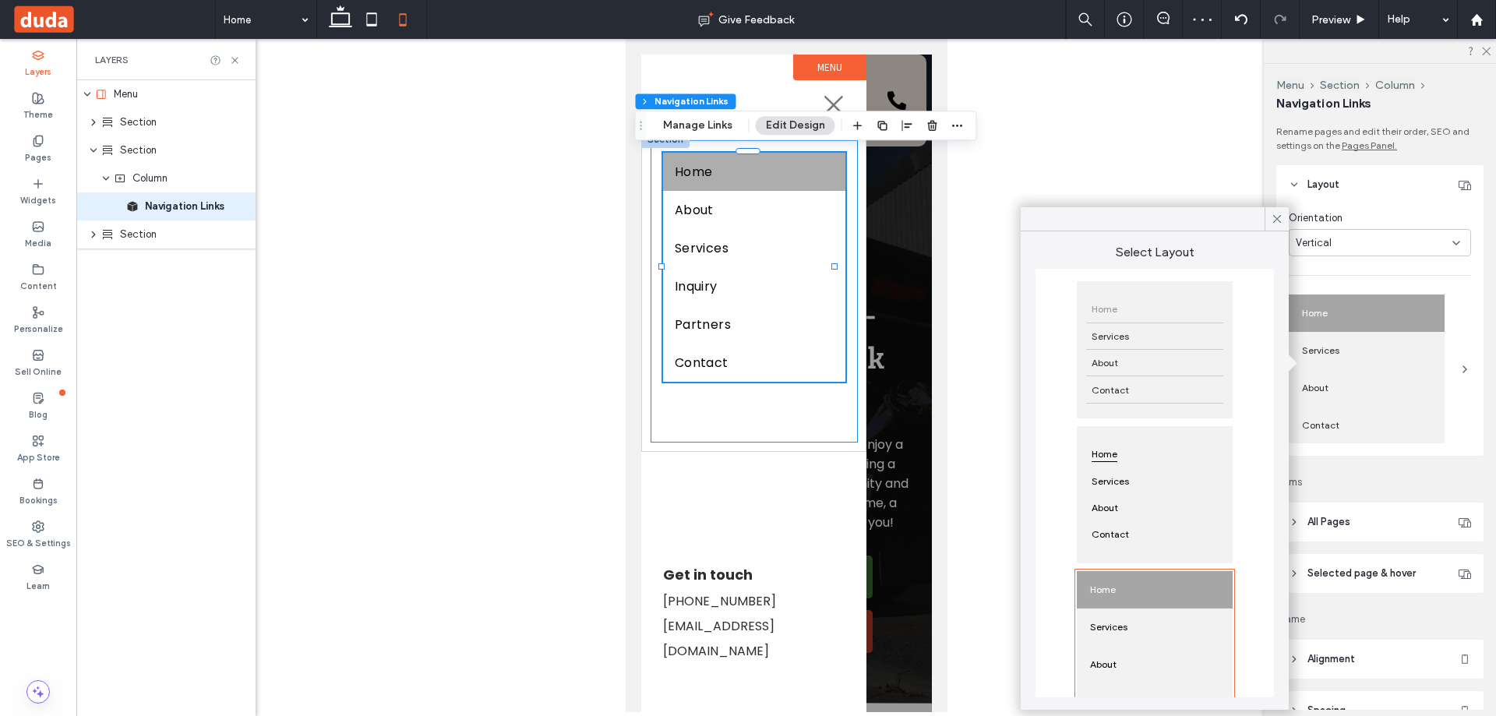
click at [795, 432] on div "Home About Services Inquiry Partners Contact" at bounding box center [753, 291] width 207 height 303
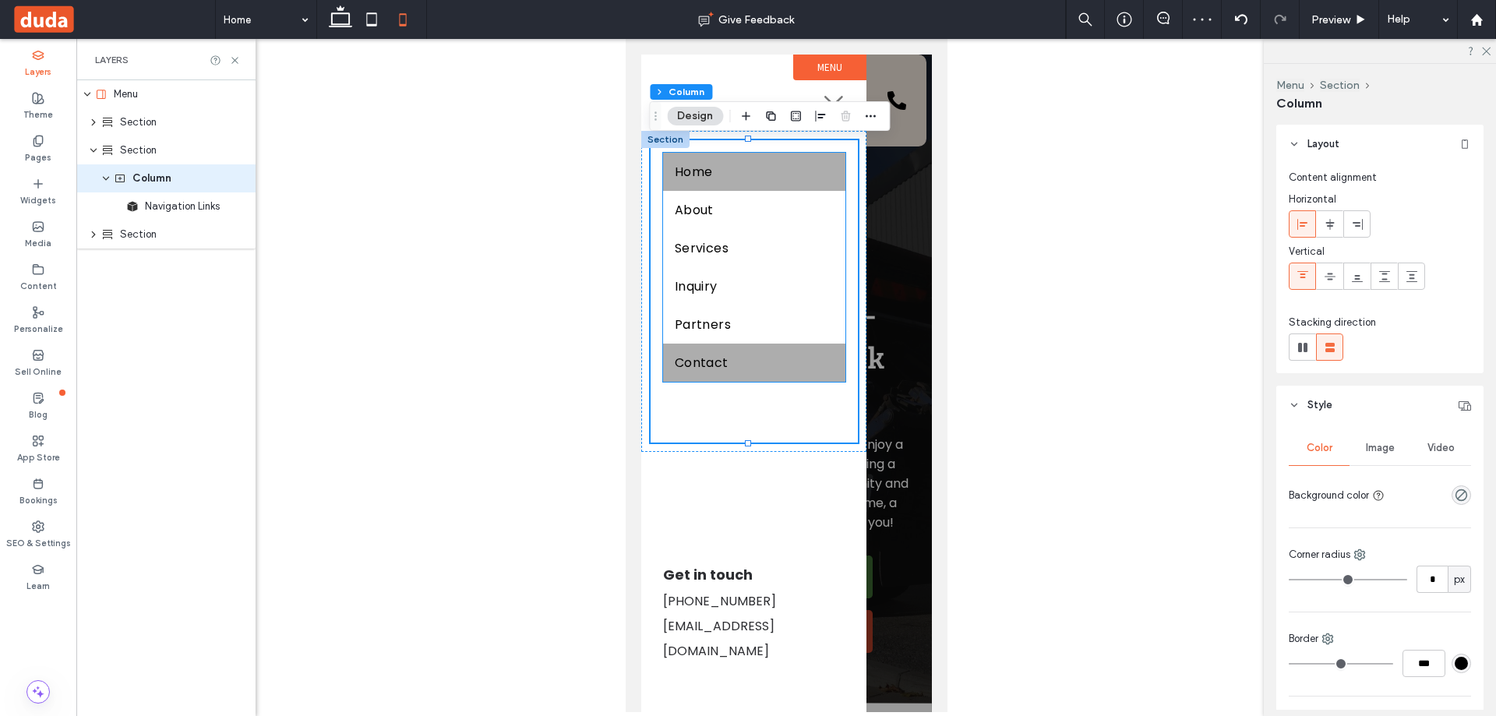
click at [803, 374] on link "Contact" at bounding box center [753, 363] width 182 height 38
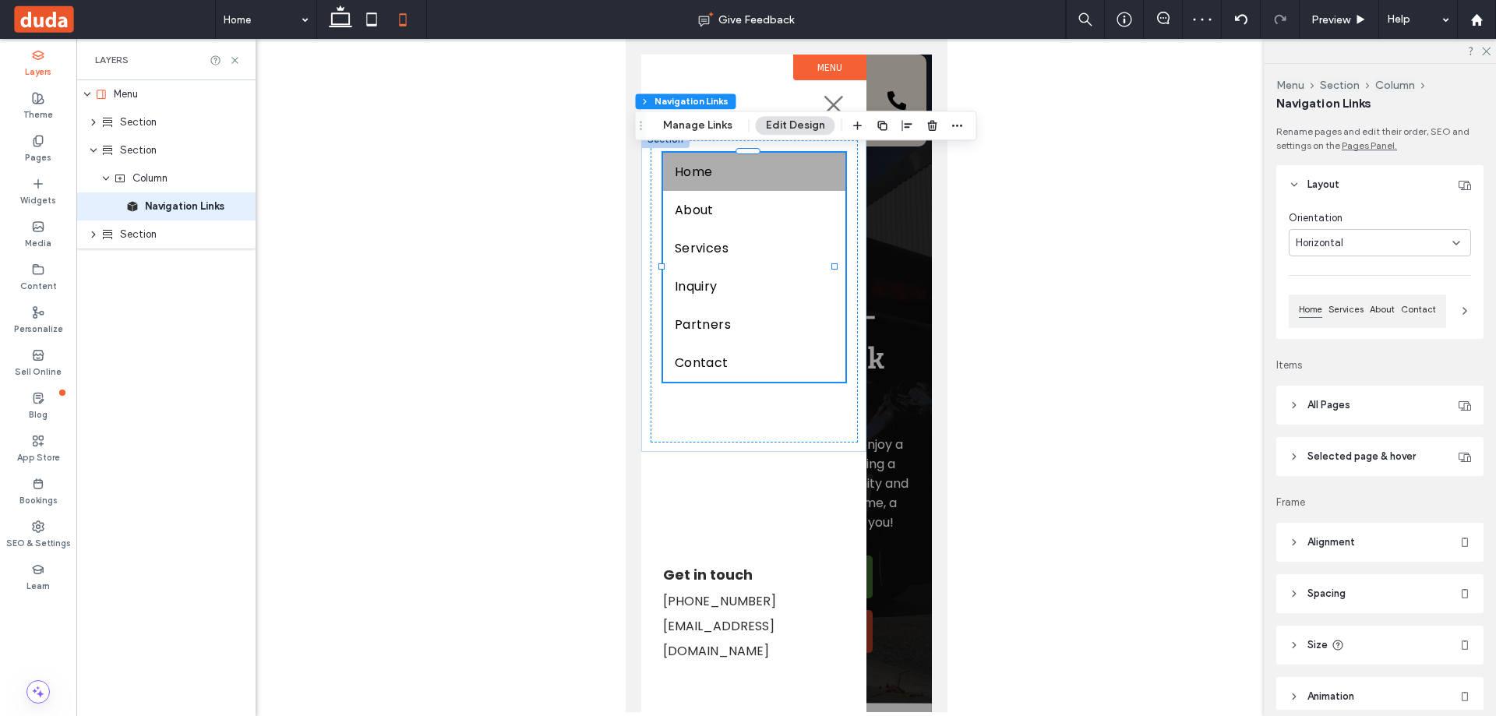
type input "***"
type input "****"
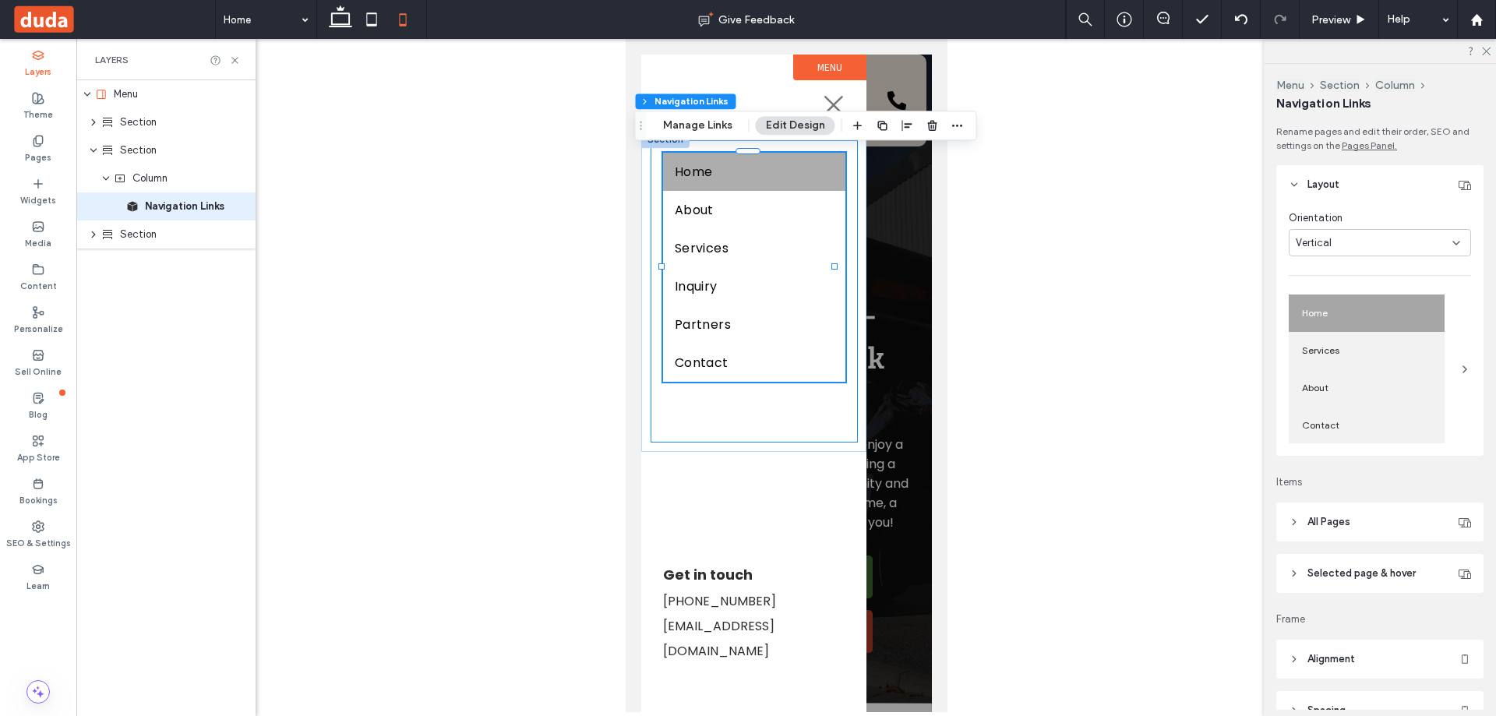
click at [795, 432] on div "Home About Services Inquiry Partners Contact" at bounding box center [753, 291] width 207 height 303
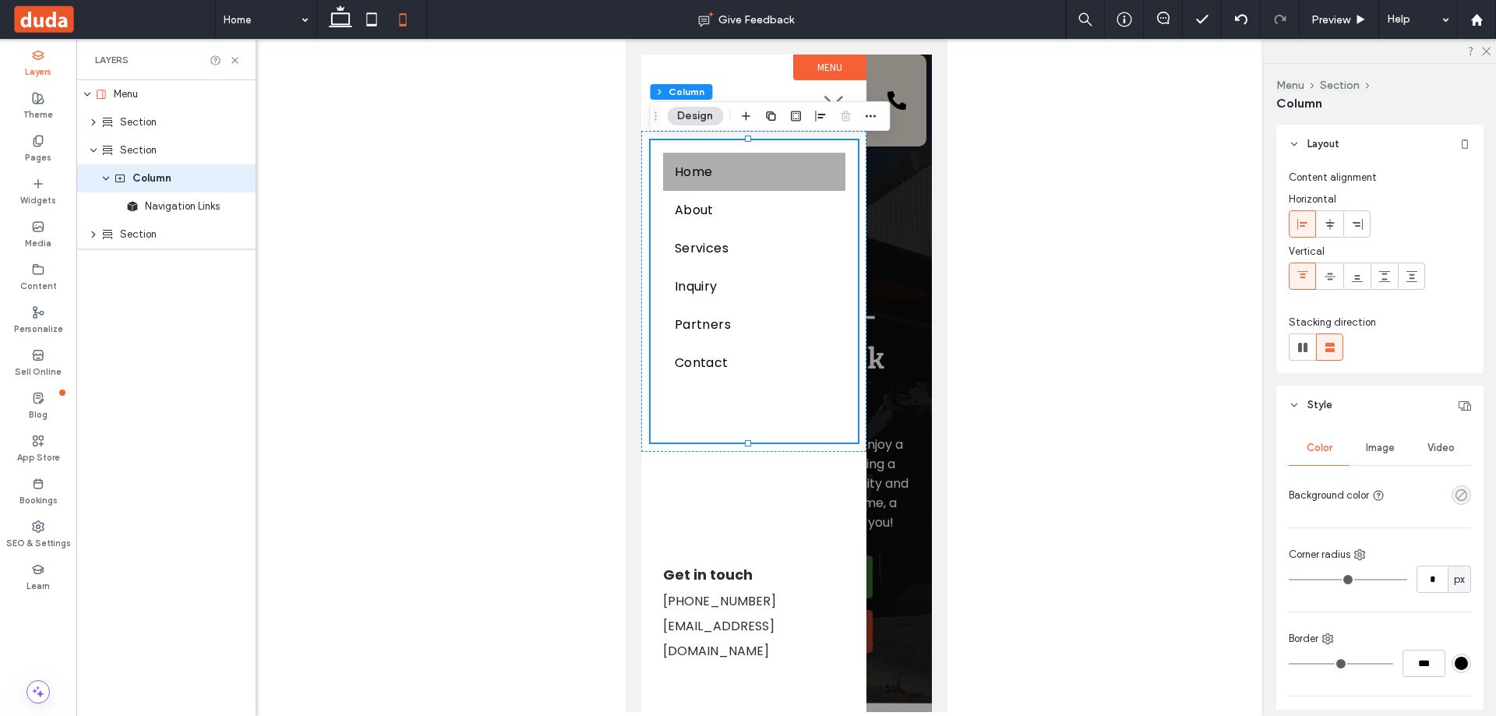
click at [1454, 491] on icon "rgba(0, 0, 0, 0)" at bounding box center [1460, 494] width 13 height 13
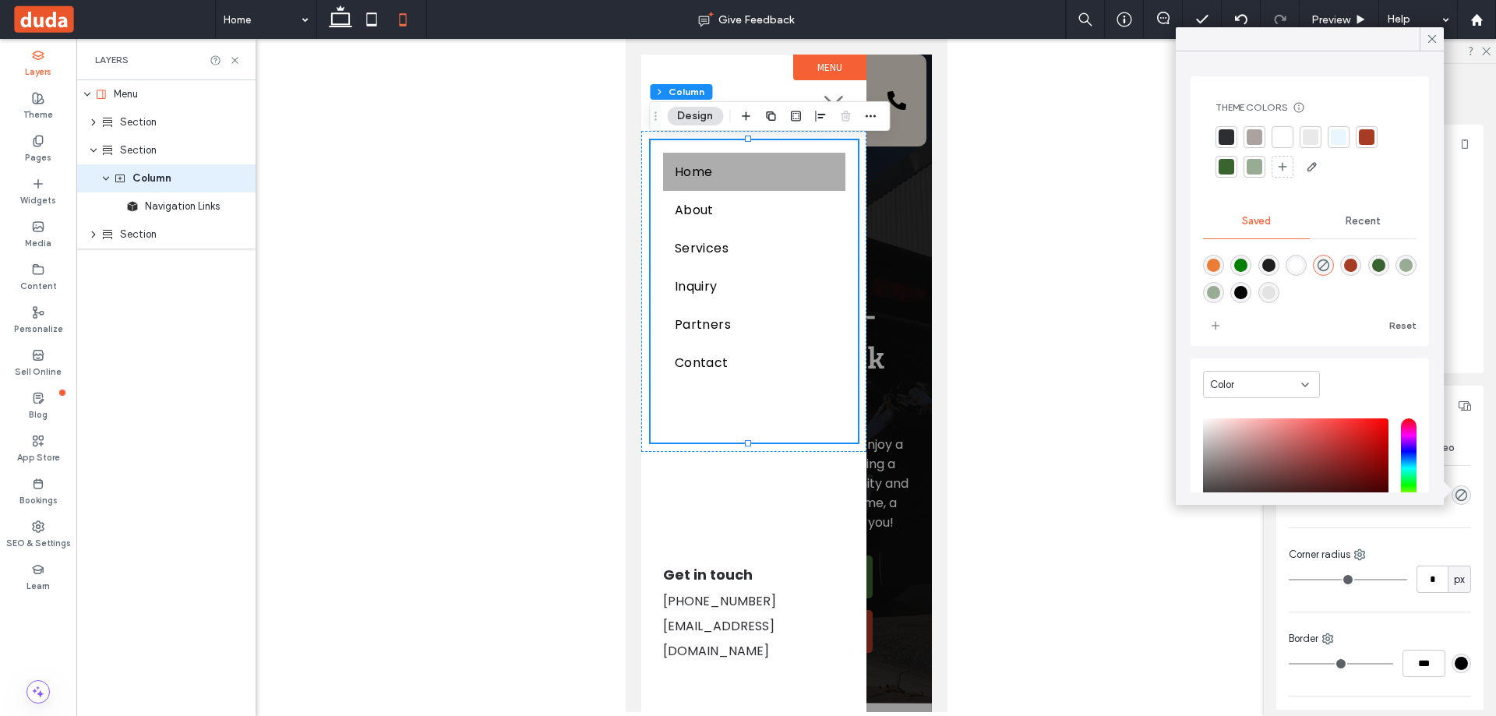
click at [1225, 167] on div at bounding box center [1226, 167] width 16 height 16
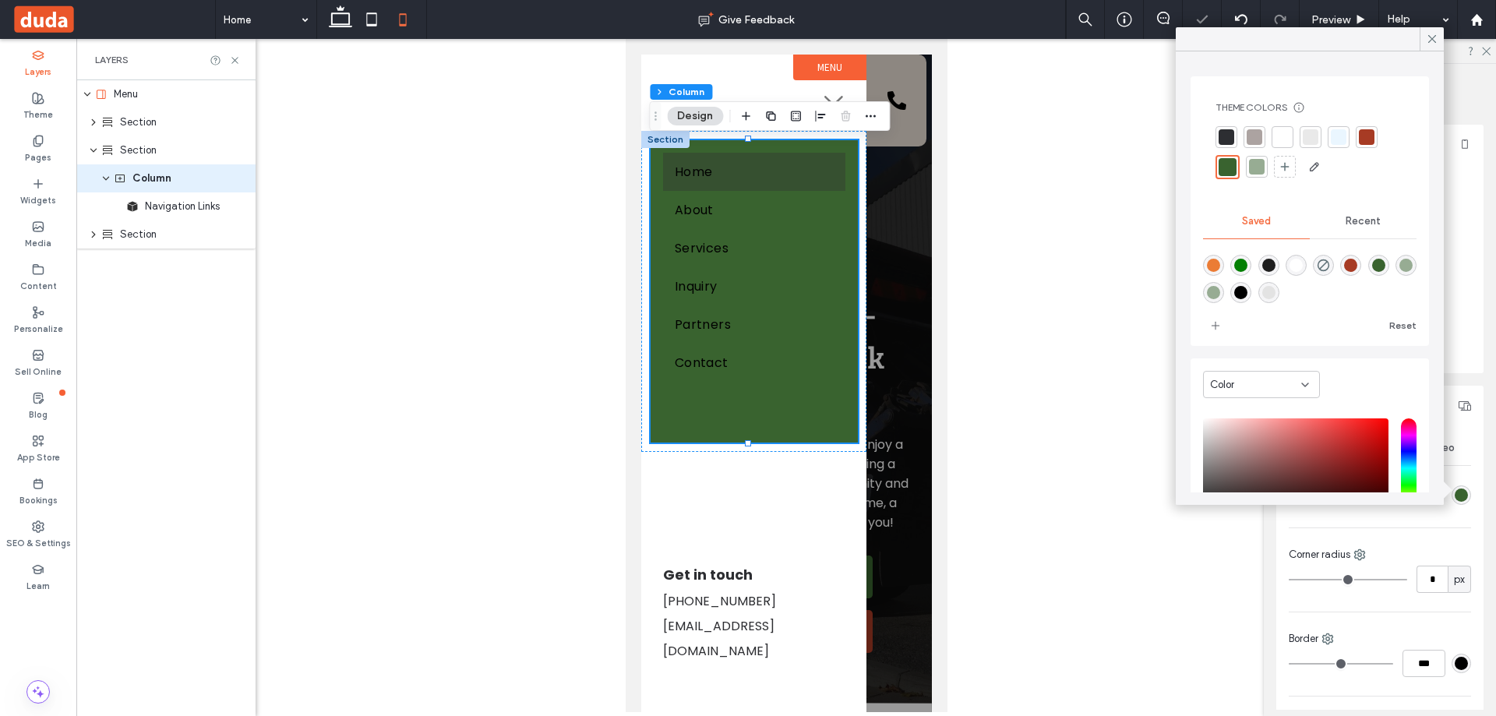
click at [746, 413] on div "Home About Services Inquiry Partners Contact" at bounding box center [753, 291] width 207 height 303
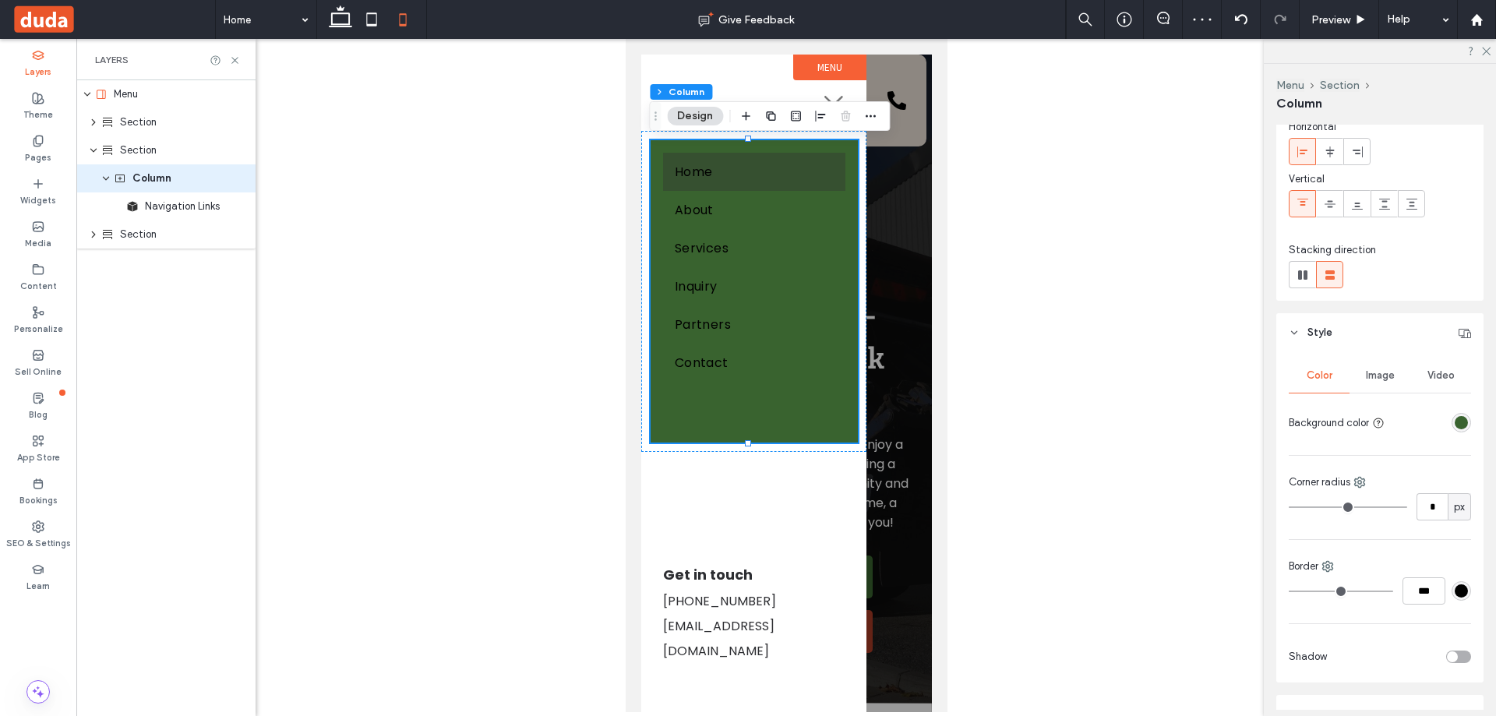
scroll to position [312, 0]
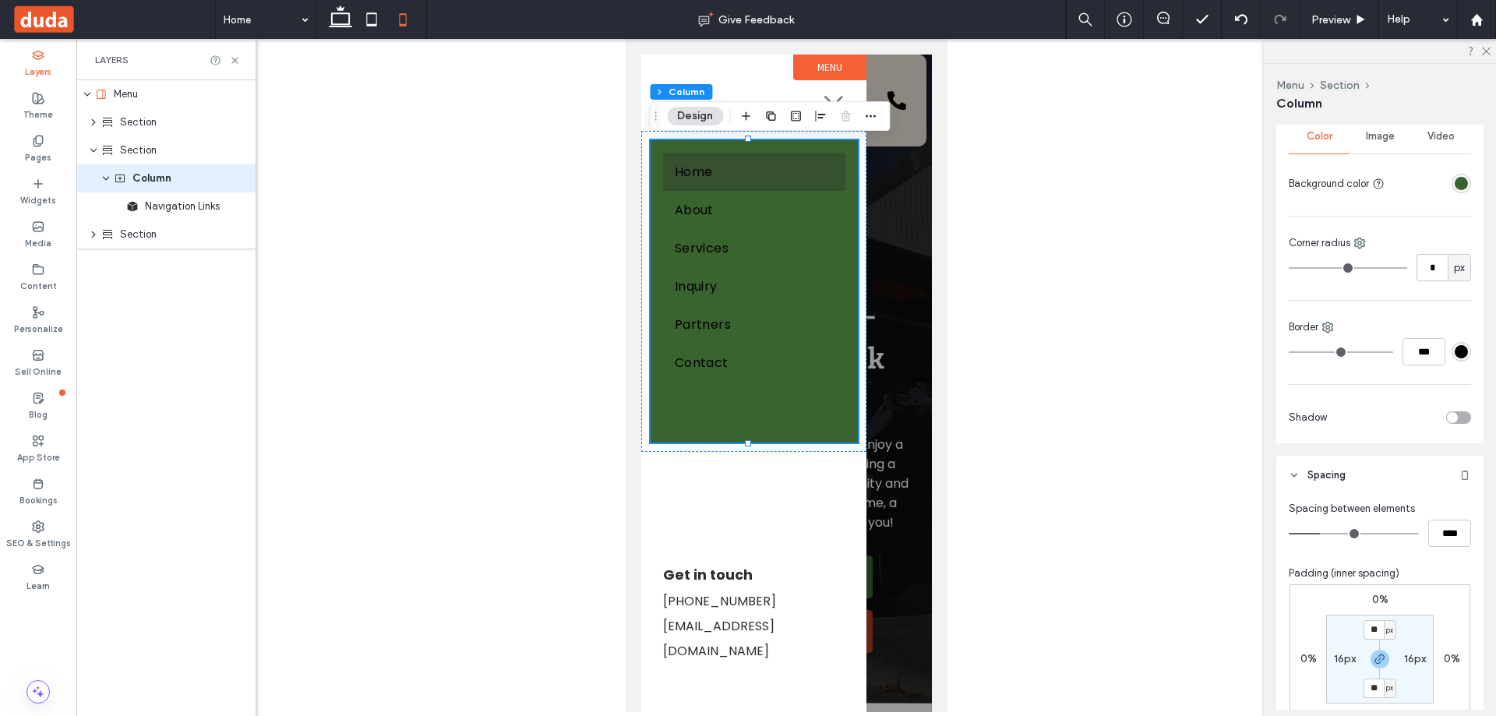
click at [1335, 660] on label "16px" at bounding box center [1345, 658] width 22 height 13
type input "*"
click at [1382, 631] on label "16px" at bounding box center [1380, 629] width 22 height 13
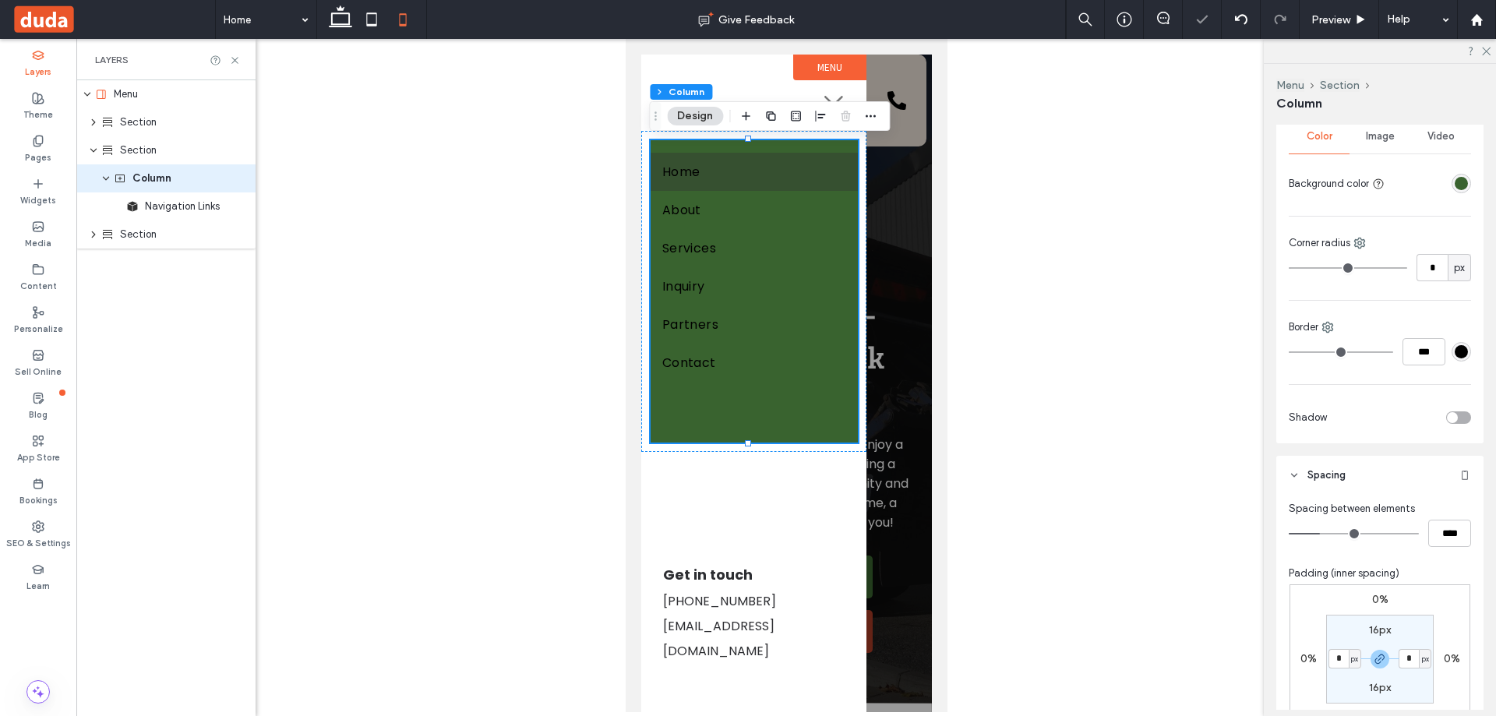
type input "**"
type input "*"
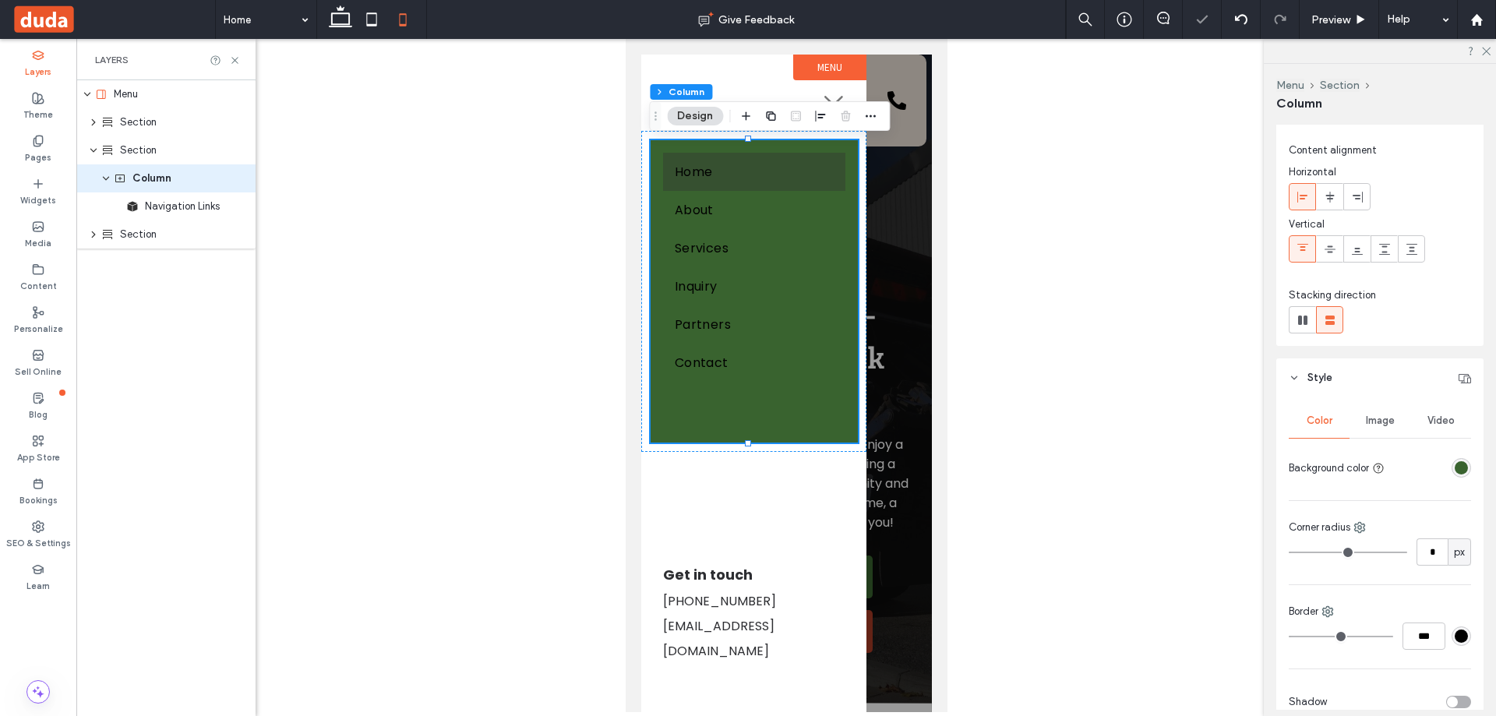
scroll to position [0, 0]
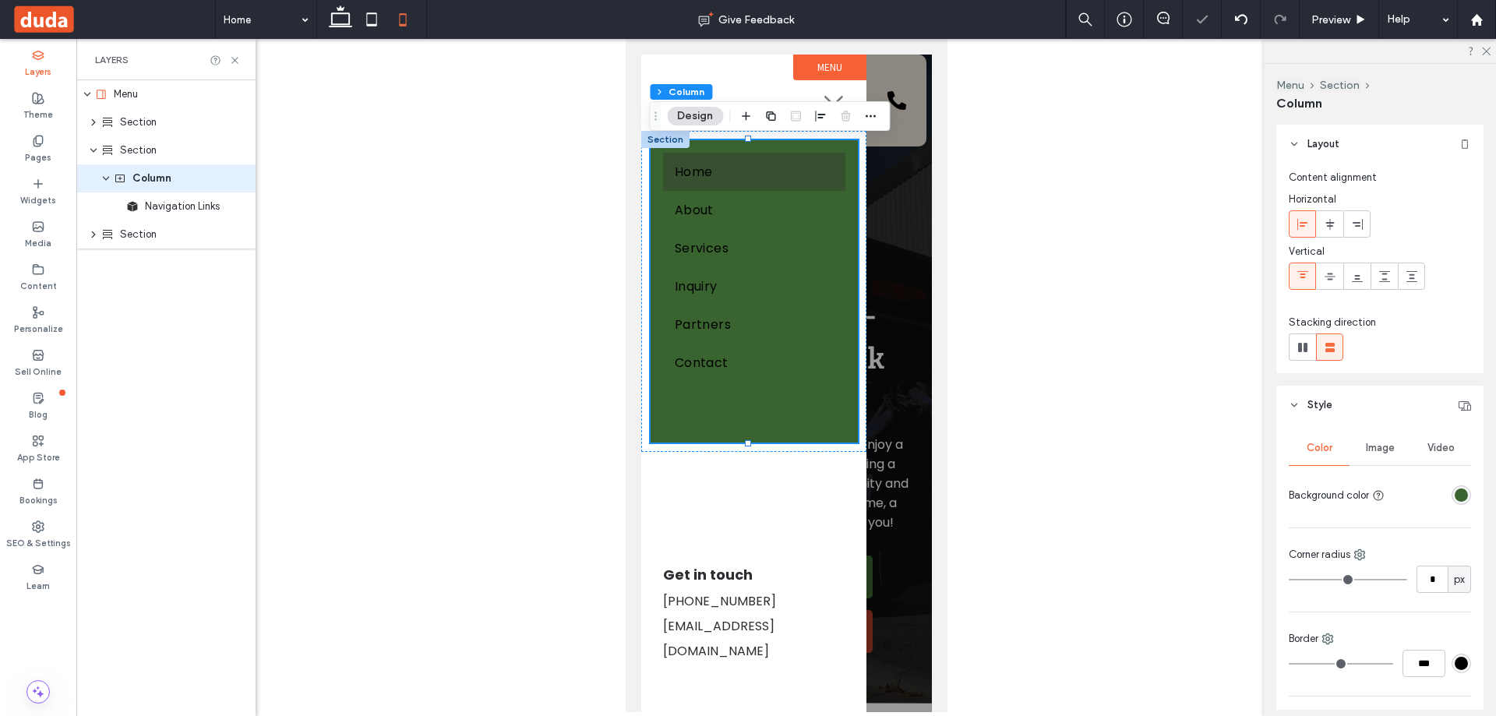
click at [804, 425] on div "Home About Services Inquiry Partners Contact" at bounding box center [753, 291] width 207 height 303
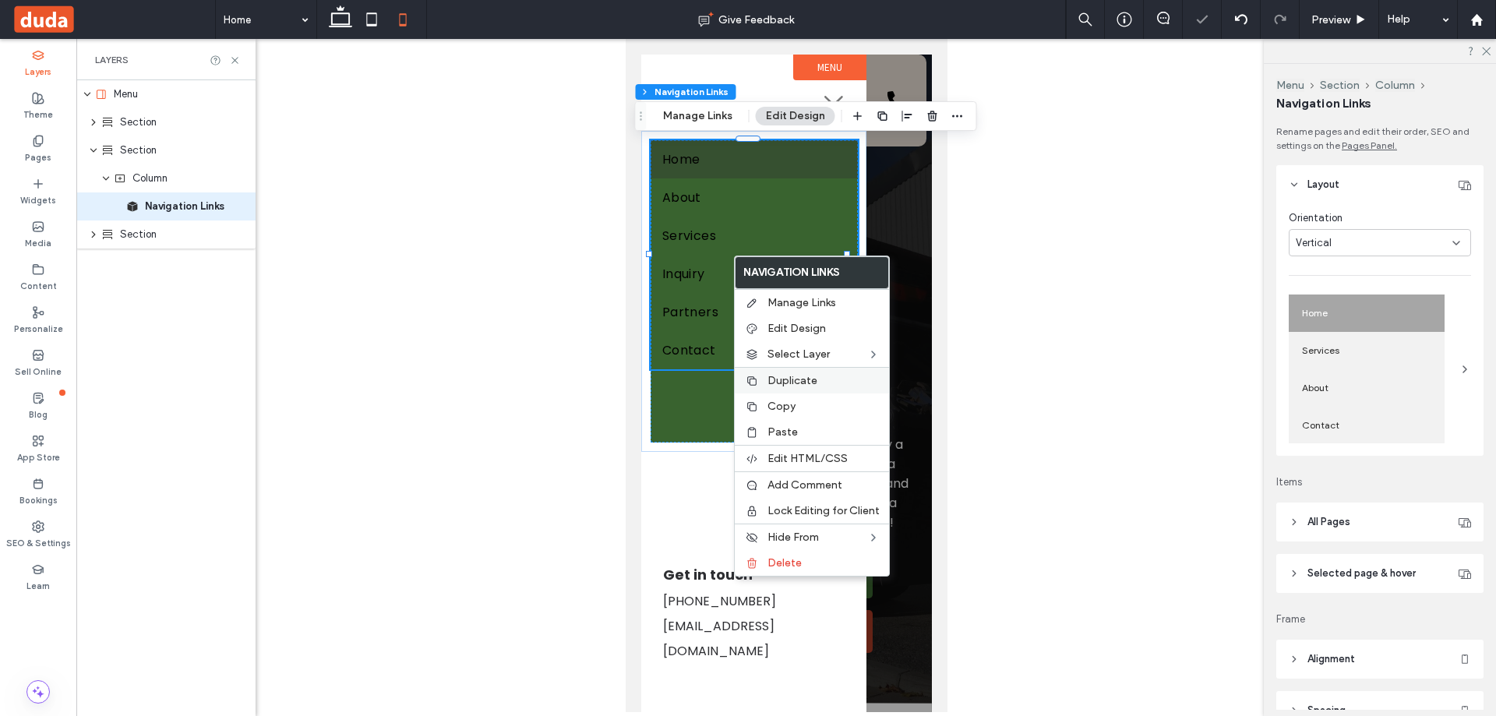
type input "***"
type input "****"
click at [799, 329] on span "Edit Design" at bounding box center [796, 328] width 58 height 13
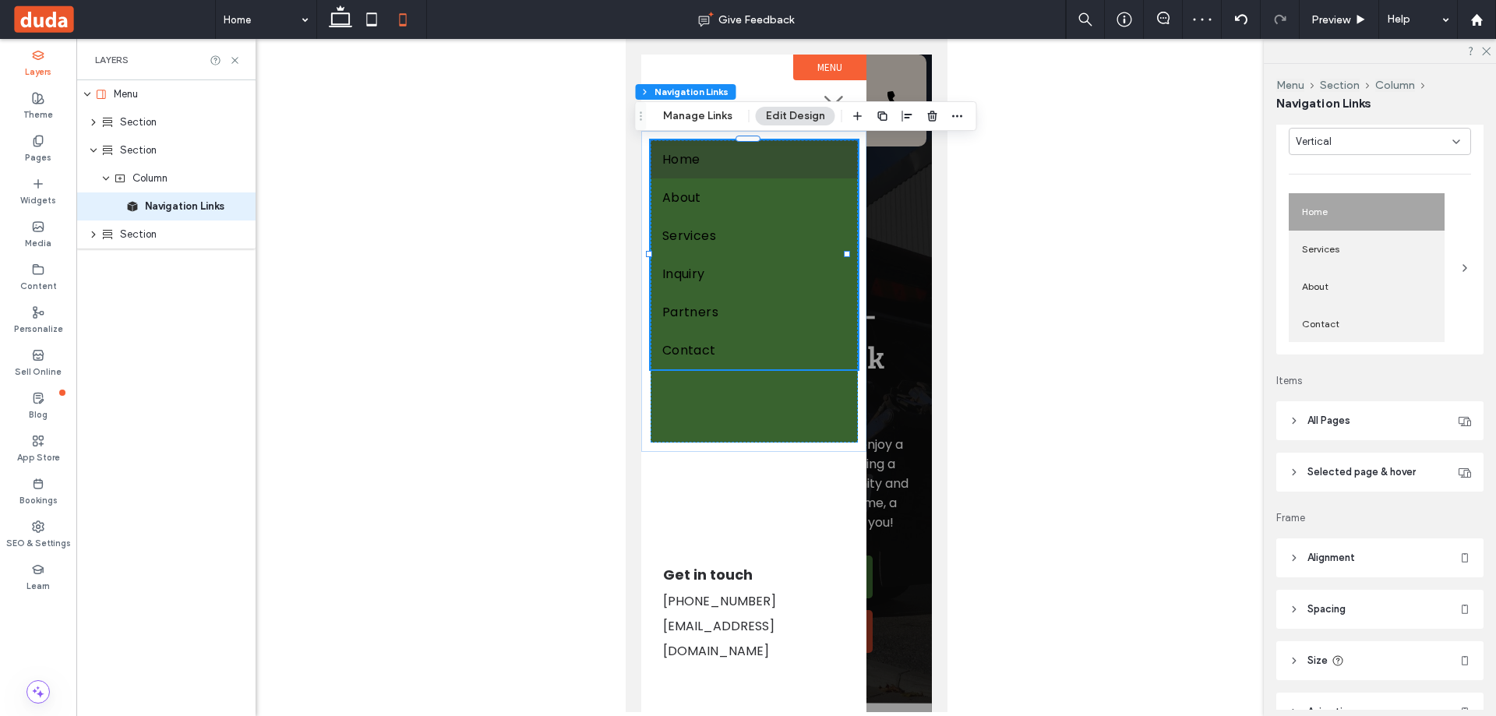
scroll to position [156, 0]
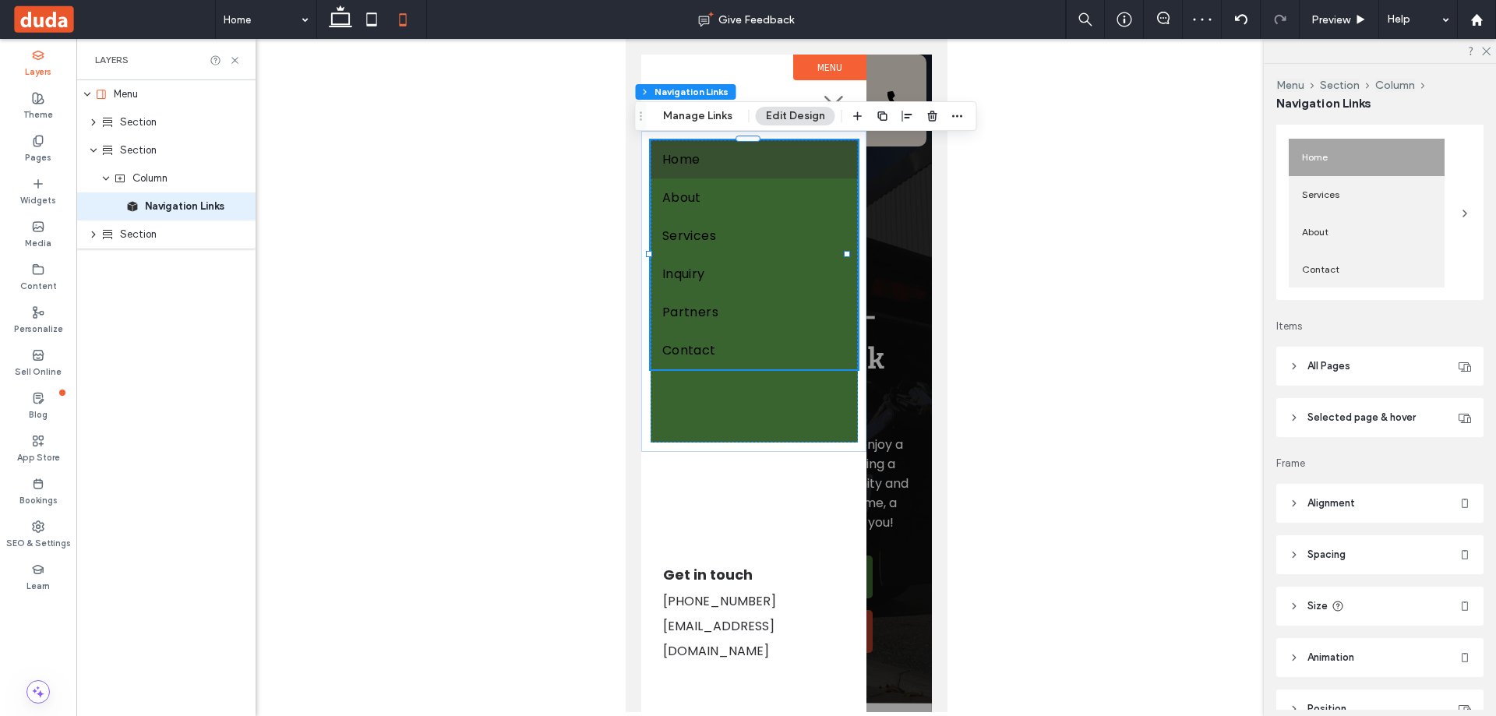
click at [1334, 367] on span "All Pages" at bounding box center [1328, 366] width 43 height 16
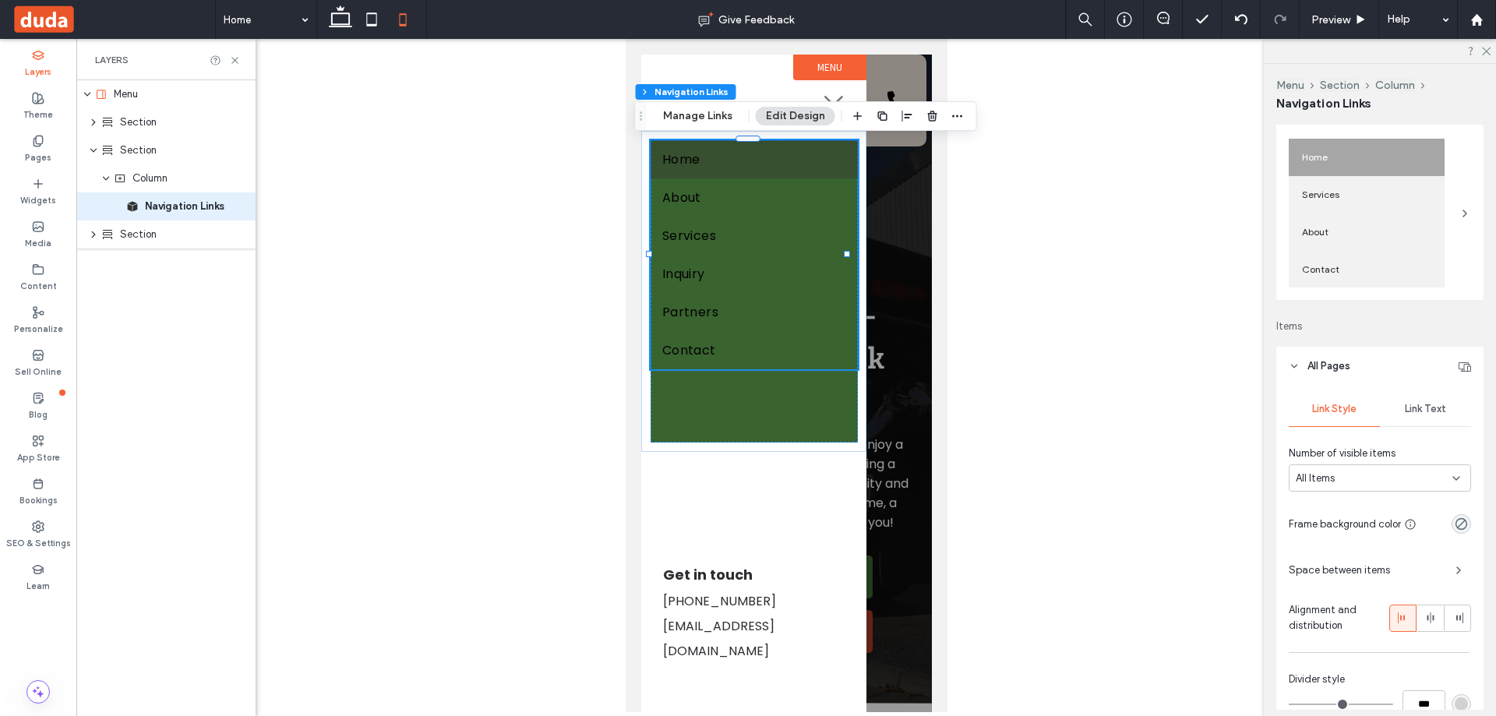
click at [1423, 409] on span "Link Text" at bounding box center [1424, 409] width 41 height 12
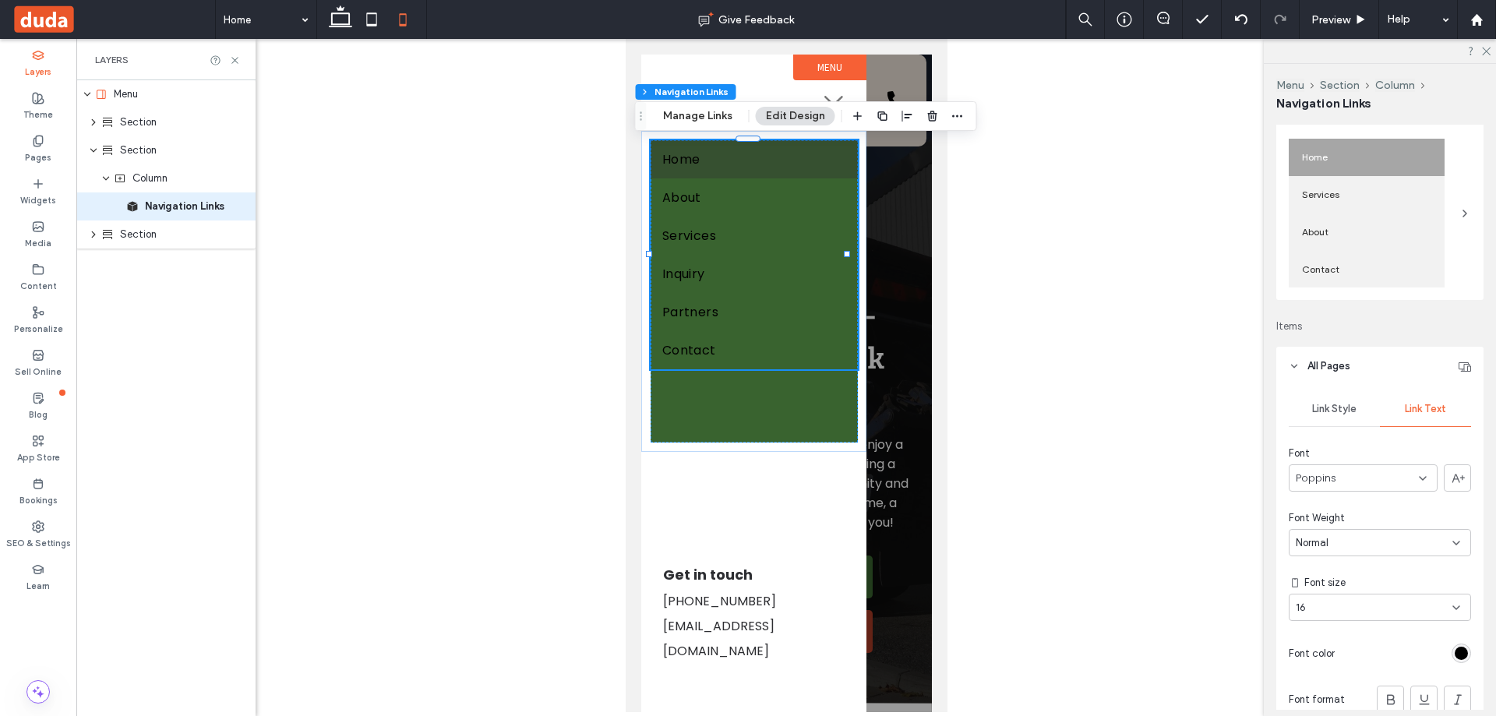
click at [1457, 659] on div "rgb(0, 0, 0)" at bounding box center [1460, 652] width 19 height 19
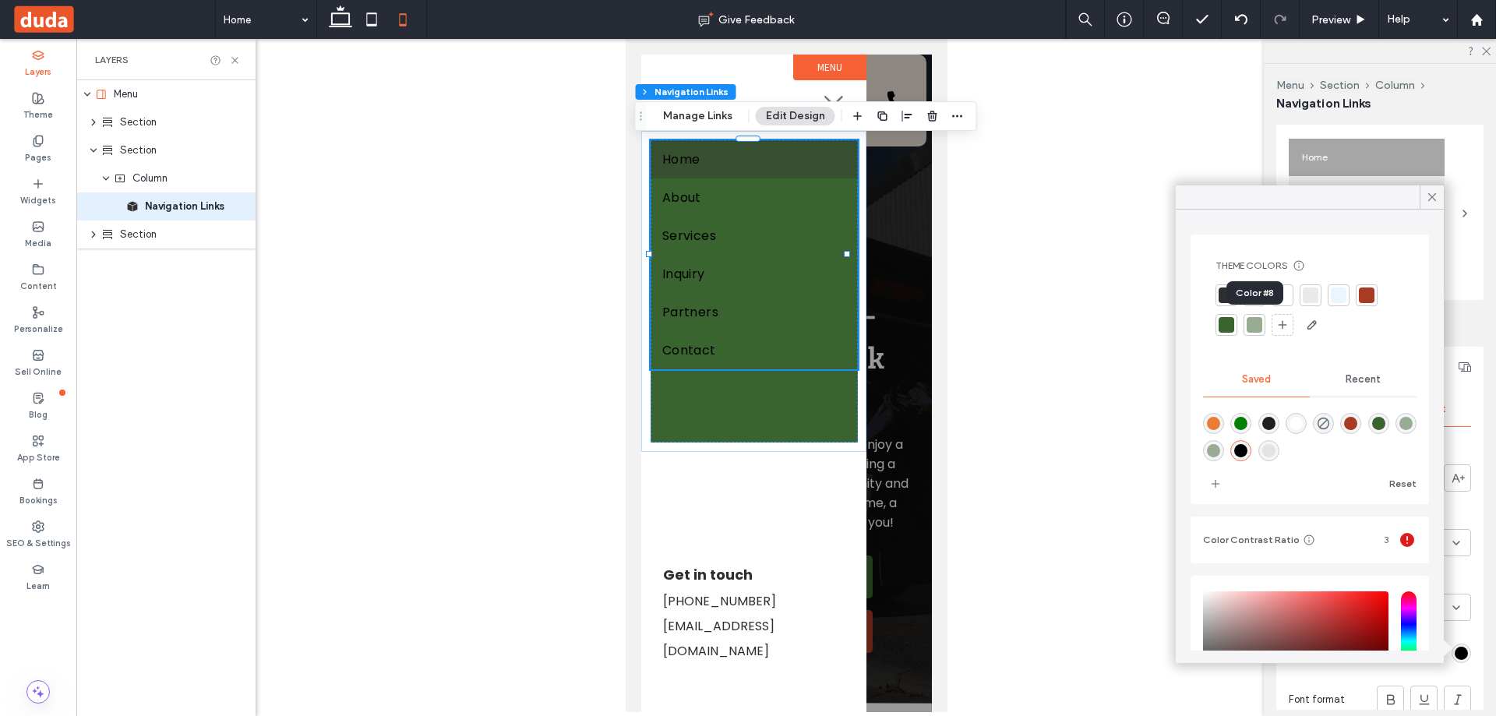
click at [1254, 325] on div at bounding box center [1254, 325] width 16 height 16
click at [1302, 428] on div "rgba(255,255,255,1)" at bounding box center [1295, 423] width 13 height 13
type input "*******"
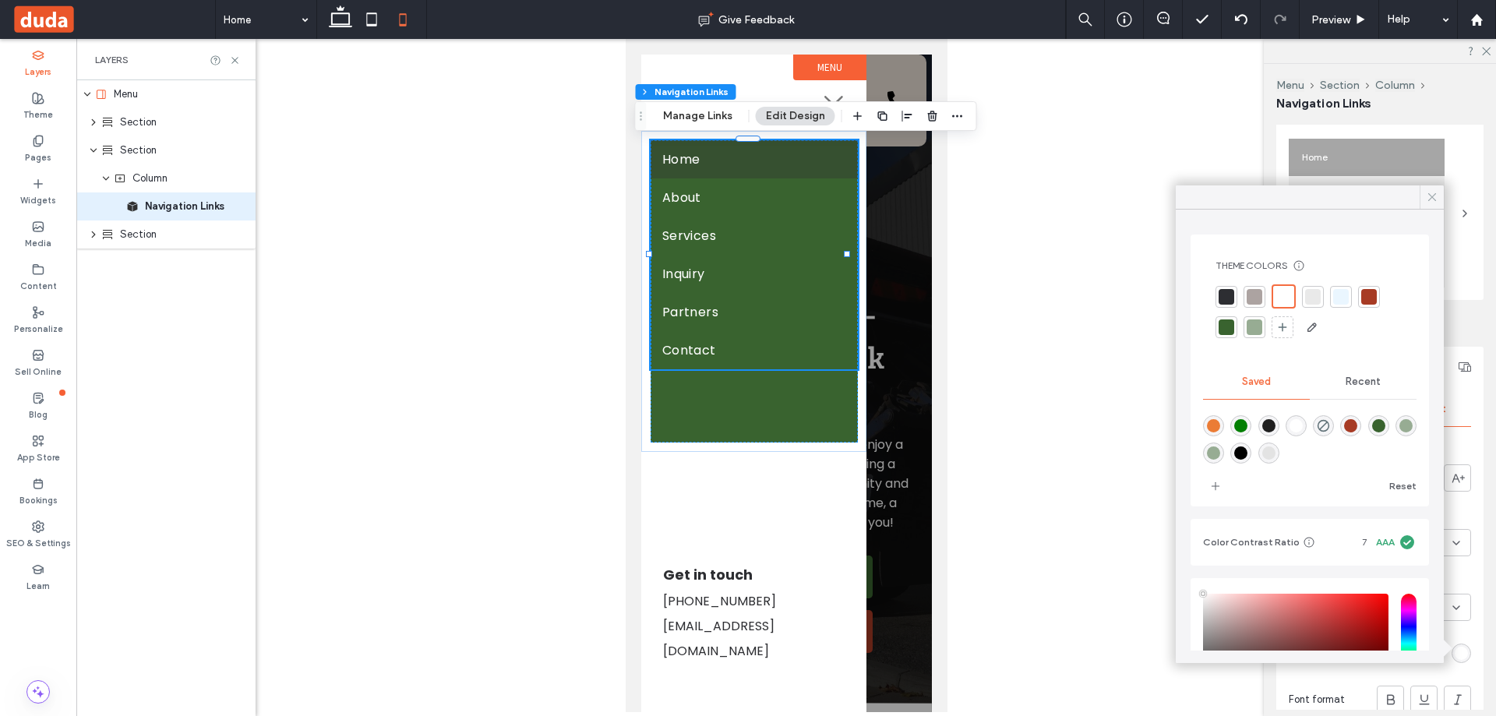
click at [1428, 195] on icon at bounding box center [1432, 197] width 14 height 14
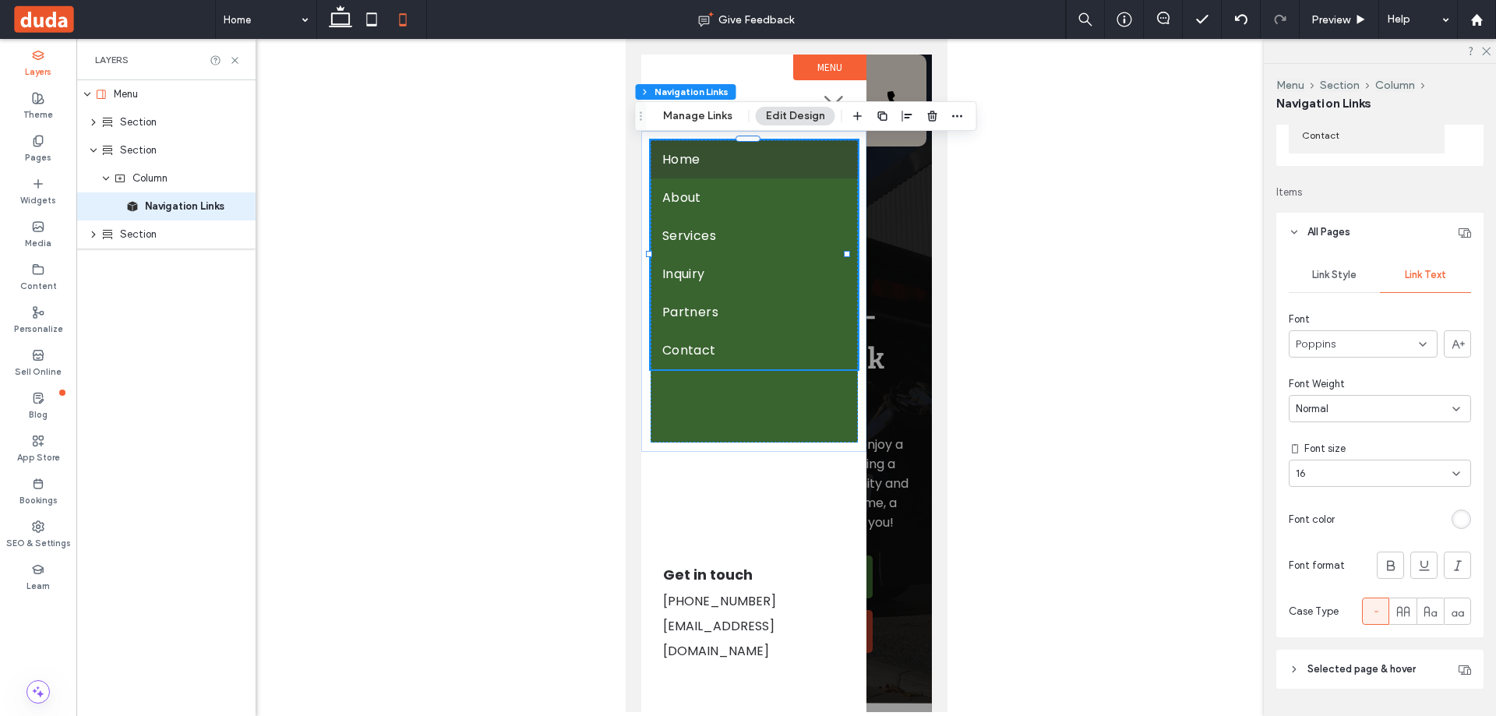
scroll to position [312, 0]
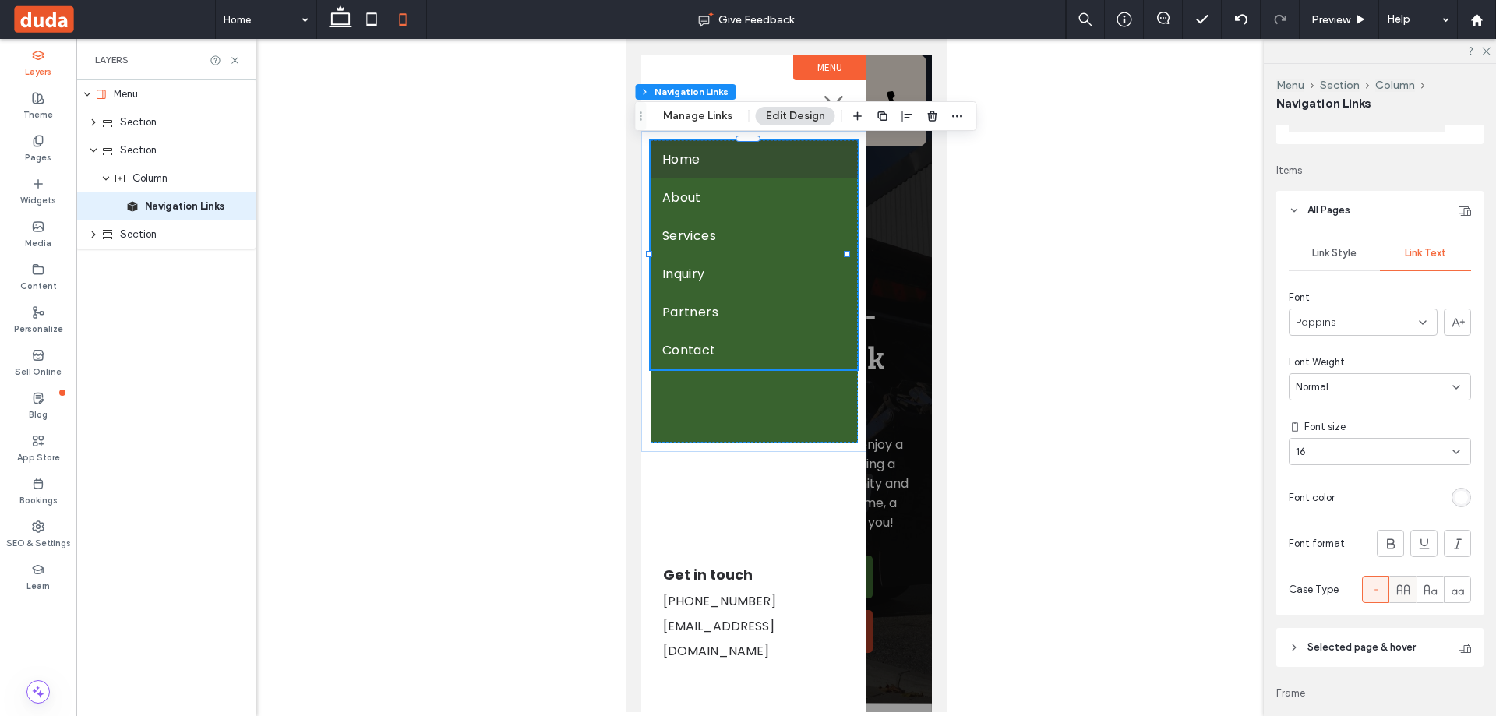
click at [1395, 599] on span at bounding box center [1403, 589] width 16 height 26
click at [1376, 448] on div "16" at bounding box center [1370, 452] width 150 height 16
type input "**"
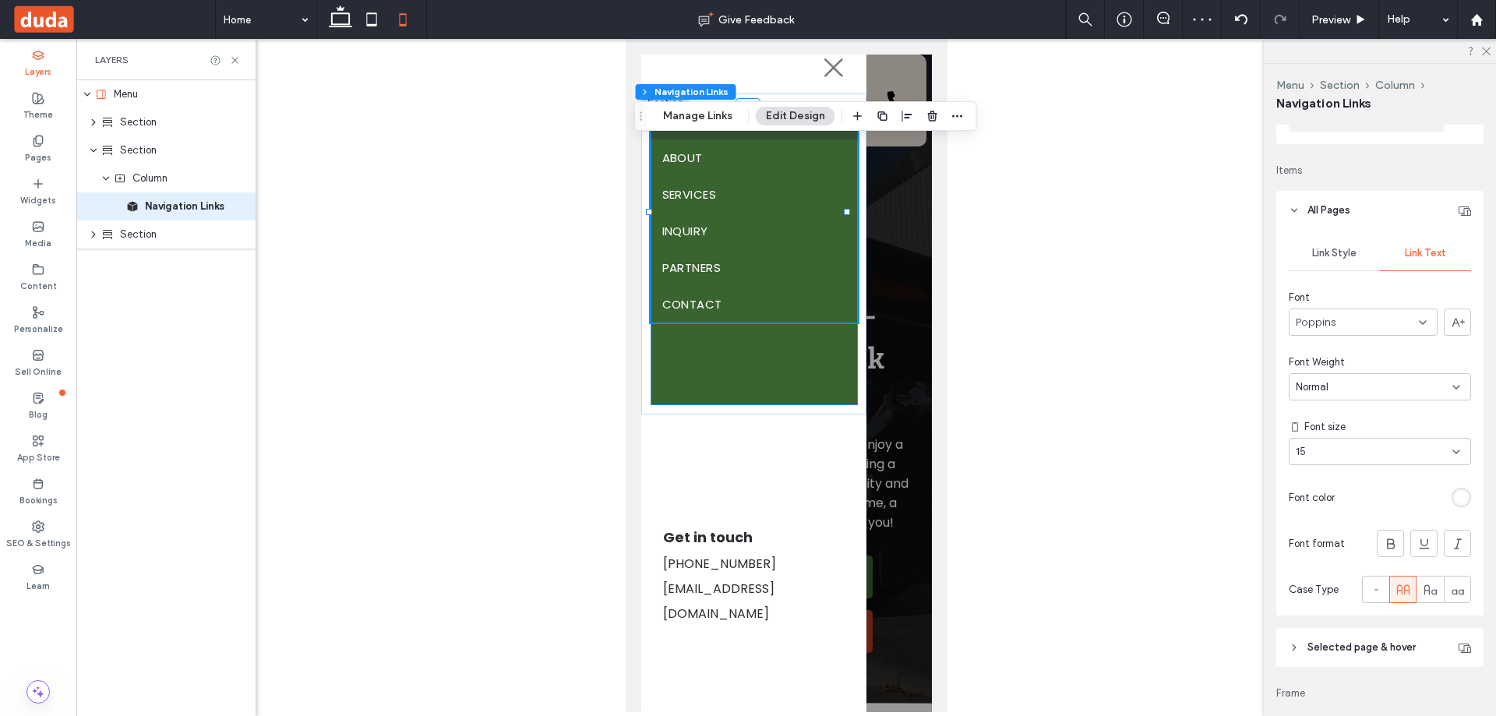
scroll to position [58, 0]
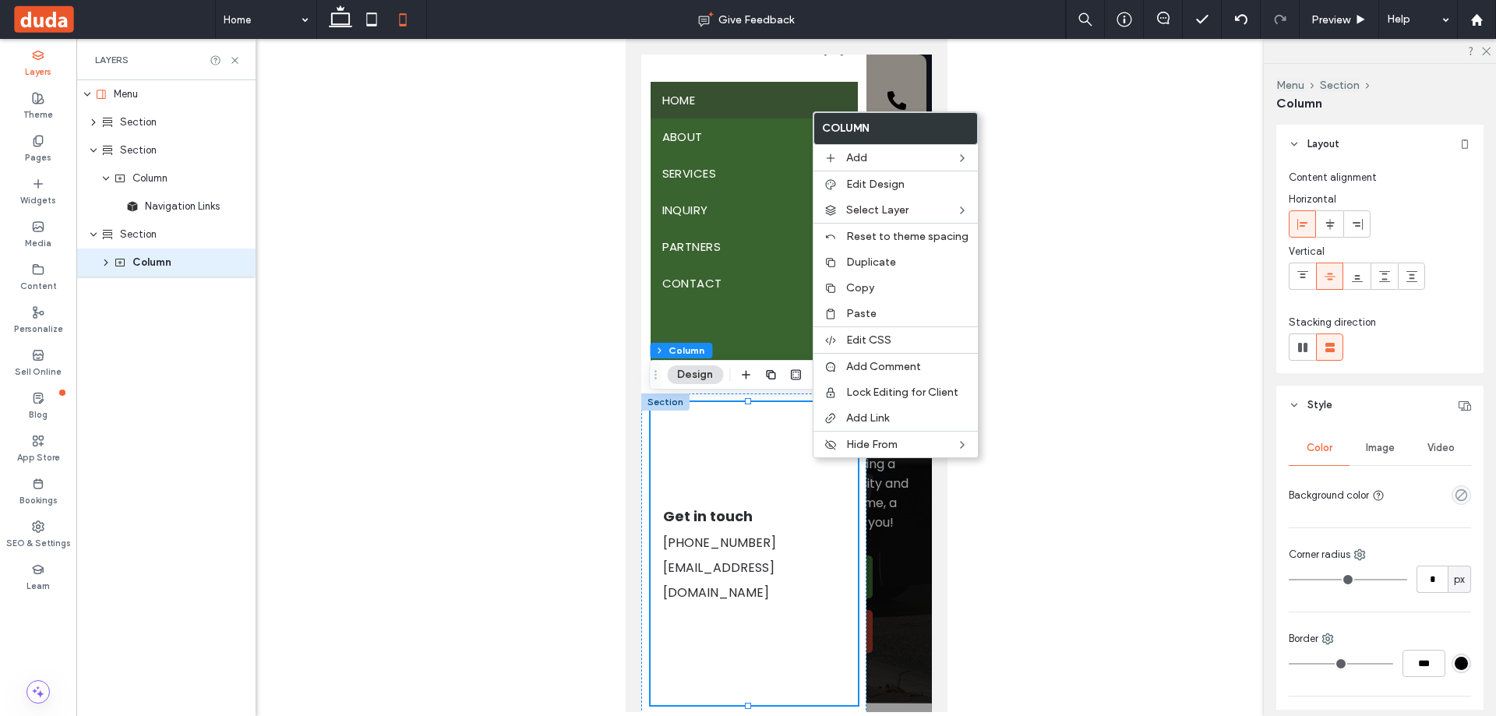
click at [738, 431] on div "Get in touch [PHONE_NUMBER] [EMAIL_ADDRESS][DOMAIN_NAME]" at bounding box center [753, 553] width 207 height 303
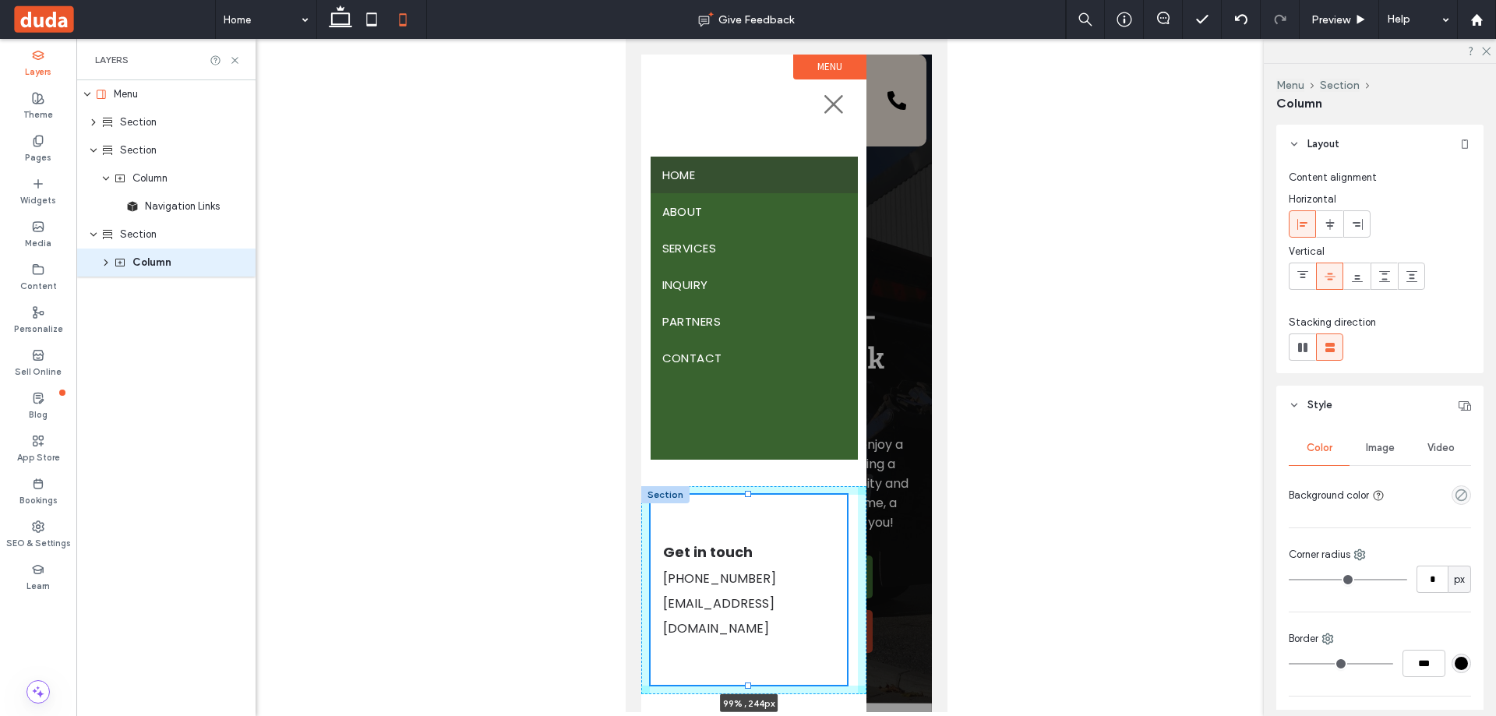
scroll to position [0, 0]
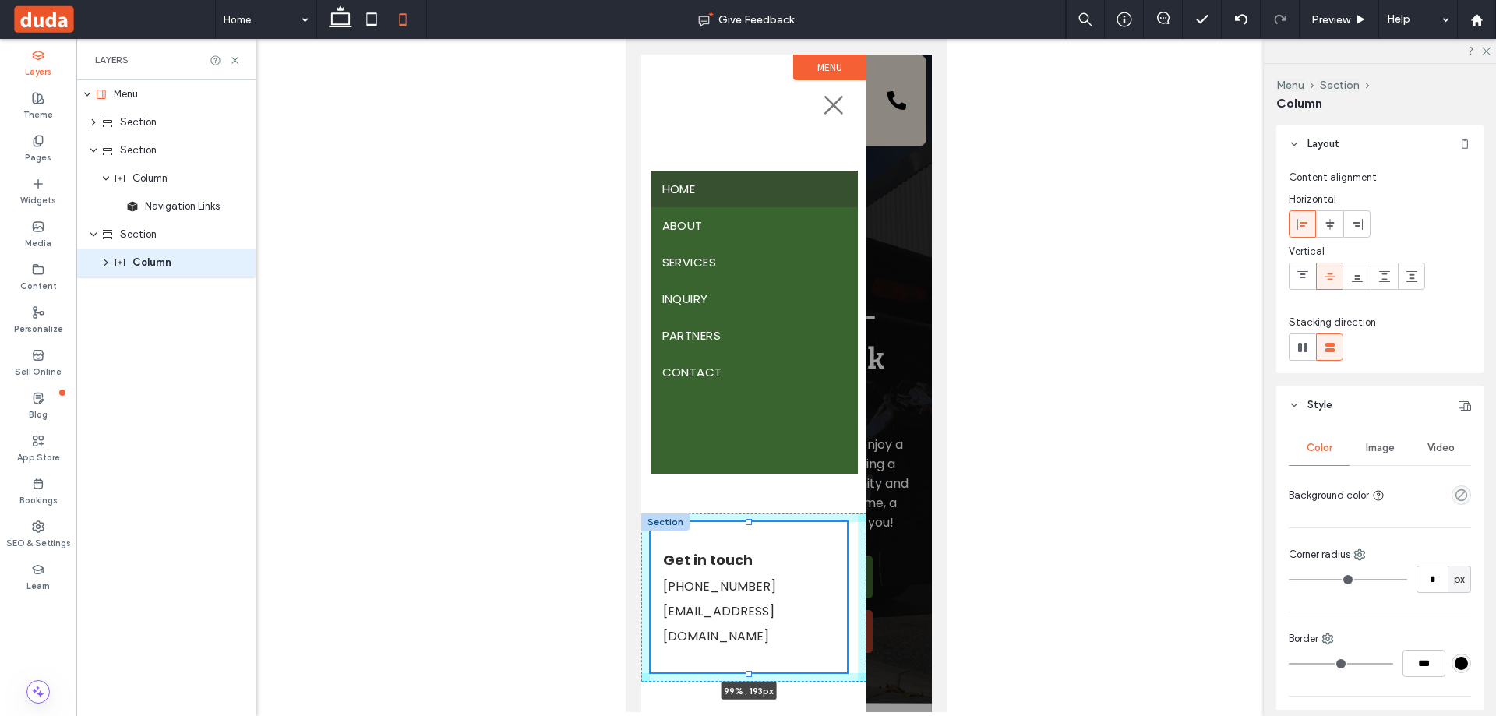
drag, startPoint x: 743, startPoint y: 703, endPoint x: 773, endPoint y: 551, distance: 155.7
click at [773, 551] on div "Get in touch [PHONE_NUMBER] [EMAIL_ADDRESS][DOMAIN_NAME] 99% , 193px" at bounding box center [752, 597] width 225 height 168
type input "***"
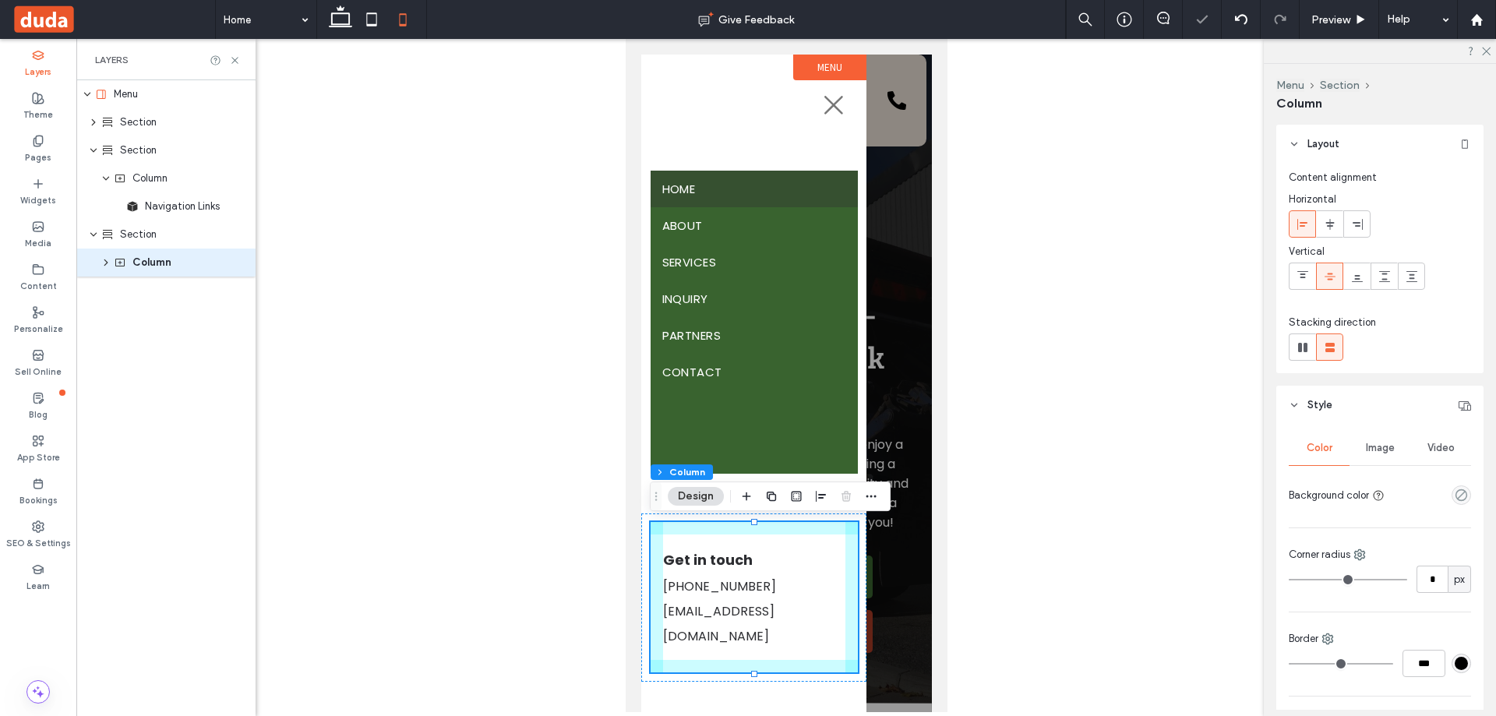
click at [791, 489] on span "button" at bounding box center [796, 496] width 19 height 19
type input "*"
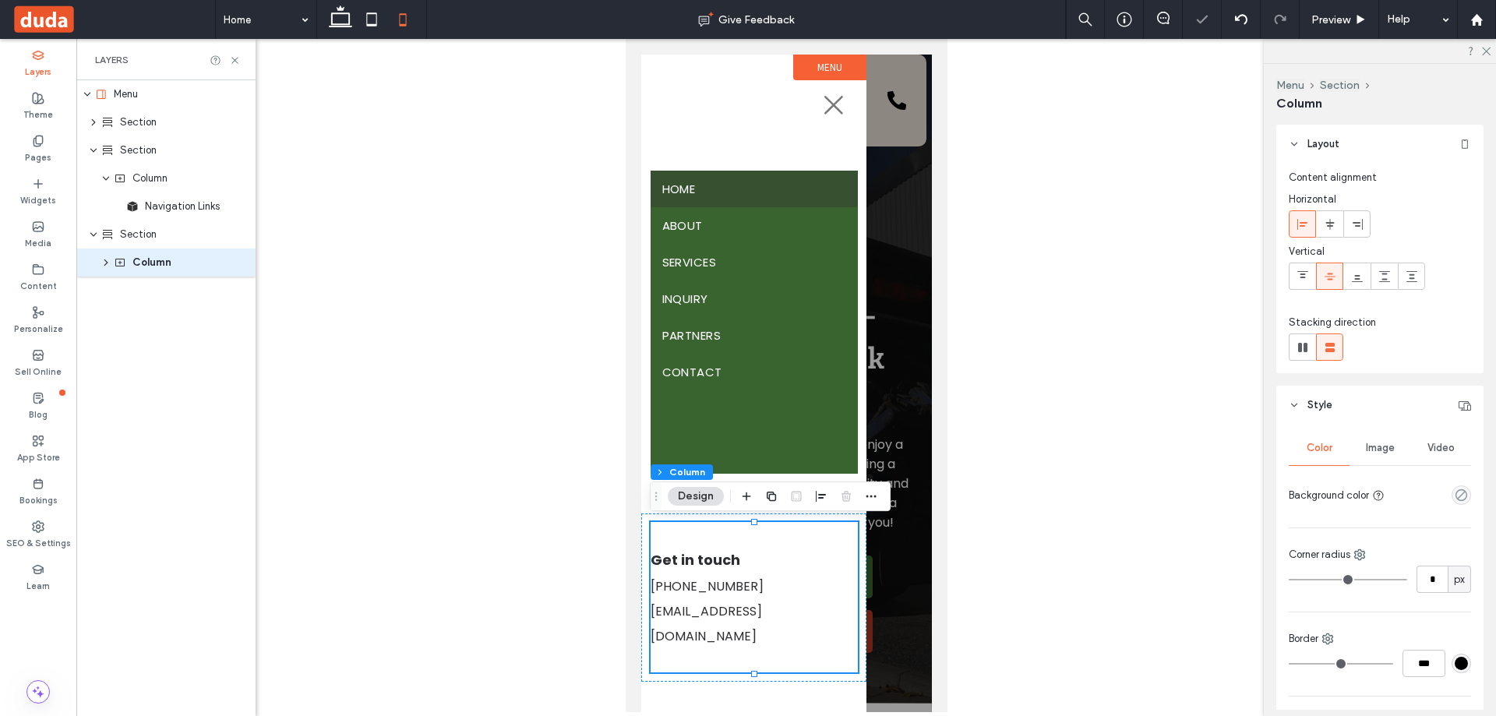
click at [788, 498] on div at bounding box center [796, 496] width 19 height 28
click at [799, 545] on div "Get in touch [PHONE_NUMBER] [EMAIL_ADDRESS][DOMAIN_NAME] 99% , 193px" at bounding box center [753, 597] width 207 height 150
click at [712, 668] on div "Get in touch [PHONE_NUMBER] [EMAIL_ADDRESS][DOMAIN_NAME]" at bounding box center [753, 597] width 207 height 150
click at [717, 700] on div "Get in touch [PHONE_NUMBER] [EMAIL_ADDRESS][DOMAIN_NAME] Section + Add Section" at bounding box center [752, 612] width 225 height 199
click at [1295, 280] on div at bounding box center [1302, 276] width 26 height 26
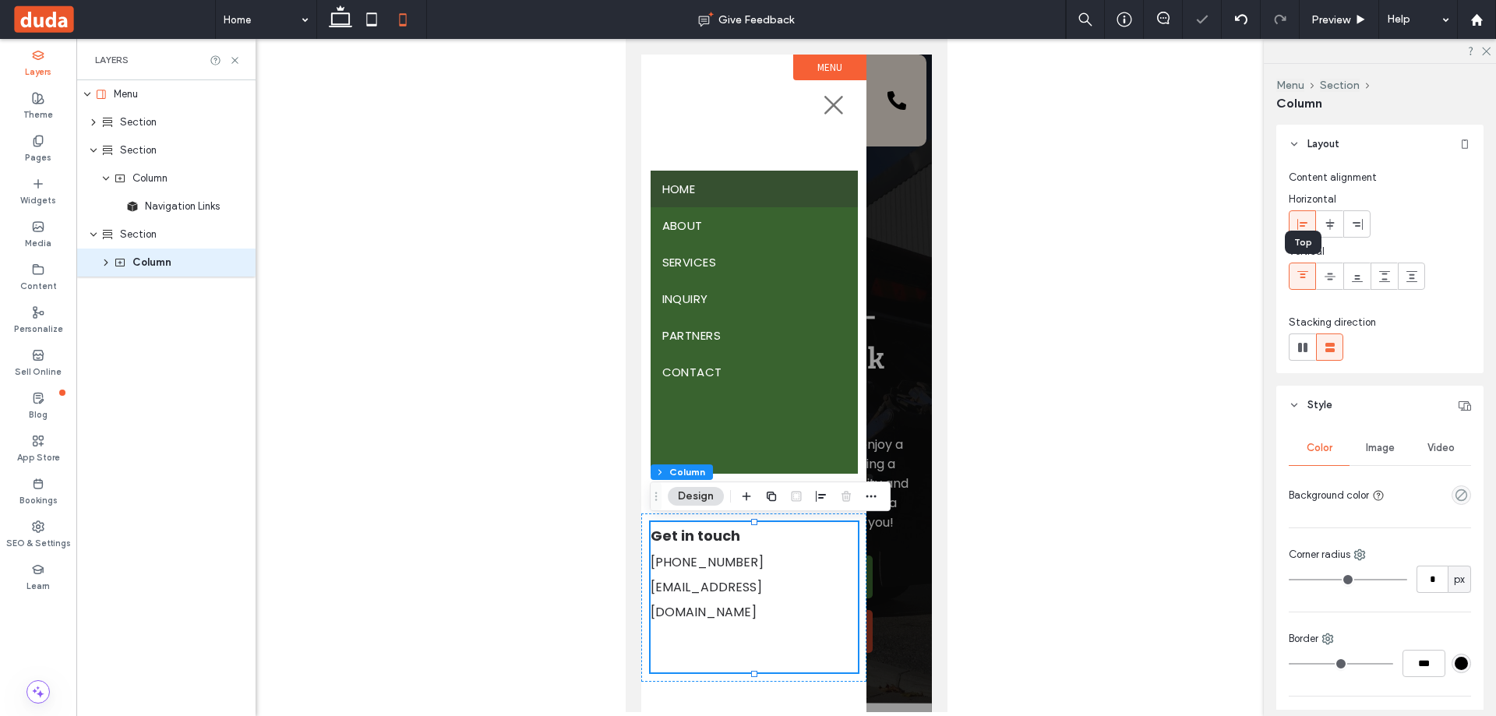
click at [1300, 281] on icon at bounding box center [1302, 276] width 12 height 12
click at [731, 116] on div at bounding box center [753, 88] width 207 height 67
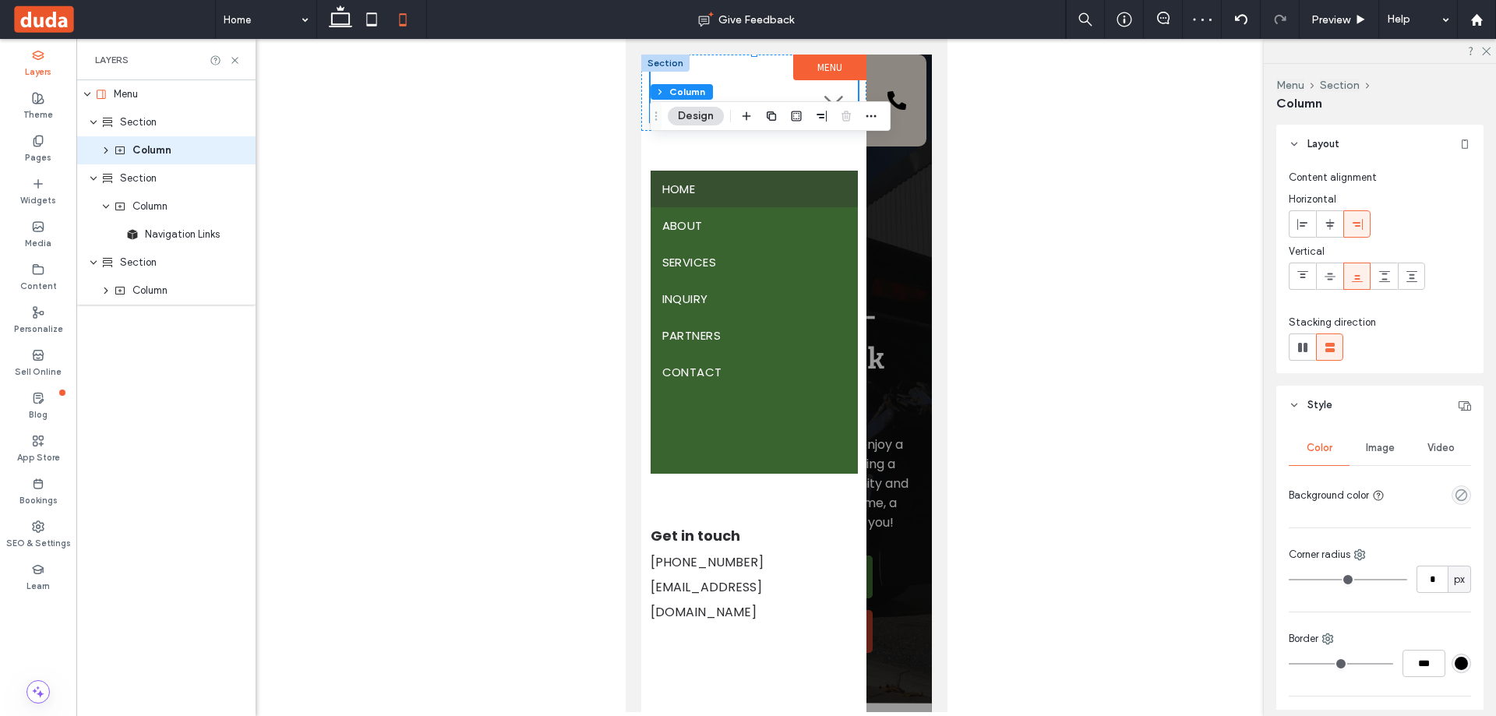
click at [718, 159] on div "Section + Add Section" at bounding box center [752, 108] width 225 height 107
click at [817, 160] on div "Section + Add Section" at bounding box center [752, 108] width 225 height 107
click at [742, 85] on div at bounding box center [753, 88] width 207 height 67
click at [745, 152] on div "Section + Add Section" at bounding box center [752, 108] width 225 height 107
click at [738, 169] on div "Home About Services Inquiry Partners Contact" at bounding box center [752, 321] width 225 height 321
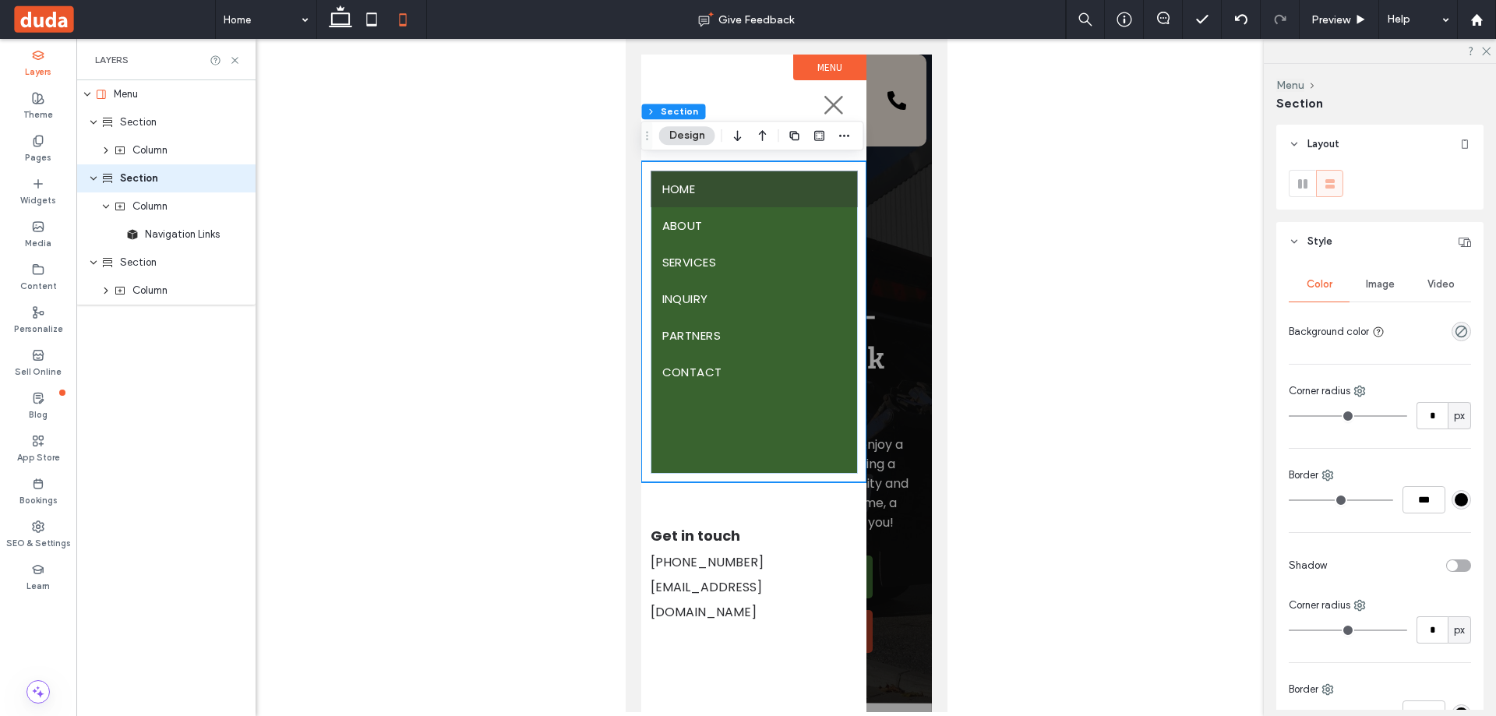
click at [756, 162] on div "Home About Services Inquiry Partners Contact" at bounding box center [752, 321] width 225 height 321
click at [735, 76] on div at bounding box center [753, 88] width 207 height 67
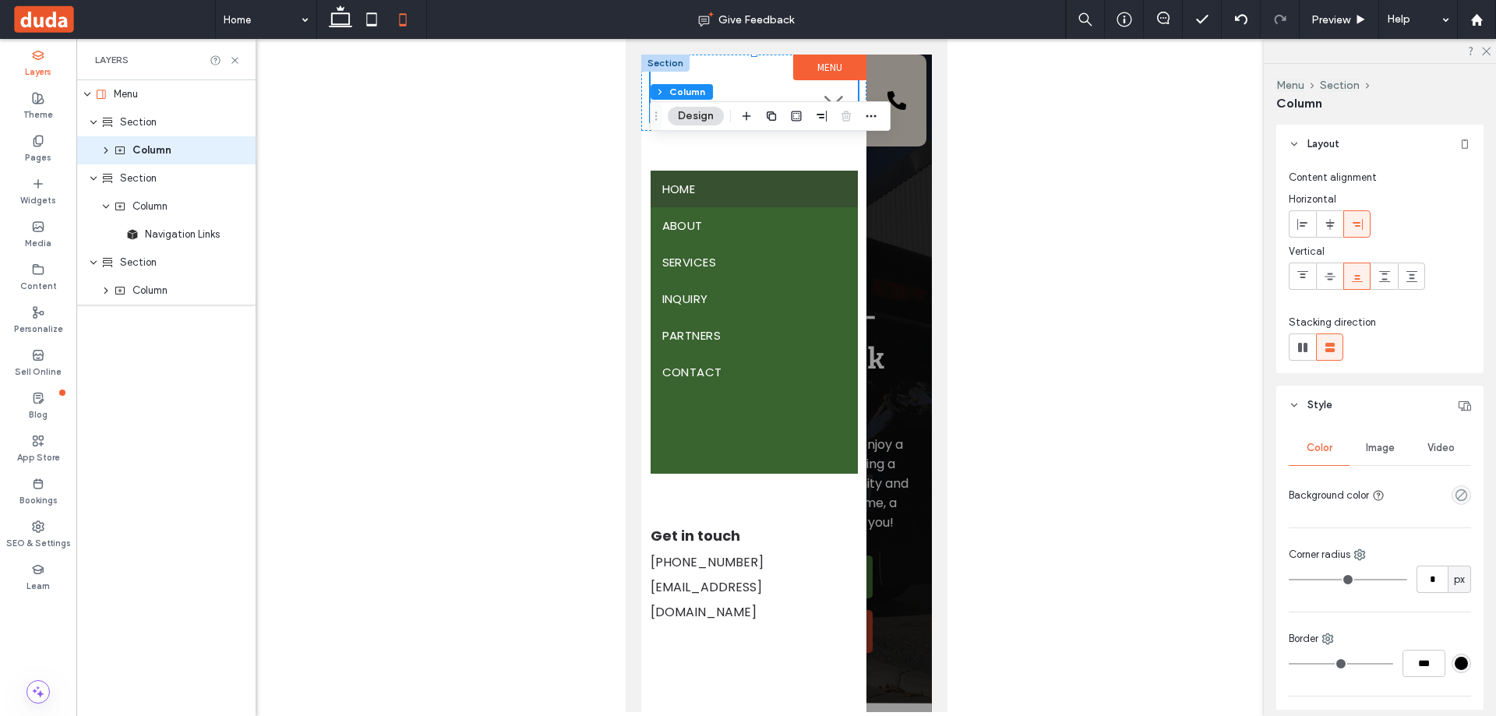
click at [842, 153] on div "Section + Add Section" at bounding box center [752, 108] width 225 height 107
click at [640, 125] on div at bounding box center [752, 93] width 225 height 76
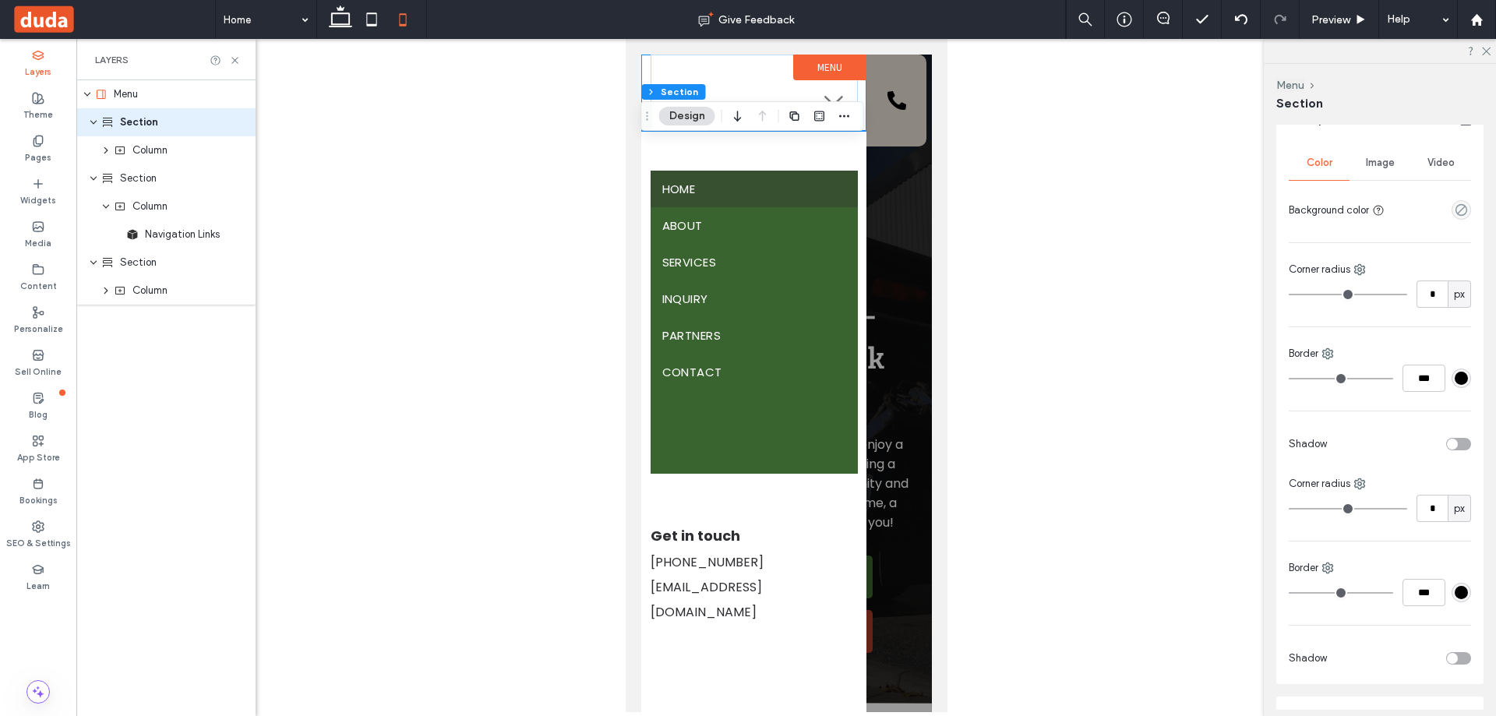
scroll to position [389, 0]
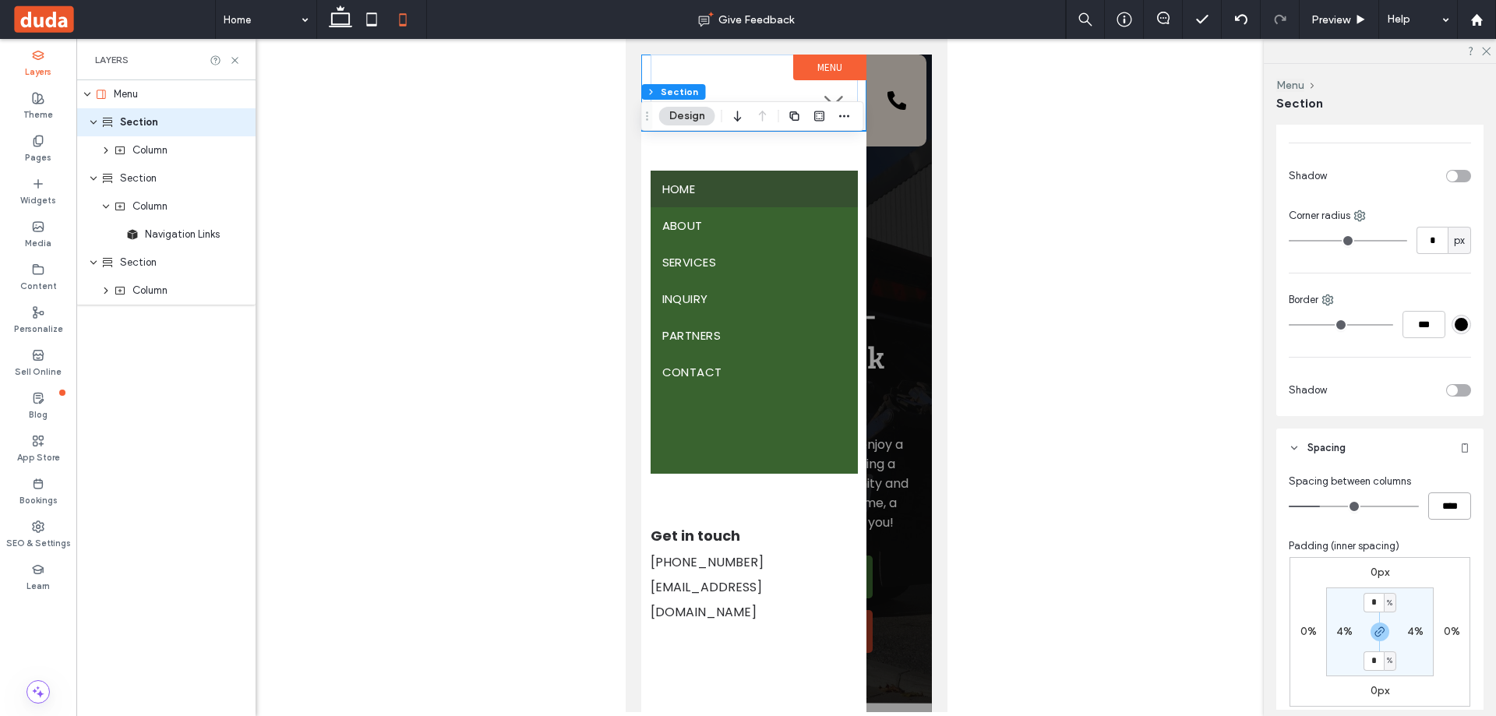
click at [1450, 506] on input "****" at bounding box center [1449, 505] width 43 height 27
type input "**"
type input "****"
click at [691, 506] on div "Home About Services Inquiry Partners Contact Section + Add Section" at bounding box center [752, 336] width 225 height 351
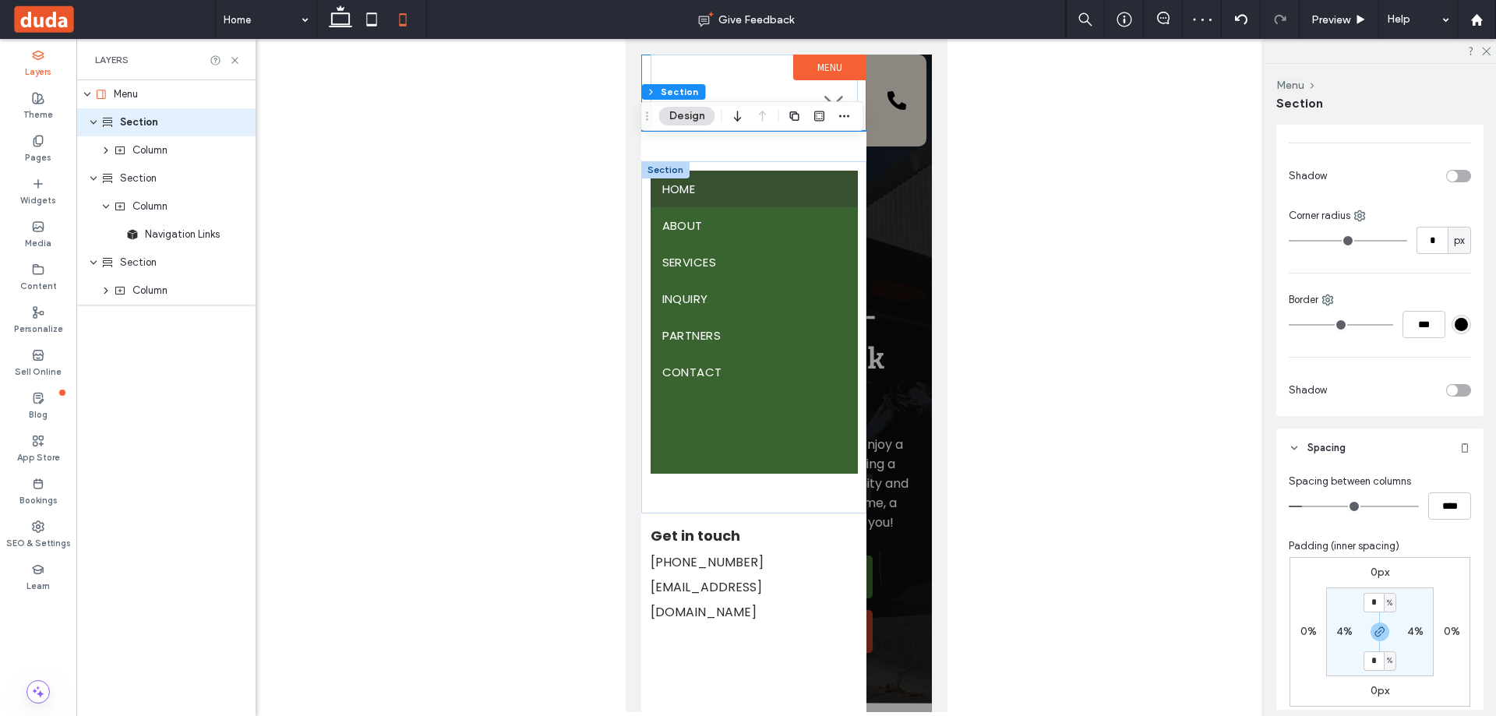
click at [691, 497] on div "Home About Services Inquiry Partners Contact Section + Add Section" at bounding box center [752, 336] width 225 height 351
drag, startPoint x: 66, startPoint y: 458, endPoint x: 666, endPoint y: 115, distance: 691.2
click at [666, 115] on button "Design" at bounding box center [687, 116] width 56 height 19
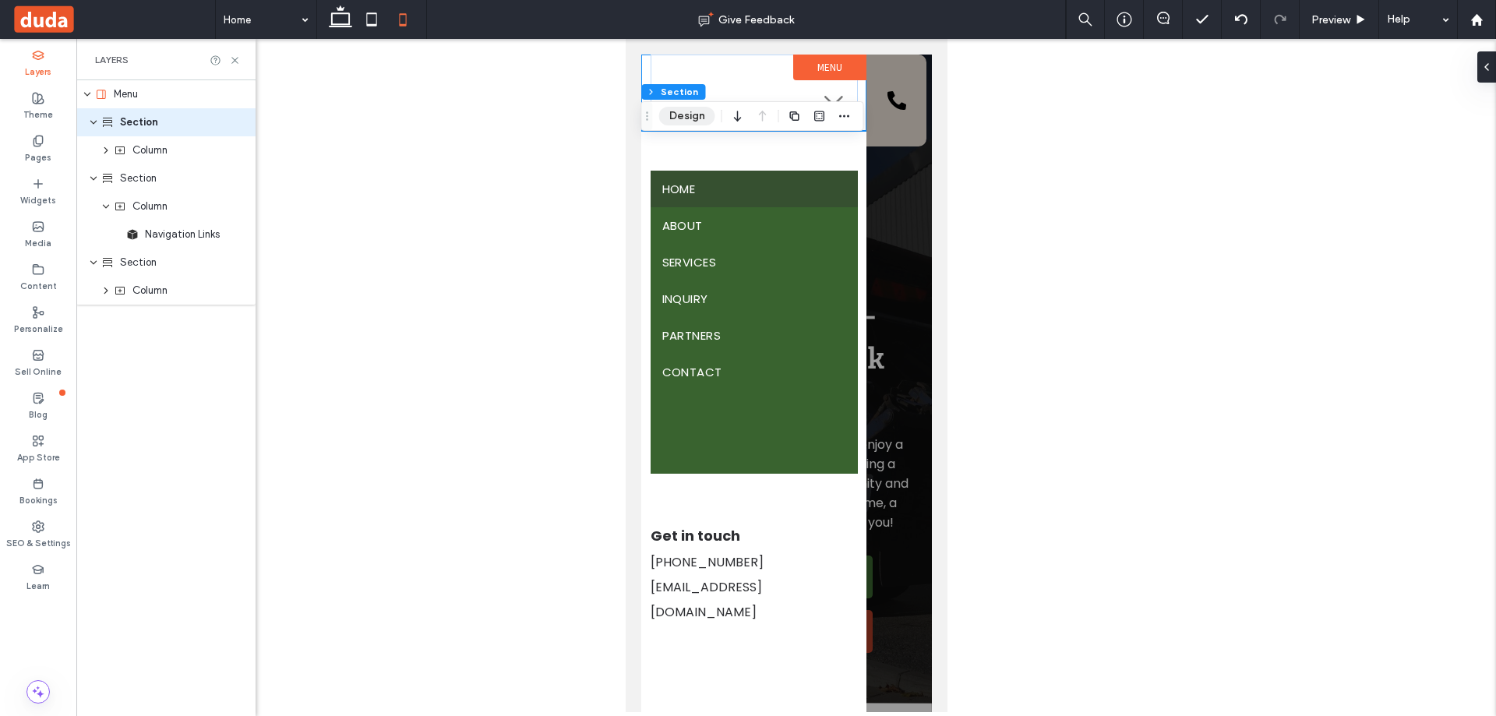
click at [684, 122] on button "Design" at bounding box center [687, 116] width 56 height 19
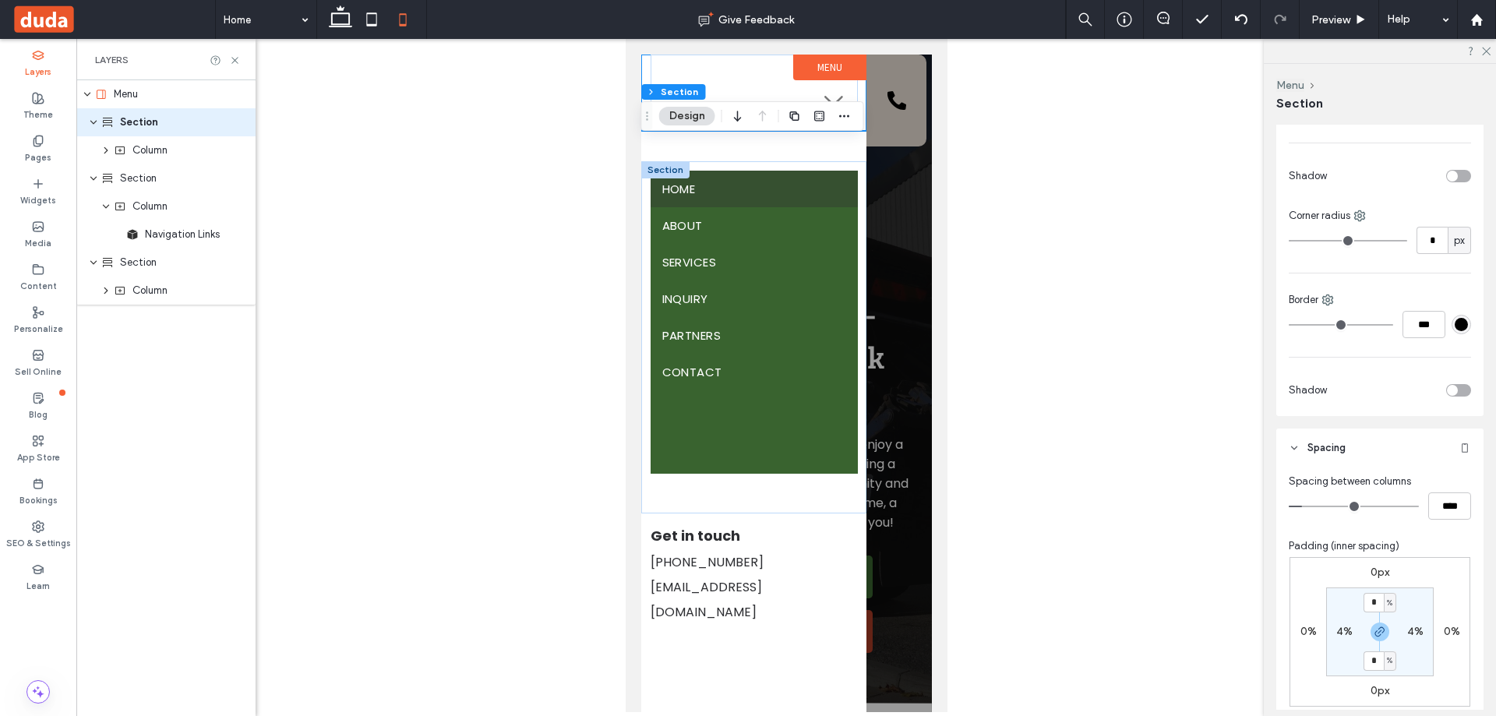
click at [647, 168] on div at bounding box center [664, 169] width 48 height 17
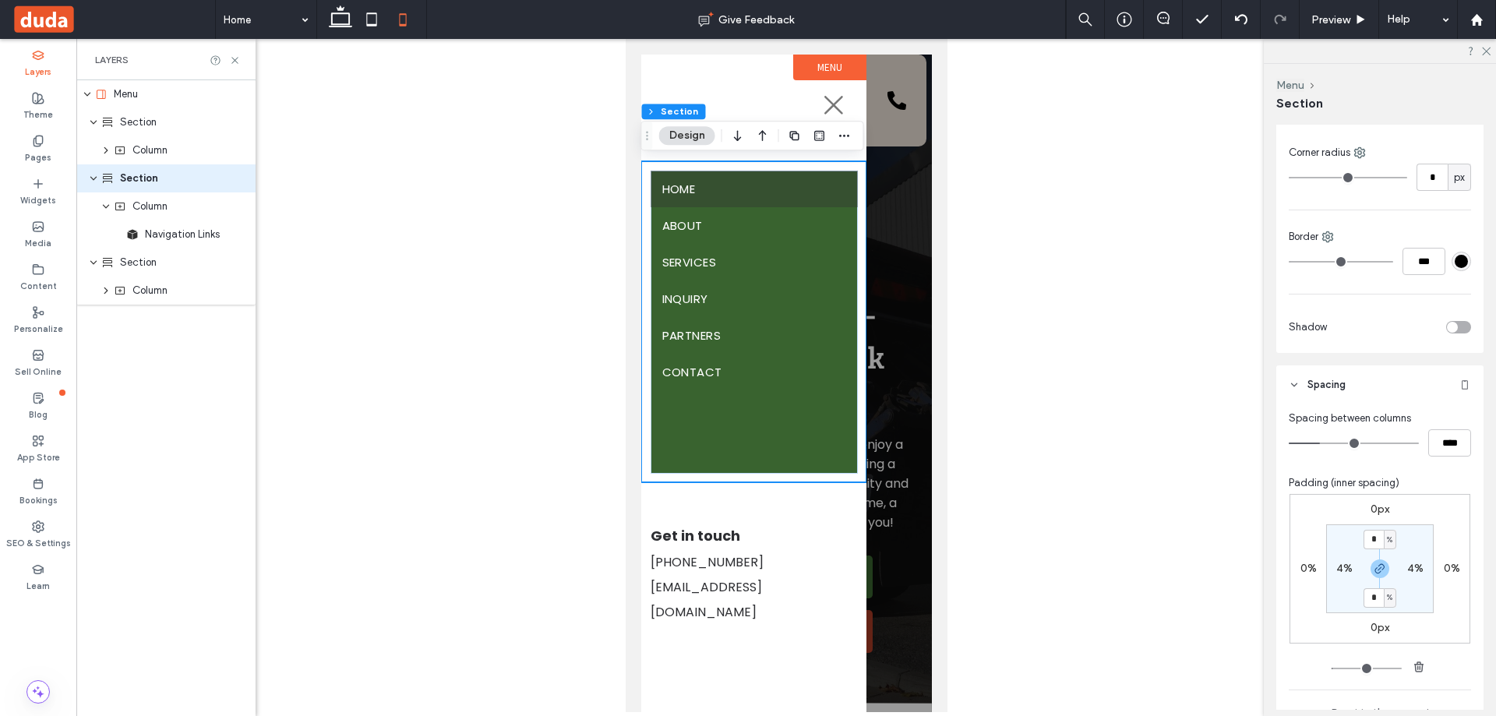
scroll to position [590, 0]
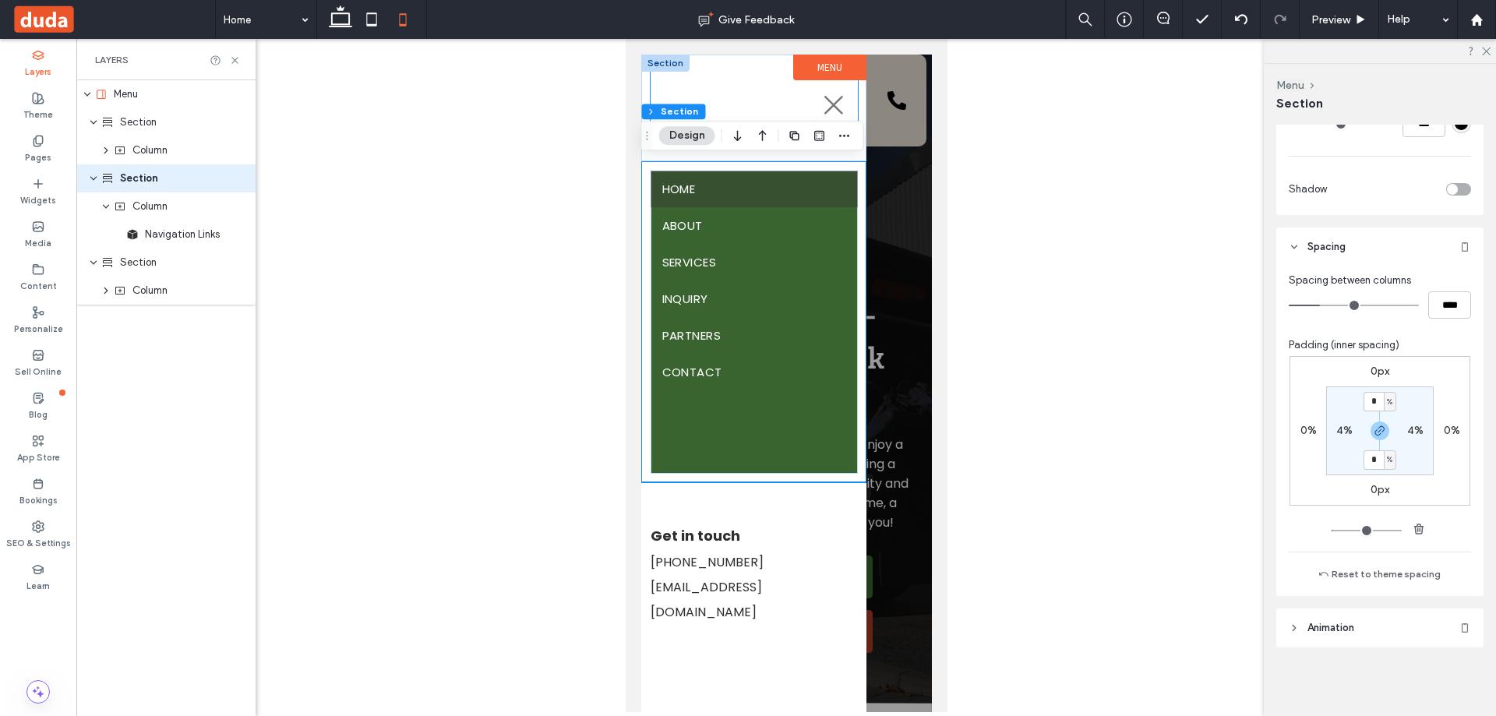
click at [782, 99] on div at bounding box center [753, 88] width 207 height 67
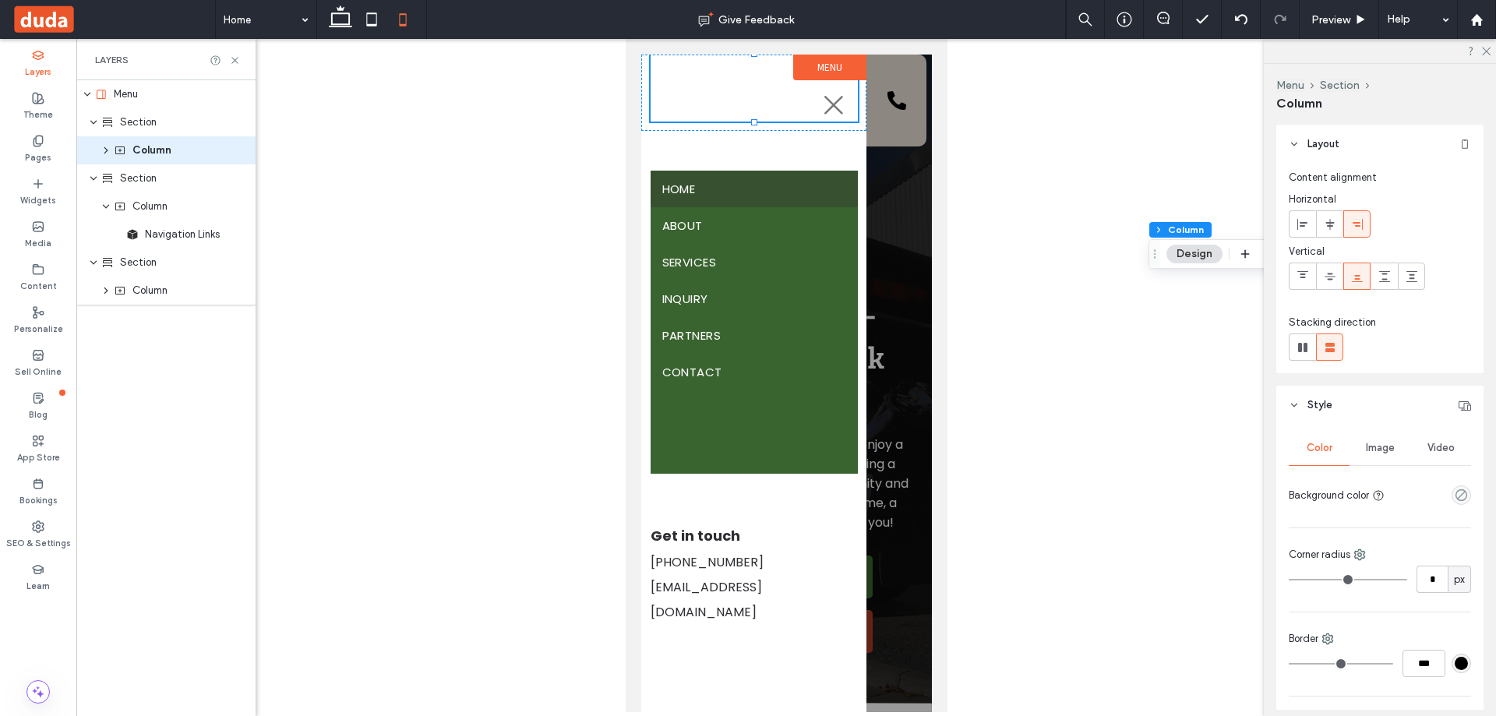
drag, startPoint x: 656, startPoint y: 113, endPoint x: 1156, endPoint y: 251, distance: 518.7
click at [1156, 251] on use "Drag" at bounding box center [1155, 253] width 2 height 9
click at [751, 118] on div at bounding box center [753, 88] width 207 height 67
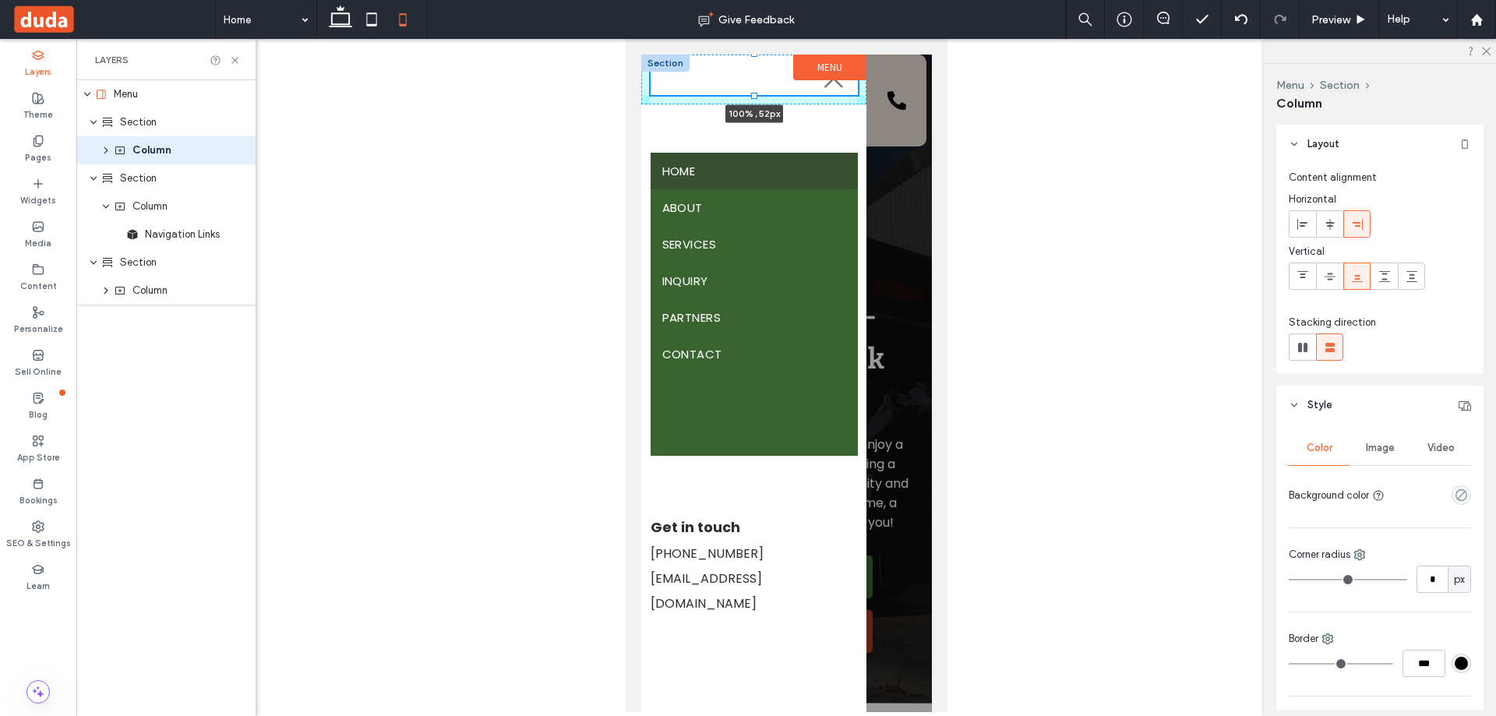
drag, startPoint x: 755, startPoint y: 121, endPoint x: 764, endPoint y: 78, distance: 43.8
click at [764, 78] on div "100% , 52px" at bounding box center [752, 80] width 225 height 50
type input "**"
click at [820, 66] on label "Menu" at bounding box center [828, 68] width 73 height 26
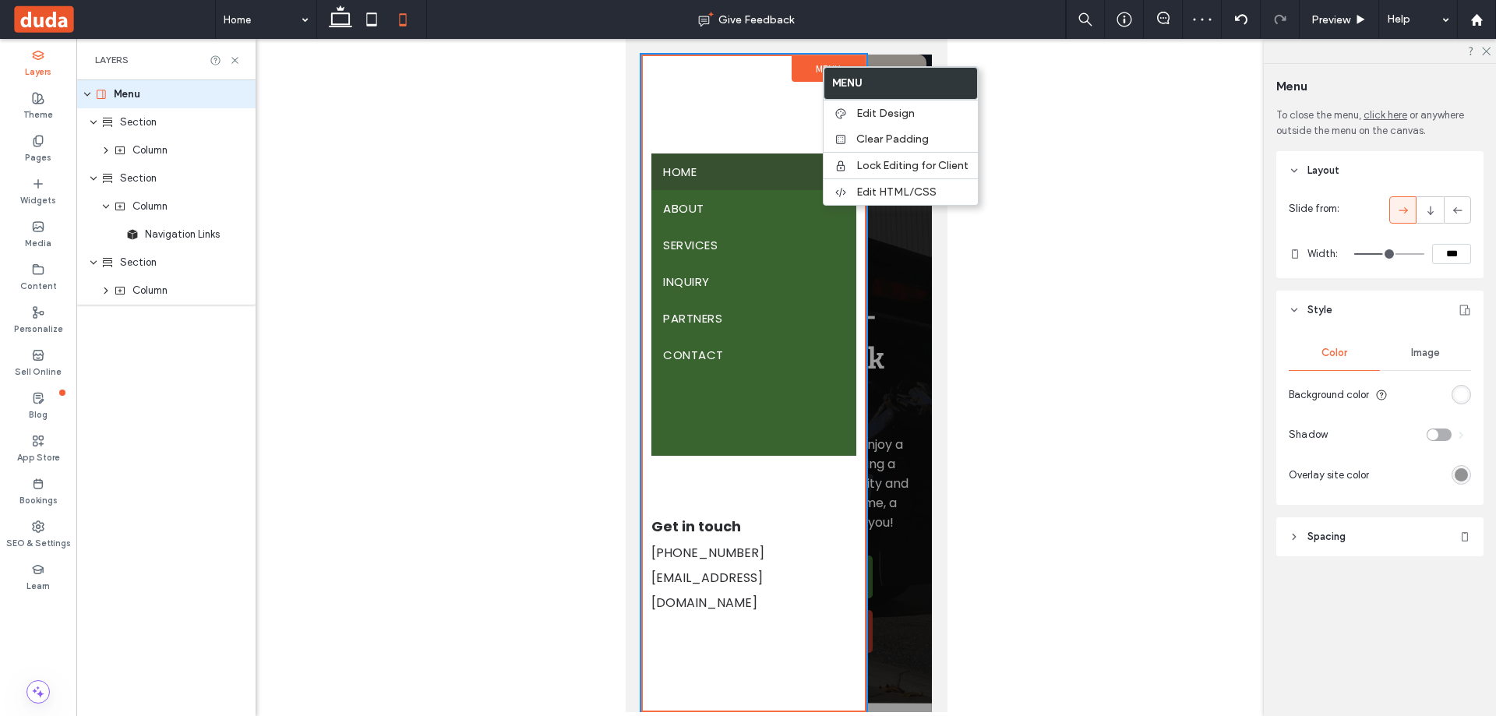
click at [1461, 259] on input "***" at bounding box center [1451, 254] width 39 height 20
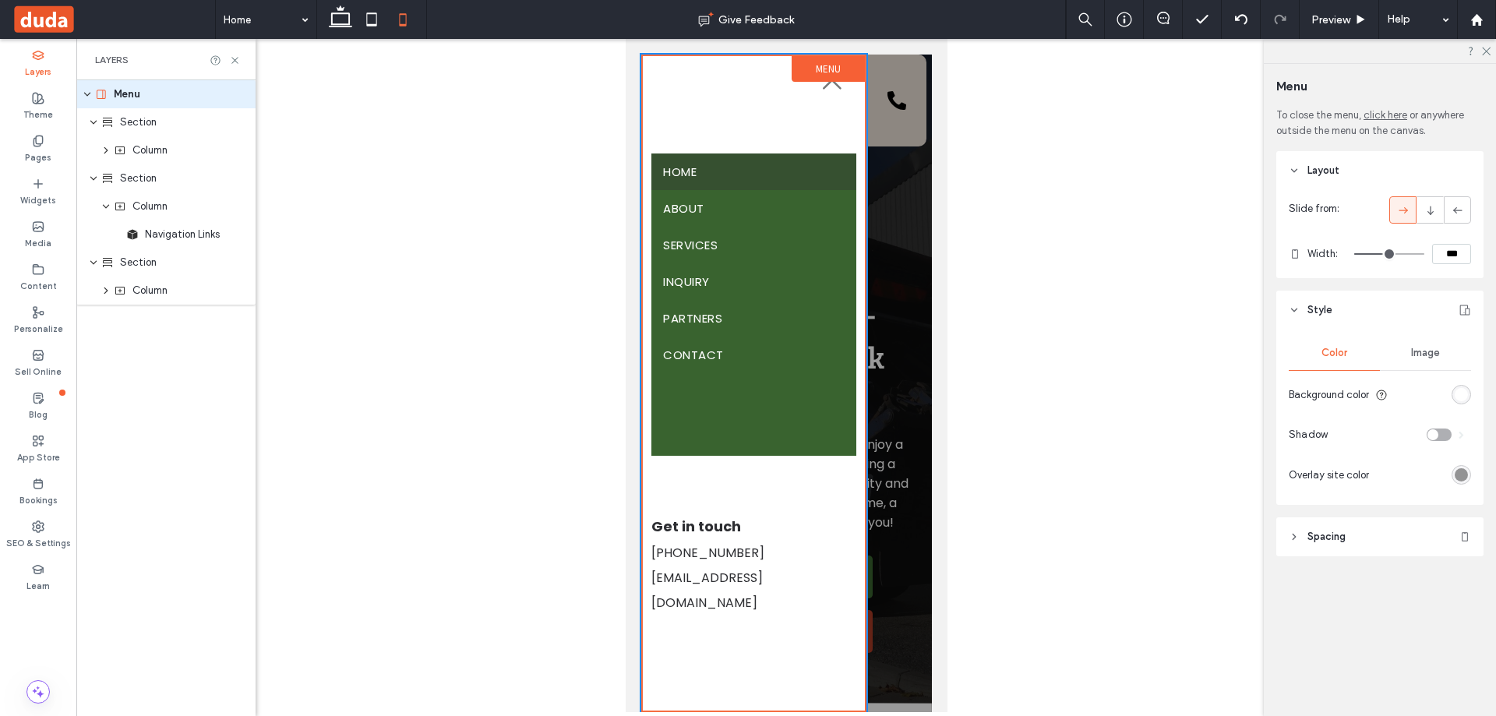
click at [1365, 540] on header "Spacing" at bounding box center [1379, 536] width 207 height 39
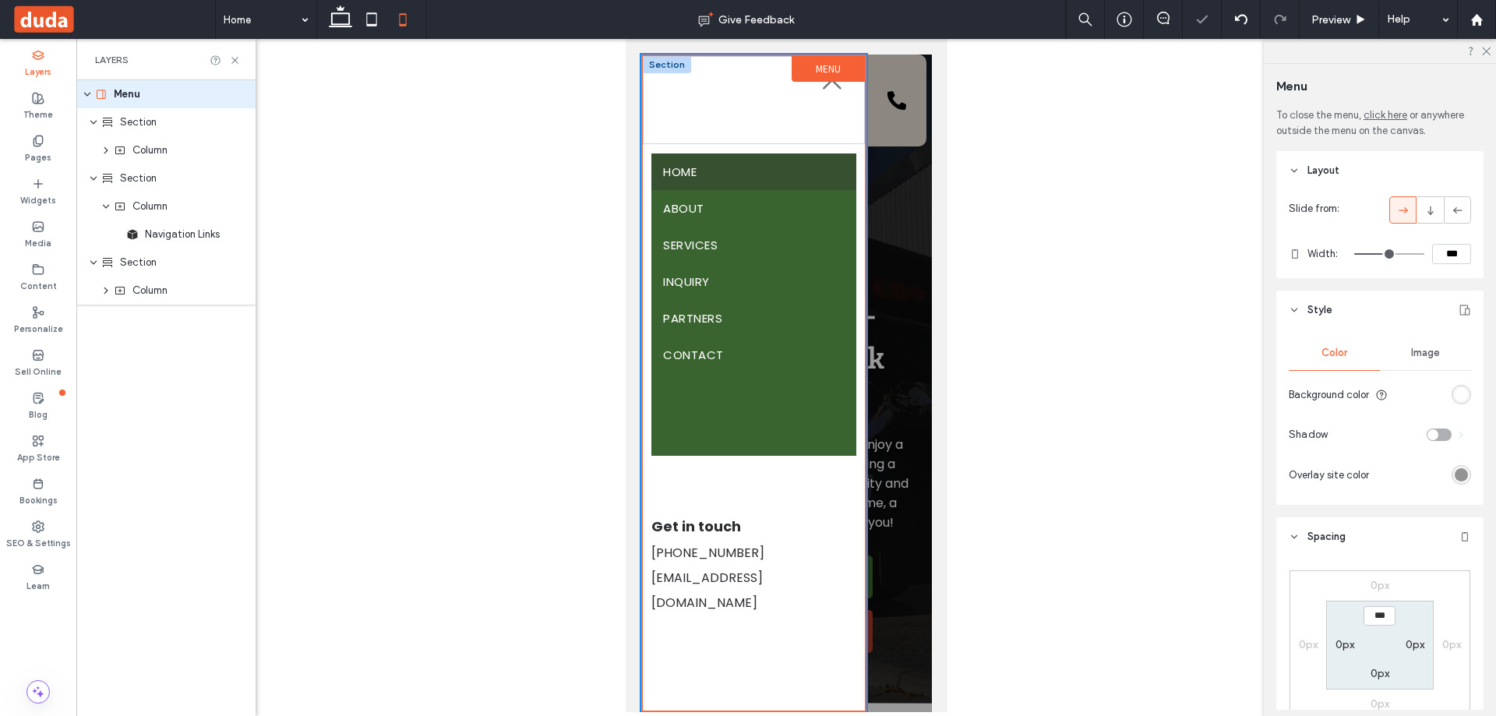
click at [702, 135] on div "Section + Add Section" at bounding box center [753, 100] width 222 height 88
click at [714, 140] on div "Section + Add Section" at bounding box center [753, 100] width 222 height 88
click at [654, 146] on div at bounding box center [666, 152] width 48 height 17
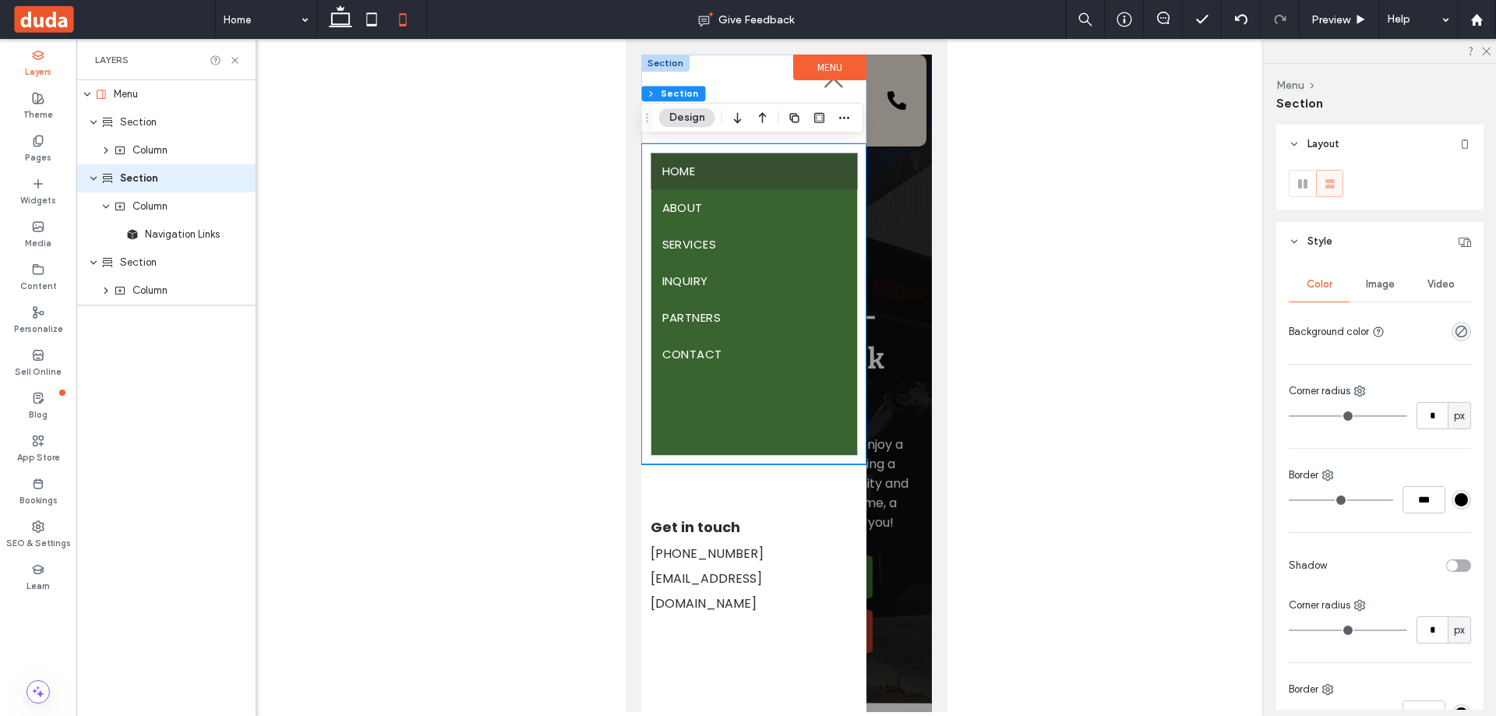
click at [670, 61] on div at bounding box center [664, 63] width 48 height 17
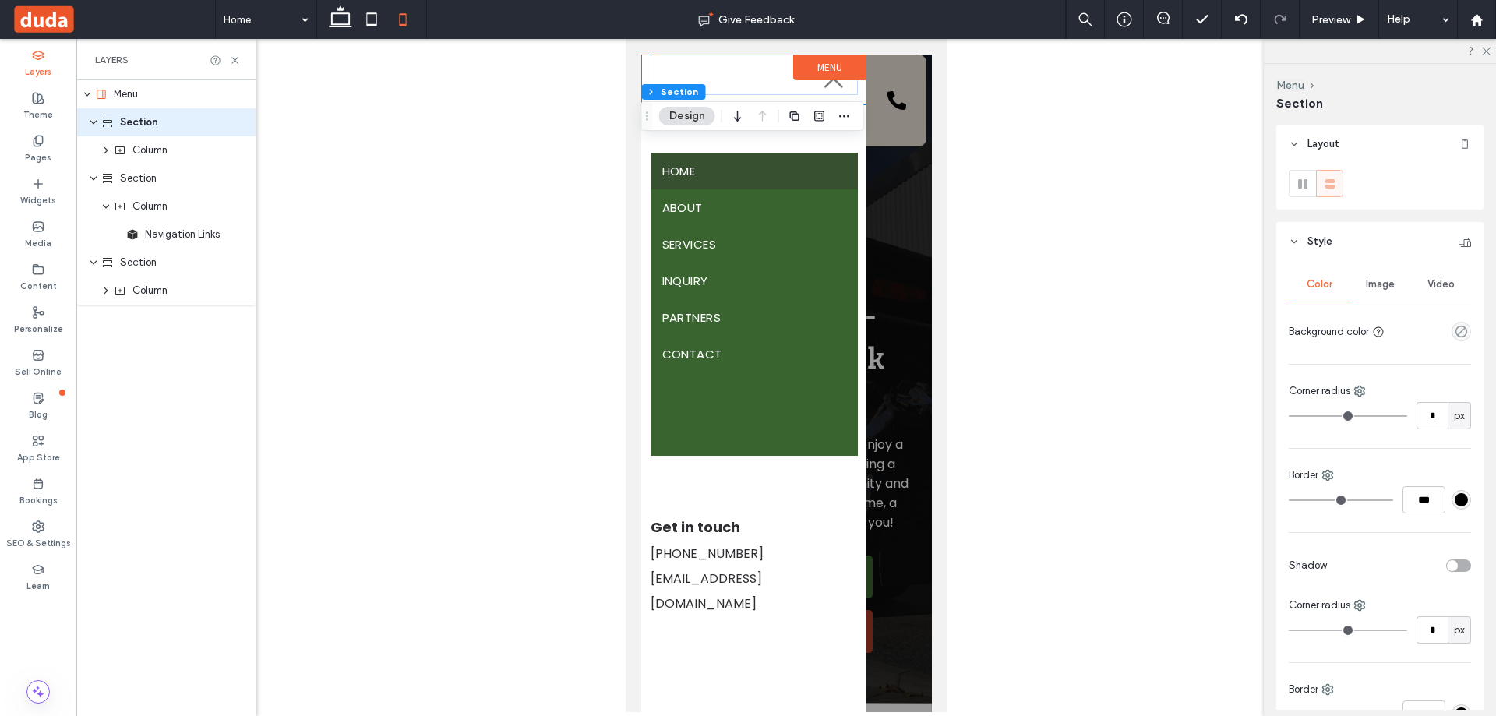
click at [799, 100] on div at bounding box center [752, 80] width 225 height 50
drag, startPoint x: 647, startPoint y: 111, endPoint x: 1013, endPoint y: 220, distance: 381.8
click at [970, 231] on icon "Drag" at bounding box center [963, 236] width 12 height 11
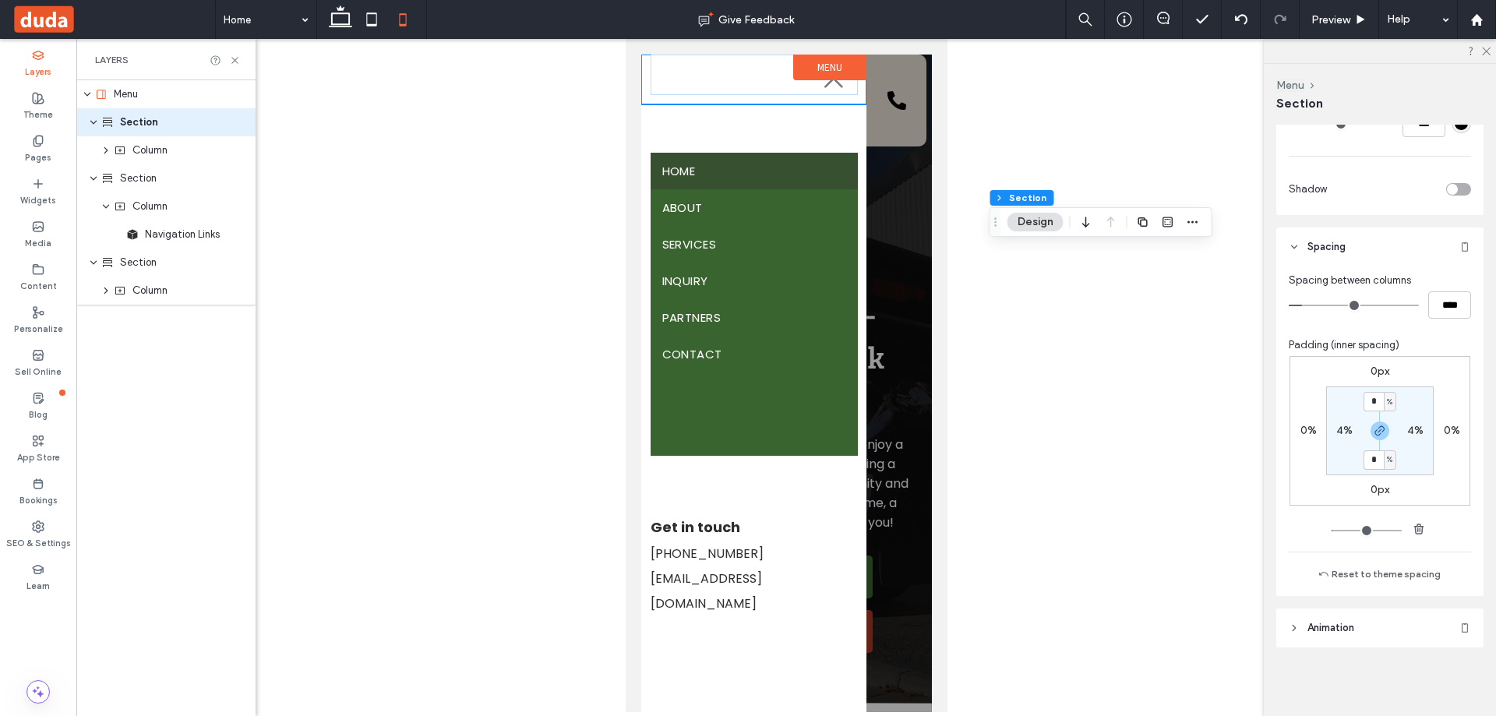
click at [828, 105] on div "Section + Add Section" at bounding box center [752, 99] width 225 height 89
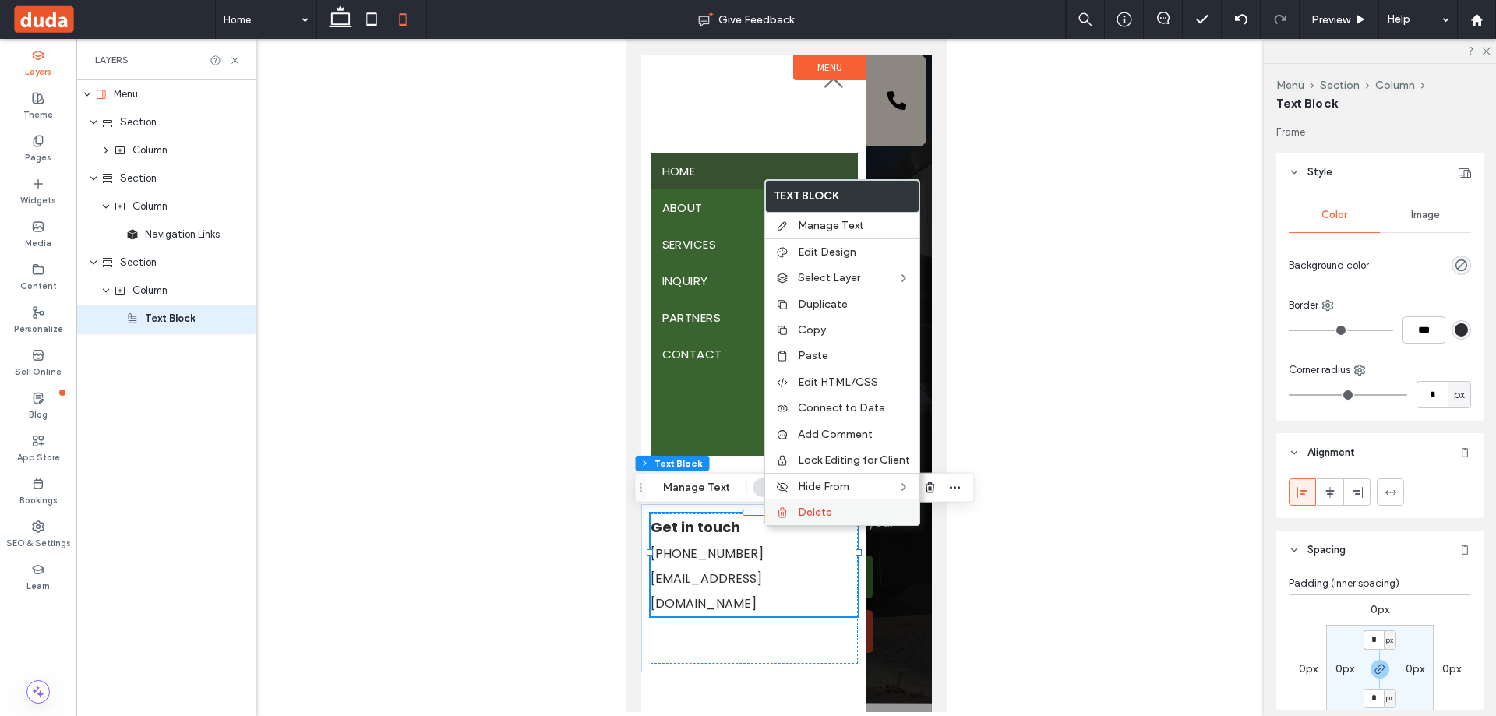
click at [776, 516] on icon at bounding box center [782, 512] width 12 height 12
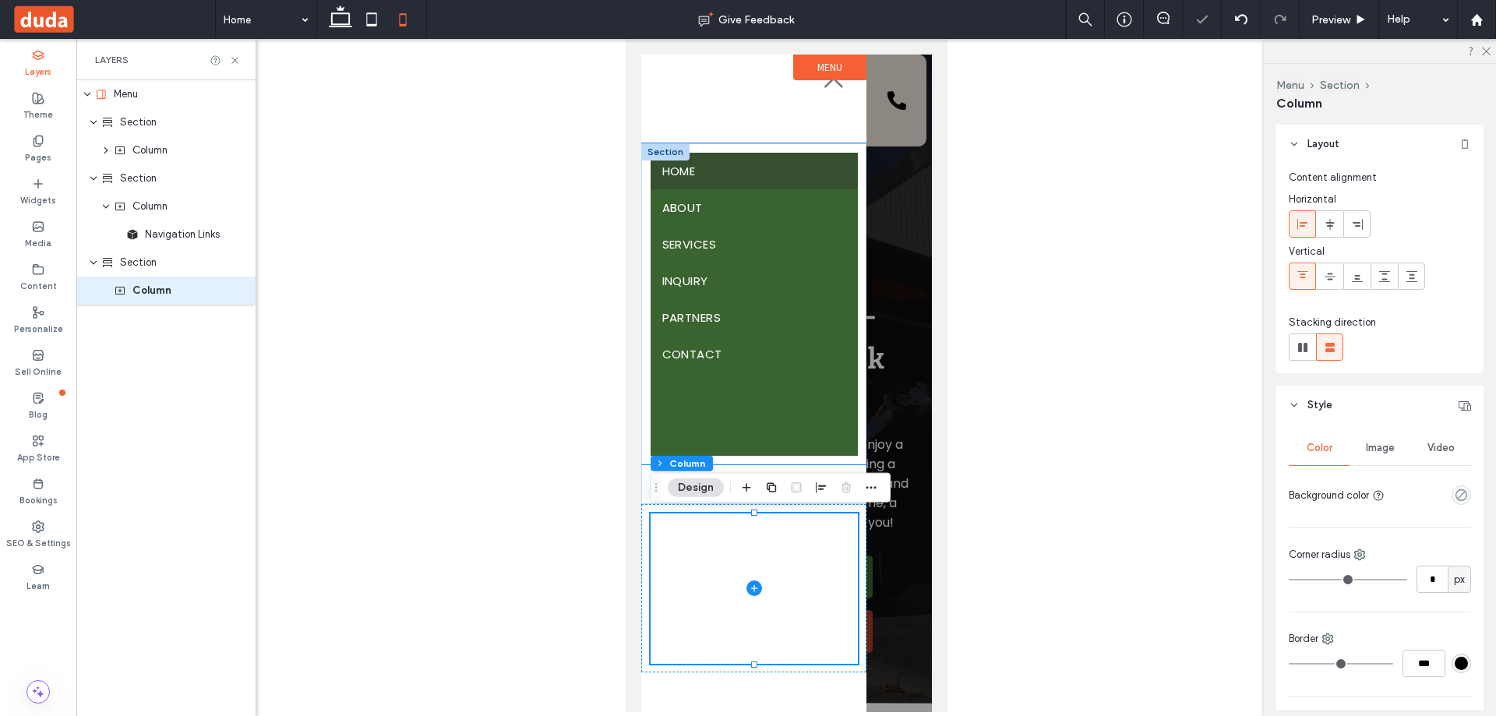
click at [786, 146] on div "Home About Services Inquiry Partners Contact" at bounding box center [752, 303] width 225 height 321
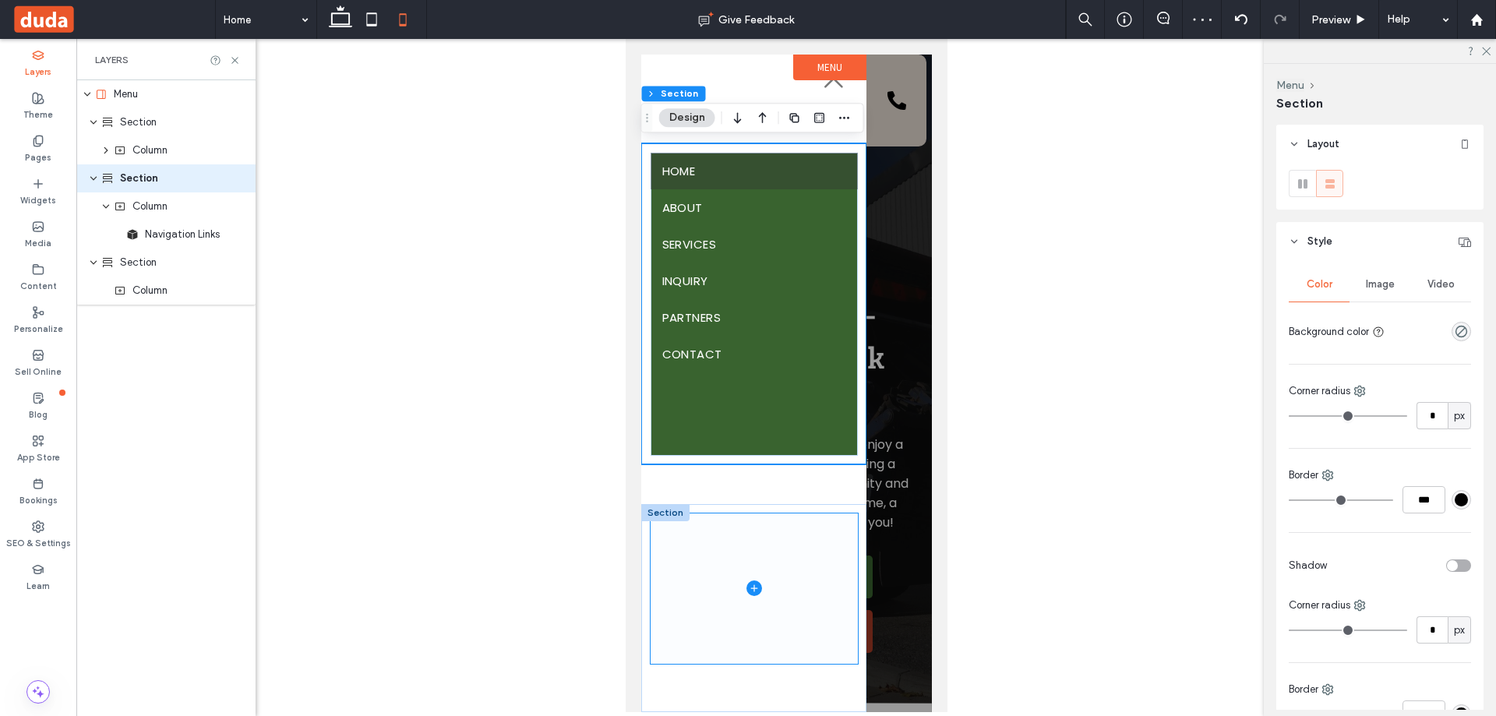
click at [709, 645] on span at bounding box center [753, 588] width 207 height 150
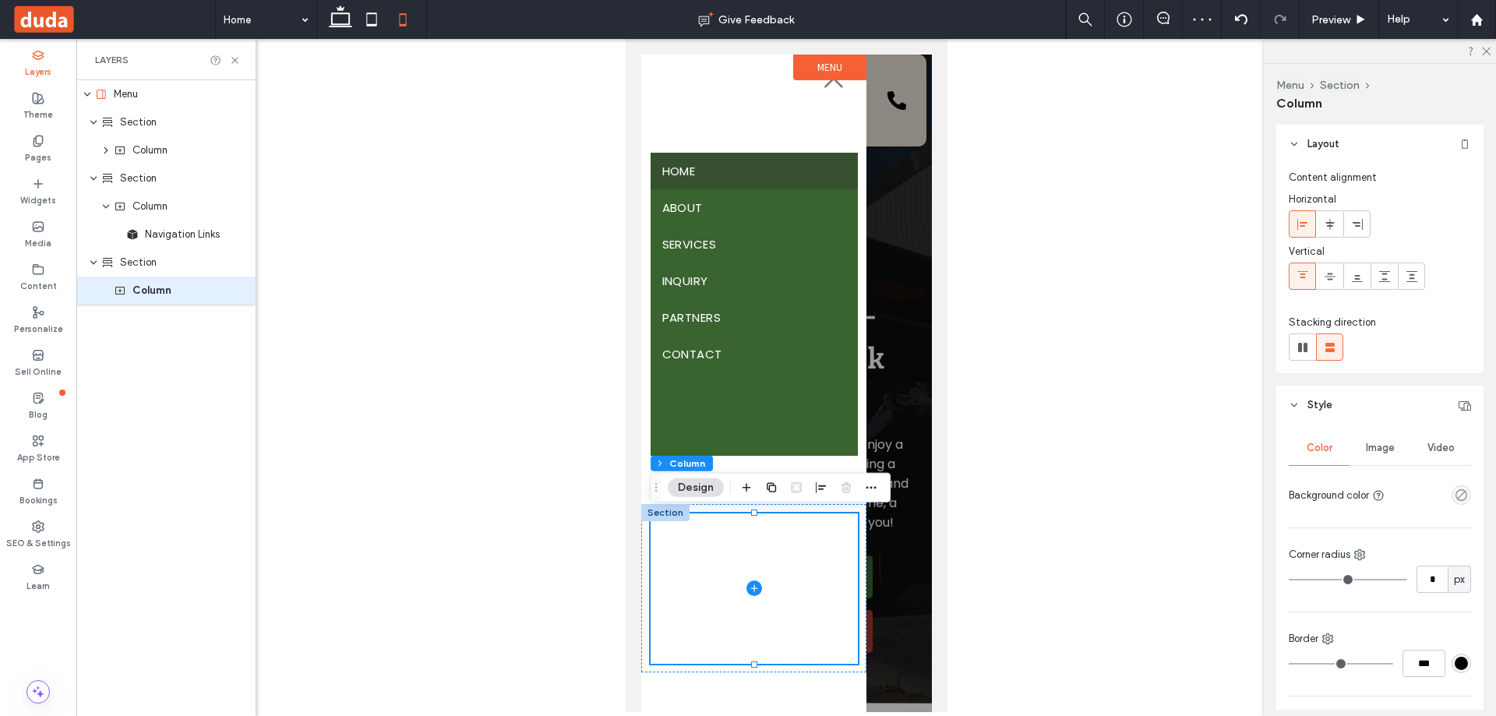
click at [717, 674] on div "Section + Add Section" at bounding box center [752, 608] width 225 height 208
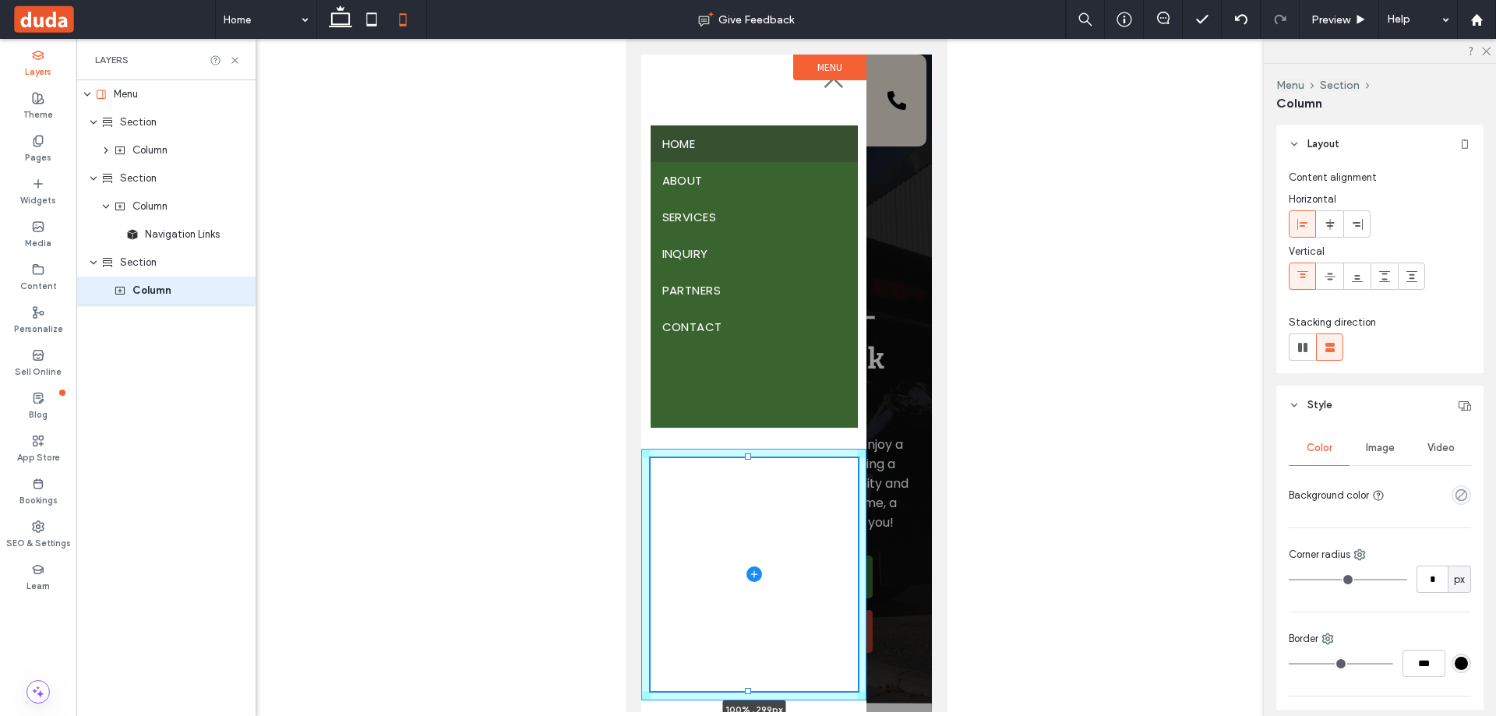
drag, startPoint x: 752, startPoint y: 664, endPoint x: 720, endPoint y: 746, distance: 88.5
click at [720, 712] on html "P.O. [STREET_ADDRESS] Email: [EMAIL_ADDRESS][DOMAIN_NAME] Section Home About Se…" at bounding box center [786, 375] width 322 height 673
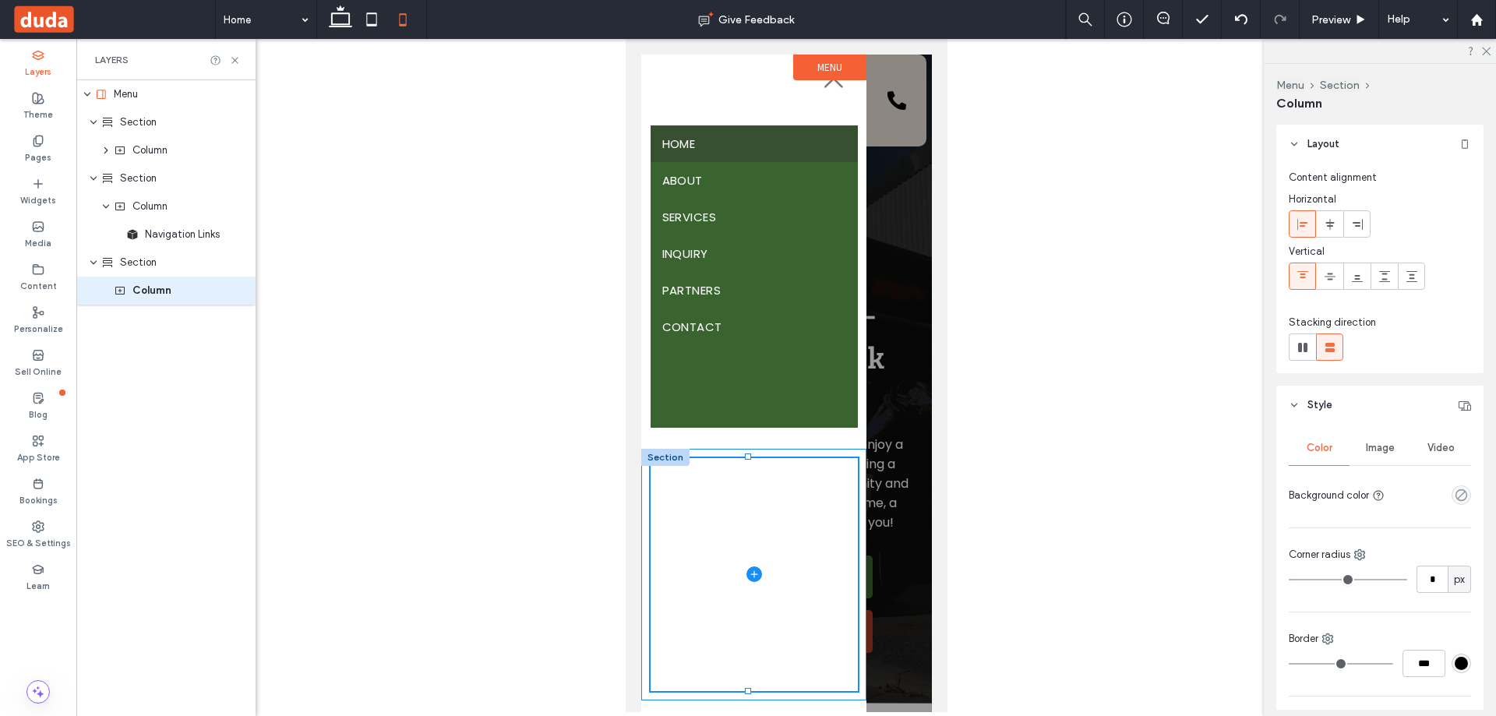
type input "***"
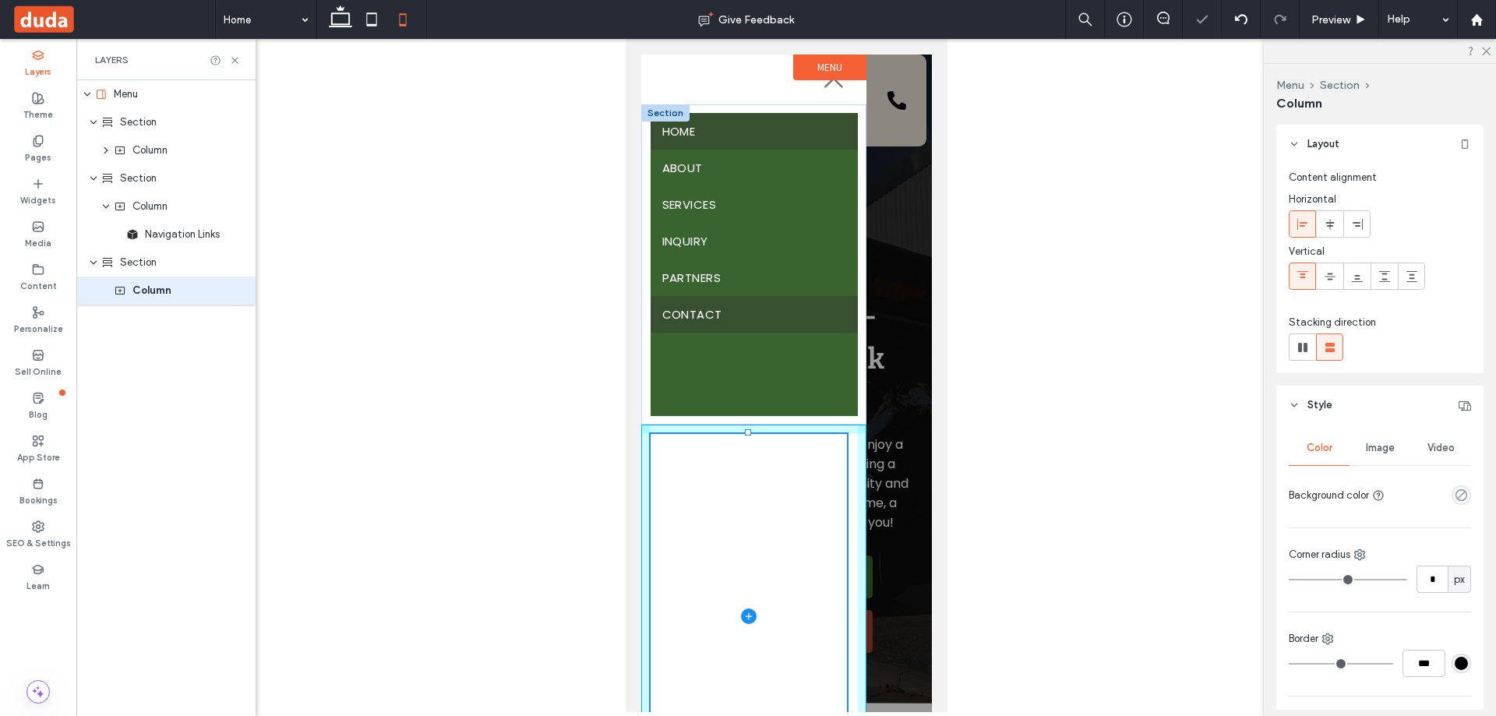
drag, startPoint x: 746, startPoint y: 457, endPoint x: 774, endPoint y: 326, distance: 133.8
click at [774, 326] on div "Section + Add Section Home About Services Inquiry Partners Contact Section + Ad…" at bounding box center [752, 383] width 225 height 657
type input "***"
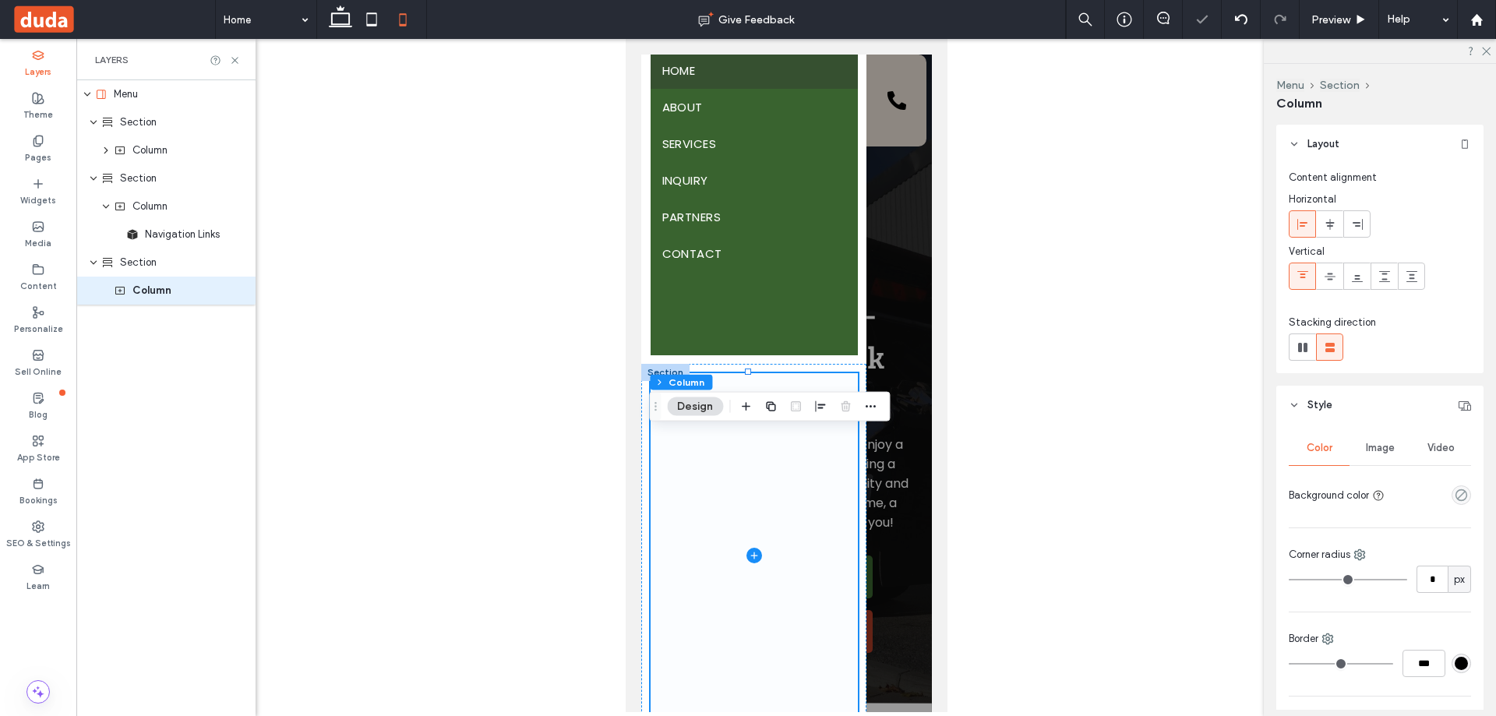
scroll to position [33, 0]
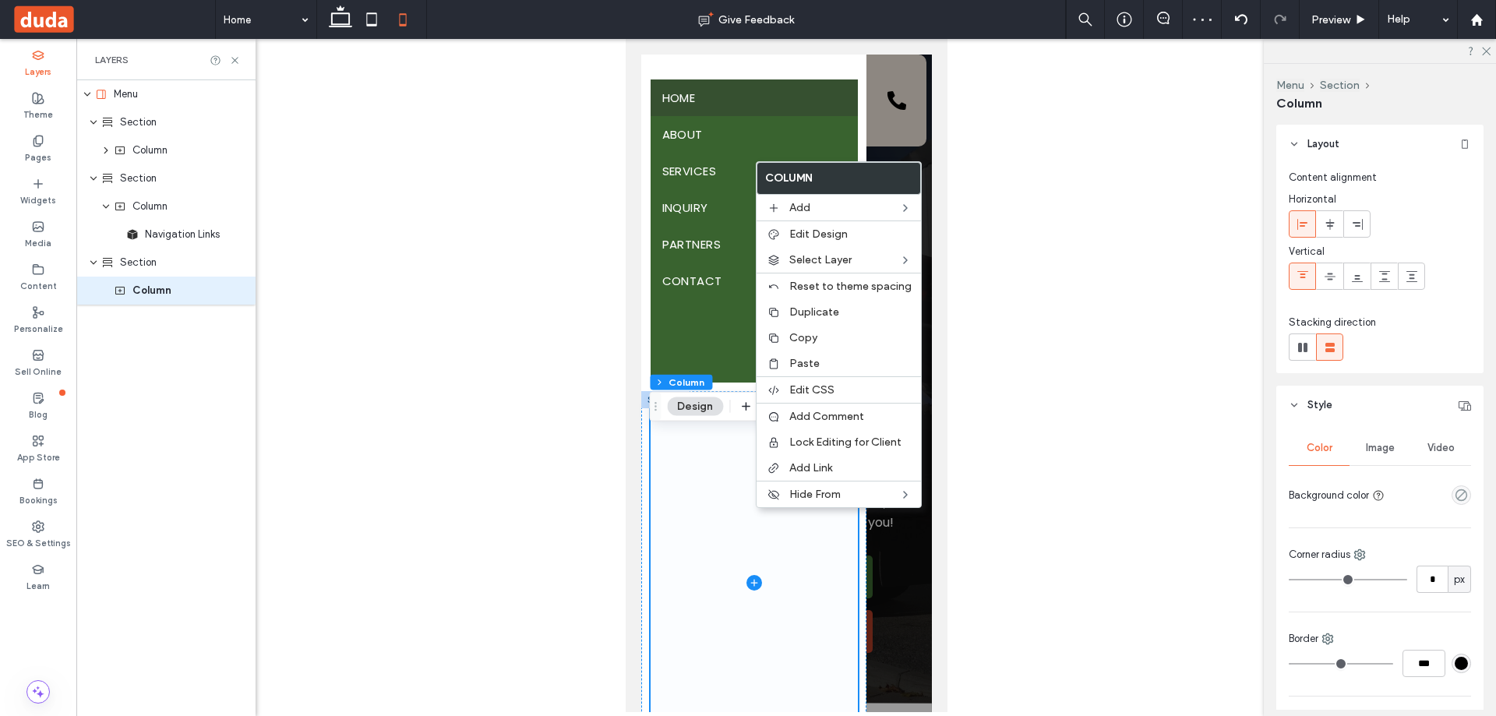
click at [790, 590] on span at bounding box center [753, 582] width 207 height 364
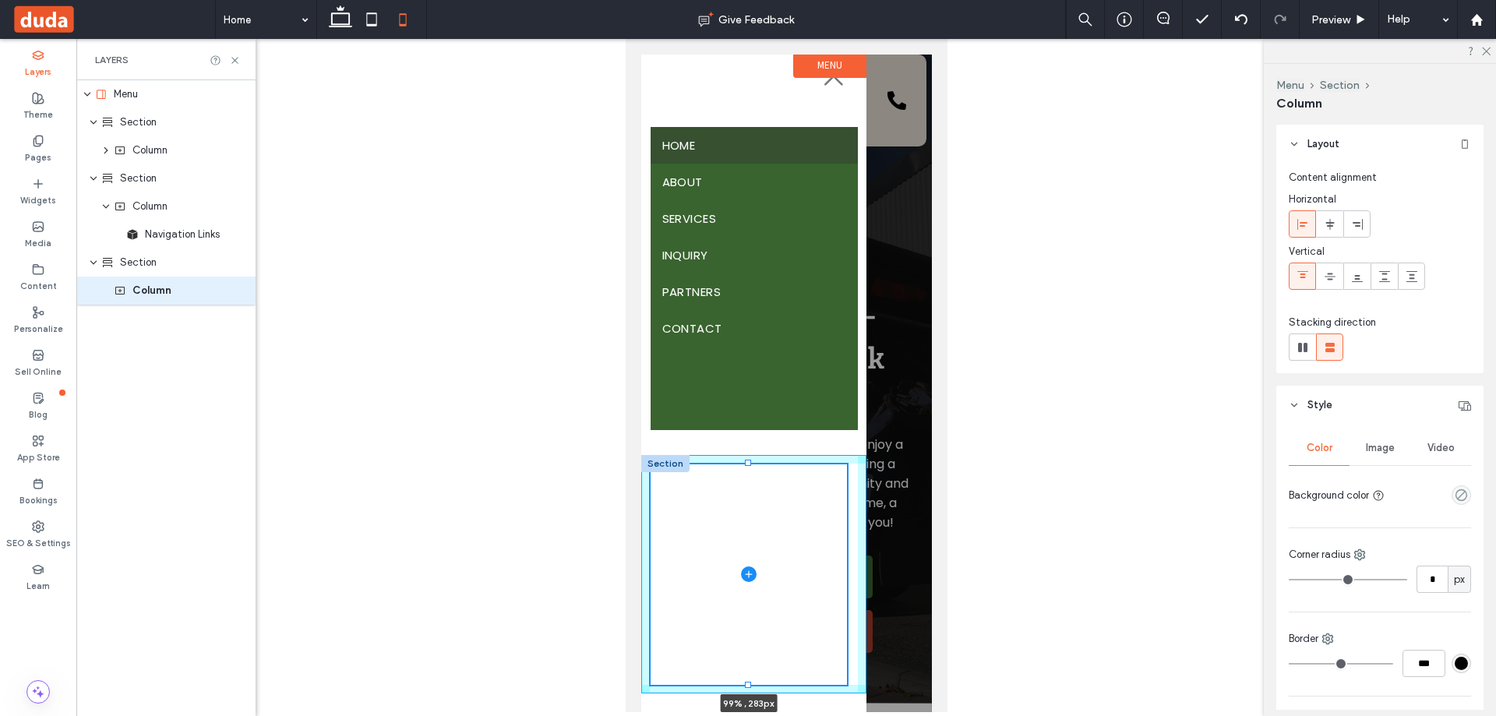
scroll to position [0, 0]
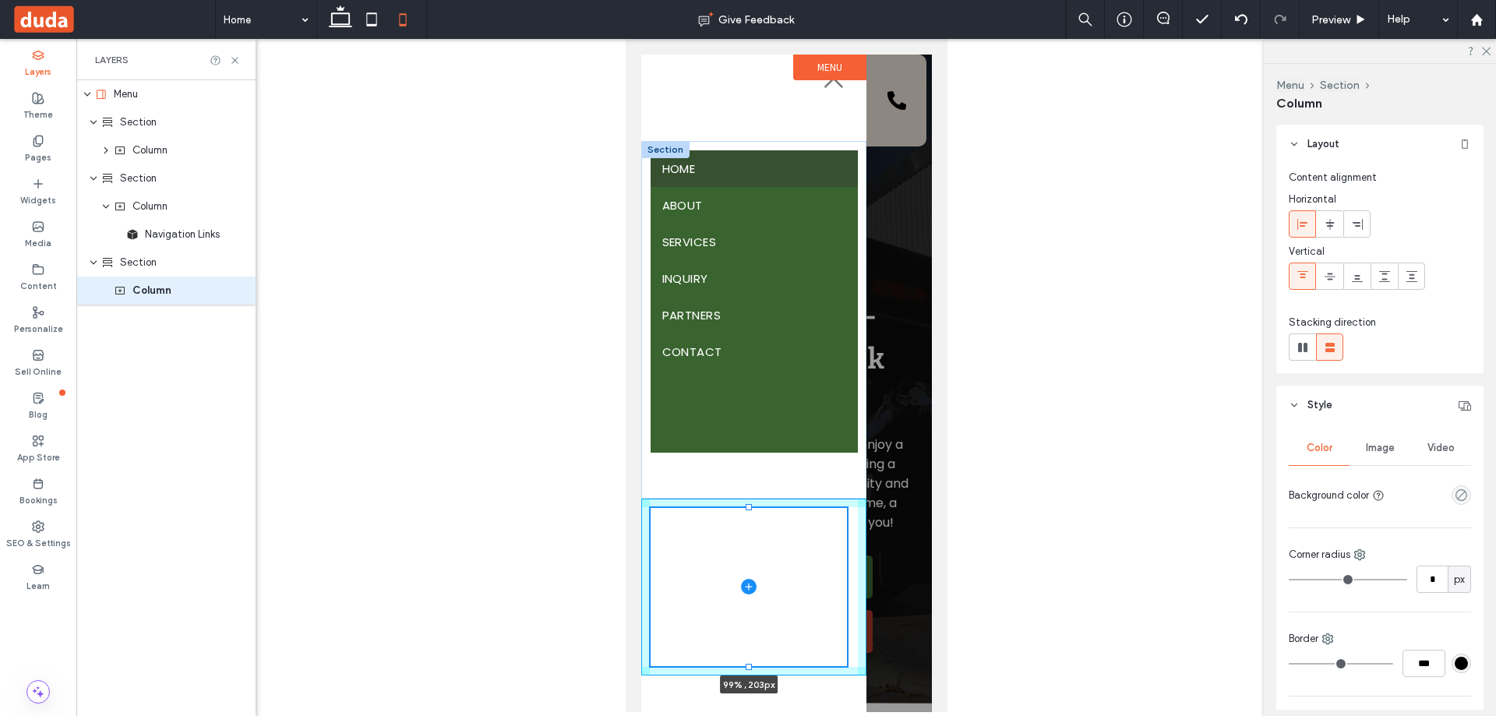
drag, startPoint x: 744, startPoint y: 704, endPoint x: 782, endPoint y: 499, distance: 209.2
click at [782, 499] on div "Section + Add Section Home About Services Inquiry Partners Contact Section + Ad…" at bounding box center [752, 383] width 225 height 657
type input "***"
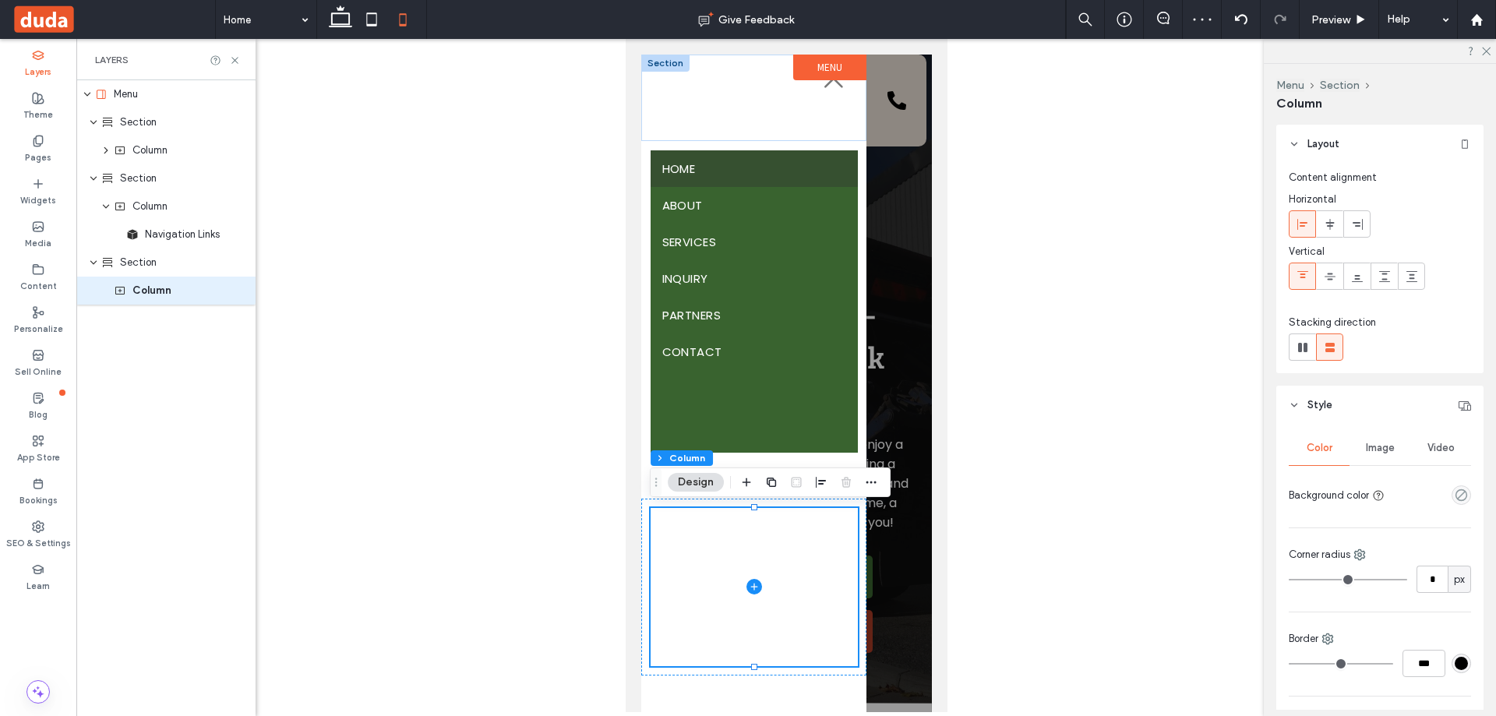
click at [687, 125] on div "Section + Add Section" at bounding box center [752, 98] width 225 height 86
drag, startPoint x: 687, startPoint y: 125, endPoint x: 657, endPoint y: 64, distance: 67.6
click at [657, 64] on div at bounding box center [664, 63] width 48 height 17
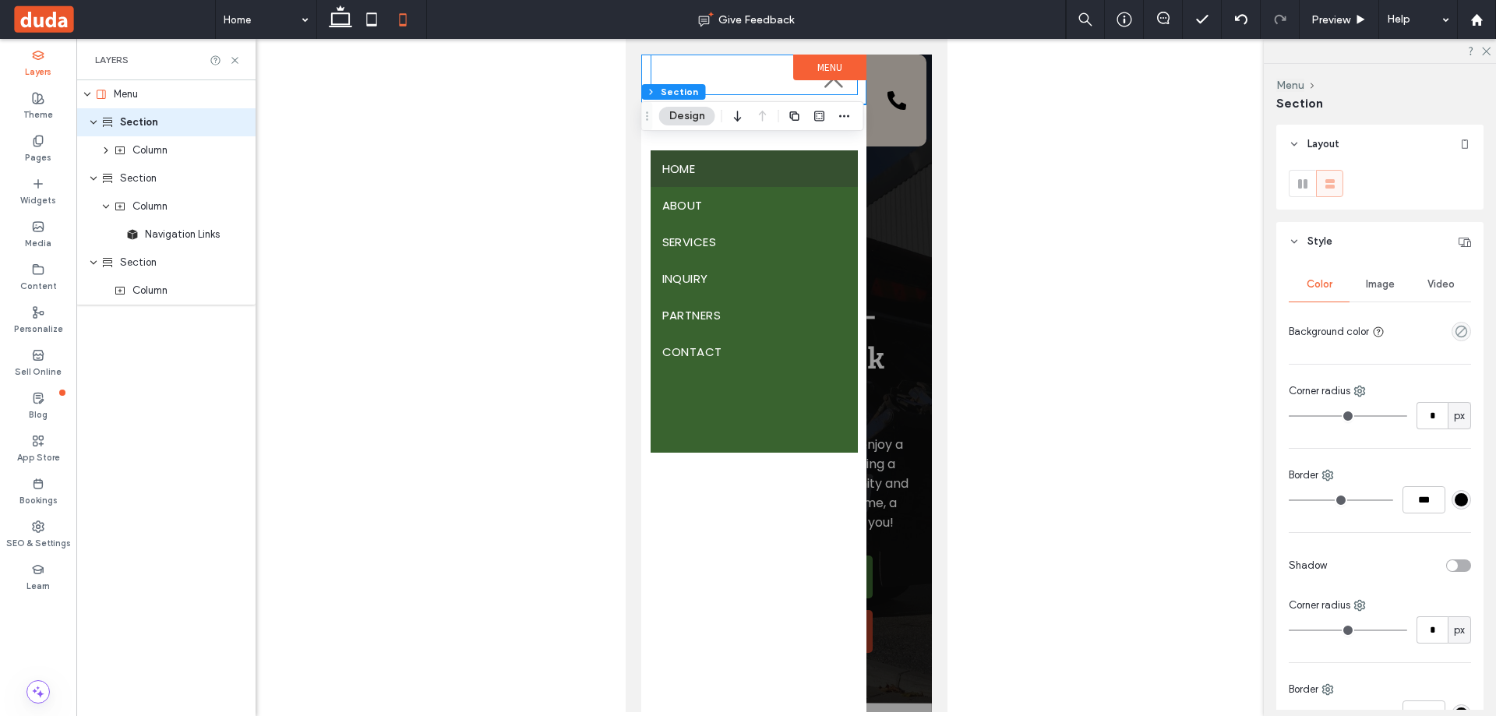
click at [657, 64] on div at bounding box center [753, 75] width 207 height 41
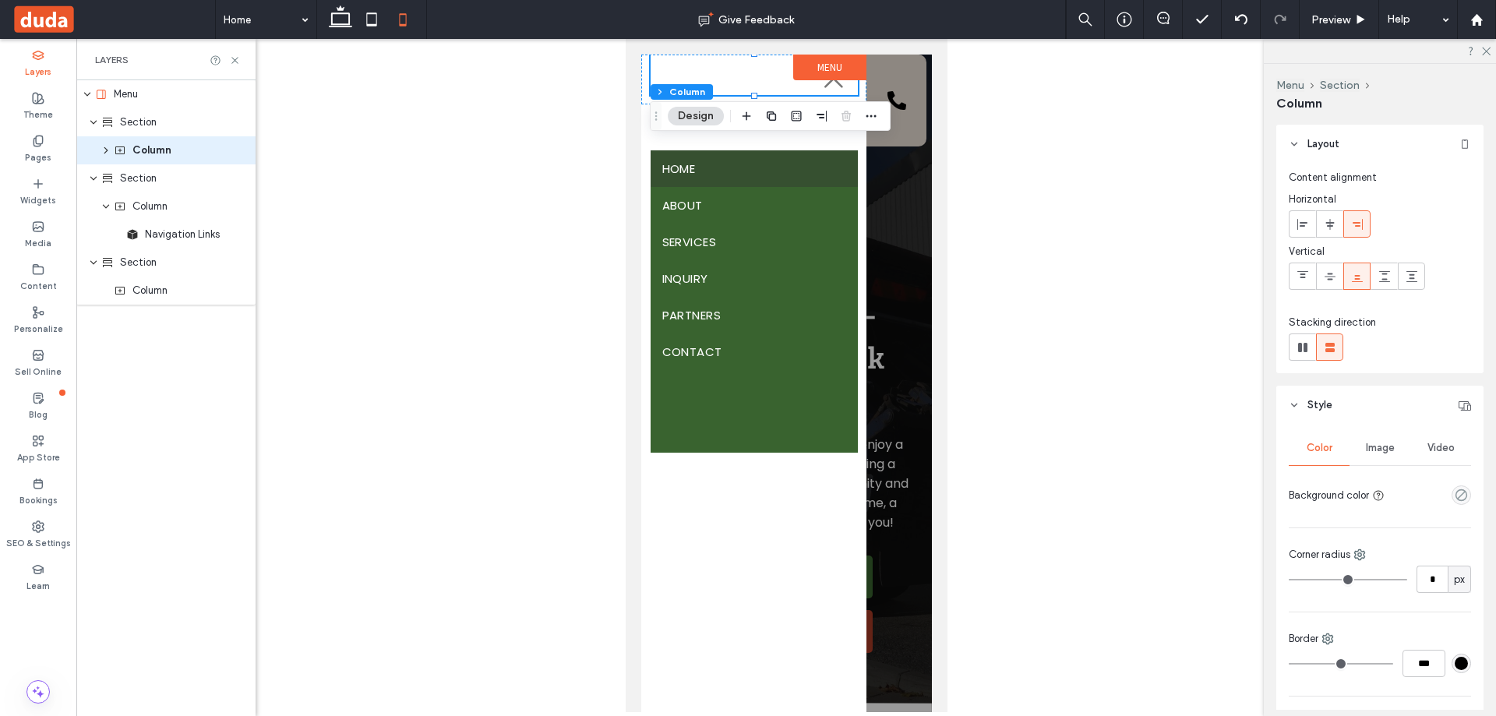
click at [637, 78] on body "P.O. [STREET_ADDRESS] Email: [EMAIL_ADDRESS][DOMAIN_NAME] Section Home About Se…" at bounding box center [786, 375] width 322 height 673
click at [643, 79] on div at bounding box center [752, 80] width 225 height 50
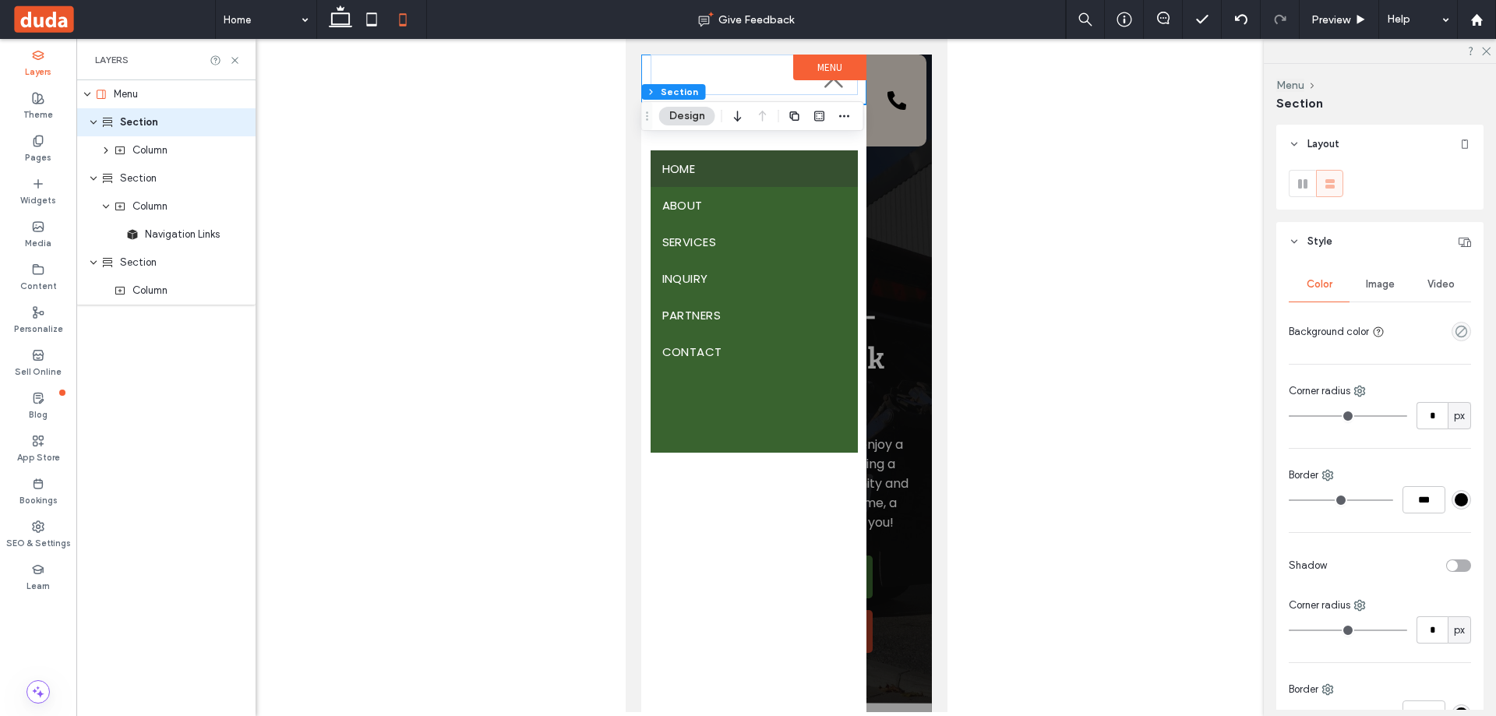
click at [834, 71] on label "Menu" at bounding box center [828, 68] width 73 height 26
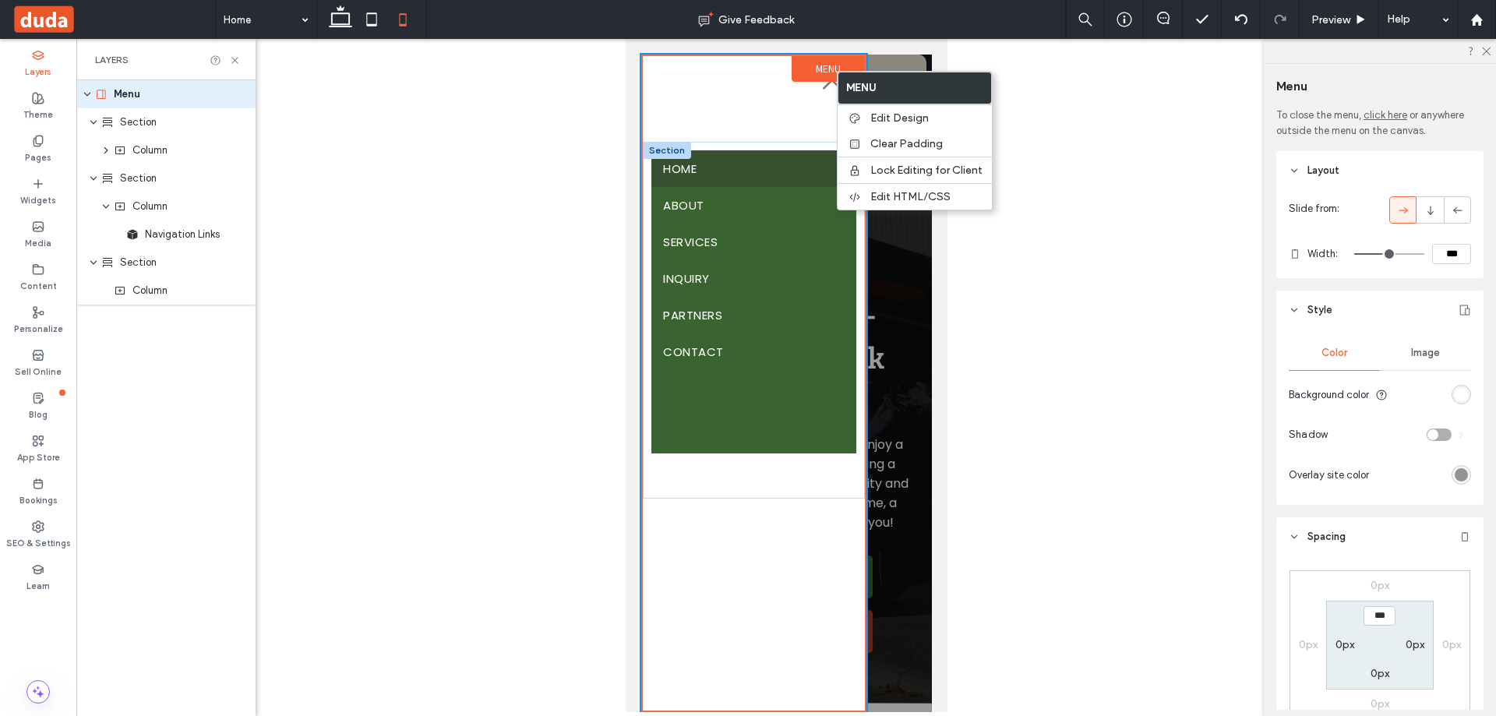
click at [650, 478] on div "Home About Services Inquiry Partners Contact Section + Add Section" at bounding box center [753, 320] width 222 height 357
click at [647, 118] on div "Section + Add Section" at bounding box center [753, 99] width 222 height 86
click at [892, 534] on div at bounding box center [785, 383] width 291 height 657
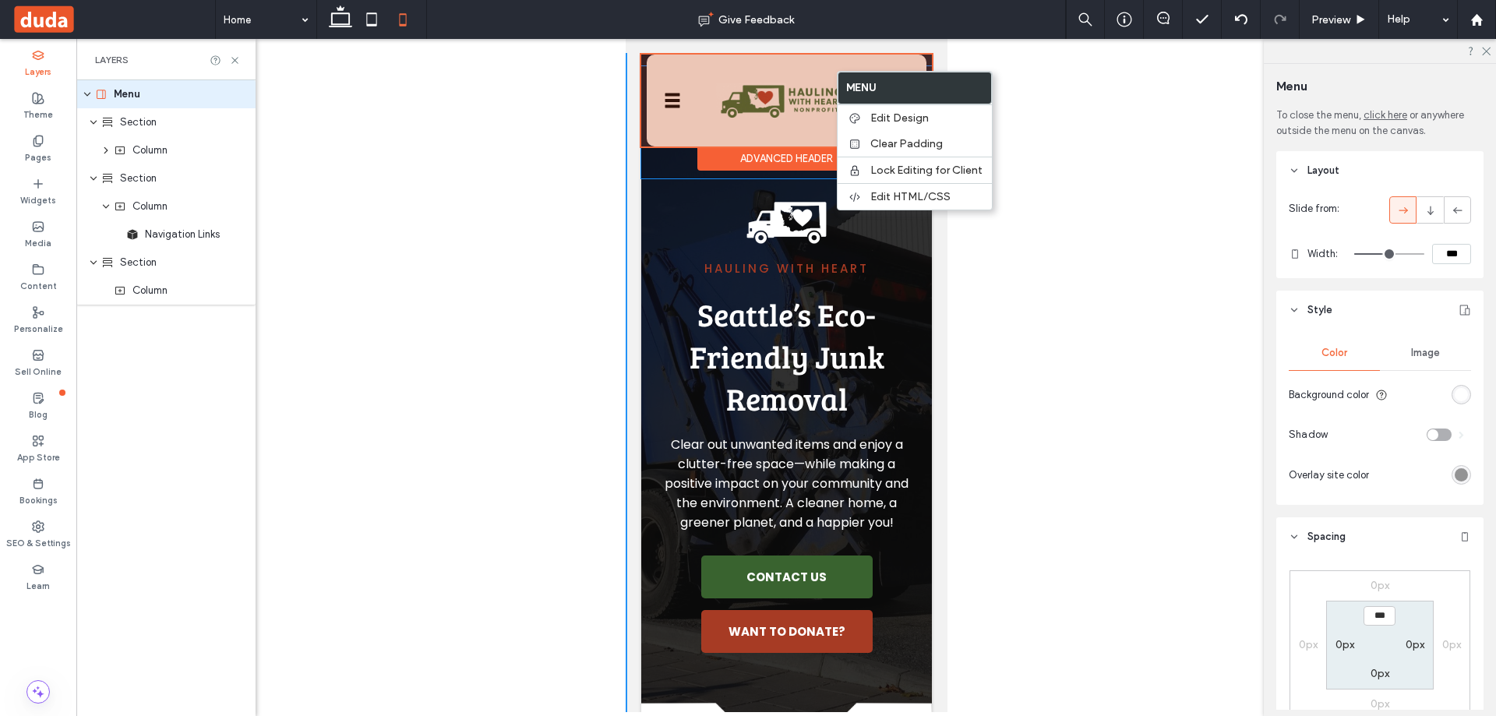
click at [664, 104] on div at bounding box center [785, 101] width 291 height 92
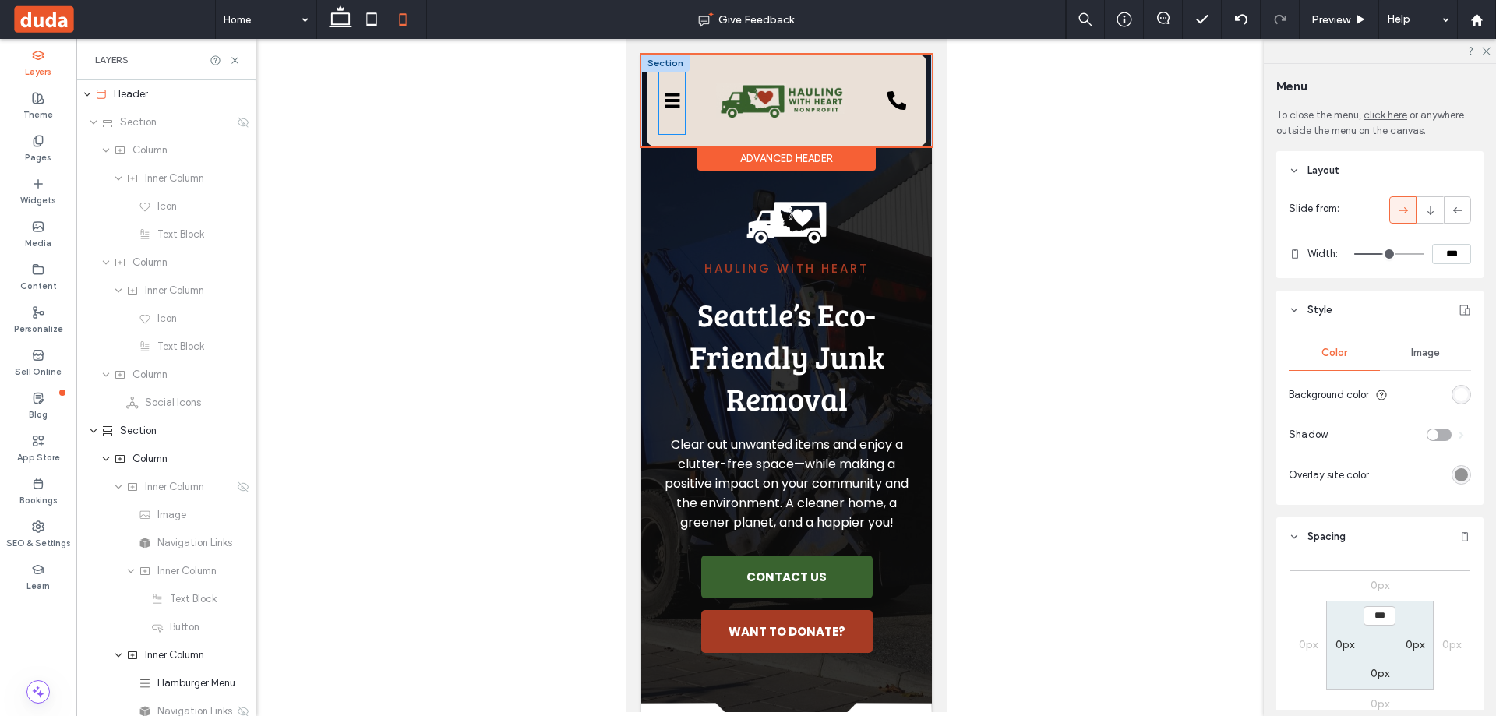
click at [677, 94] on icon at bounding box center [671, 94] width 15 height 3
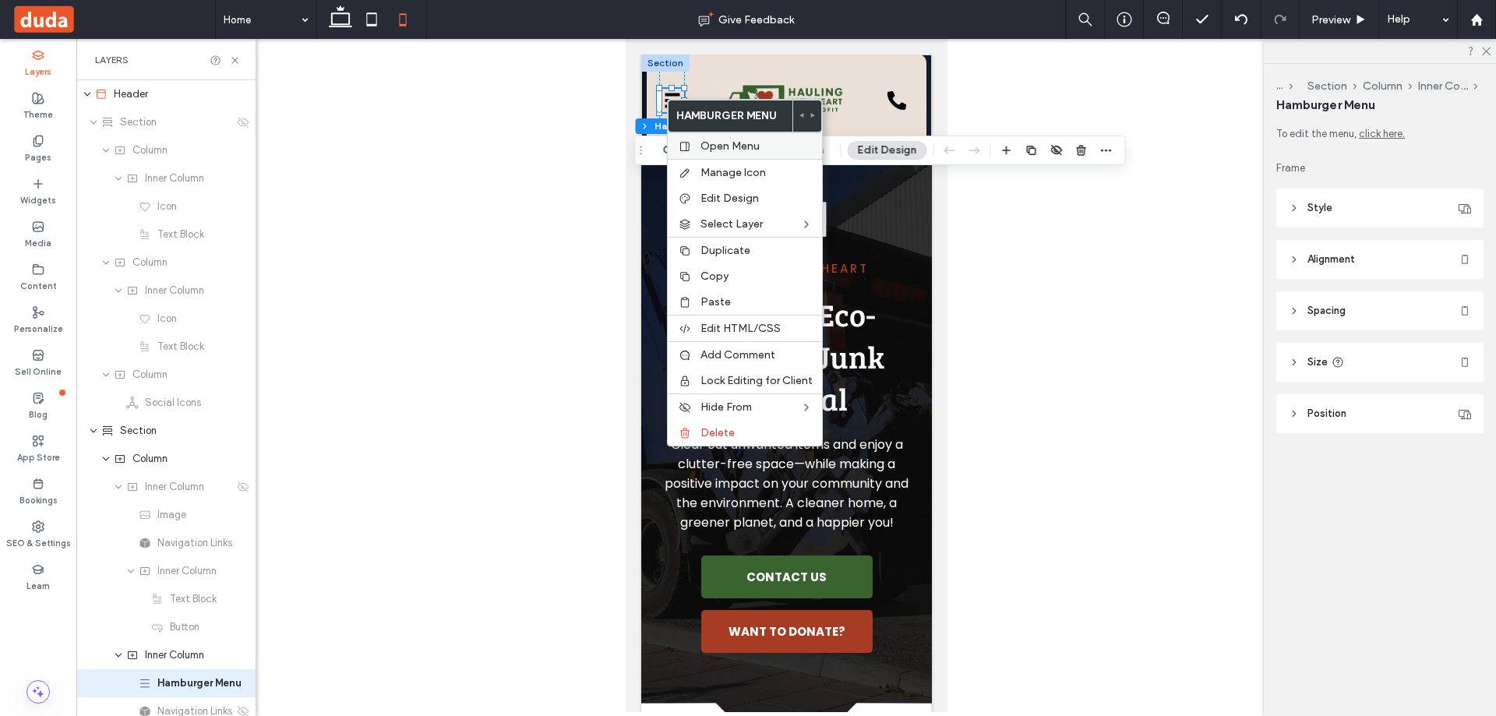
scroll to position [285, 0]
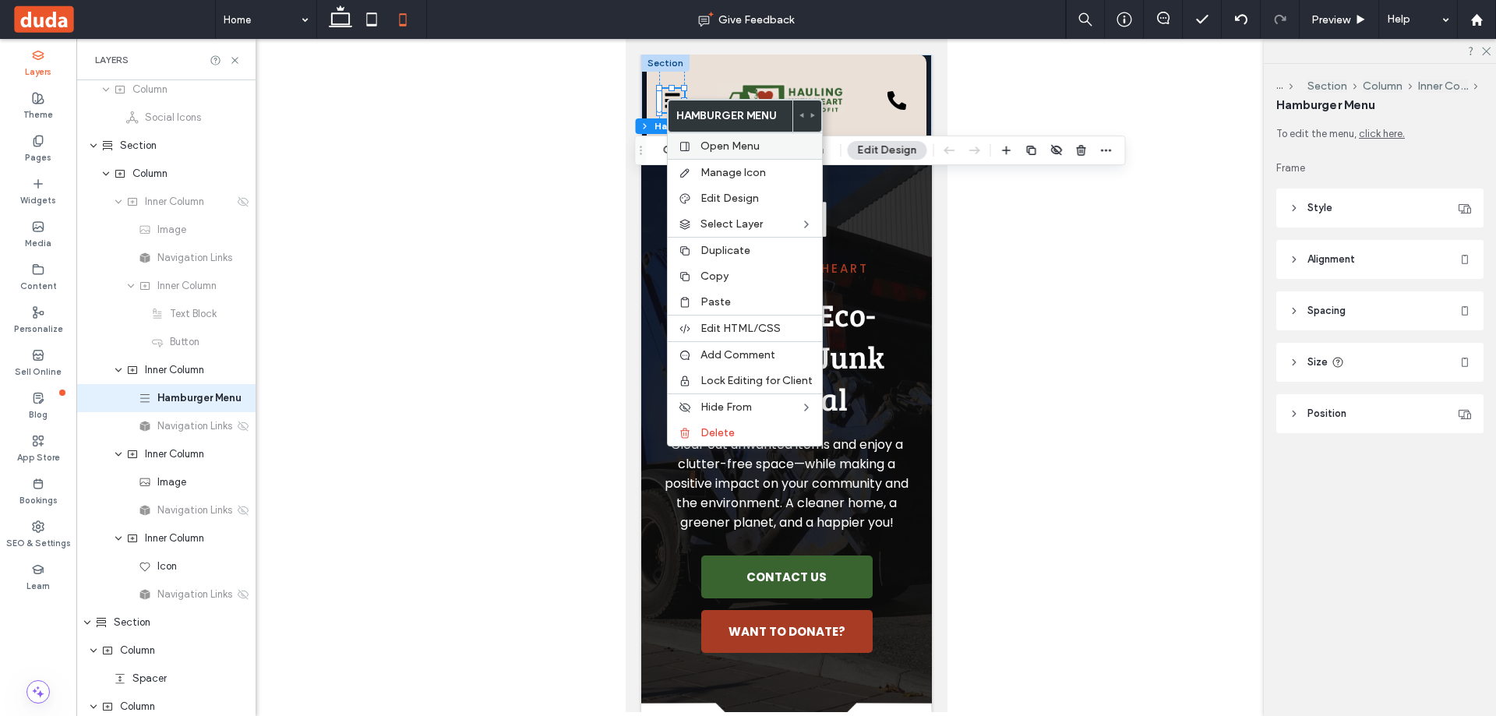
click at [719, 144] on span "Open Menu" at bounding box center [729, 145] width 59 height 13
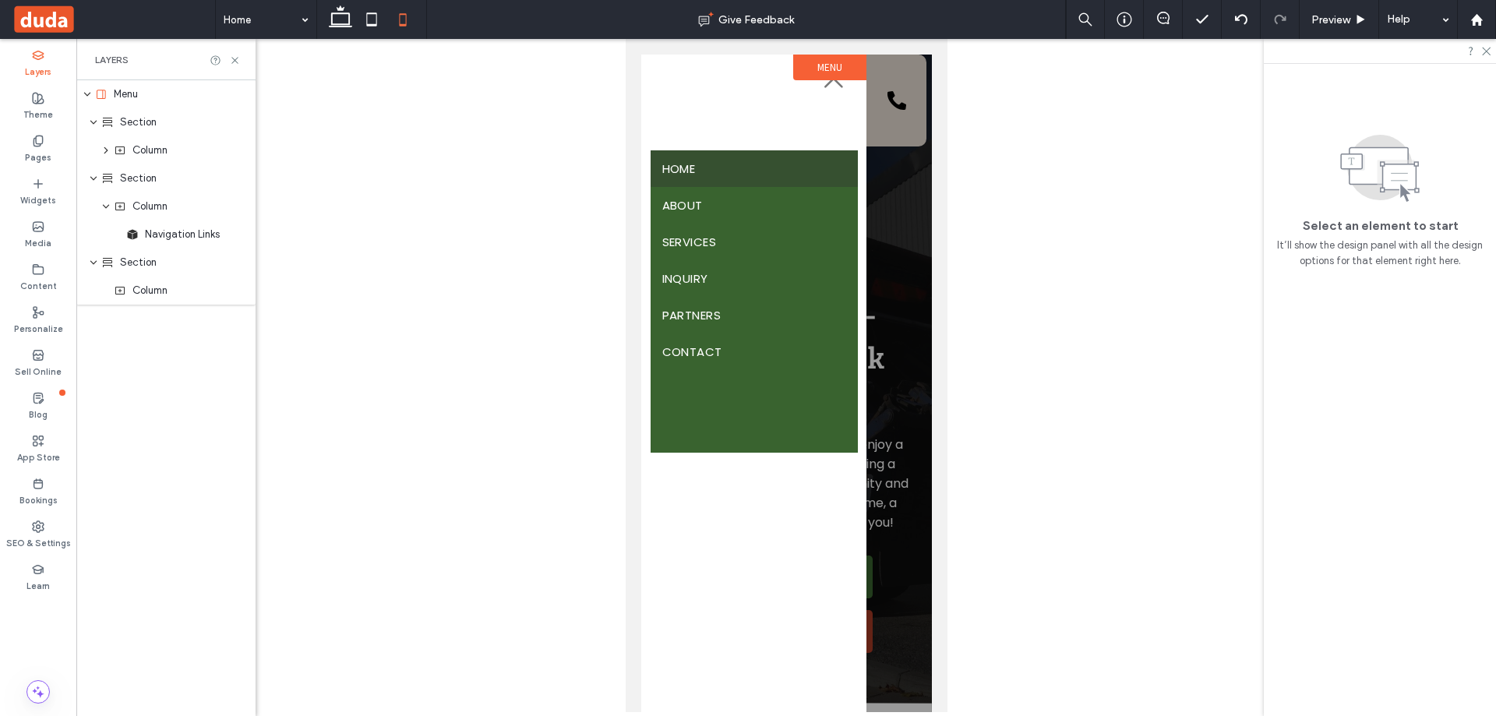
scroll to position [0, 0]
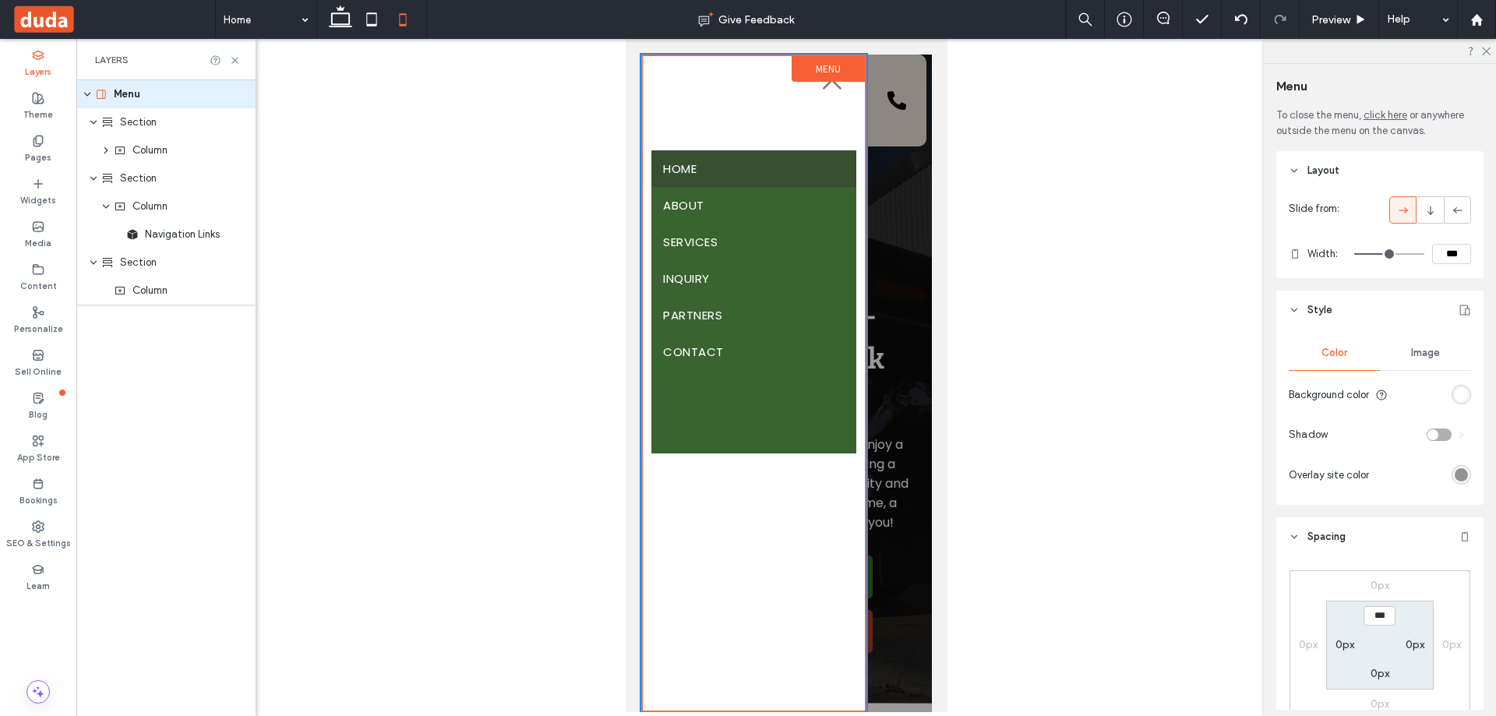
click at [828, 71] on label "Menu" at bounding box center [827, 69] width 73 height 26
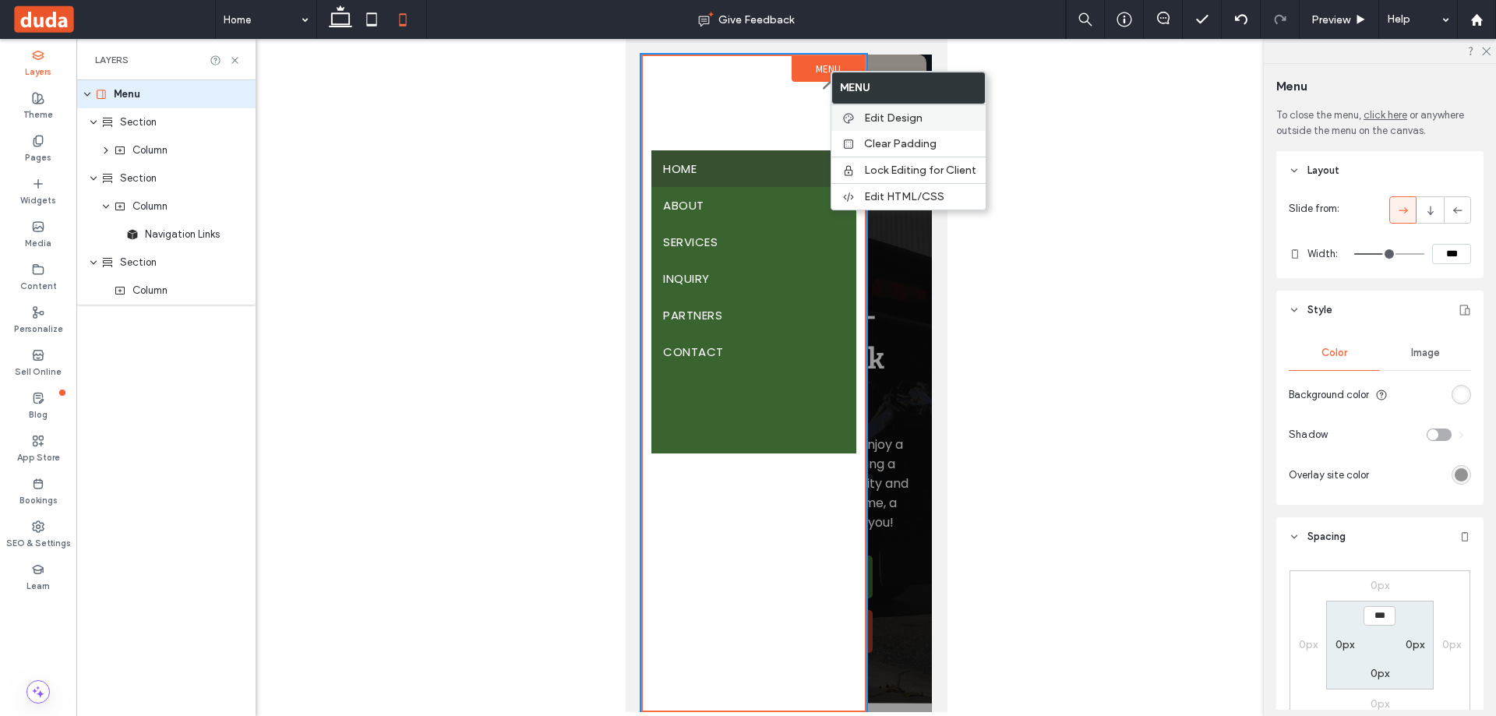
click at [925, 118] on label "Edit Design" at bounding box center [920, 117] width 112 height 13
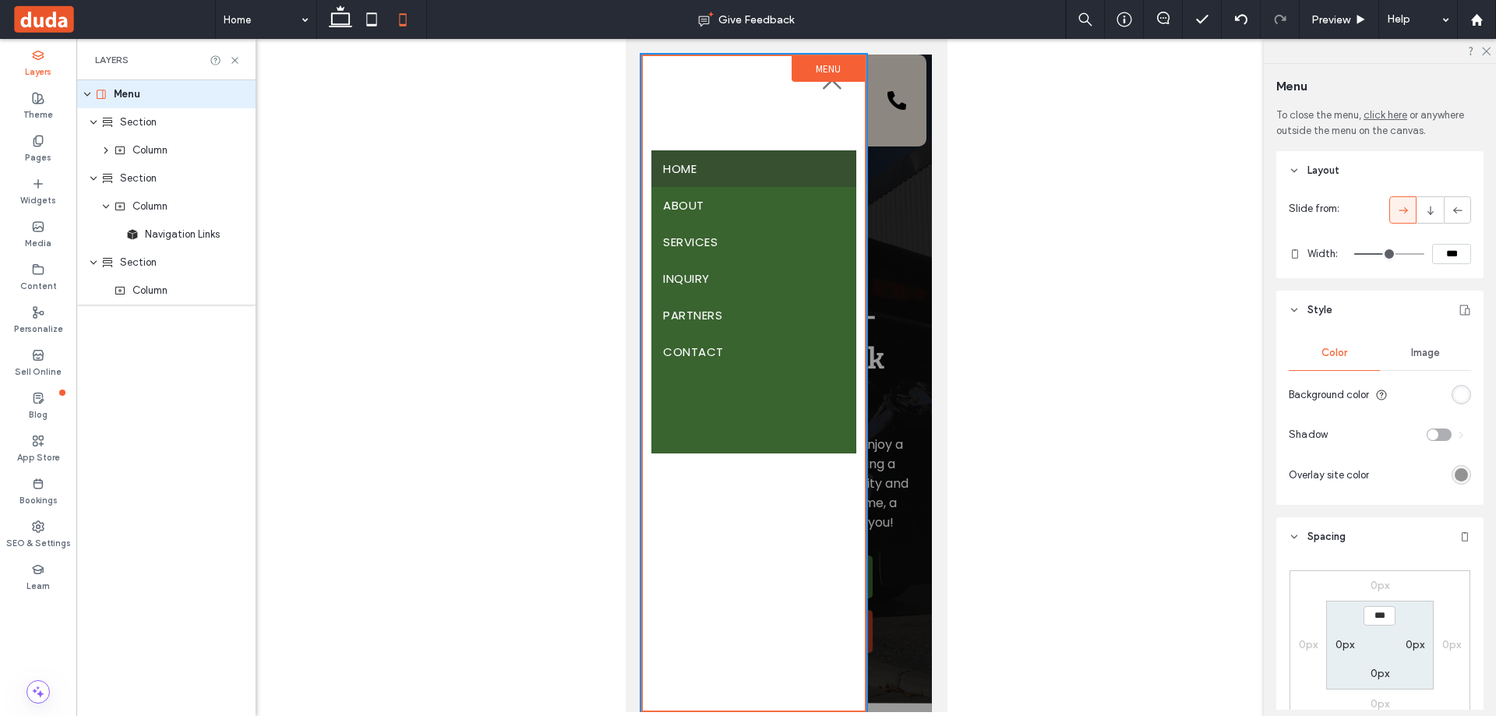
click at [1458, 389] on div "rgb(255, 255, 255)" at bounding box center [1460, 394] width 13 height 13
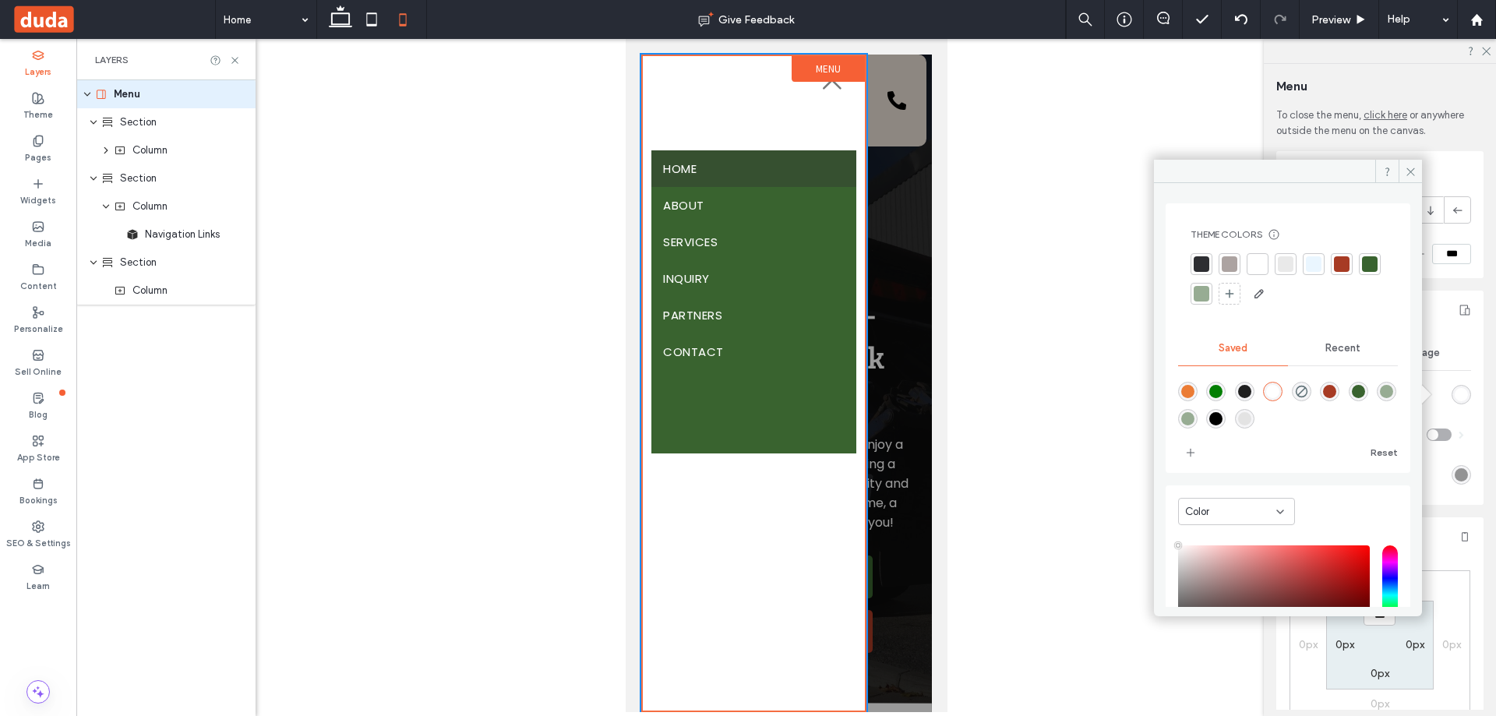
click at [1362, 272] on div at bounding box center [1370, 264] width 16 height 16
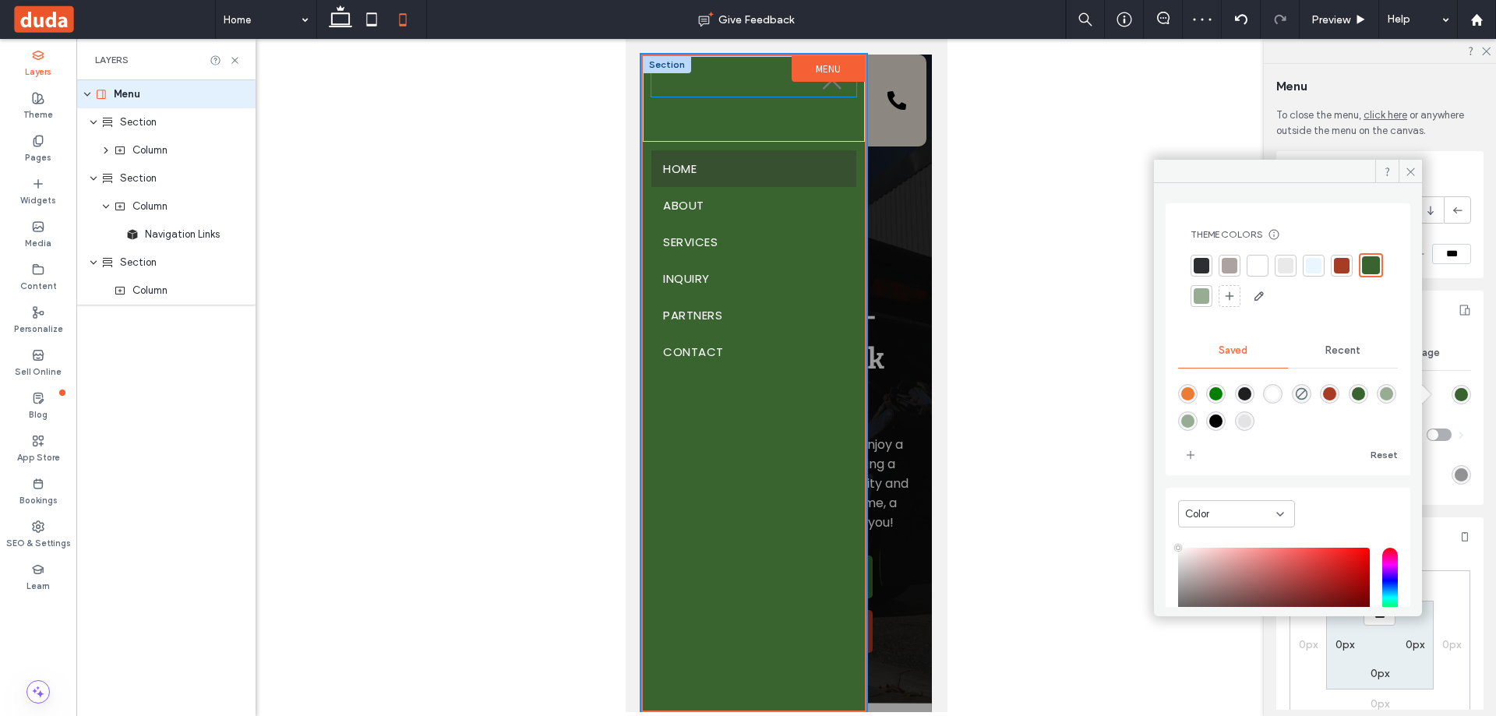
click at [720, 95] on div at bounding box center [752, 76] width 204 height 41
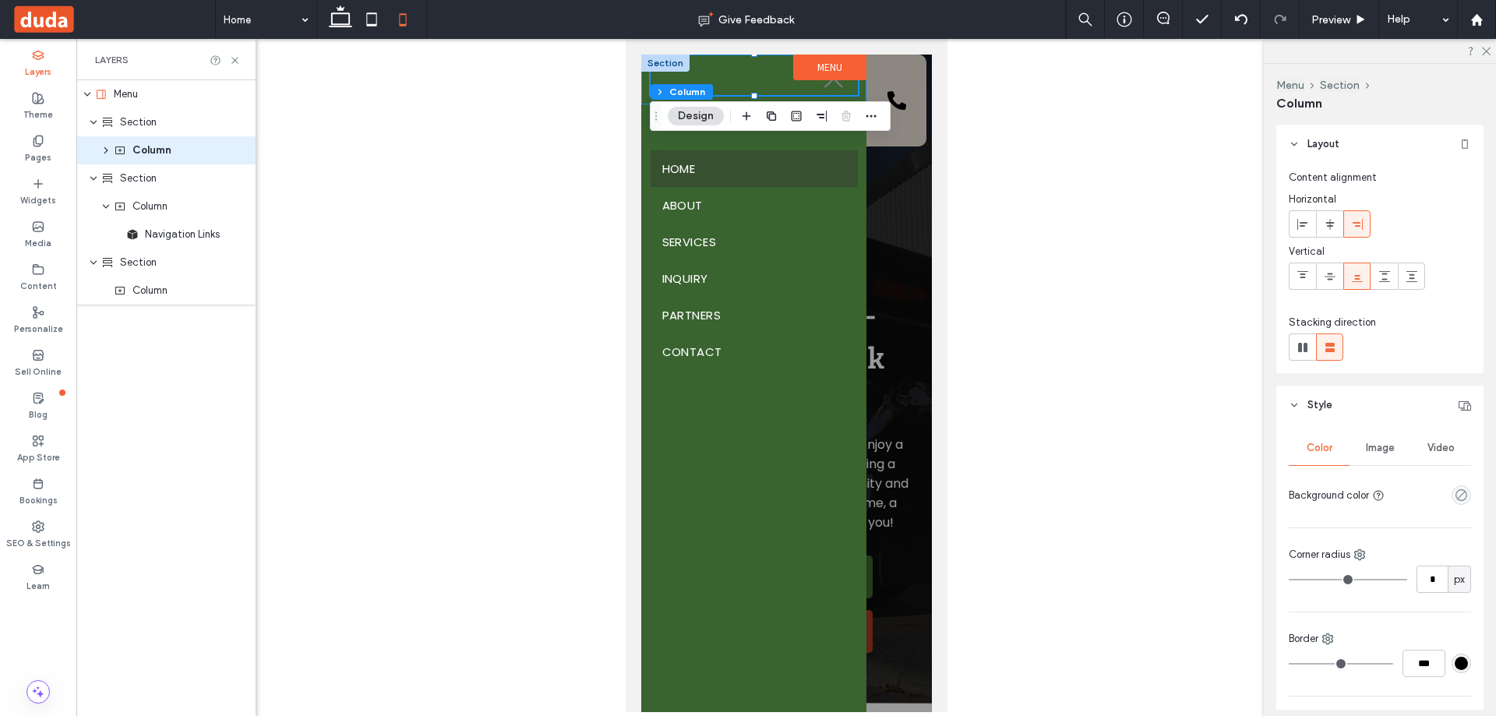
click at [642, 86] on div at bounding box center [752, 80] width 225 height 50
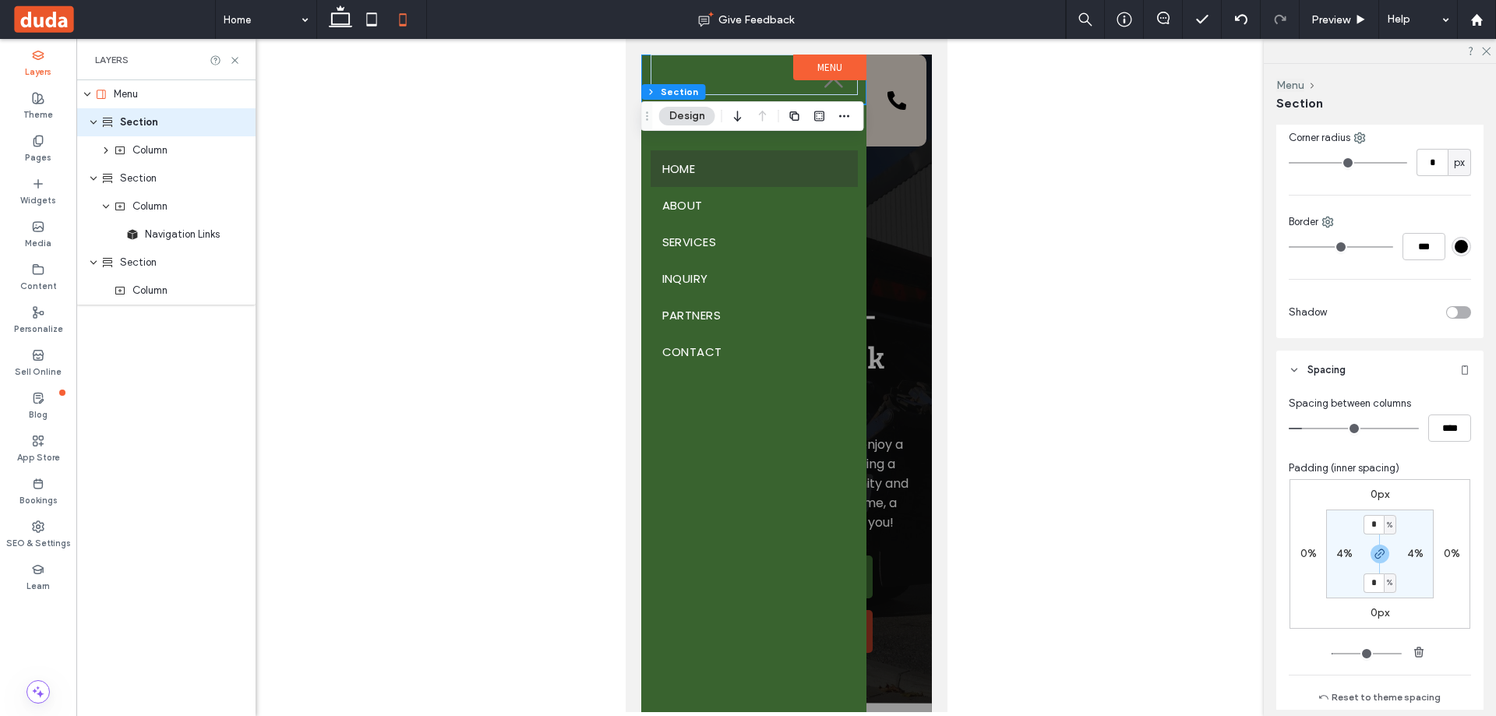
scroll to position [545, 0]
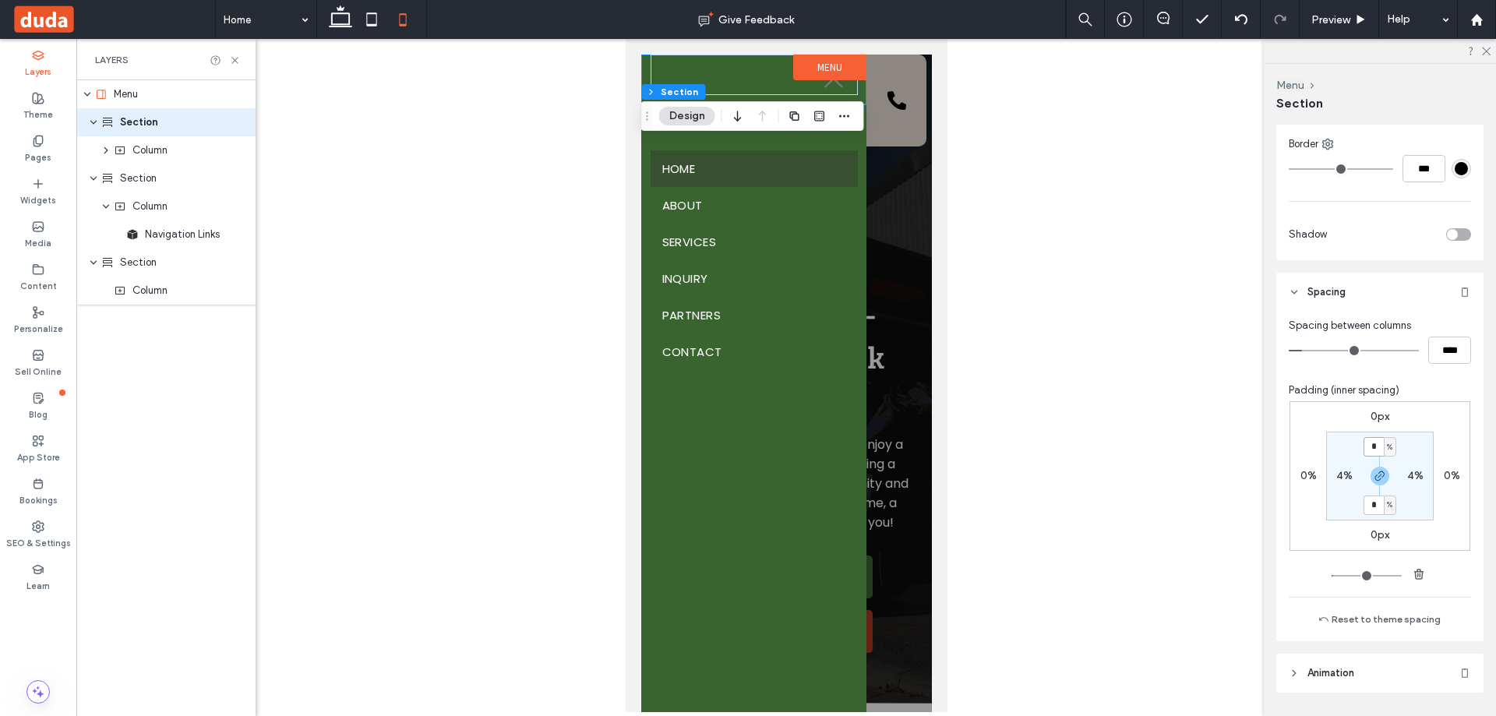
click at [1365, 447] on input "*" at bounding box center [1373, 446] width 20 height 19
type input "**"
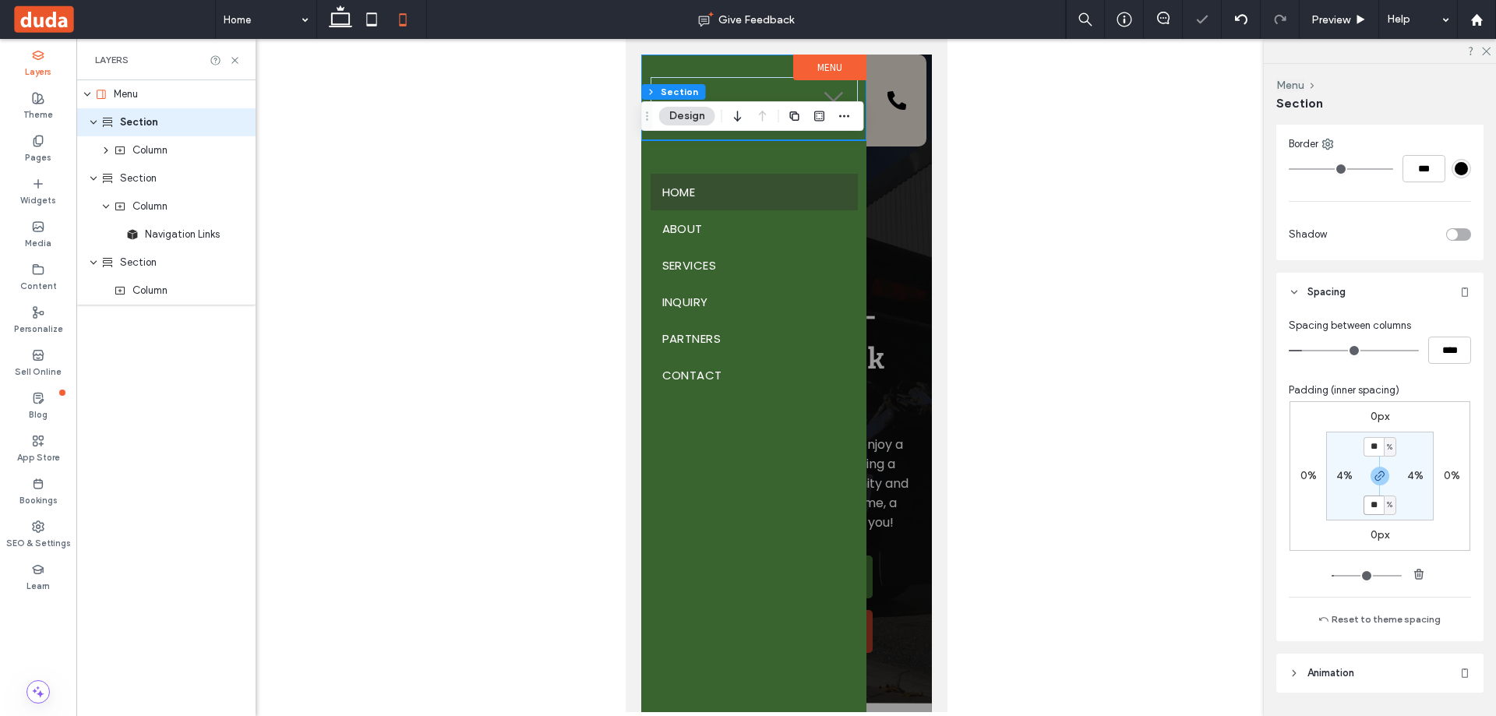
click at [1374, 507] on input "**" at bounding box center [1373, 504] width 20 height 19
click at [1372, 483] on span "button" at bounding box center [1379, 476] width 19 height 19
click at [1369, 504] on label "10%" at bounding box center [1379, 504] width 20 height 13
type input "*"
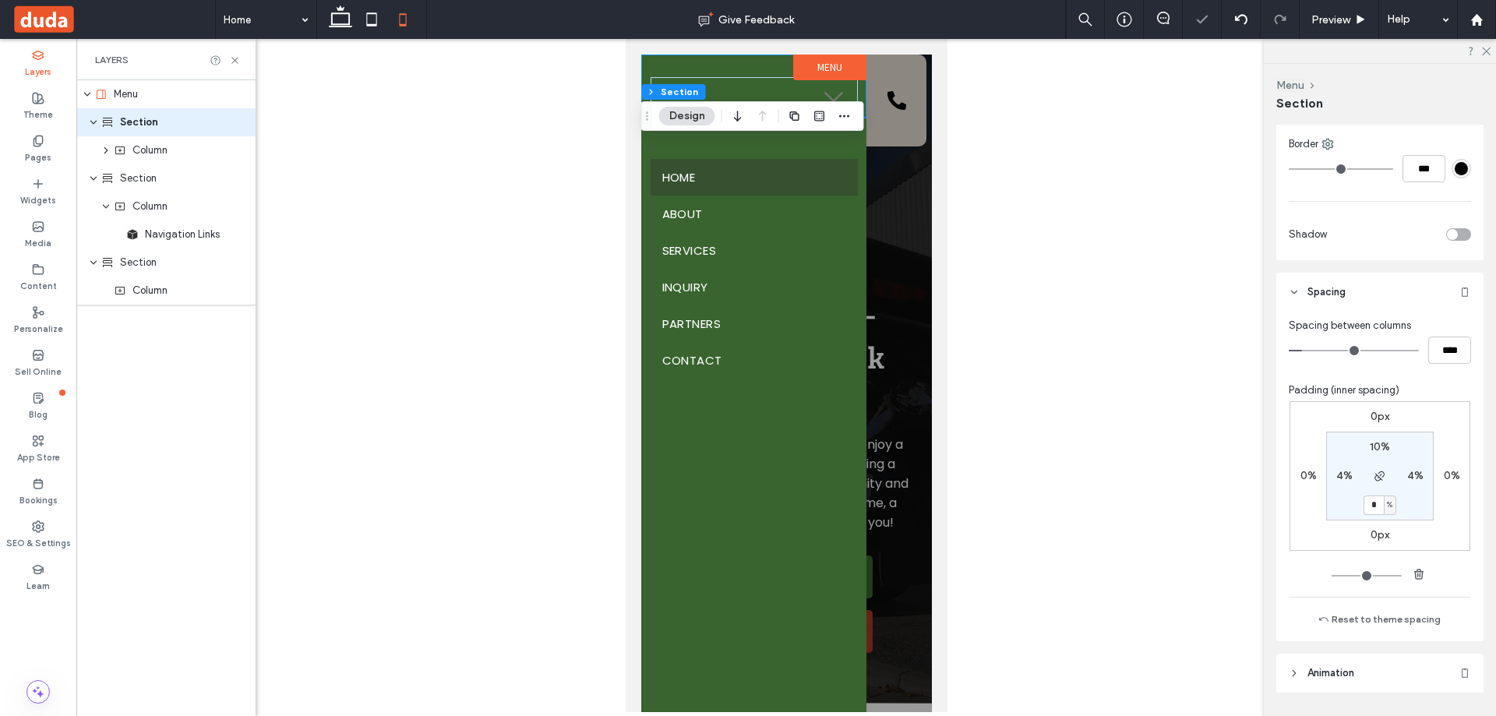
click at [1363, 505] on input "*" at bounding box center [1373, 504] width 20 height 19
type input "*"
click at [832, 99] on icon at bounding box center [832, 101] width 23 height 23
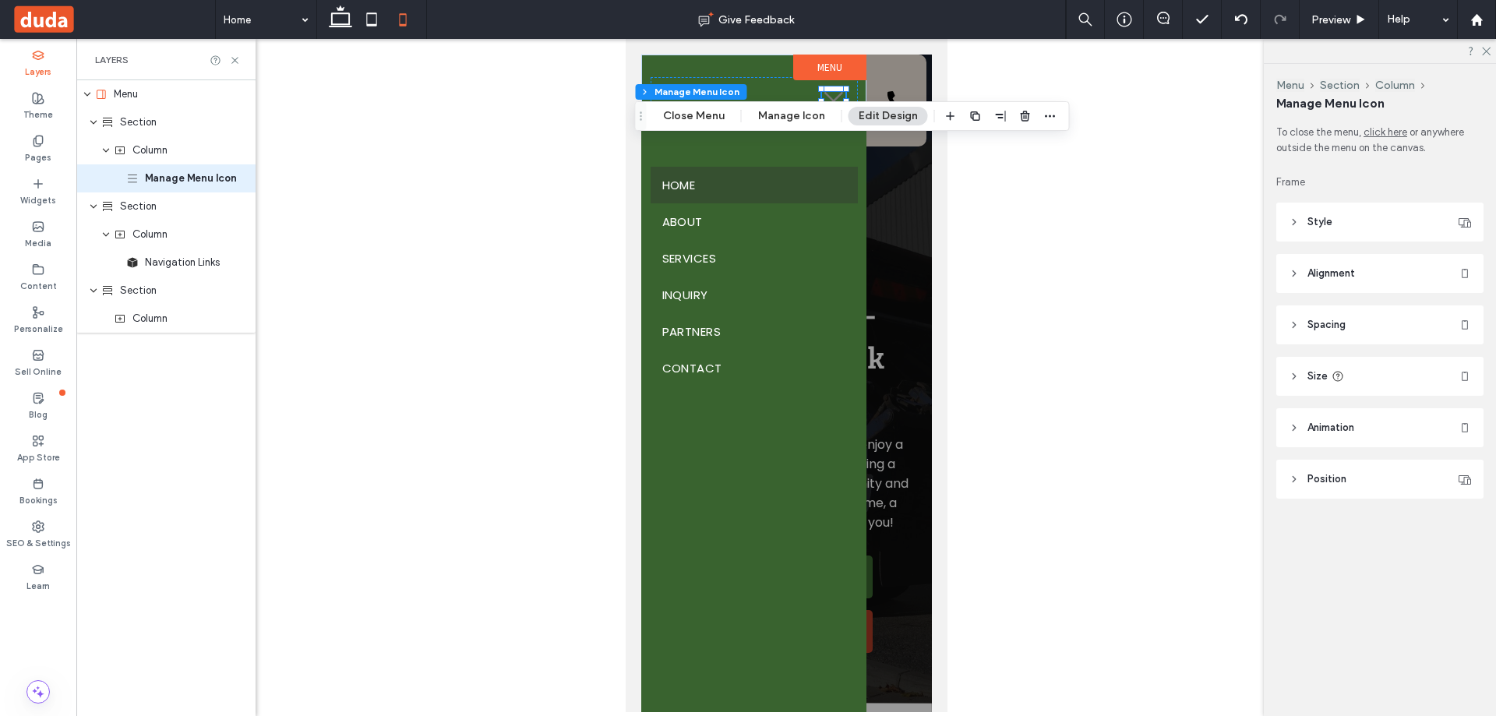
click at [1365, 224] on header "Style" at bounding box center [1379, 222] width 207 height 39
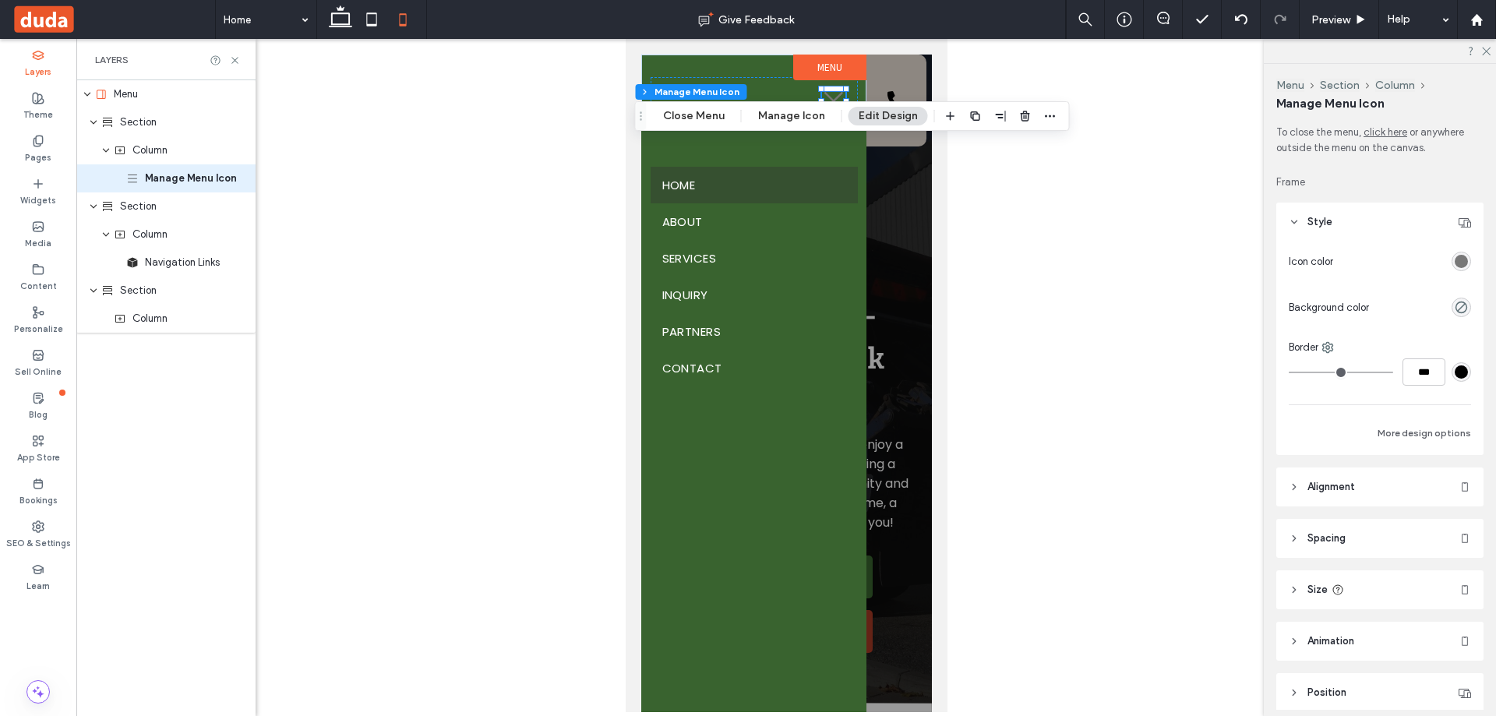
click at [1462, 263] on div "rgba(120,120,120,1)" at bounding box center [1460, 261] width 19 height 19
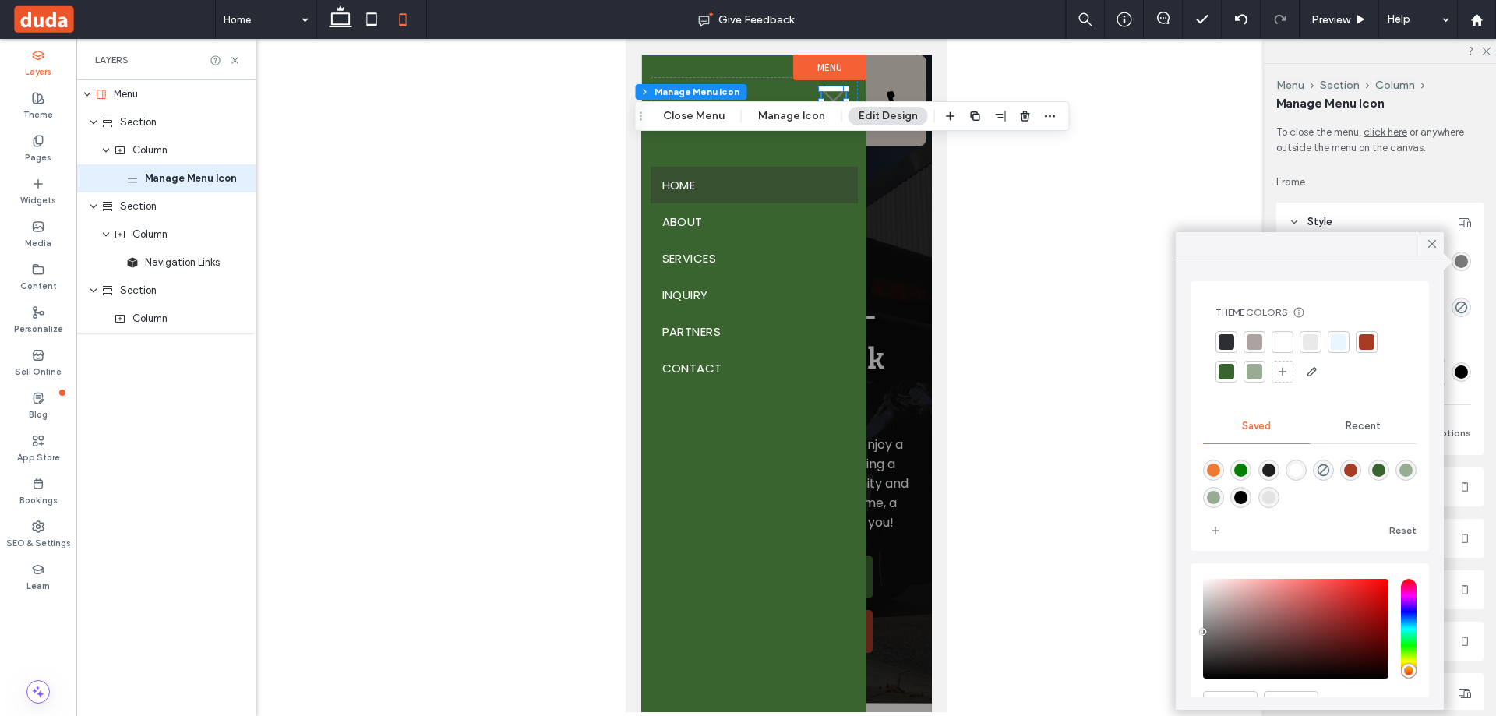
click at [1302, 469] on div "rgba(255,255,255,1)" at bounding box center [1295, 469] width 13 height 13
type input "*******"
click at [882, 263] on div at bounding box center [785, 383] width 291 height 657
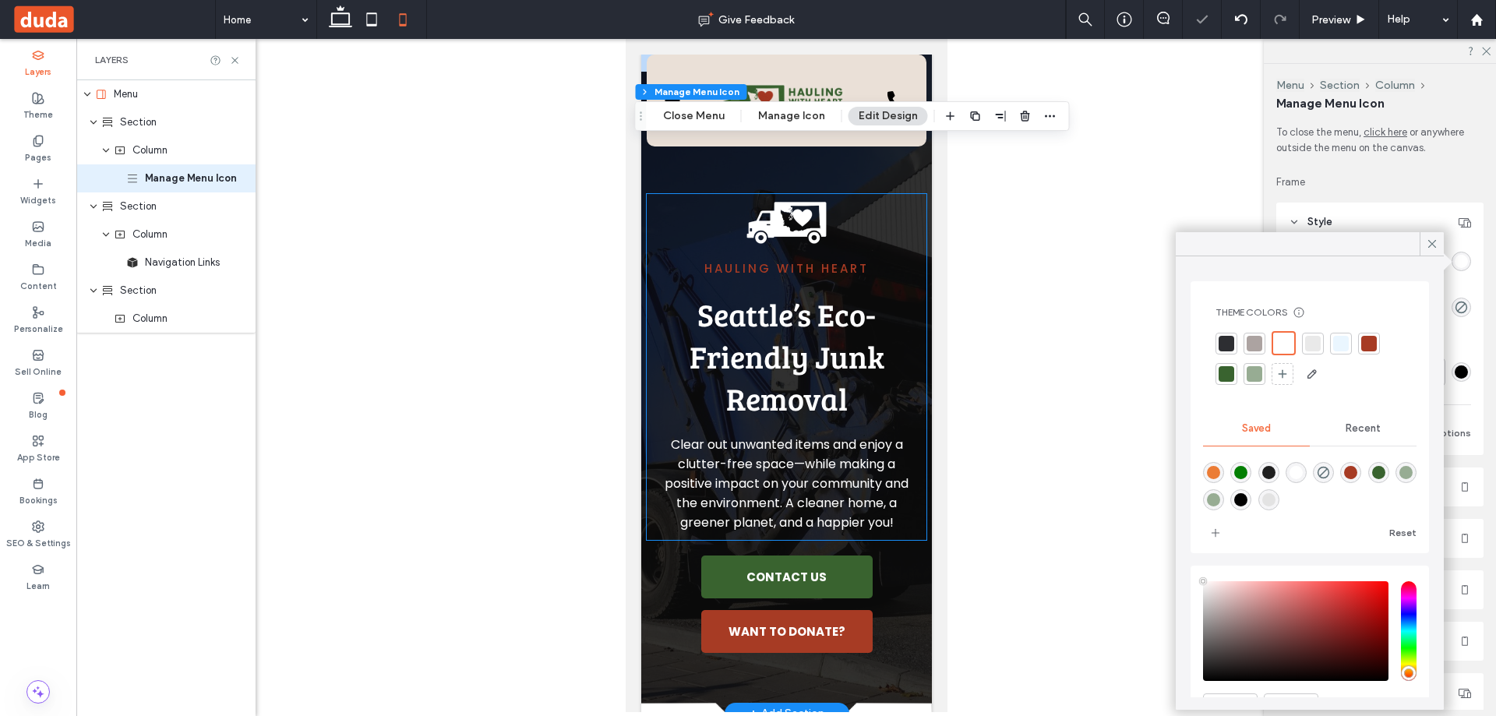
click at [907, 222] on div "Hauling with Heart Seattle’s Eco-Friendly Junk Removal Clear out unwanted items…" at bounding box center [785, 367] width 279 height 346
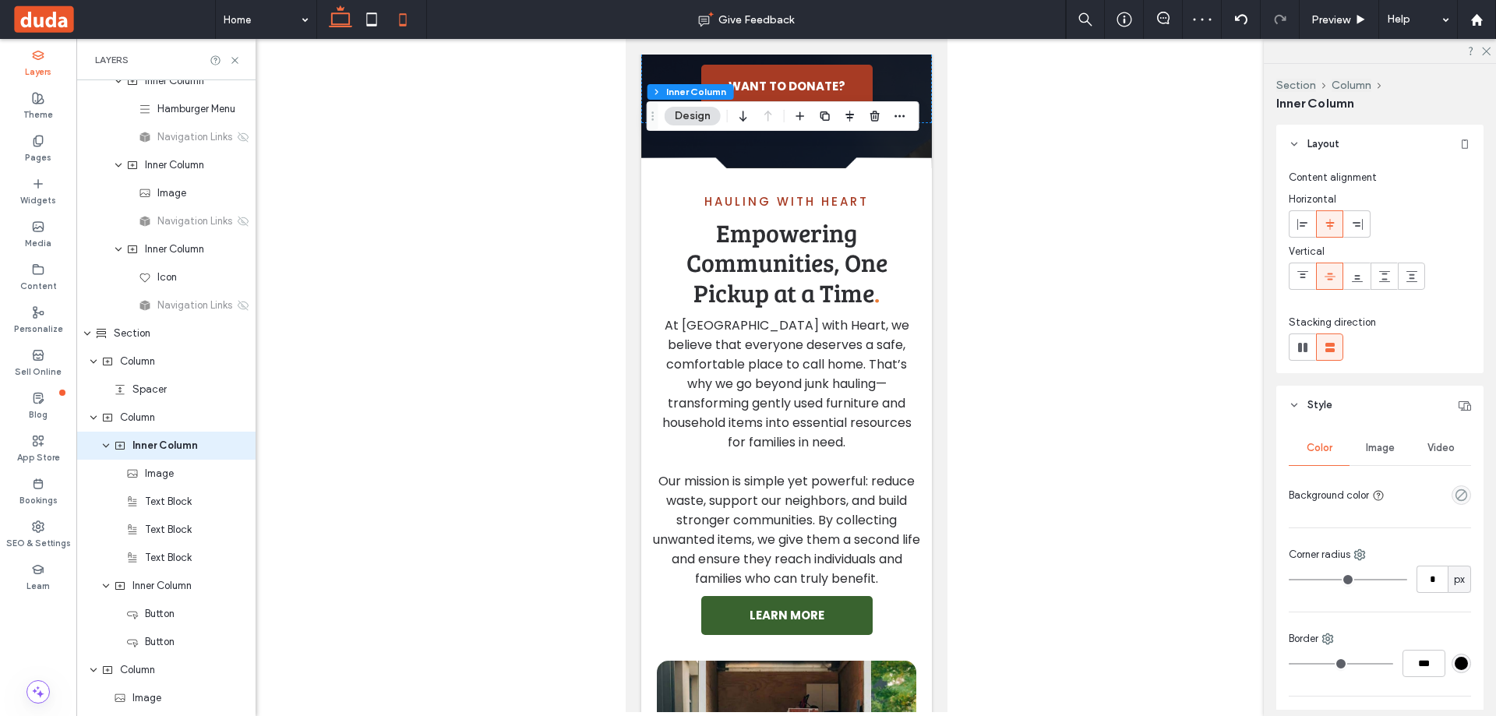
scroll to position [622, 0]
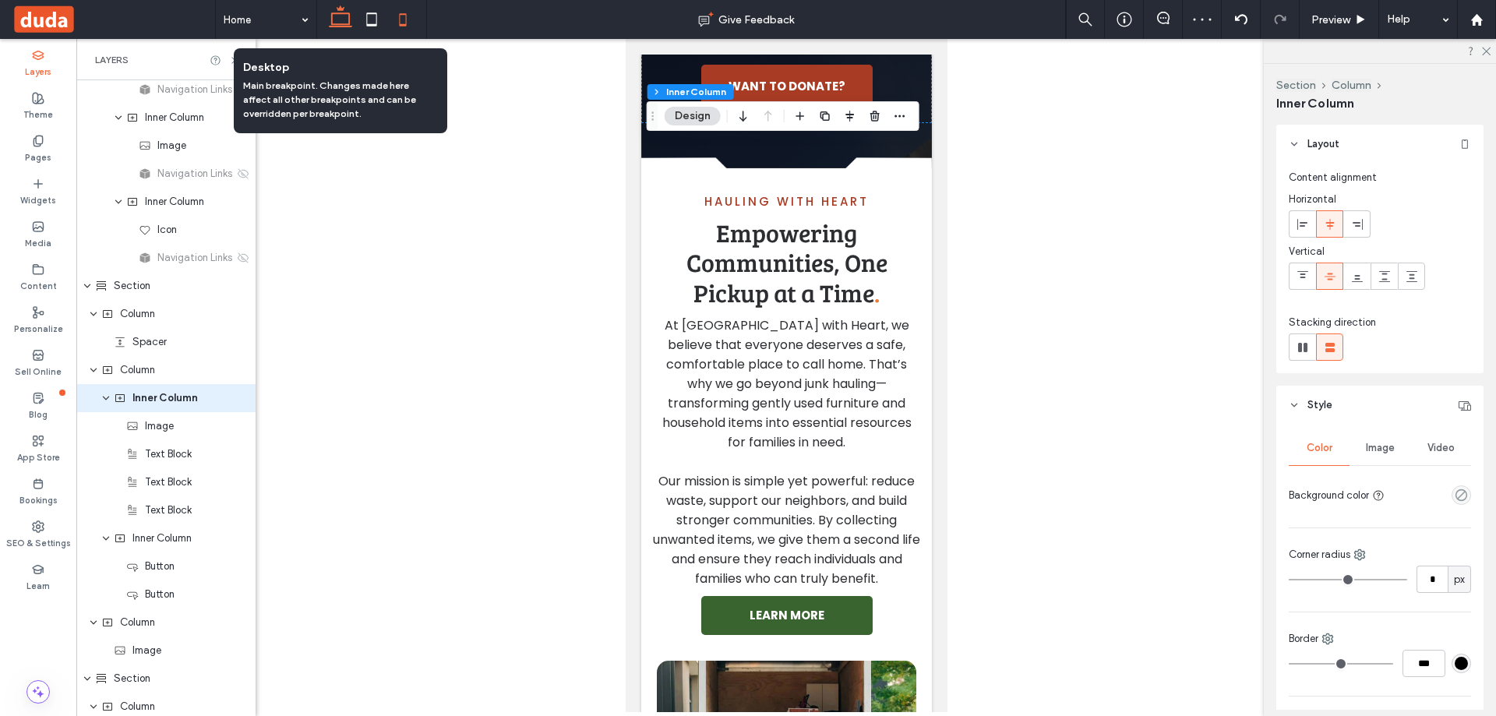
click at [340, 24] on use at bounding box center [340, 16] width 23 height 22
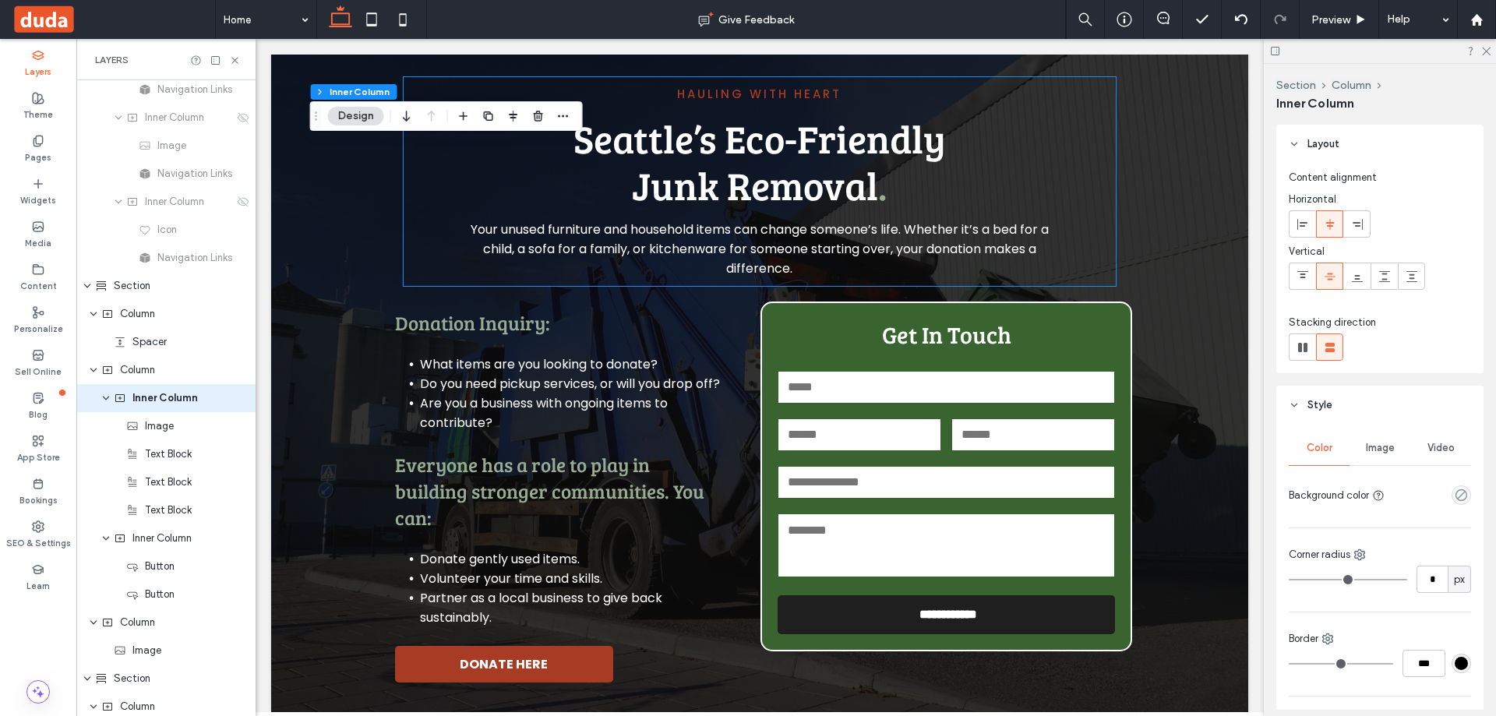
scroll to position [2039, 0]
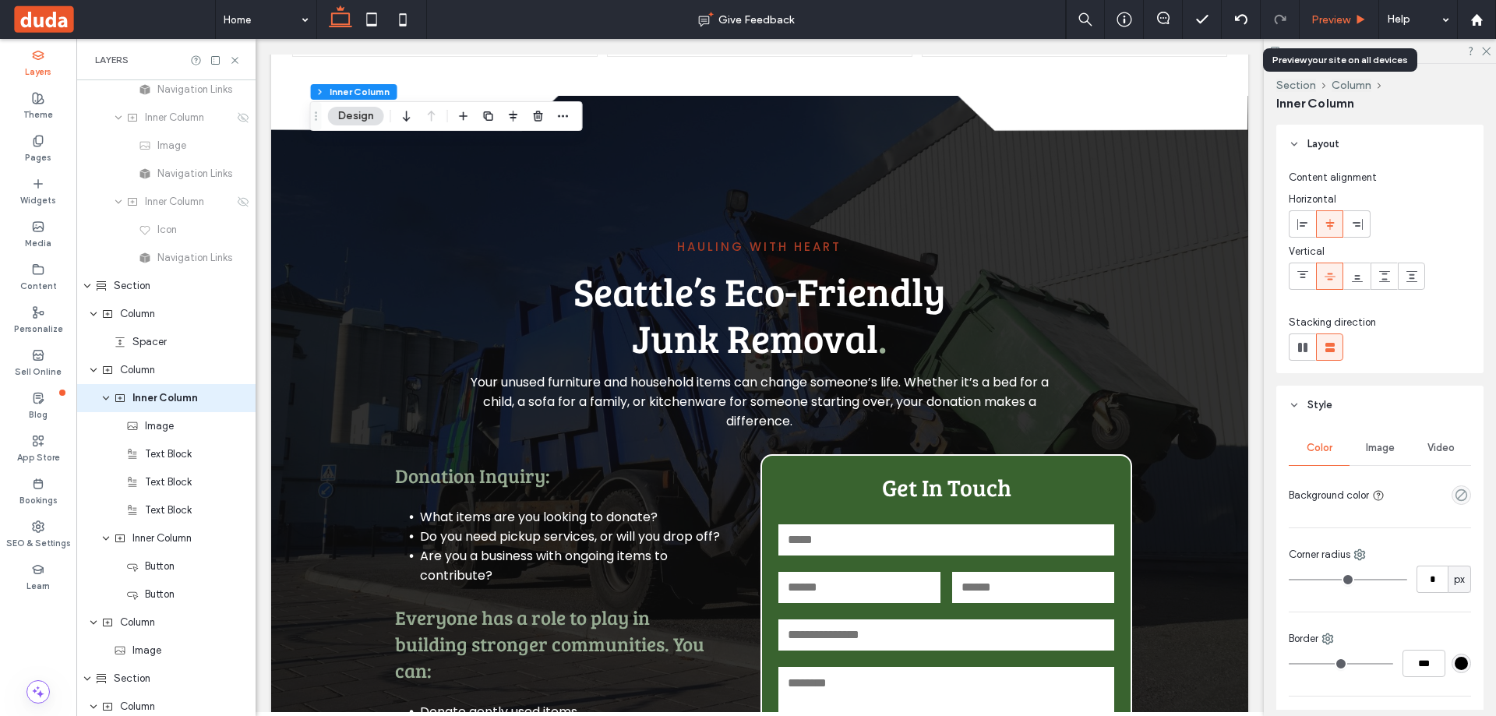
click at [1334, 15] on span "Preview" at bounding box center [1330, 19] width 39 height 13
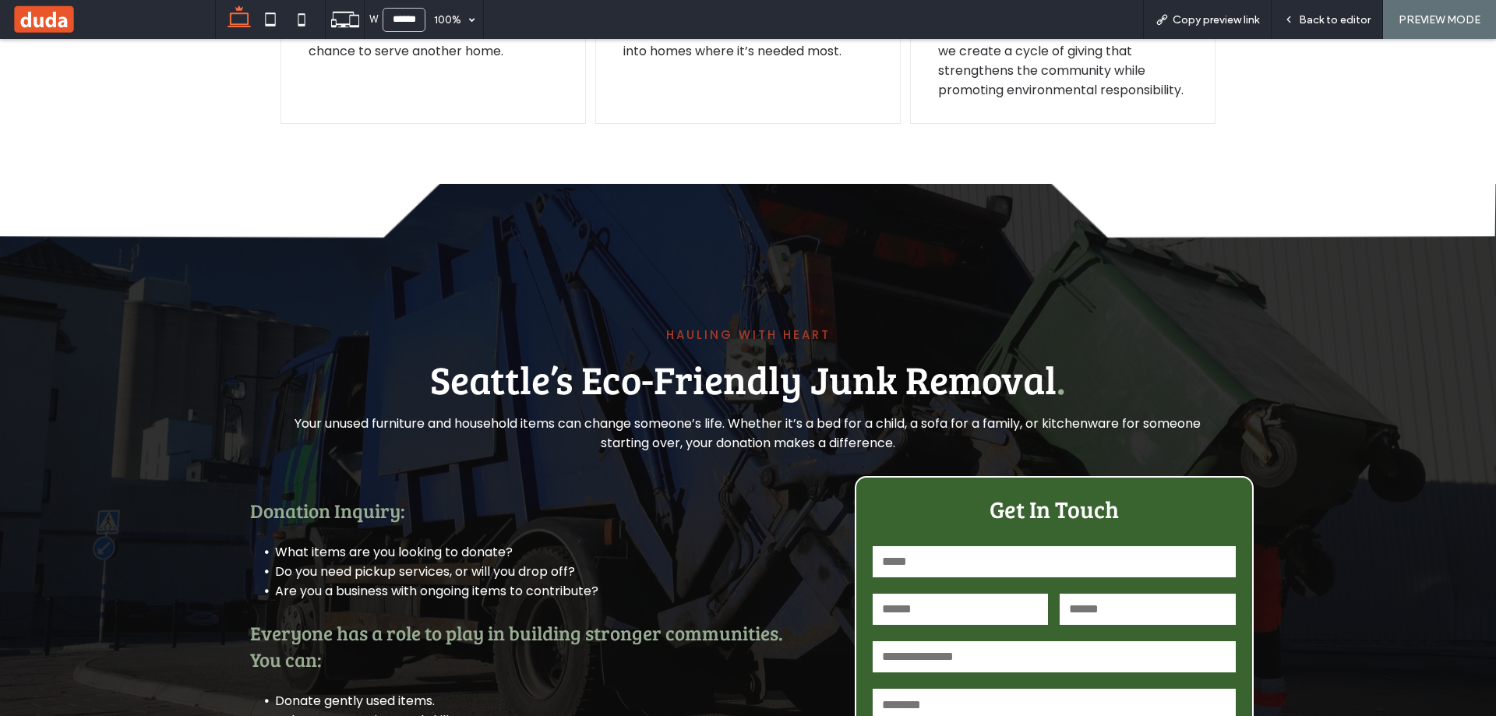
click at [1336, 16] on span "Back to editor" at bounding box center [1334, 19] width 72 height 13
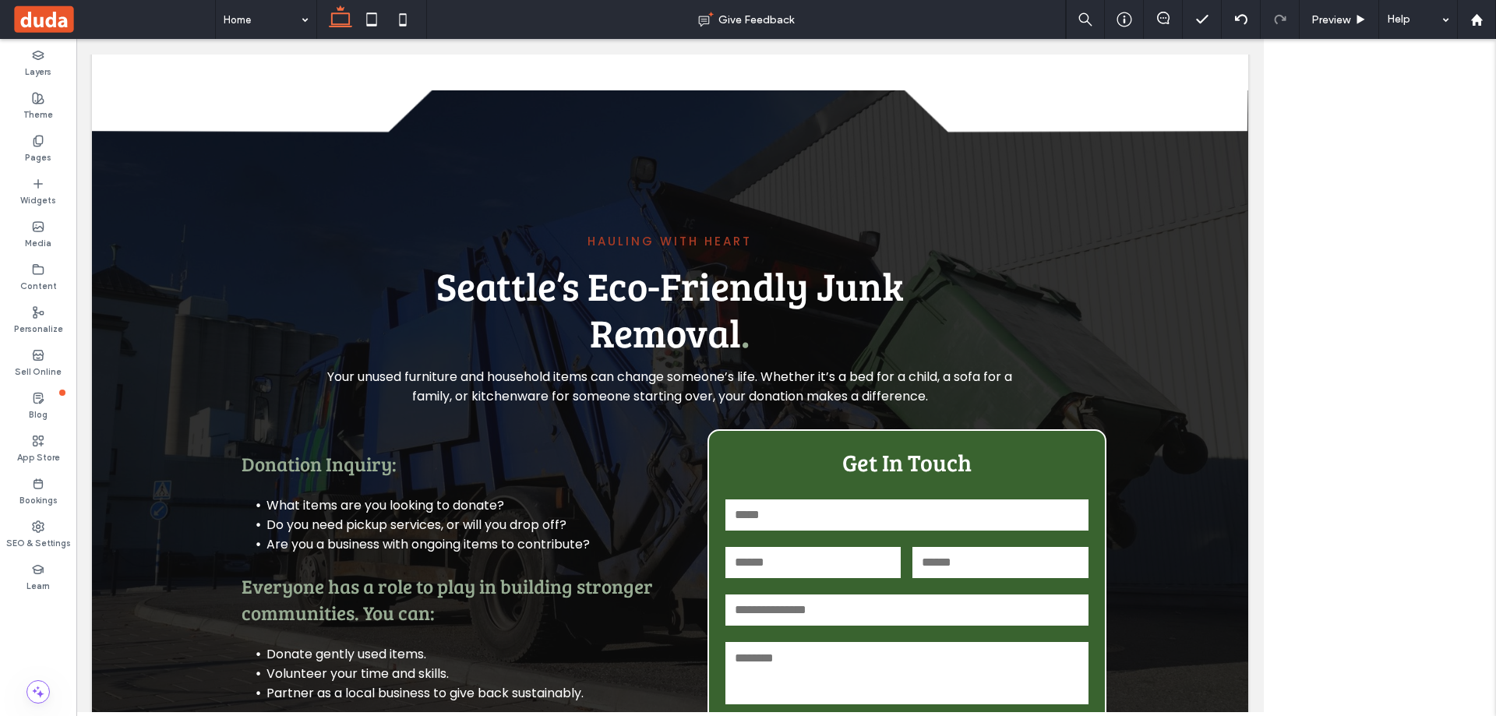
scroll to position [2068, 0]
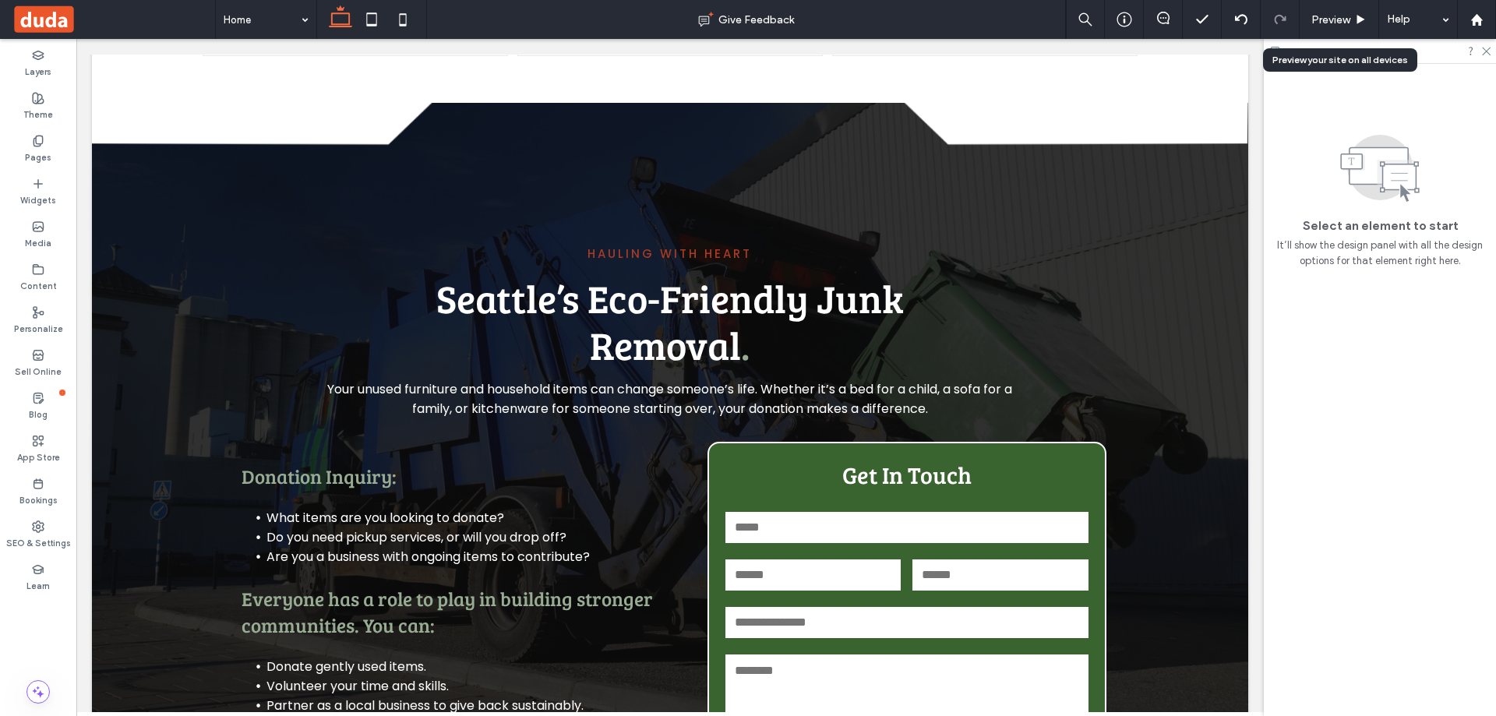
click at [1336, 16] on span "Preview" at bounding box center [1330, 19] width 39 height 13
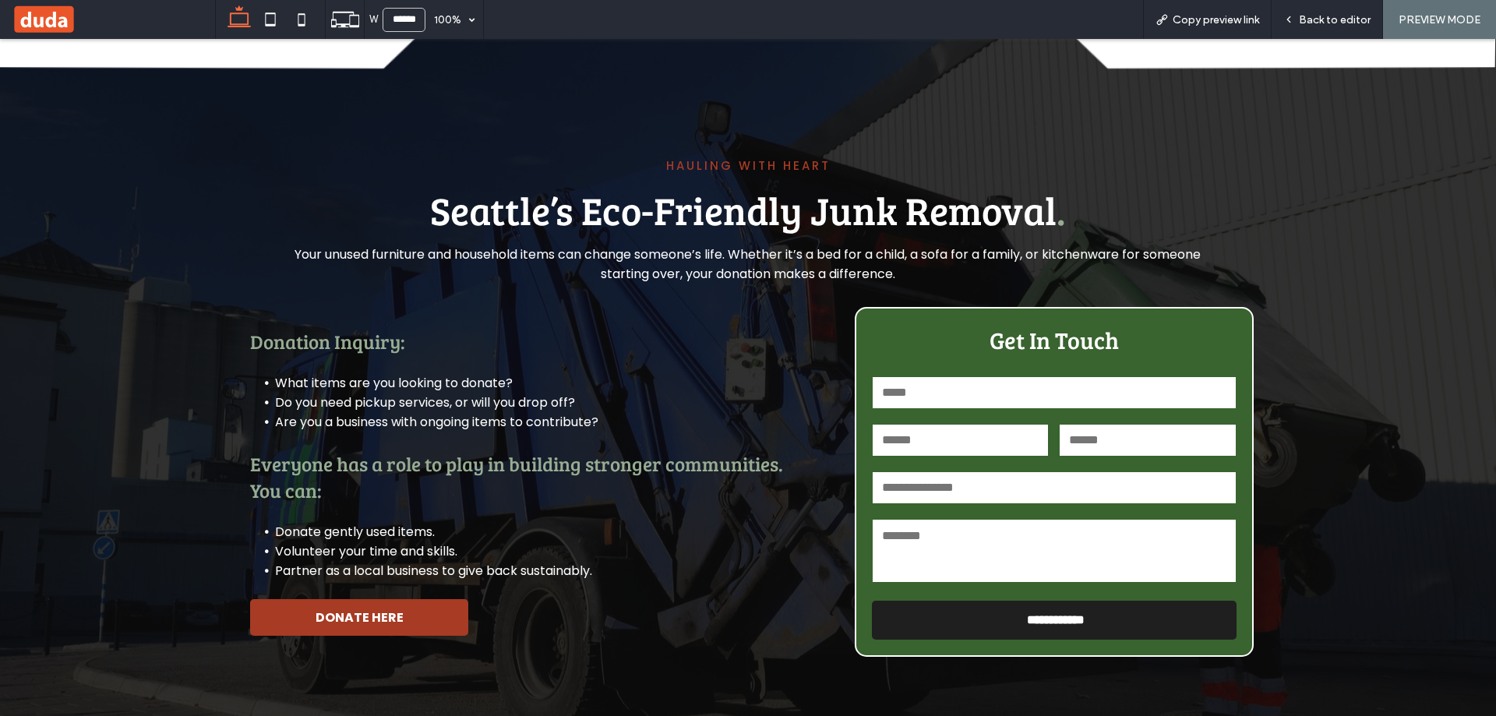
scroll to position [2419, 0]
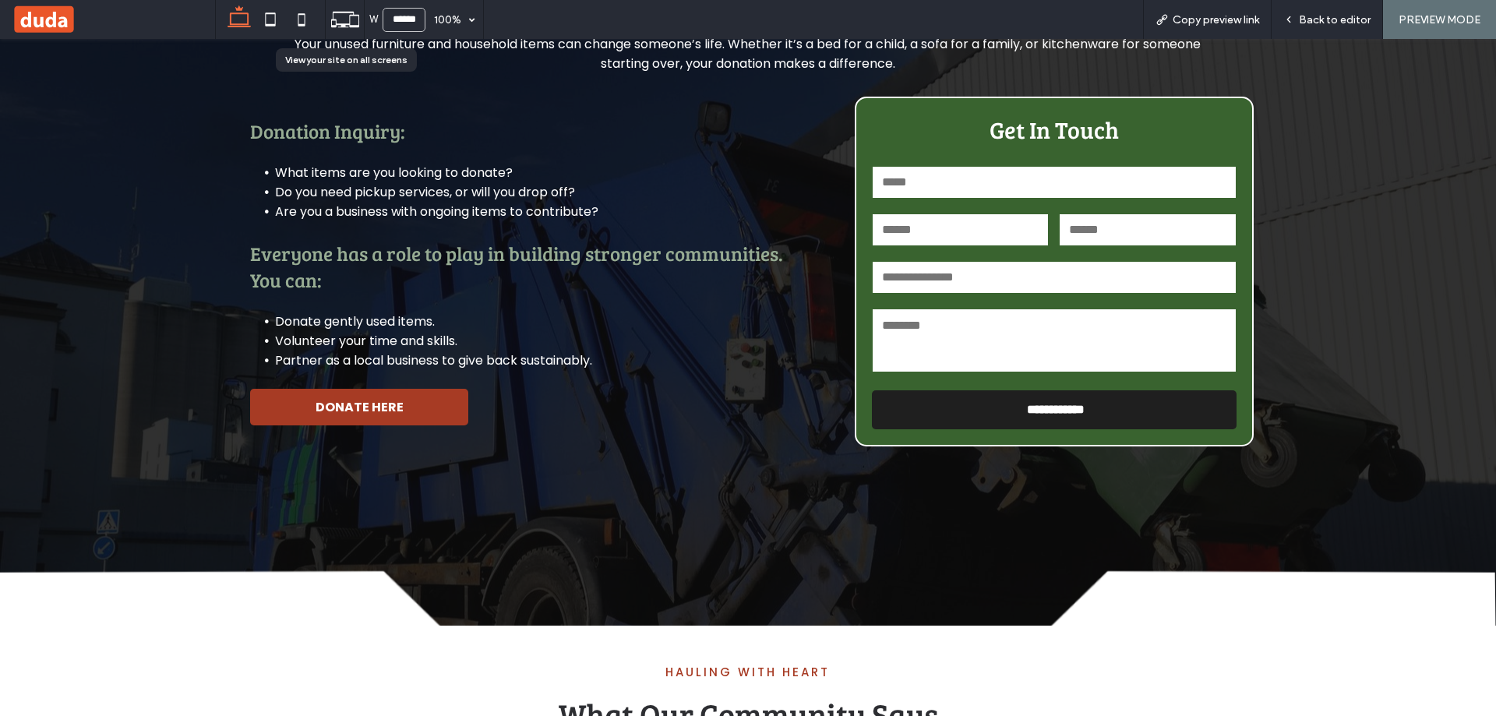
click at [333, 17] on icon at bounding box center [345, 20] width 30 height 30
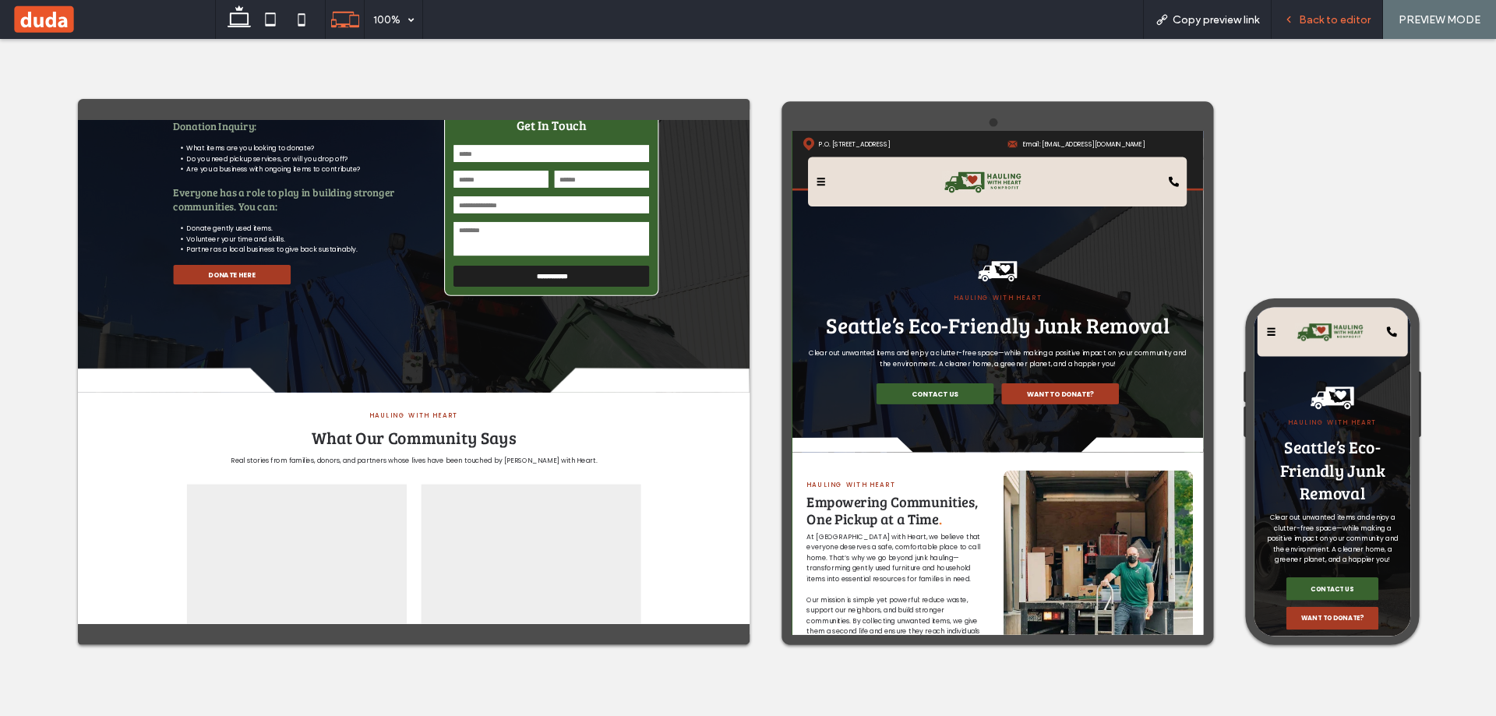
scroll to position [0, 0]
click at [1344, 25] on span "Back to editor" at bounding box center [1334, 19] width 72 height 13
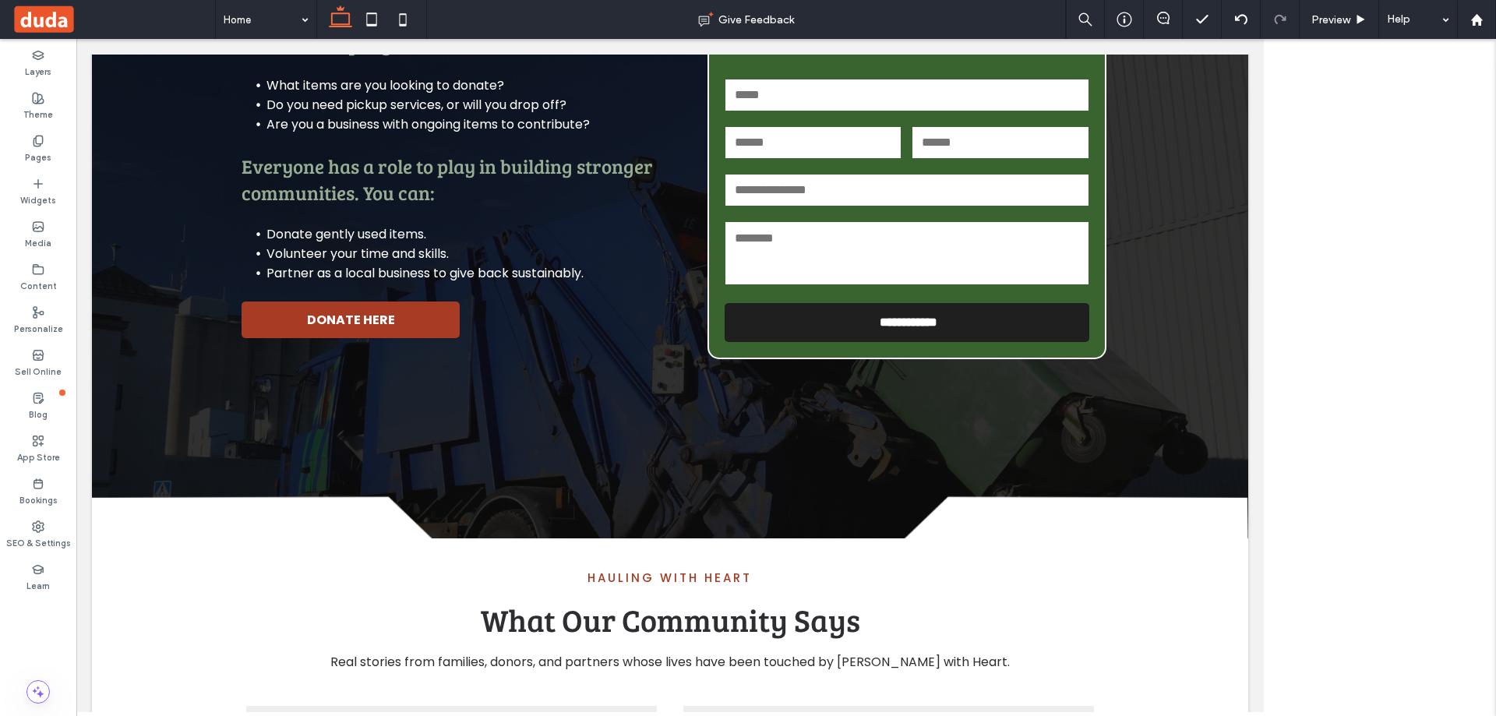
scroll to position [2494, 0]
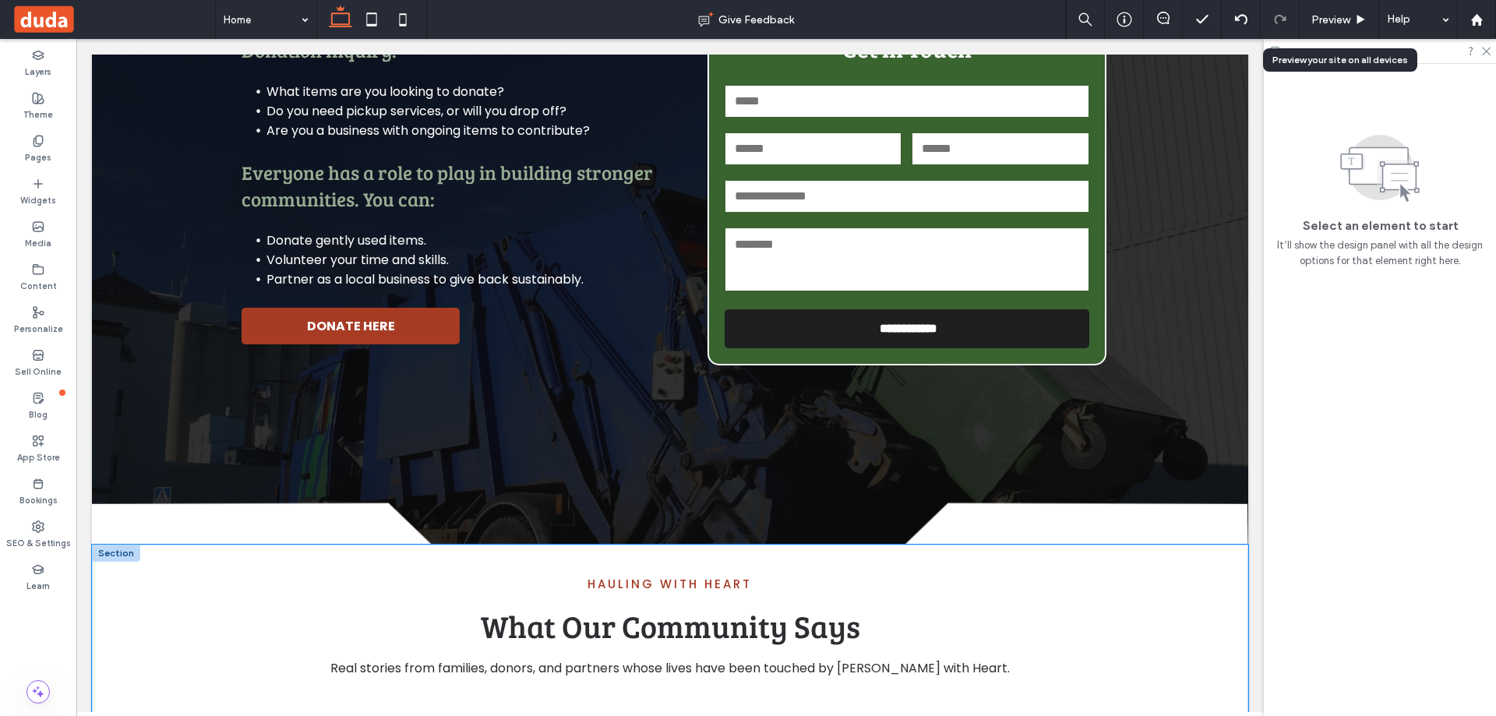
click at [1039, 604] on h2 "What Our Community Says" at bounding box center [670, 625] width 873 height 42
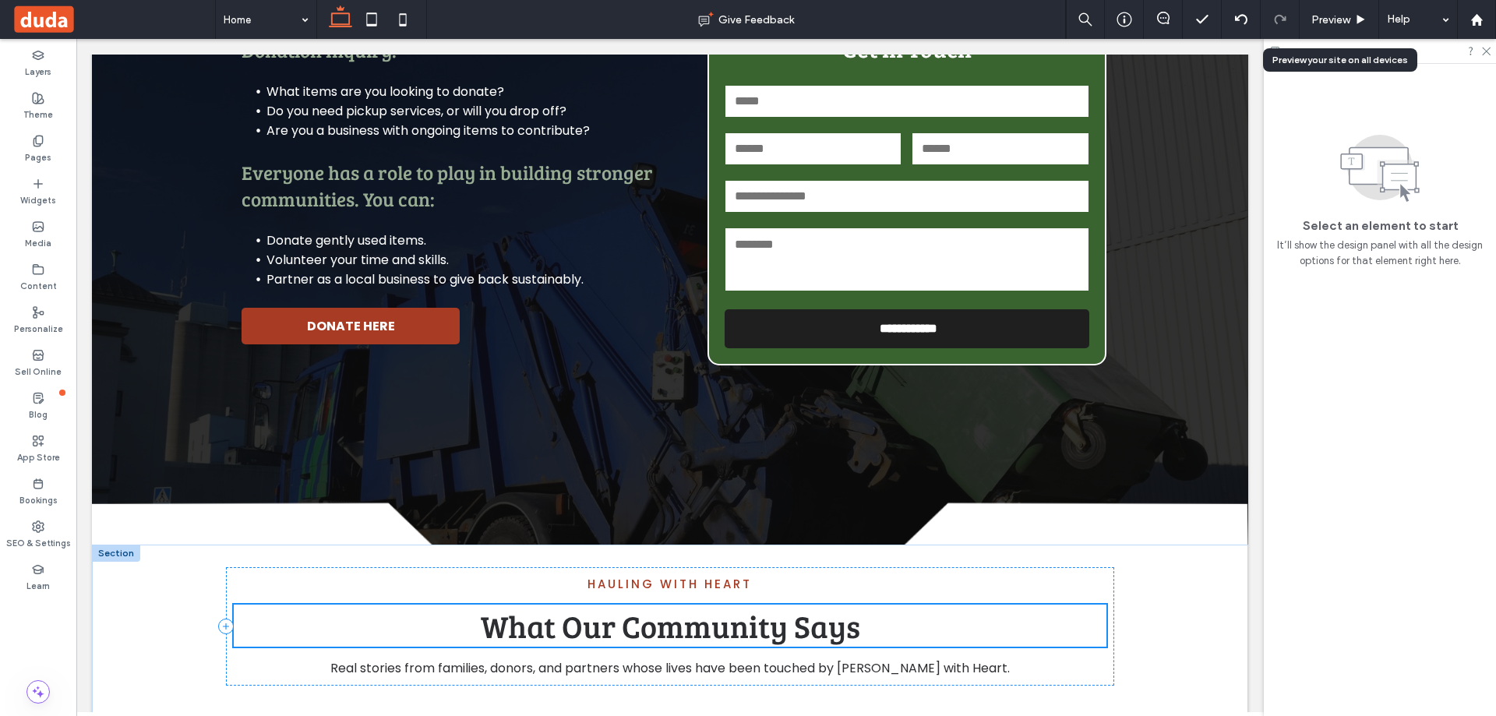
scroll to position [2572, 0]
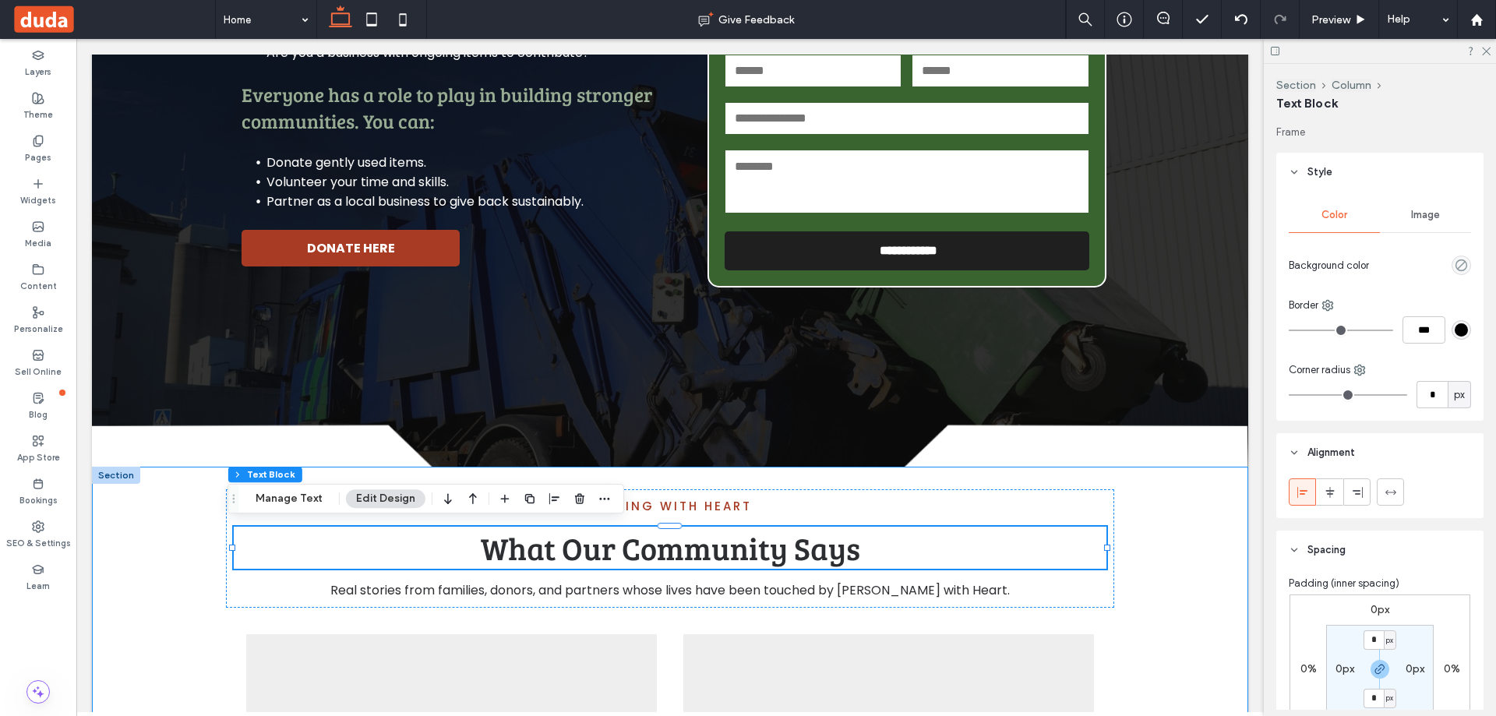
click at [1191, 521] on div "Hauling with Heart What Our Community Says Real stories from families, donors, …" at bounding box center [670, 726] width 1156 height 518
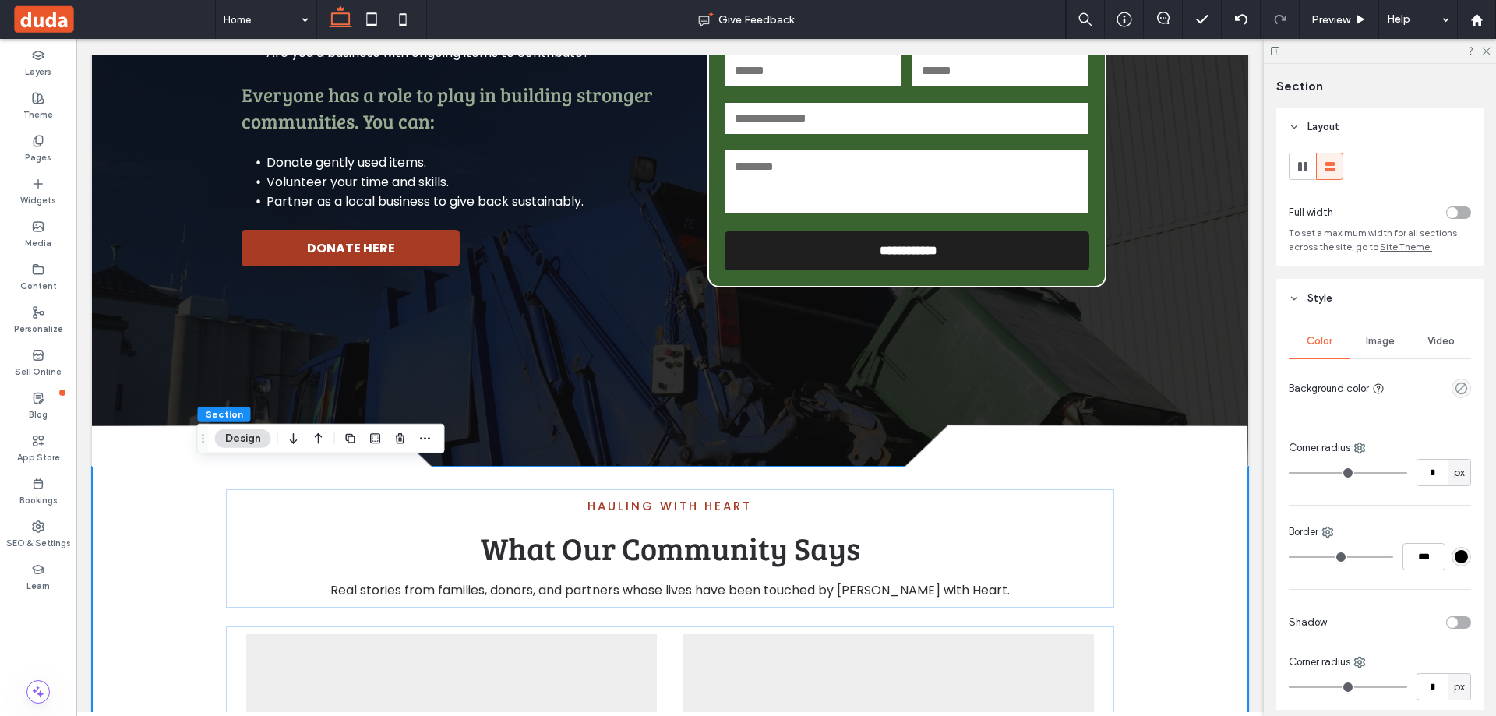
drag, startPoint x: 1444, startPoint y: 392, endPoint x: 1131, endPoint y: 322, distance: 320.7
click at [1451, 392] on div "empty color" at bounding box center [1460, 388] width 19 height 19
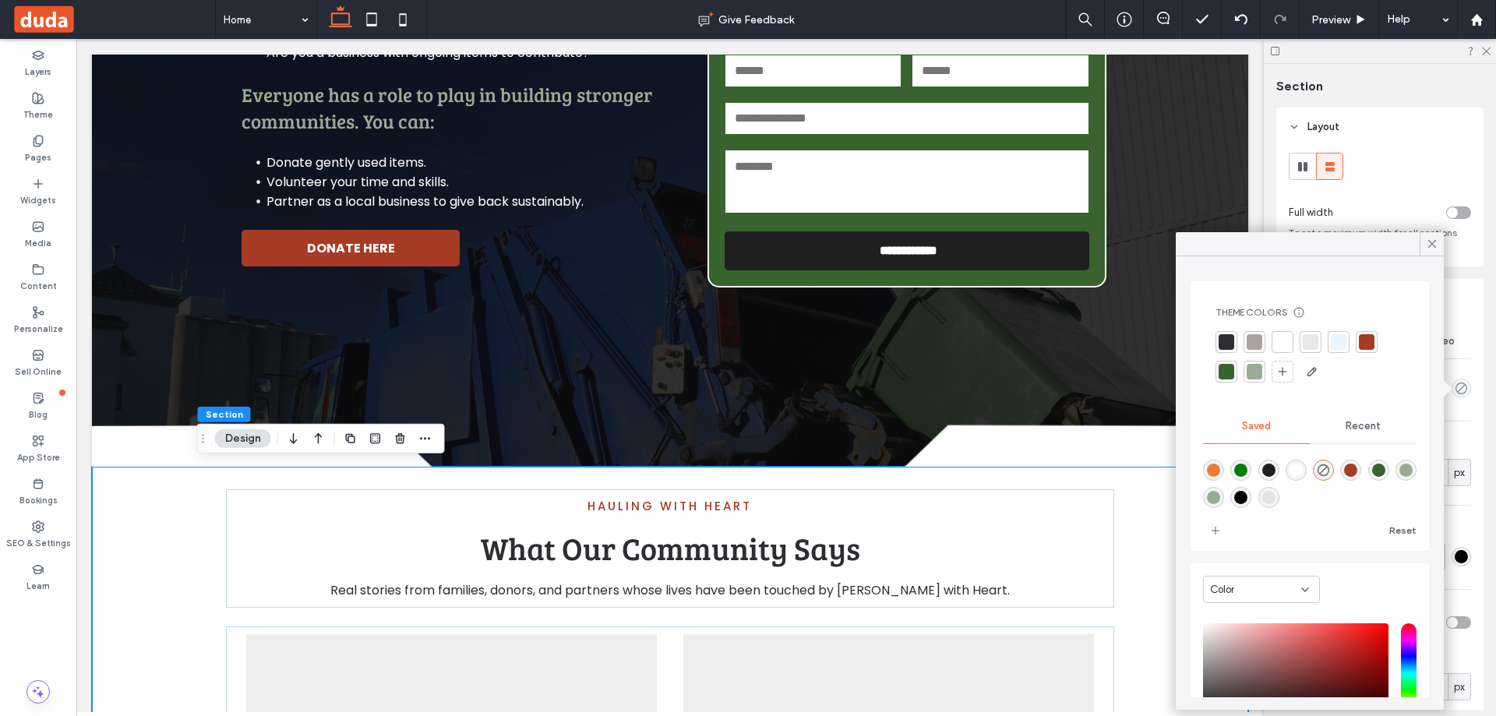
click at [1281, 336] on div at bounding box center [1282, 342] width 16 height 16
click at [1302, 472] on div "rgba(255,255,255,1)" at bounding box center [1295, 472] width 13 height 13
type input "*******"
type input "***"
type input "****"
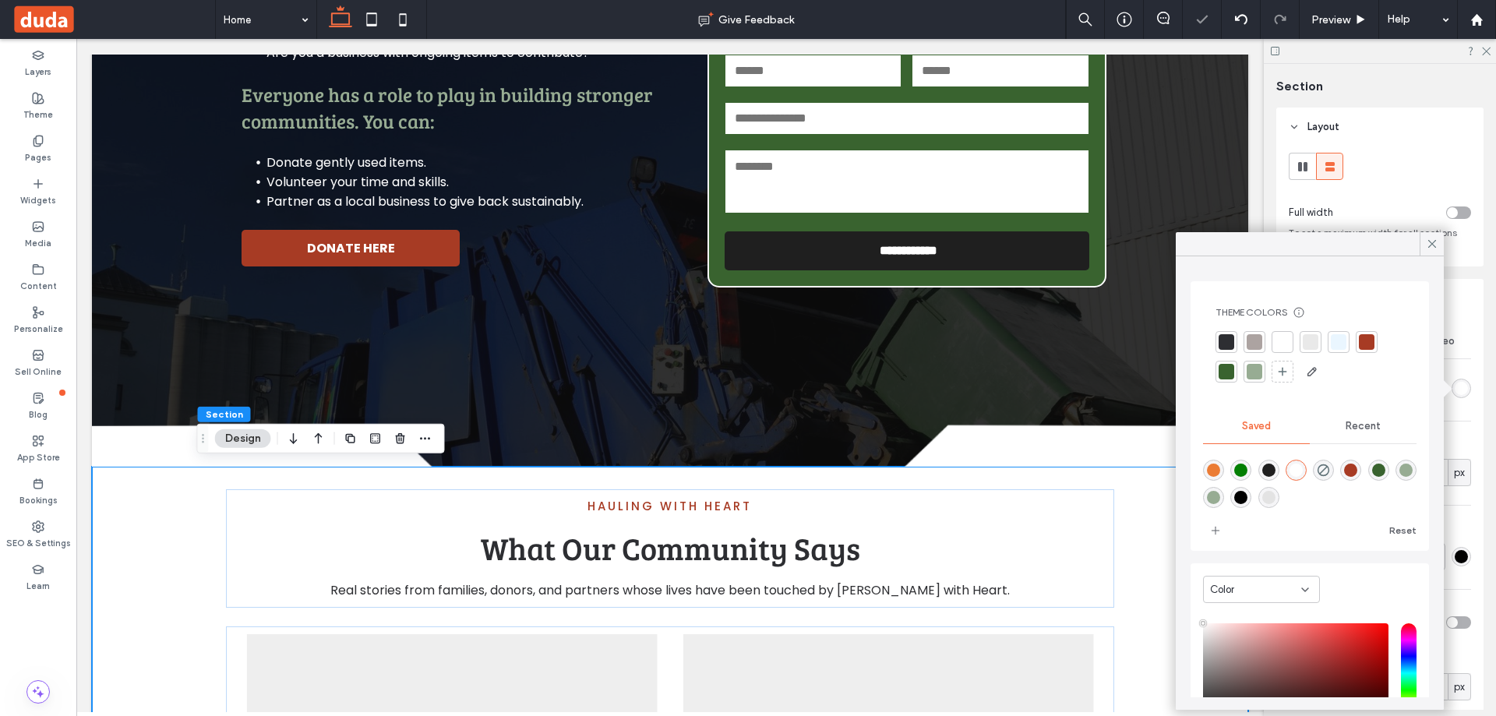
click at [1429, 250] on span at bounding box center [1432, 243] width 14 height 23
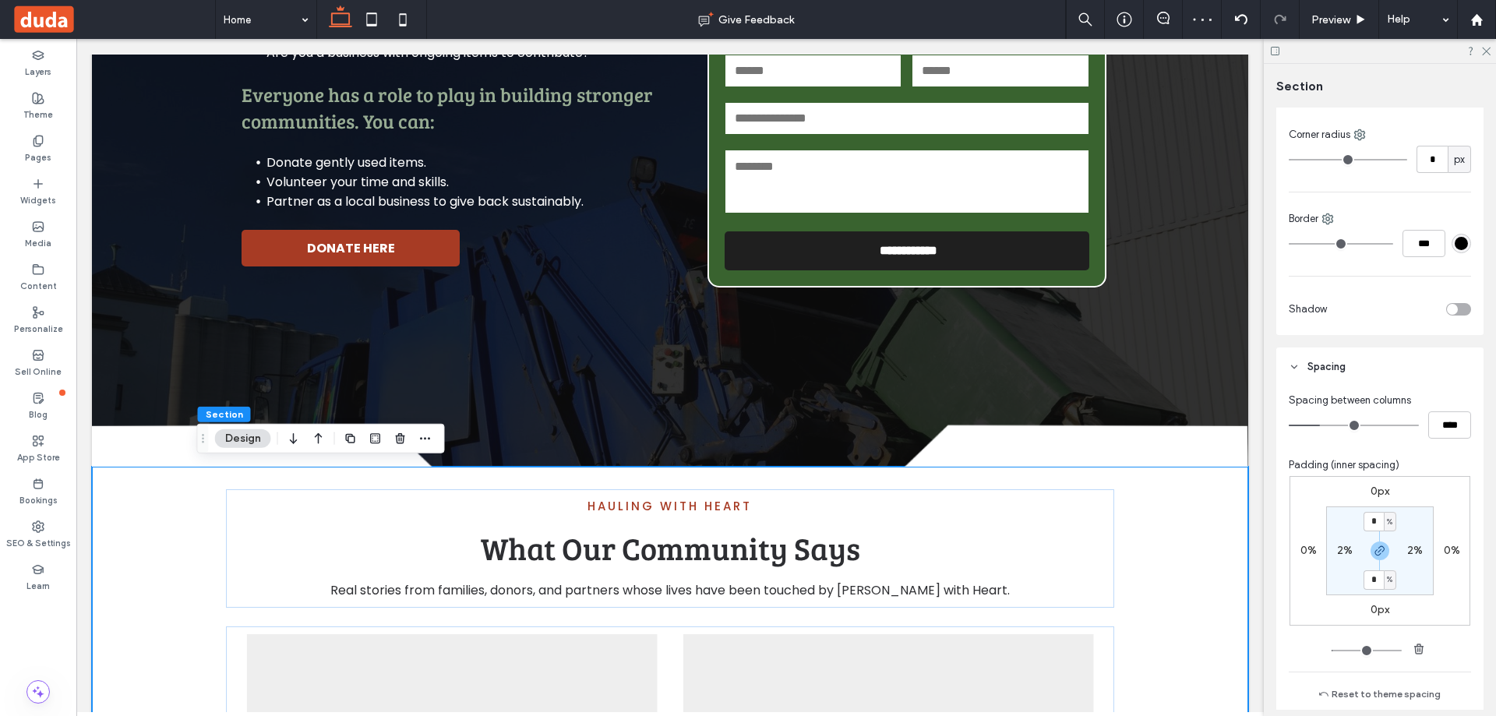
scroll to position [545, 0]
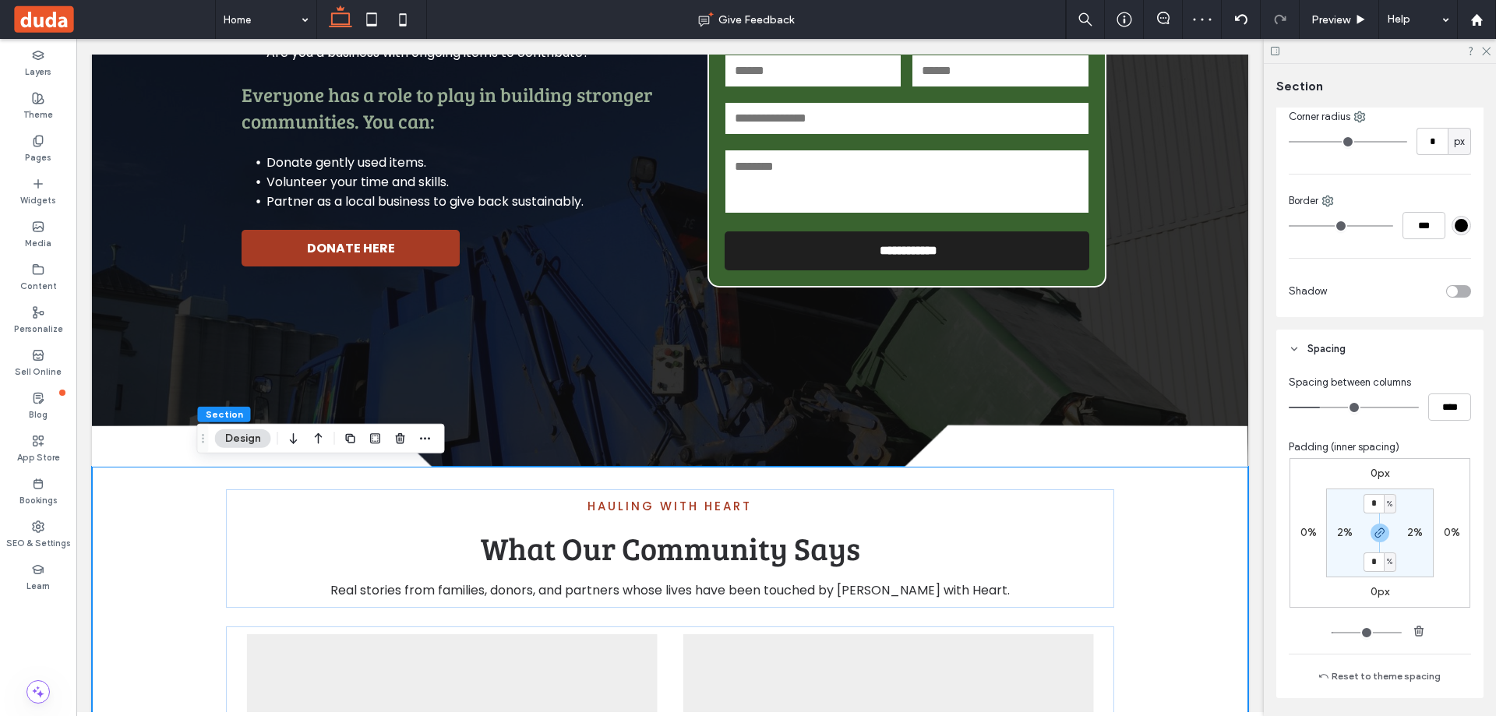
click at [1370, 474] on label "0px" at bounding box center [1379, 473] width 19 height 13
type input "*"
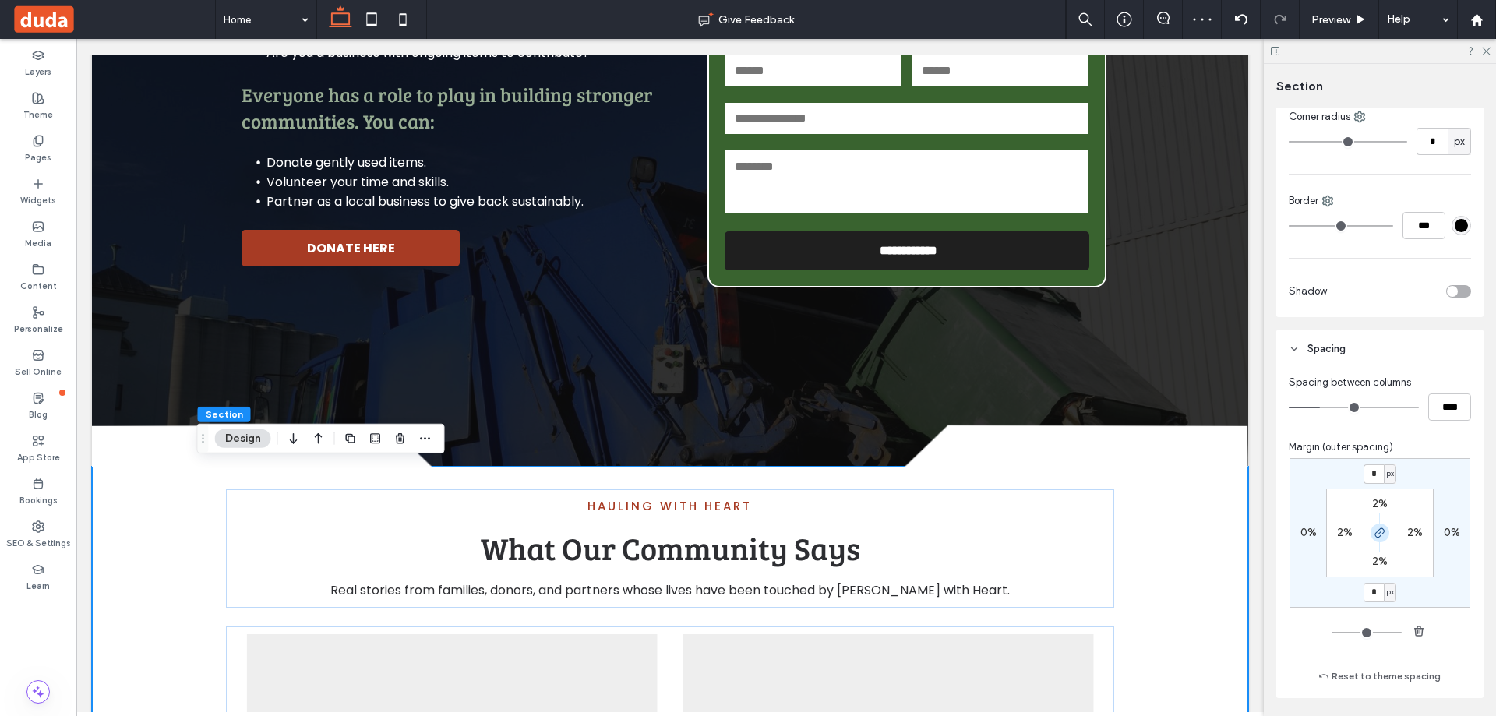
click at [1373, 533] on icon "button" at bounding box center [1379, 533] width 12 height 12
click at [1375, 479] on input "*" at bounding box center [1373, 473] width 20 height 19
type input "**"
type input "*"
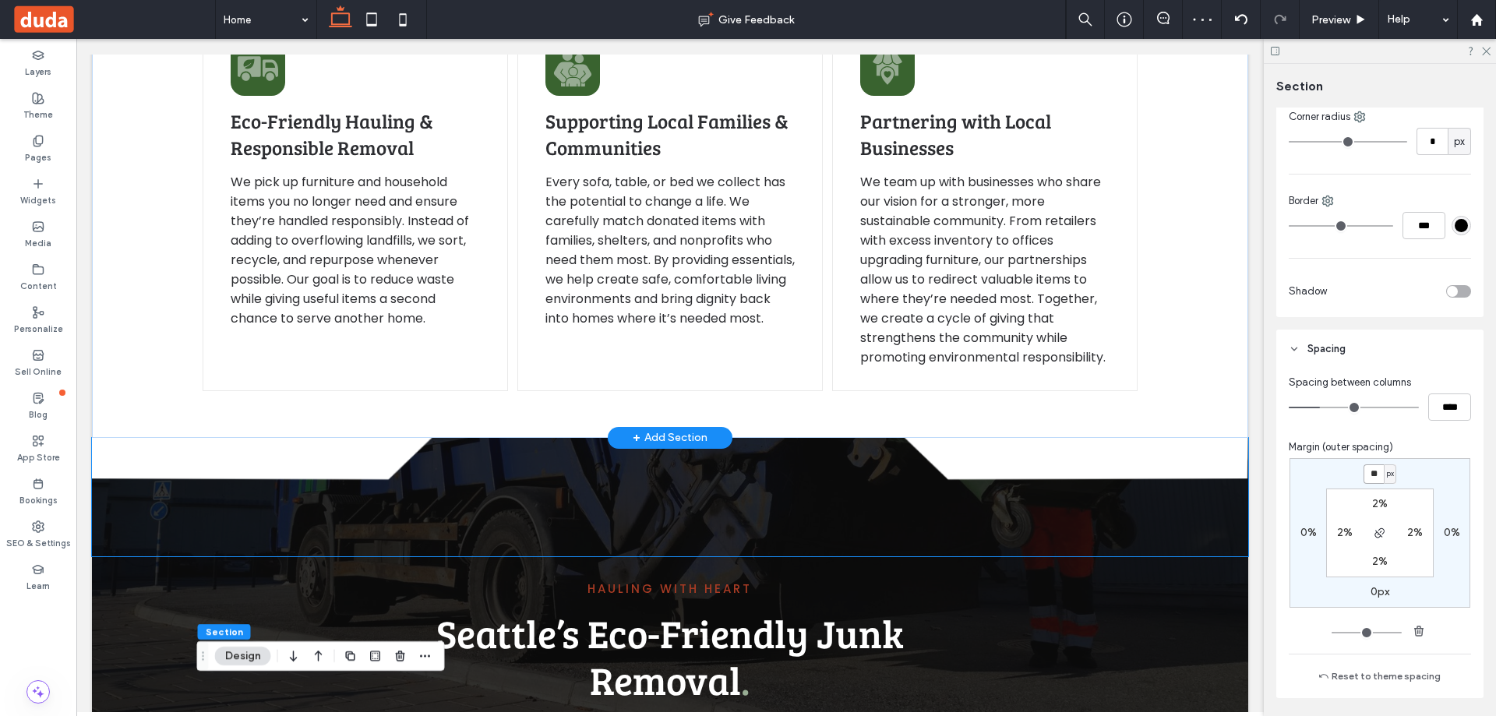
scroll to position [1715, 0]
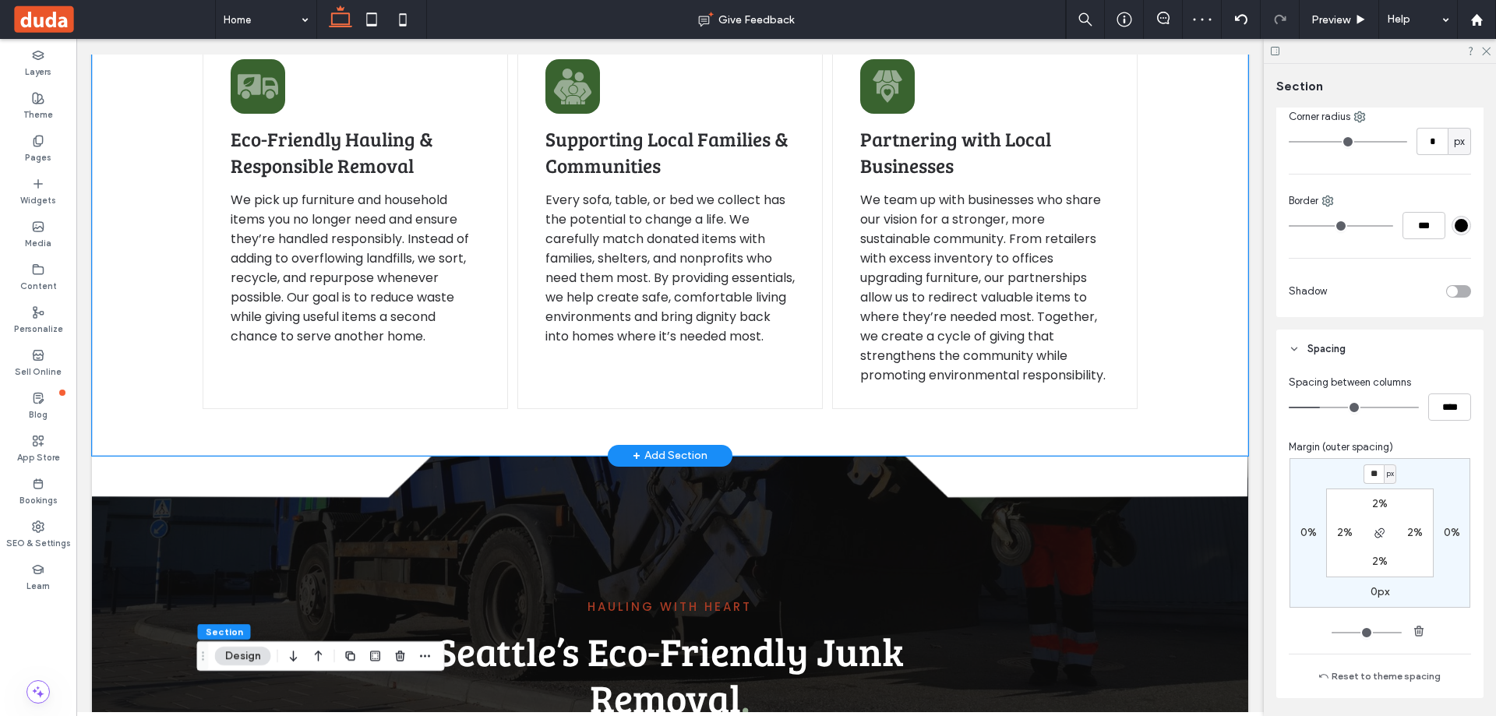
click at [1203, 369] on div "01 Eco-Friendly Hauling & Responsible Removal We pick up furniture and househol…" at bounding box center [670, 84] width 1156 height 743
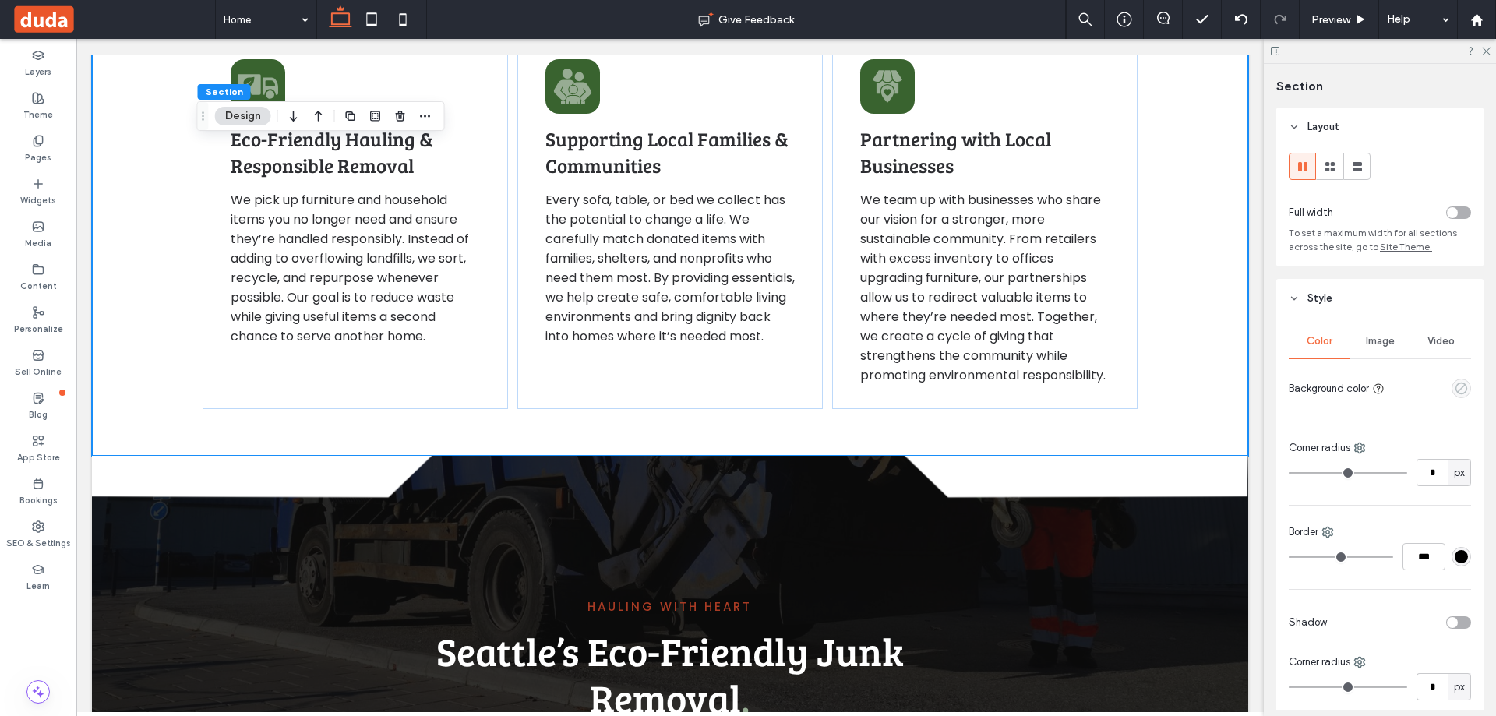
click at [1455, 388] on use "empty color" at bounding box center [1461, 388] width 12 height 12
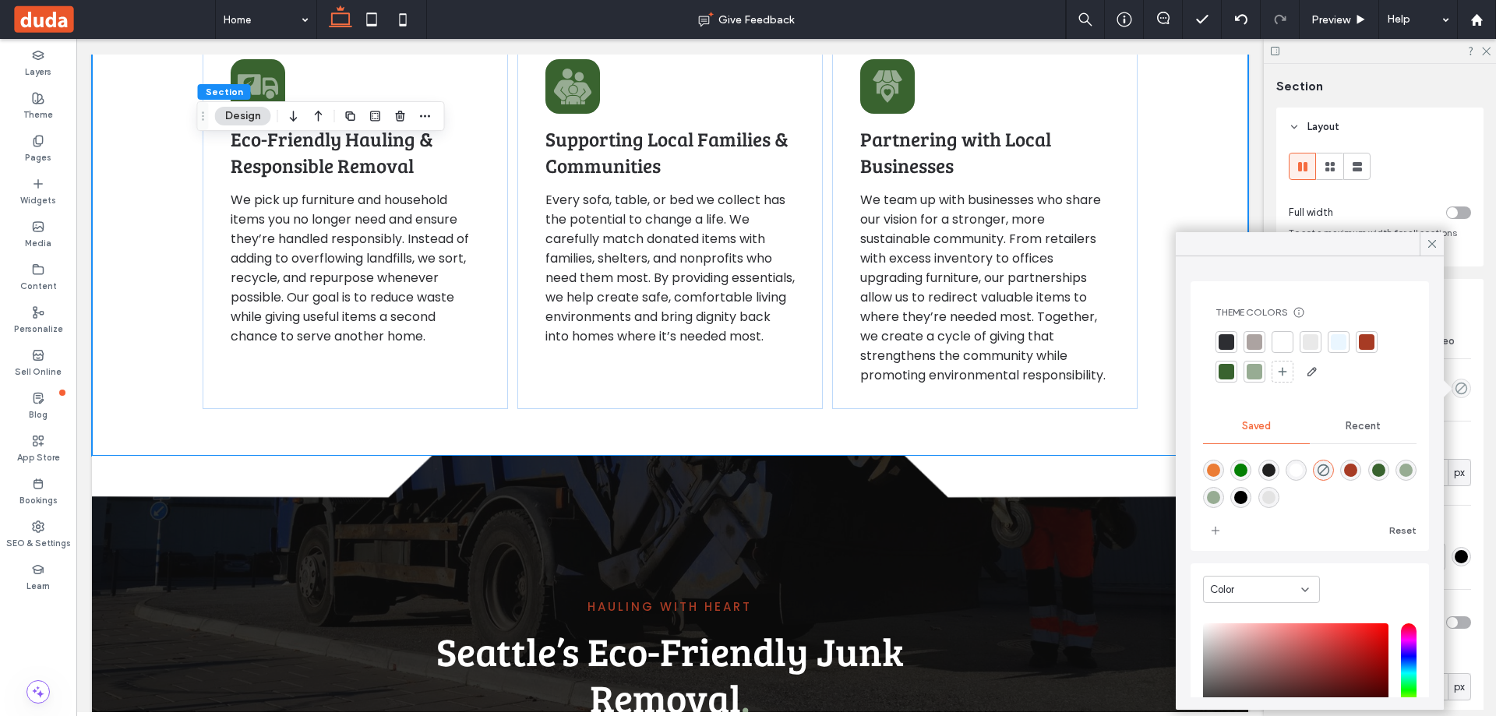
click at [1299, 469] on div "rgba(255,255,255,1)" at bounding box center [1295, 469] width 13 height 13
type input "*******"
type input "***"
type input "****"
click at [1466, 417] on div "Color Image Video Background color Corner radius * px Border *** Shadow Corner …" at bounding box center [1379, 590] width 207 height 544
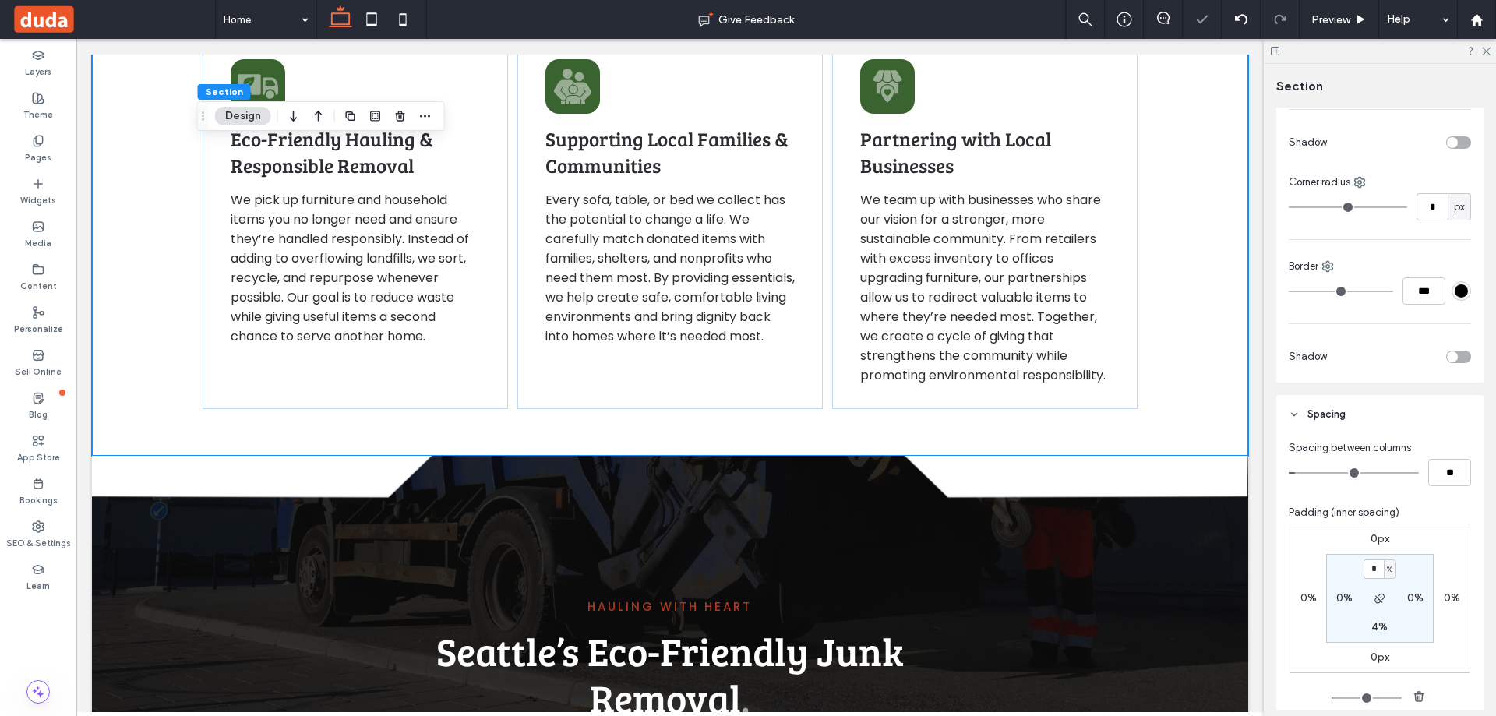
scroll to position [623, 0]
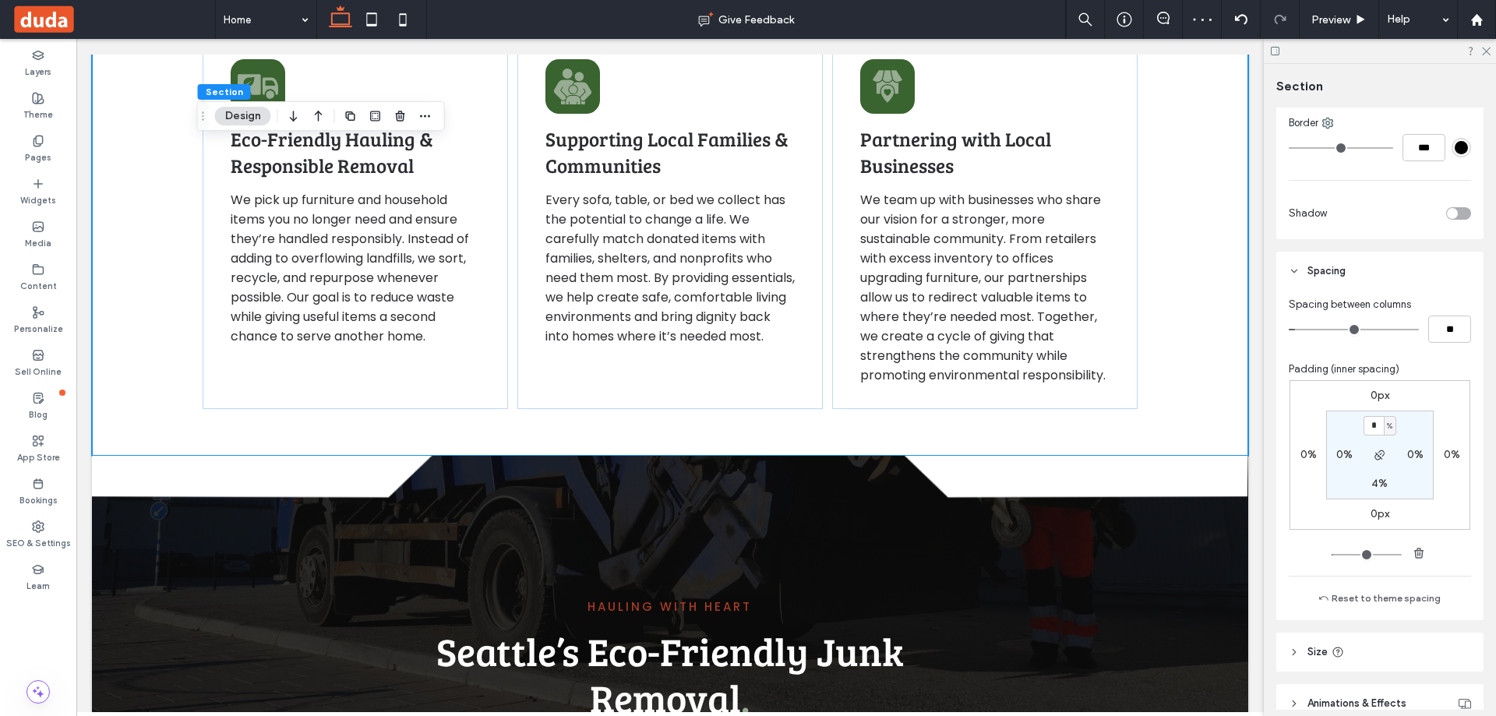
click at [1375, 507] on label "0px" at bounding box center [1379, 513] width 19 height 13
type input "*"
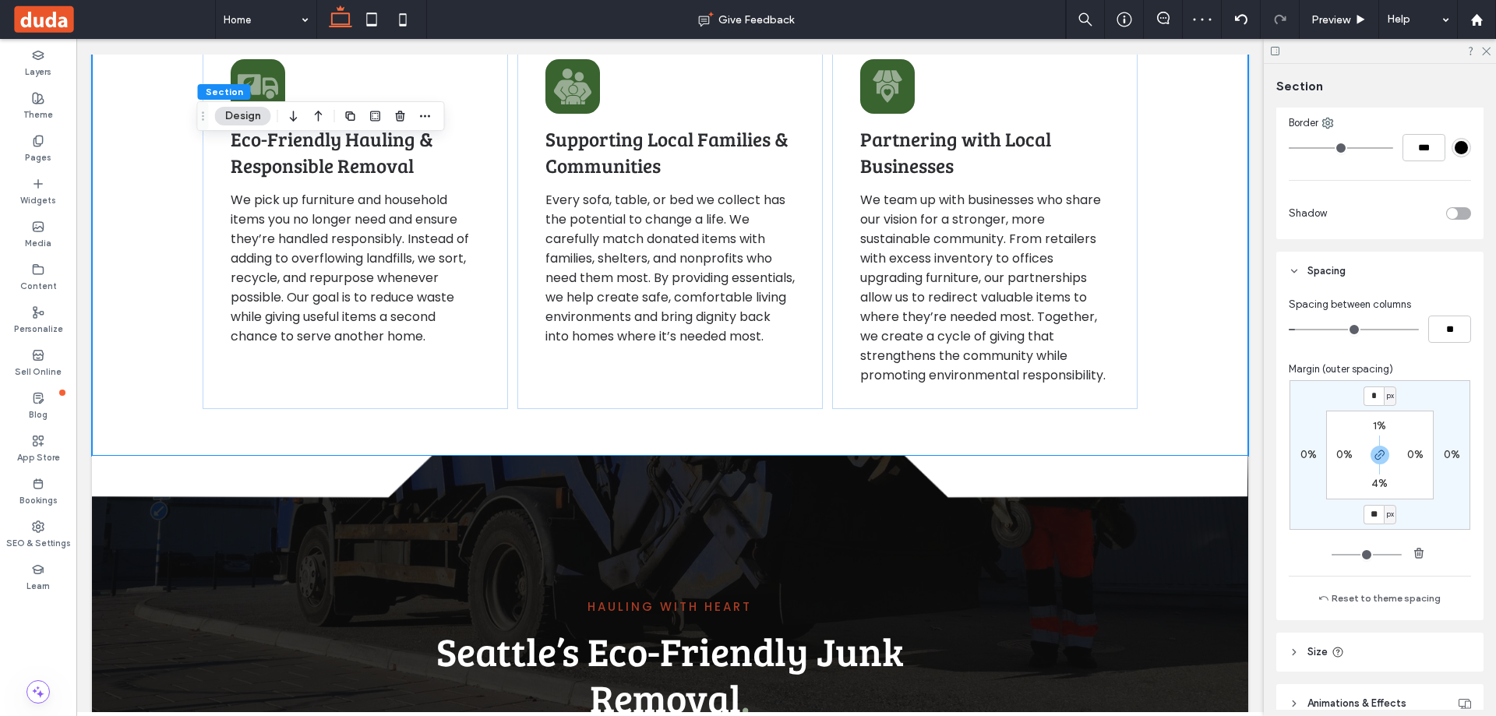
type input "**"
type input "*"
type input "**"
type input "*"
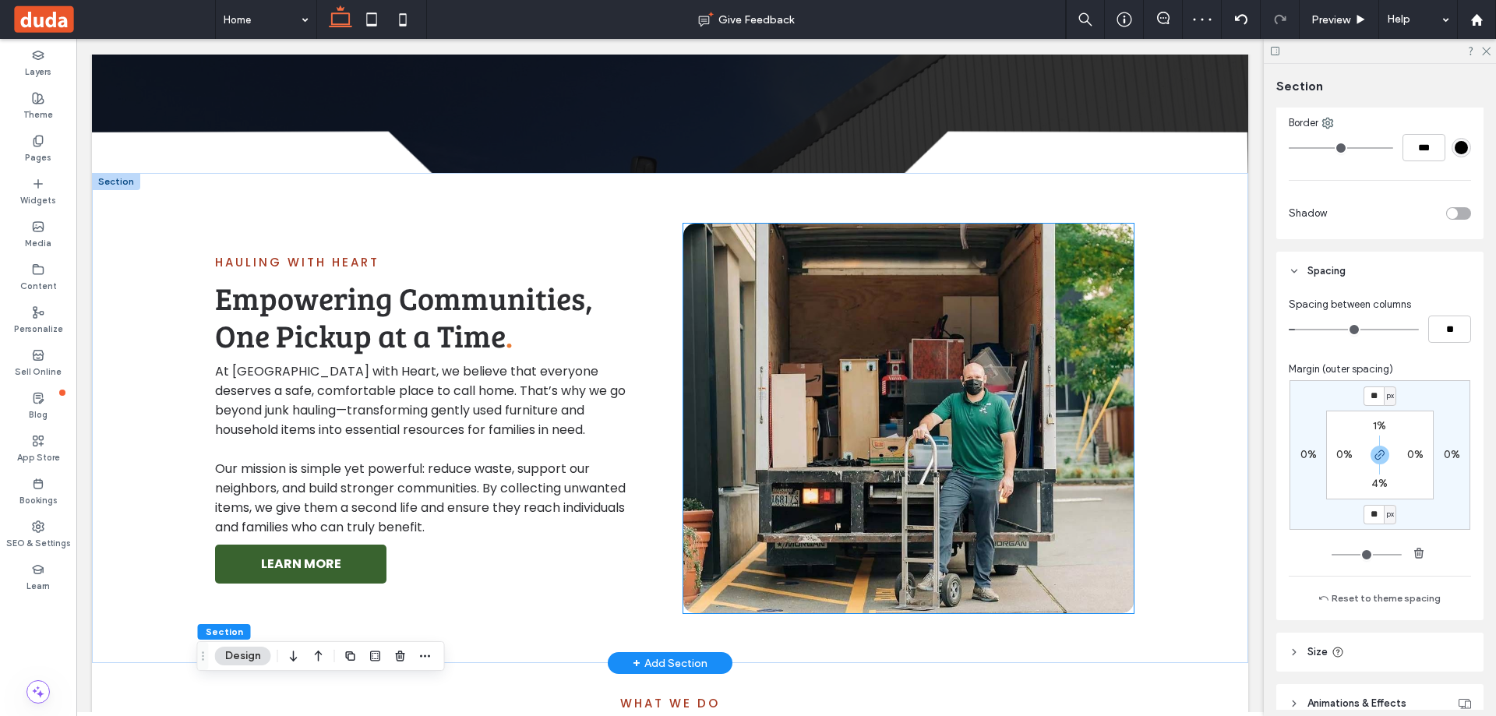
scroll to position [391, 0]
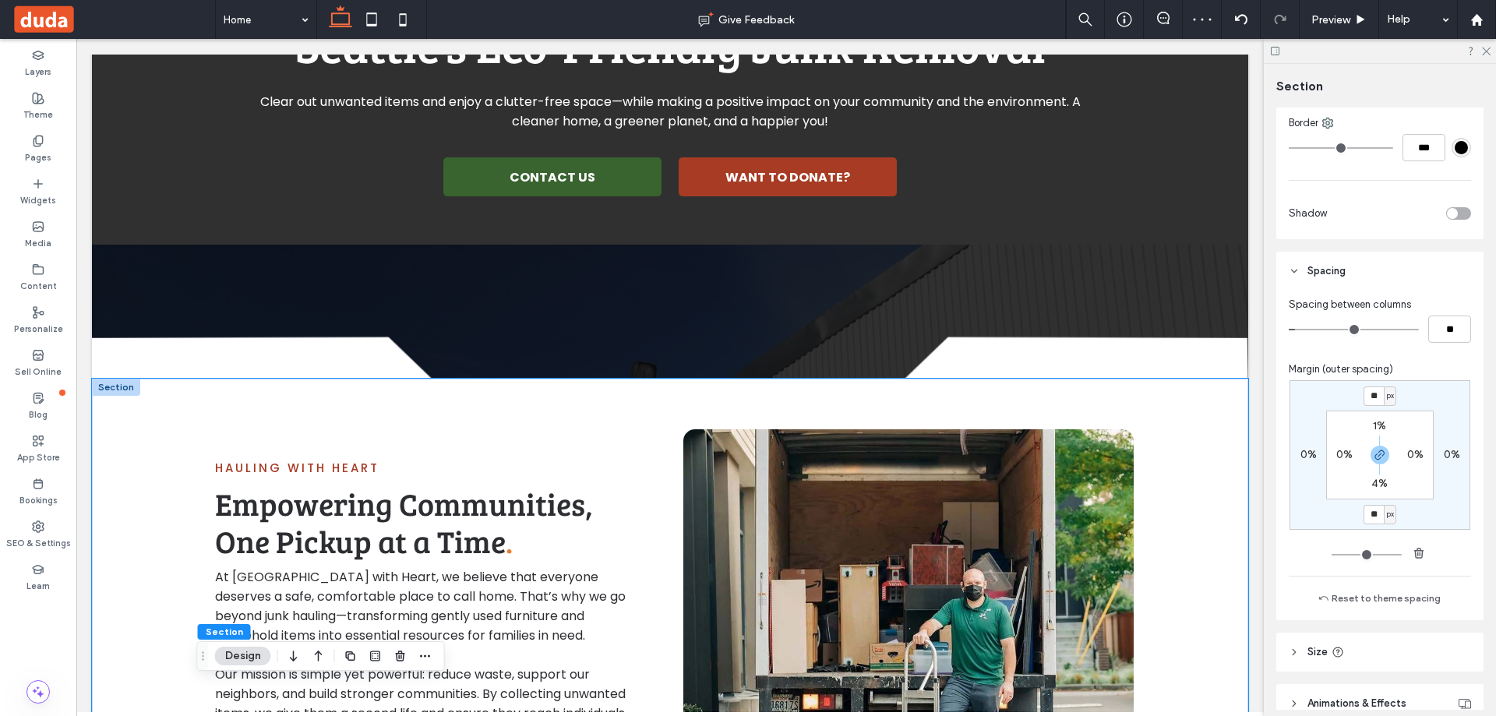
click at [1214, 414] on div "Hauling with Heart Empowering Communities, One Pickup at a Time . At Hauling wi…" at bounding box center [670, 624] width 1156 height 490
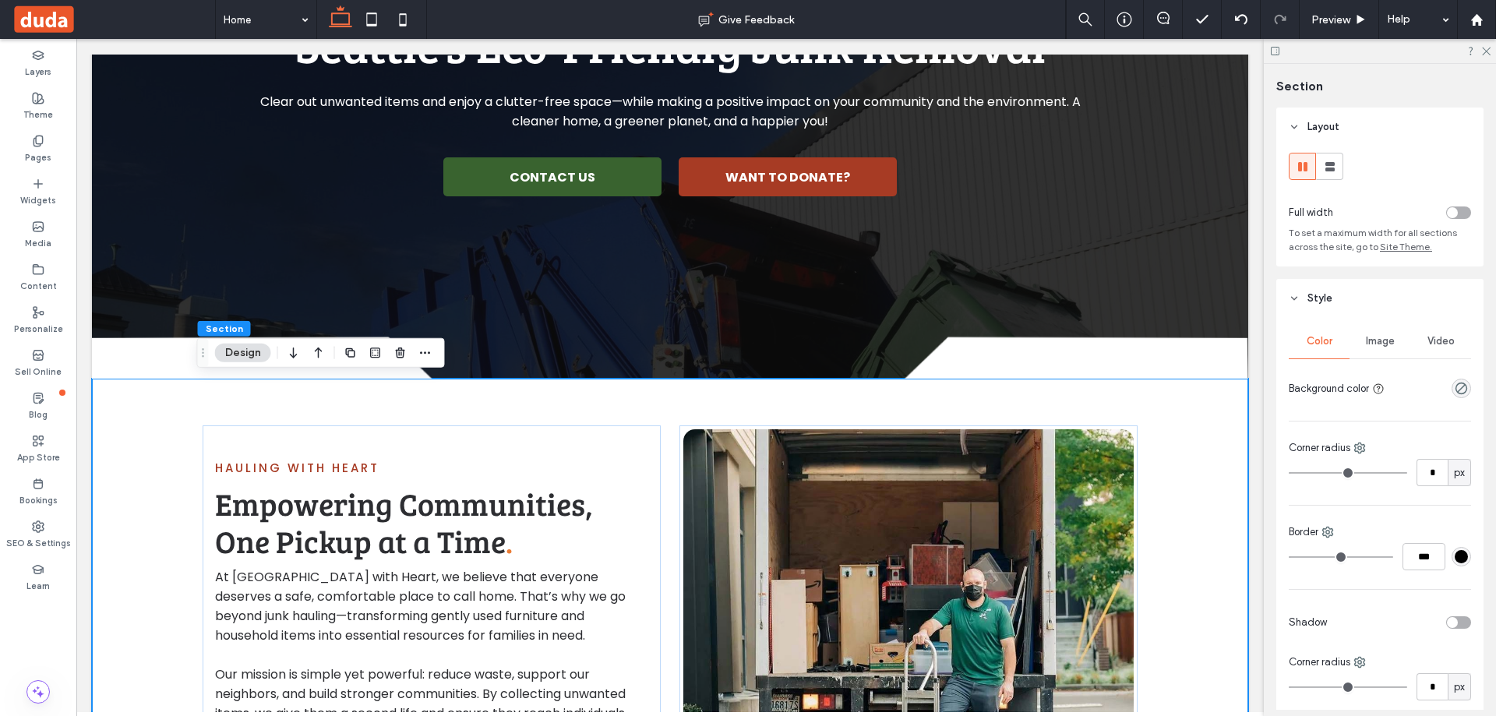
click at [1451, 388] on div "rgba(0, 0, 0, 0)" at bounding box center [1460, 388] width 19 height 19
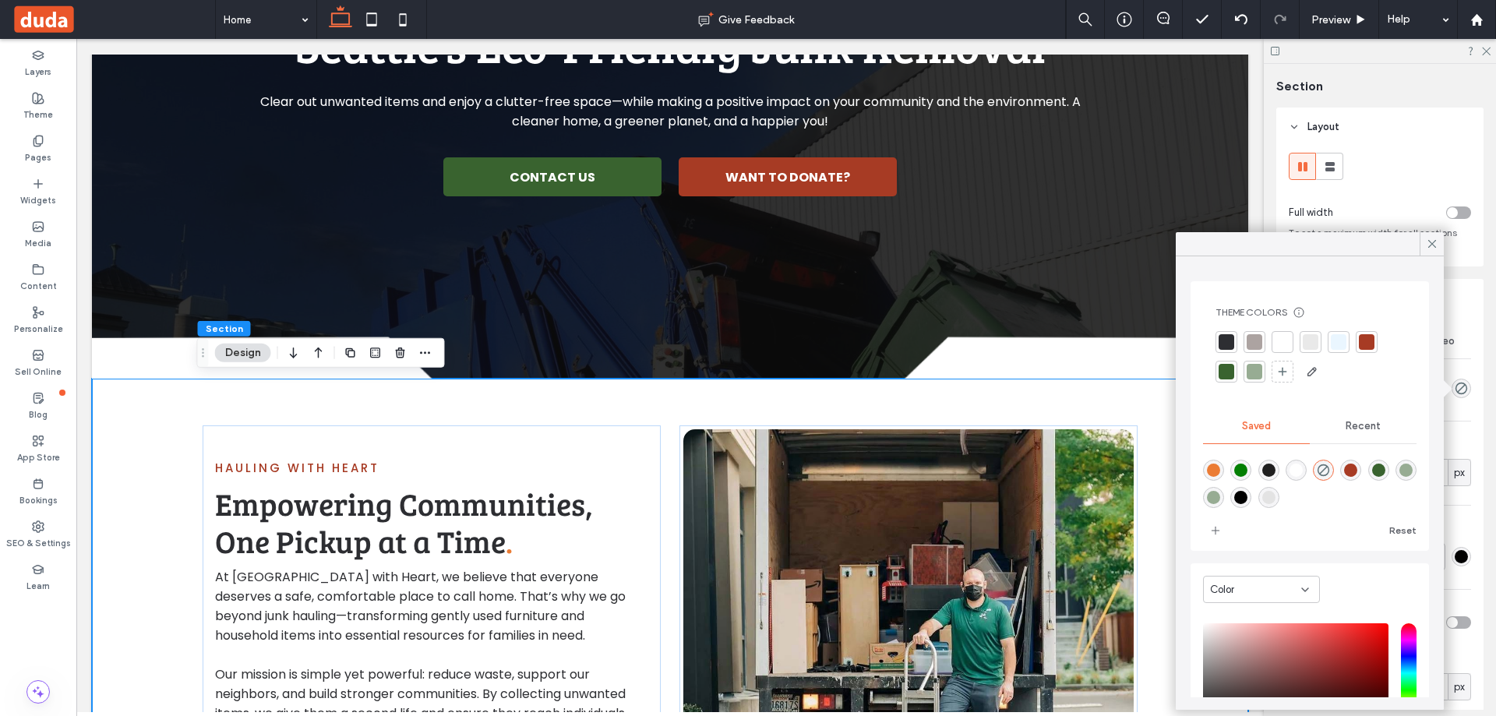
click at [1302, 470] on div "rgba(255,255,255,1)" at bounding box center [1295, 469] width 13 height 13
type input "*******"
type input "***"
type input "****"
click at [1476, 417] on div "Layout Full width To set a maximum width for all sections across the site, go t…" at bounding box center [1384, 408] width 217 height 602
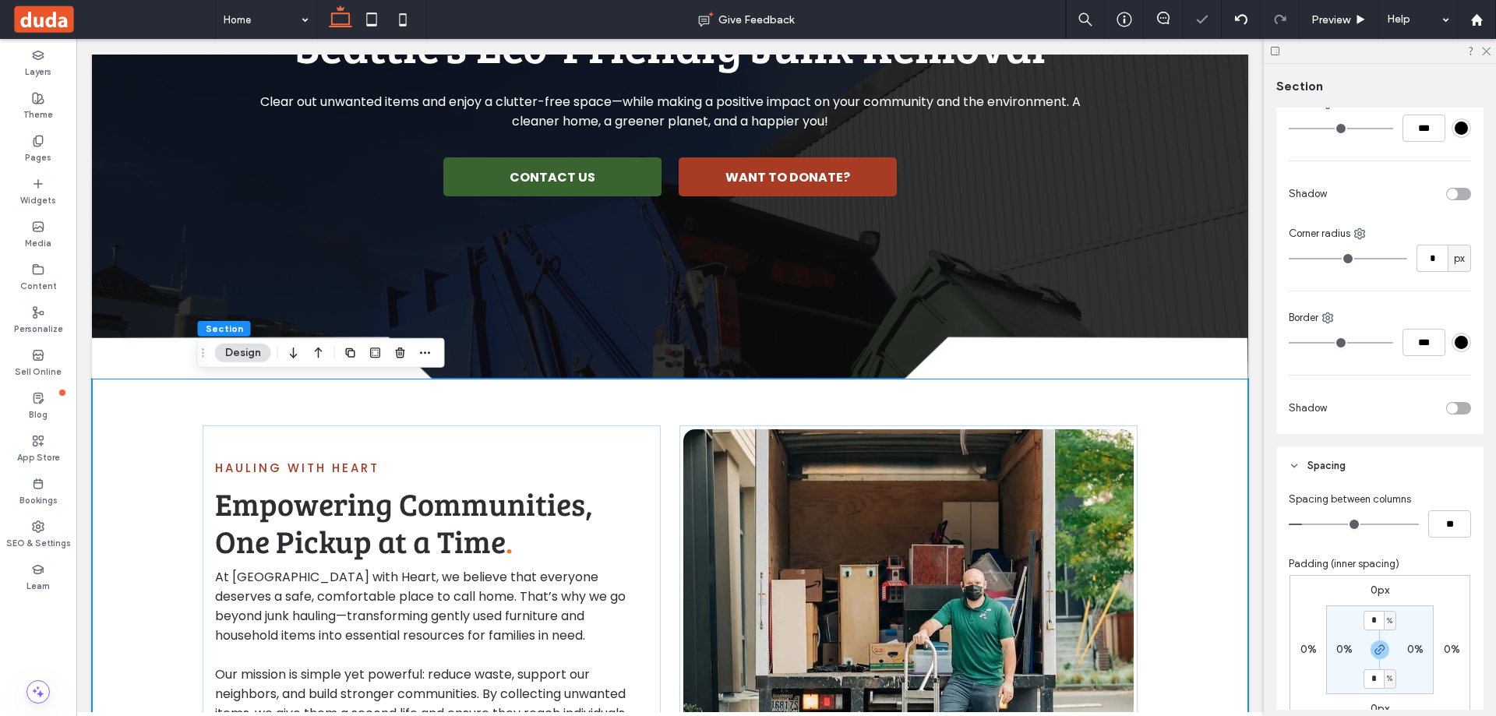
scroll to position [545, 0]
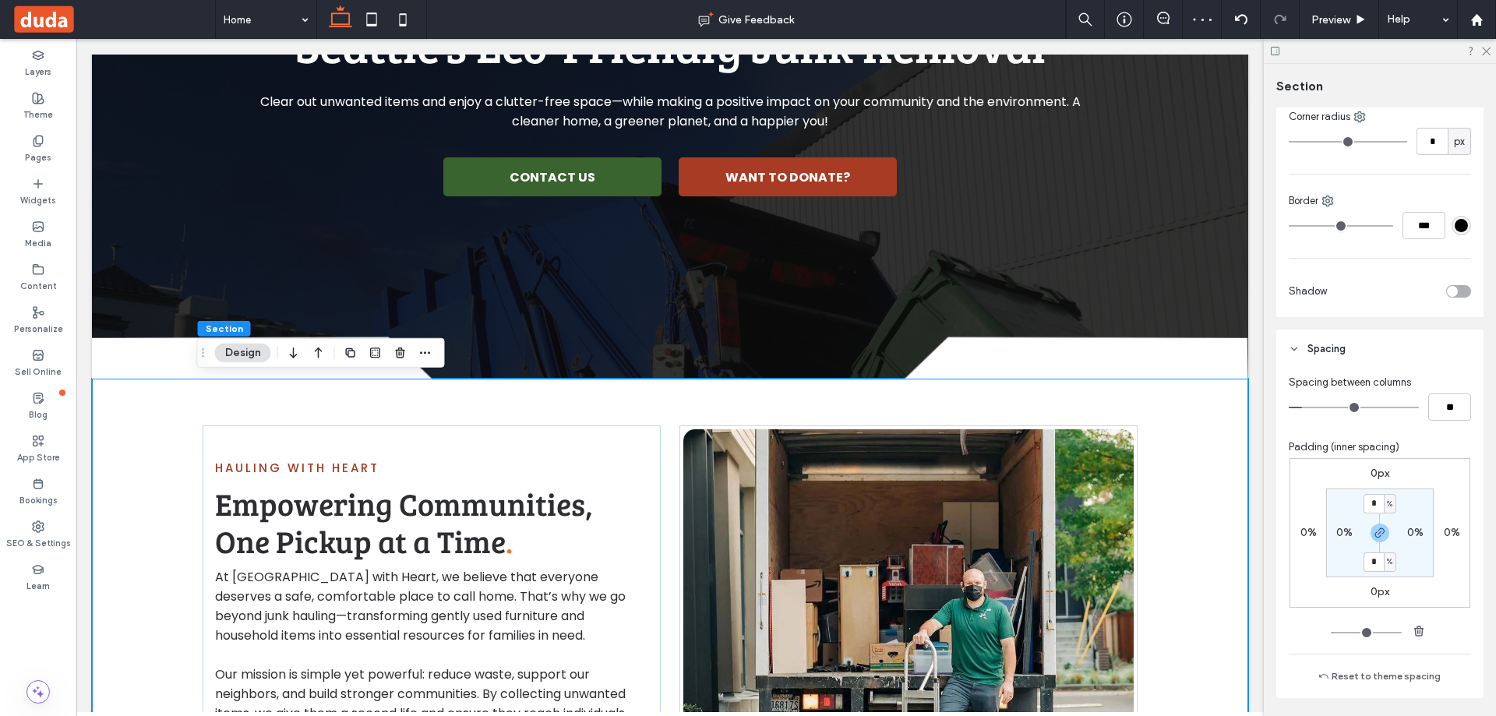
click at [1379, 476] on label "0px" at bounding box center [1379, 473] width 19 height 13
type input "*"
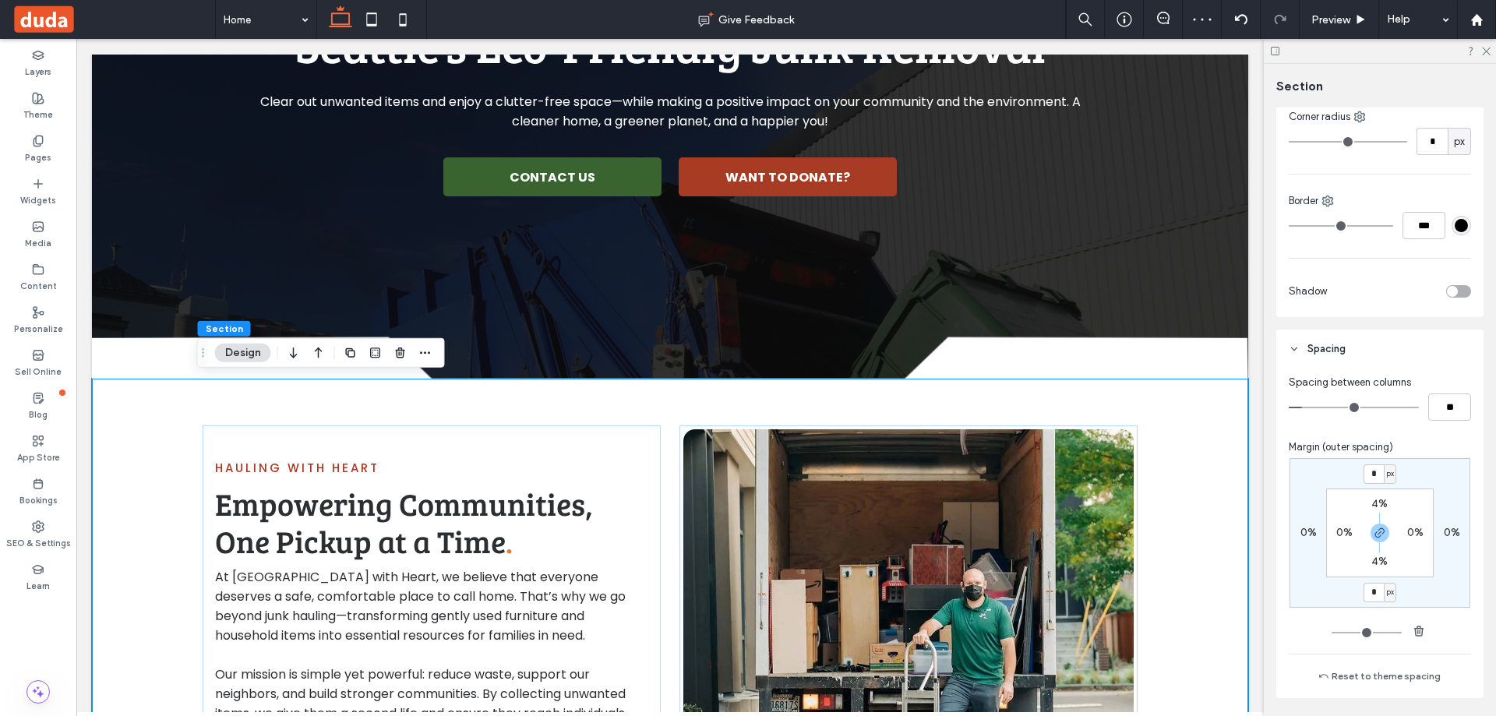
type input "*"
click at [1383, 476] on div "px" at bounding box center [1389, 473] width 12 height 19
click at [1356, 474] on div "* px 0% * px 0% 4% 0% 4% 0%" at bounding box center [1379, 533] width 181 height 150
click at [1363, 474] on input "*" at bounding box center [1373, 473] width 20 height 19
click at [1373, 537] on icon "button" at bounding box center [1379, 533] width 12 height 12
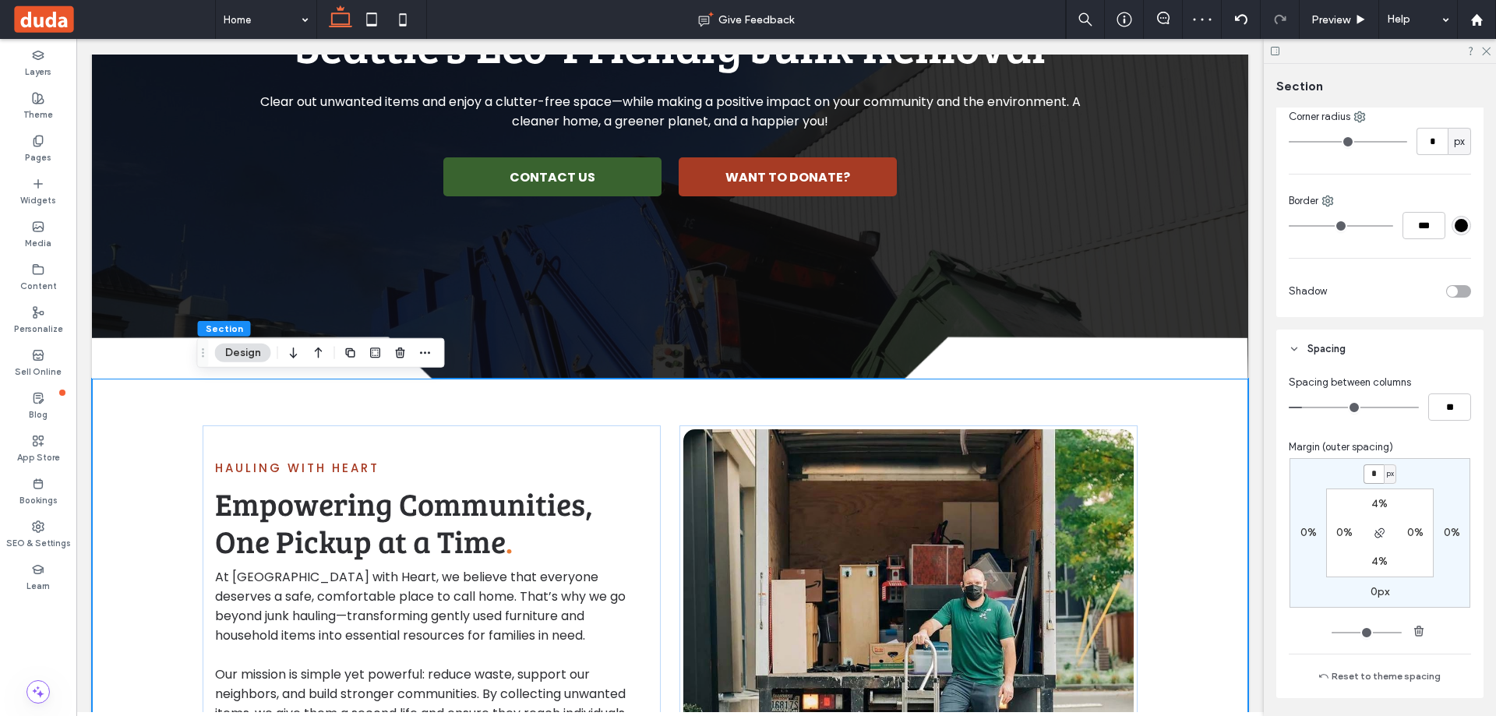
click at [1371, 477] on input "*" at bounding box center [1373, 473] width 20 height 19
type input "**"
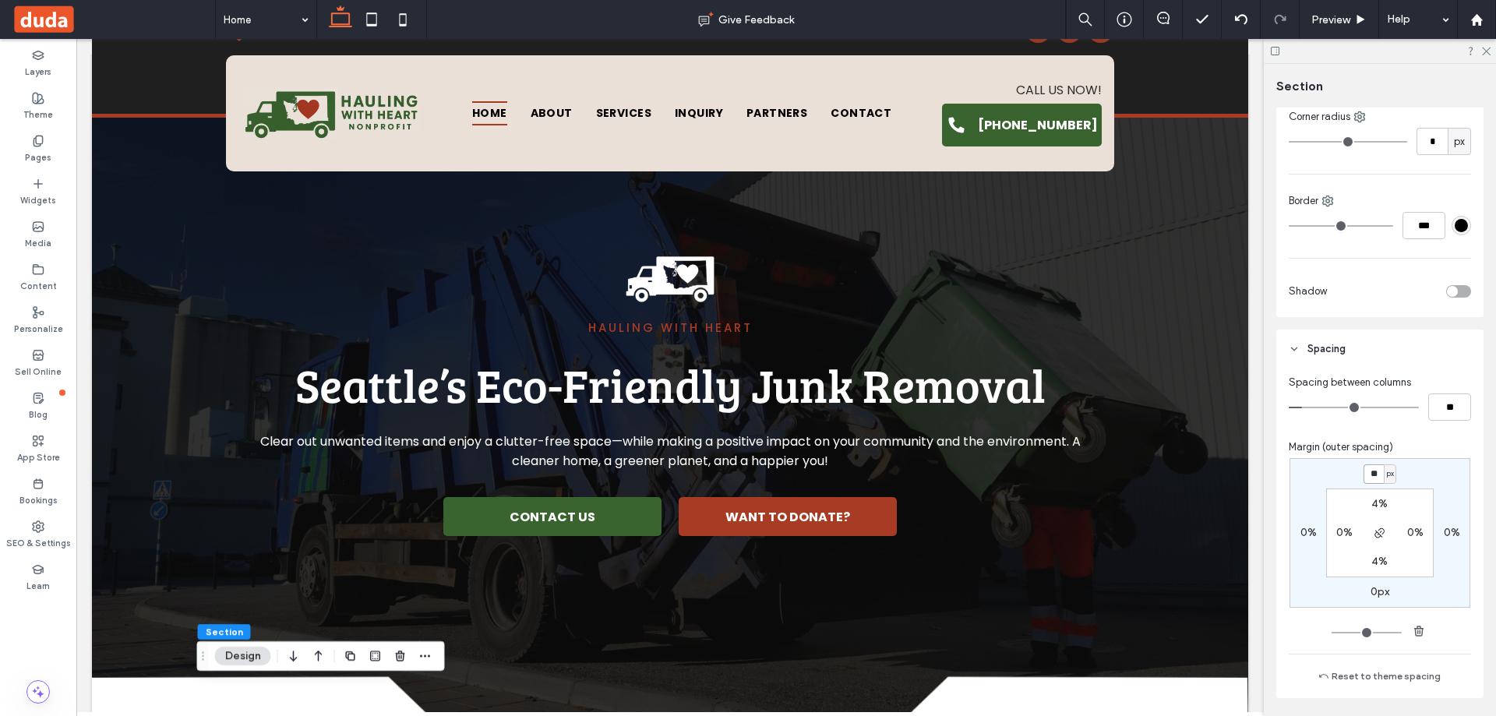
scroll to position [0, 0]
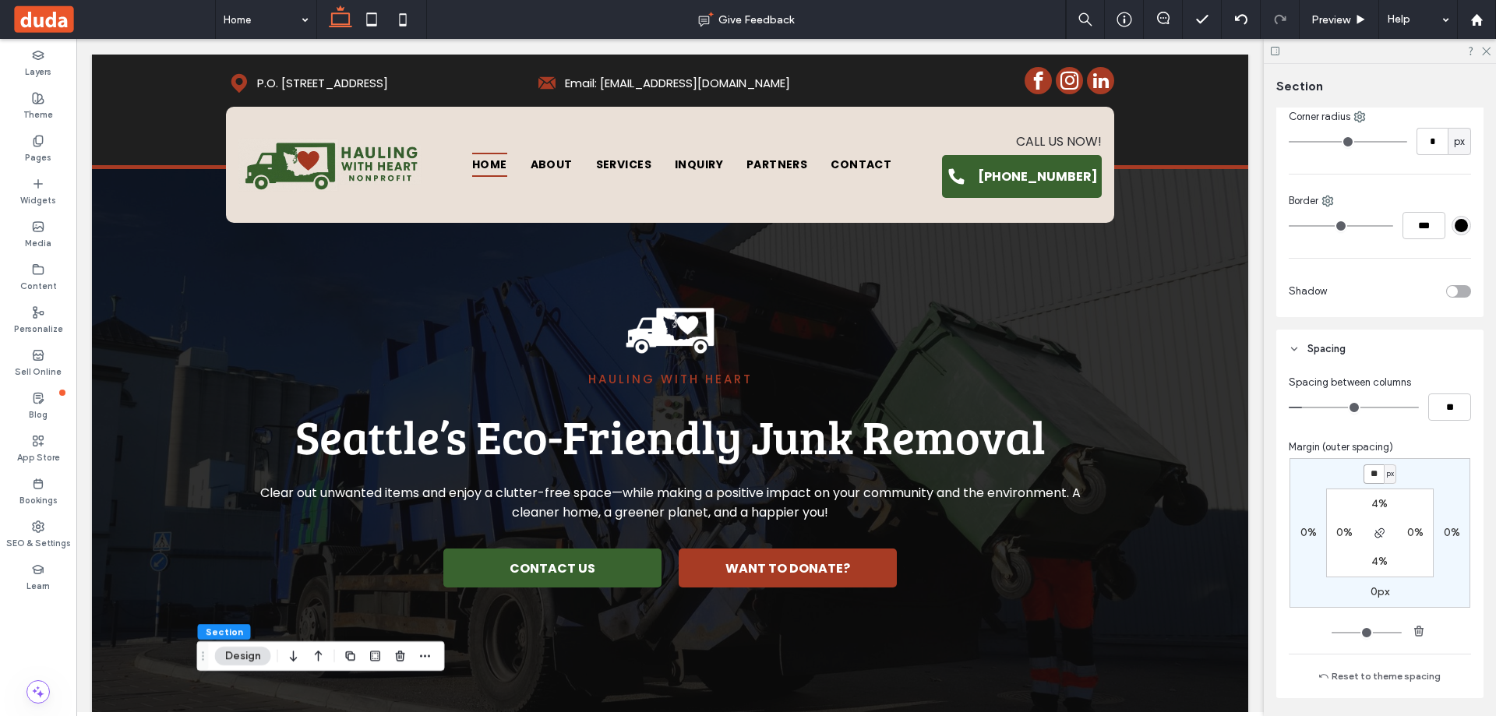
drag, startPoint x: 1258, startPoint y: 333, endPoint x: 987, endPoint y: 77, distance: 373.0
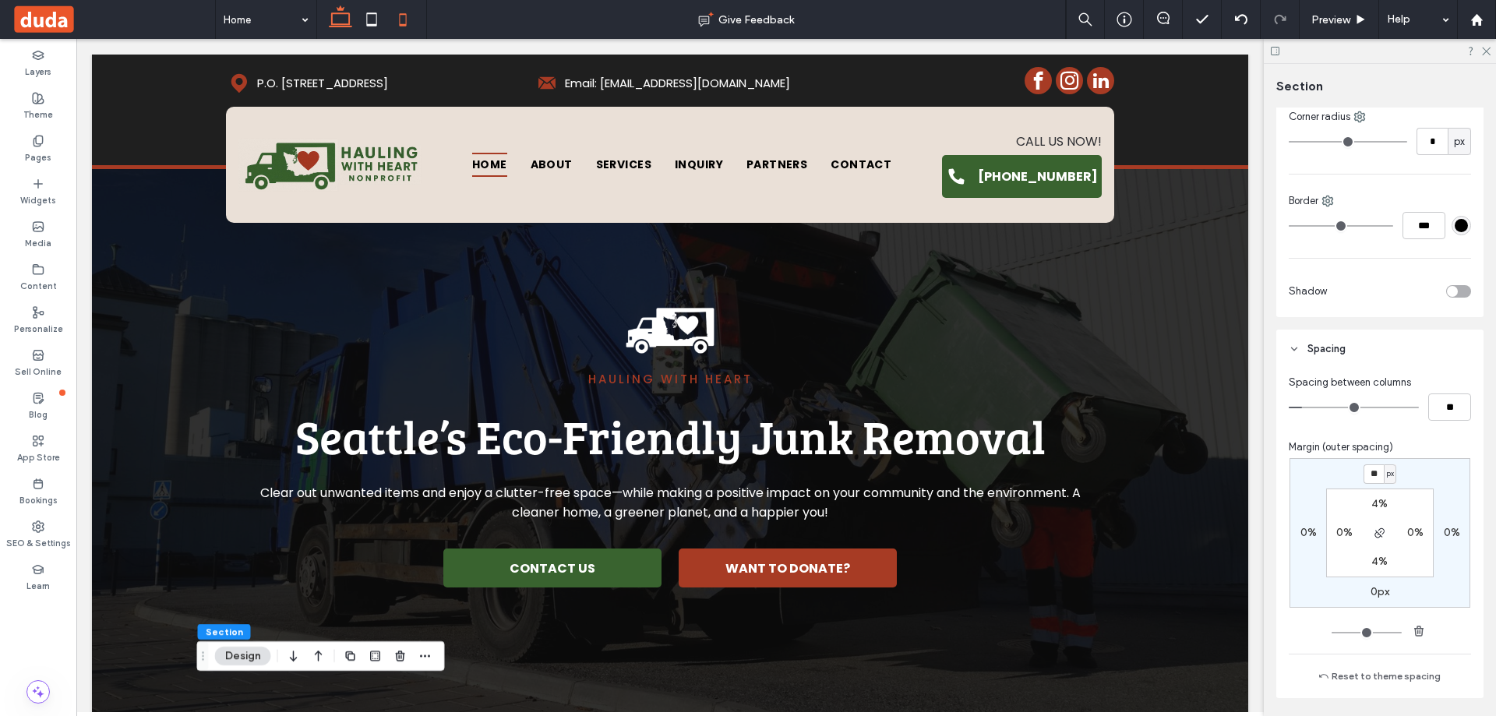
click at [403, 11] on icon at bounding box center [402, 19] width 31 height 31
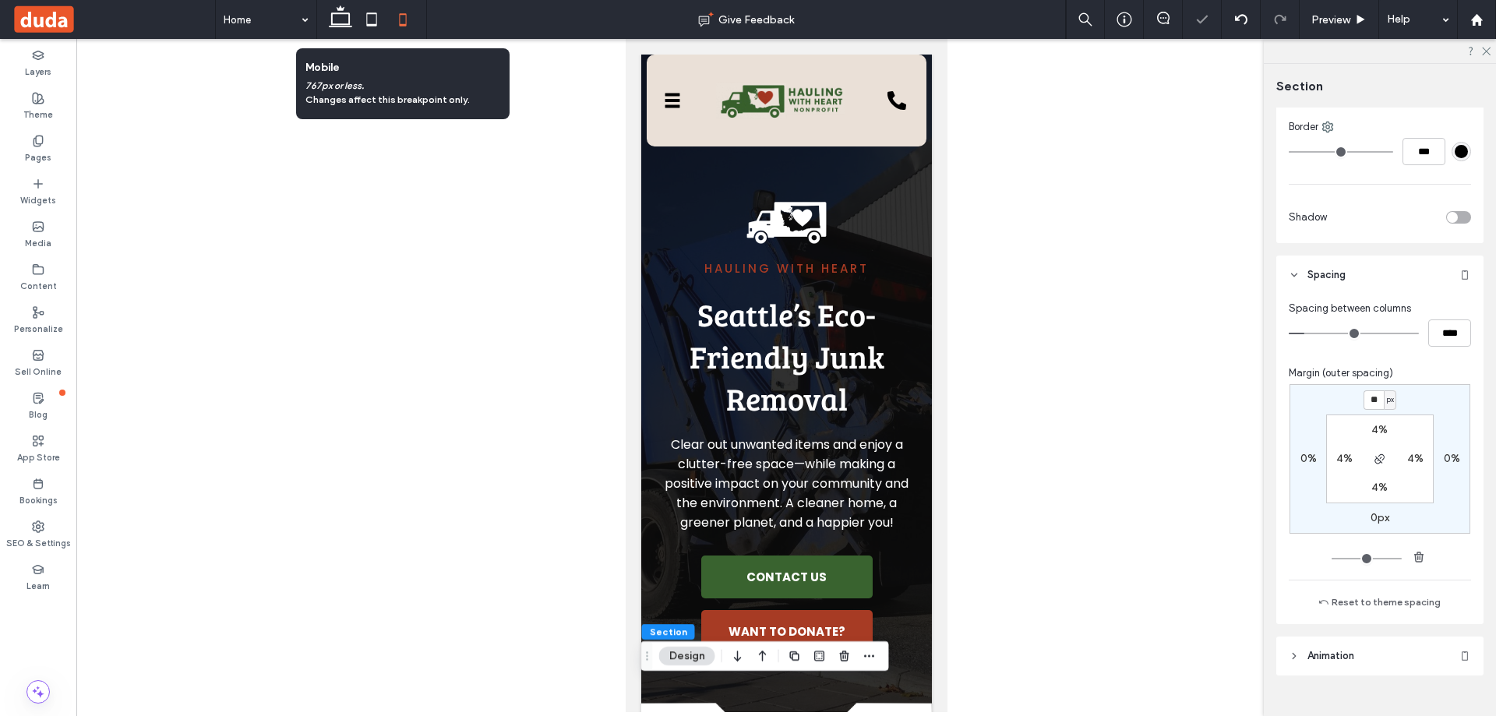
scroll to position [471, 0]
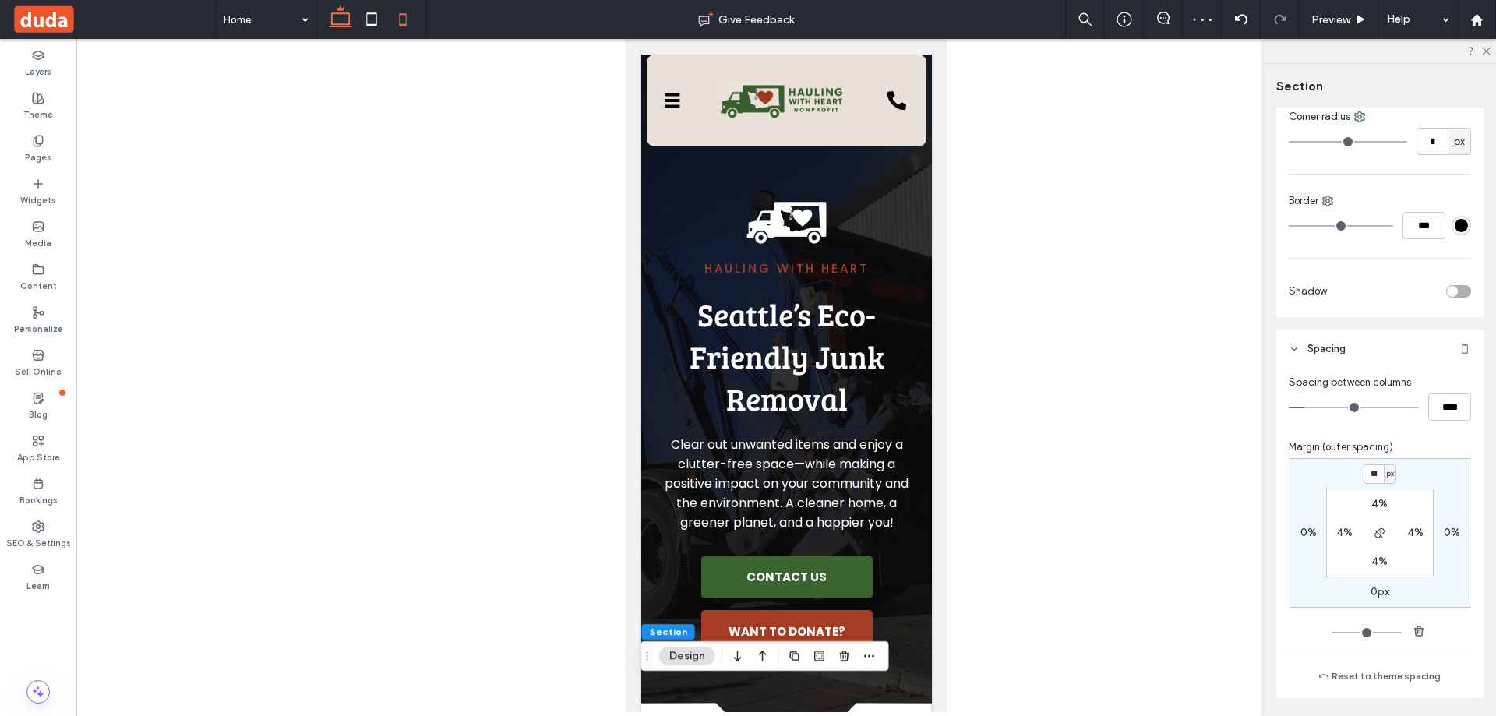
click at [344, 10] on use at bounding box center [340, 16] width 23 height 22
type input "*"
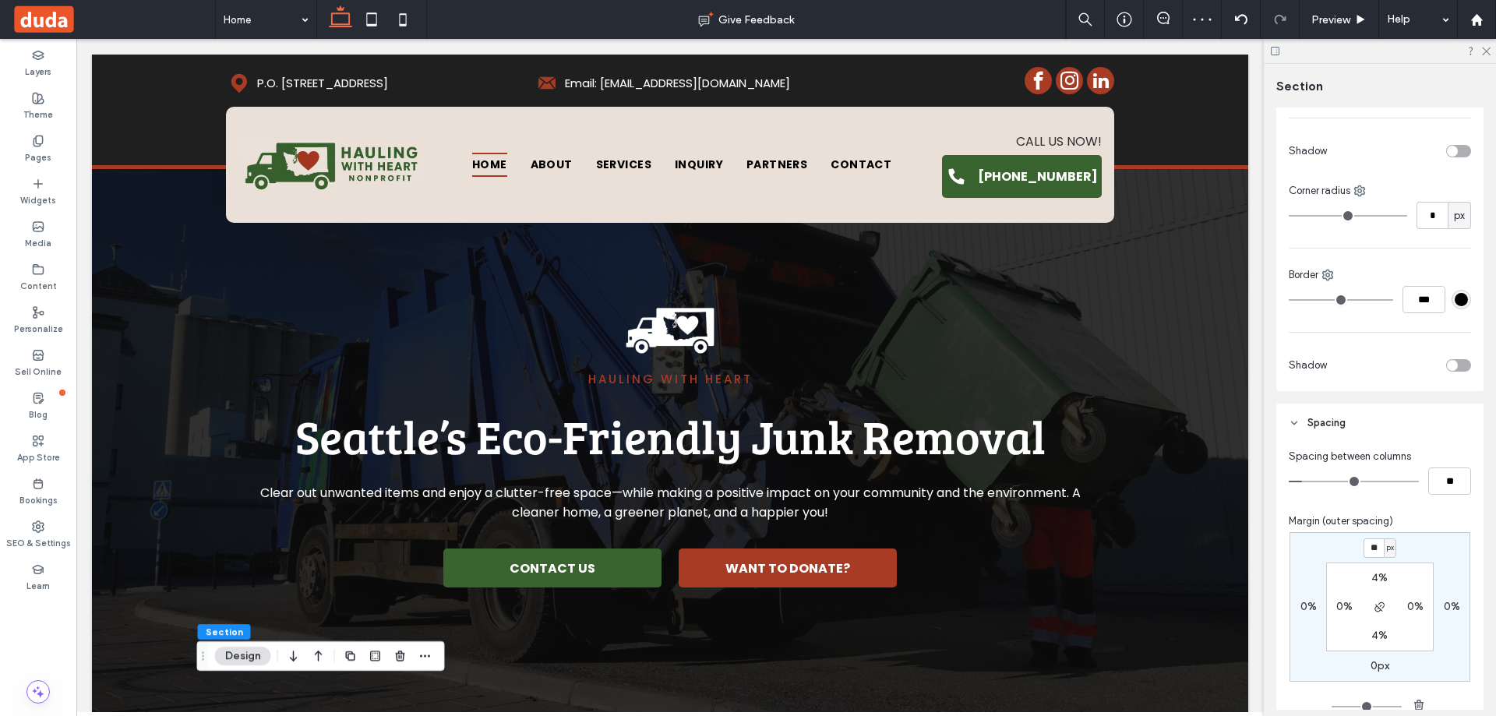
scroll to position [545, 0]
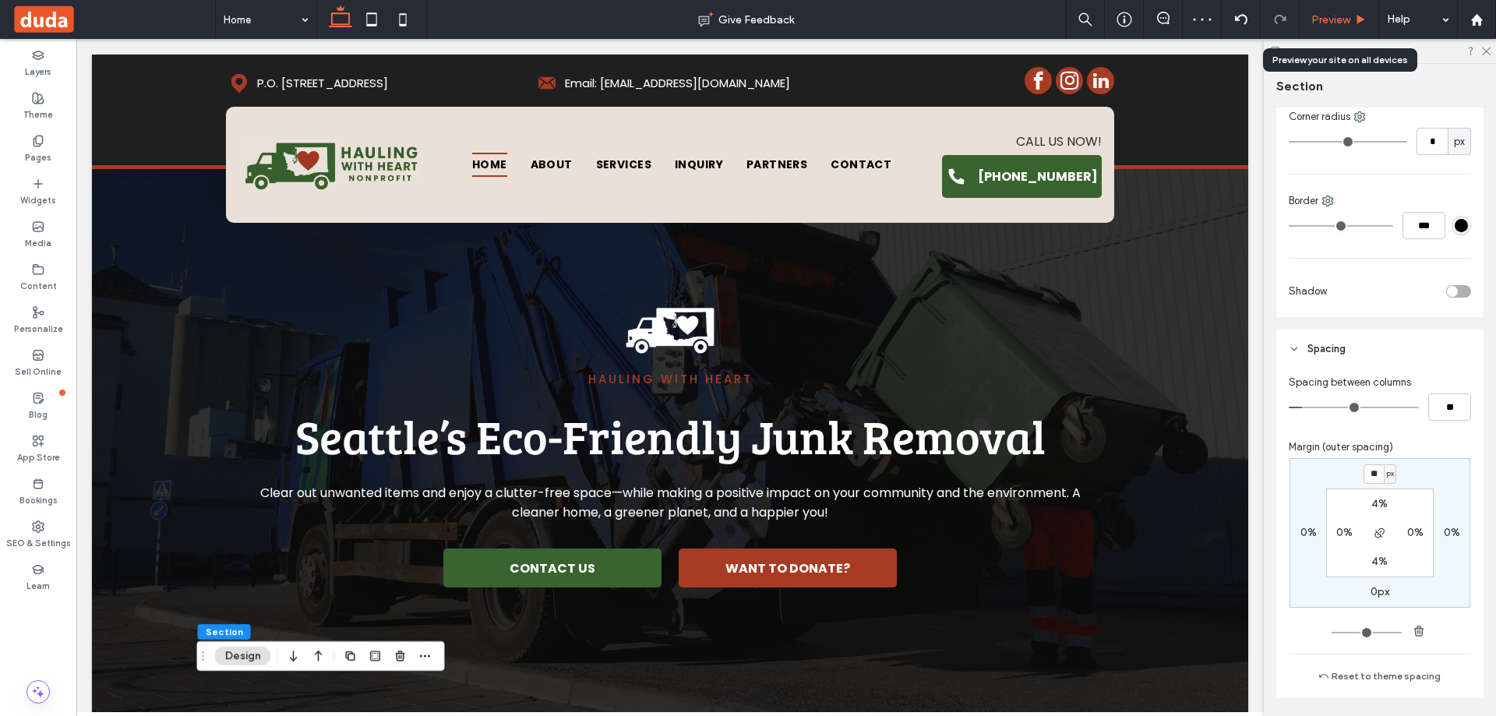
click at [1334, 19] on span "Preview" at bounding box center [1330, 19] width 39 height 13
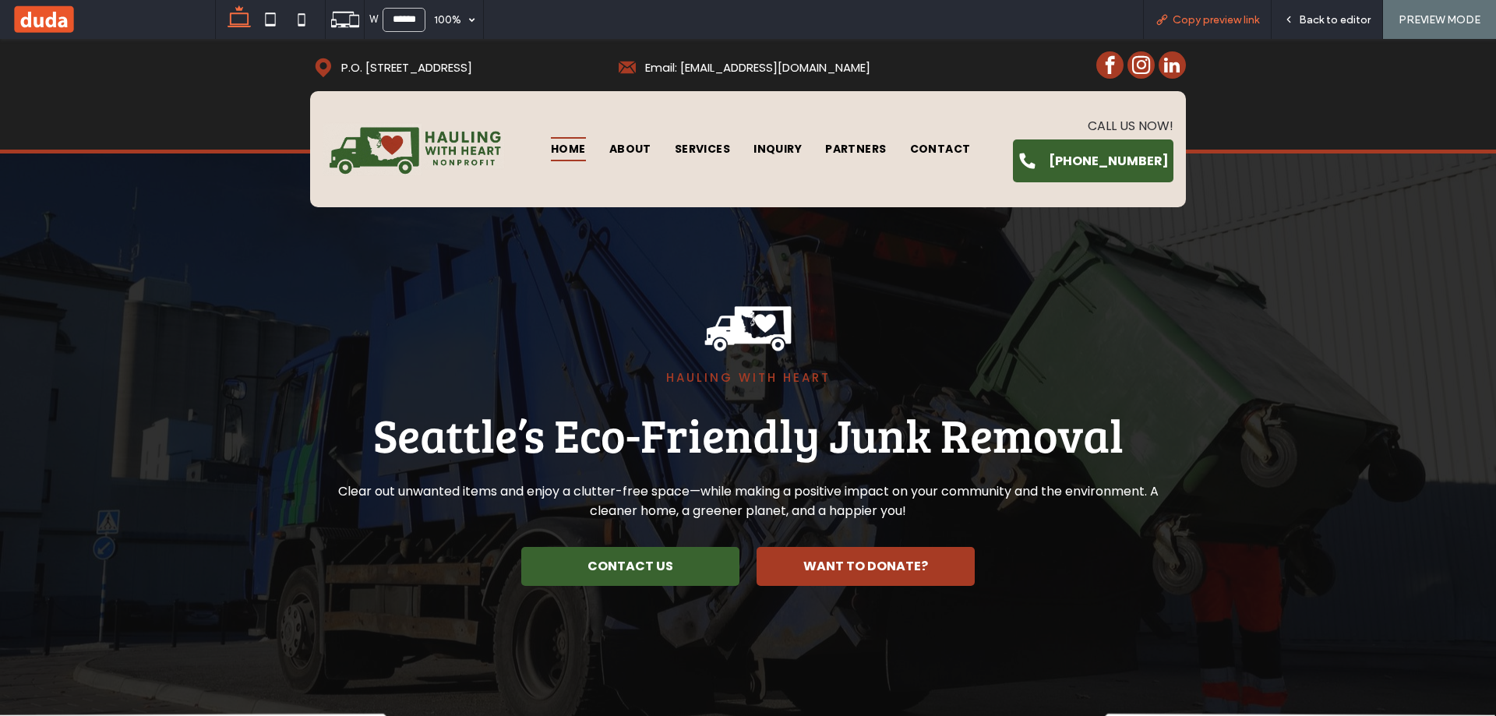
click at [1202, 18] on span "Copy preview link" at bounding box center [1215, 19] width 86 height 13
